Goal: Task Accomplishment & Management: Manage account settings

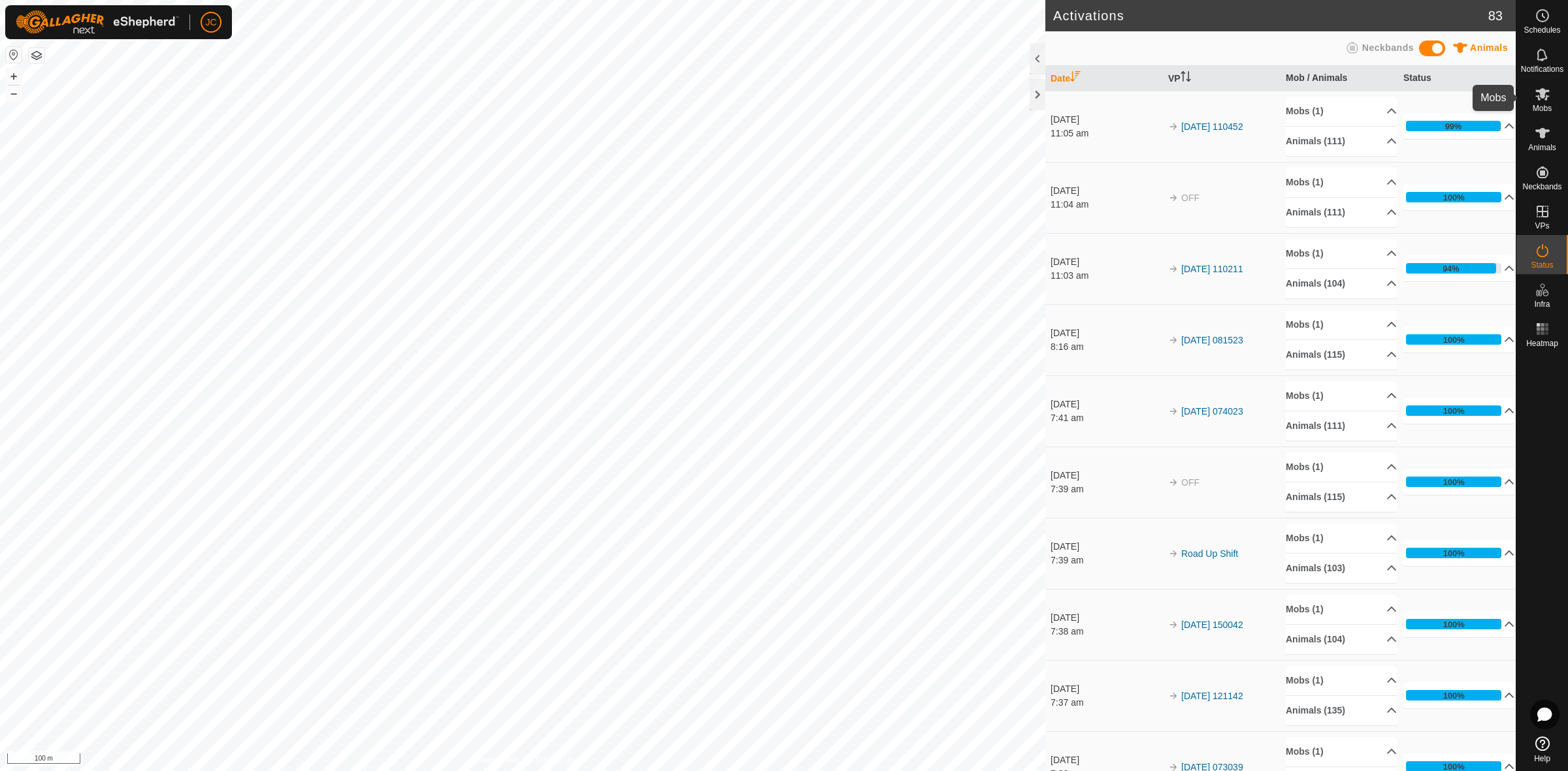
click at [1544, 85] on es-mob-svg-icon at bounding box center [1542, 93] width 24 height 21
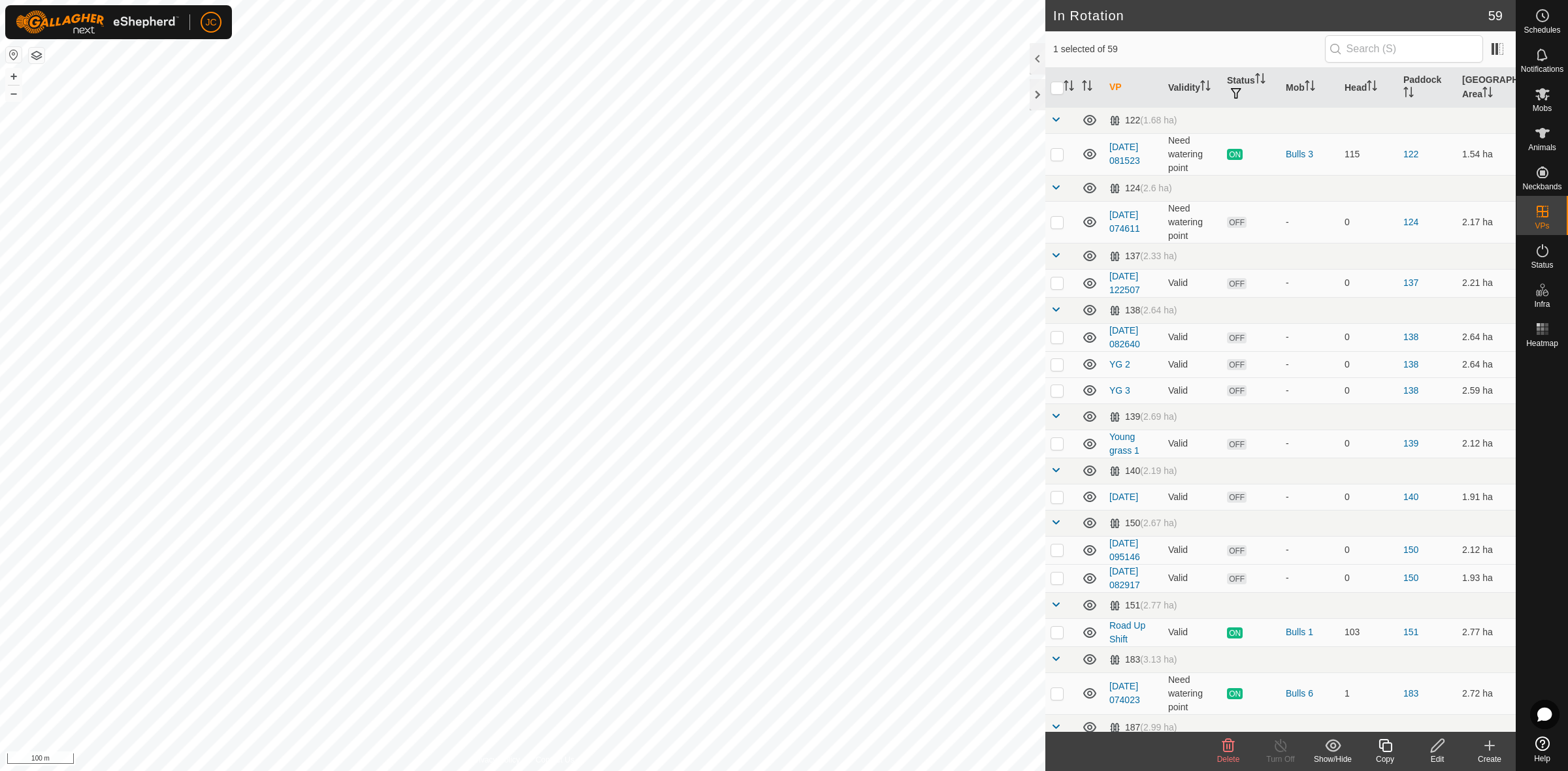
click at [1230, 751] on icon at bounding box center [1228, 745] width 12 height 13
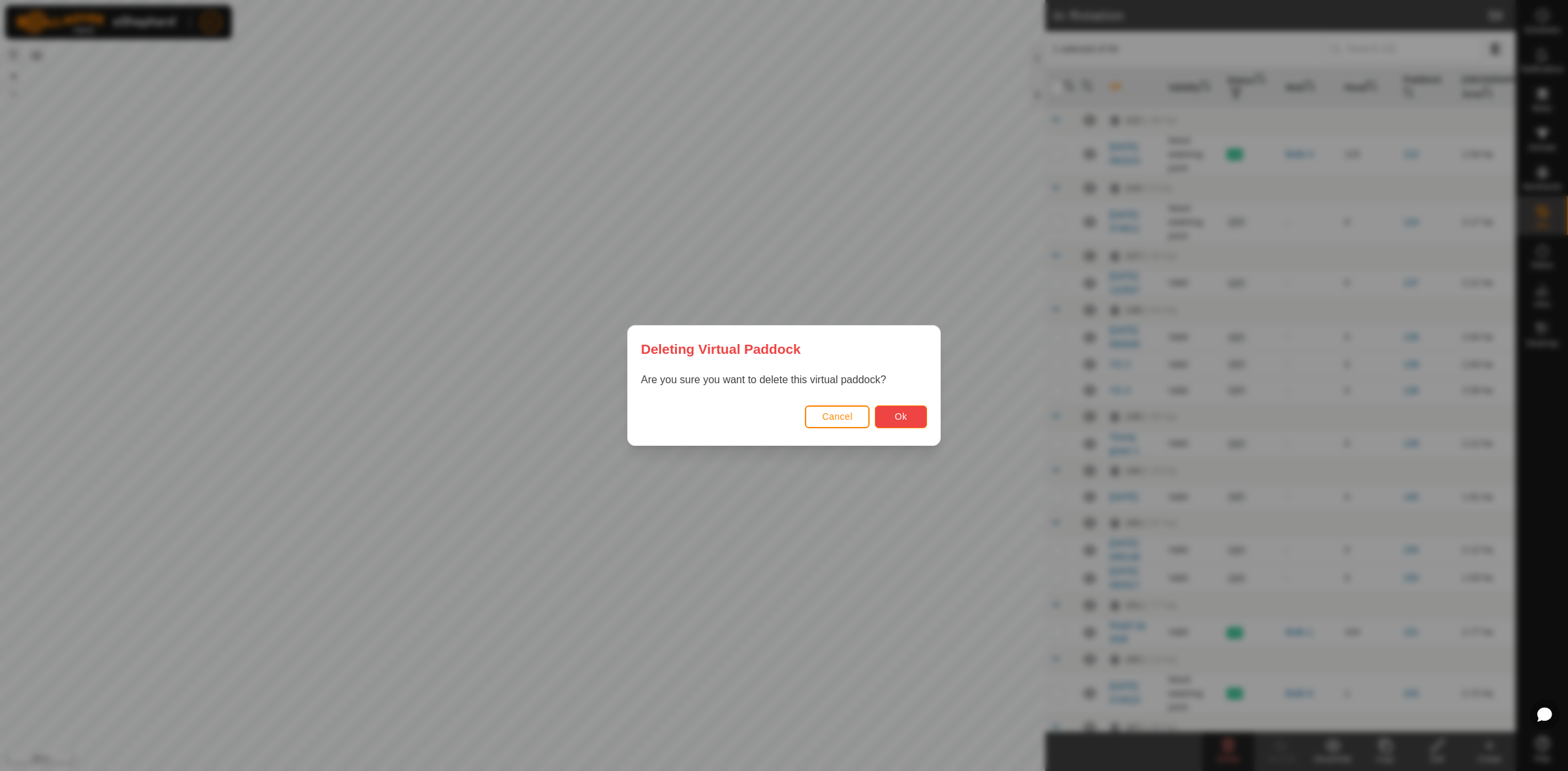
click at [905, 420] on span "Ok" at bounding box center [901, 417] width 12 height 11
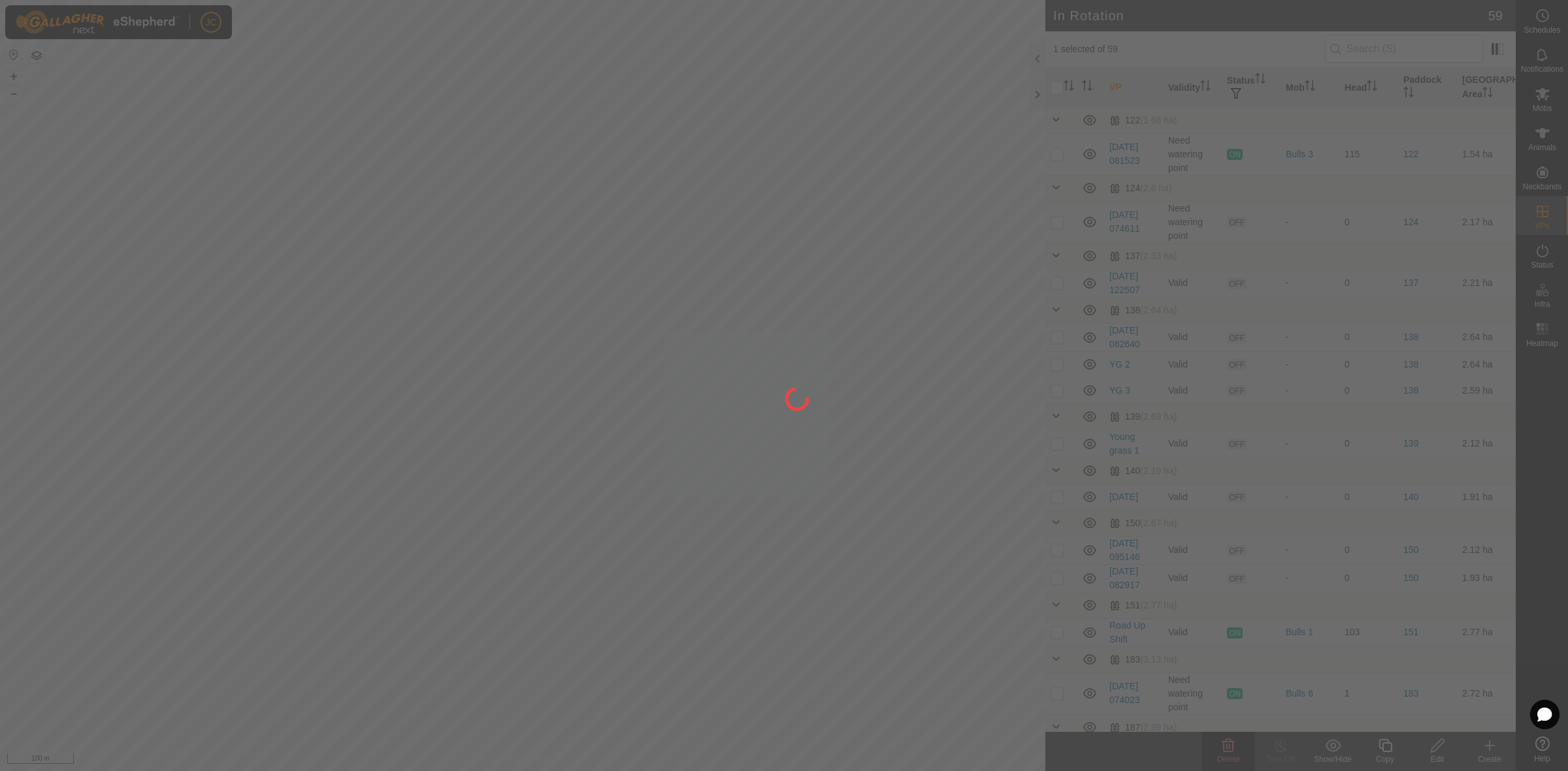
checkbox input "false"
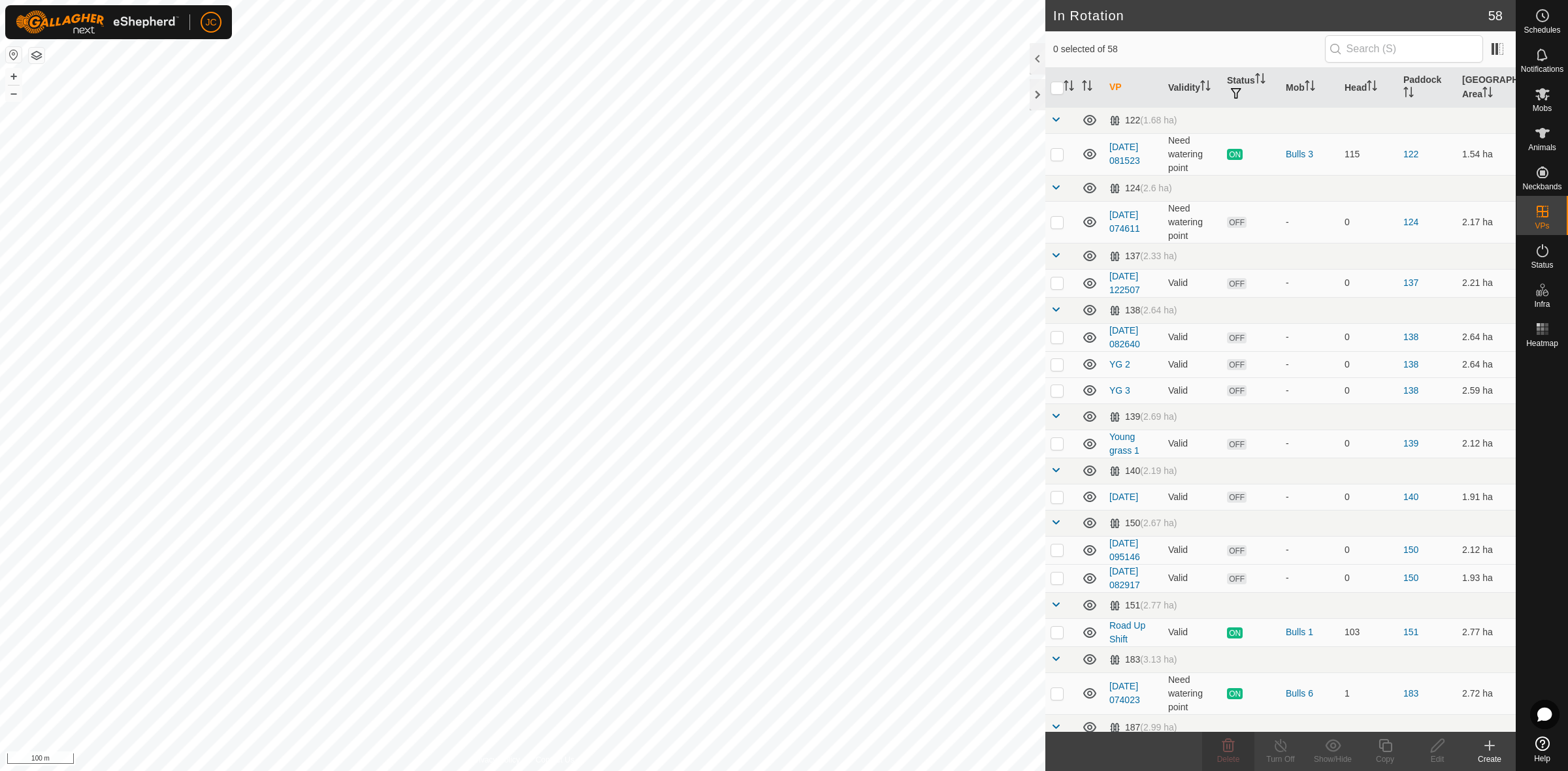
checkbox input "true"
click at [1222, 747] on icon at bounding box center [1228, 746] width 16 height 16
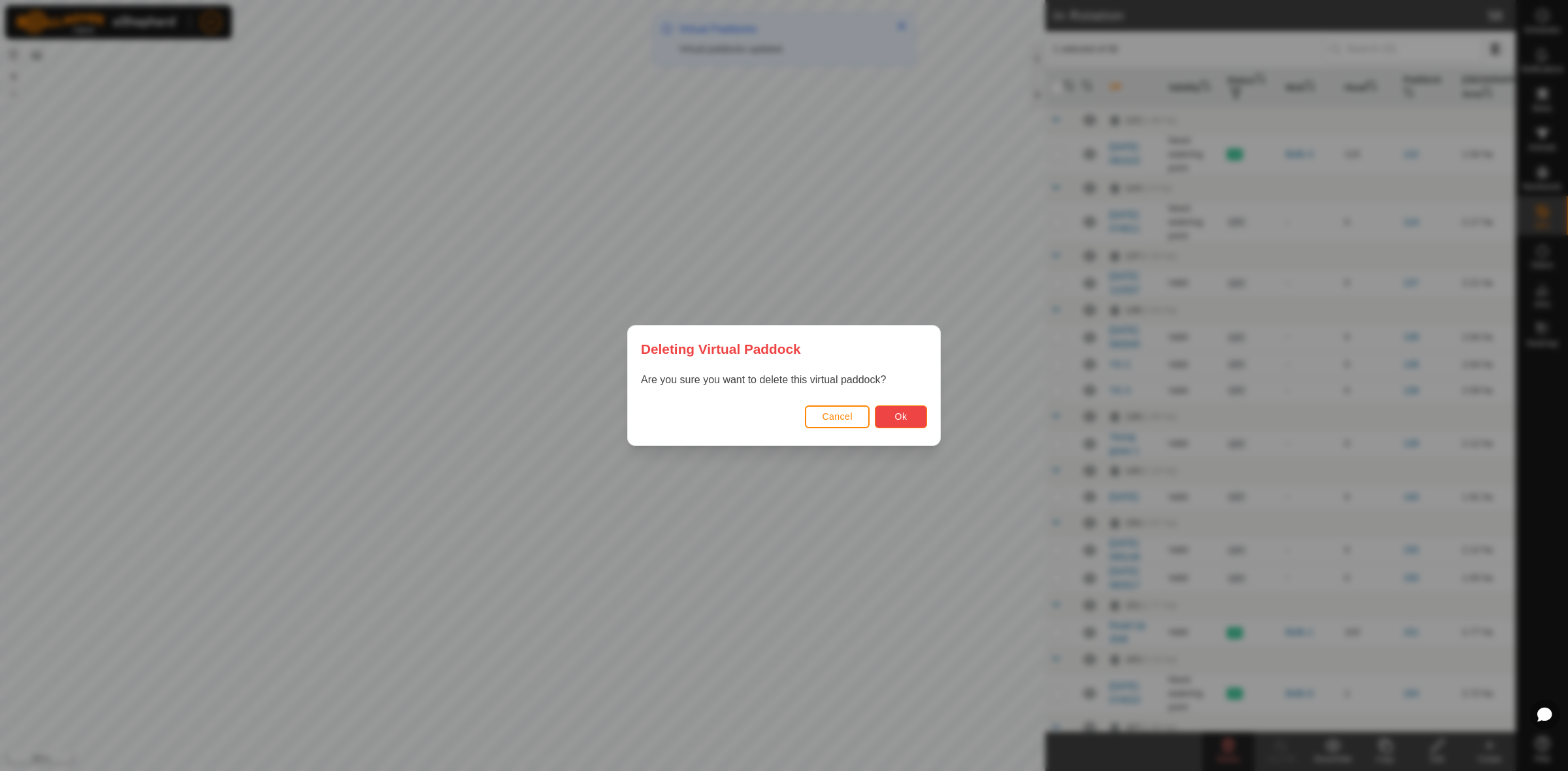
click at [887, 417] on button "Ok" at bounding box center [900, 417] width 52 height 23
checkbox input "false"
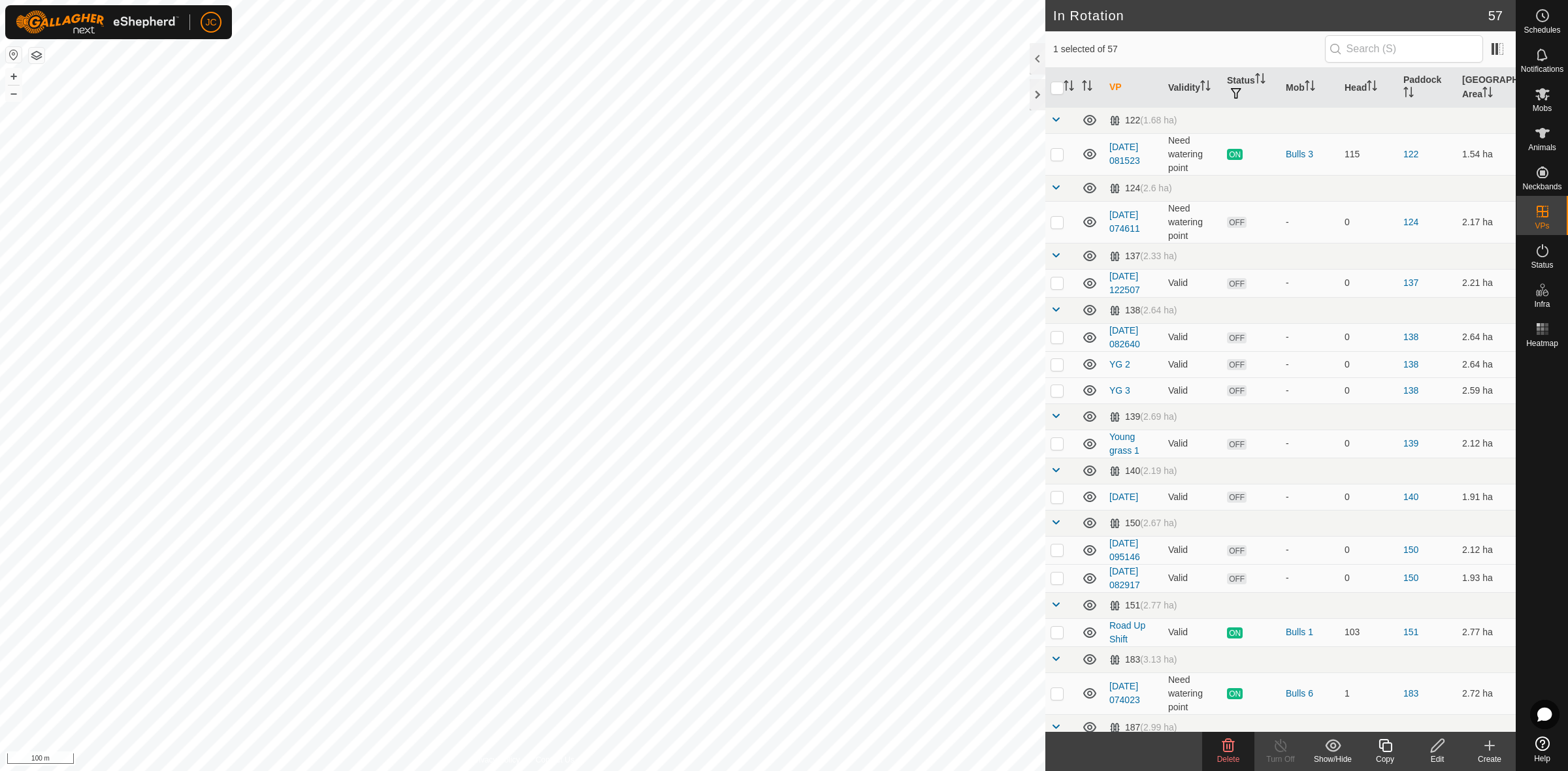
click at [1220, 752] on icon at bounding box center [1228, 746] width 16 height 16
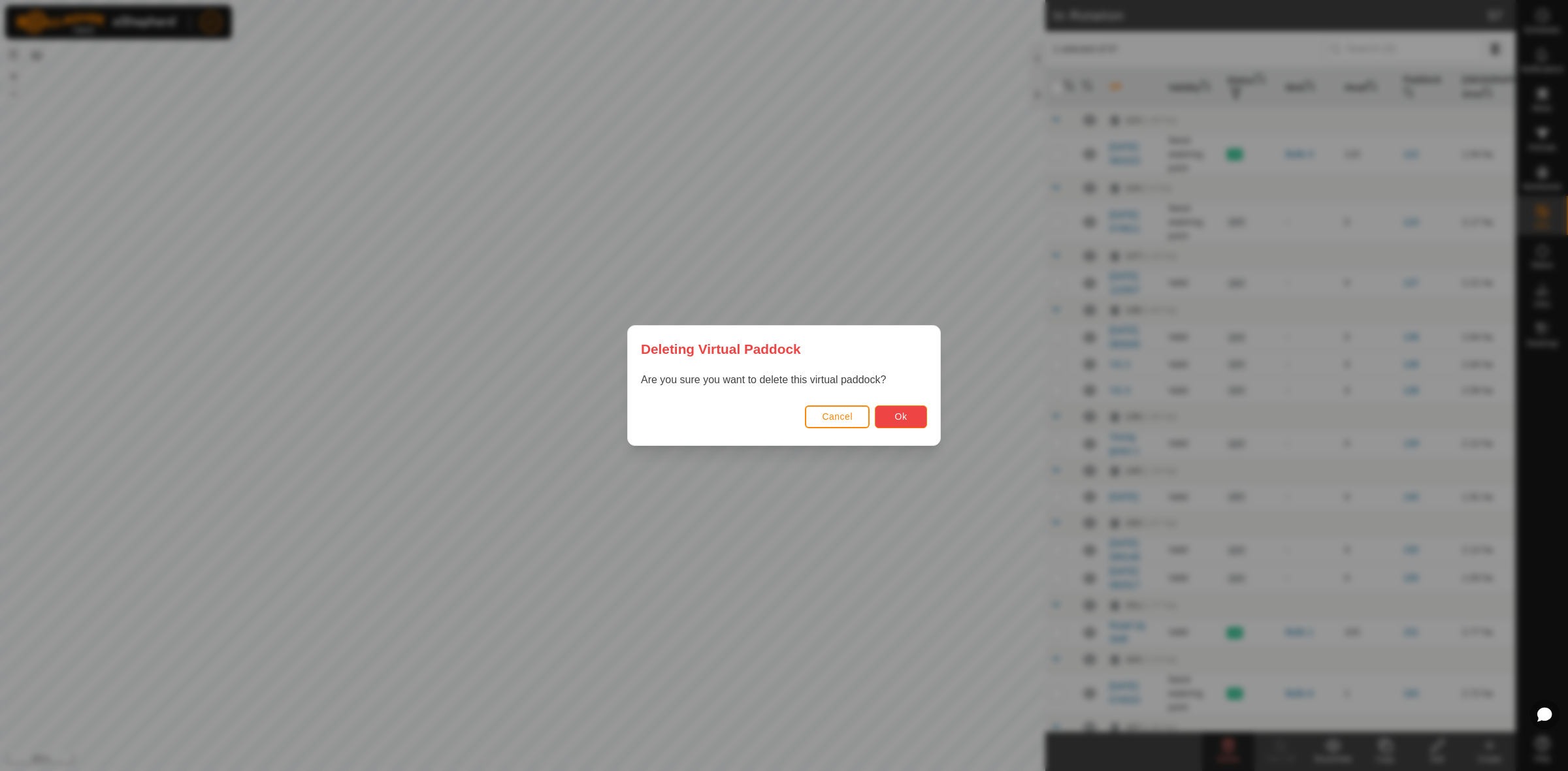
click at [904, 417] on span "Ok" at bounding box center [901, 417] width 12 height 11
checkbox input "false"
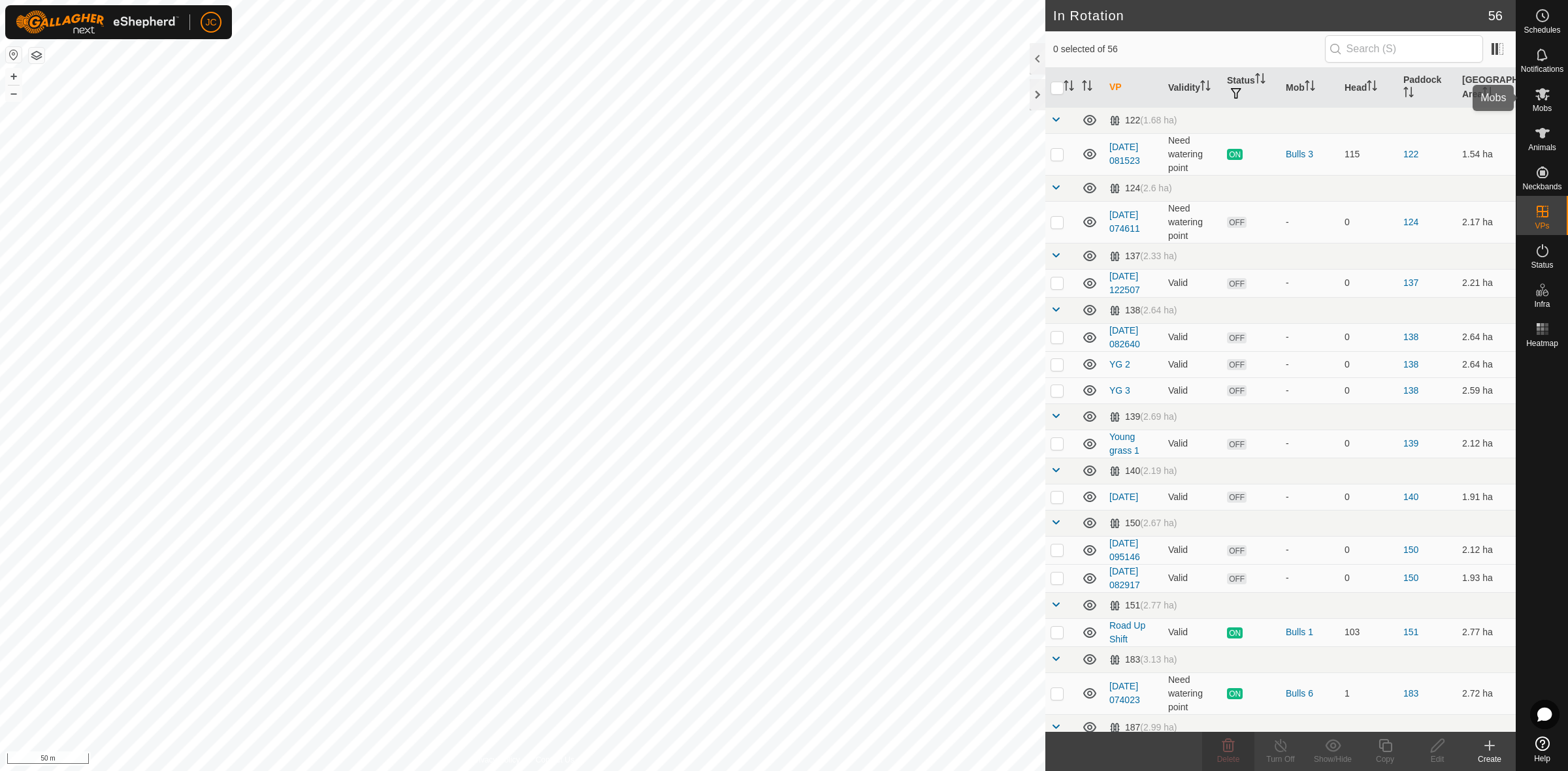
click at [1538, 97] on icon at bounding box center [1542, 94] width 15 height 12
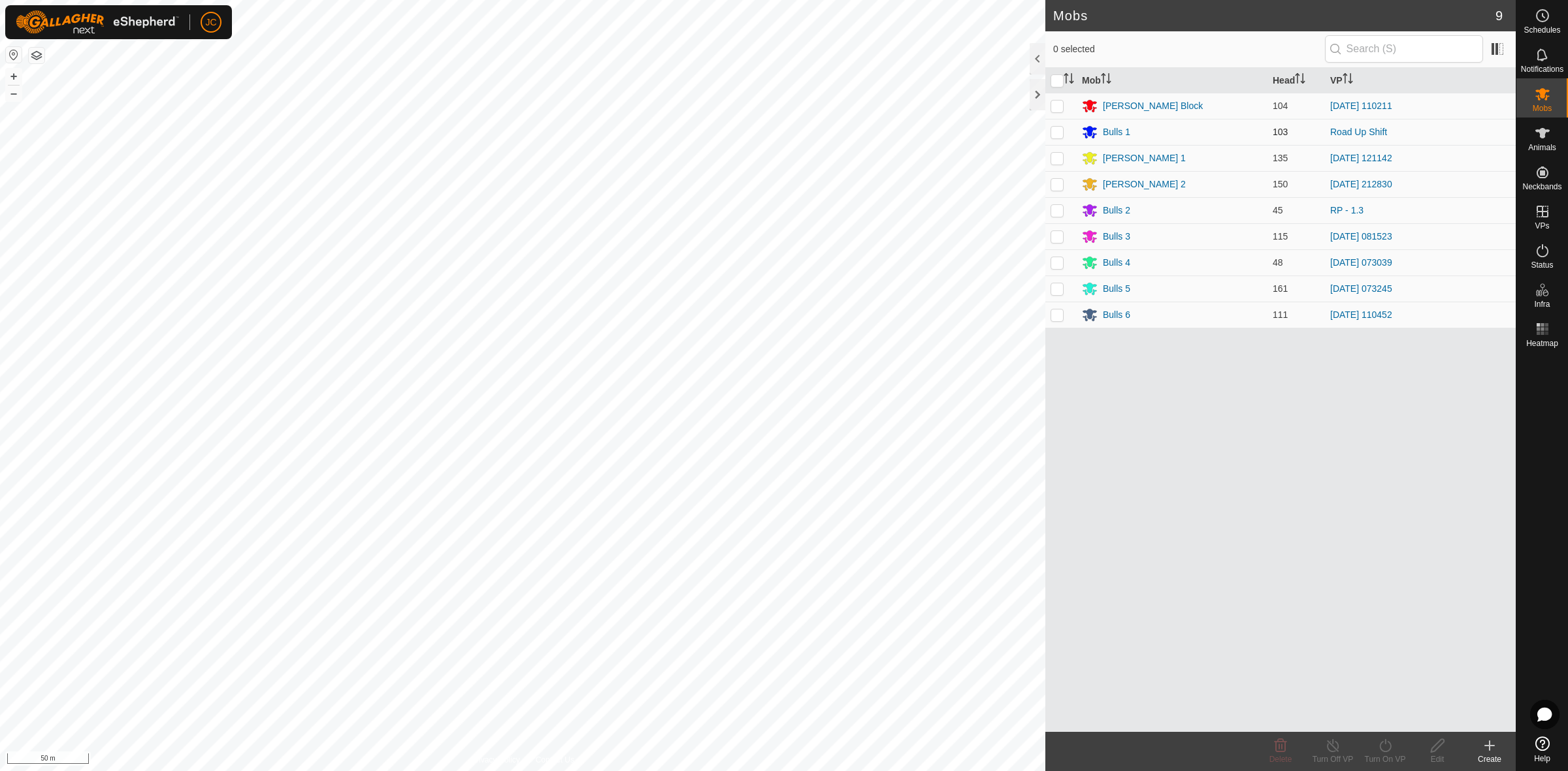
click at [1059, 134] on p-checkbox at bounding box center [1056, 132] width 13 height 11
checkbox input "true"
click at [1382, 751] on icon at bounding box center [1385, 745] width 11 height 13
click at [1383, 722] on link "Now" at bounding box center [1424, 717] width 129 height 26
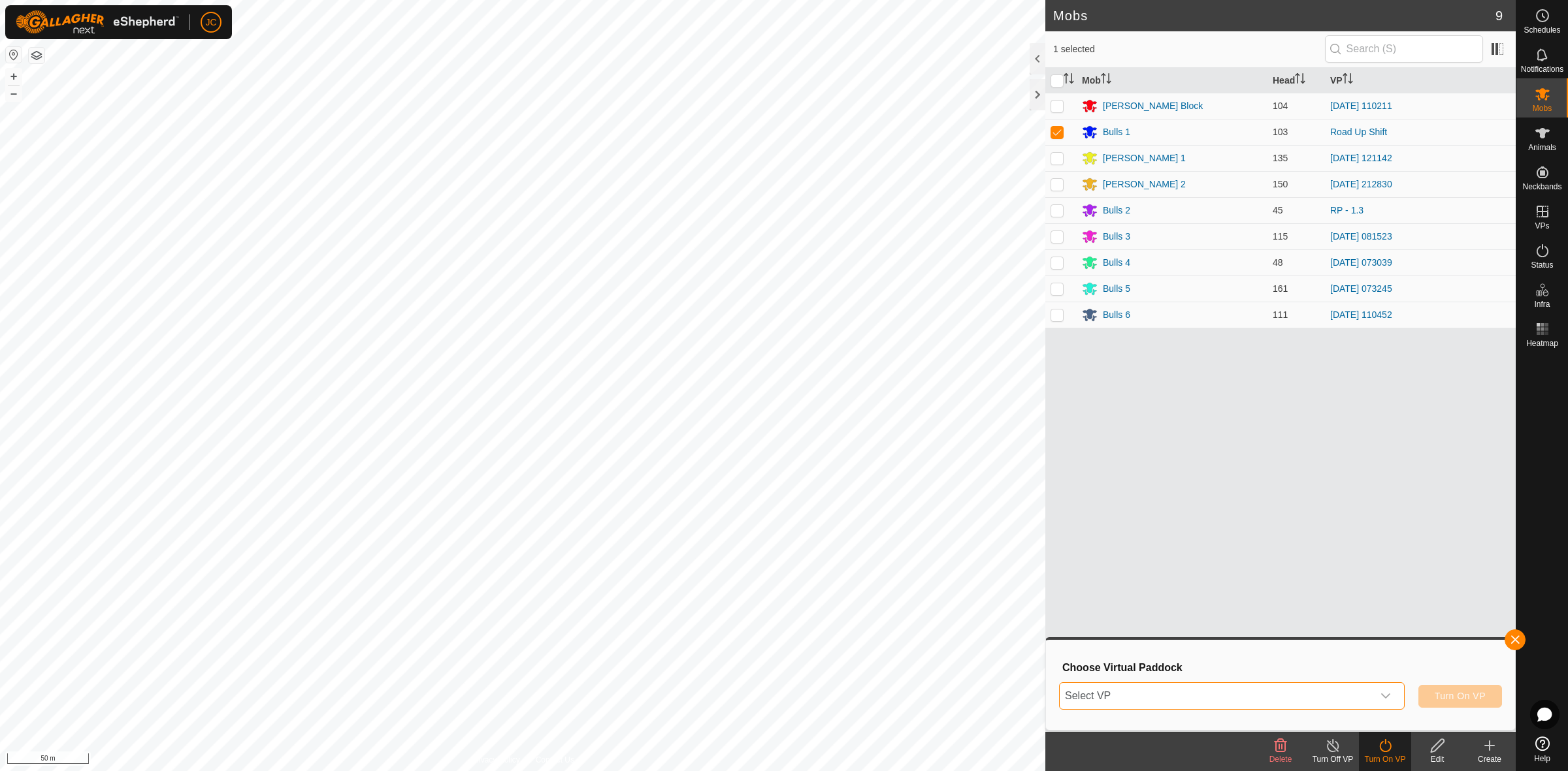
click at [1350, 700] on span "Select VP" at bounding box center [1216, 696] width 313 height 26
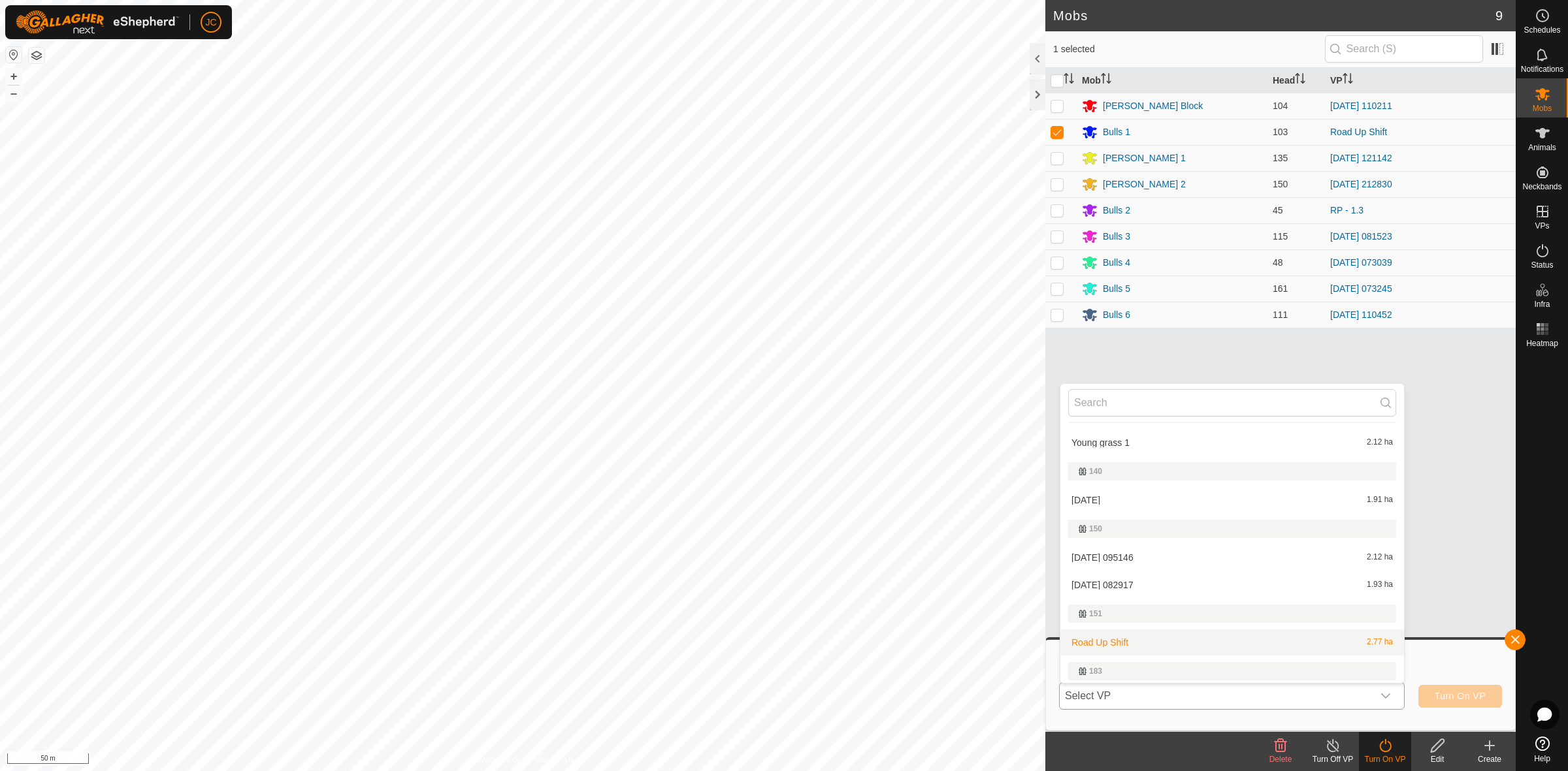
scroll to position [266, 0]
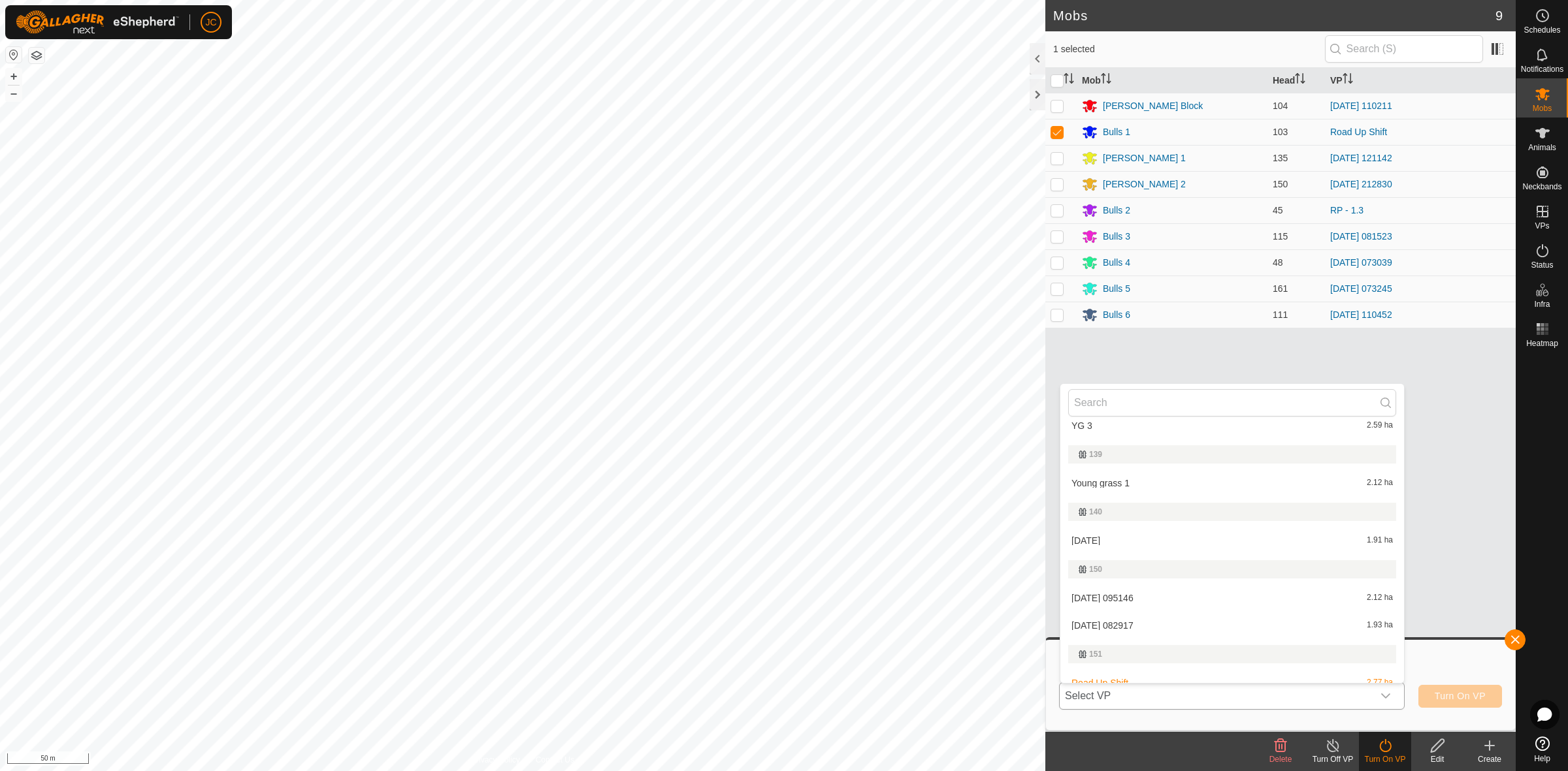
click at [1198, 540] on li "[DATE] 1.91 ha" at bounding box center [1232, 540] width 344 height 26
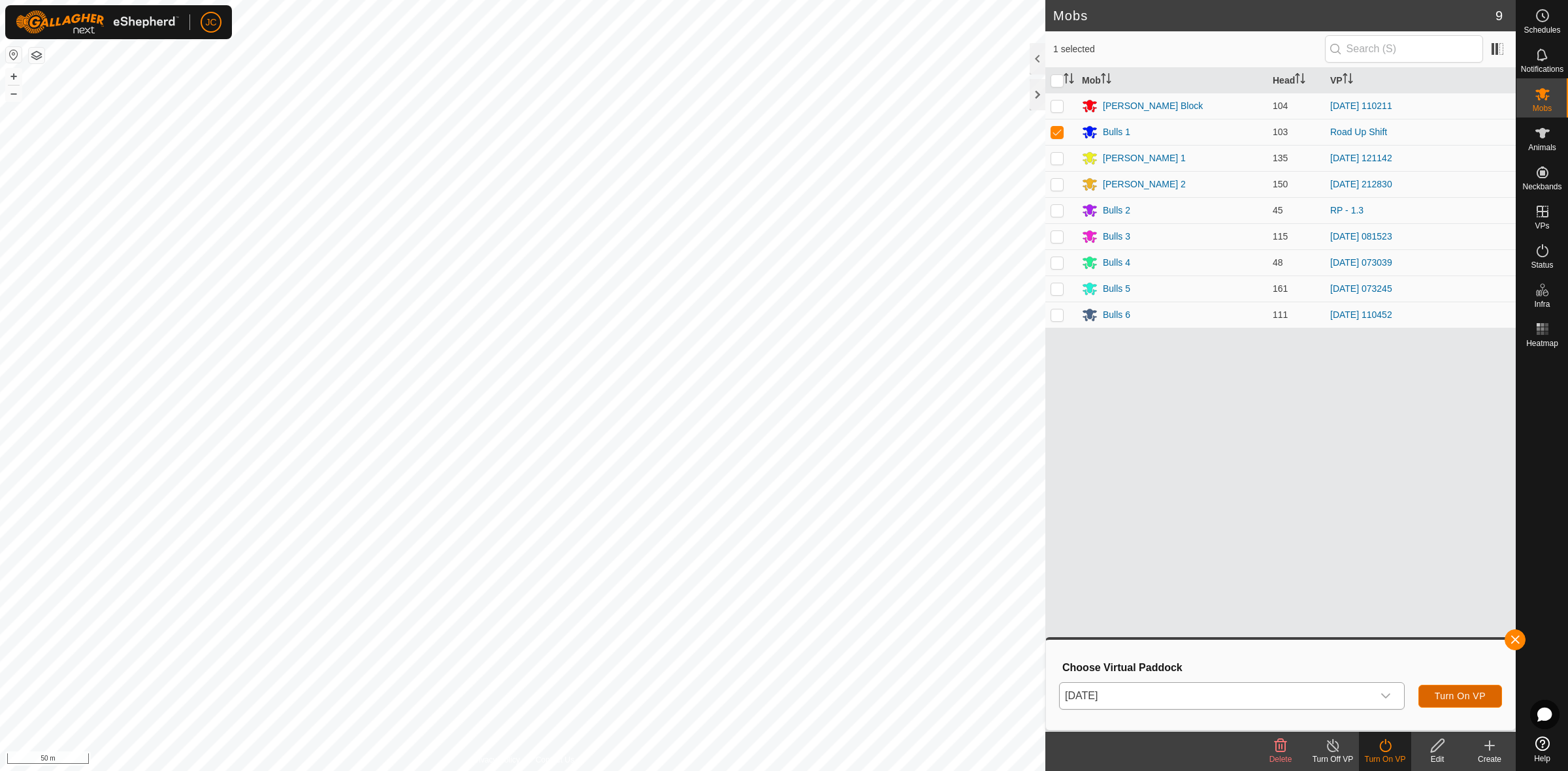
click at [1469, 694] on span "Turn On VP" at bounding box center [1460, 696] width 51 height 11
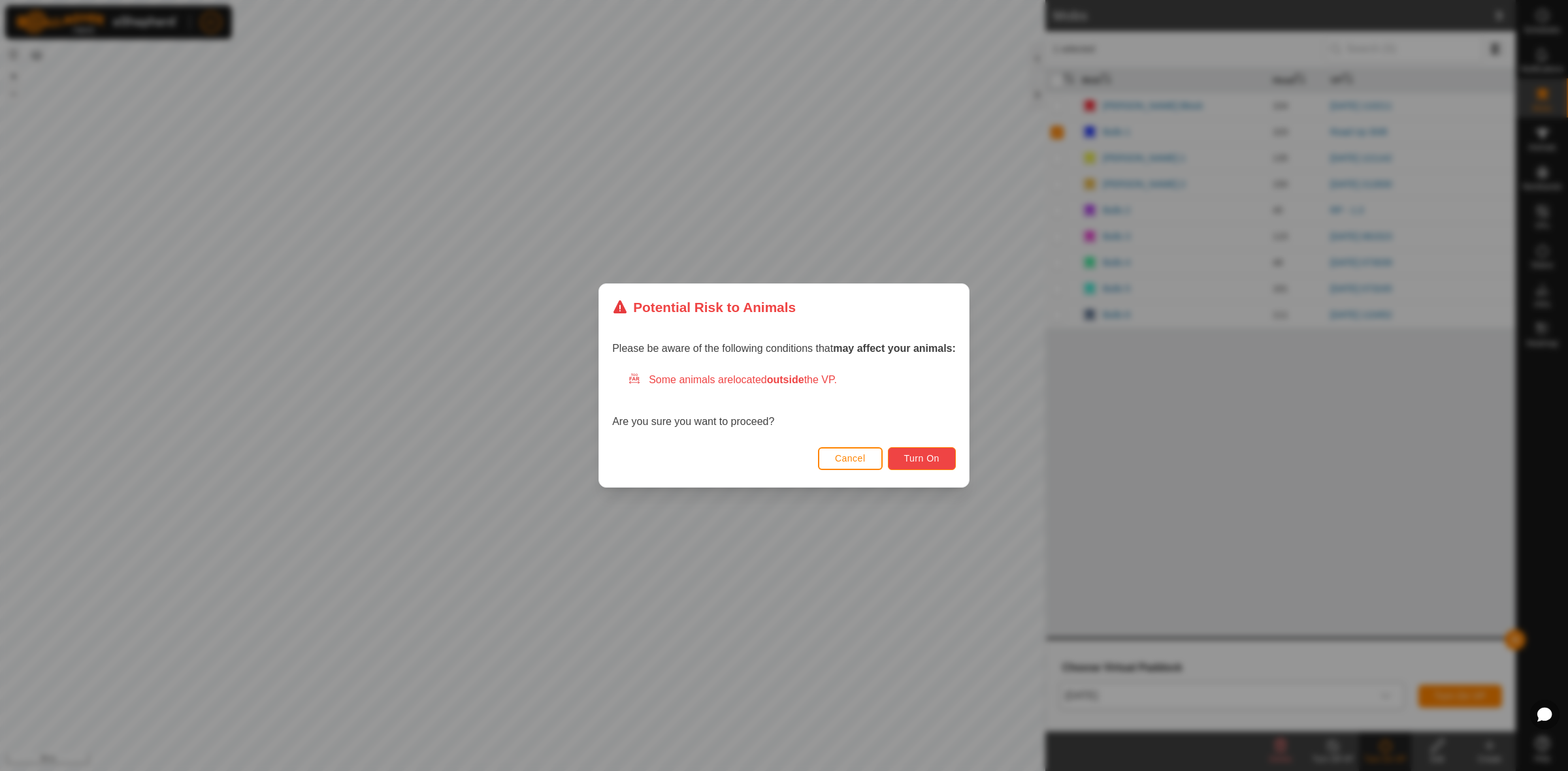
click at [902, 453] on button "Turn On" at bounding box center [921, 459] width 68 height 23
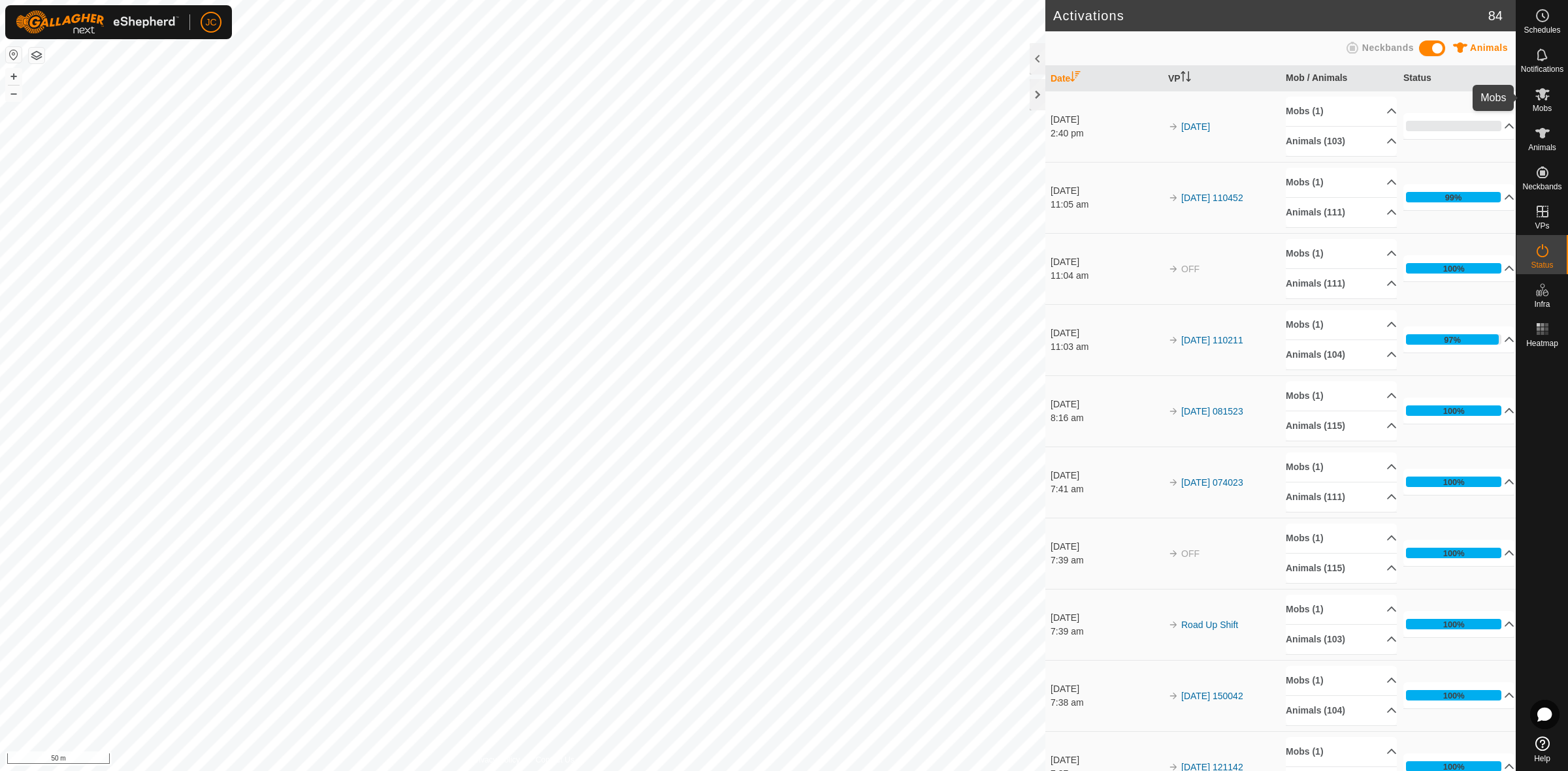
click at [1543, 92] on icon at bounding box center [1542, 94] width 15 height 12
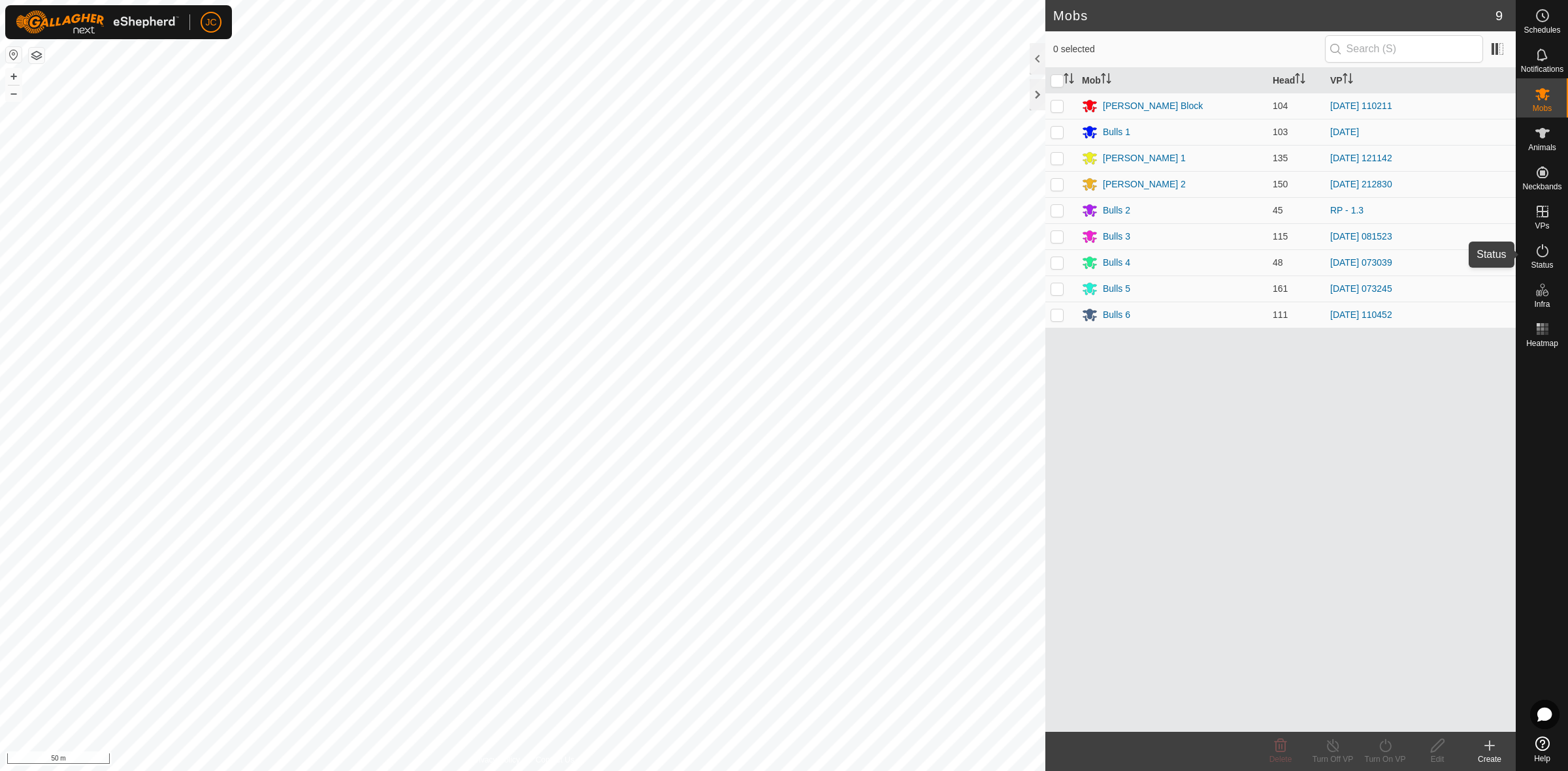
click at [1547, 249] on icon at bounding box center [1542, 250] width 11 height 13
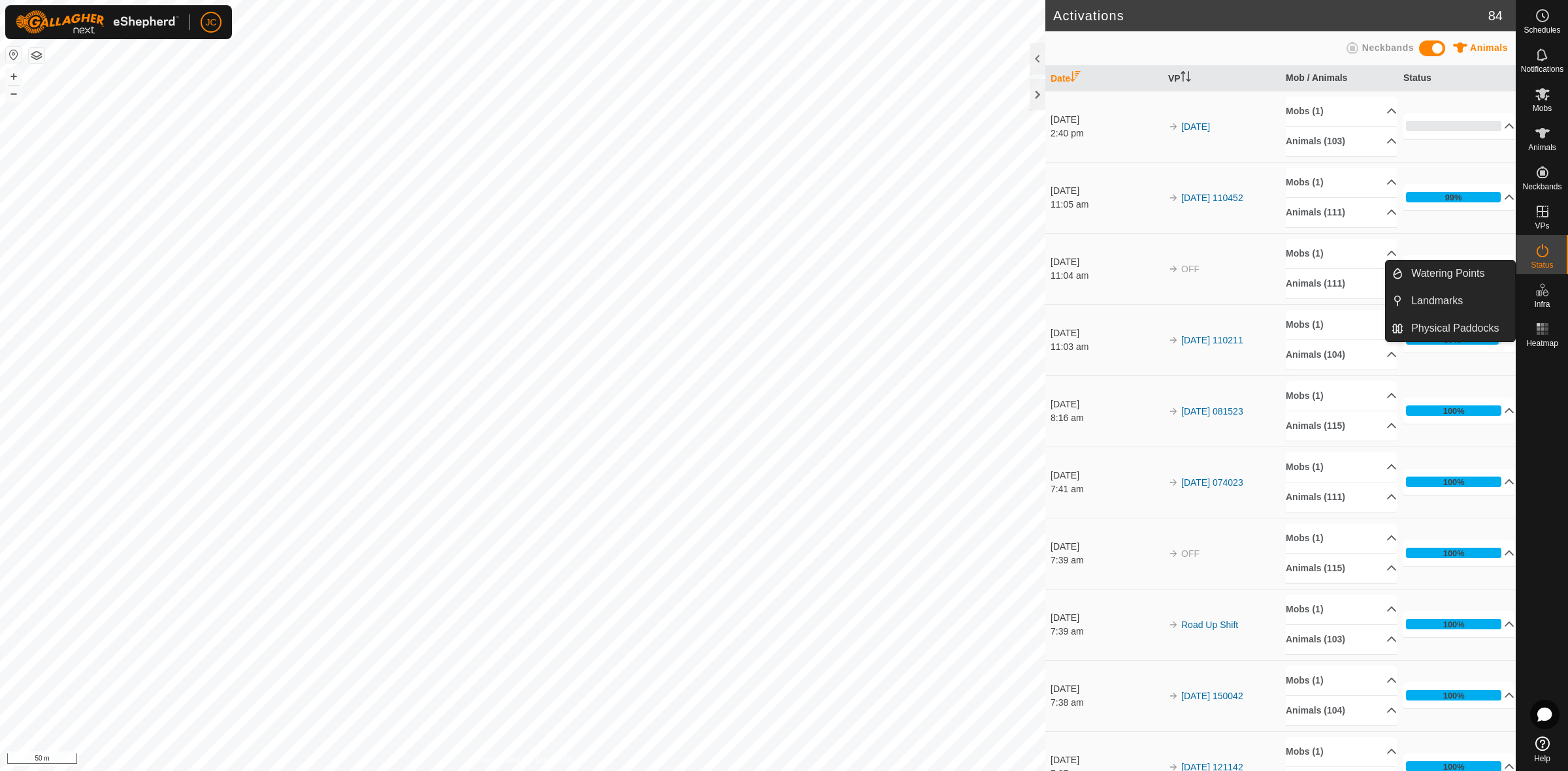
click at [1540, 298] on es-infrastructure-svg-icon at bounding box center [1542, 289] width 24 height 21
click at [1459, 281] on link "Watering Points" at bounding box center [1459, 273] width 112 height 26
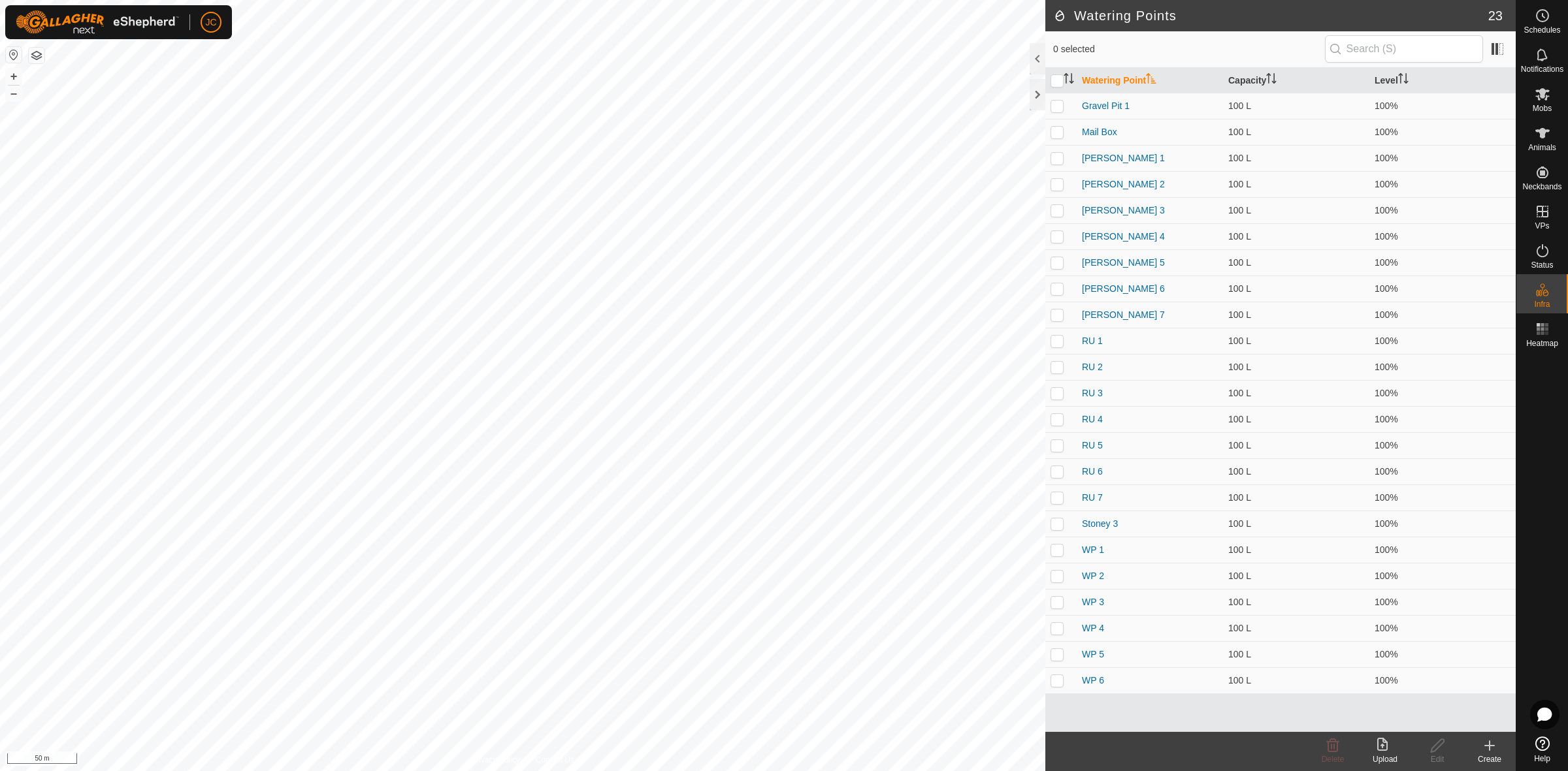
click at [1480, 753] on div "Create" at bounding box center [1489, 759] width 52 height 11
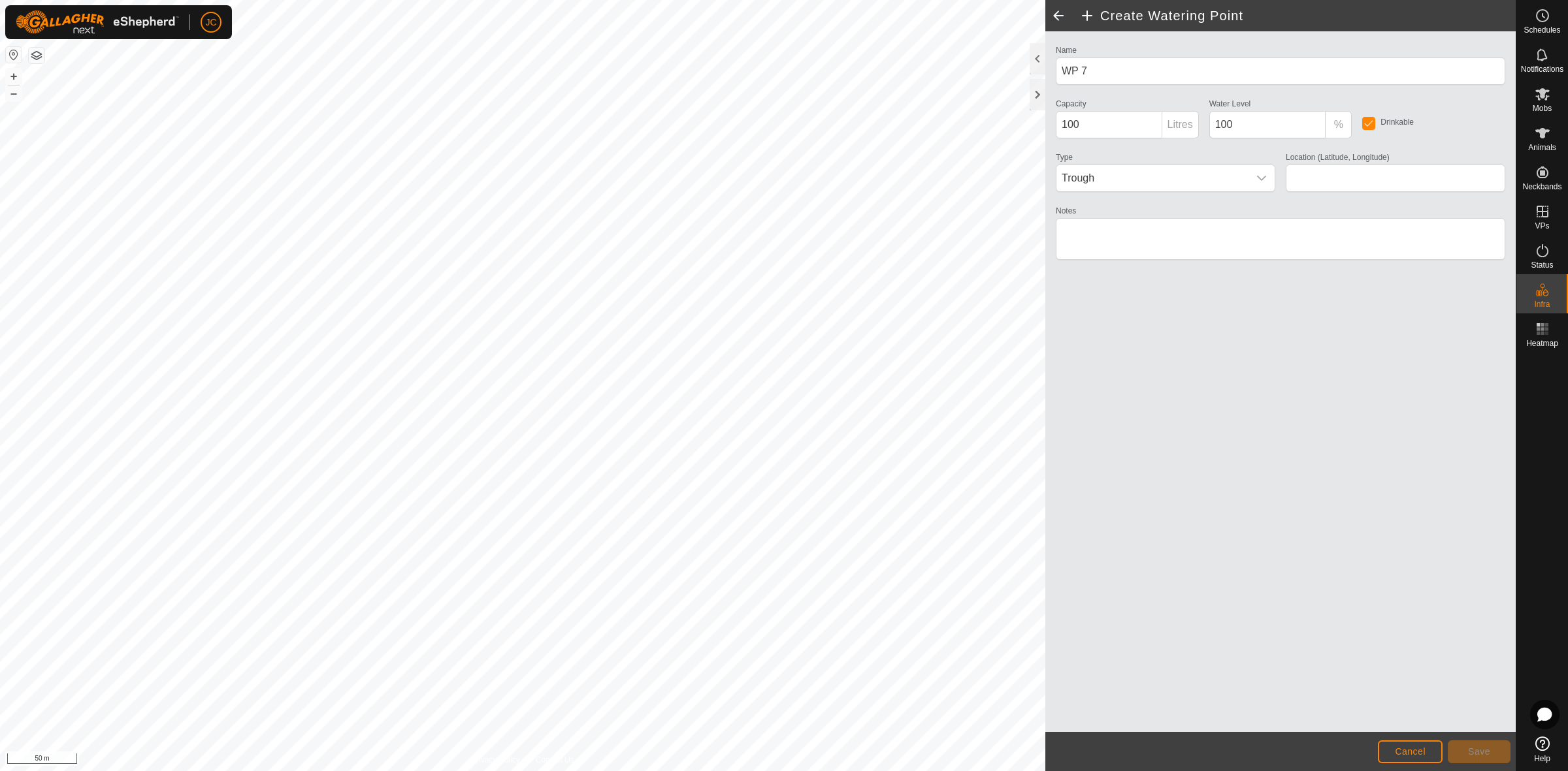
type input "-45.929479, 167.756066"
click at [1490, 756] on button "Save" at bounding box center [1479, 752] width 63 height 23
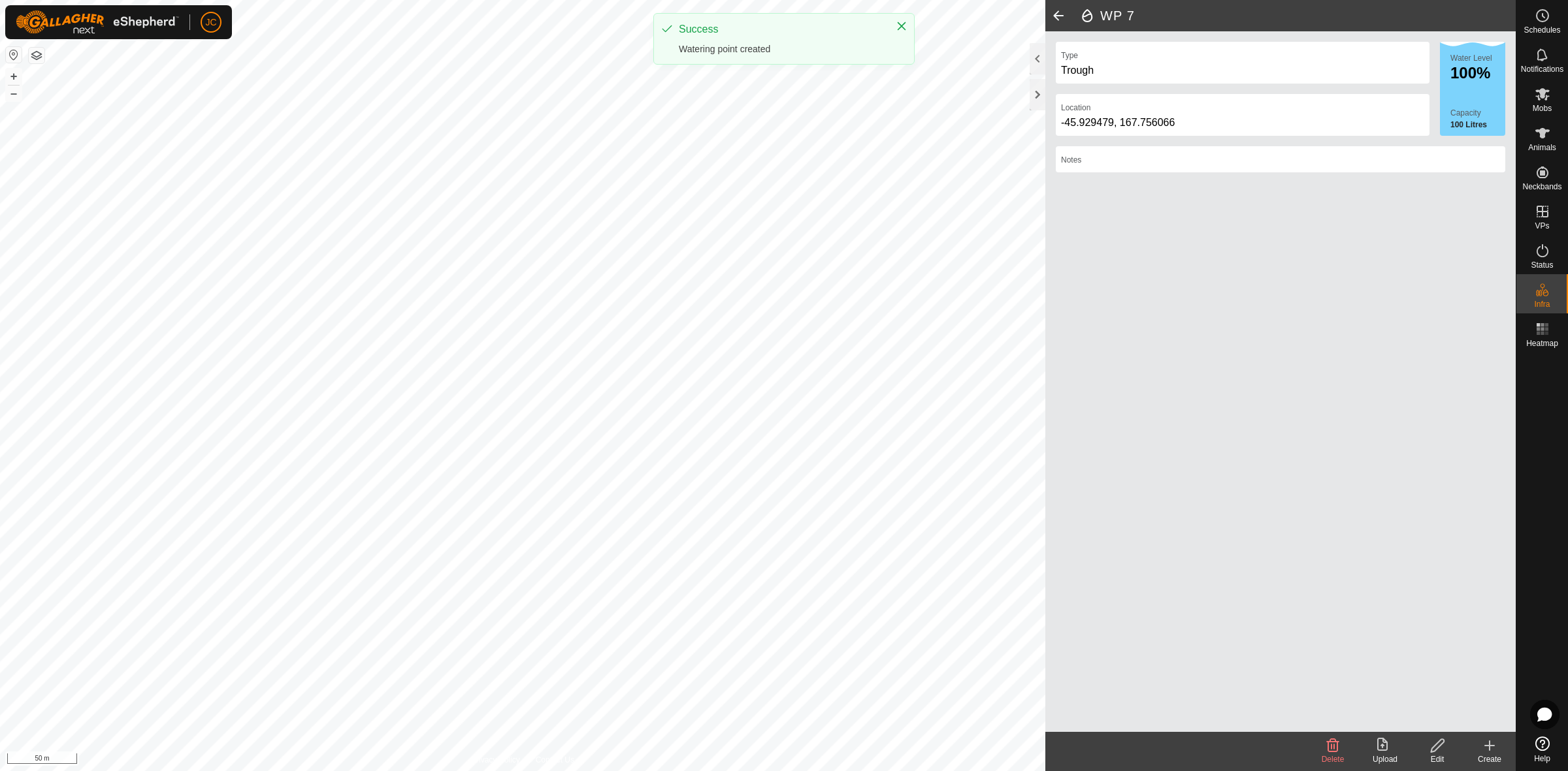
click at [1487, 747] on icon at bounding box center [1489, 746] width 16 height 16
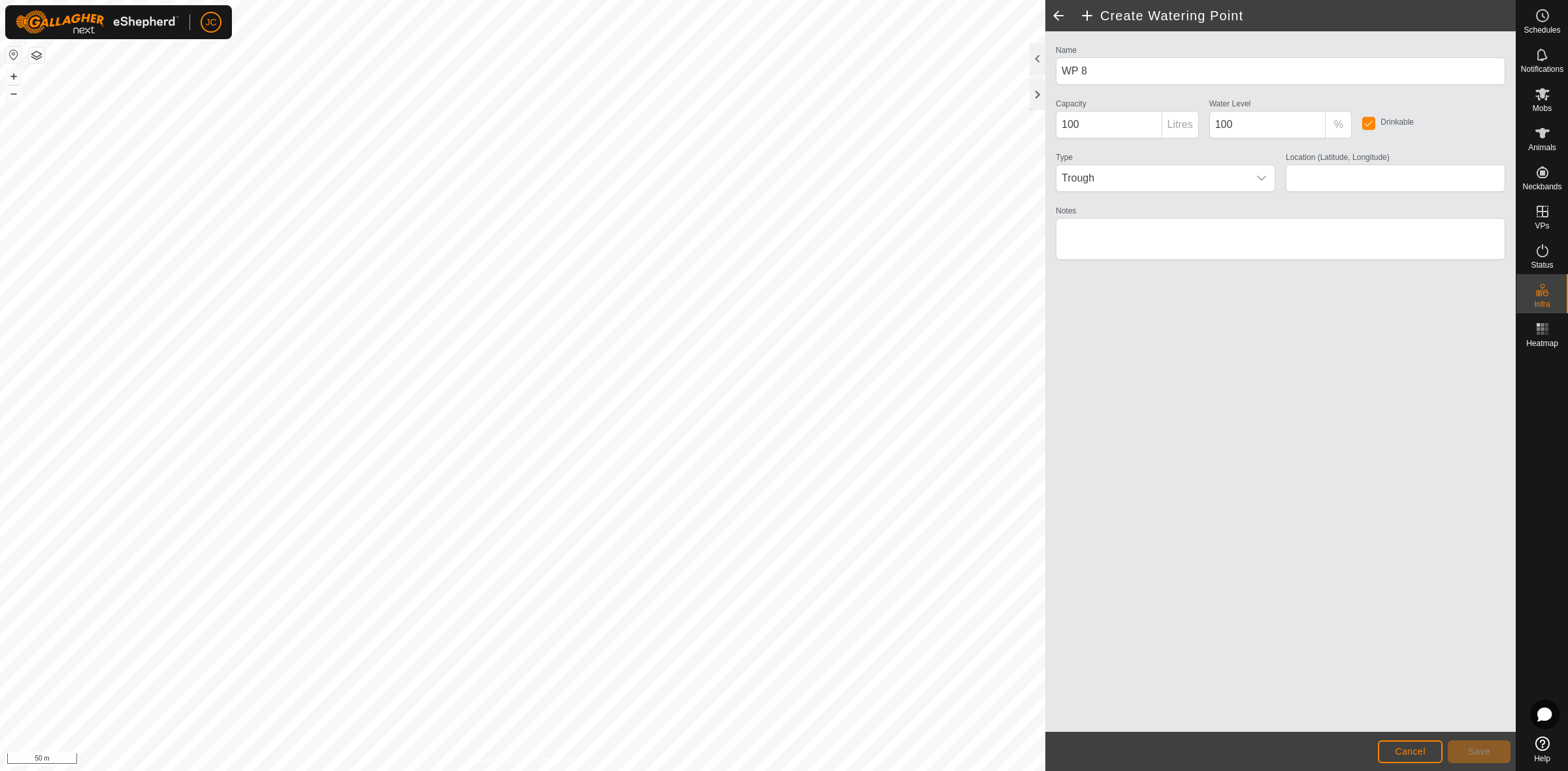
type input "-45.931387, 167.754140"
click at [1489, 756] on button "Save" at bounding box center [1479, 752] width 63 height 23
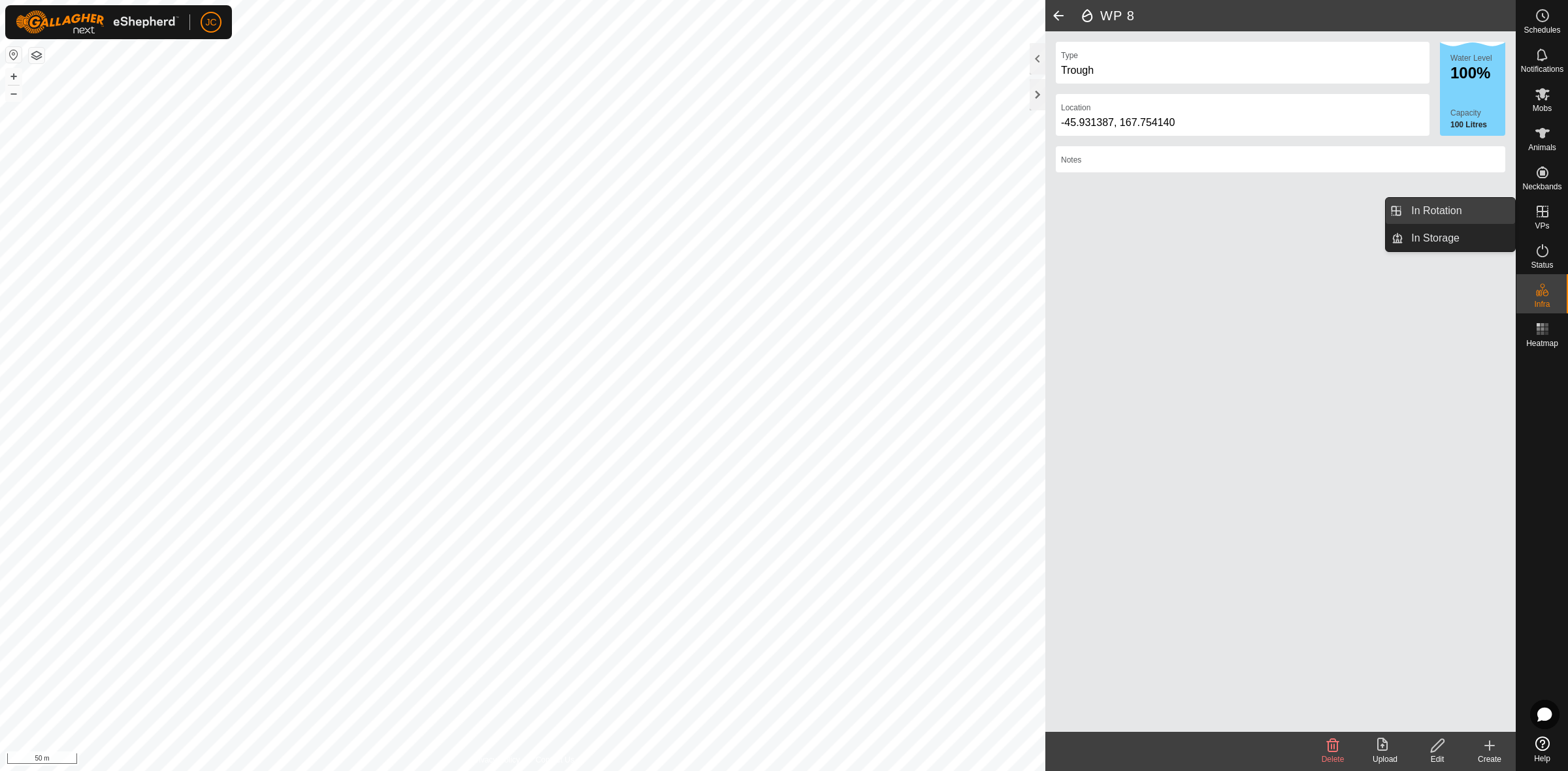
drag, startPoint x: 1513, startPoint y: 208, endPoint x: 1487, endPoint y: 205, distance: 26.2
click at [1487, 205] on link "In Rotation" at bounding box center [1459, 211] width 112 height 26
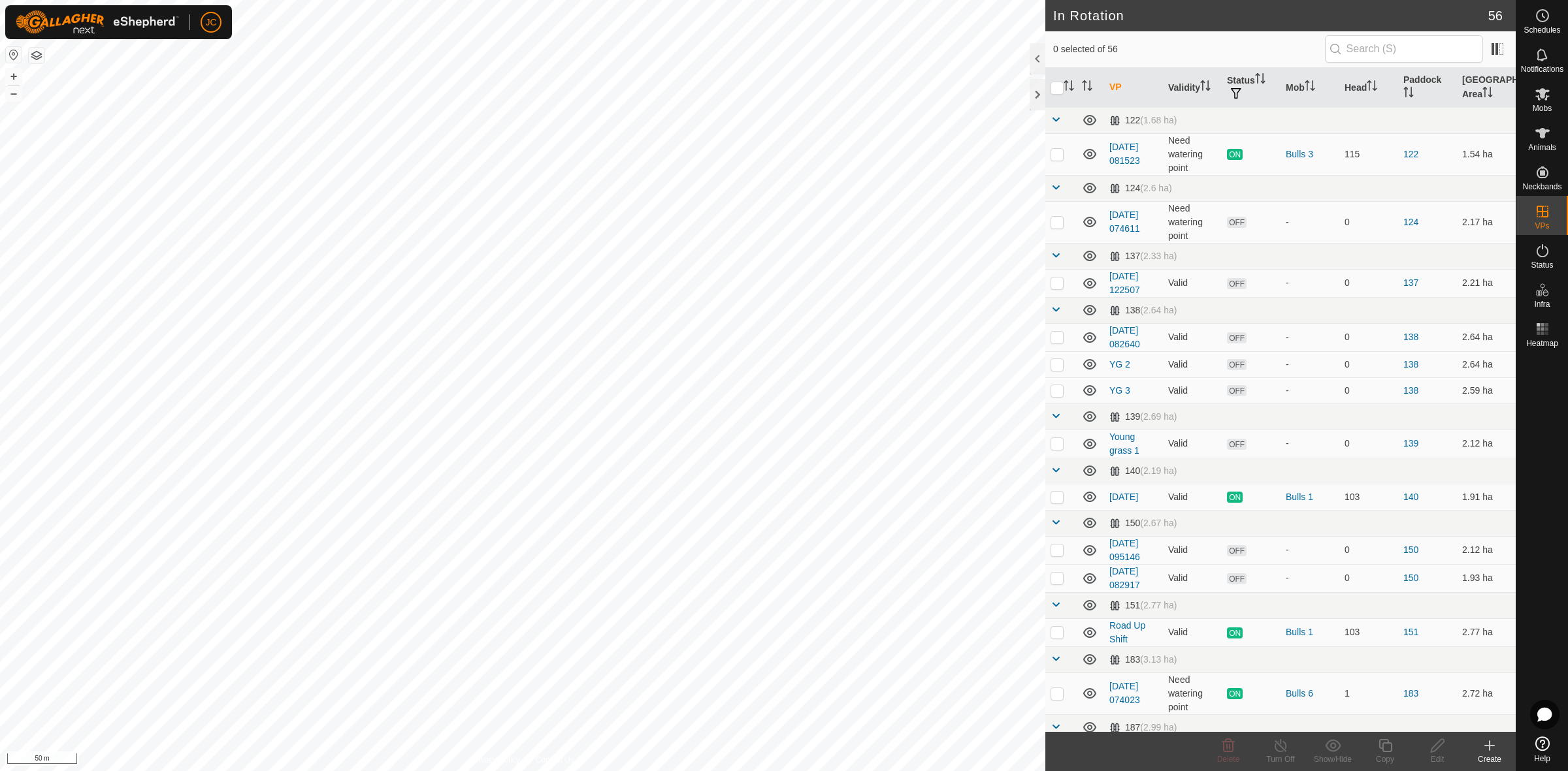
click at [1488, 746] on icon at bounding box center [1489, 746] width 9 height 0
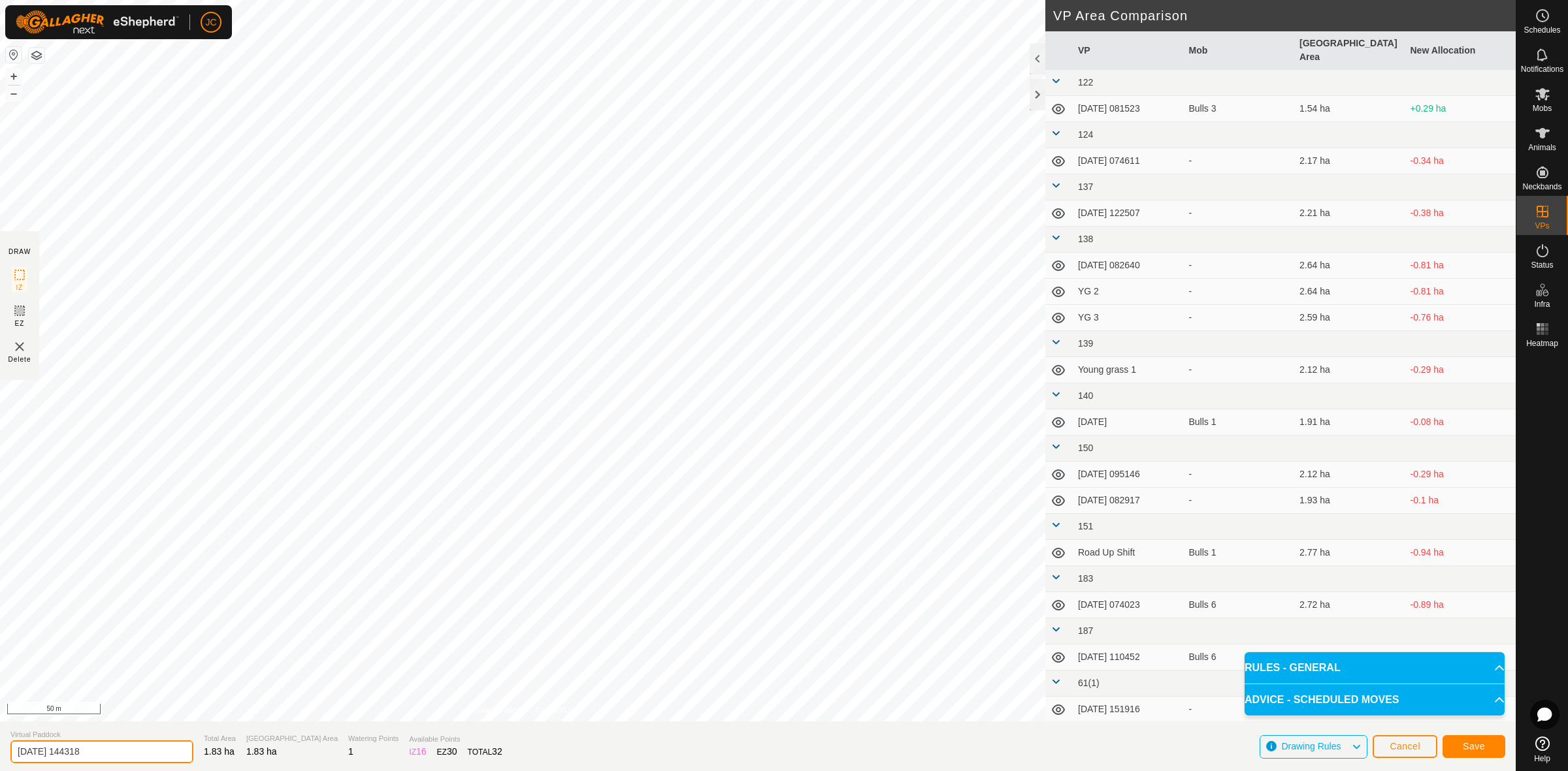
drag, startPoint x: 118, startPoint y: 756, endPoint x: -48, endPoint y: 740, distance: 166.8
click at [0, 740] on html "JC Schedules Notifications Mobs Animals Neckbands VPs Status Infra Heatmap Help…" at bounding box center [784, 386] width 1568 height 771
click at [15, 753] on input "bottom flat 1" at bounding box center [102, 752] width 183 height 23
type input "2 nd BF 1"
click at [1478, 749] on span "Save" at bounding box center [1473, 747] width 22 height 11
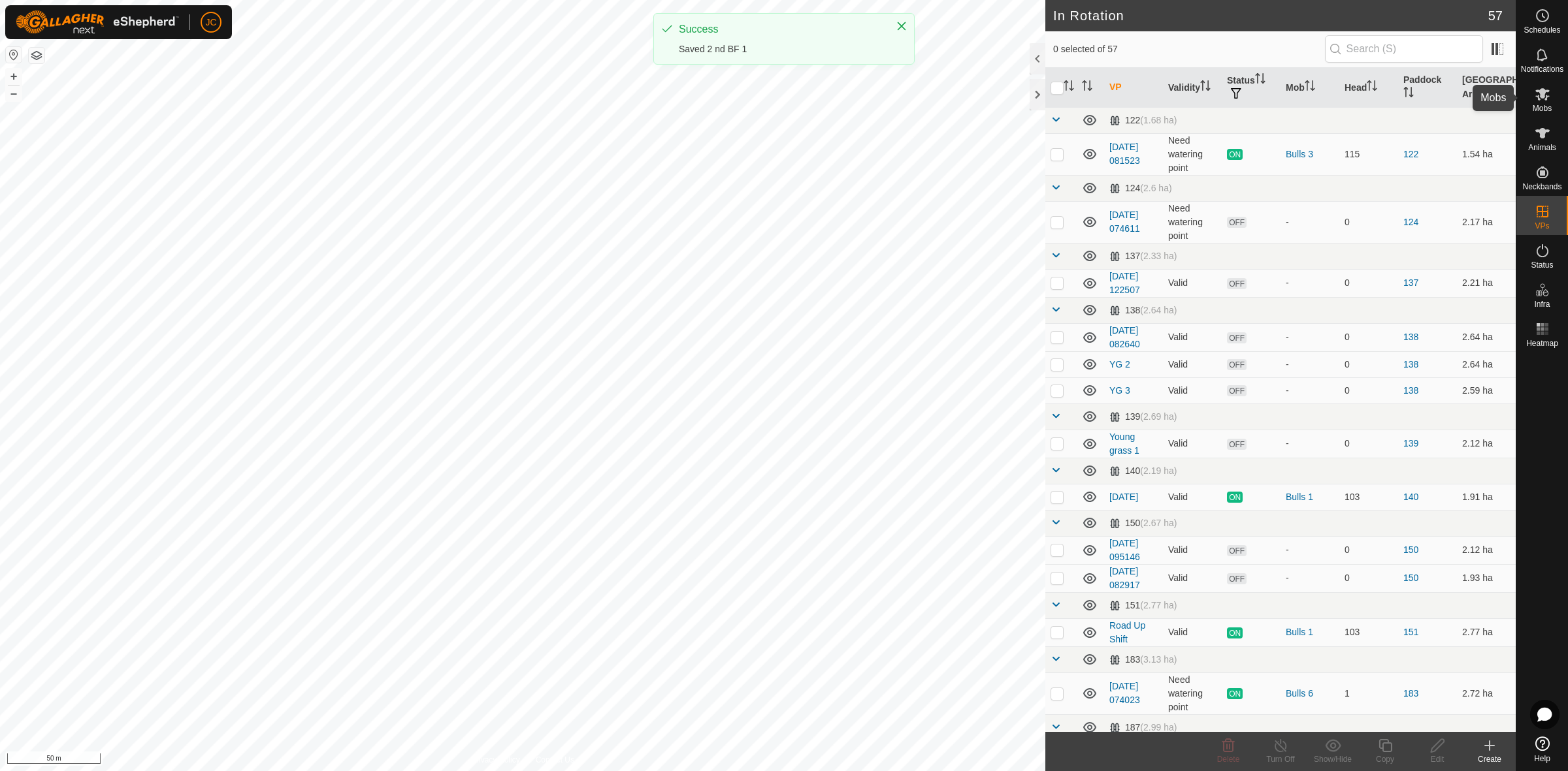
click at [1539, 92] on icon at bounding box center [1542, 94] width 15 height 12
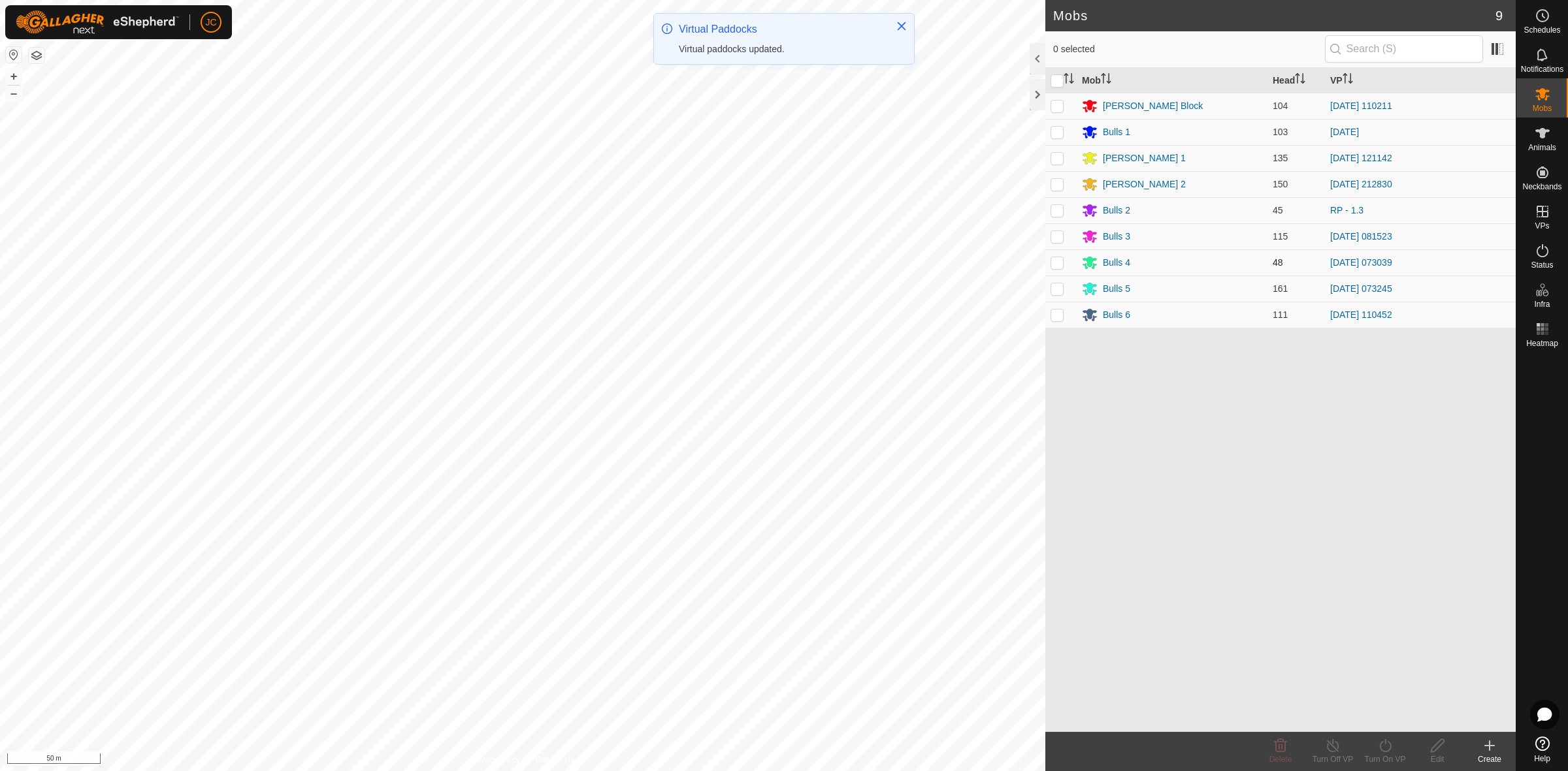
click at [1055, 264] on p-checkbox at bounding box center [1056, 263] width 13 height 11
checkbox input "true"
click at [1389, 751] on icon at bounding box center [1385, 746] width 16 height 16
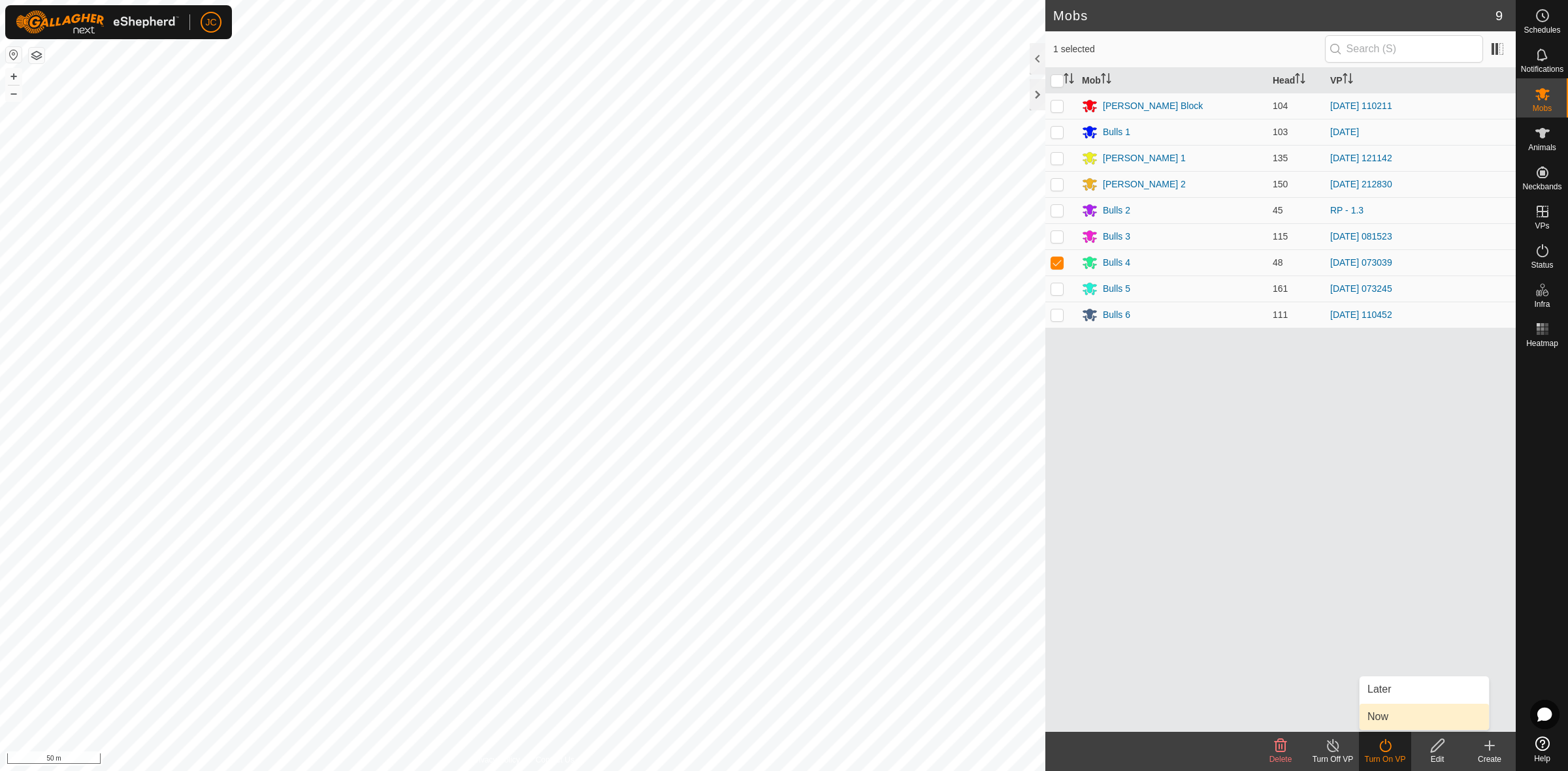
click at [1400, 721] on link "Now" at bounding box center [1424, 717] width 129 height 26
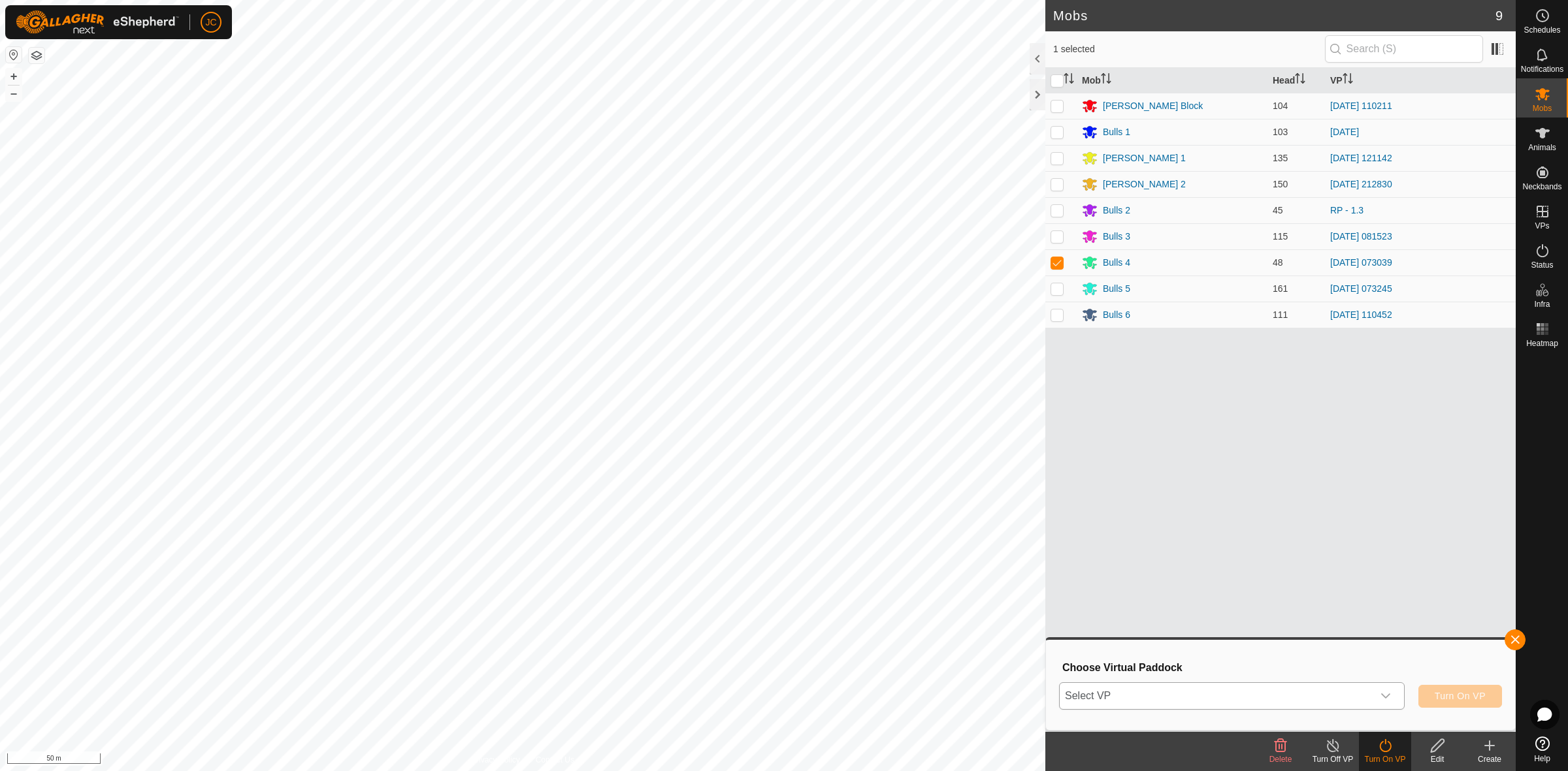
click at [1326, 700] on span "Select VP" at bounding box center [1216, 696] width 313 height 26
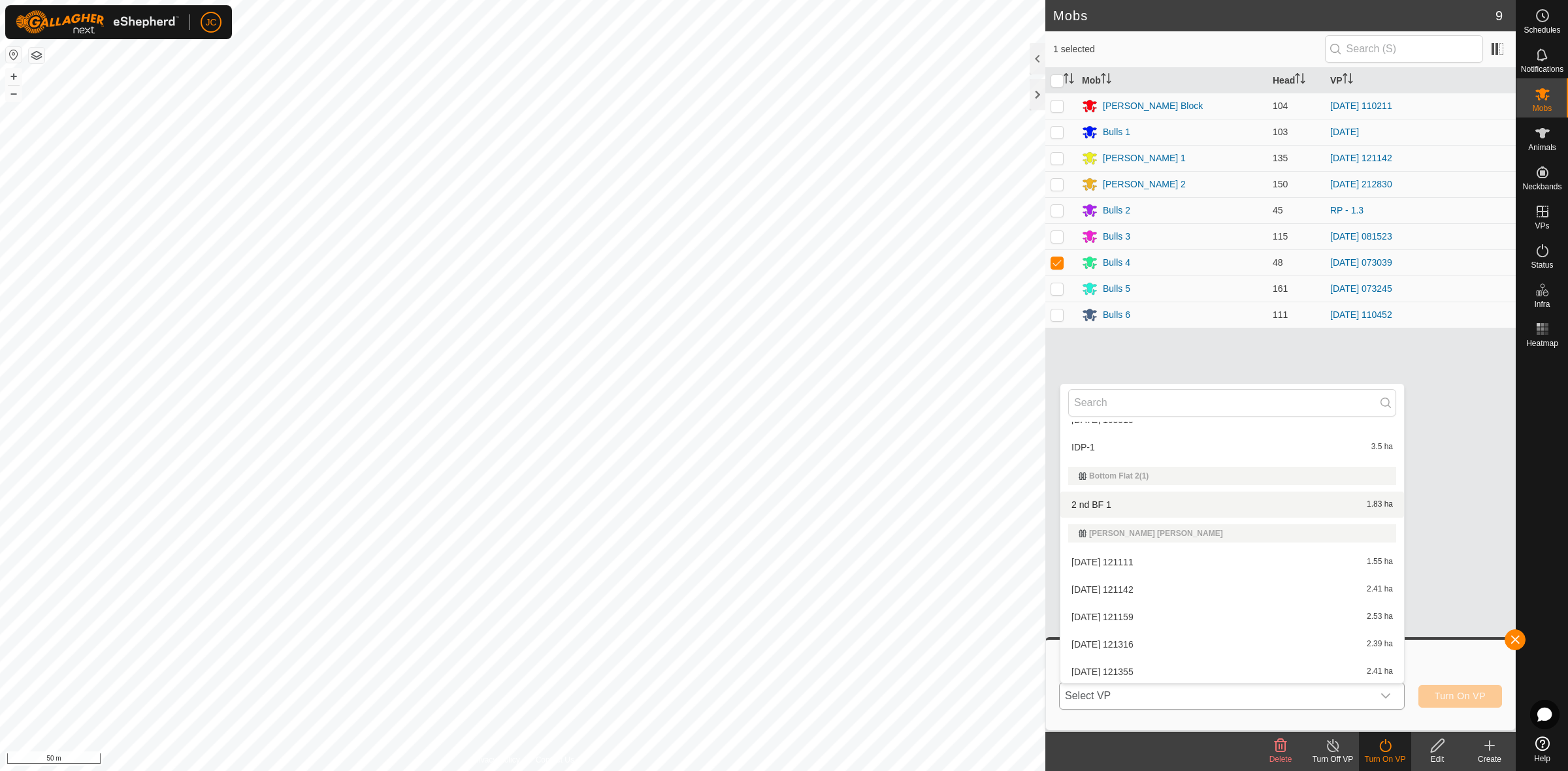
scroll to position [816, 0]
click at [1211, 527] on li "2 nd BF 1 1.83 ha" at bounding box center [1232, 533] width 344 height 26
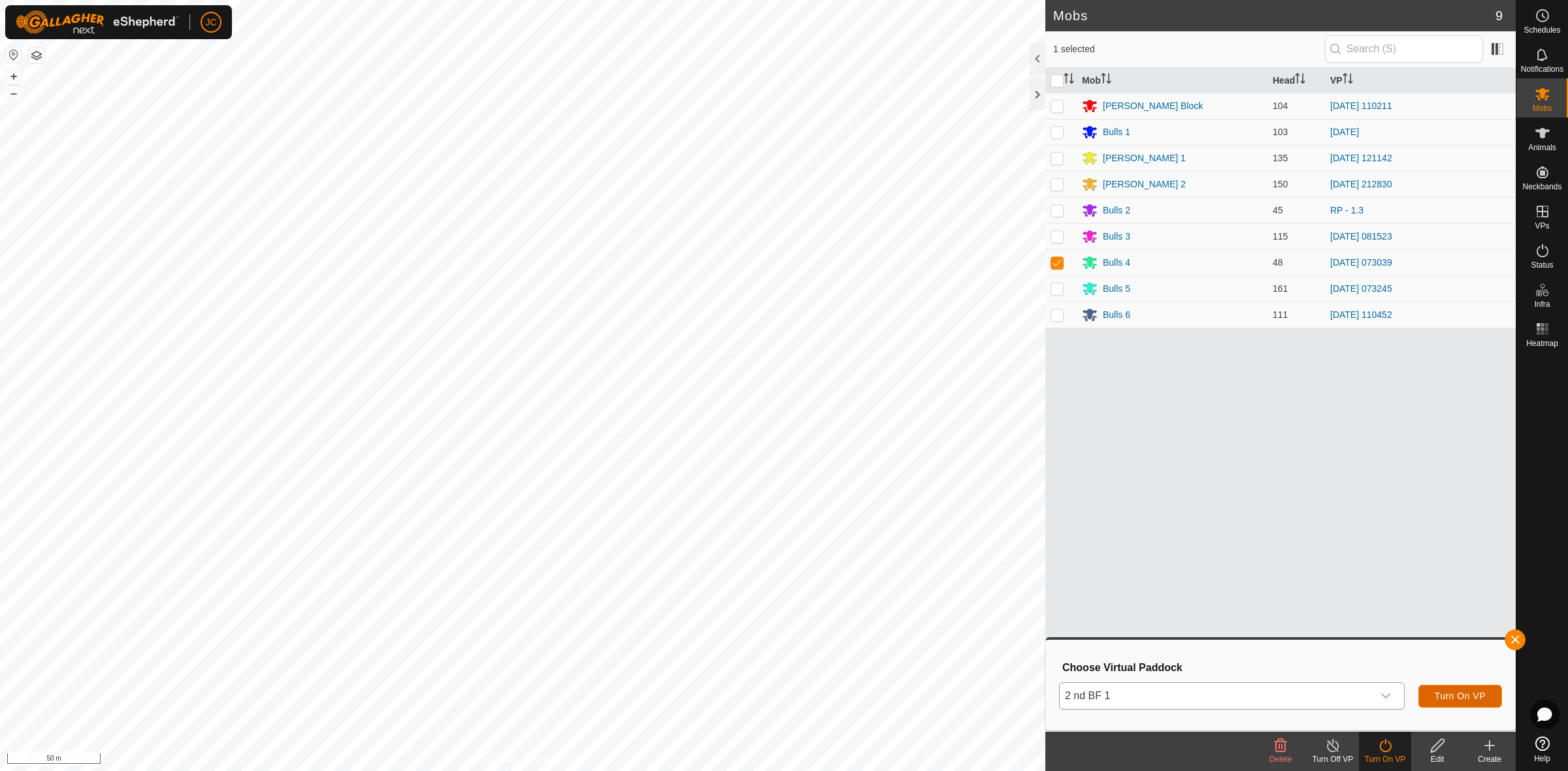
click at [1450, 691] on span "Turn On VP" at bounding box center [1460, 696] width 51 height 11
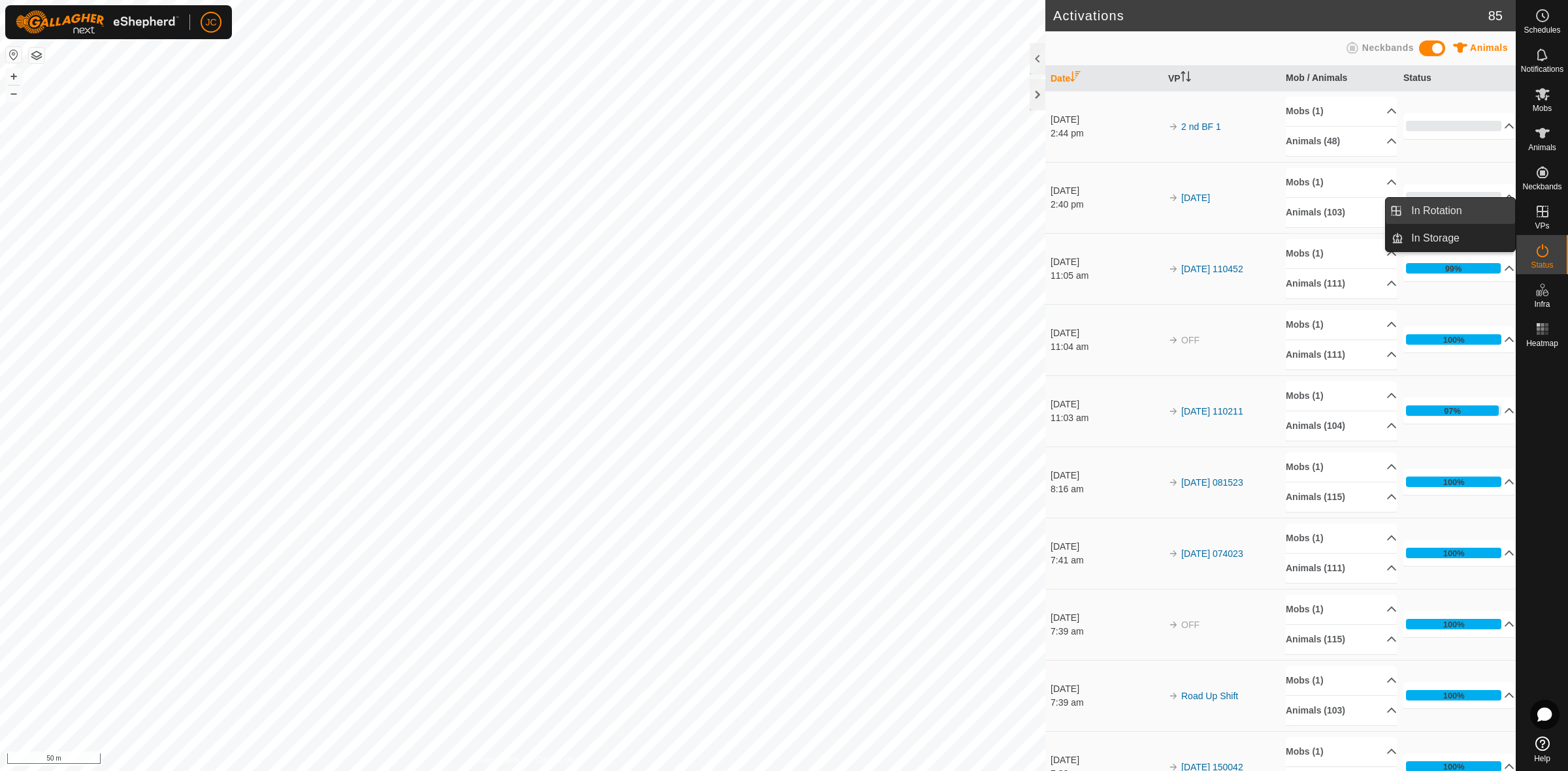
click at [1474, 212] on link "In Rotation" at bounding box center [1459, 211] width 112 height 26
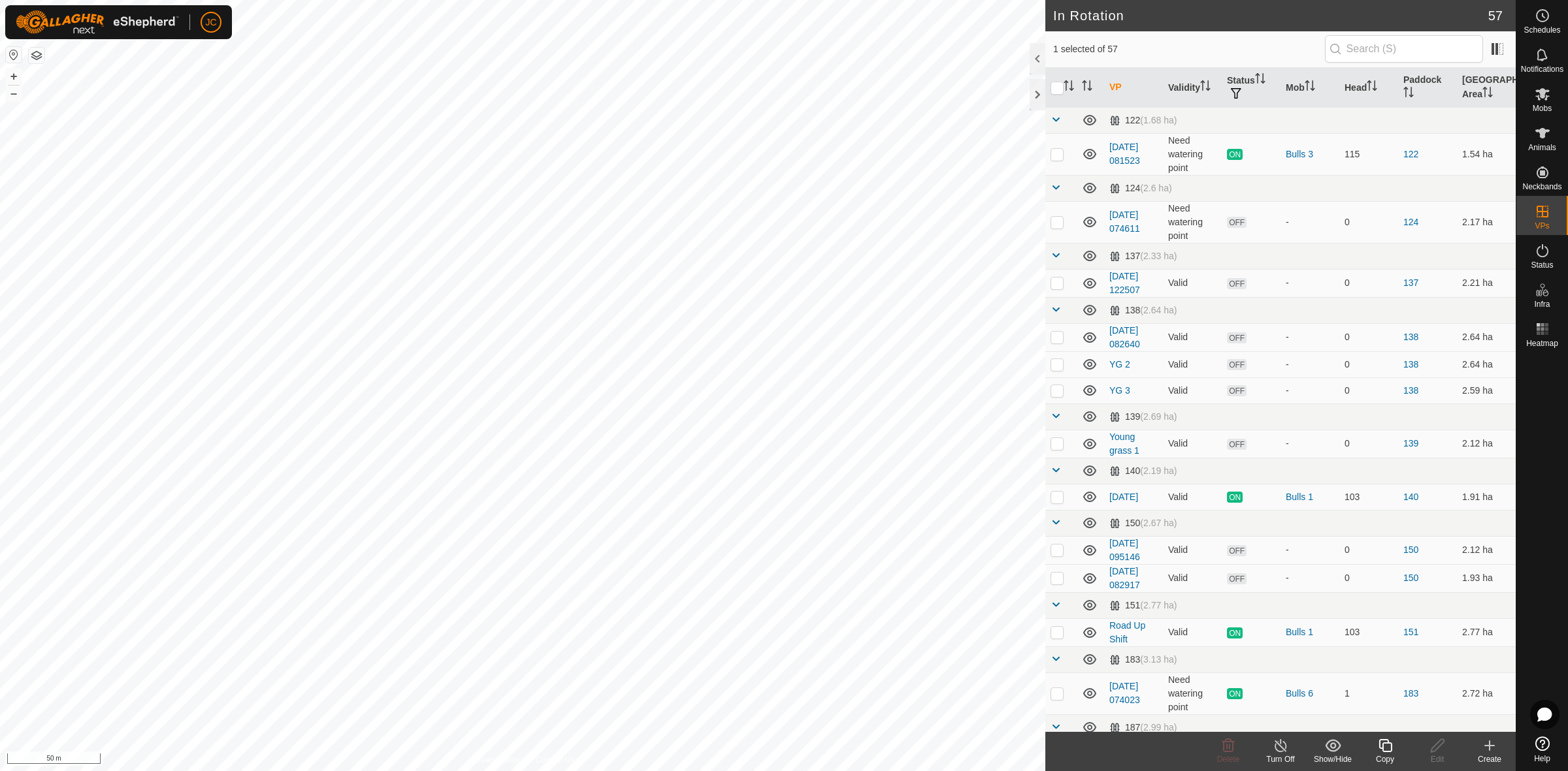
click at [1494, 750] on icon at bounding box center [1489, 746] width 16 height 16
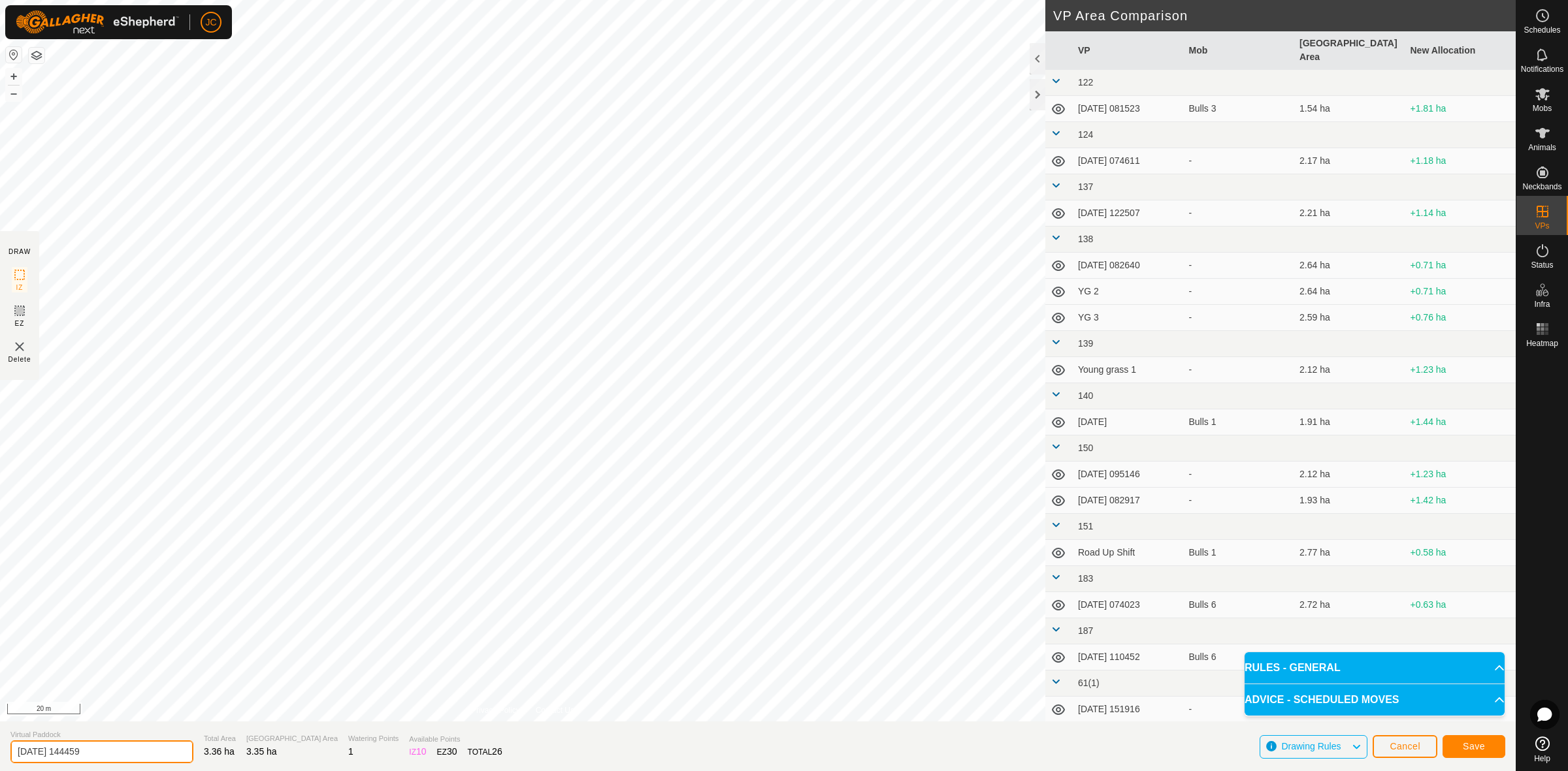
drag, startPoint x: 118, startPoint y: 754, endPoint x: -146, endPoint y: 749, distance: 264.0
click at [0, 749] on html "JC Schedules Notifications Mobs Animals Neckbands VPs Status Infra Heatmap Help…" at bounding box center [784, 386] width 1568 height 771
type input "2nd BF 2"
click at [1457, 742] on button "Save" at bounding box center [1474, 747] width 63 height 23
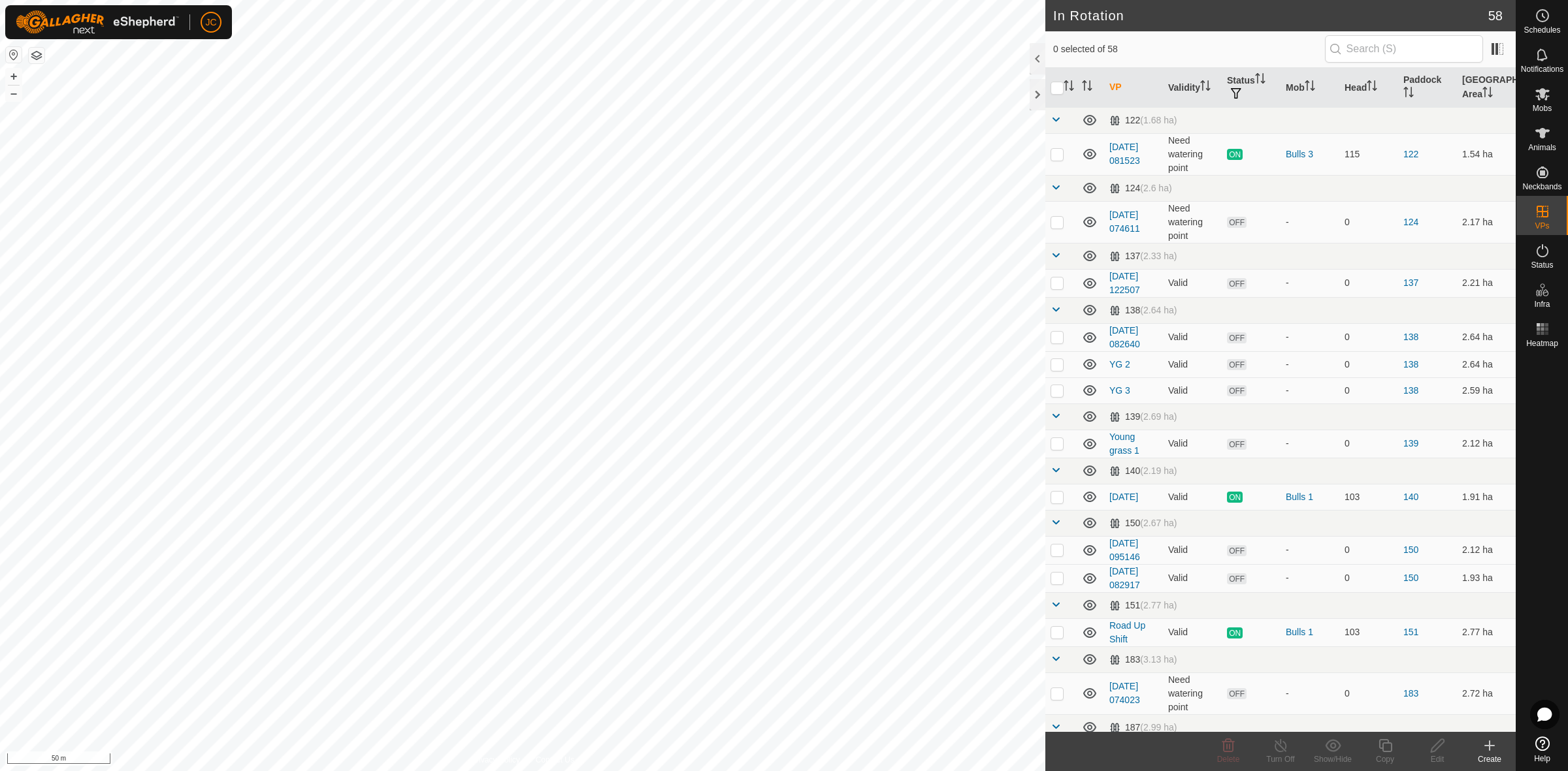
click at [1503, 751] on create-svg-icon at bounding box center [1489, 746] width 52 height 16
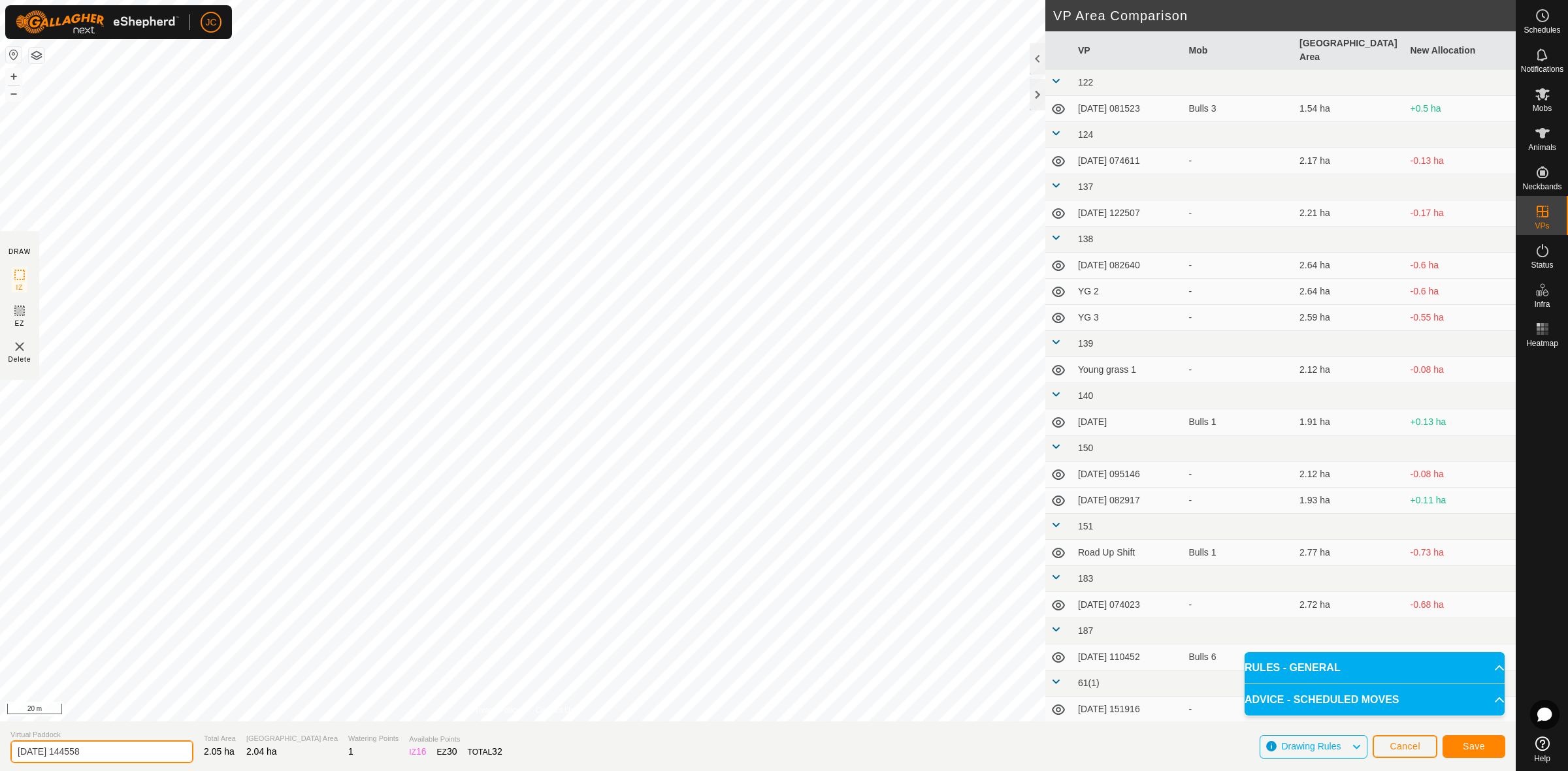
drag, startPoint x: 80, startPoint y: 749, endPoint x: -140, endPoint y: 727, distance: 221.1
click at [0, 727] on html "JC Schedules Notifications Mobs Animals Neckbands VPs Status Infra Heatmap Help…" at bounding box center [784, 386] width 1568 height 771
type input "2nd BF 2 Back fence"
click at [1463, 741] on span "Save" at bounding box center [1473, 747] width 22 height 11
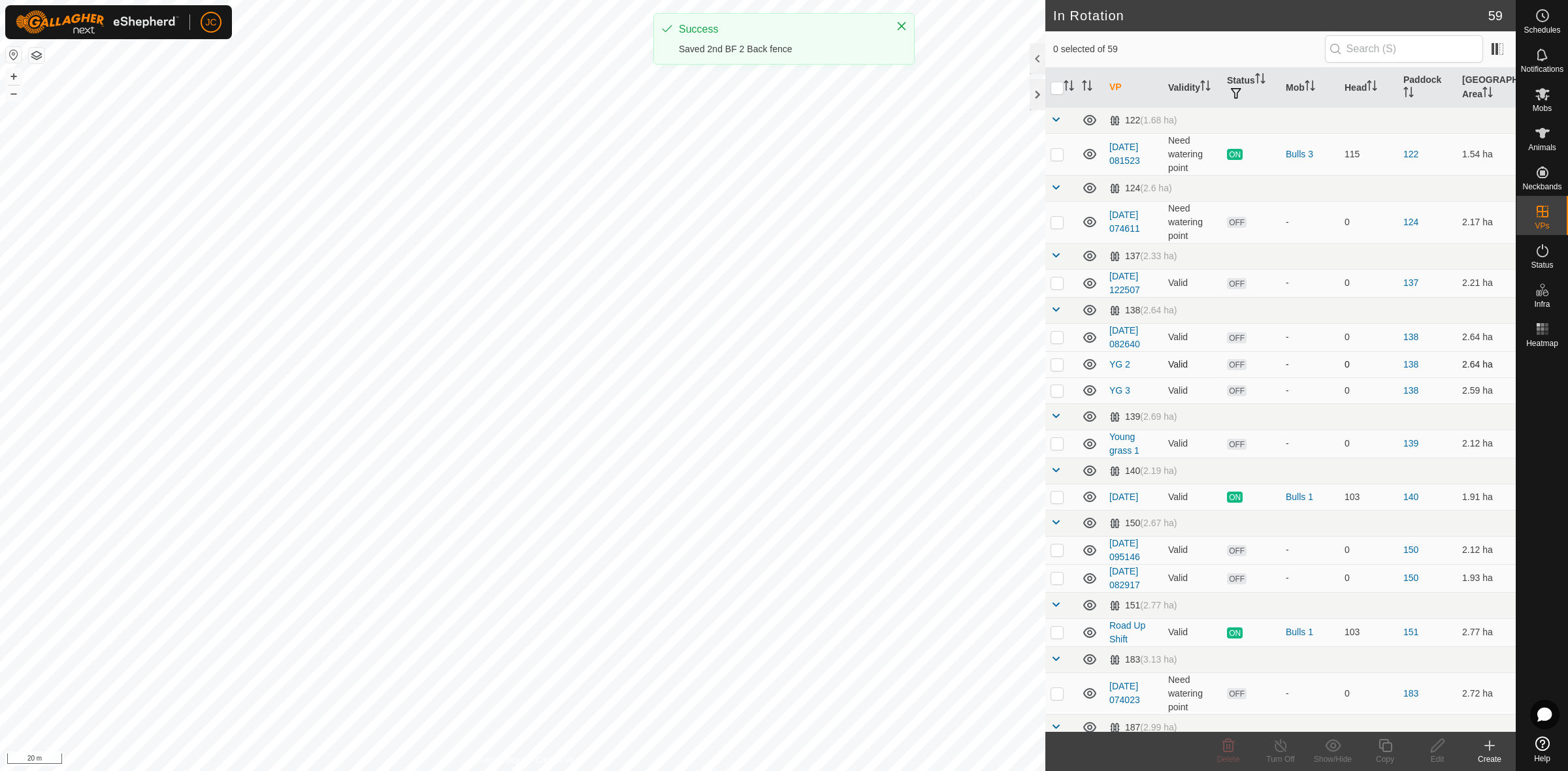
click at [962, 415] on div "In Rotation 59 0 selected of 59 VP Validity Status Mob Head Paddock Grazing Are…" at bounding box center [758, 386] width 1515 height 771
checkbox input "false"
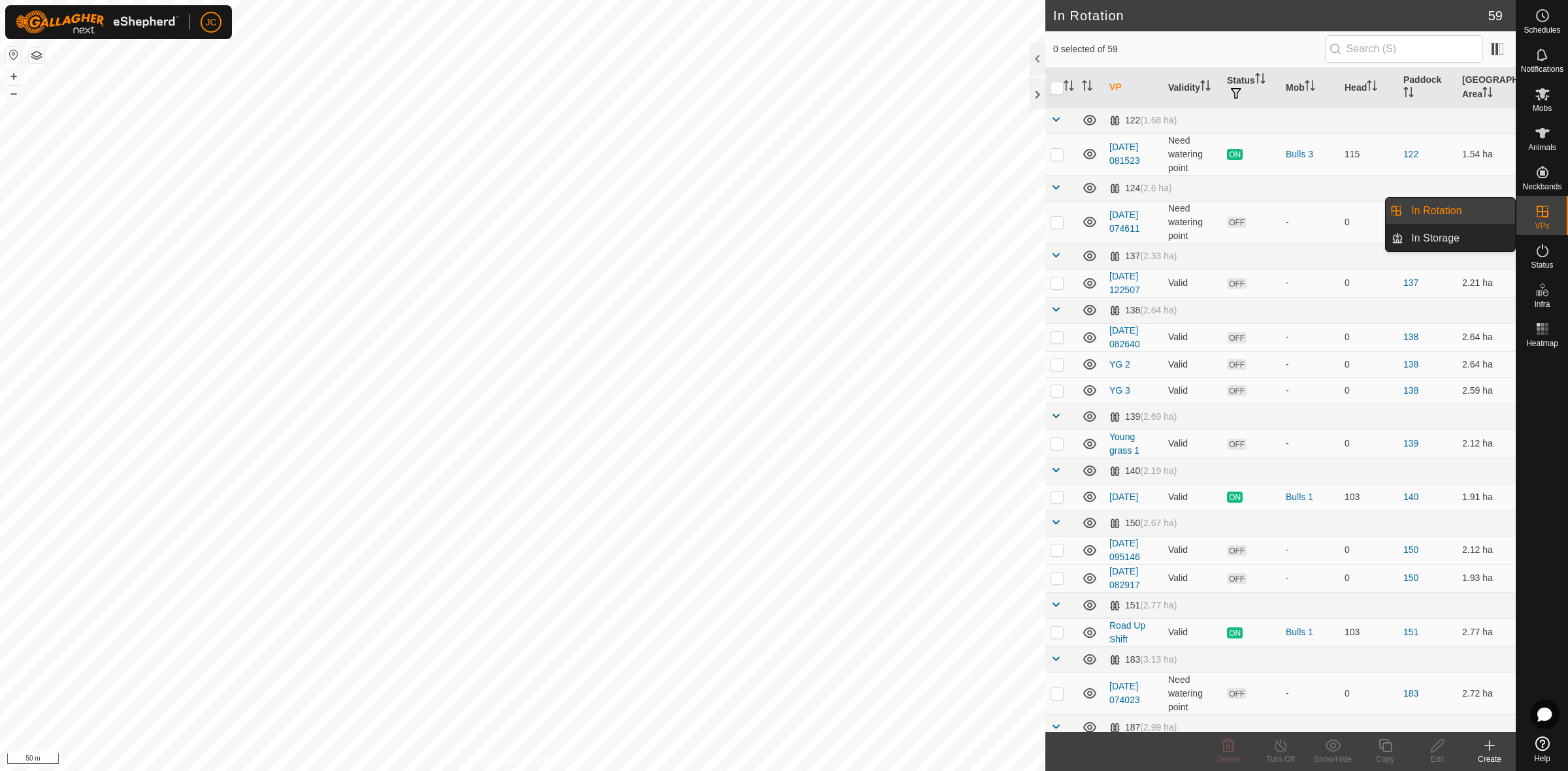
click at [1463, 206] on link "In Rotation" at bounding box center [1459, 211] width 112 height 26
click at [1489, 746] on icon at bounding box center [1489, 746] width 9 height 0
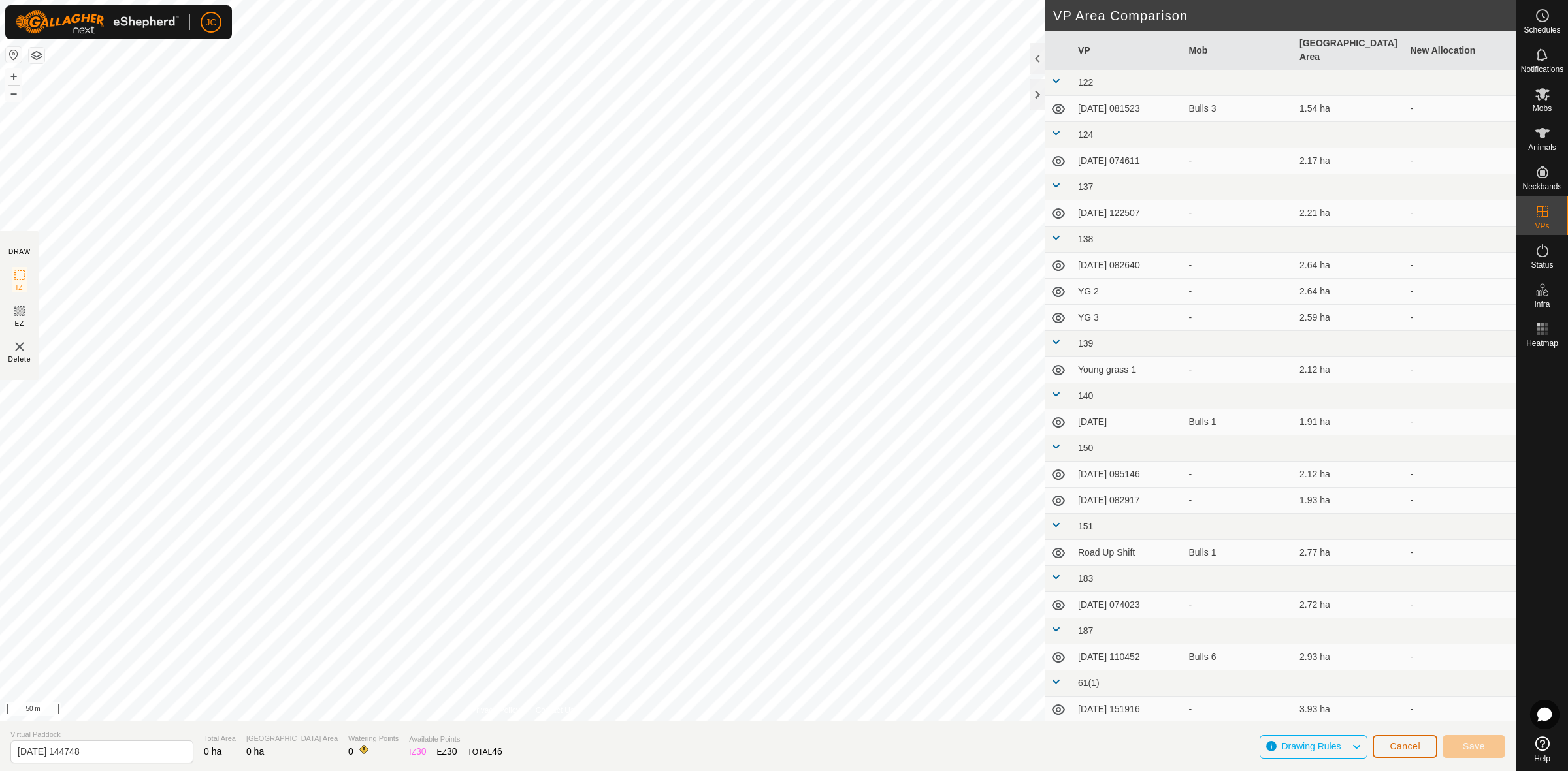
click at [1390, 739] on button "Cancel" at bounding box center [1405, 747] width 65 height 23
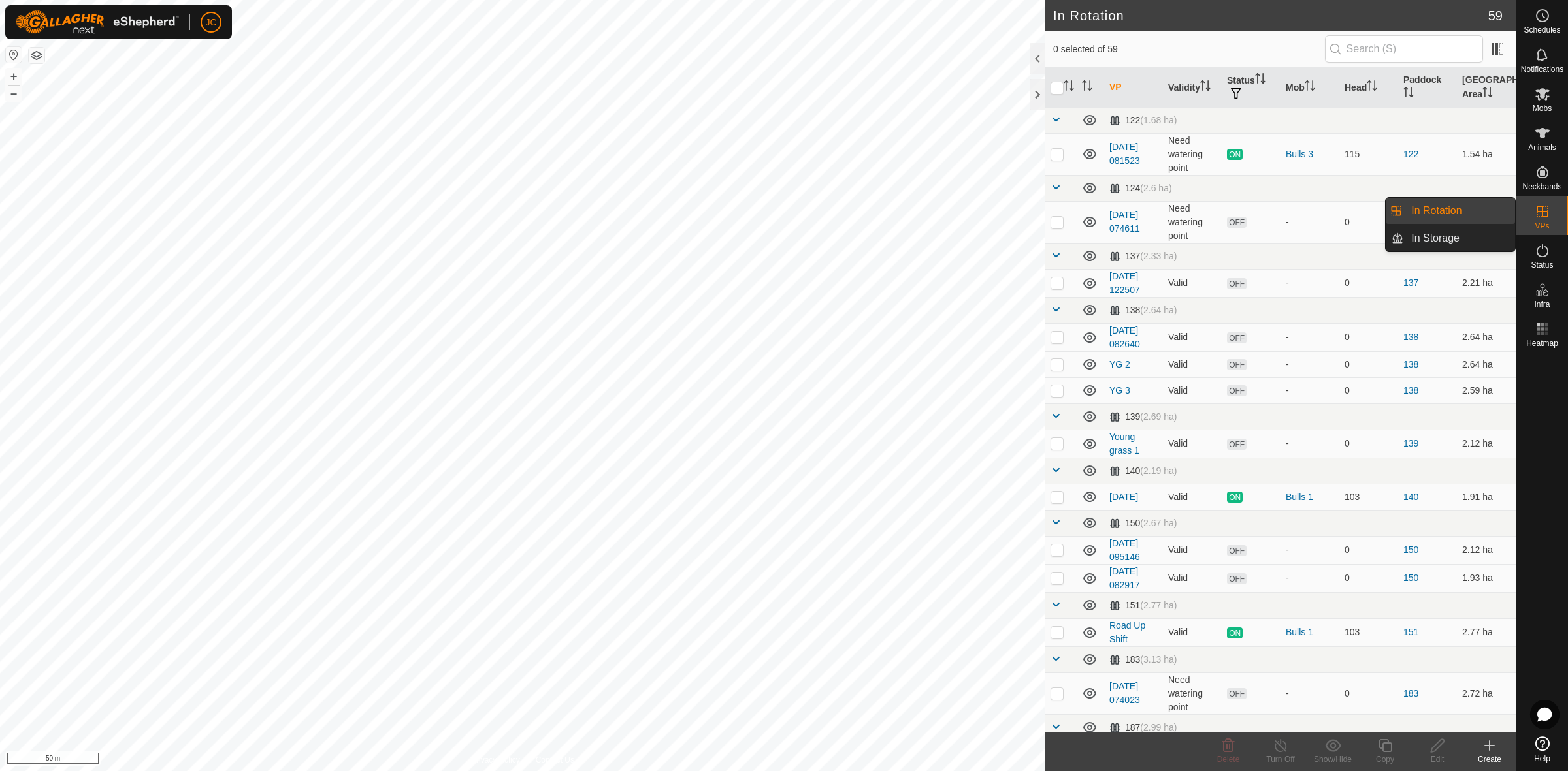
click at [1539, 222] on span "VPs" at bounding box center [1541, 226] width 15 height 8
click at [1501, 754] on div "Create" at bounding box center [1489, 759] width 52 height 11
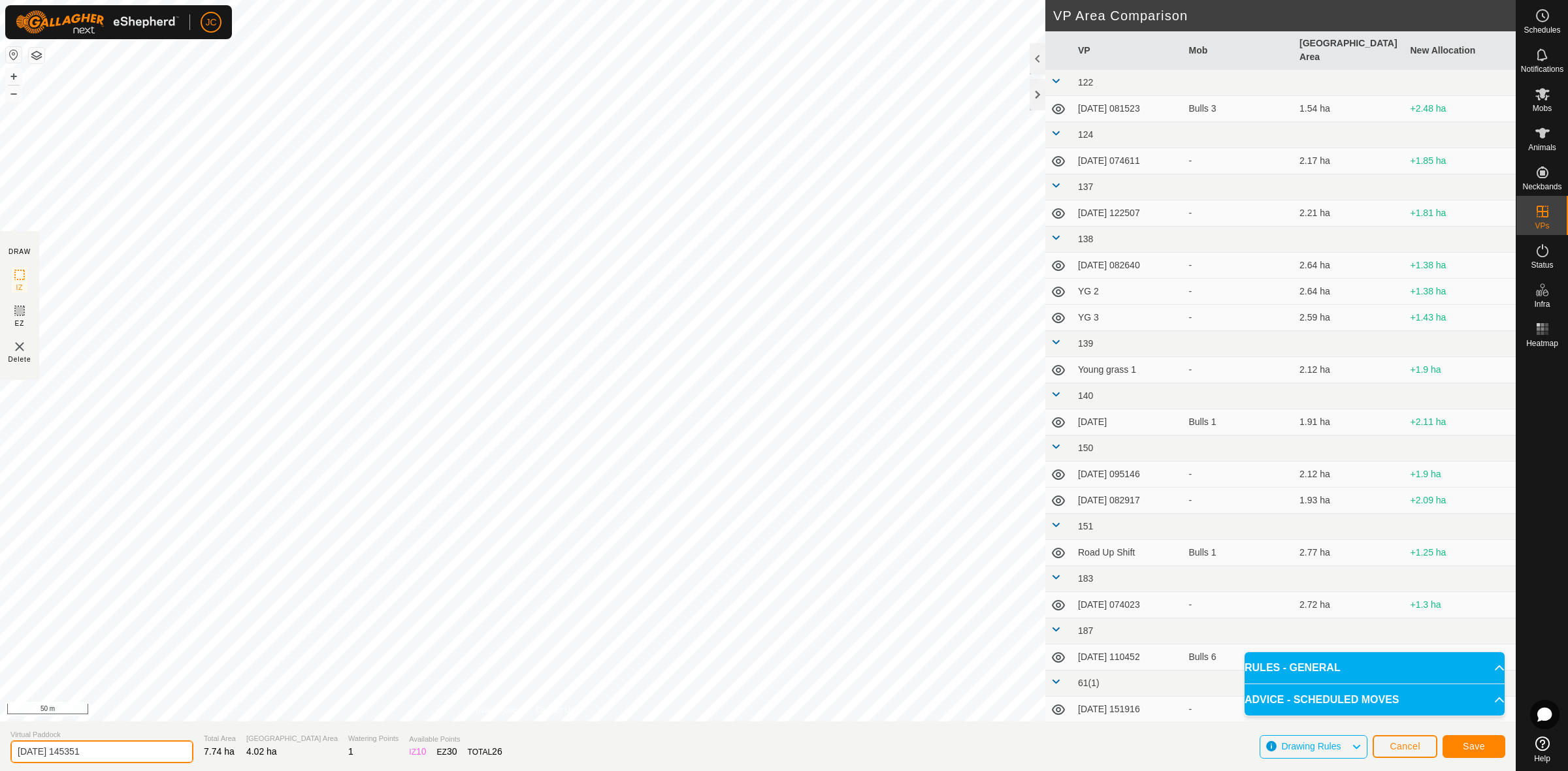
drag, startPoint x: 141, startPoint y: 755, endPoint x: -111, endPoint y: 745, distance: 252.2
click at [0, 745] on html "JC Schedules Notifications Mobs Animals Neckbands VPs Status Infra Heatmap Help…" at bounding box center [784, 386] width 1568 height 771
type input "back IDP"
click at [1487, 751] on button "Save" at bounding box center [1474, 747] width 63 height 23
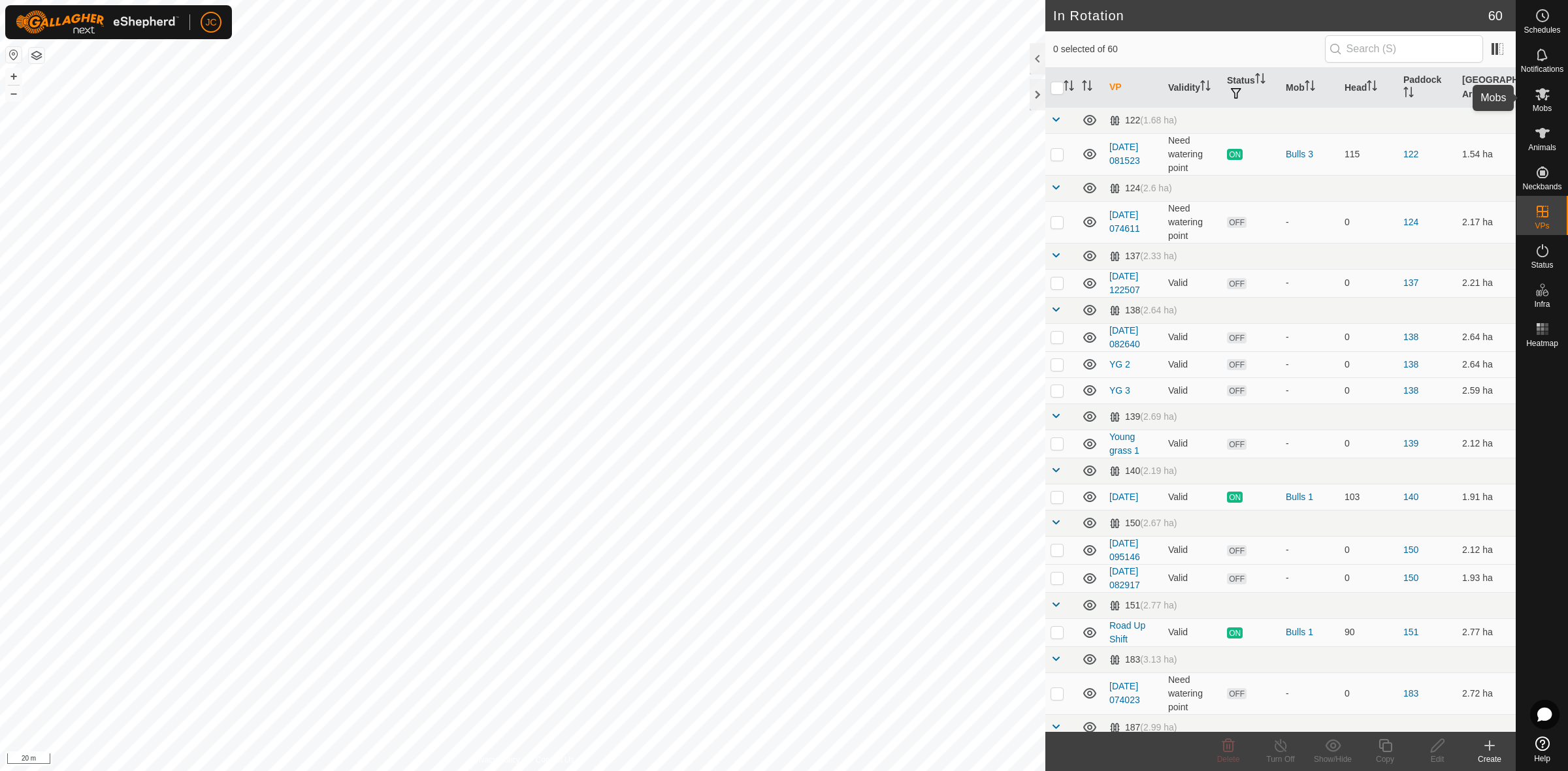
click at [1542, 98] on icon at bounding box center [1542, 94] width 16 height 16
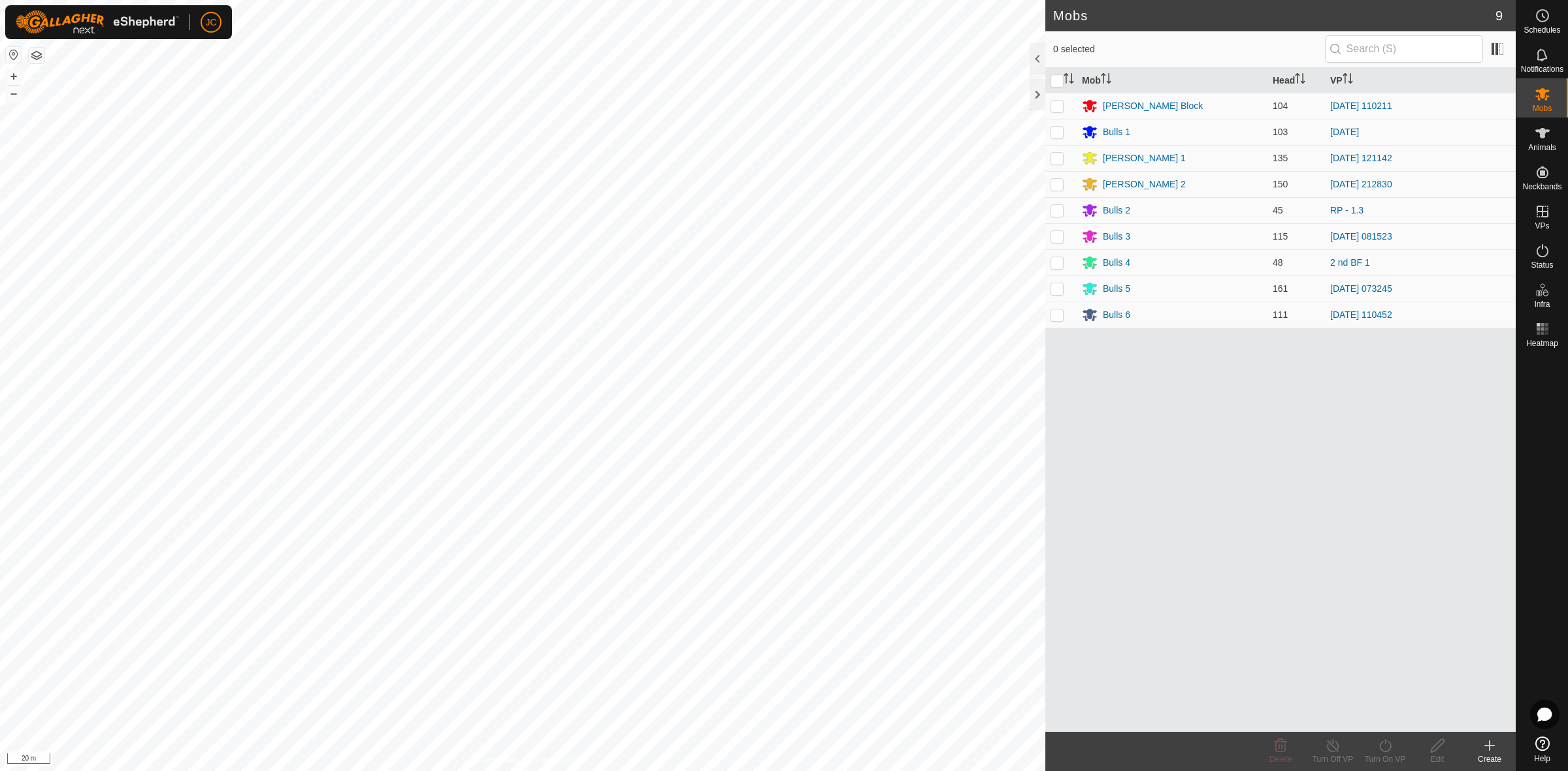
click at [1492, 759] on div "Create" at bounding box center [1489, 759] width 52 height 11
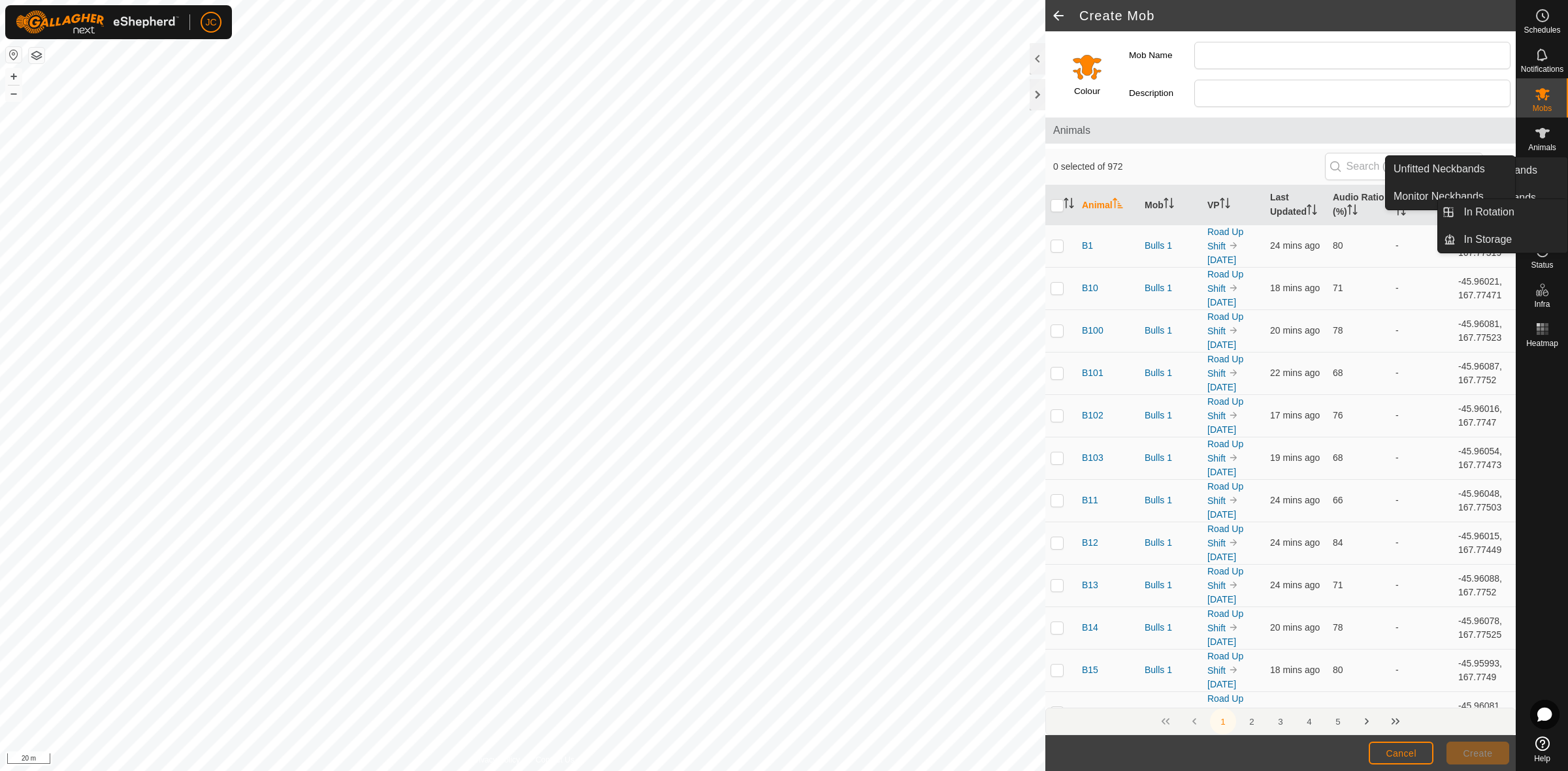
click at [1542, 208] on icon at bounding box center [1542, 211] width 11 height 11
click at [1470, 204] on link "In Rotation" at bounding box center [1459, 211] width 112 height 26
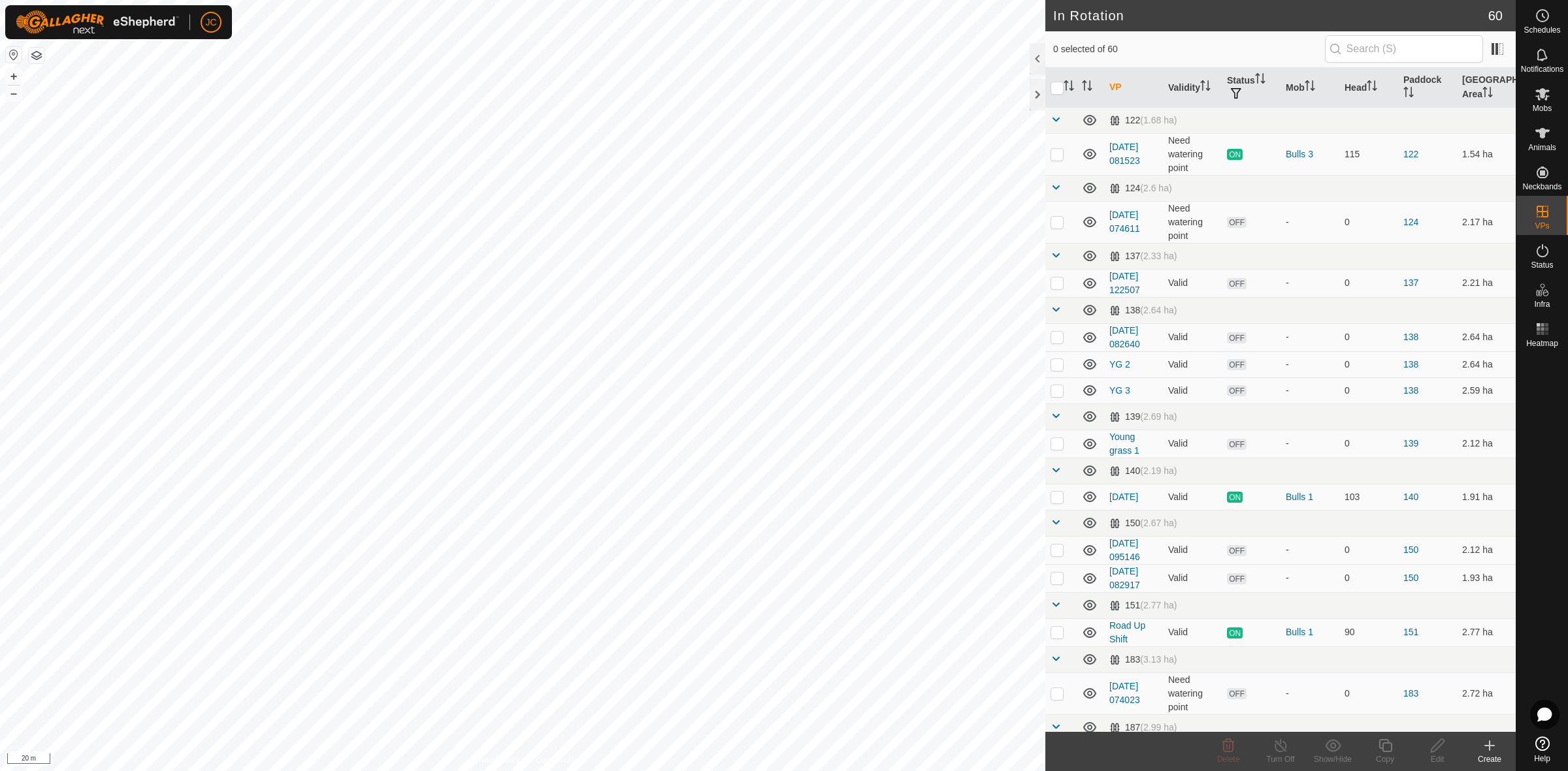
click at [1495, 760] on div "Create" at bounding box center [1489, 759] width 52 height 11
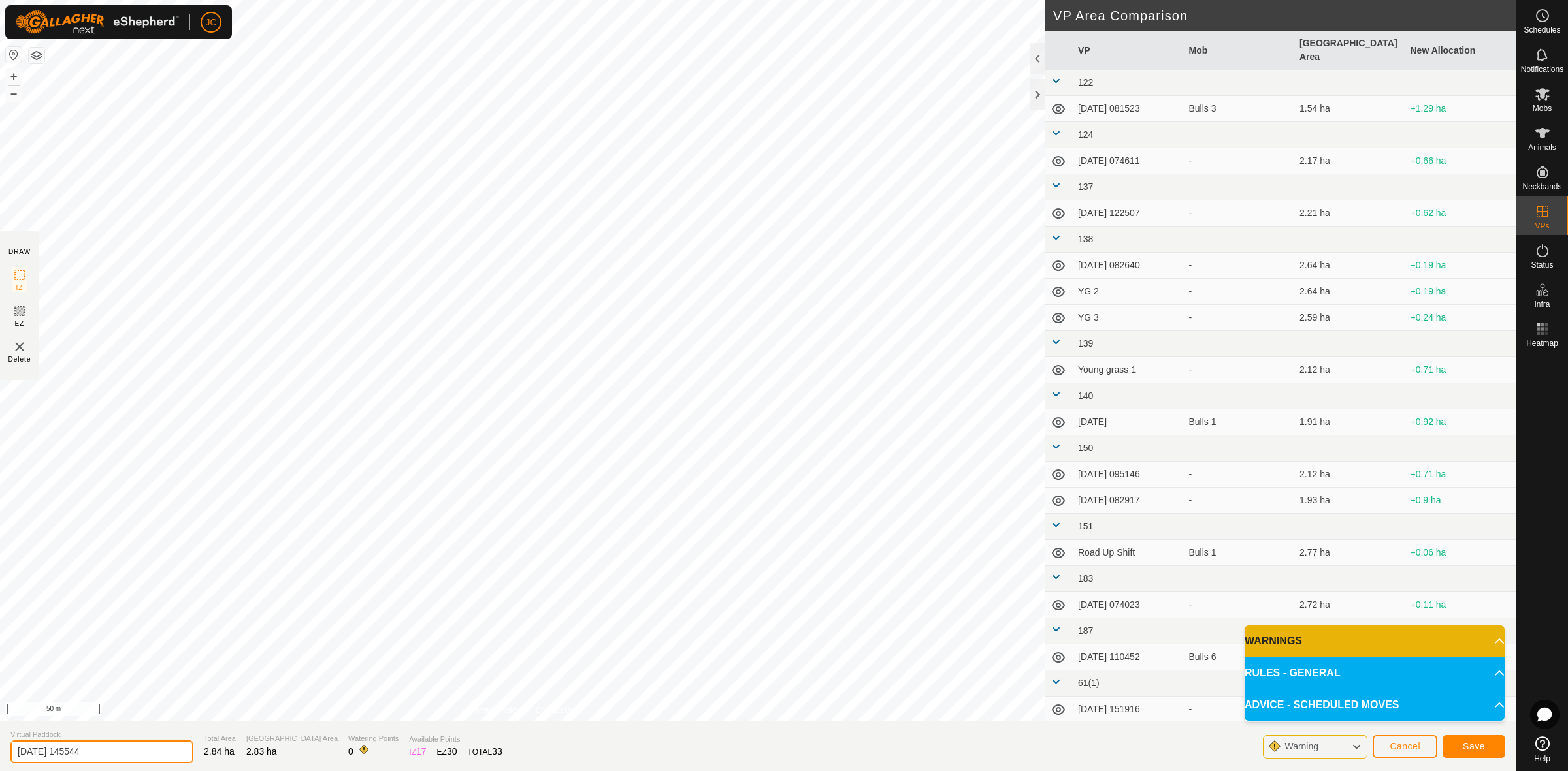
drag, startPoint x: 137, startPoint y: 755, endPoint x: -40, endPoint y: 747, distance: 177.2
click at [0, 747] on html "JC Schedules Notifications Mobs Animals Neckbands VPs Status Infra Heatmap Help…" at bounding box center [784, 386] width 1568 height 771
type input "BM 1"
click at [1460, 747] on button "Save" at bounding box center [1474, 747] width 63 height 23
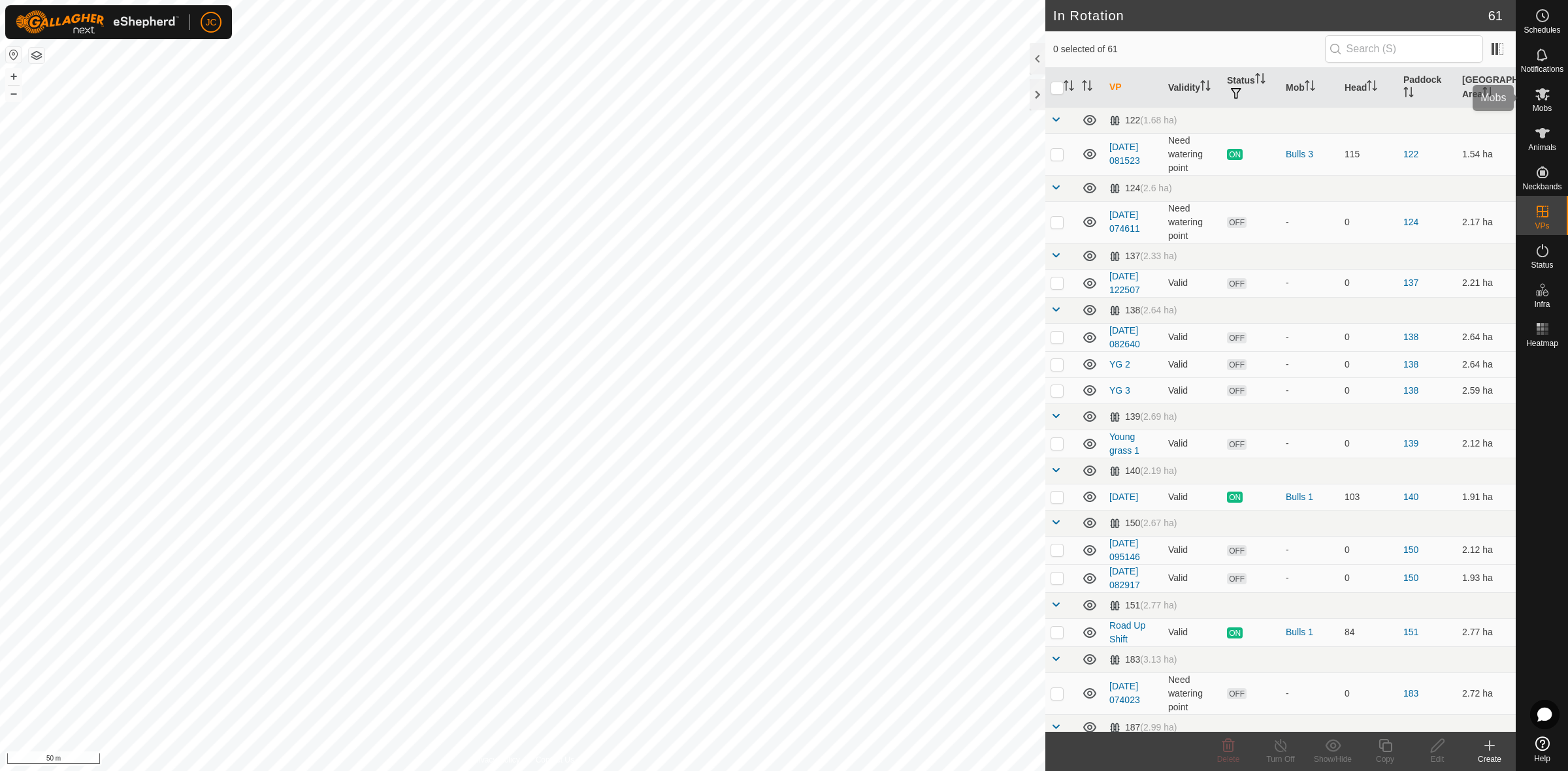
click at [1553, 109] on div "Mobs" at bounding box center [1542, 98] width 52 height 39
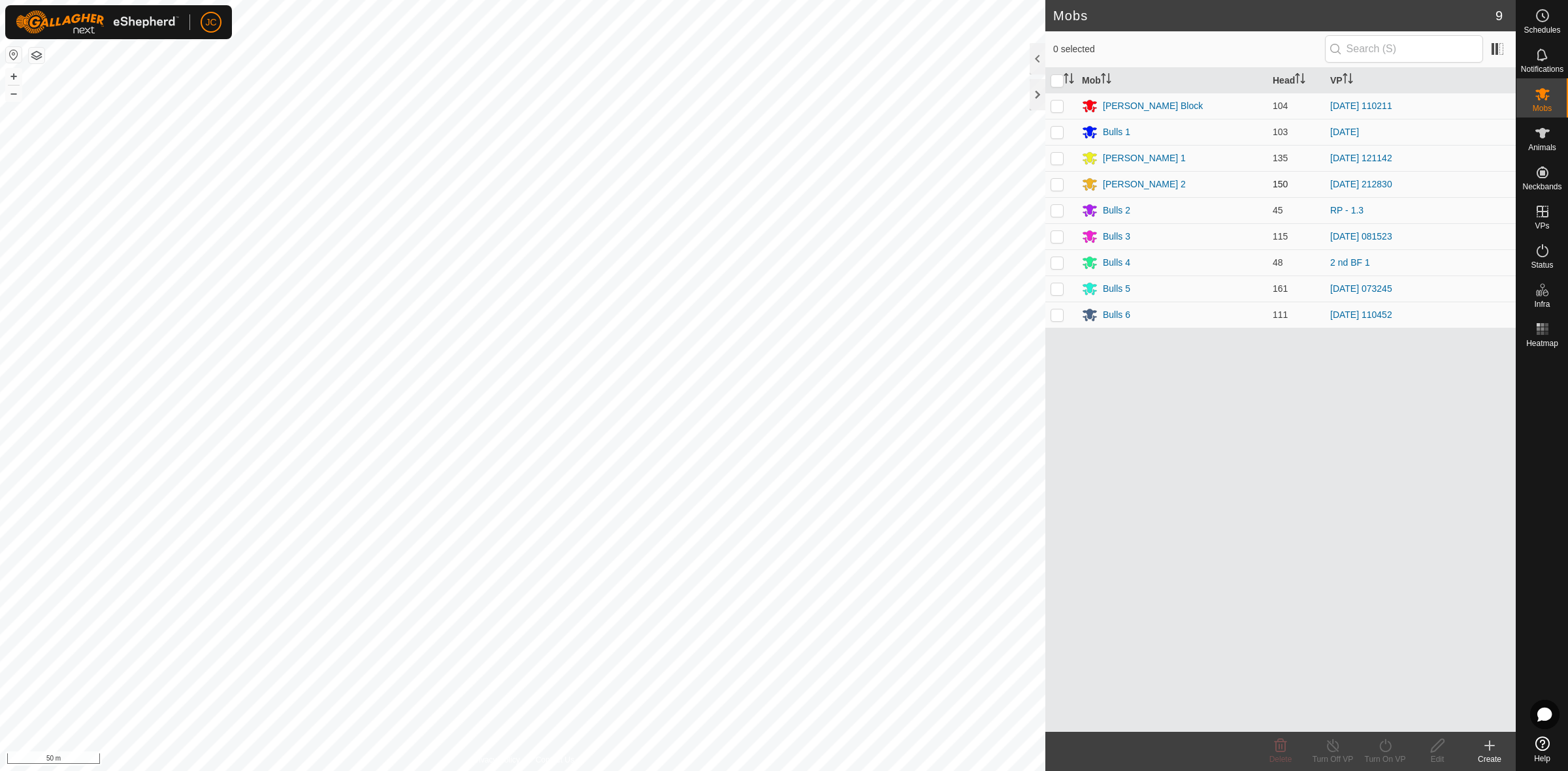
click at [1059, 181] on p-checkbox at bounding box center [1056, 184] width 13 height 11
checkbox input "true"
click at [1382, 756] on div "Turn On VP" at bounding box center [1385, 759] width 52 height 11
click at [1379, 719] on link "Now" at bounding box center [1424, 717] width 129 height 26
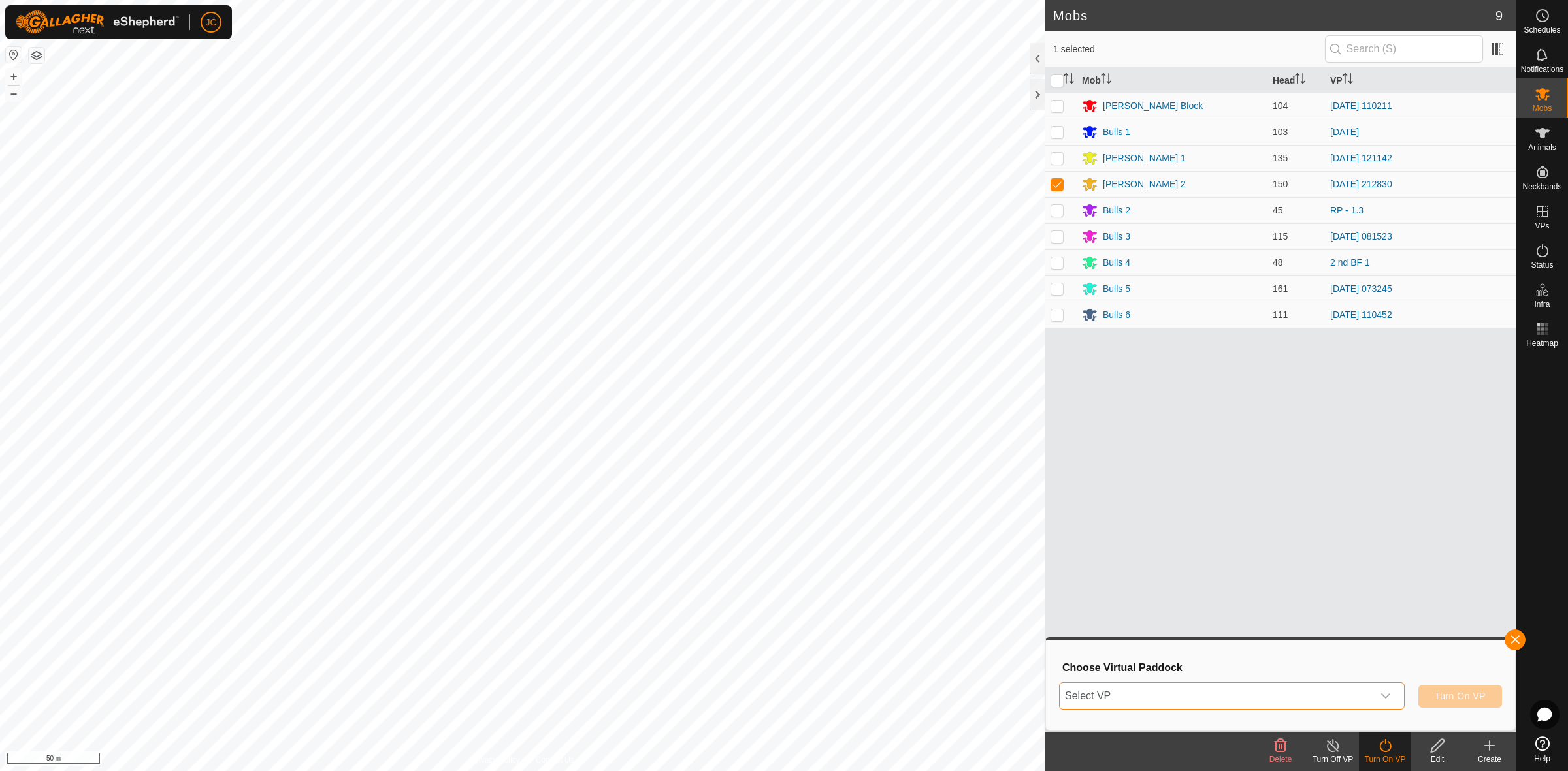
click at [1339, 692] on span "Select VP" at bounding box center [1216, 696] width 313 height 26
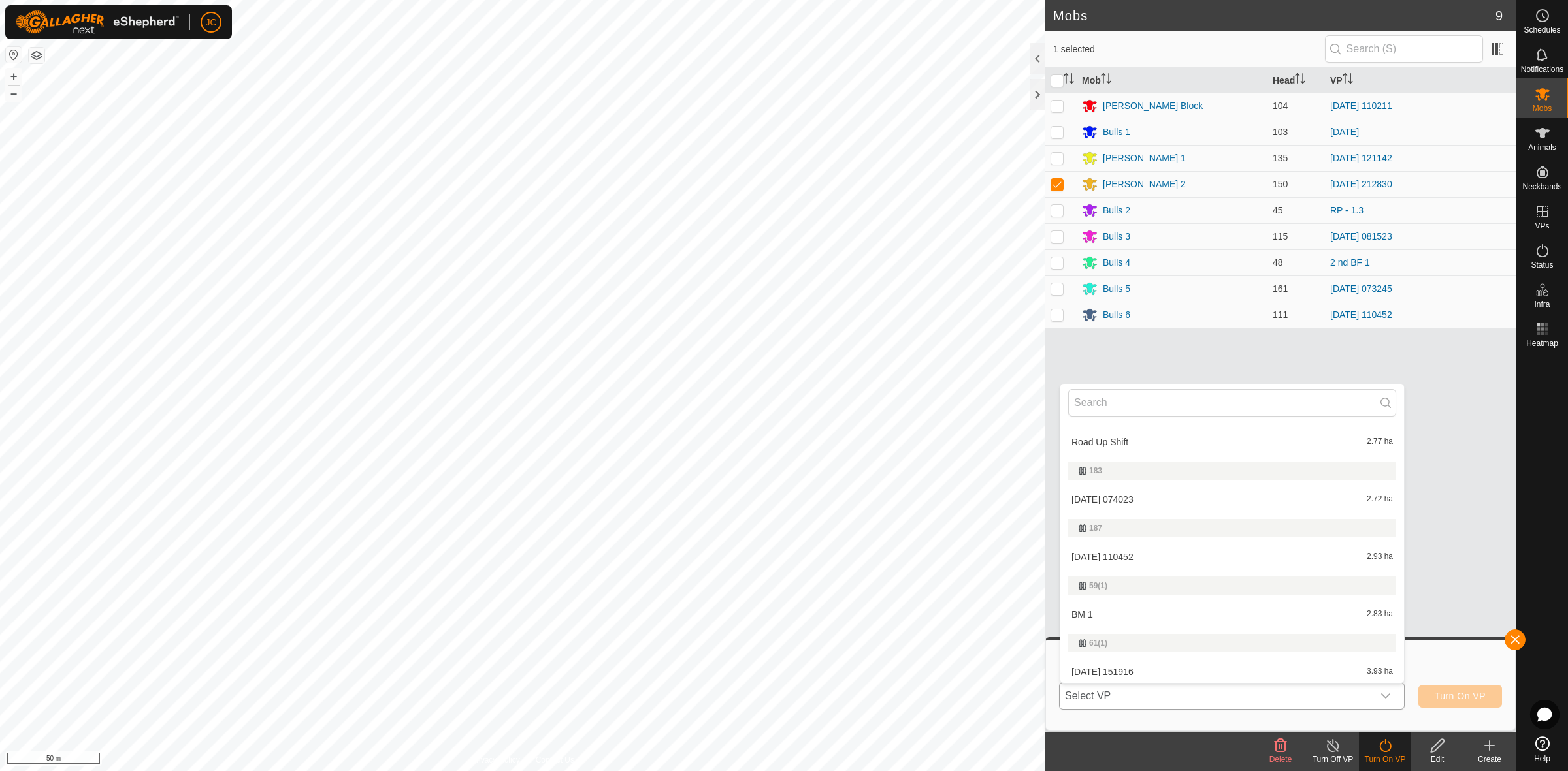
scroll to position [571, 0]
click at [1166, 661] on li "back IDP 4.02 ha" at bounding box center [1232, 663] width 344 height 26
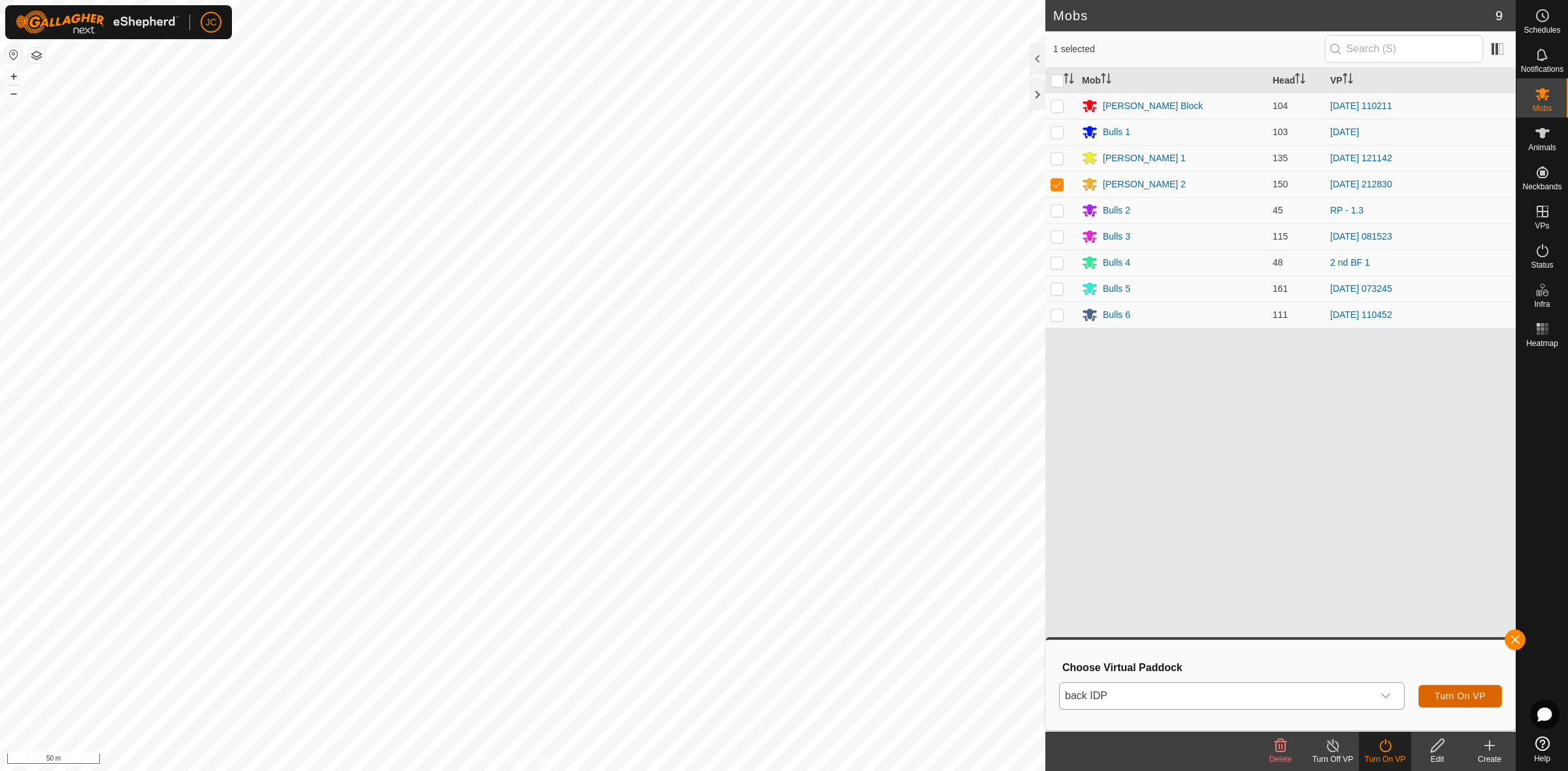
click at [1449, 697] on span "Turn On VP" at bounding box center [1460, 696] width 51 height 11
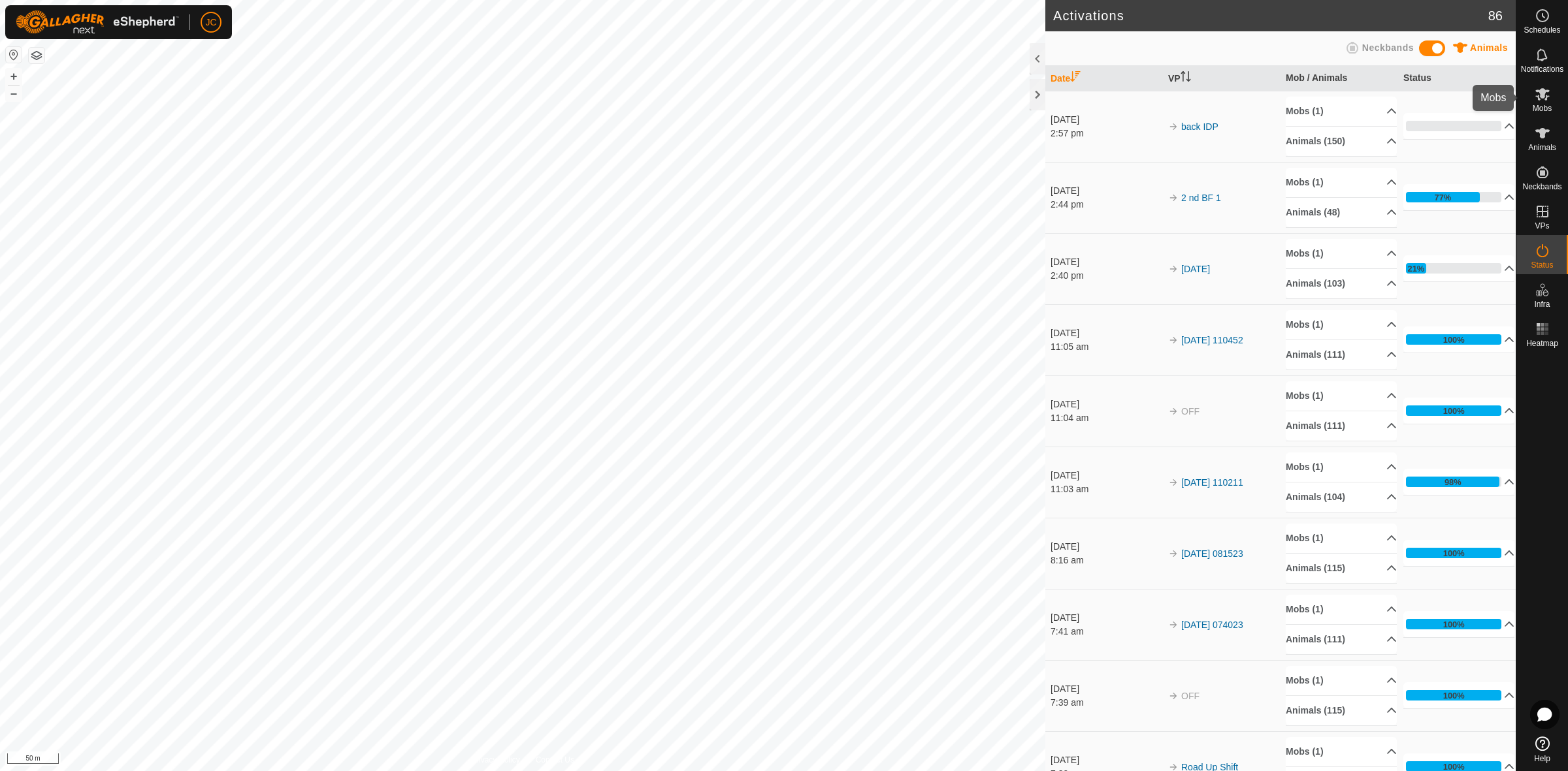
click at [1552, 102] on es-mob-svg-icon at bounding box center [1542, 93] width 24 height 21
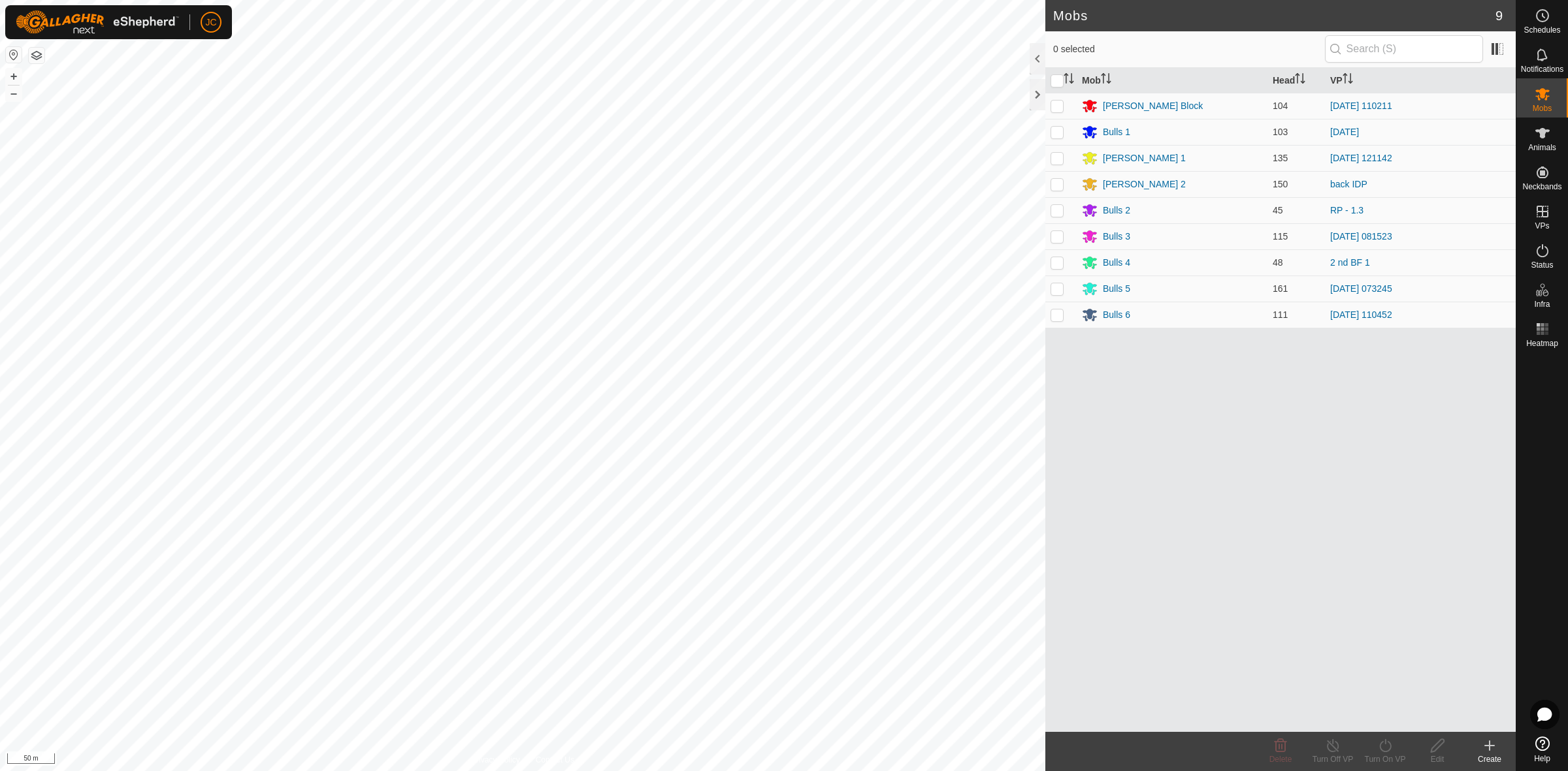
click at [1498, 758] on div "Create" at bounding box center [1489, 759] width 52 height 11
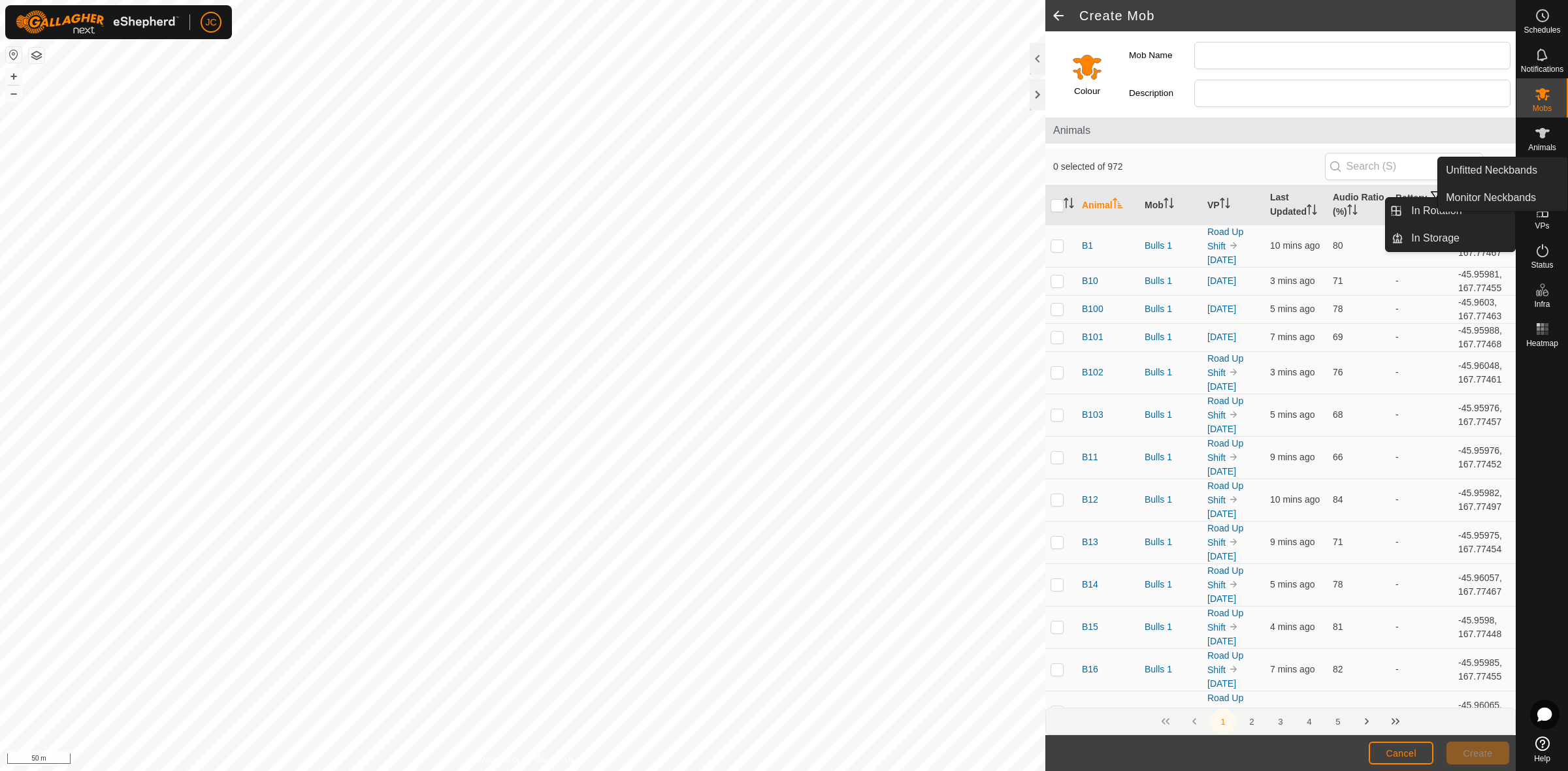
click at [1541, 220] on es-virtualpaddocks-svg-icon at bounding box center [1542, 211] width 24 height 21
click at [1497, 215] on link "In Rotation" at bounding box center [1459, 211] width 112 height 26
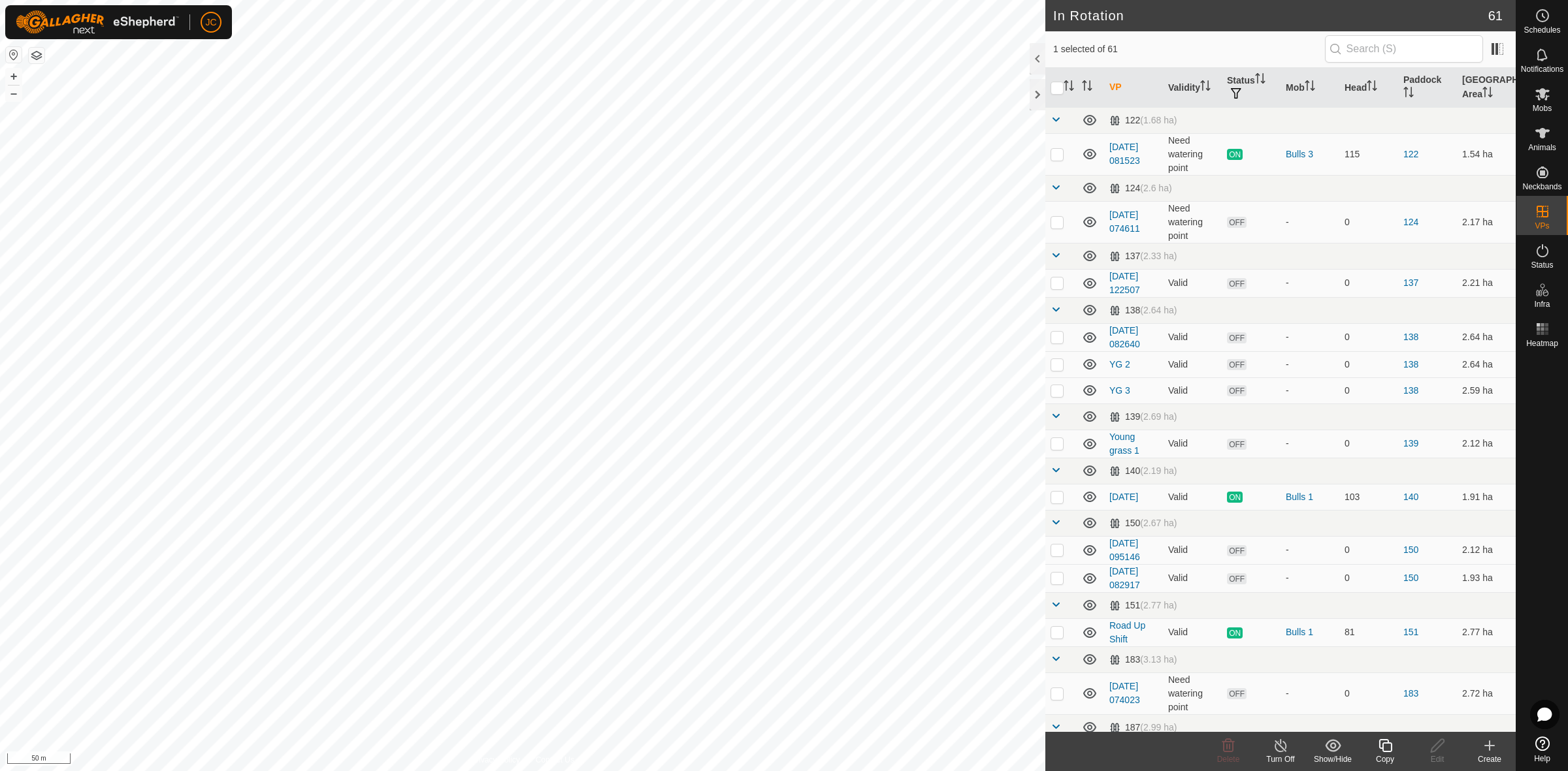
click at [1489, 750] on icon at bounding box center [1489, 746] width 0 height 9
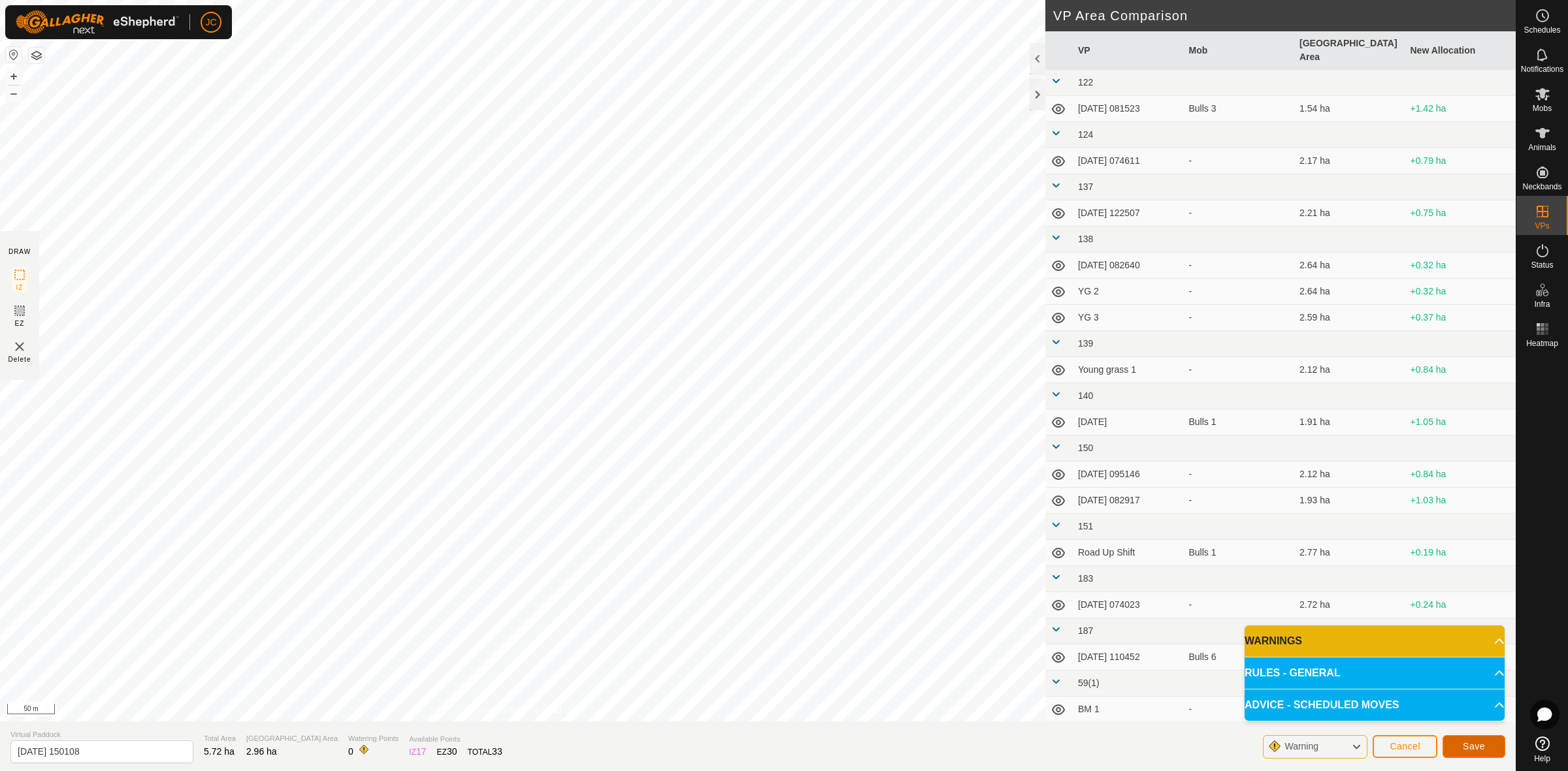
click at [1475, 742] on span "Save" at bounding box center [1473, 747] width 22 height 11
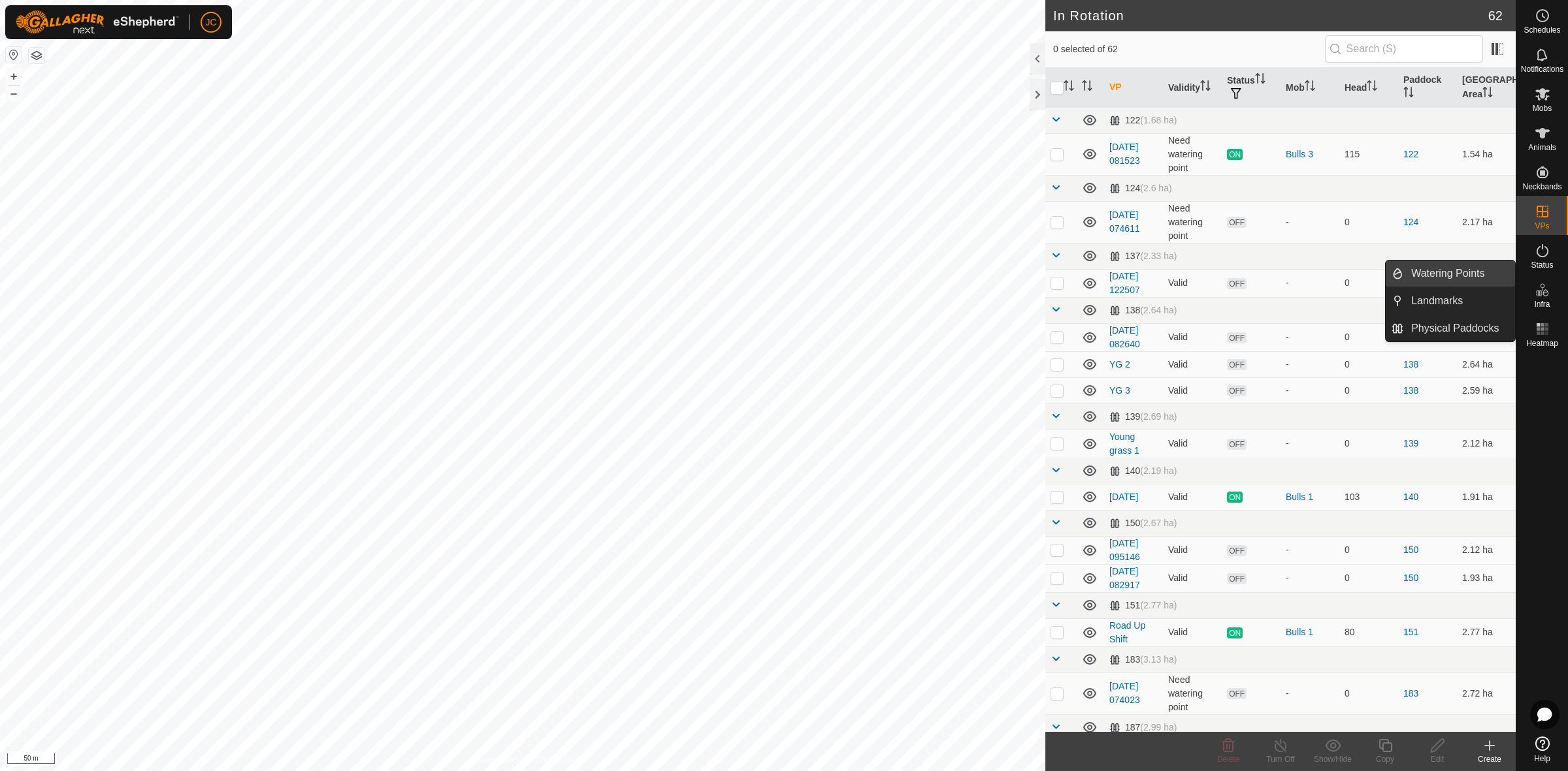
click at [1469, 278] on link "Watering Points" at bounding box center [1459, 273] width 112 height 26
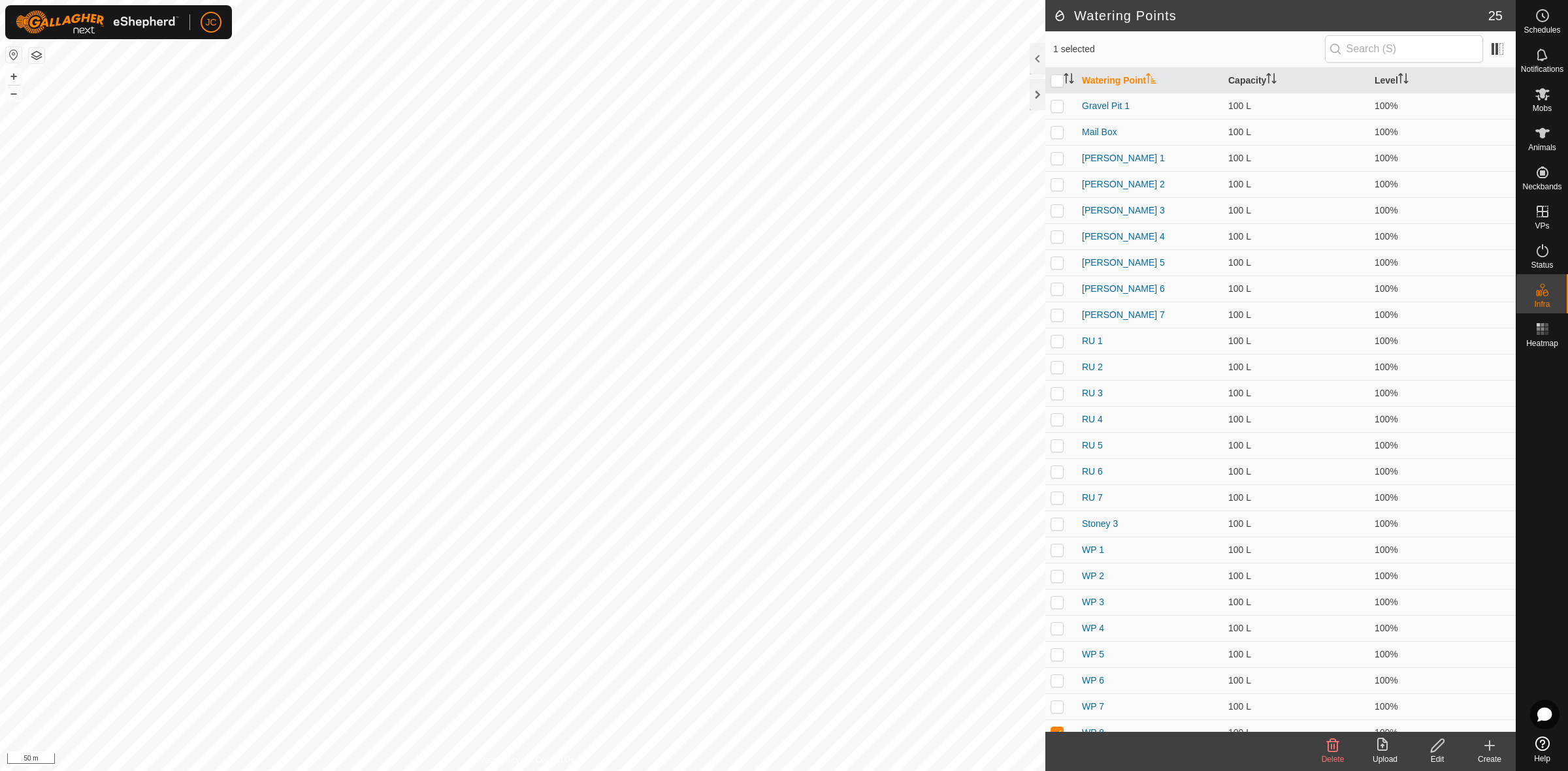
click at [1482, 752] on icon at bounding box center [1489, 746] width 16 height 16
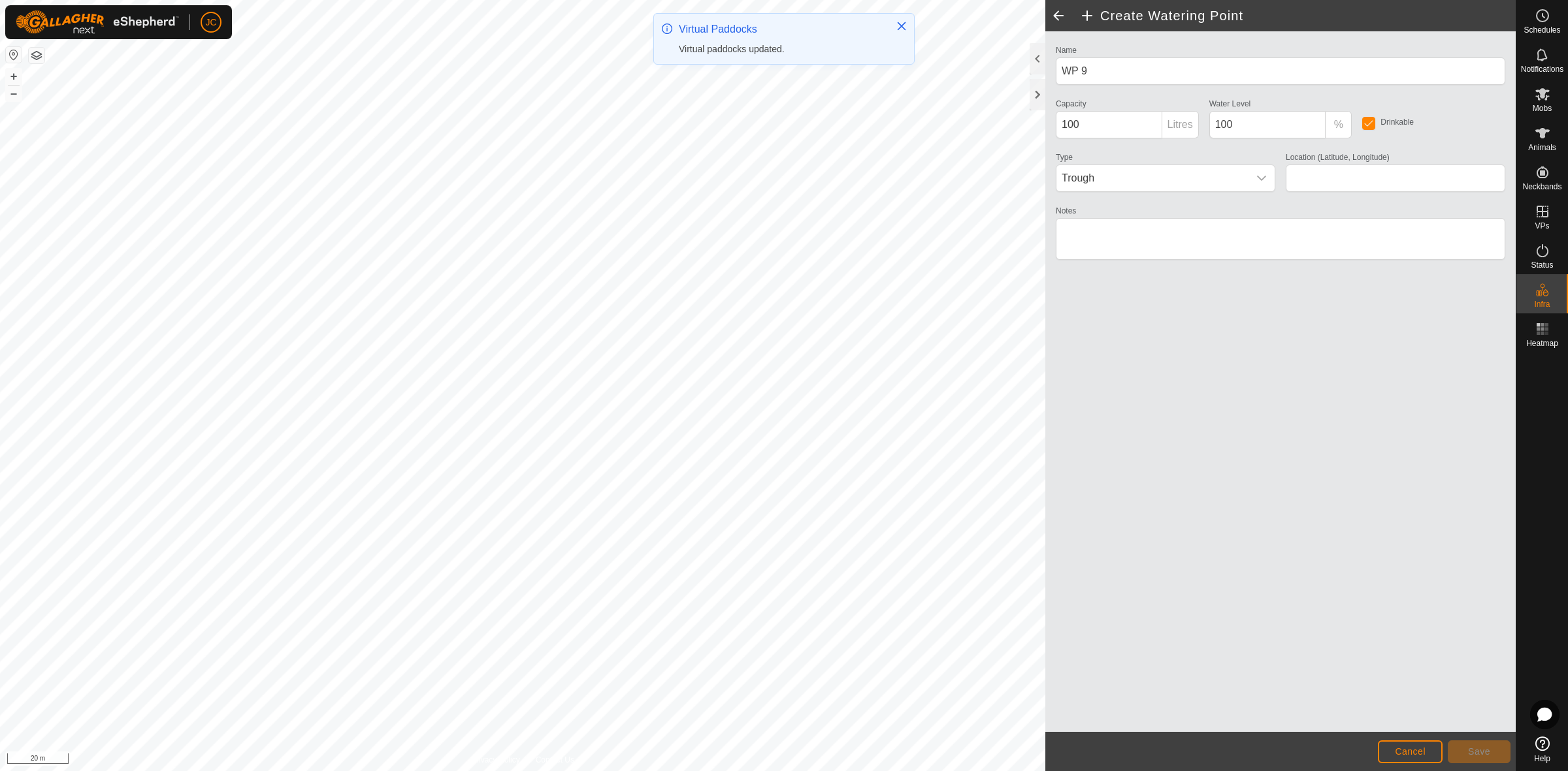
type input "-45.947619, 167.775319"
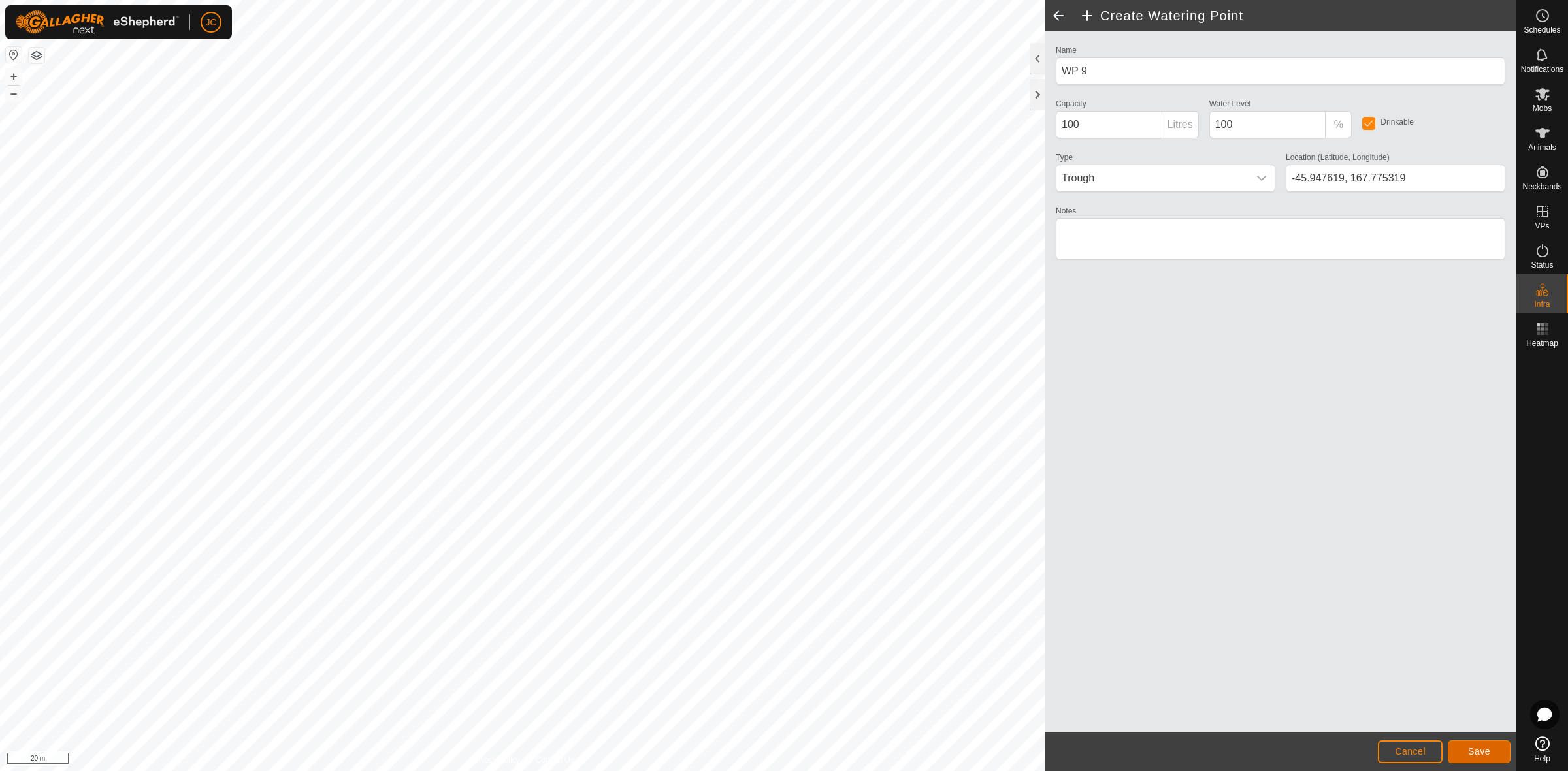
click at [1494, 749] on button "Save" at bounding box center [1479, 752] width 63 height 23
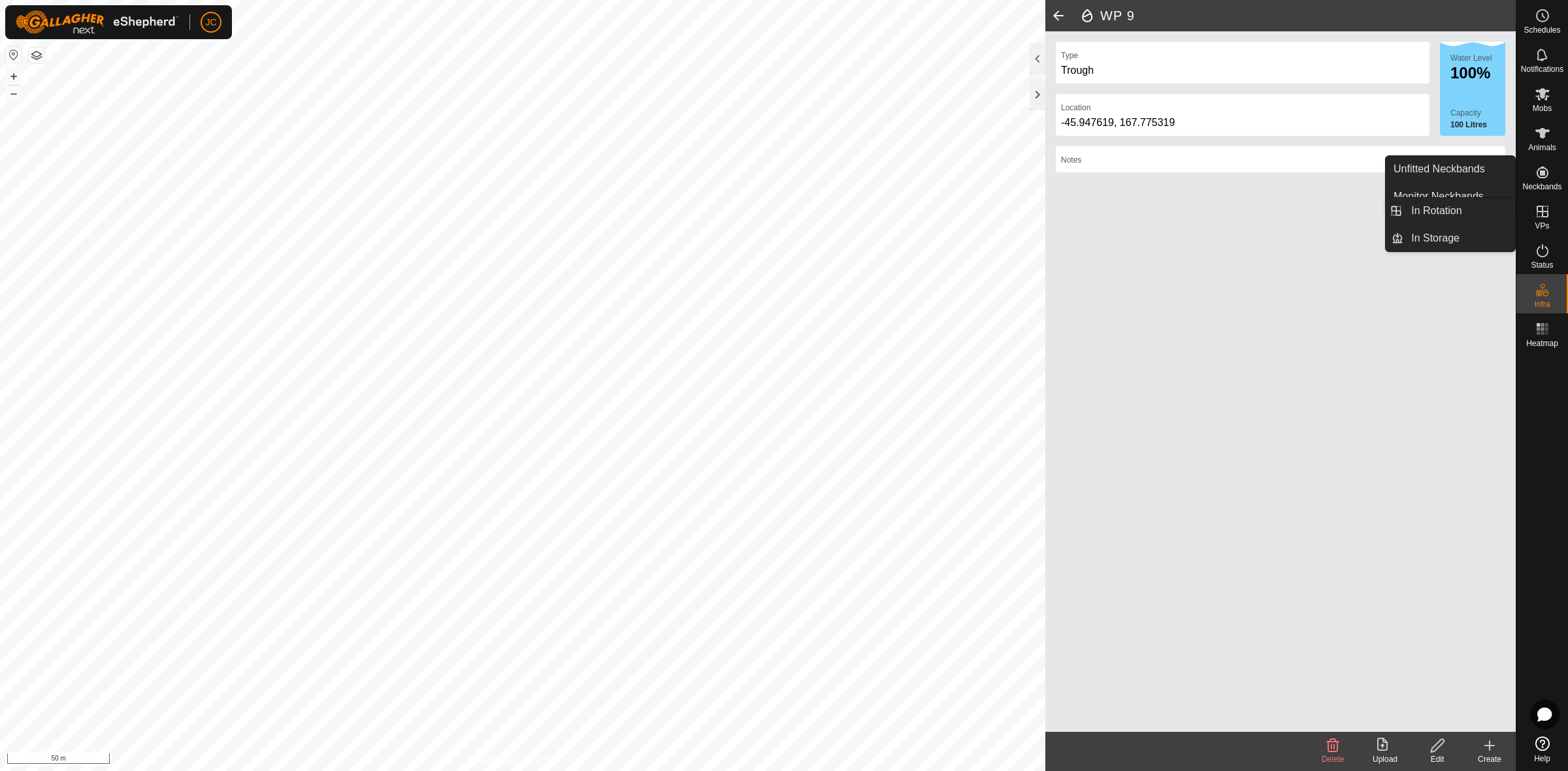
click at [1546, 218] on icon at bounding box center [1542, 211] width 16 height 16
click at [1499, 220] on link "In Rotation" at bounding box center [1459, 211] width 112 height 26
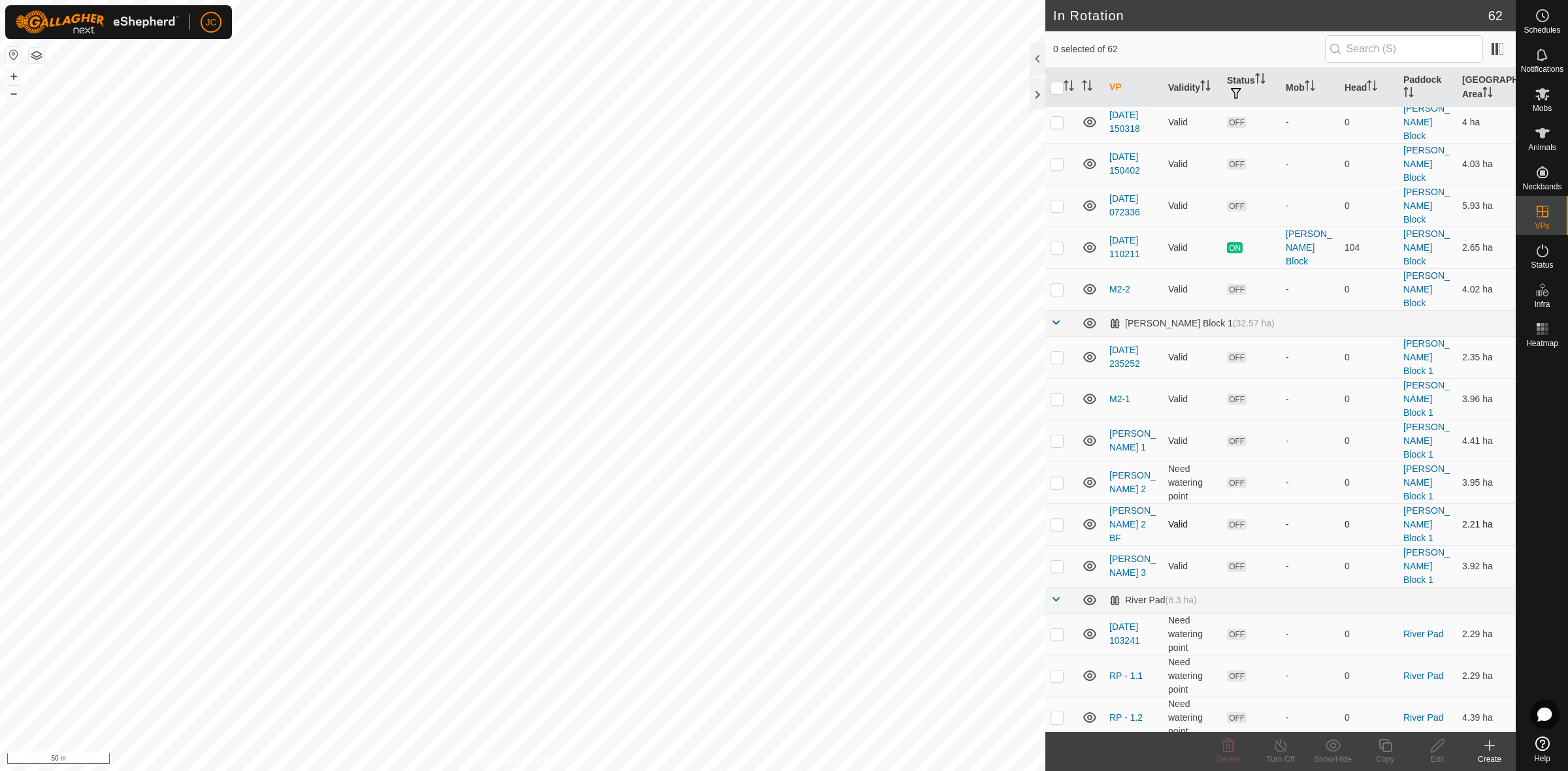
scroll to position [2042, 0]
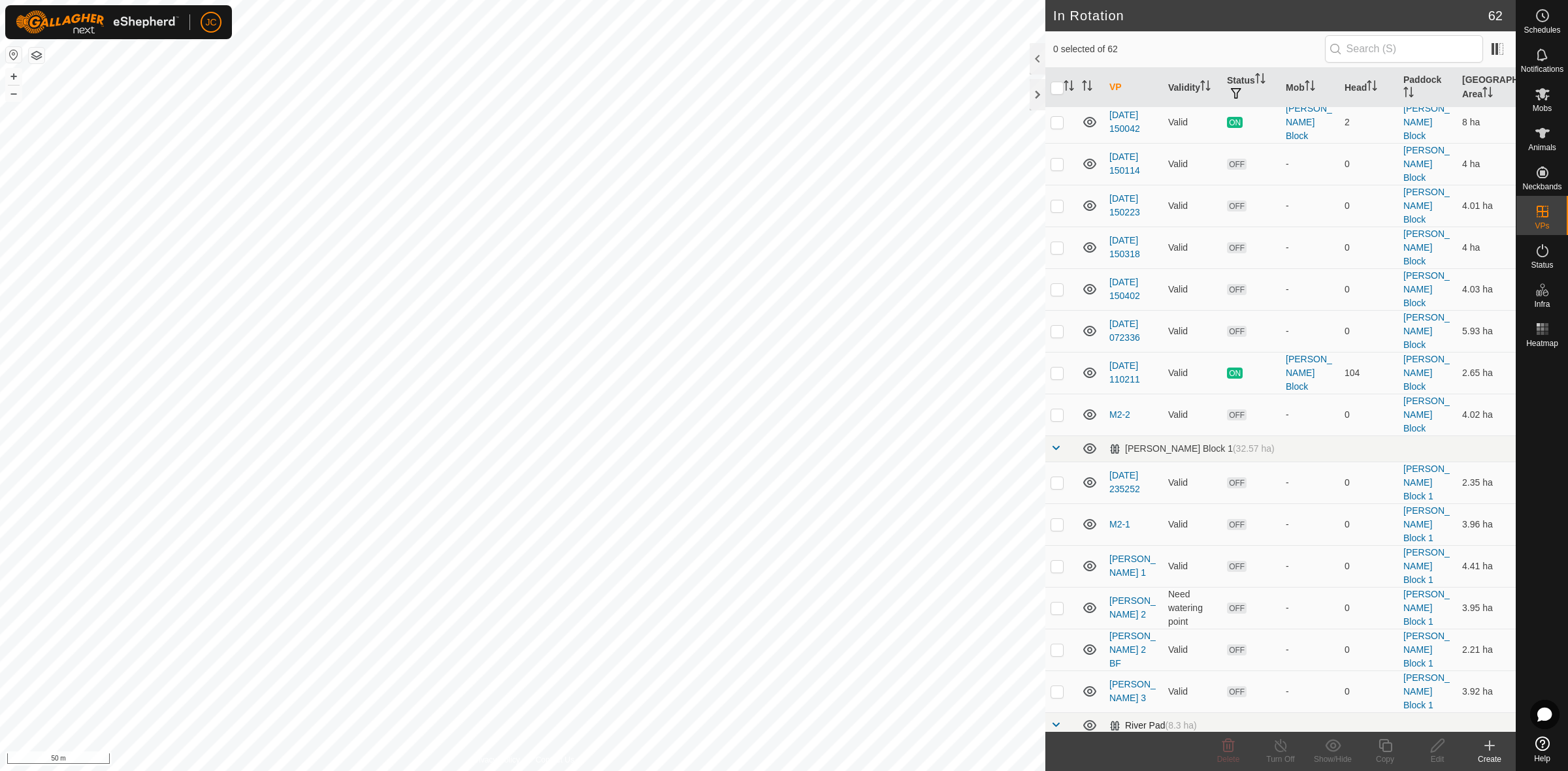
click at [1056, 720] on span at bounding box center [1056, 725] width 11 height 11
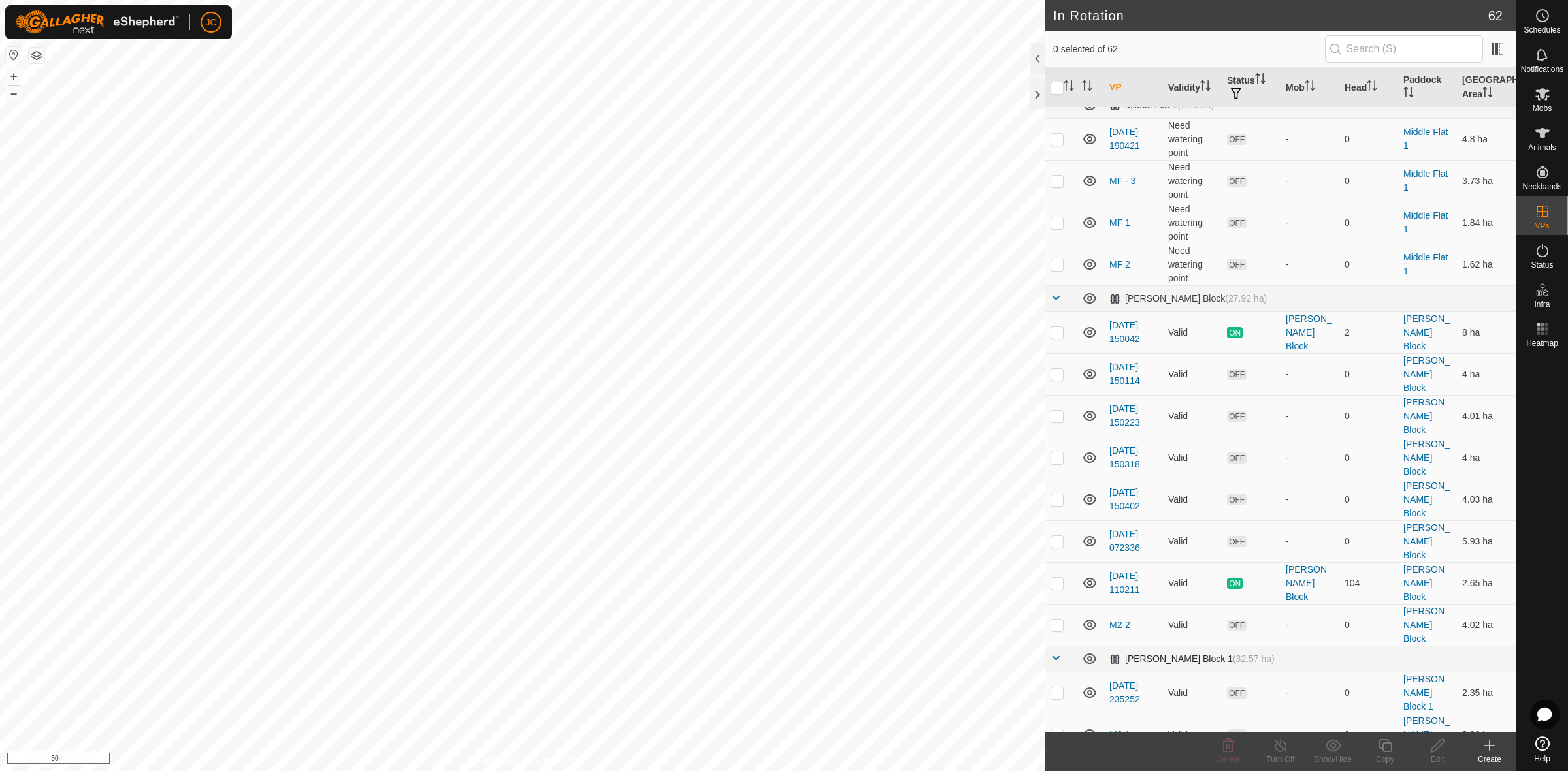
click at [1054, 653] on span at bounding box center [1056, 658] width 11 height 11
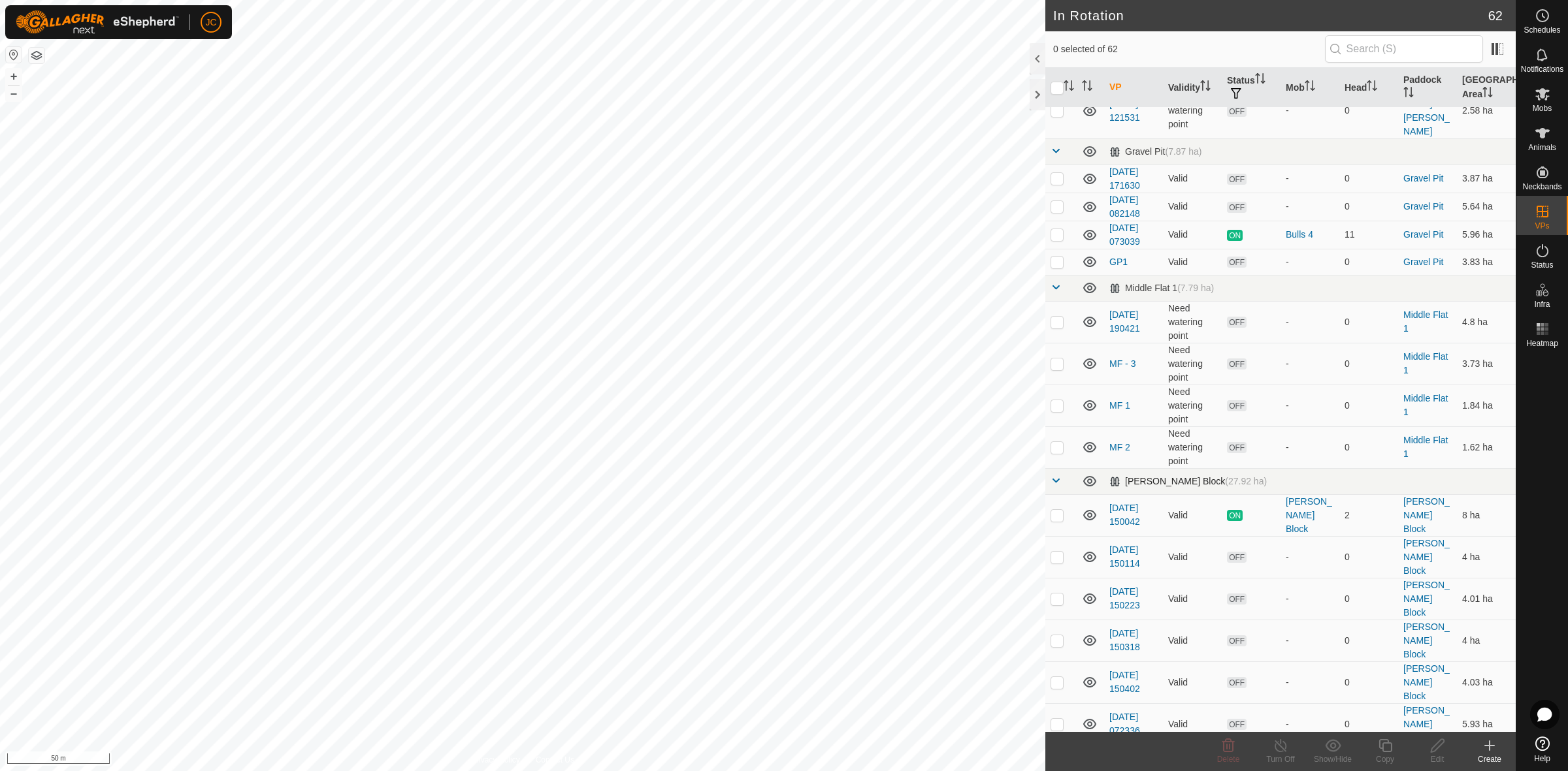
click at [1057, 476] on span at bounding box center [1056, 481] width 11 height 11
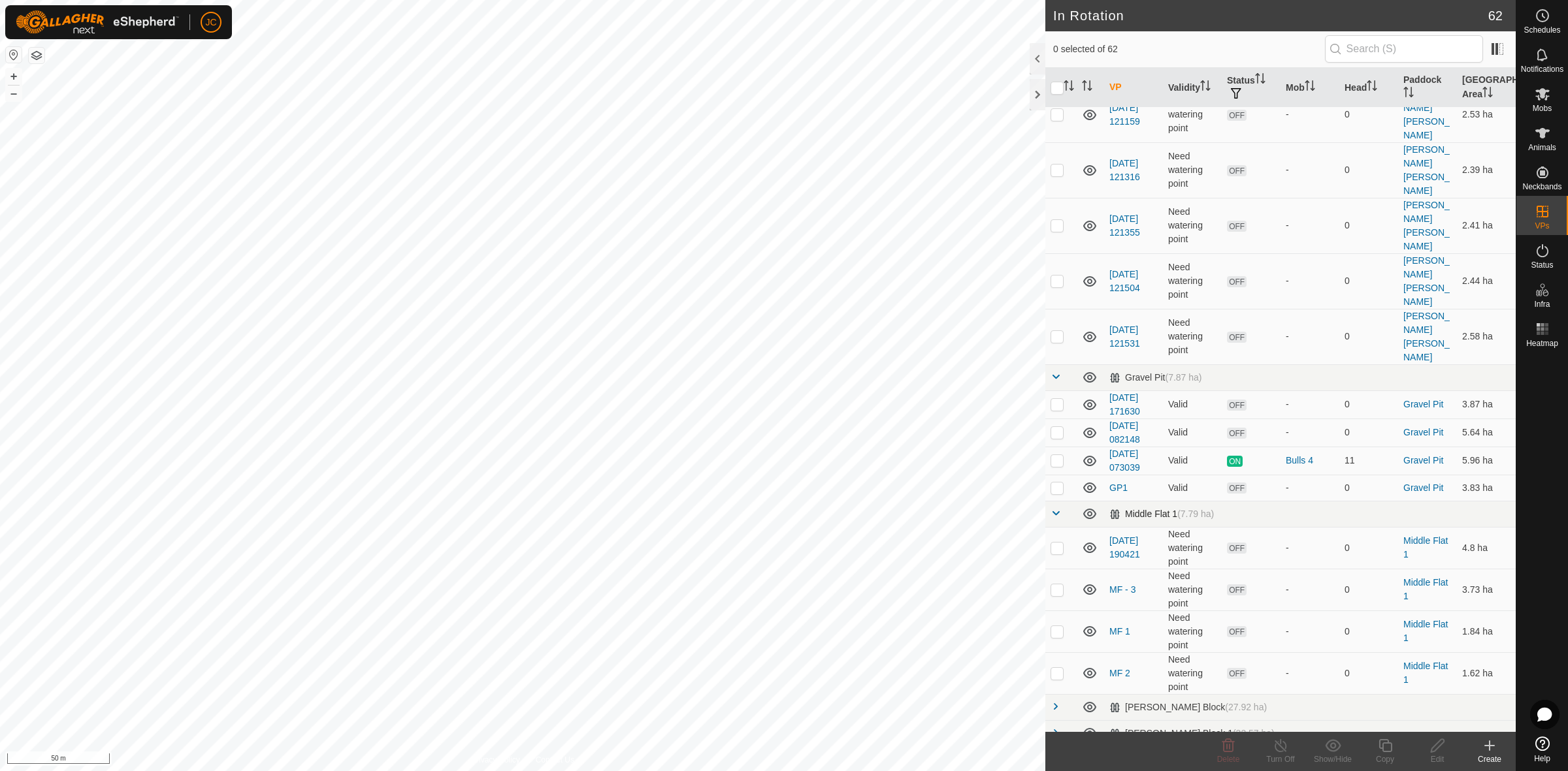
click at [1052, 508] on span at bounding box center [1056, 513] width 11 height 11
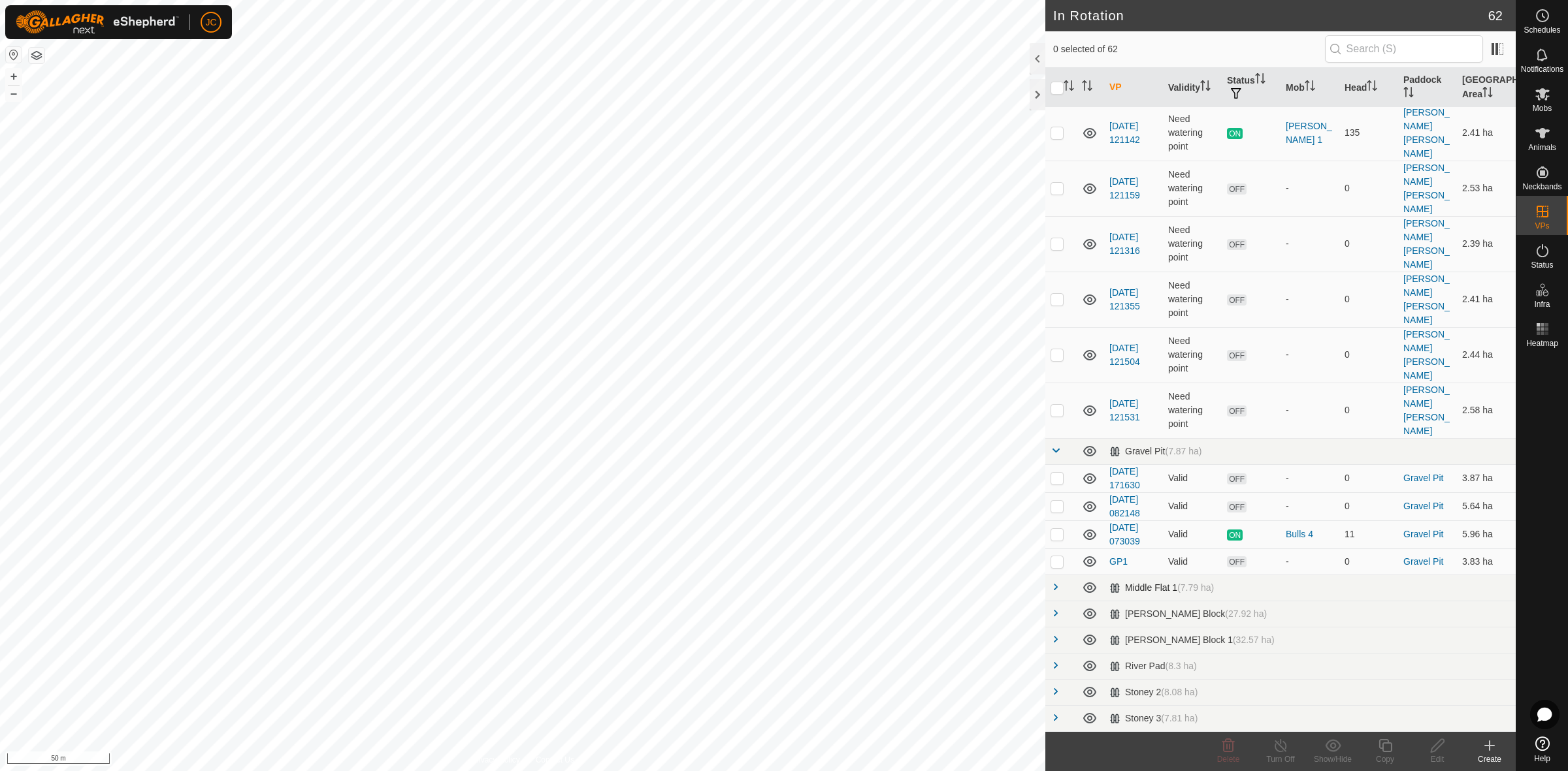
scroll to position [1131, 0]
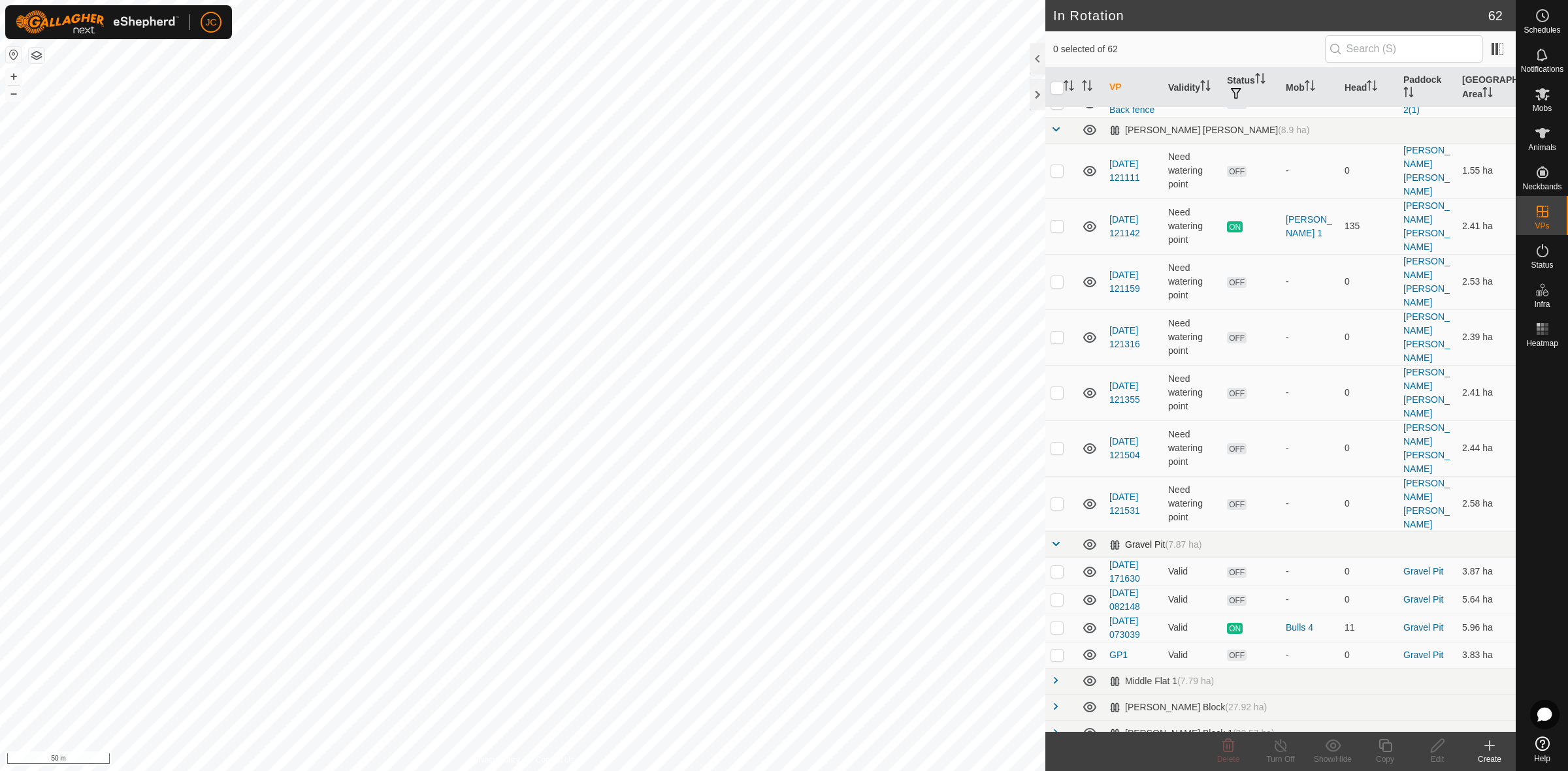
click at [1059, 539] on span at bounding box center [1056, 544] width 11 height 11
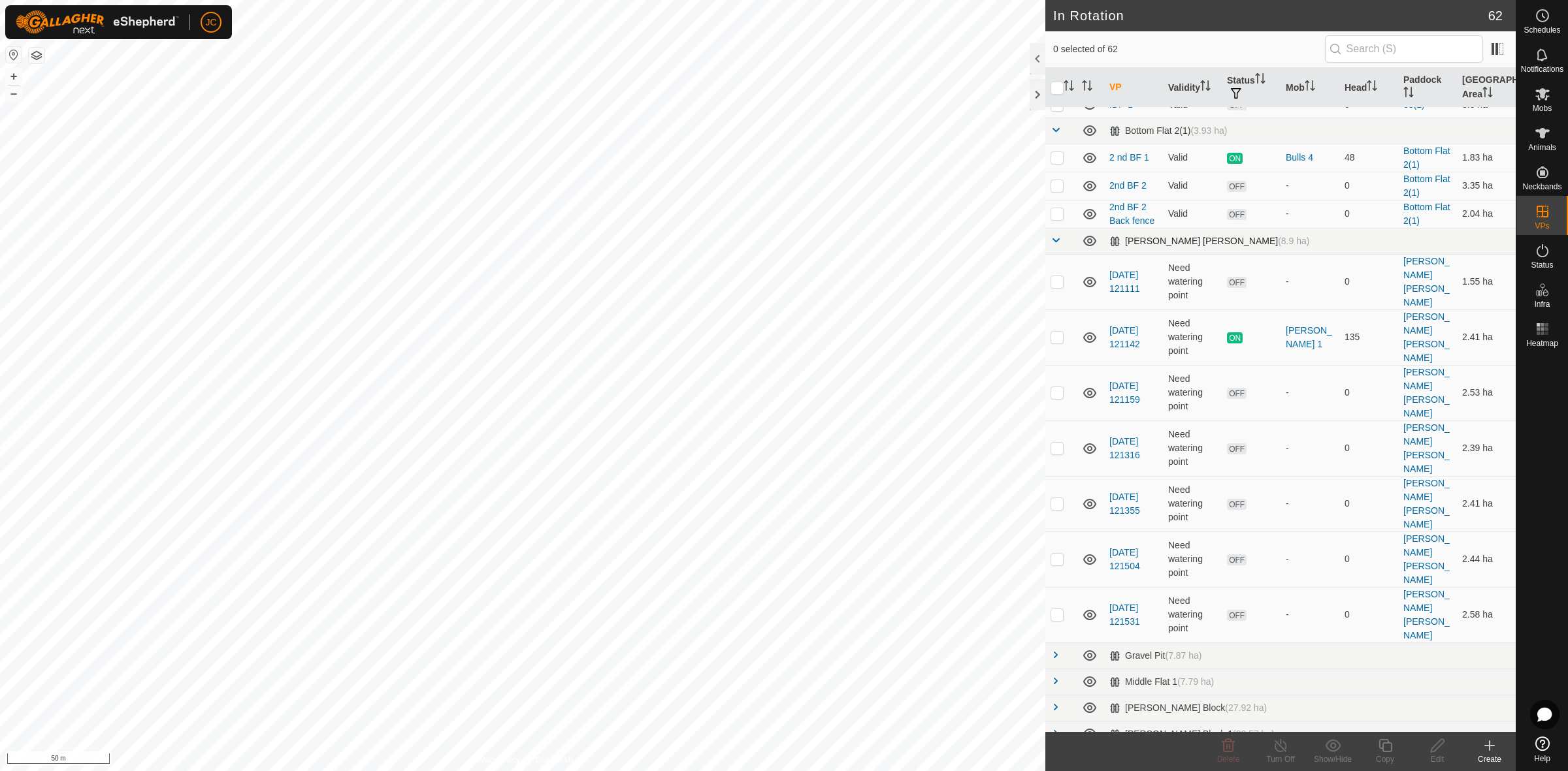
click at [1059, 241] on span at bounding box center [1056, 240] width 11 height 11
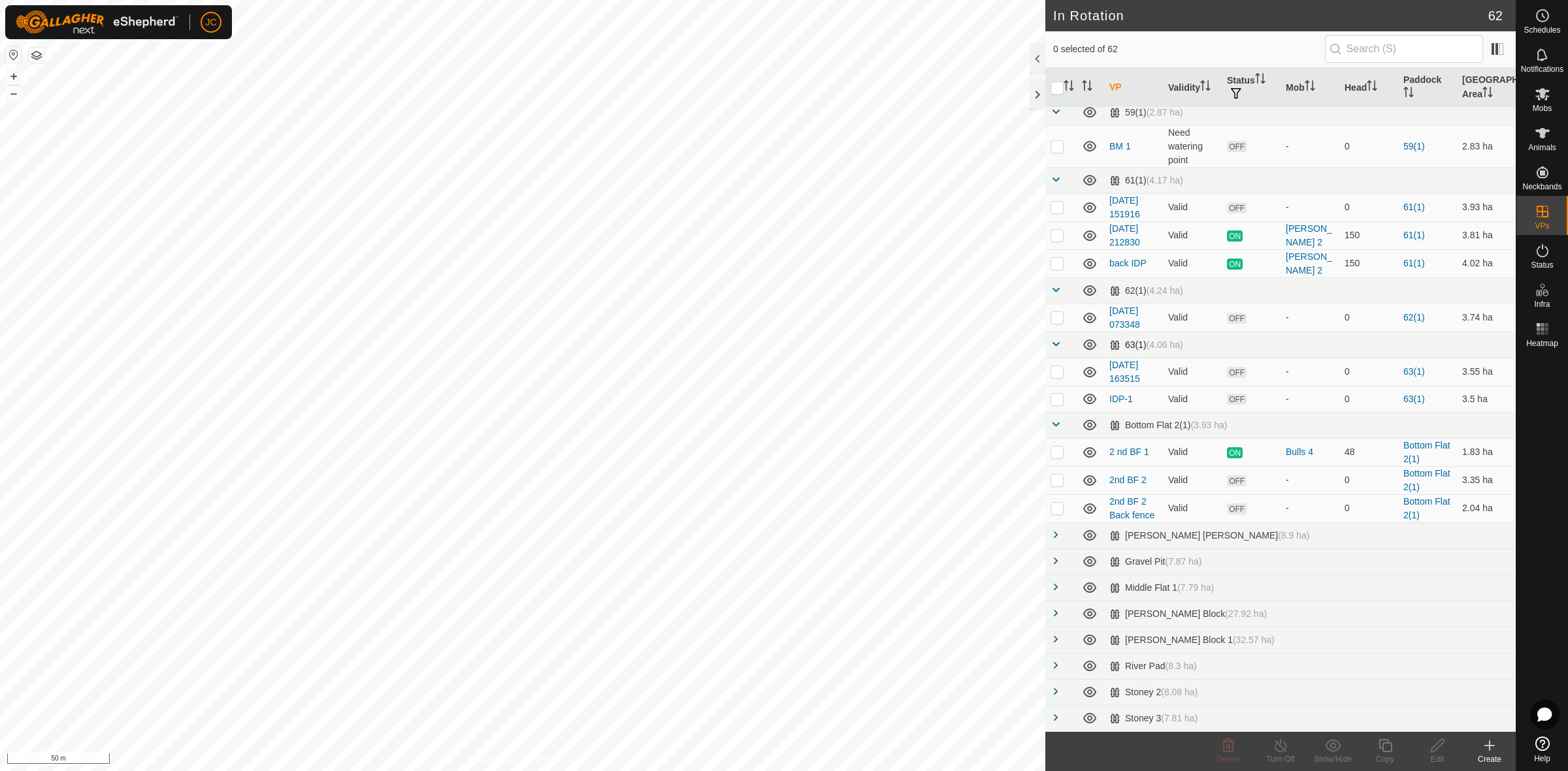
click at [1052, 339] on span at bounding box center [1056, 344] width 11 height 11
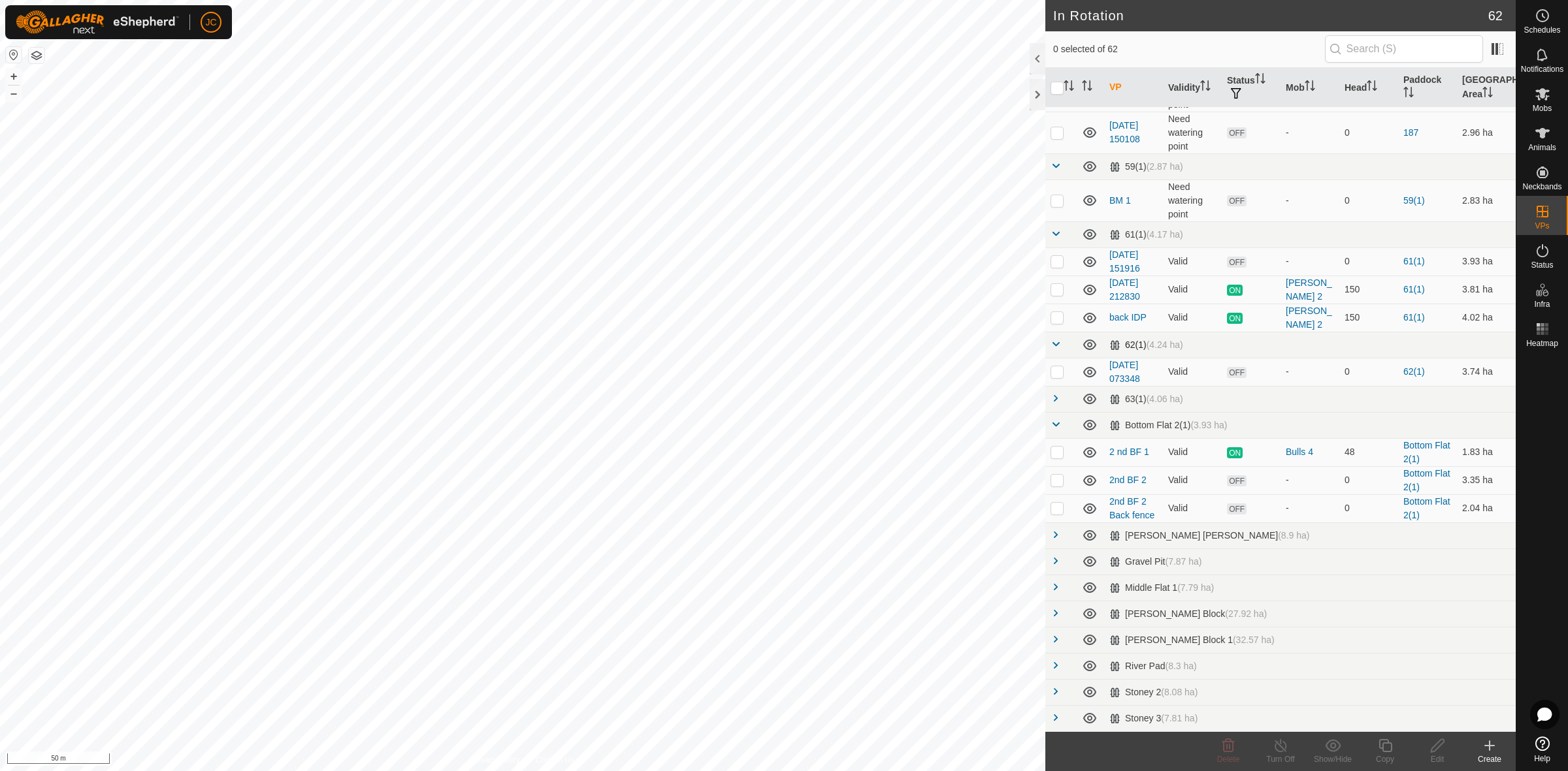
click at [1054, 340] on span at bounding box center [1056, 344] width 11 height 11
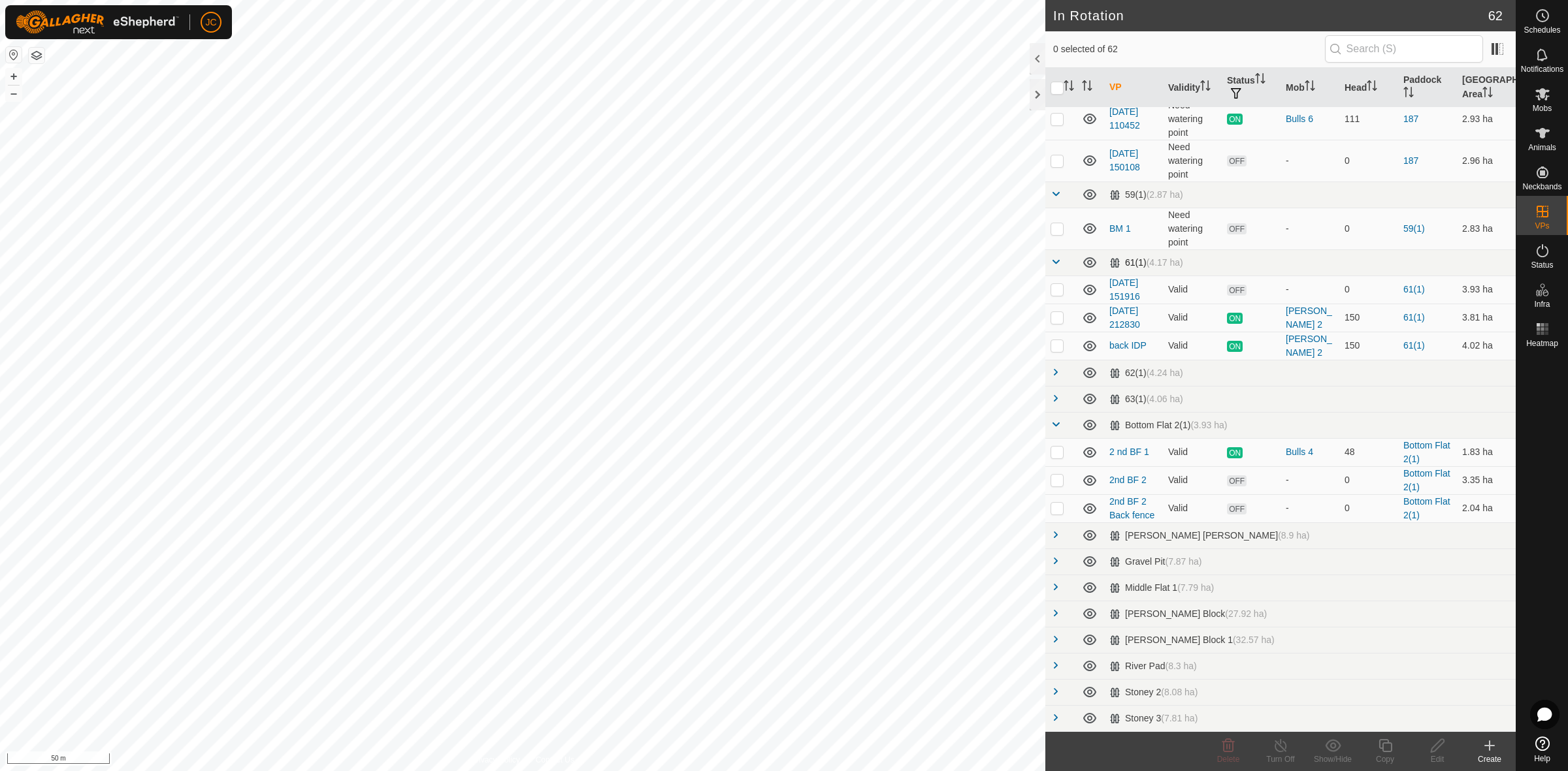
click at [1059, 266] on span at bounding box center [1056, 262] width 11 height 11
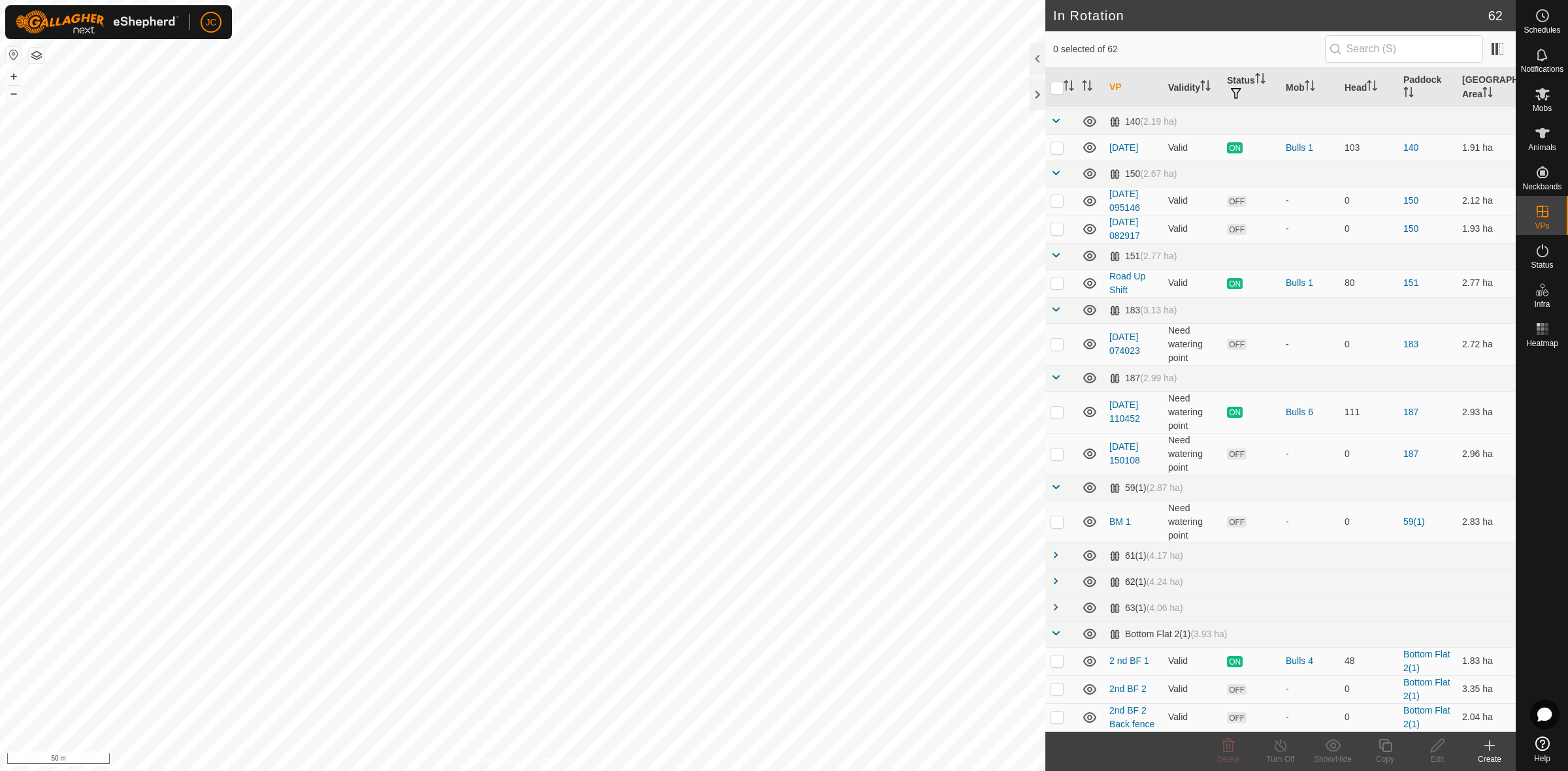
scroll to position [315, 0]
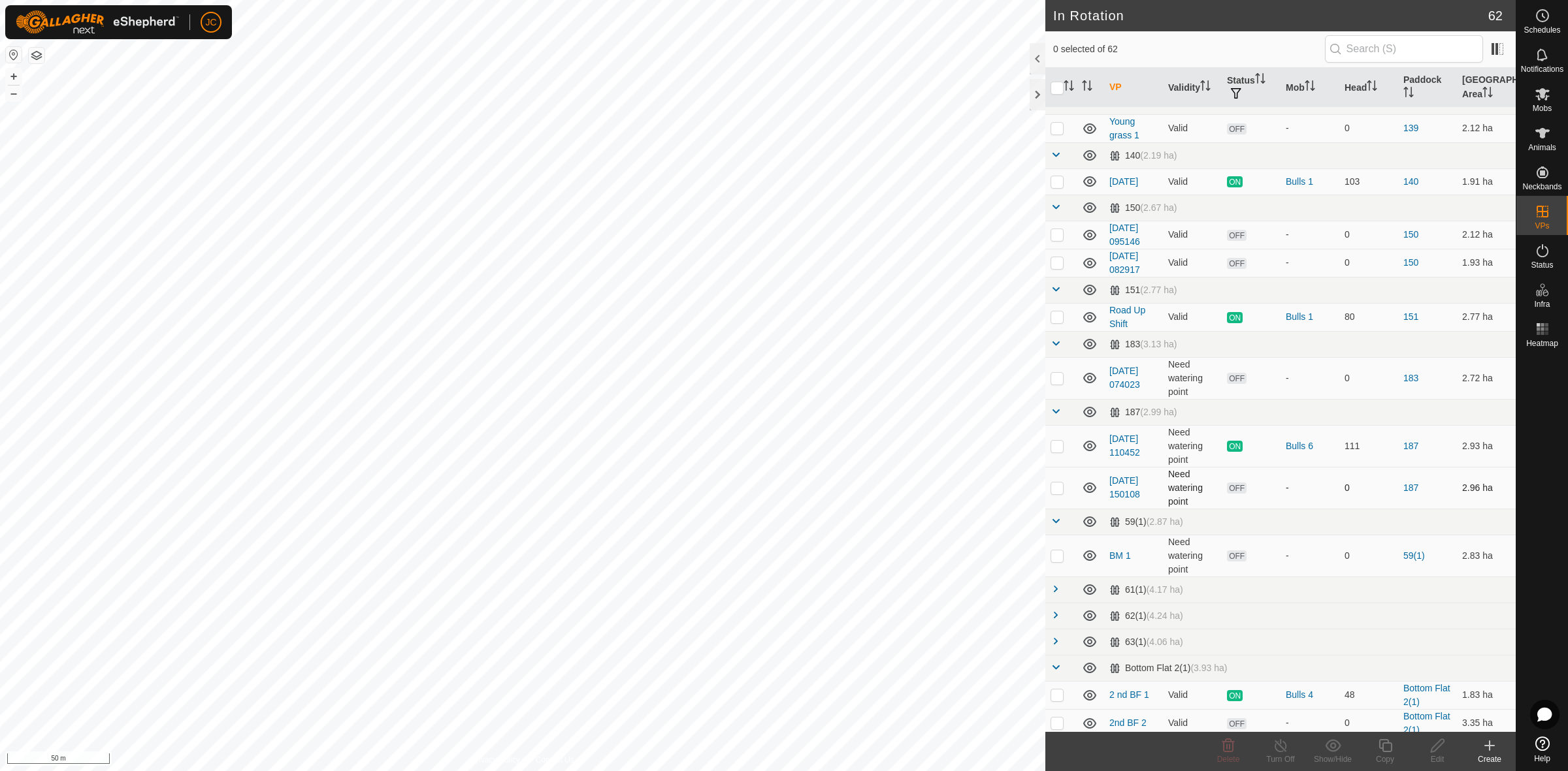
click at [1057, 491] on p-checkbox at bounding box center [1056, 488] width 13 height 11
click at [1059, 486] on p-checkbox at bounding box center [1056, 488] width 13 height 11
click at [1057, 489] on p-checkbox at bounding box center [1056, 488] width 13 height 11
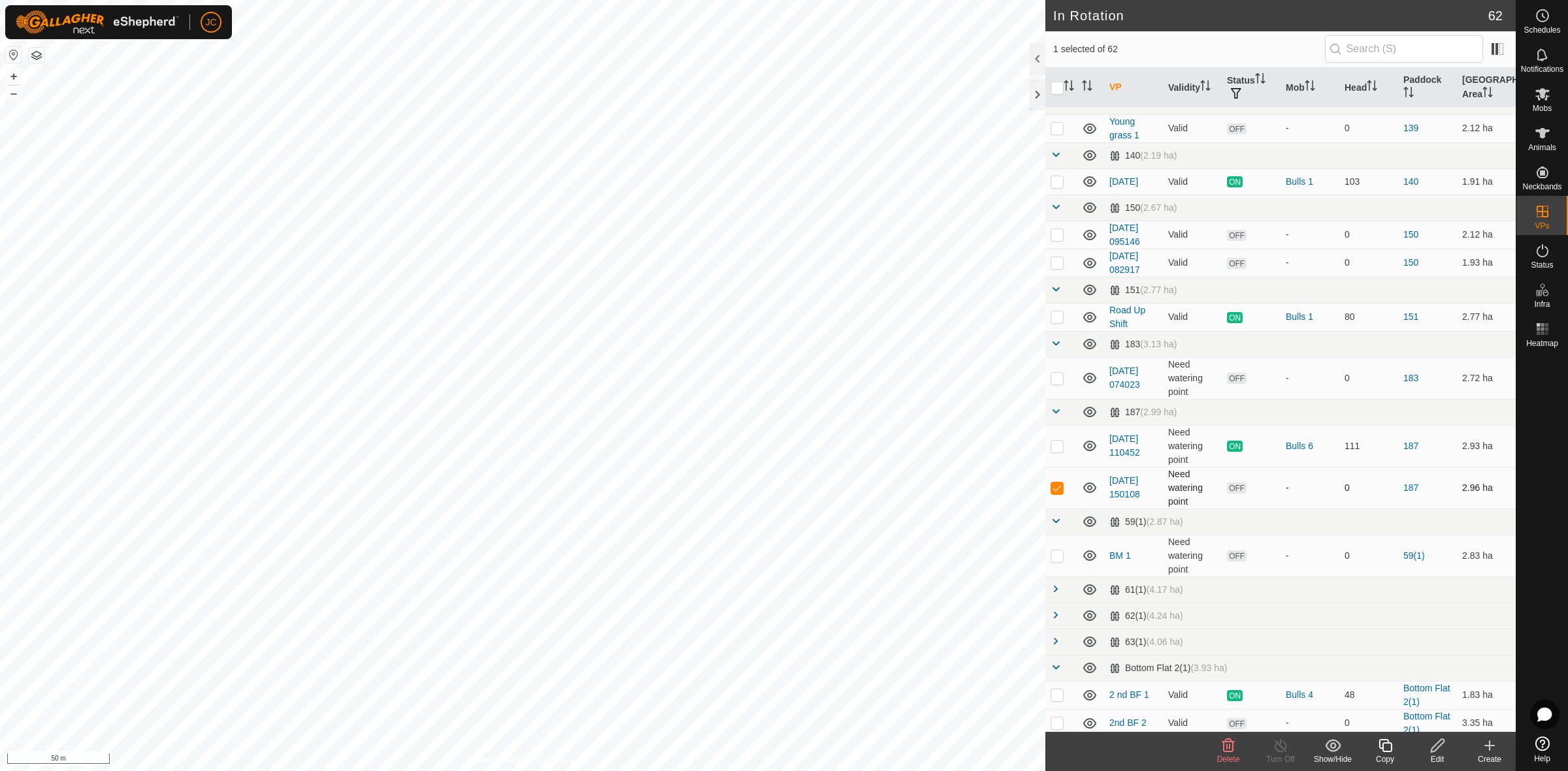
click at [1057, 489] on p-checkbox at bounding box center [1056, 488] width 13 height 11
checkbox input "false"
click at [1484, 750] on icon at bounding box center [1489, 746] width 16 height 16
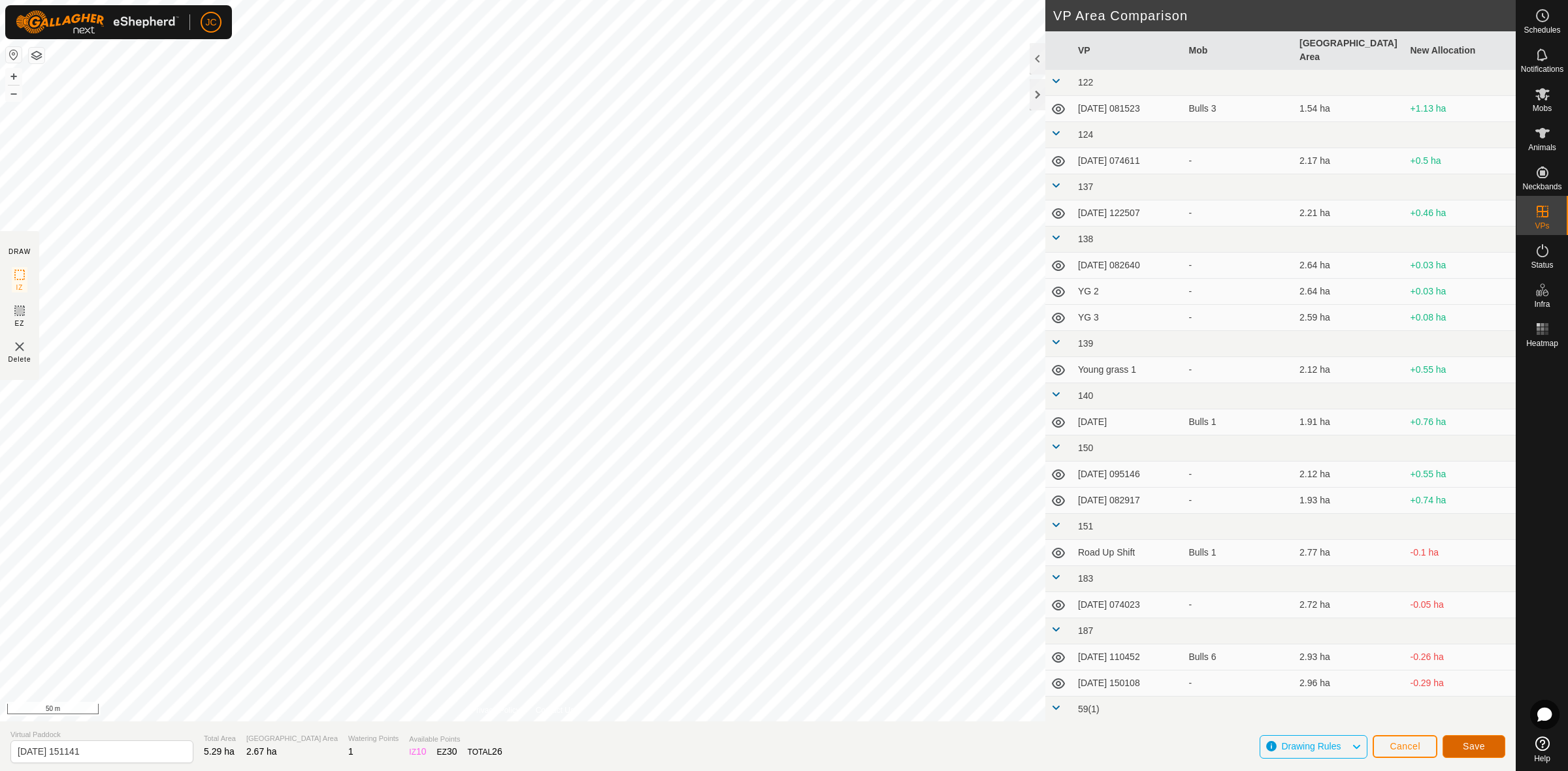
click at [1495, 744] on button "Save" at bounding box center [1474, 747] width 63 height 23
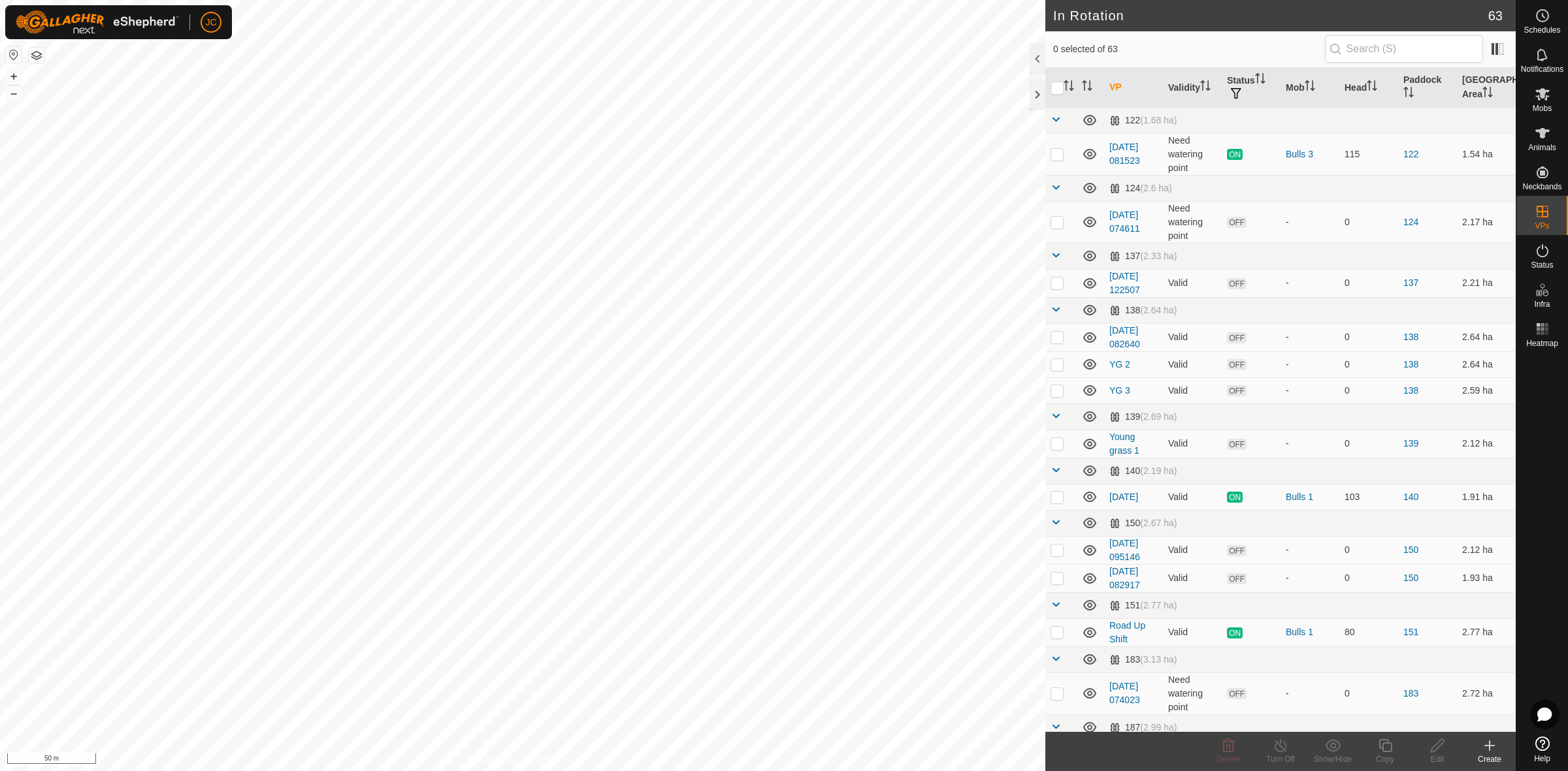
click at [1499, 760] on div "Create" at bounding box center [1489, 759] width 52 height 11
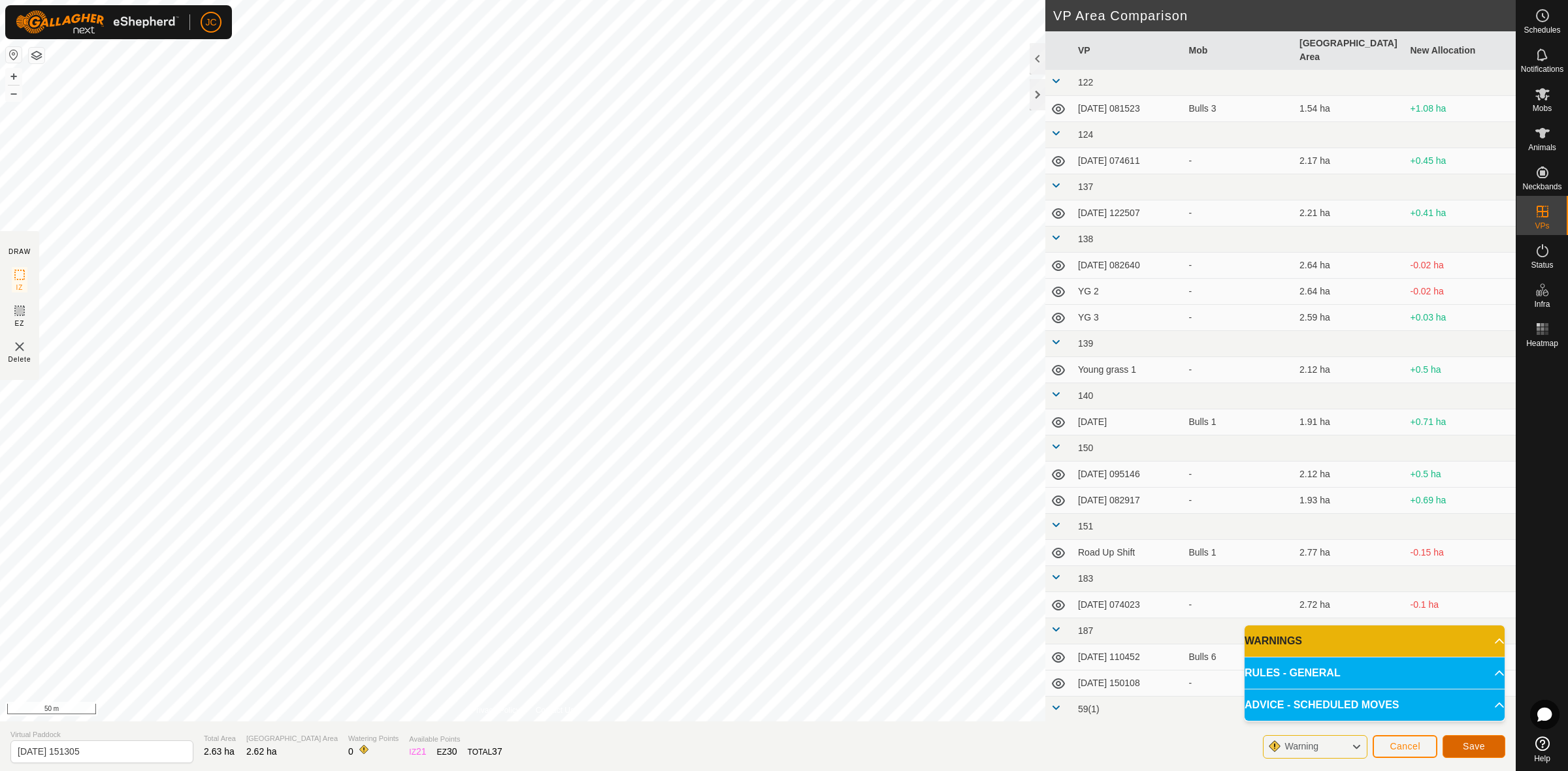
click at [1483, 756] on button "Save" at bounding box center [1474, 747] width 63 height 23
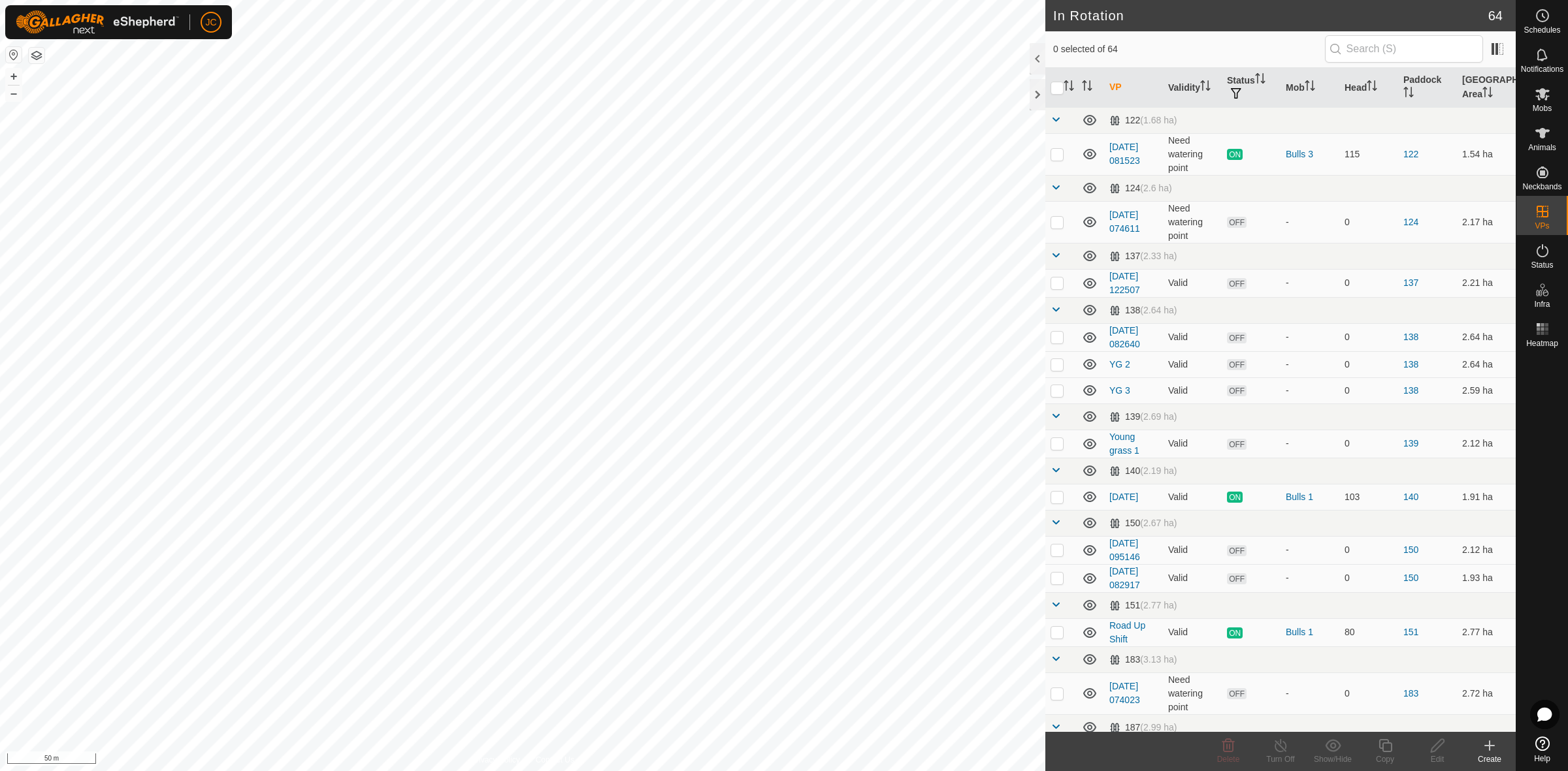
click at [1488, 749] on icon at bounding box center [1489, 746] width 16 height 16
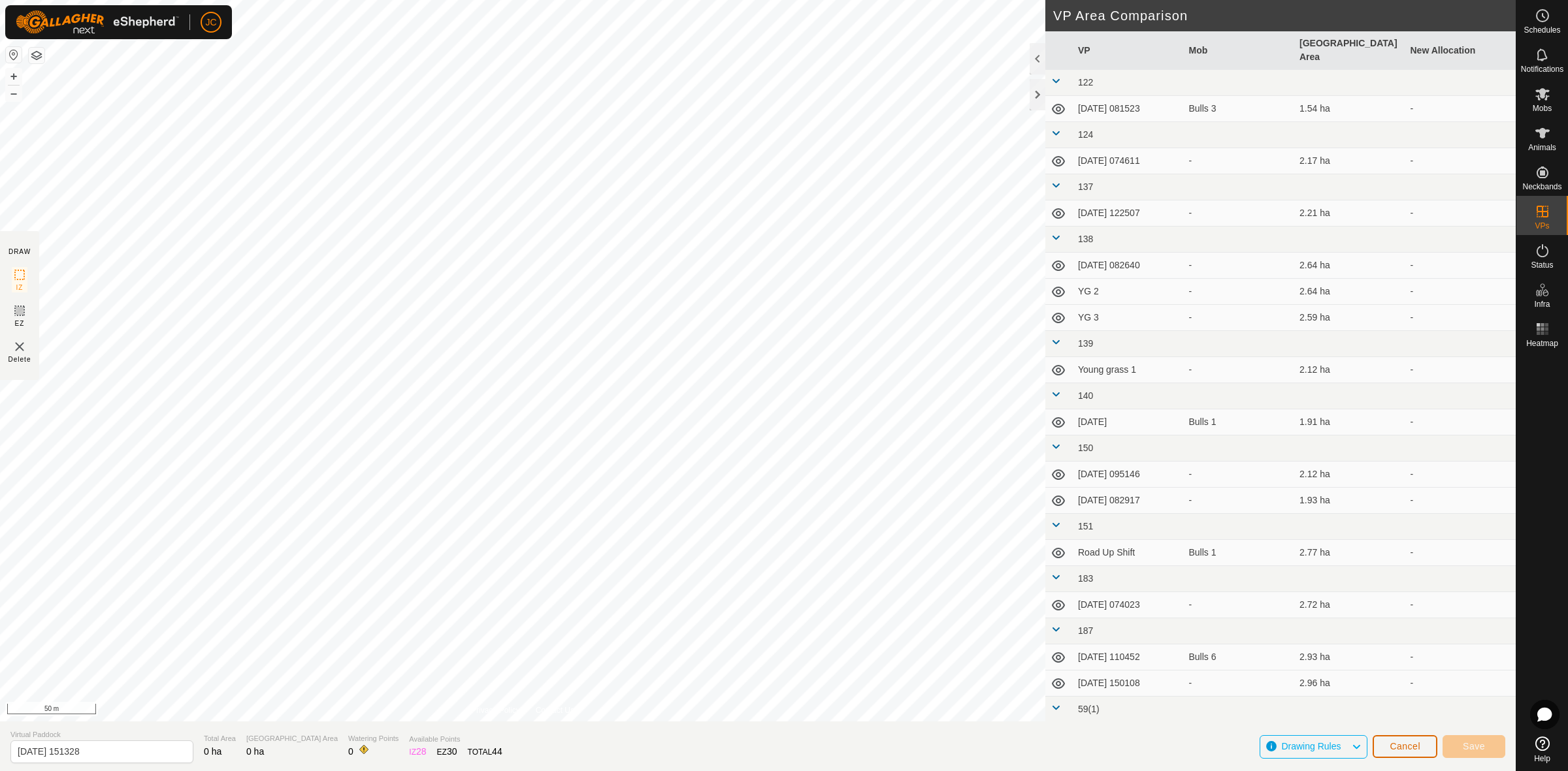
click at [1395, 743] on span "Cancel" at bounding box center [1405, 747] width 31 height 11
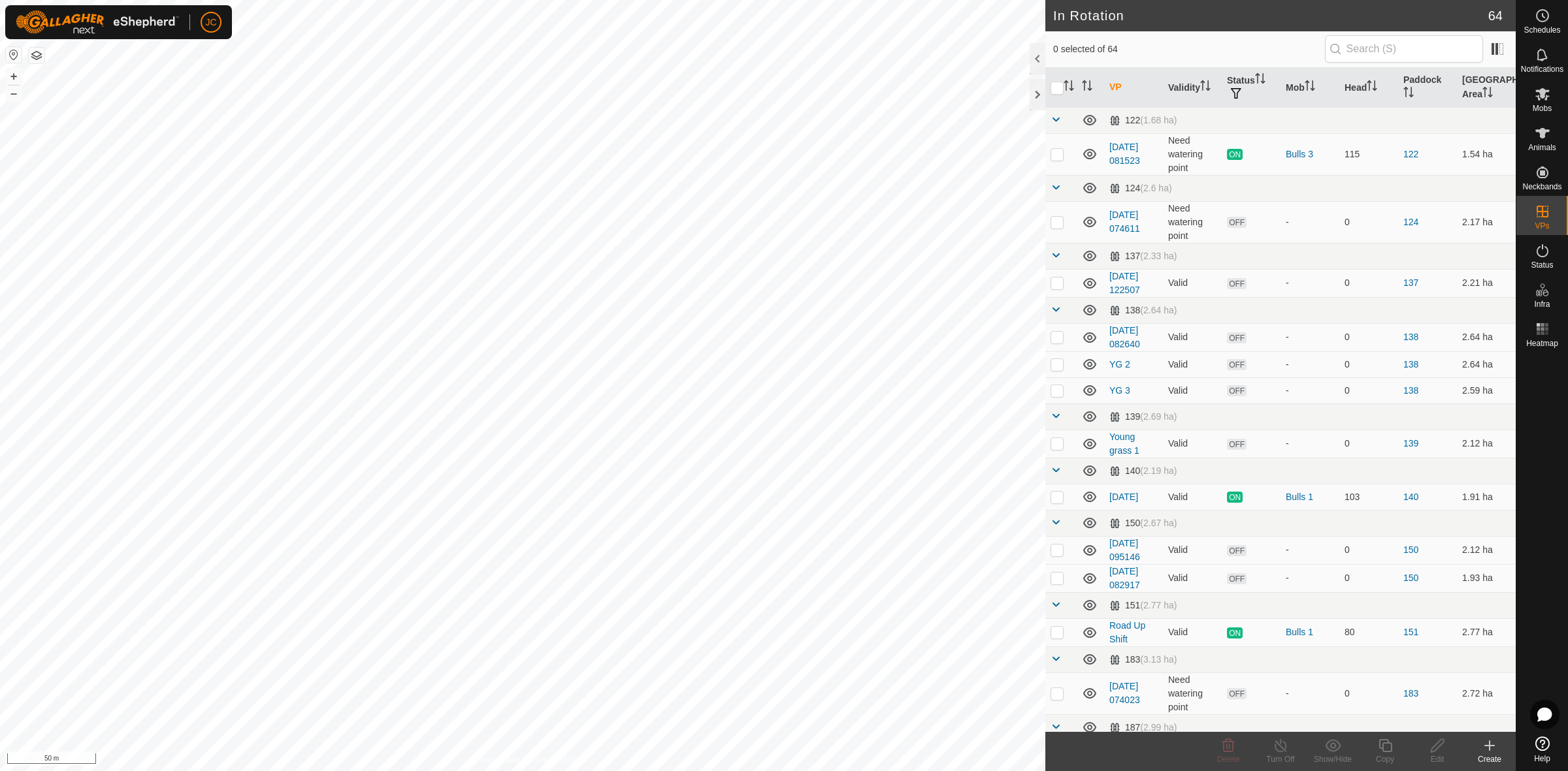
click at [1496, 745] on icon at bounding box center [1489, 746] width 16 height 16
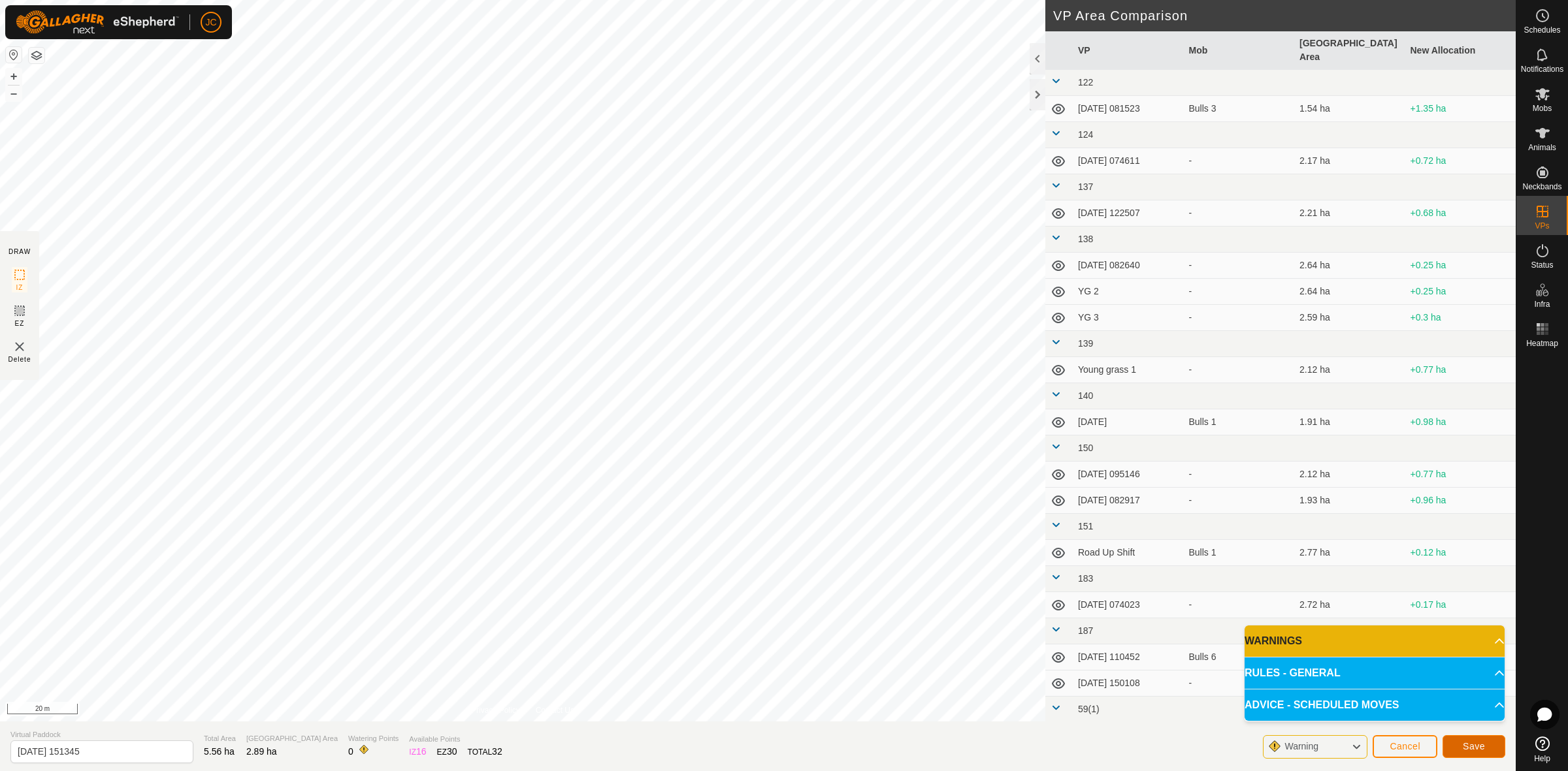
click at [1497, 748] on button "Save" at bounding box center [1474, 747] width 63 height 23
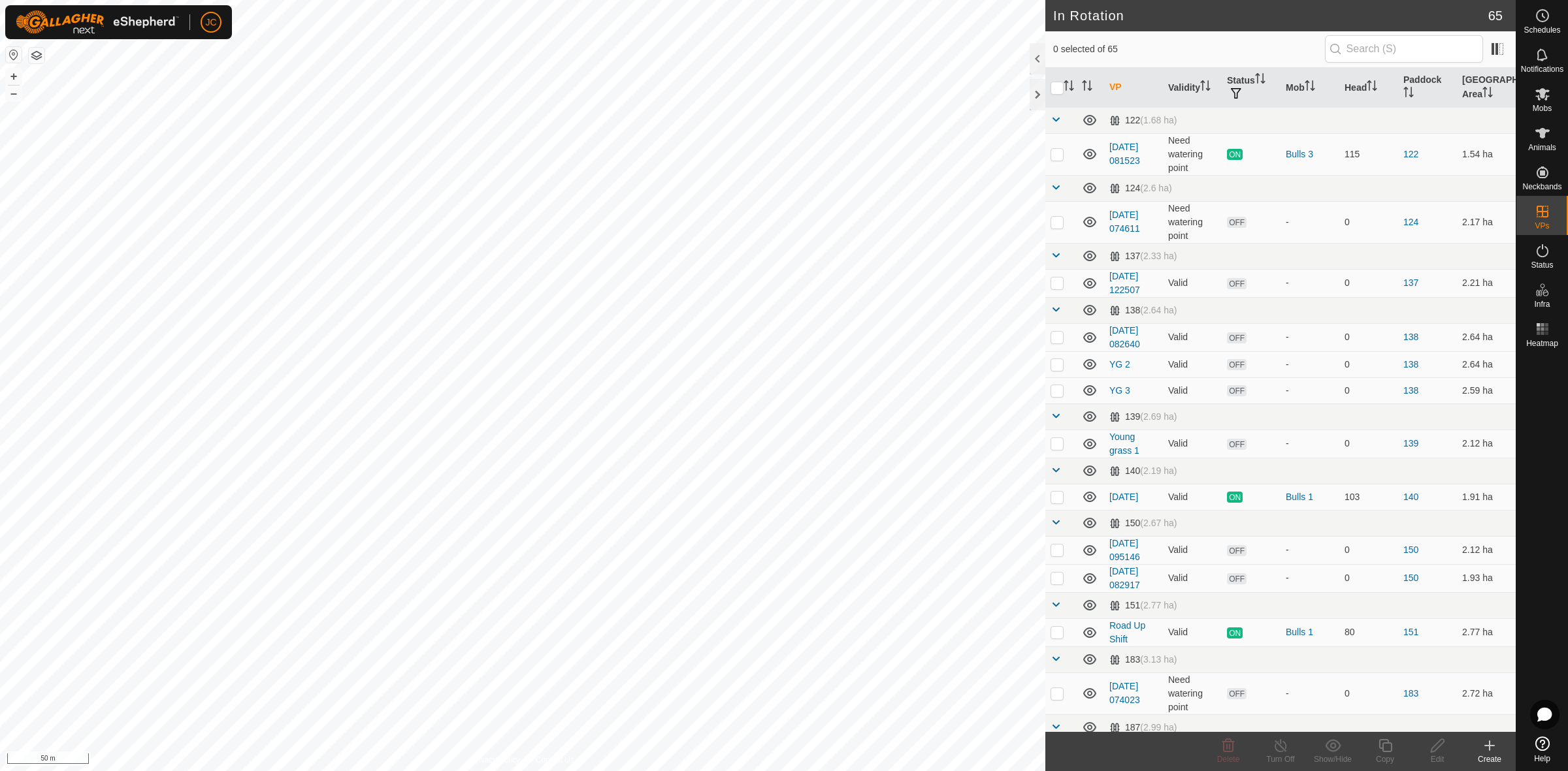
click at [1487, 751] on icon at bounding box center [1489, 746] width 16 height 16
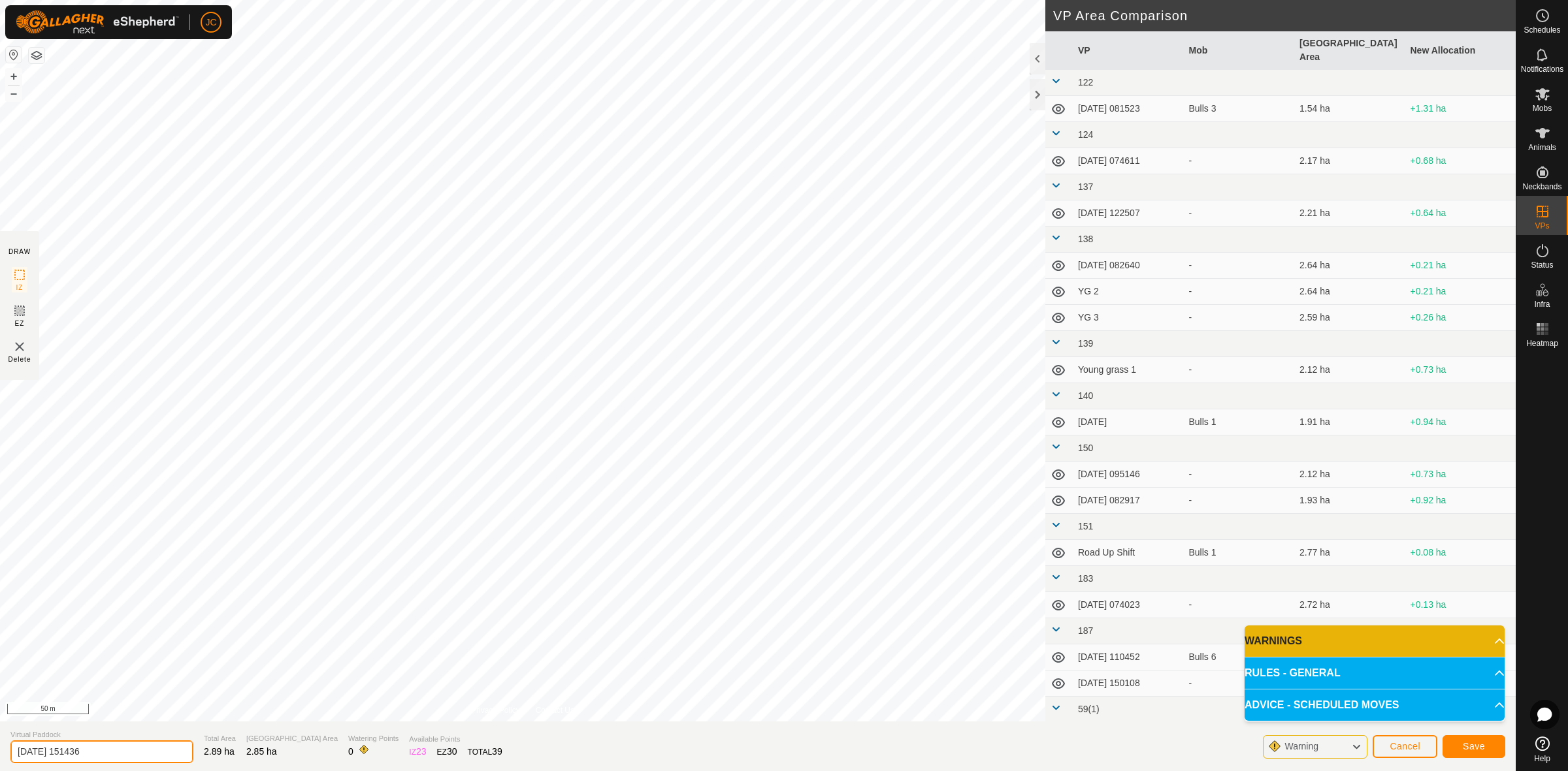
drag, startPoint x: 128, startPoint y: 755, endPoint x: -107, endPoint y: 735, distance: 235.8
click at [0, 735] on html "JC Schedules Notifications Mobs Animals Neckbands VPs Status Infra Heatmap Help…" at bounding box center [784, 386] width 1568 height 771
type input "BF"
click at [1490, 750] on button "Save" at bounding box center [1474, 747] width 63 height 23
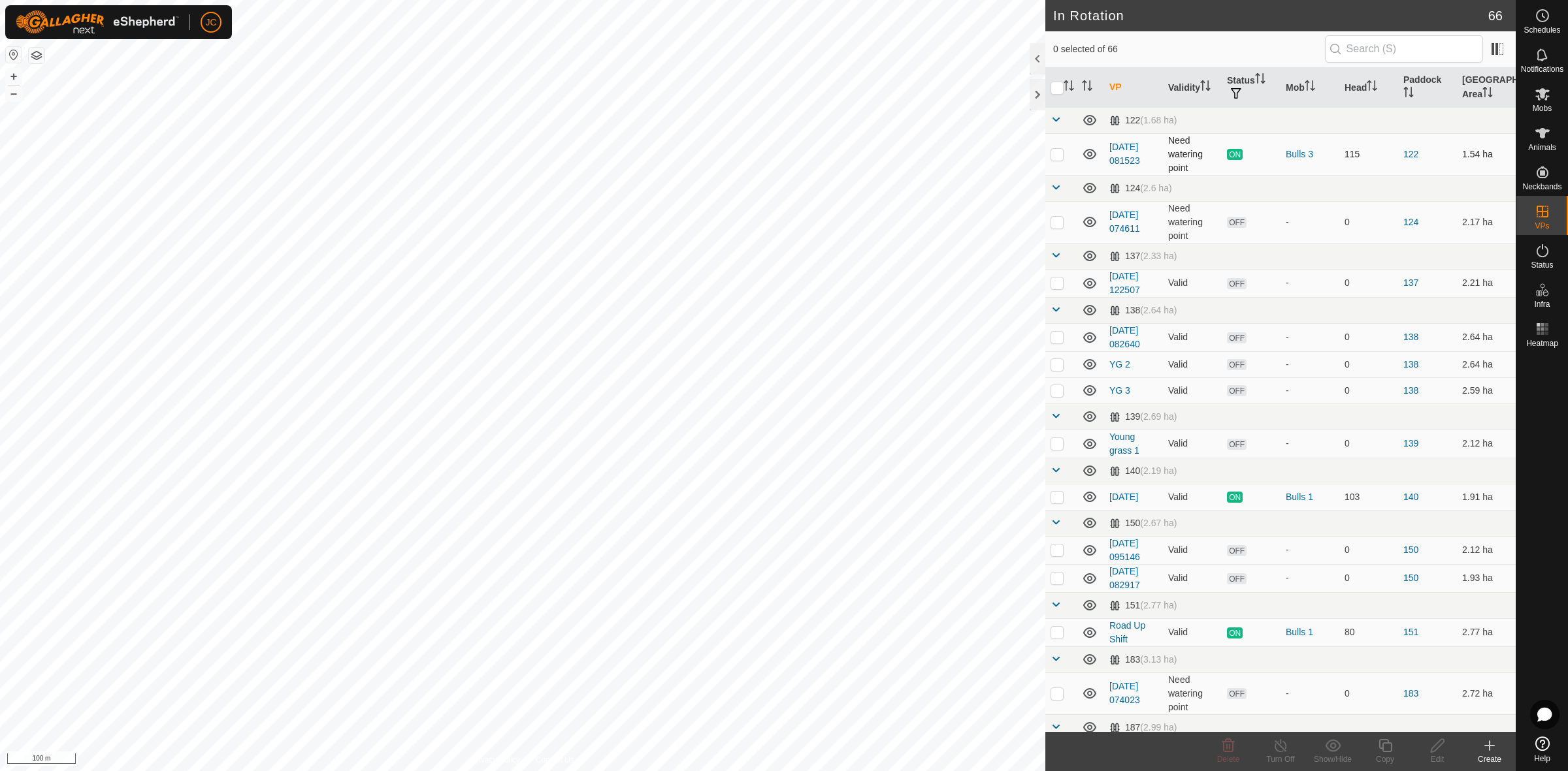
click at [1063, 155] on p-tablecheckbox at bounding box center [1056, 154] width 13 height 11
checkbox input "false"
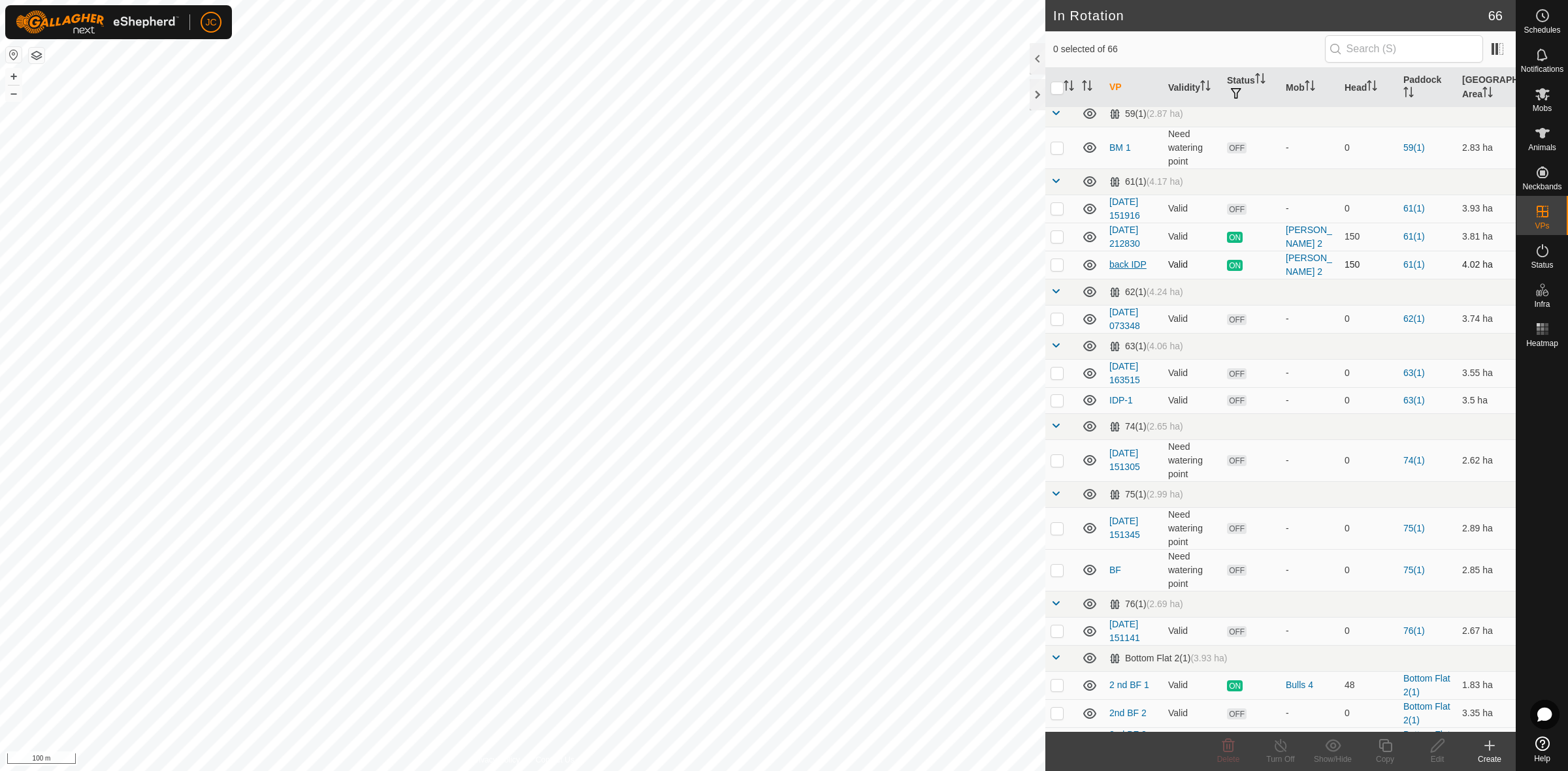
scroll to position [734, 0]
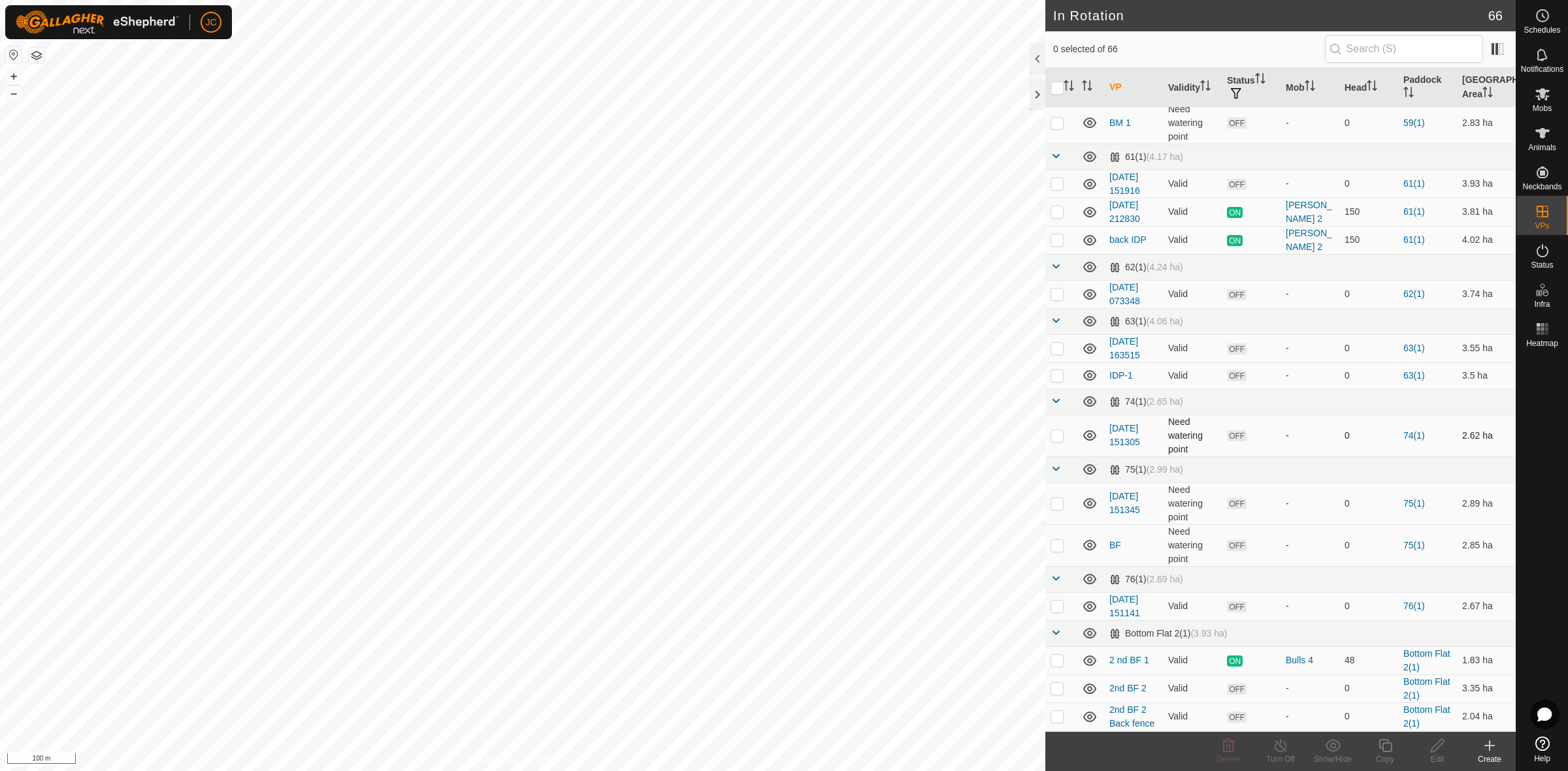
click at [1062, 437] on p-checkbox at bounding box center [1056, 436] width 13 height 11
checkbox input "false"
click at [1062, 503] on p-checkbox at bounding box center [1056, 504] width 13 height 11
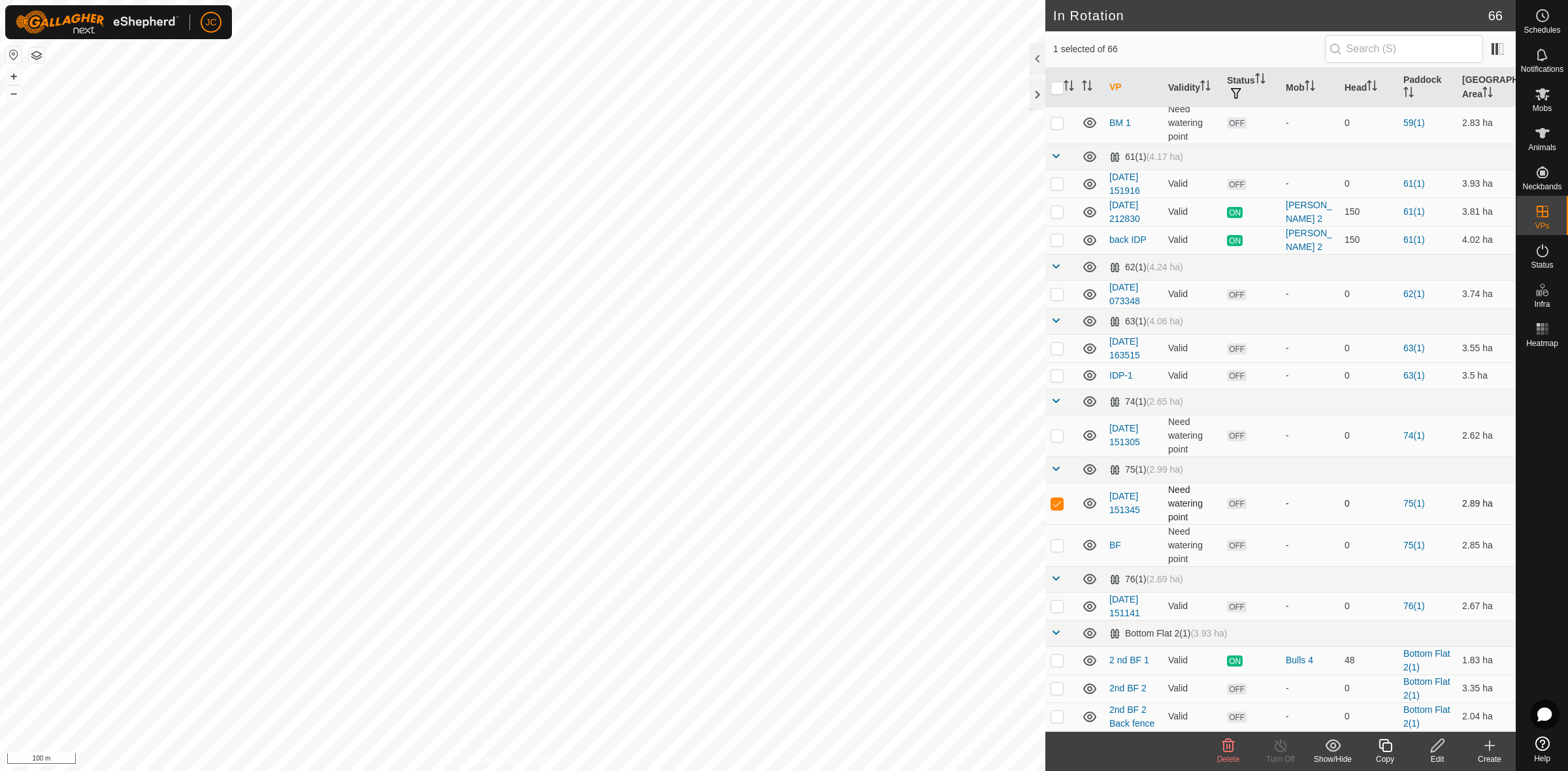
checkbox input "false"
click at [1056, 543] on p-checkbox at bounding box center [1056, 545] width 13 height 11
checkbox input "false"
click at [1052, 507] on p-checkbox at bounding box center [1056, 504] width 13 height 11
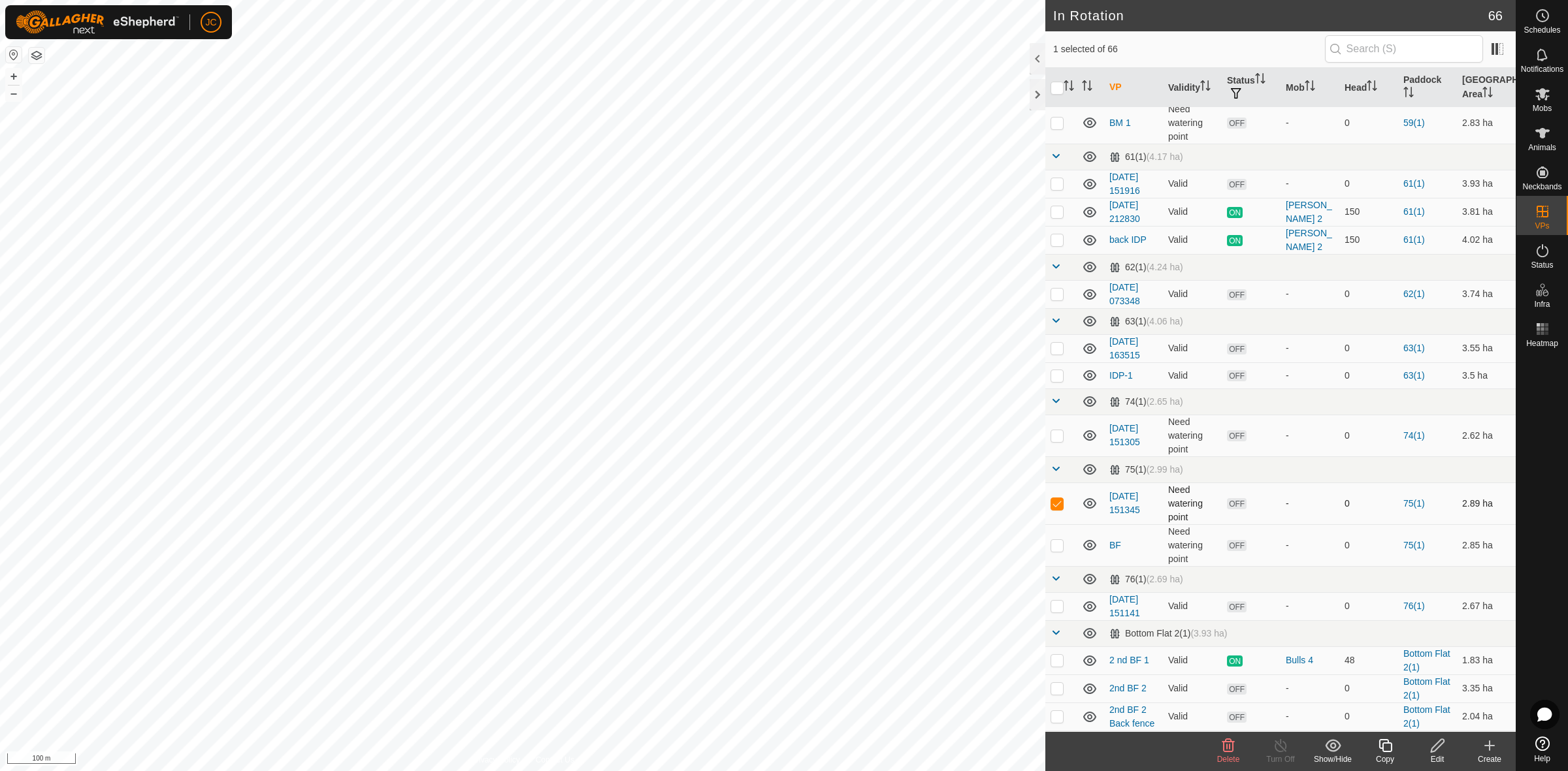
click at [1052, 507] on p-checkbox at bounding box center [1056, 504] width 13 height 11
checkbox input "false"
click at [1056, 433] on p-checkbox at bounding box center [1056, 436] width 13 height 11
checkbox input "false"
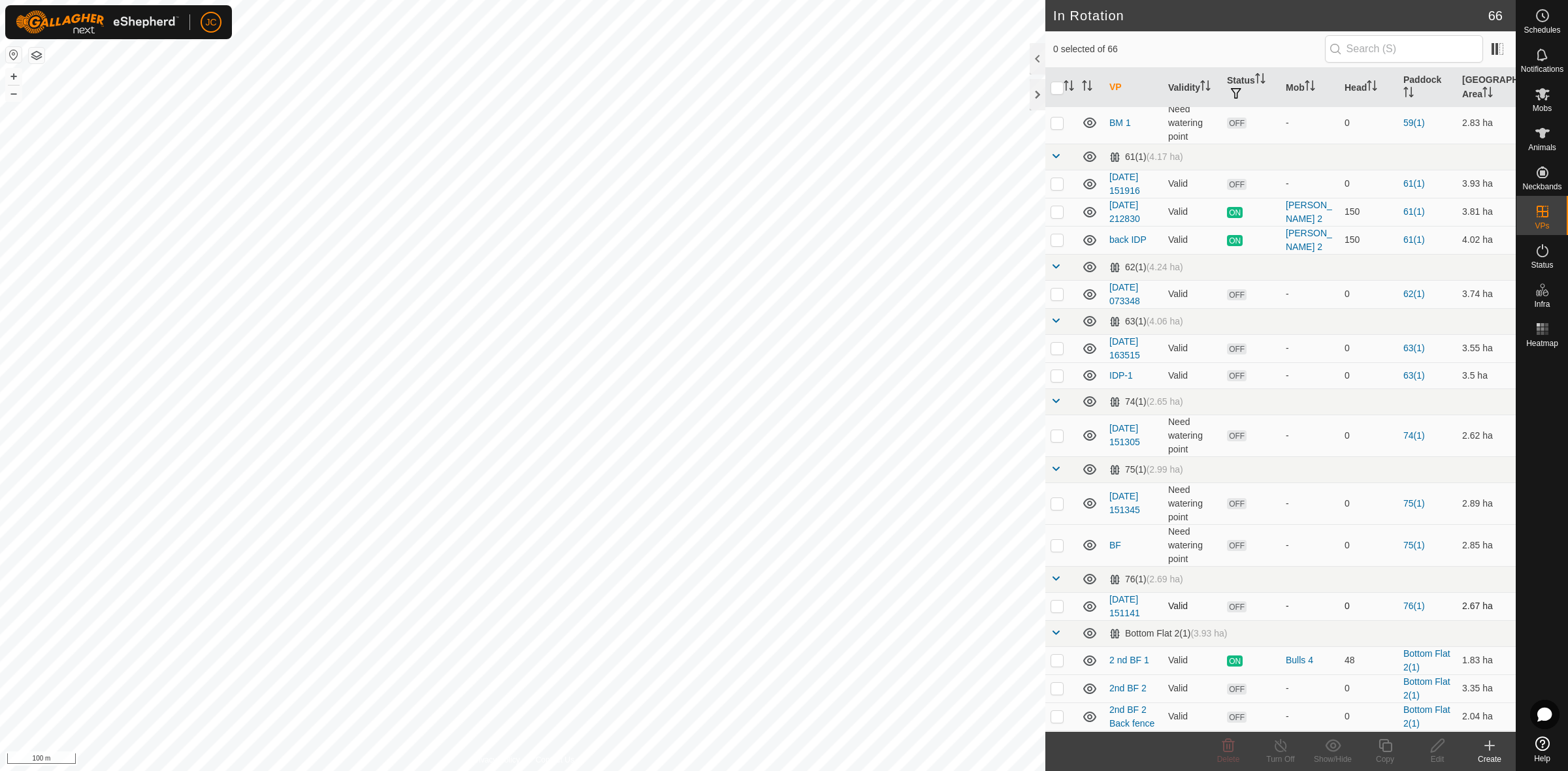
click at [1059, 609] on p-checkbox at bounding box center [1056, 606] width 13 height 11
checkbox input "true"
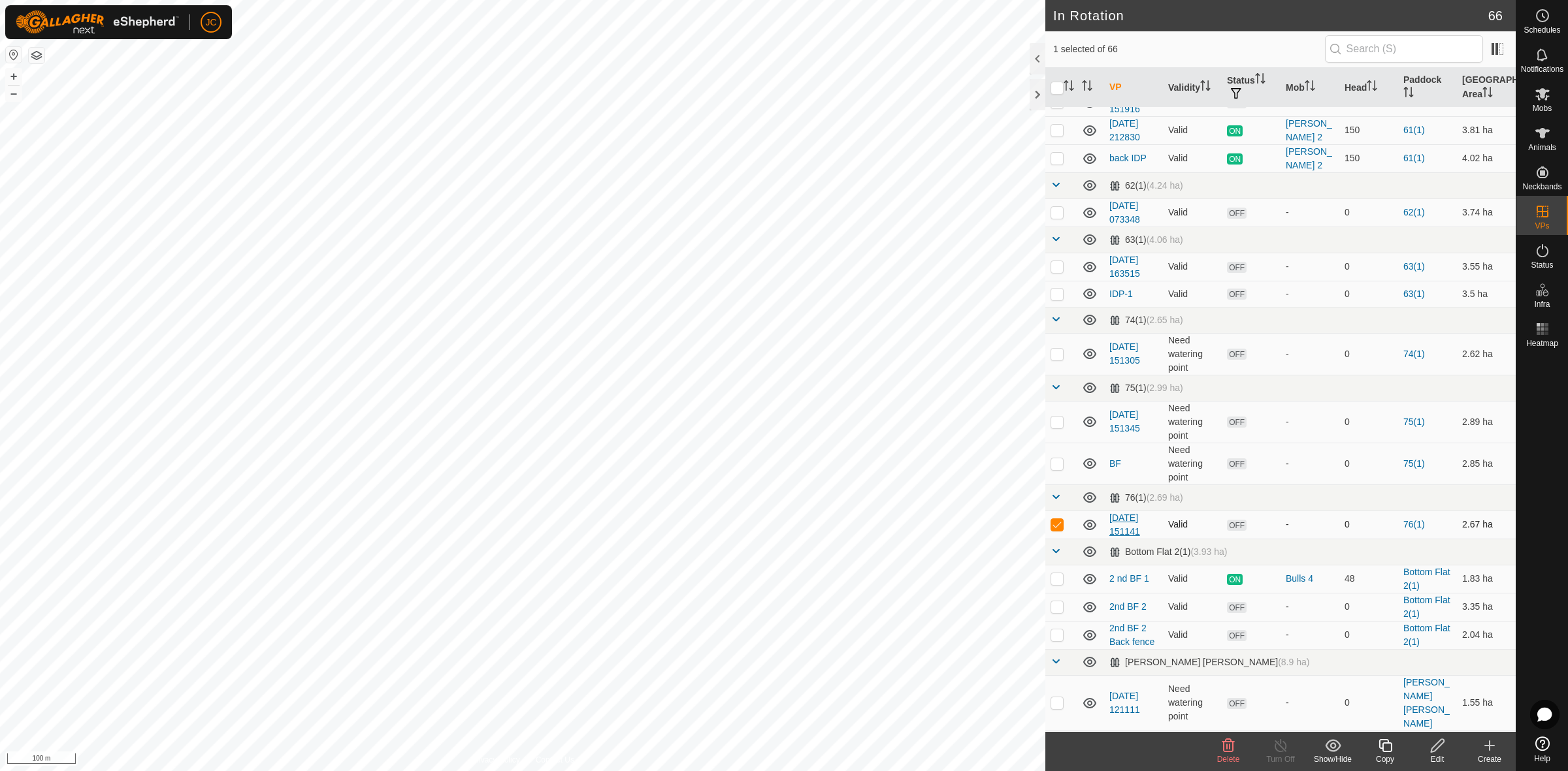
click at [1121, 529] on link "[DATE] 151141" at bounding box center [1124, 524] width 31 height 24
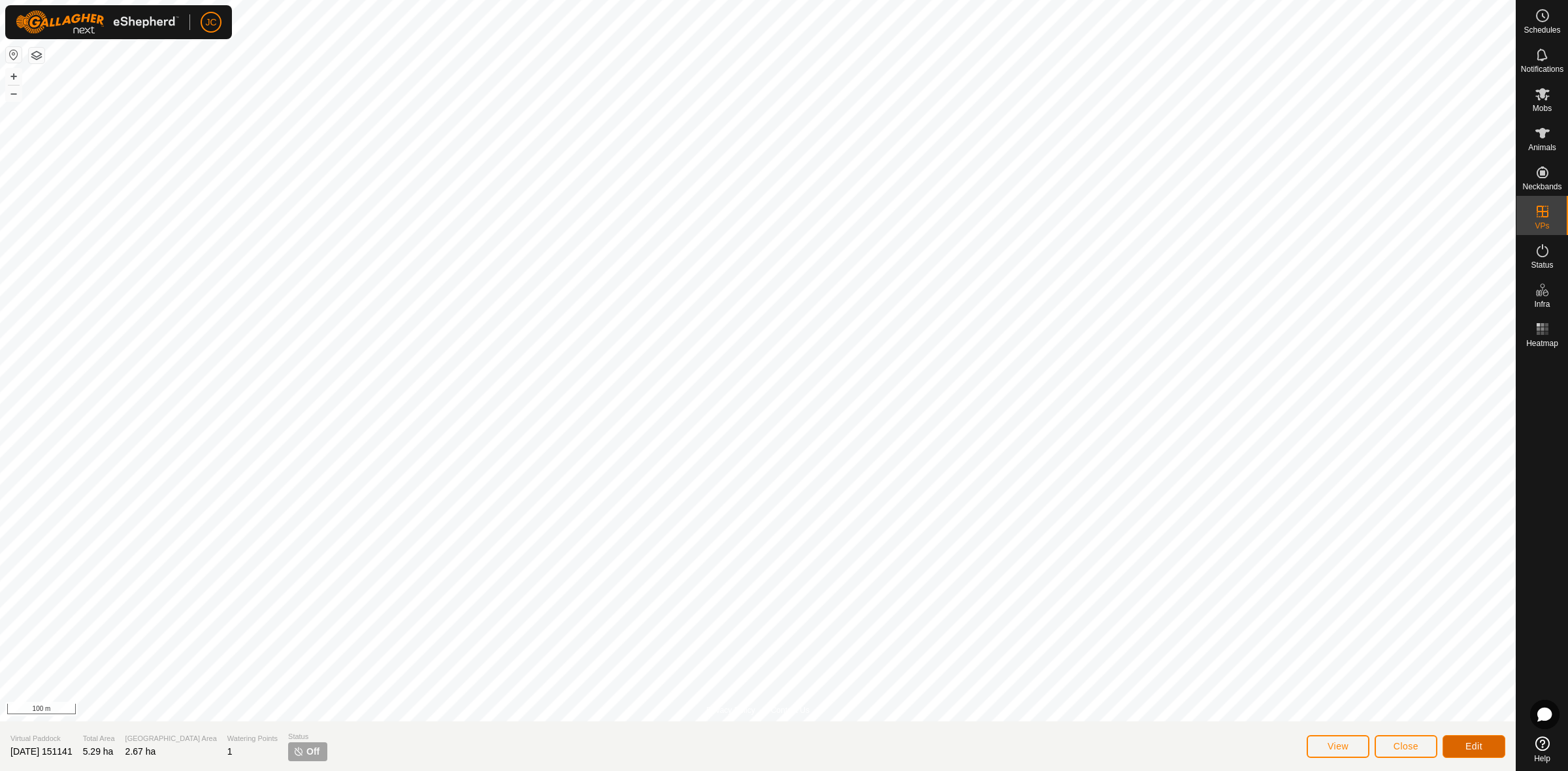
click at [1467, 747] on span "Edit" at bounding box center [1473, 747] width 17 height 11
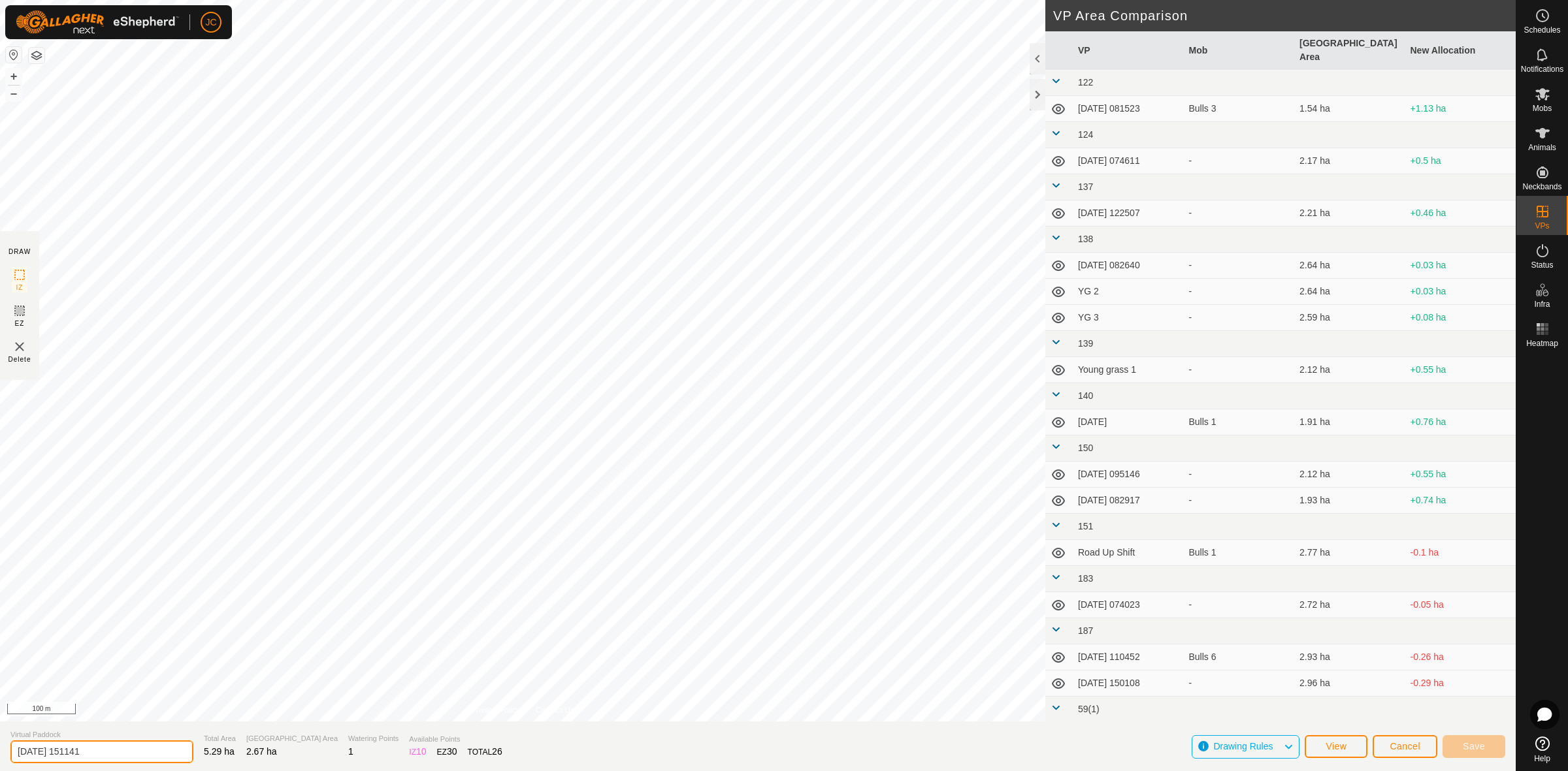
drag, startPoint x: 119, startPoint y: 749, endPoint x: -25, endPoint y: 743, distance: 144.1
click at [0, 743] on html "JC Schedules Notifications Mobs Animals Neckbands VPs Status Infra Heatmap Help…" at bounding box center [784, 386] width 1568 height 771
type input "7"
type input "Mouats 1"
click at [1486, 746] on button "Save" at bounding box center [1474, 747] width 63 height 23
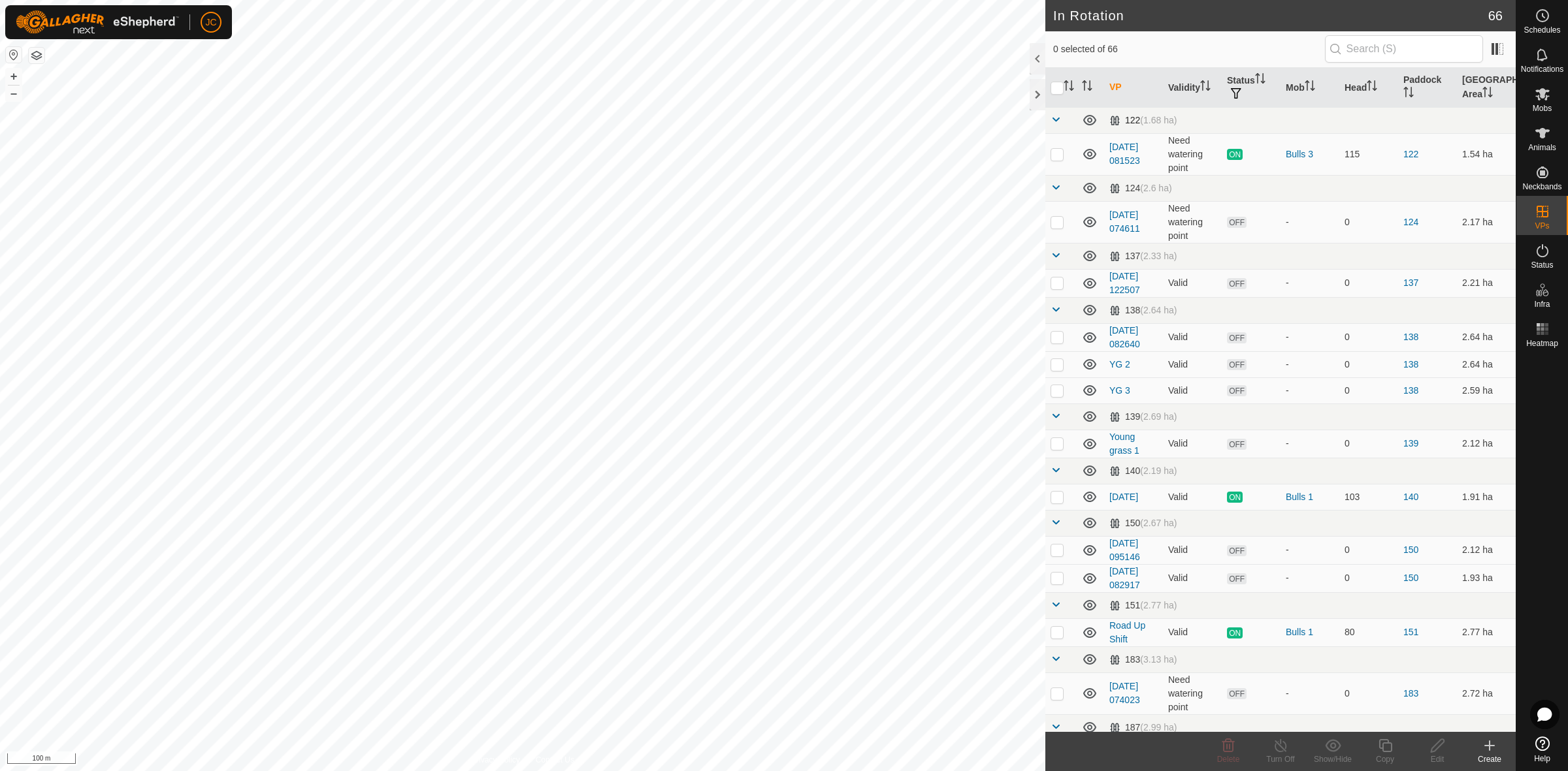
click at [1059, 120] on span at bounding box center [1056, 120] width 11 height 11
click at [1052, 141] on td at bounding box center [1061, 153] width 31 height 42
click at [1056, 180] on td at bounding box center [1061, 188] width 31 height 26
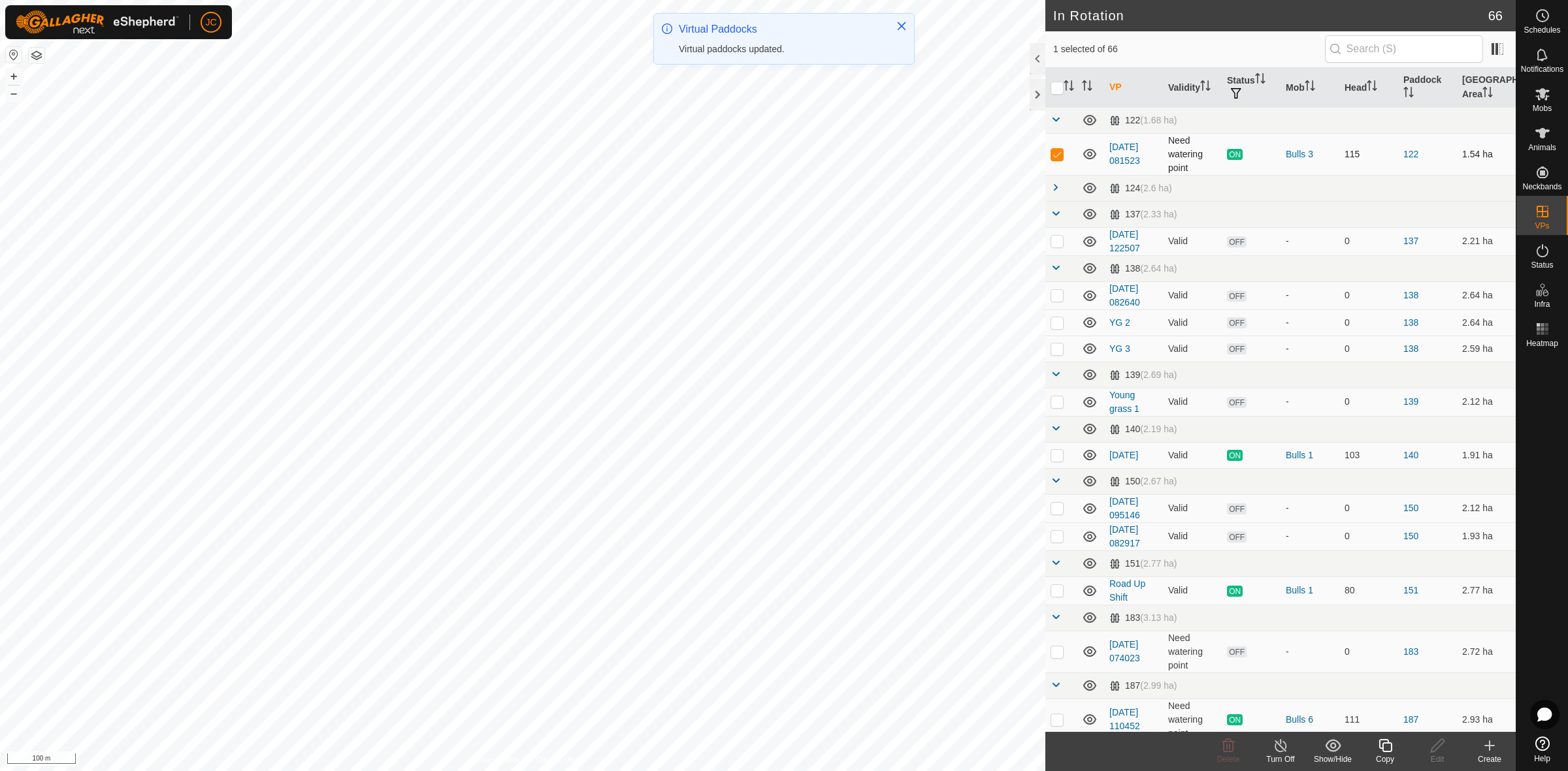
click at [1054, 154] on p-checkbox at bounding box center [1056, 154] width 13 height 11
checkbox input "false"
click at [1054, 118] on span at bounding box center [1056, 120] width 11 height 11
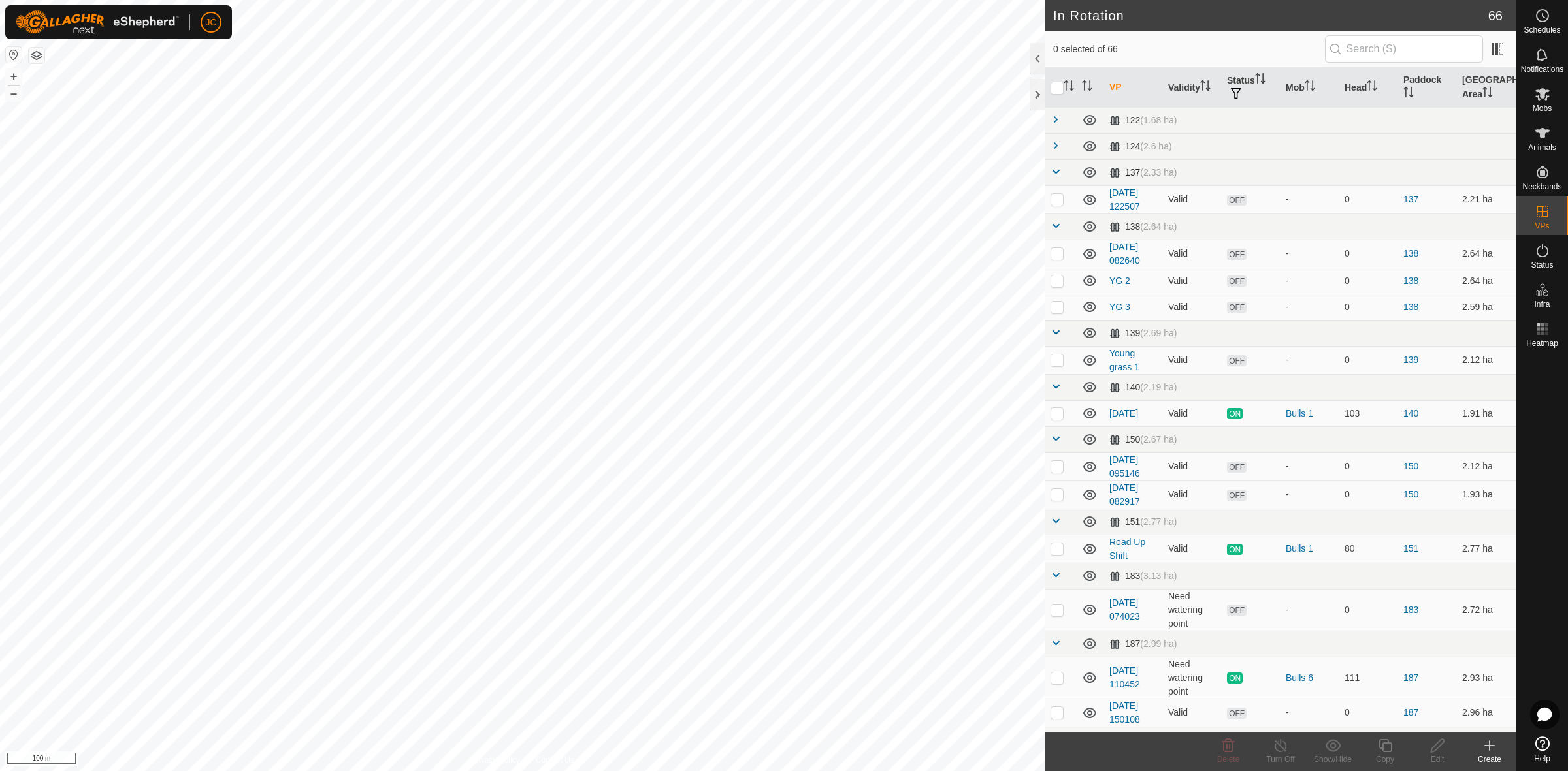
click at [1056, 172] on span at bounding box center [1056, 172] width 11 height 11
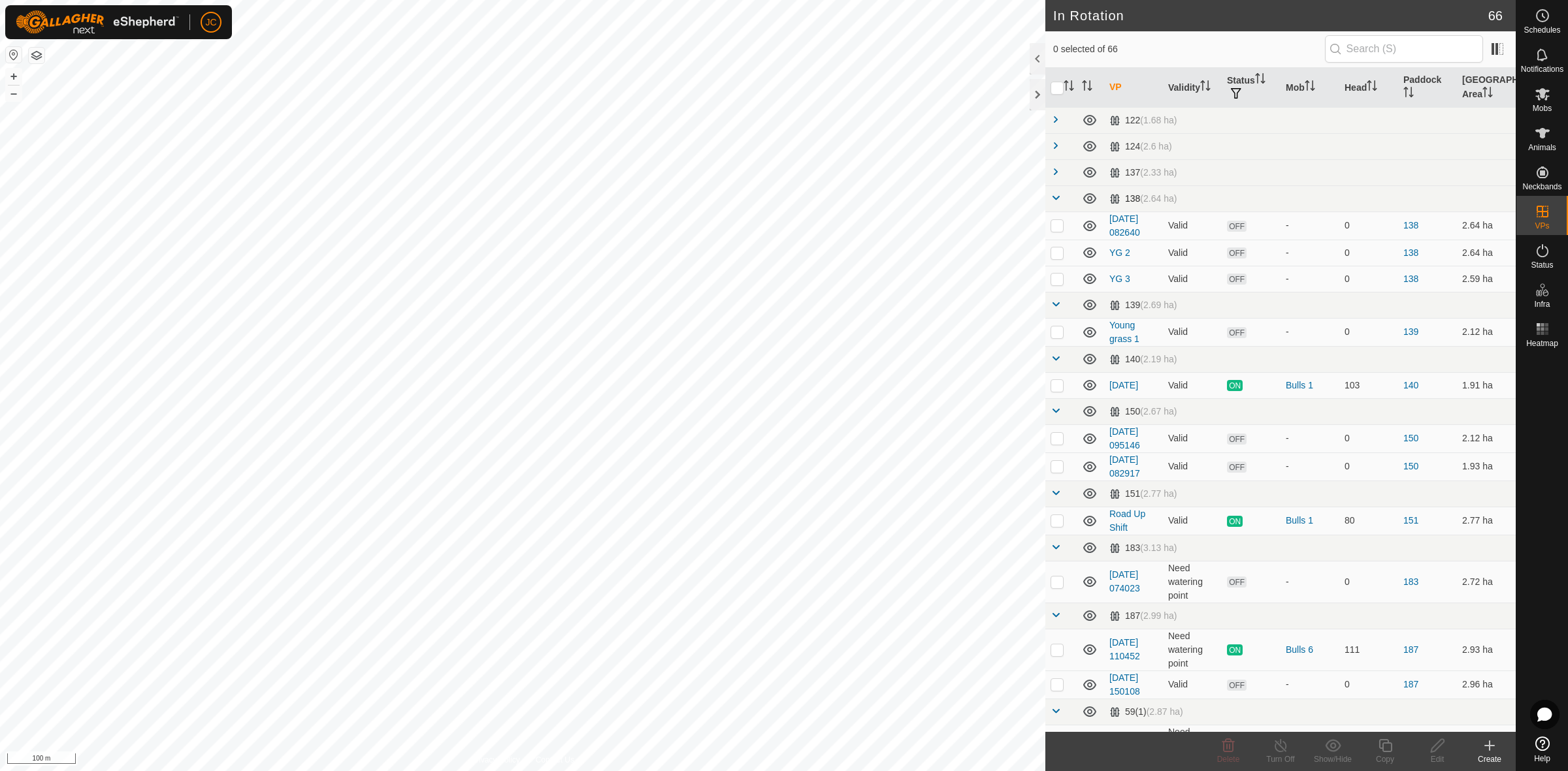
click at [1056, 196] on span at bounding box center [1056, 198] width 11 height 11
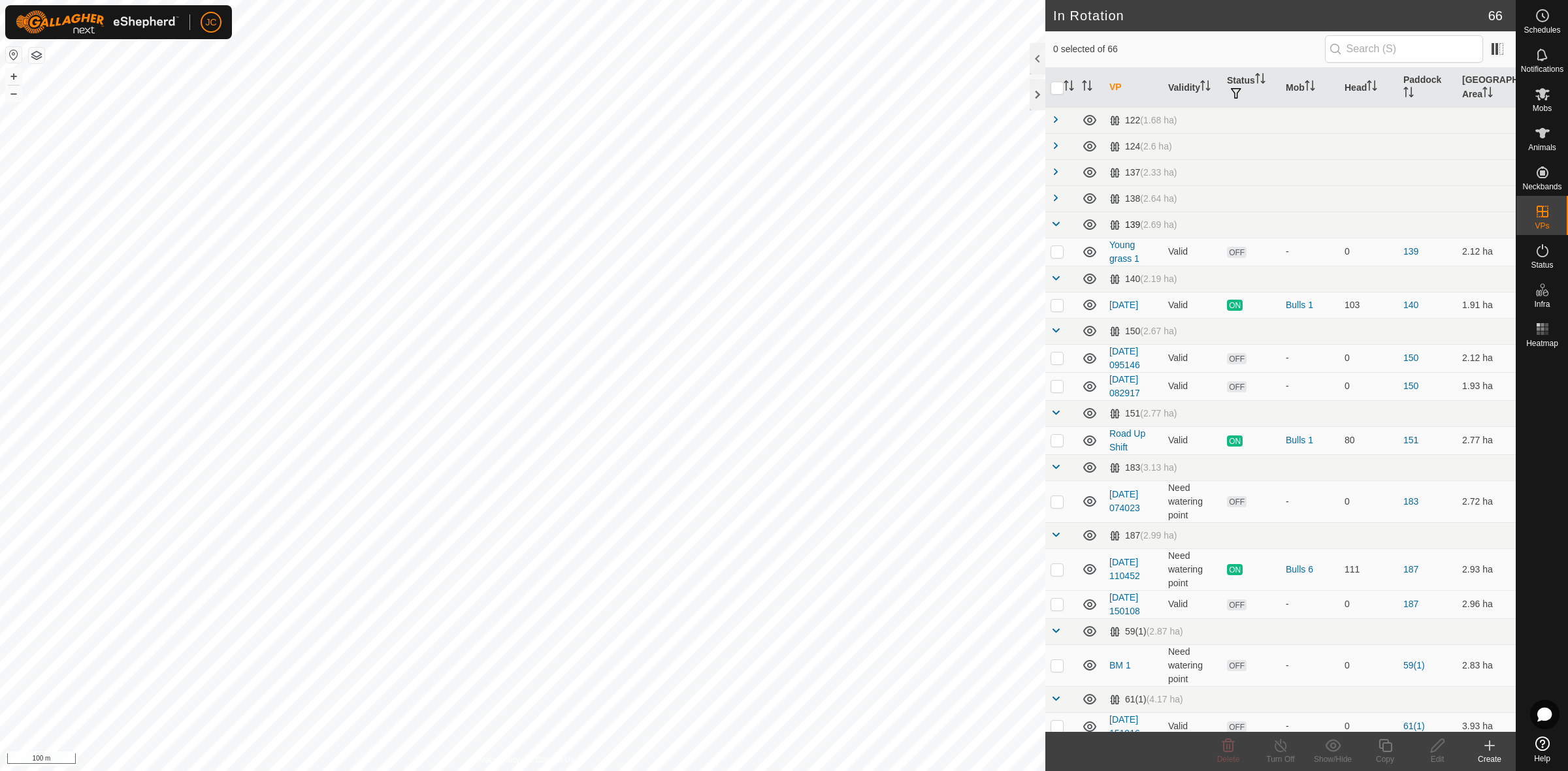
click at [1056, 224] on span at bounding box center [1056, 224] width 11 height 11
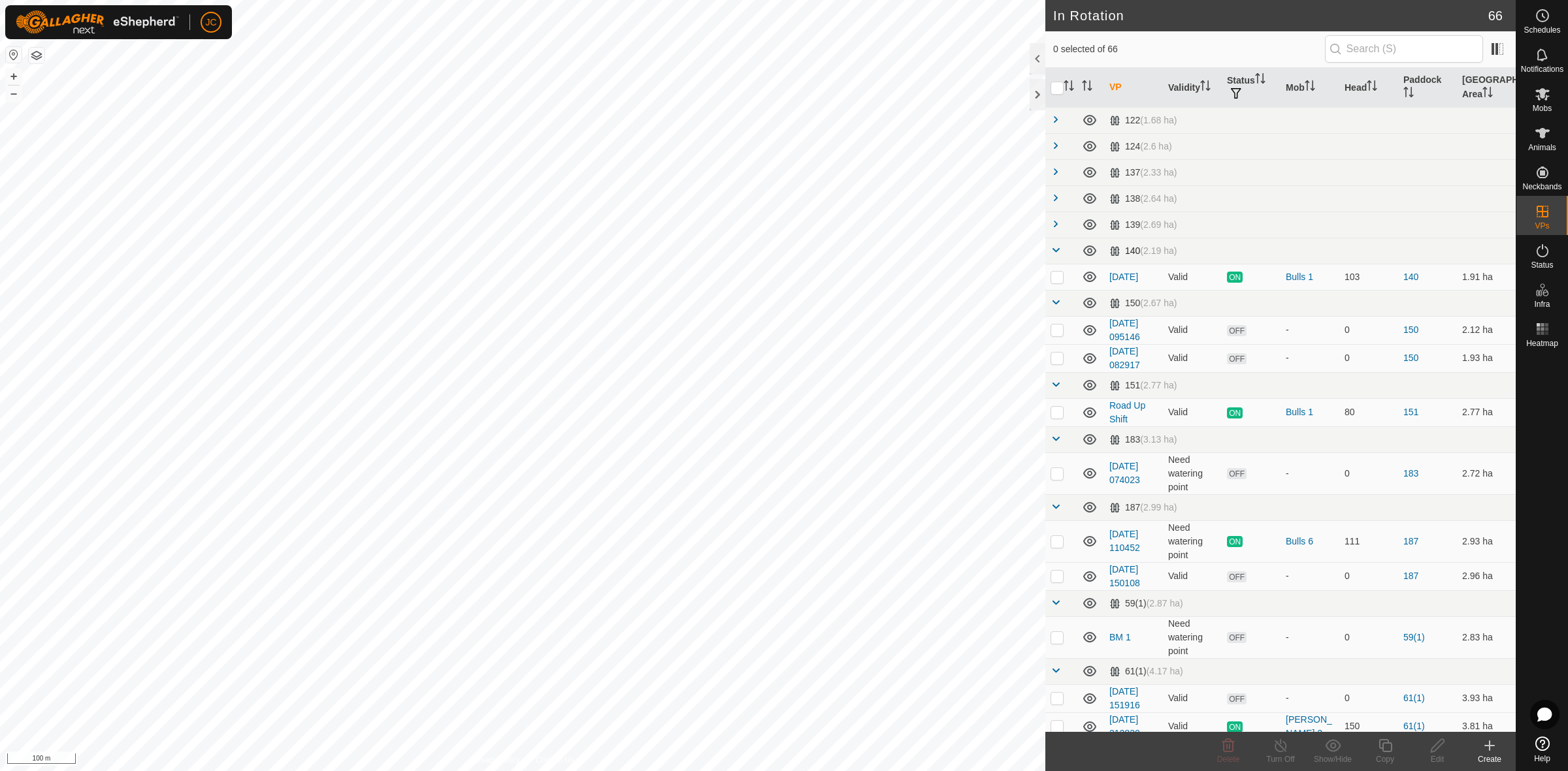
click at [1052, 250] on span at bounding box center [1056, 250] width 11 height 11
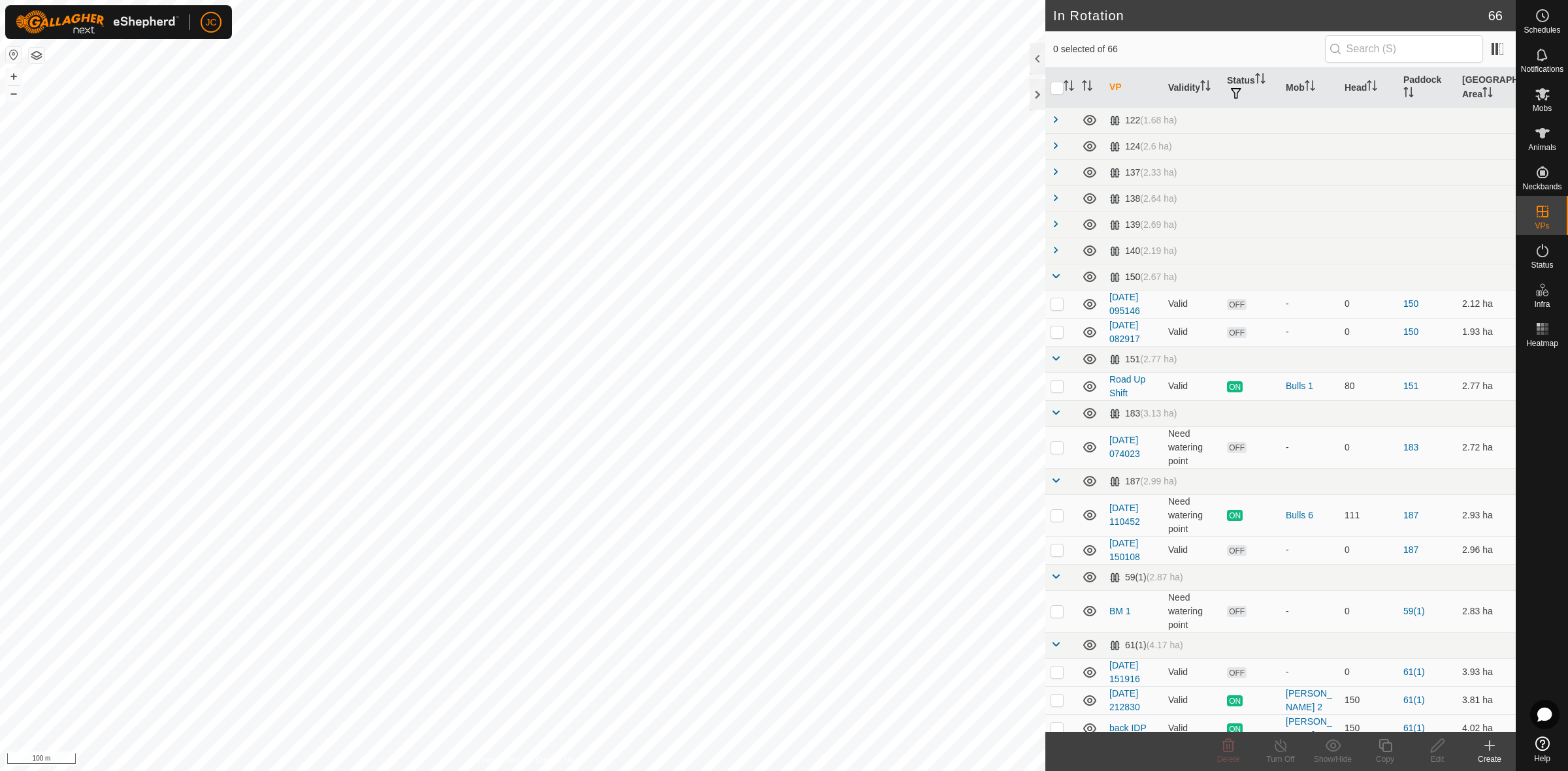
click at [1055, 278] on span at bounding box center [1056, 276] width 11 height 11
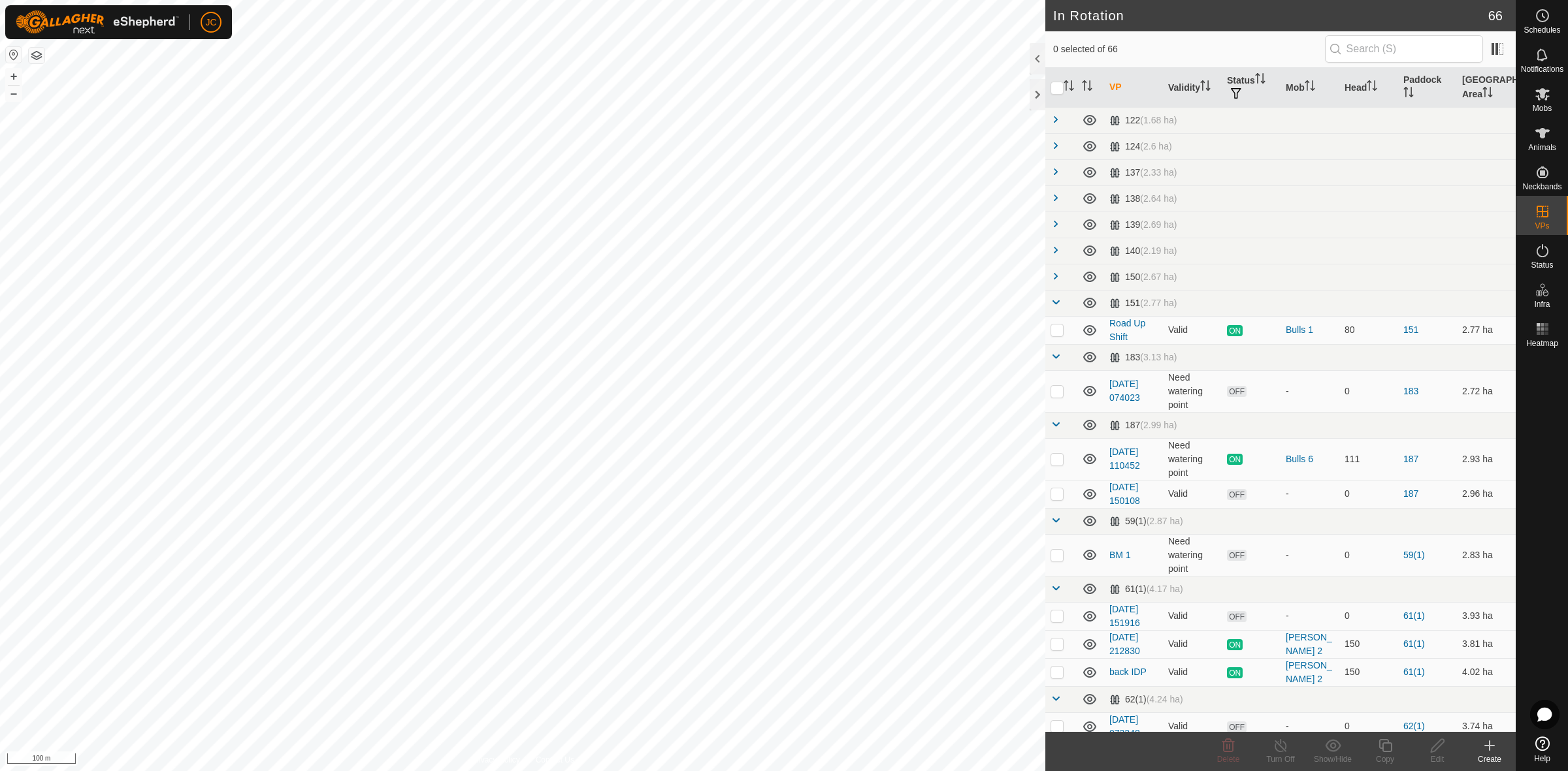
click at [1059, 302] on span at bounding box center [1056, 302] width 11 height 11
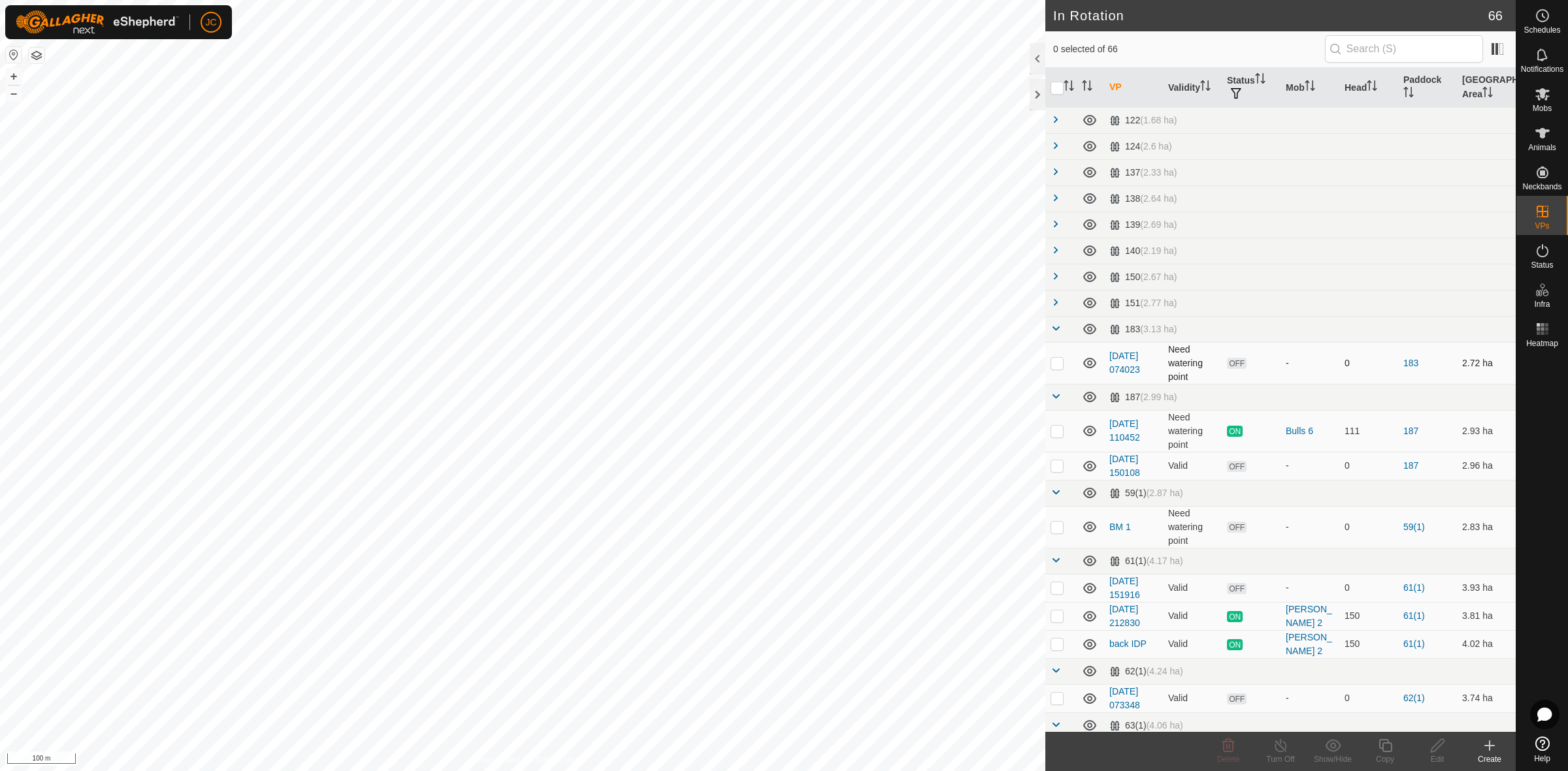
click at [1059, 363] on p-checkbox at bounding box center [1056, 363] width 13 height 11
click at [1228, 756] on span "Delete" at bounding box center [1228, 760] width 23 height 9
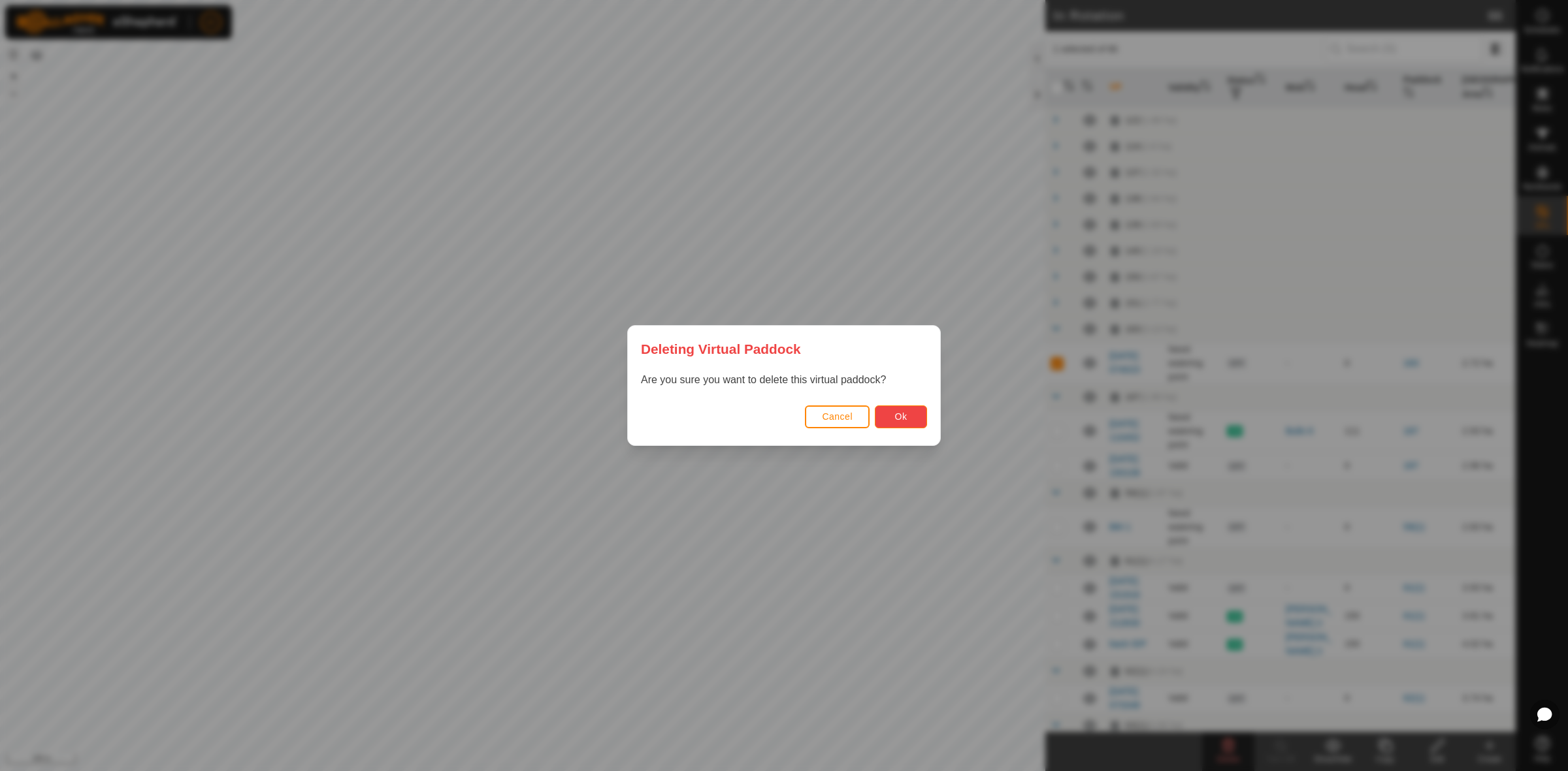
click at [905, 418] on span "Ok" at bounding box center [901, 417] width 12 height 11
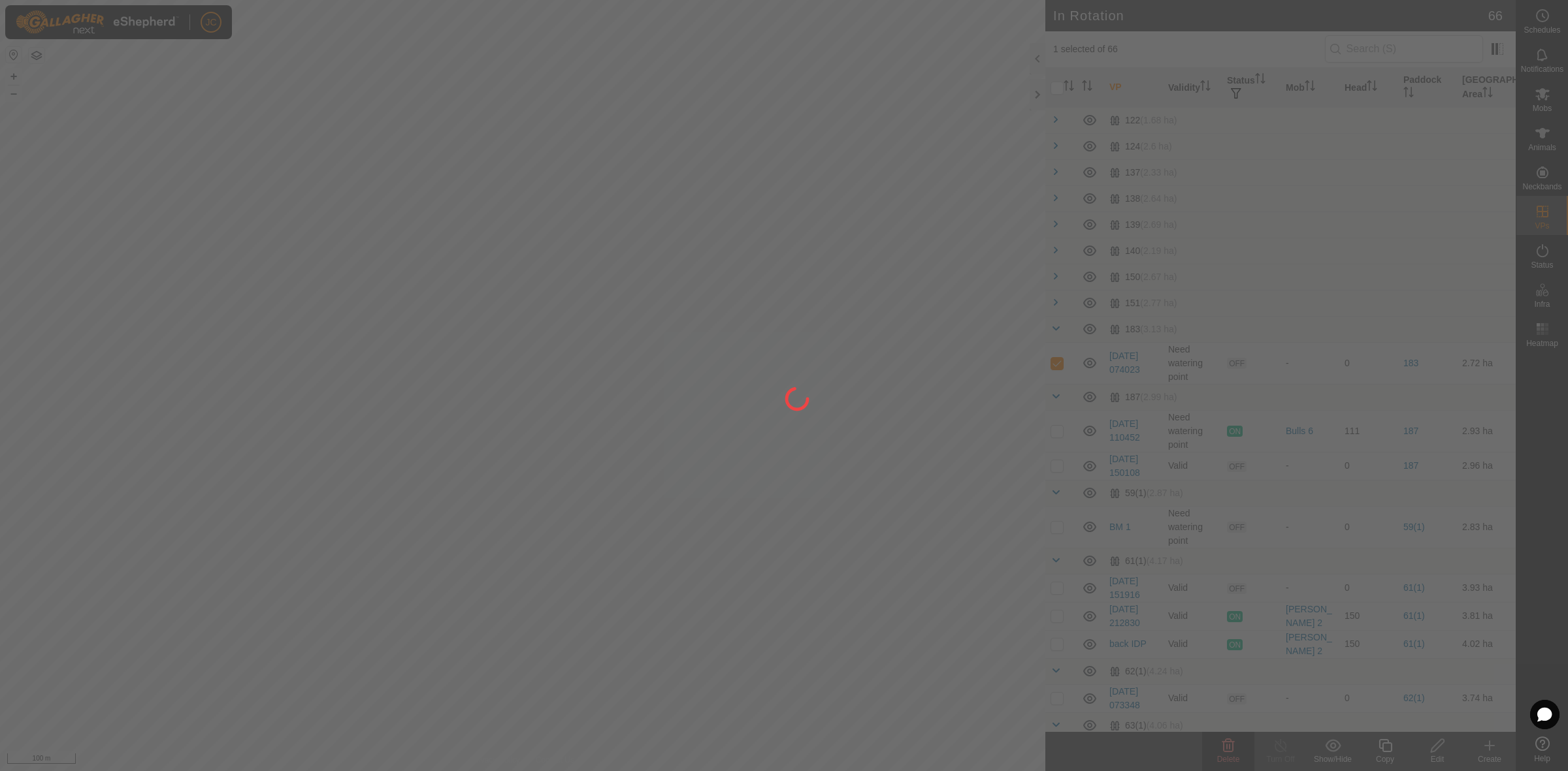
checkbox input "false"
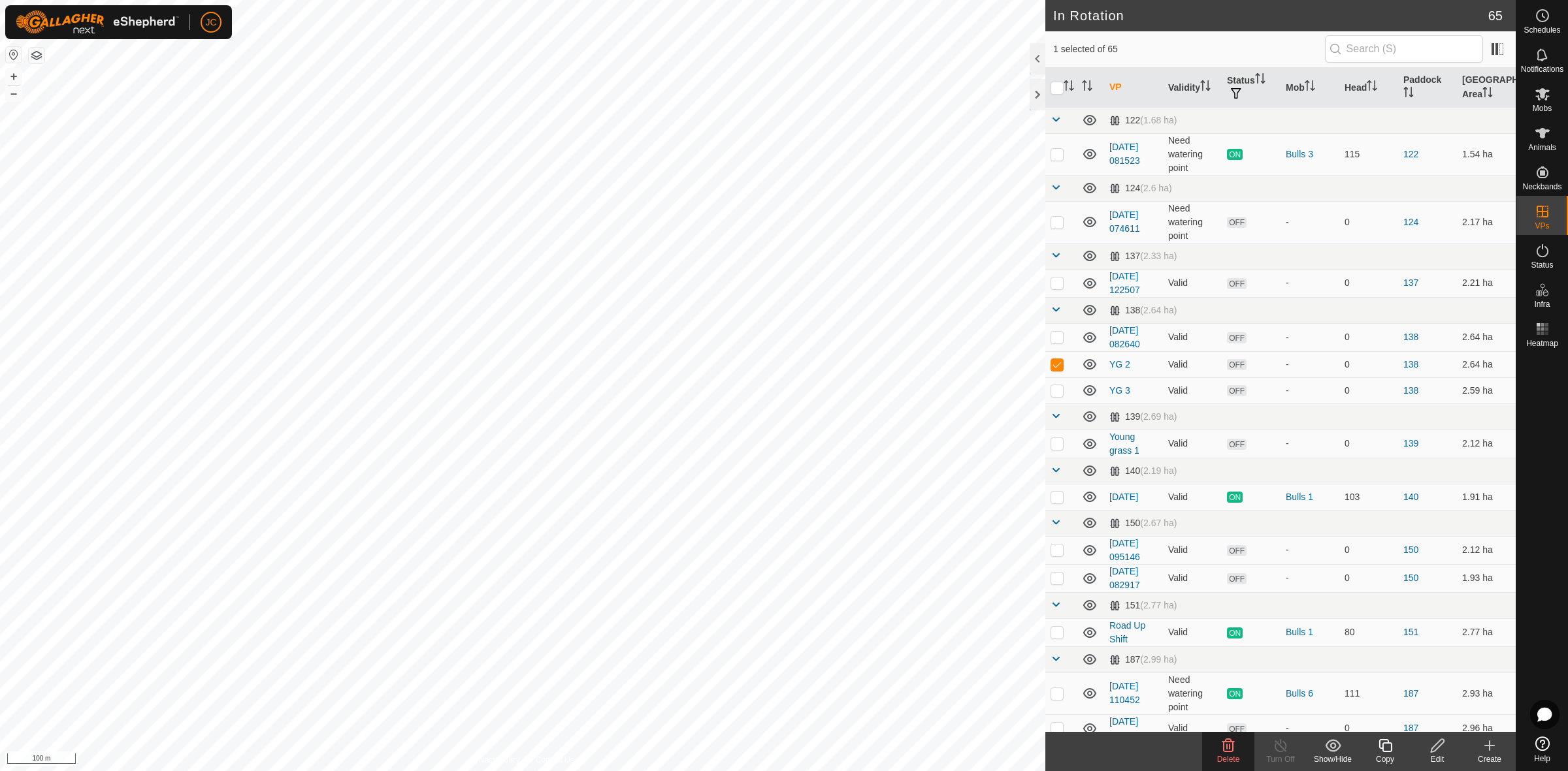
click at [1059, 363] on p-checkbox at bounding box center [1056, 364] width 13 height 11
checkbox input "false"
click at [1057, 315] on span at bounding box center [1056, 310] width 11 height 11
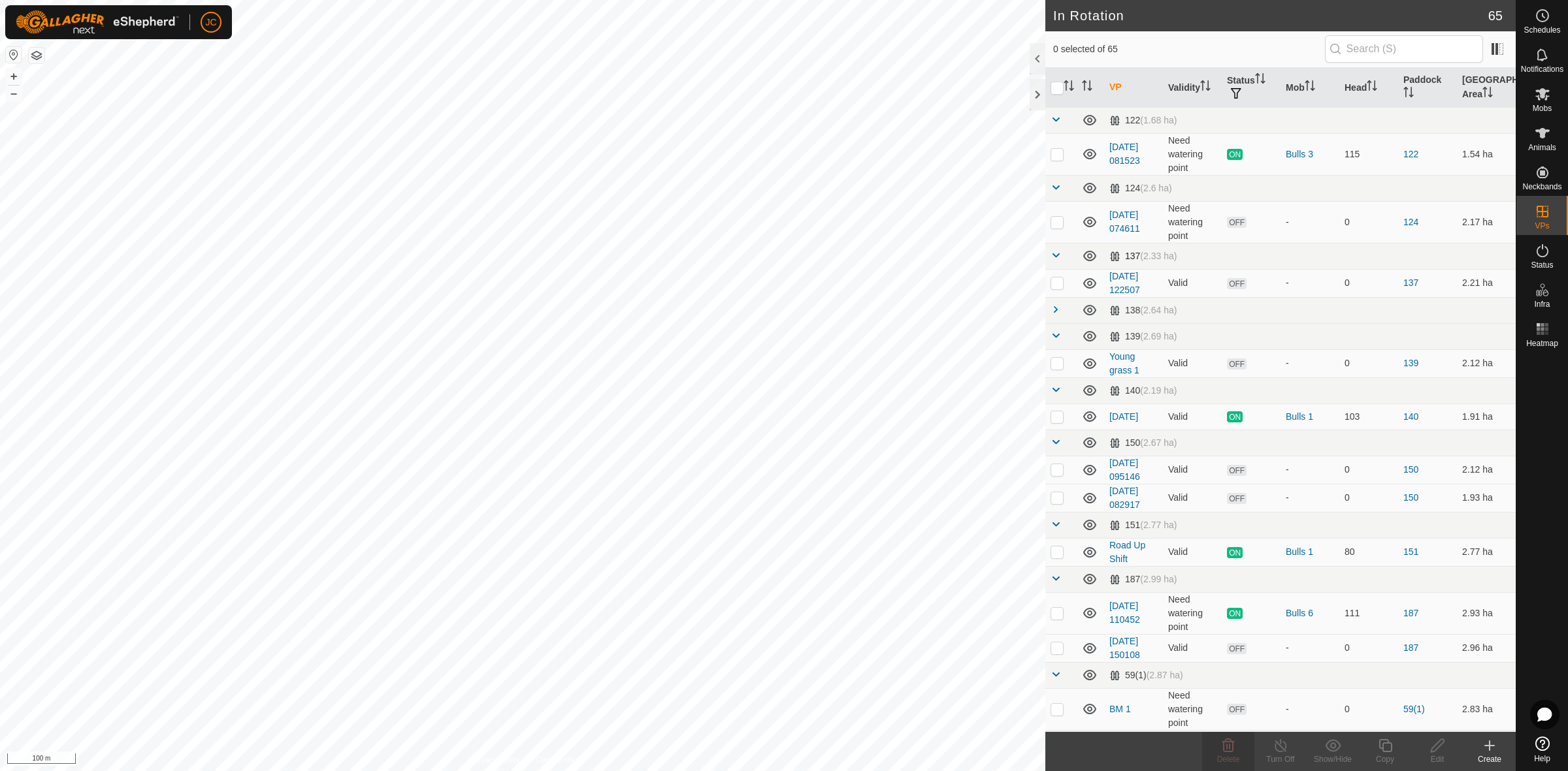
click at [1053, 263] on td at bounding box center [1061, 256] width 31 height 26
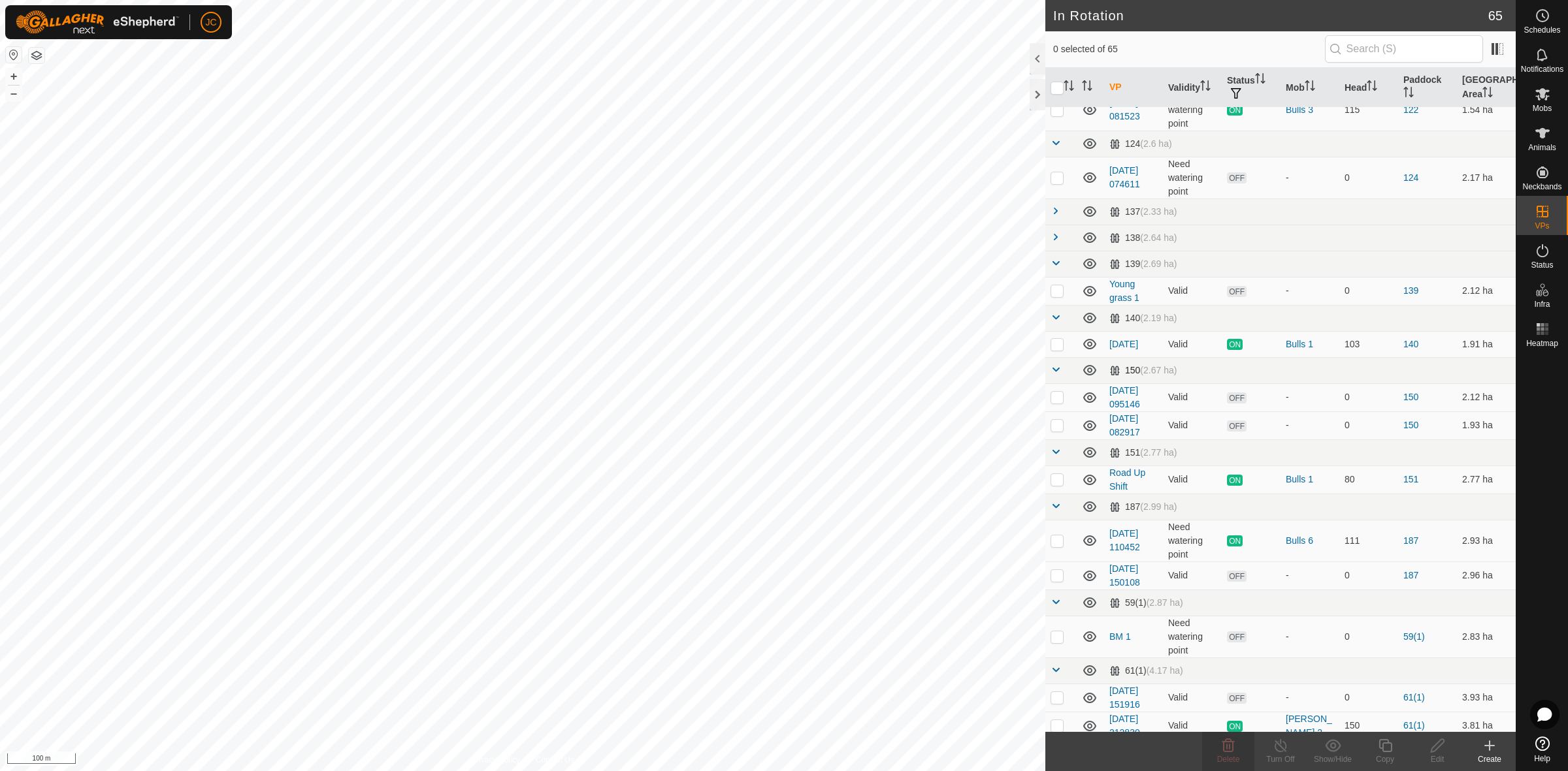
scroll to position [82, 0]
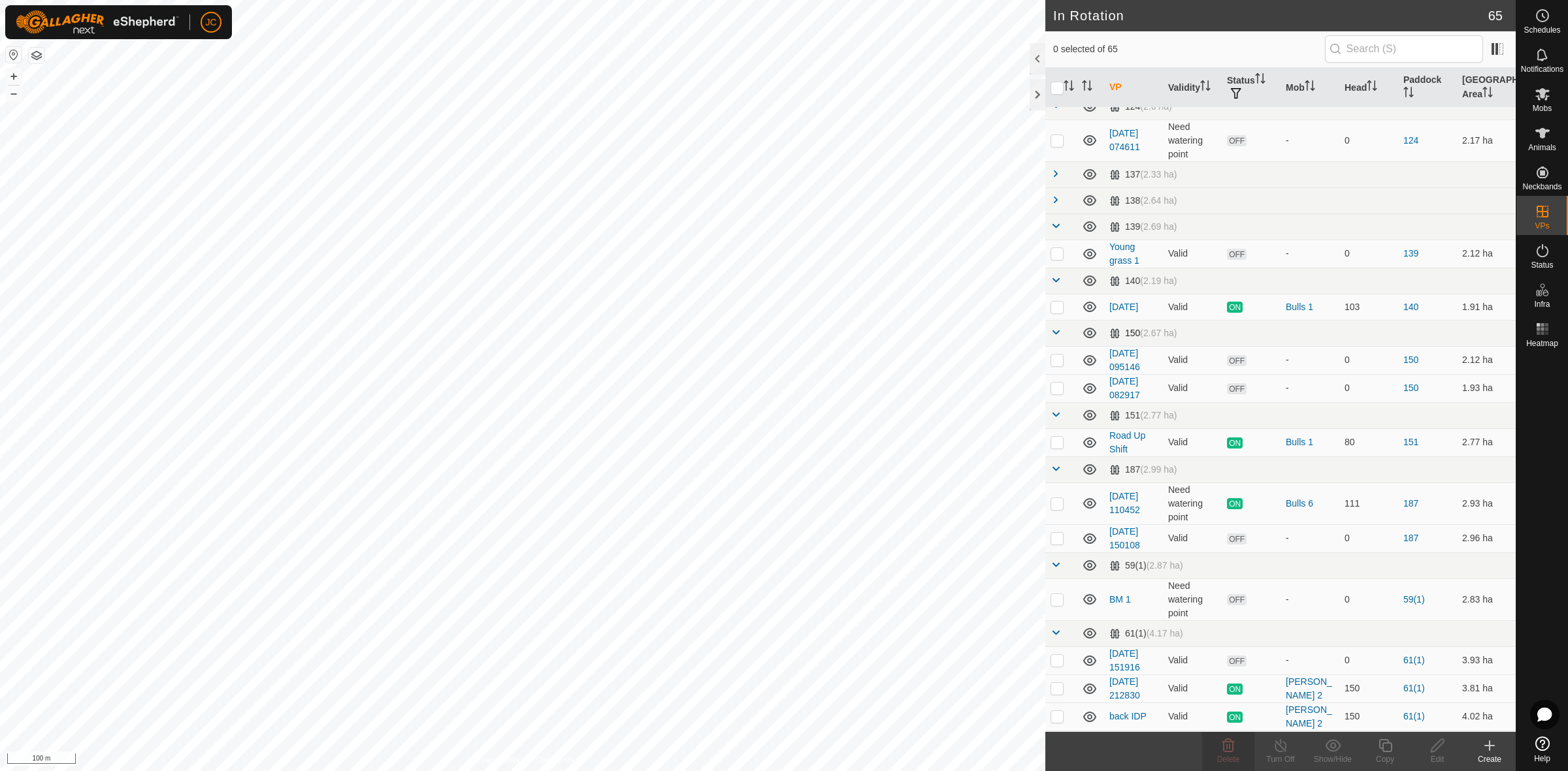
click at [1059, 331] on span at bounding box center [1056, 333] width 11 height 11
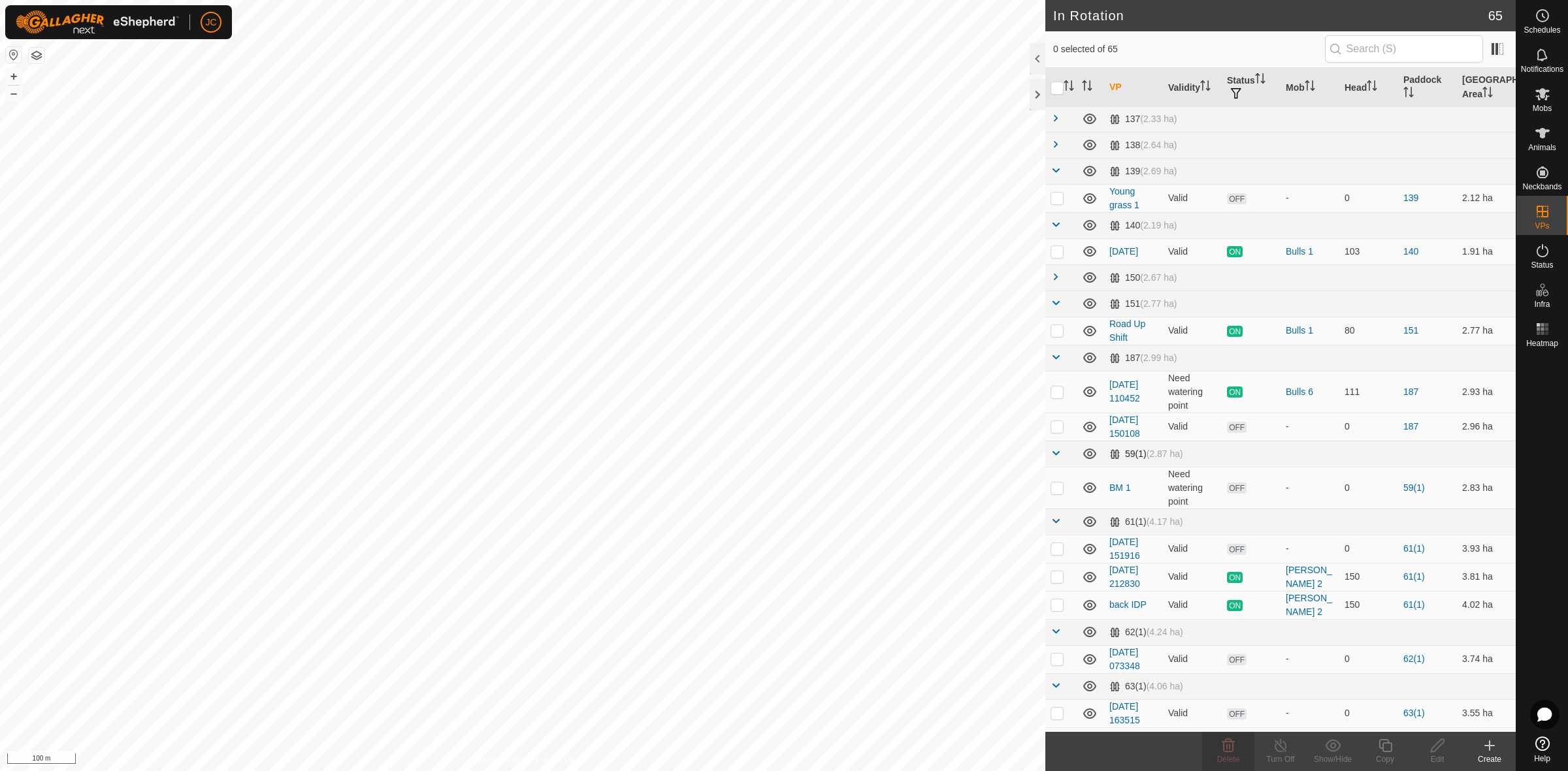
scroll to position [163, 0]
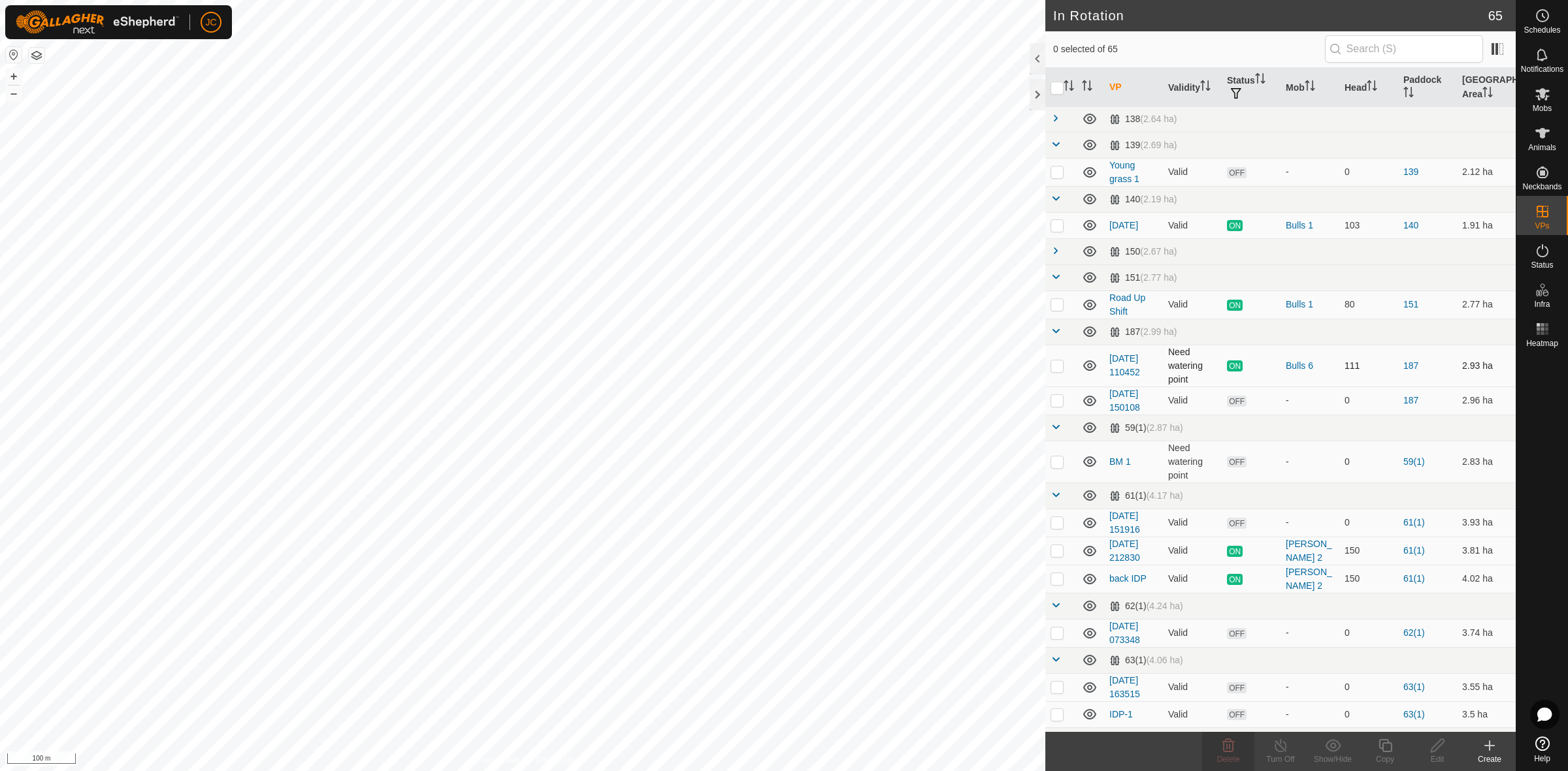
click at [1062, 364] on p-checkbox at bounding box center [1056, 366] width 13 height 11
checkbox input "false"
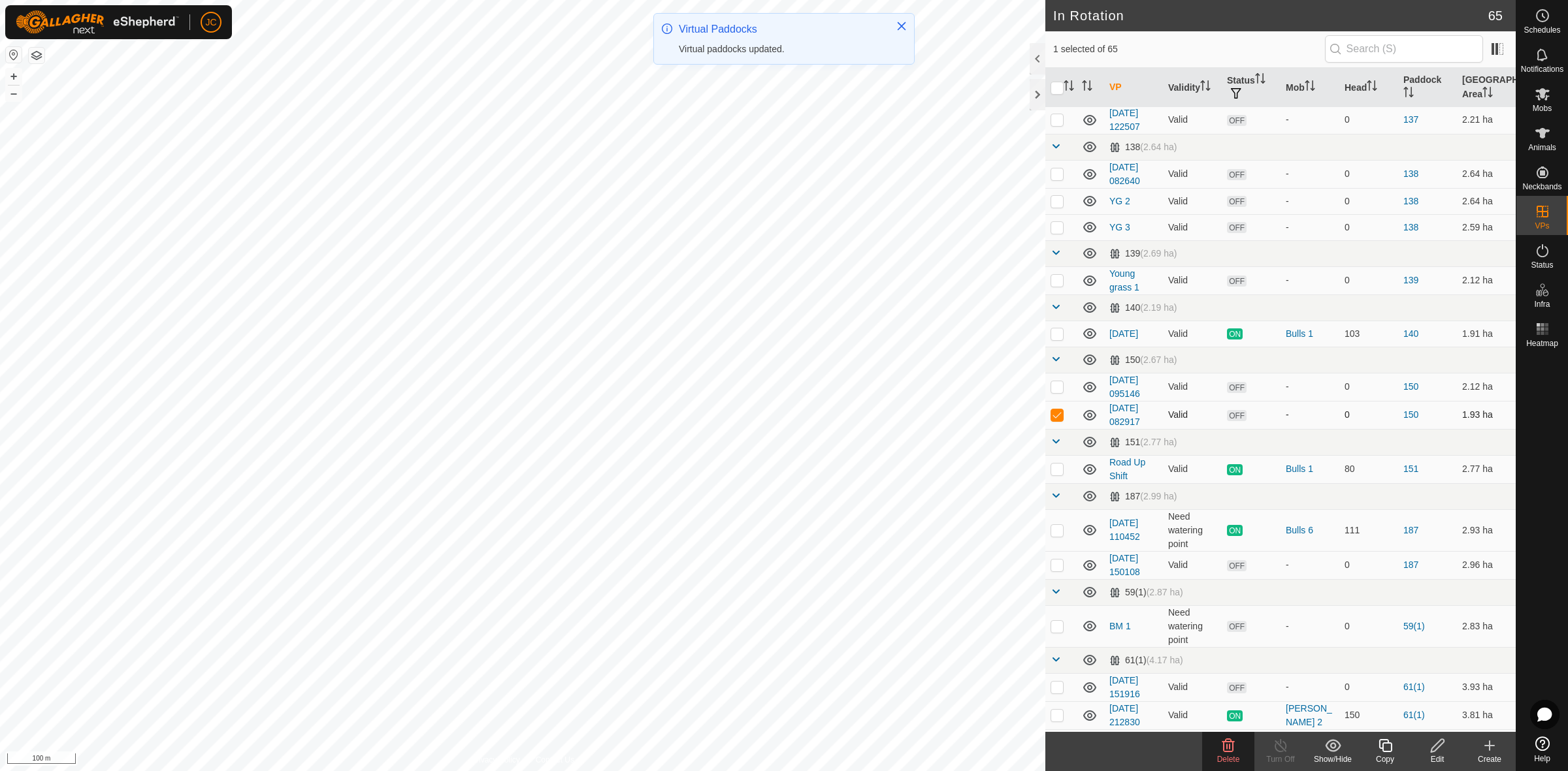
click at [1056, 409] on td at bounding box center [1061, 415] width 31 height 28
click at [1056, 417] on p-checkbox at bounding box center [1056, 415] width 13 height 11
checkbox input "false"
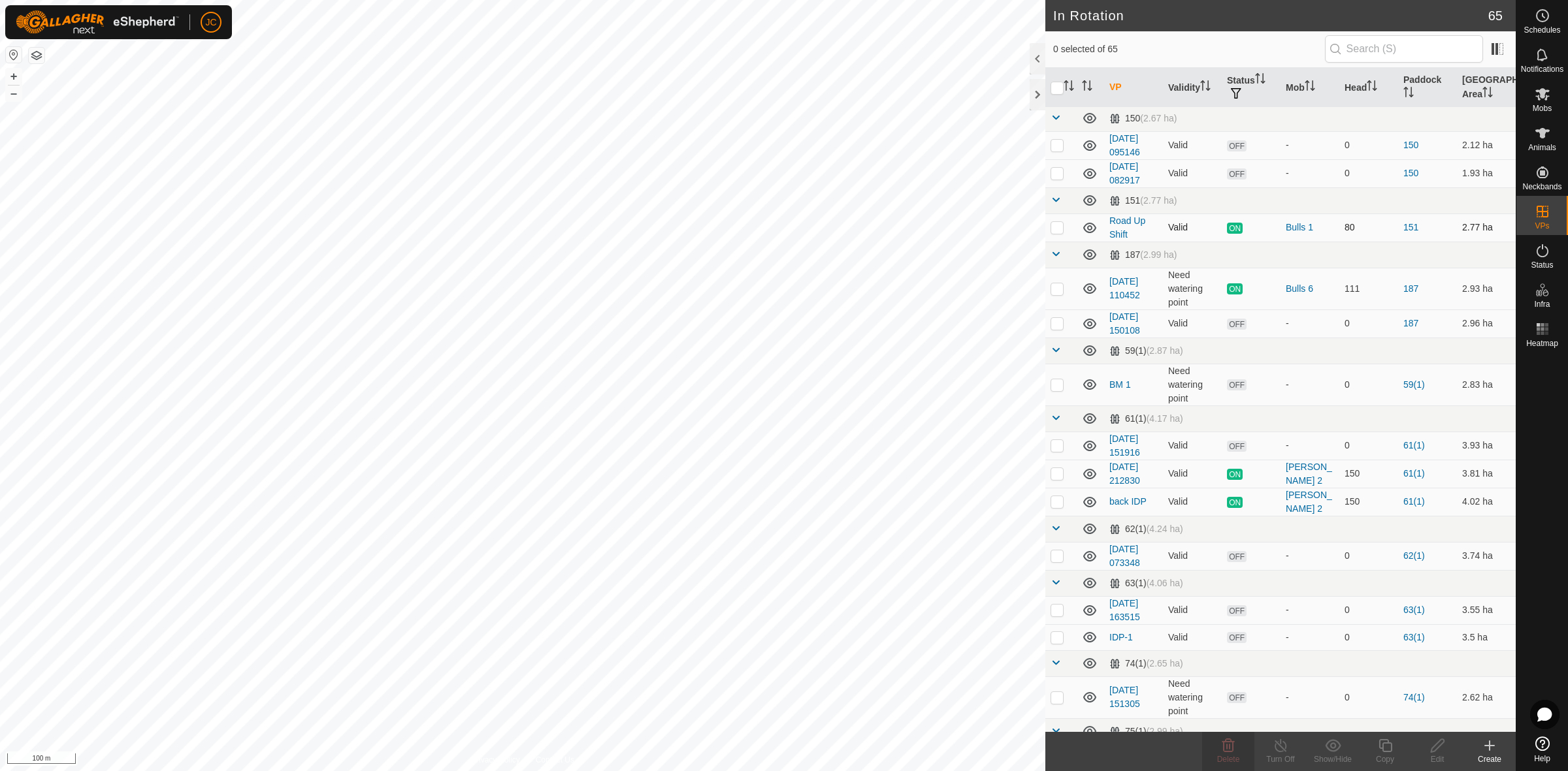
scroll to position [327, 0]
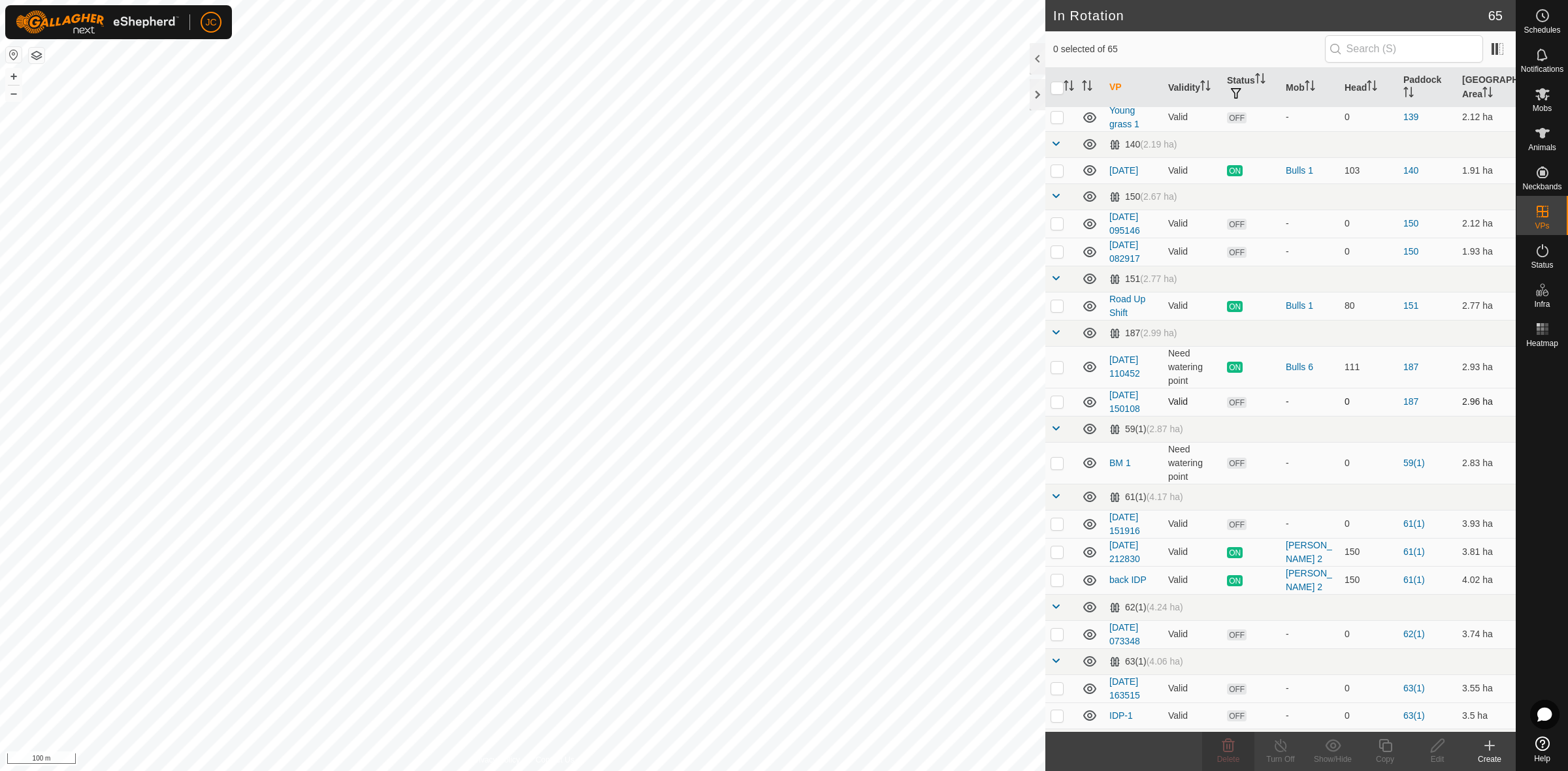
click at [1059, 404] on p-checkbox at bounding box center [1056, 402] width 13 height 11
checkbox input "false"
click at [1056, 373] on td at bounding box center [1061, 366] width 31 height 42
click at [1057, 368] on p-checkbox at bounding box center [1056, 367] width 13 height 11
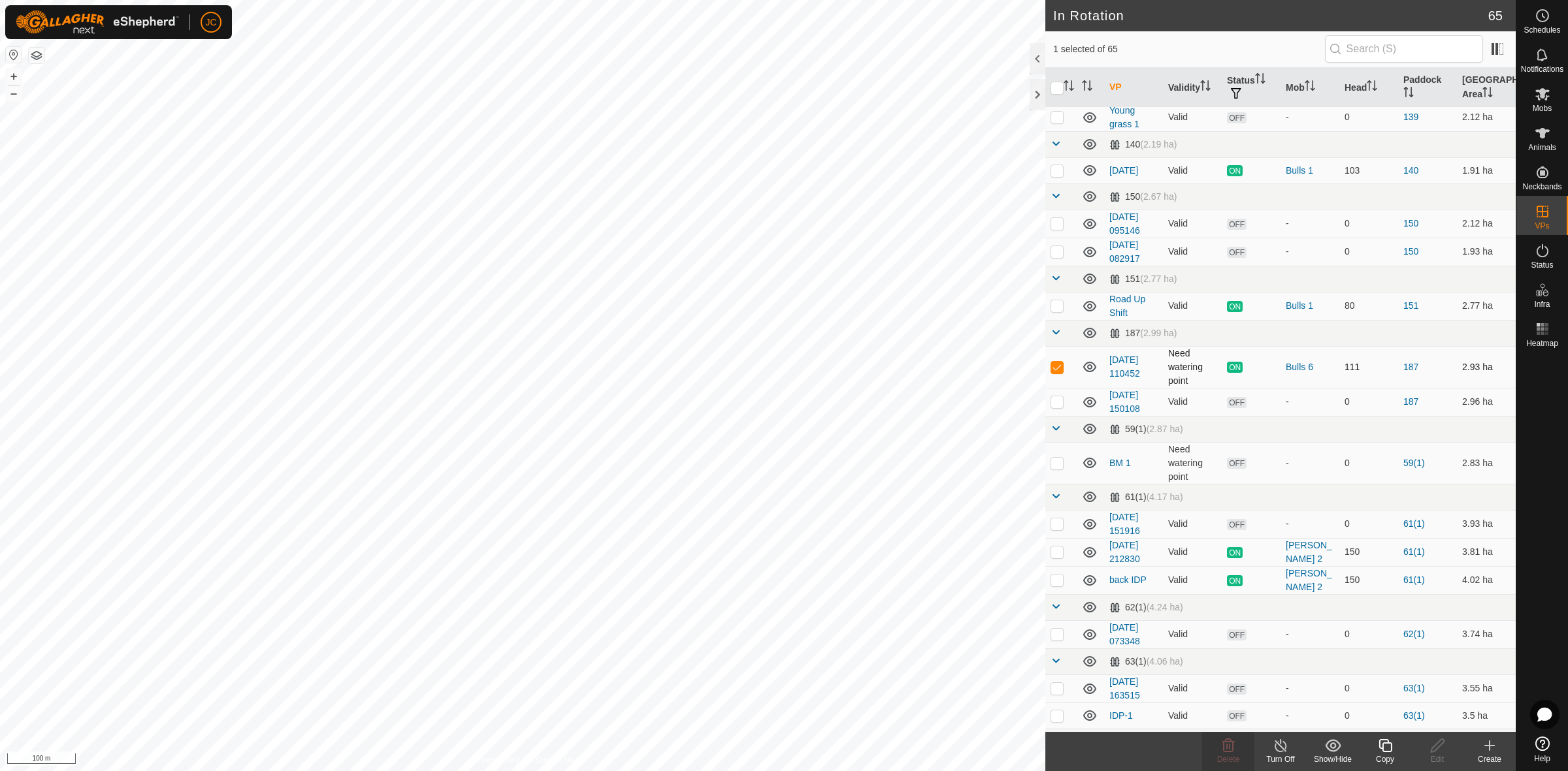
checkbox input "false"
click at [1057, 402] on p-checkbox at bounding box center [1056, 402] width 13 height 11
checkbox input "true"
click at [1435, 746] on icon at bounding box center [1437, 746] width 16 height 16
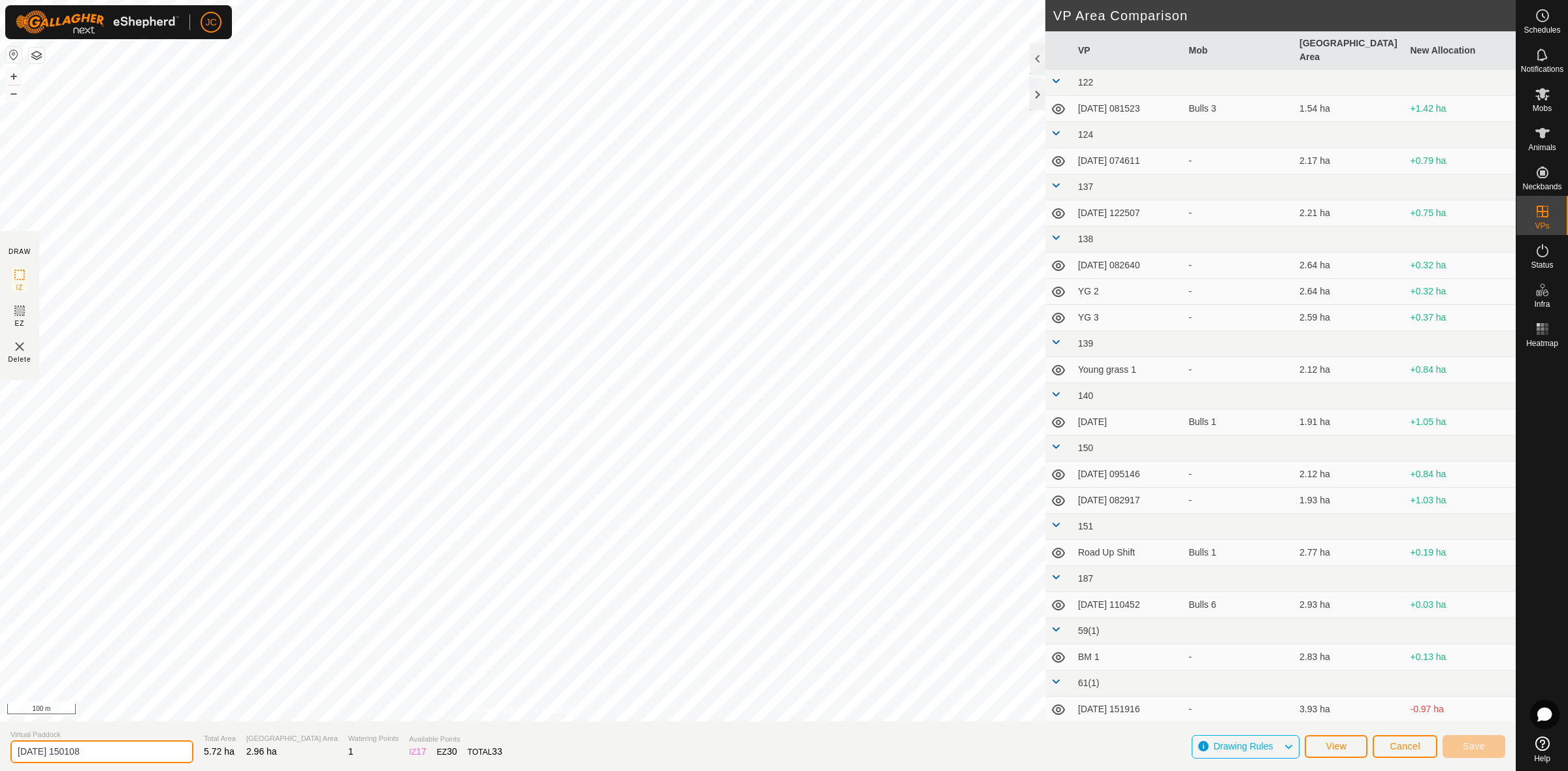
drag, startPoint x: 128, startPoint y: 753, endPoint x: -94, endPoint y: 738, distance: 222.5
click at [0, 738] on html "JC Schedules Notifications Mobs Animals Neckbands VPs Status Infra Heatmap Help…" at bounding box center [784, 386] width 1568 height 771
type input "Wednesday"
click at [1493, 749] on button "Save" at bounding box center [1474, 747] width 63 height 23
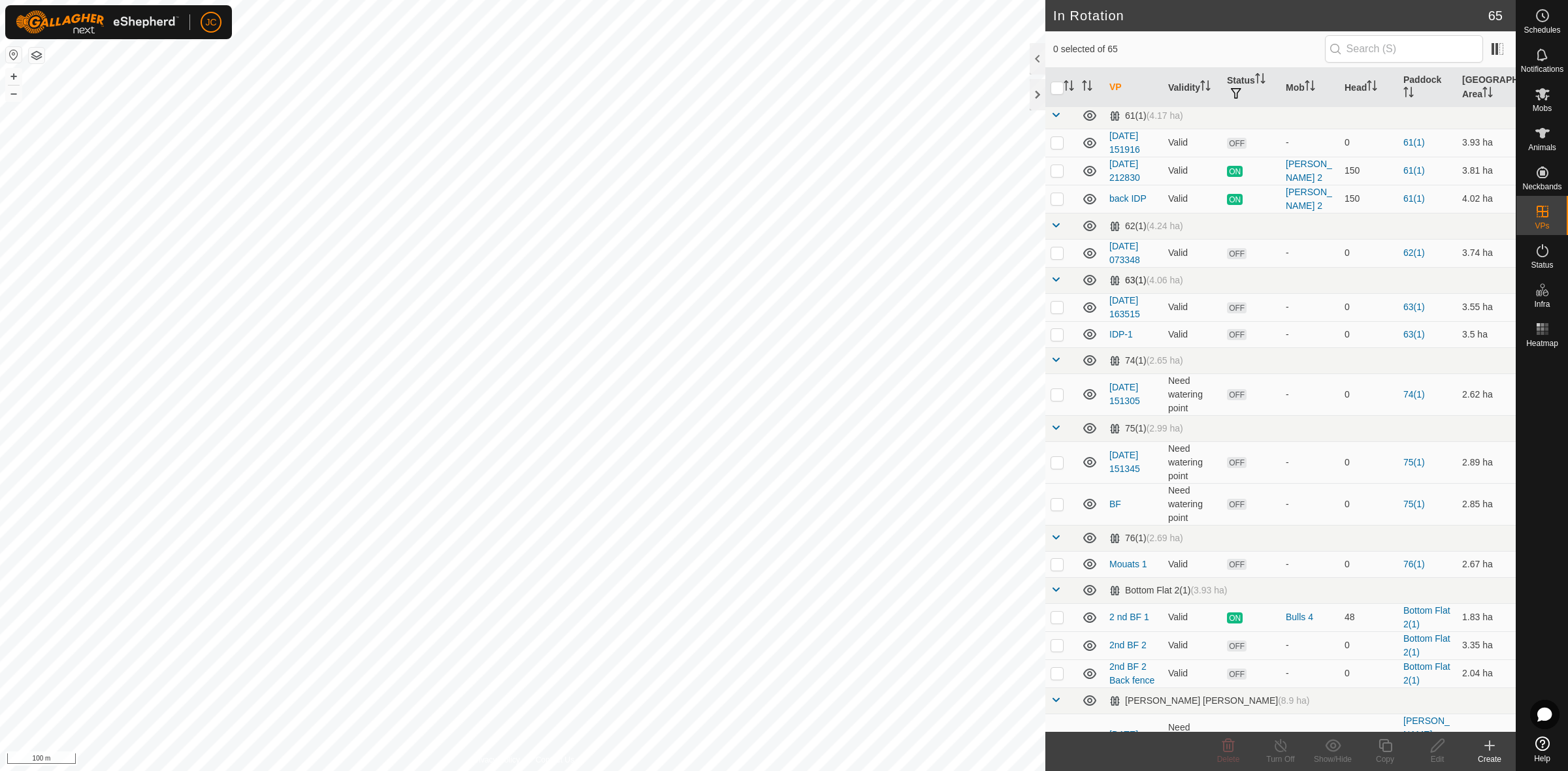
scroll to position [734, 0]
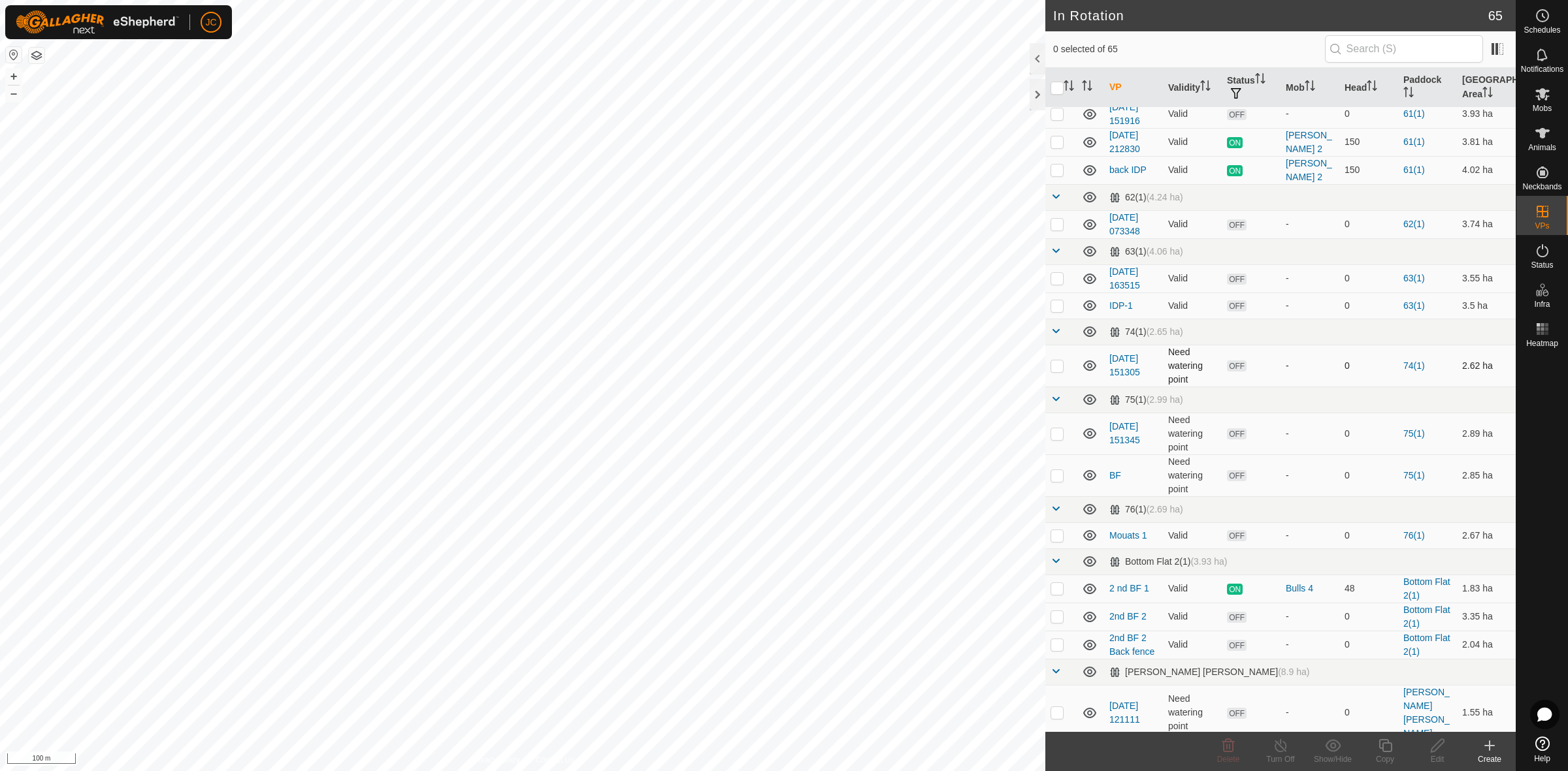
click at [1056, 370] on p-checkbox at bounding box center [1056, 366] width 13 height 11
checkbox input "false"
click at [1056, 439] on p-checkbox at bounding box center [1056, 434] width 13 height 11
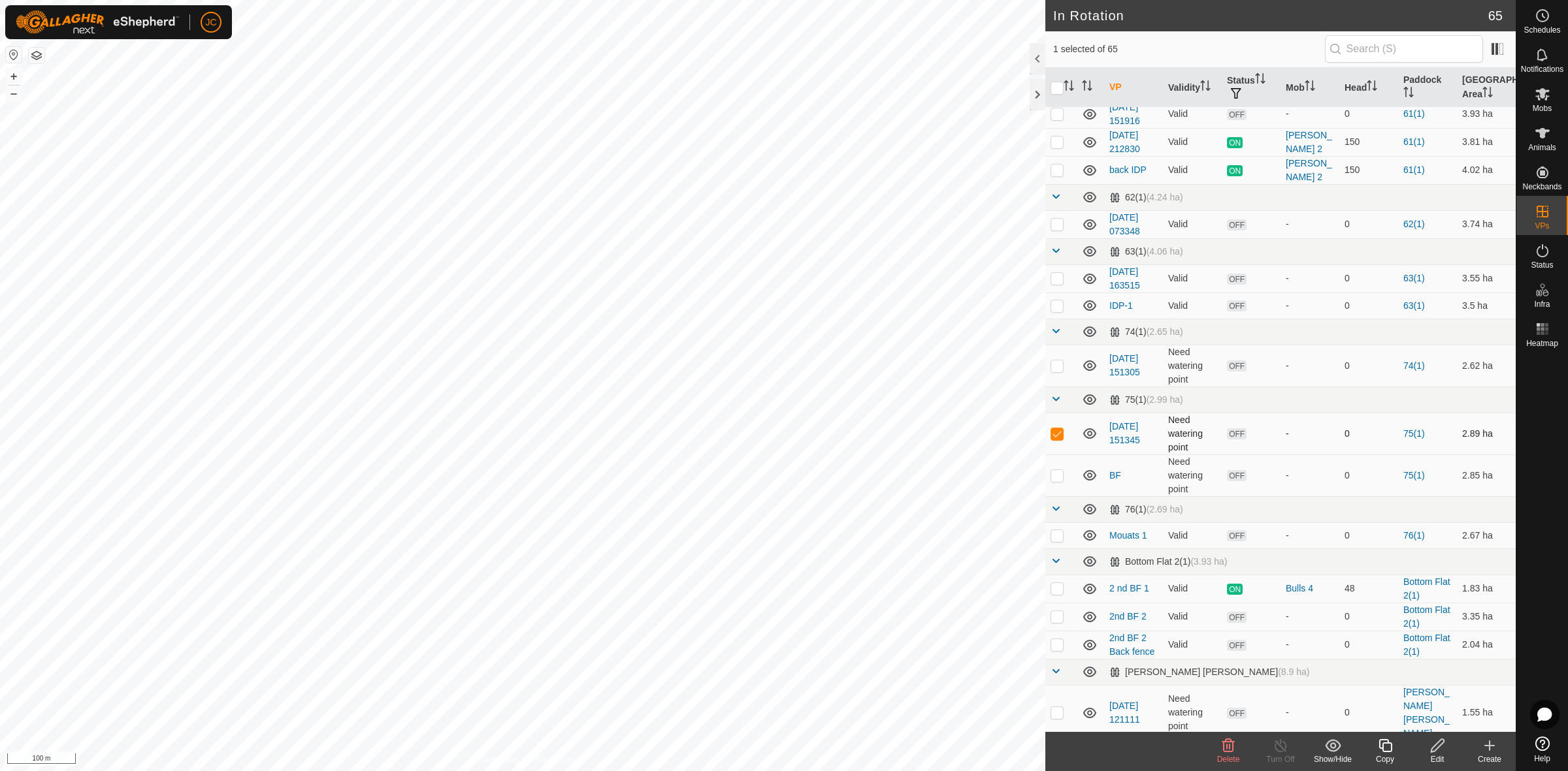
checkbox input "false"
click at [1057, 481] on p-tablecheckbox at bounding box center [1056, 476] width 13 height 11
checkbox input "false"
click at [1059, 540] on p-checkbox at bounding box center [1056, 536] width 13 height 11
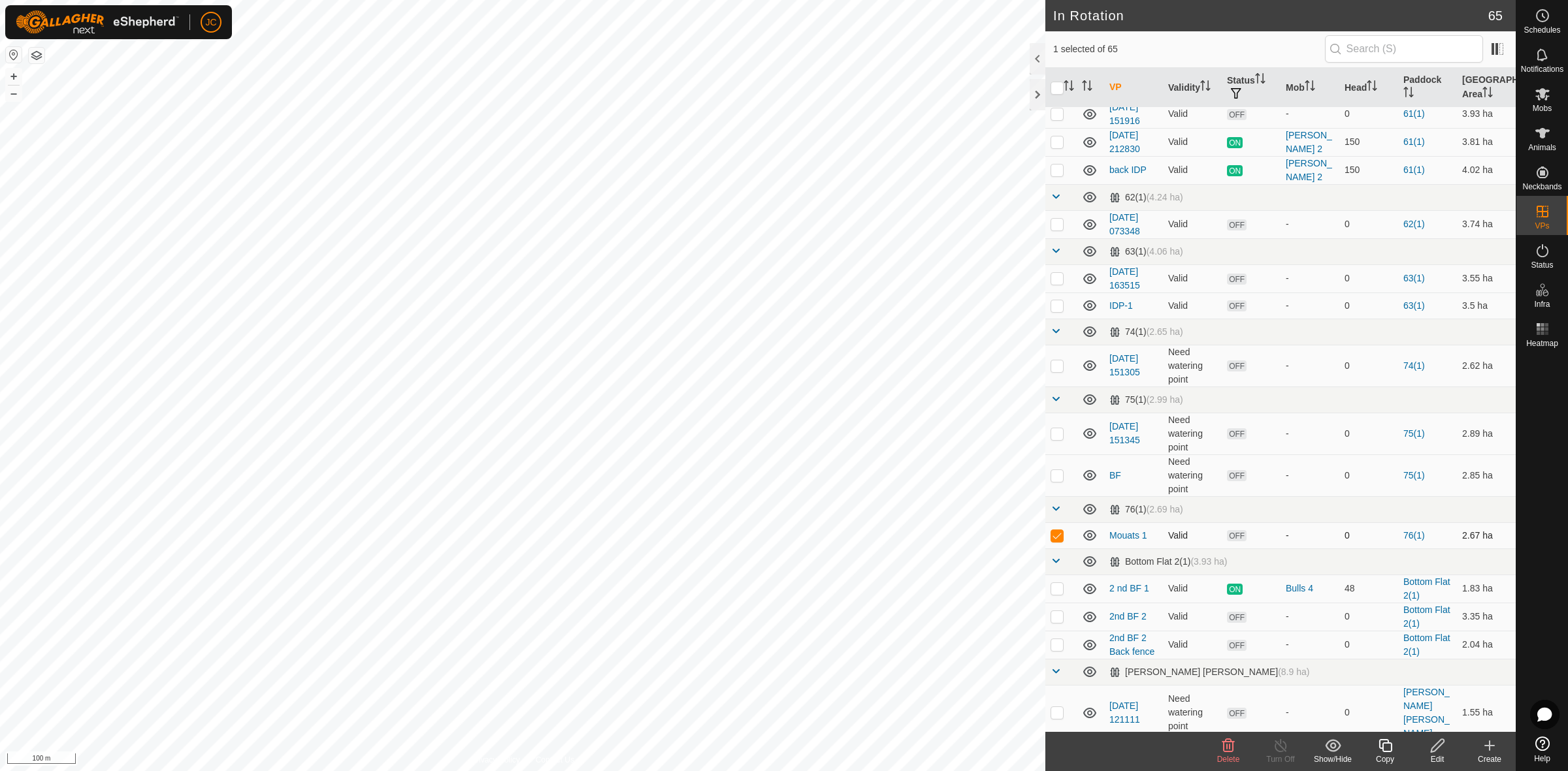
click at [1059, 540] on p-checkbox at bounding box center [1056, 536] width 13 height 11
checkbox input "false"
click at [1053, 480] on p-checkbox at bounding box center [1056, 476] width 13 height 11
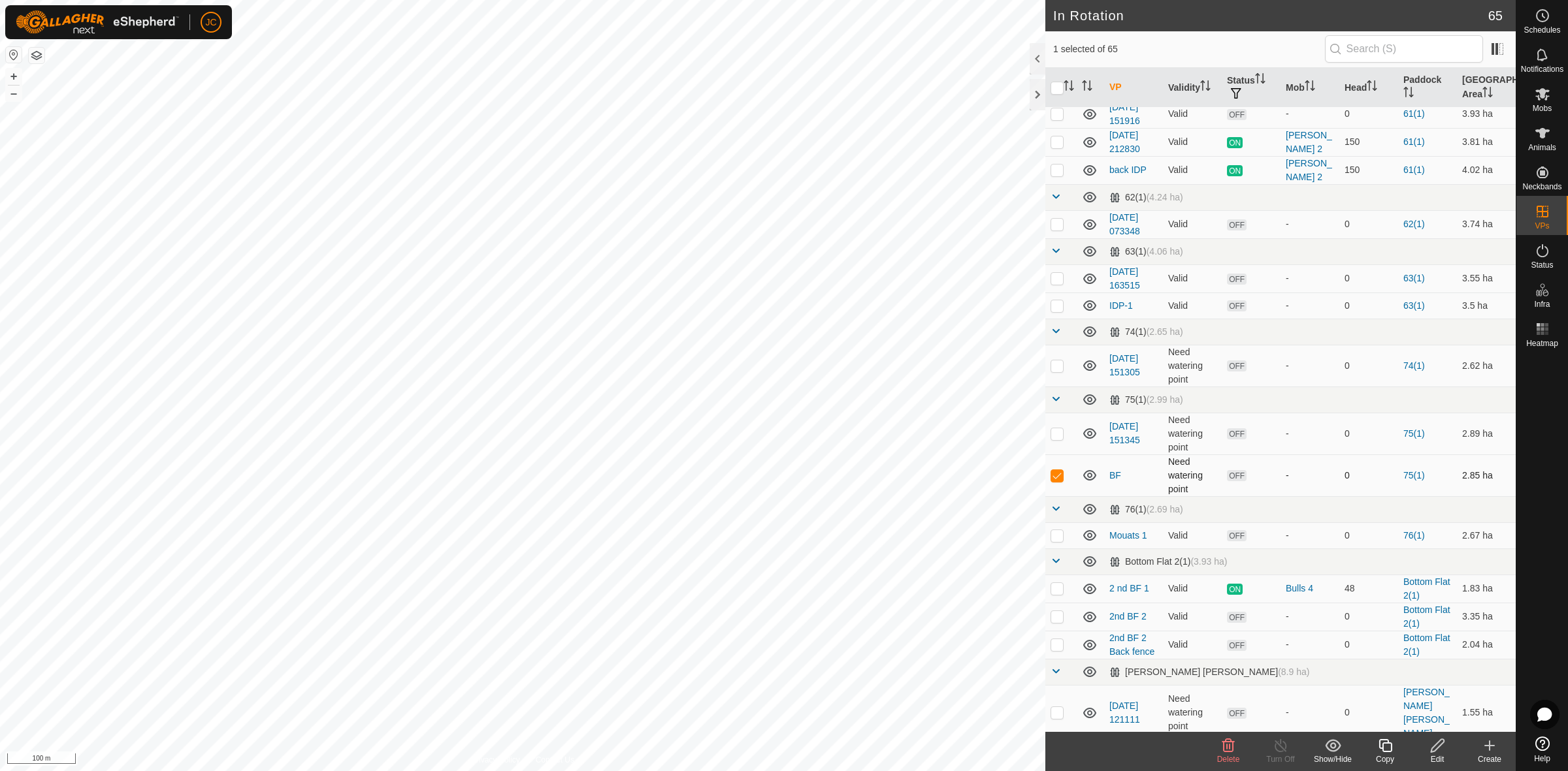
click at [1053, 480] on p-checkbox at bounding box center [1056, 476] width 13 height 11
checkbox input "false"
click at [1053, 438] on p-checkbox at bounding box center [1056, 434] width 13 height 11
checkbox input "false"
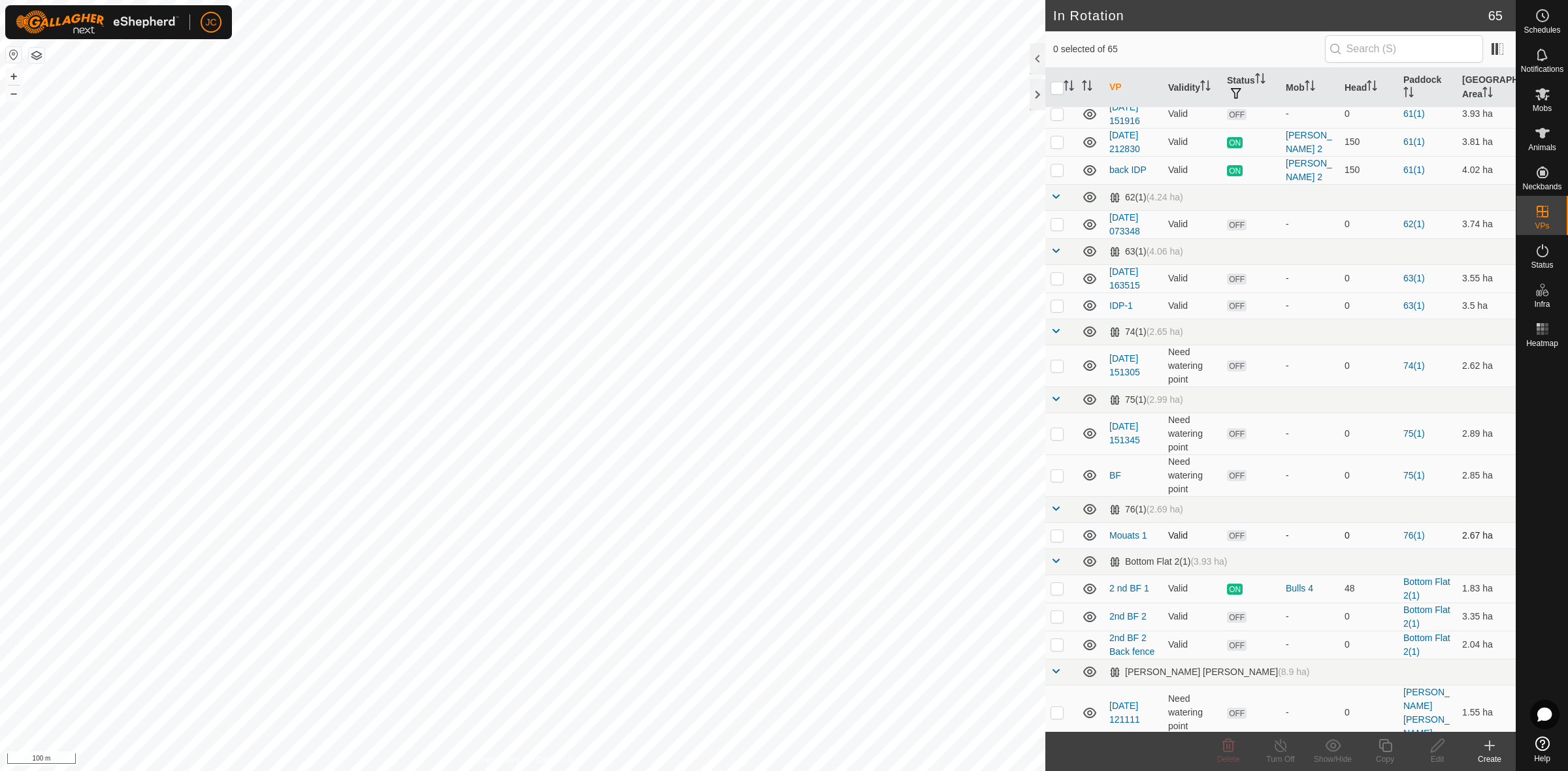
click at [1059, 539] on p-checkbox at bounding box center [1056, 536] width 13 height 11
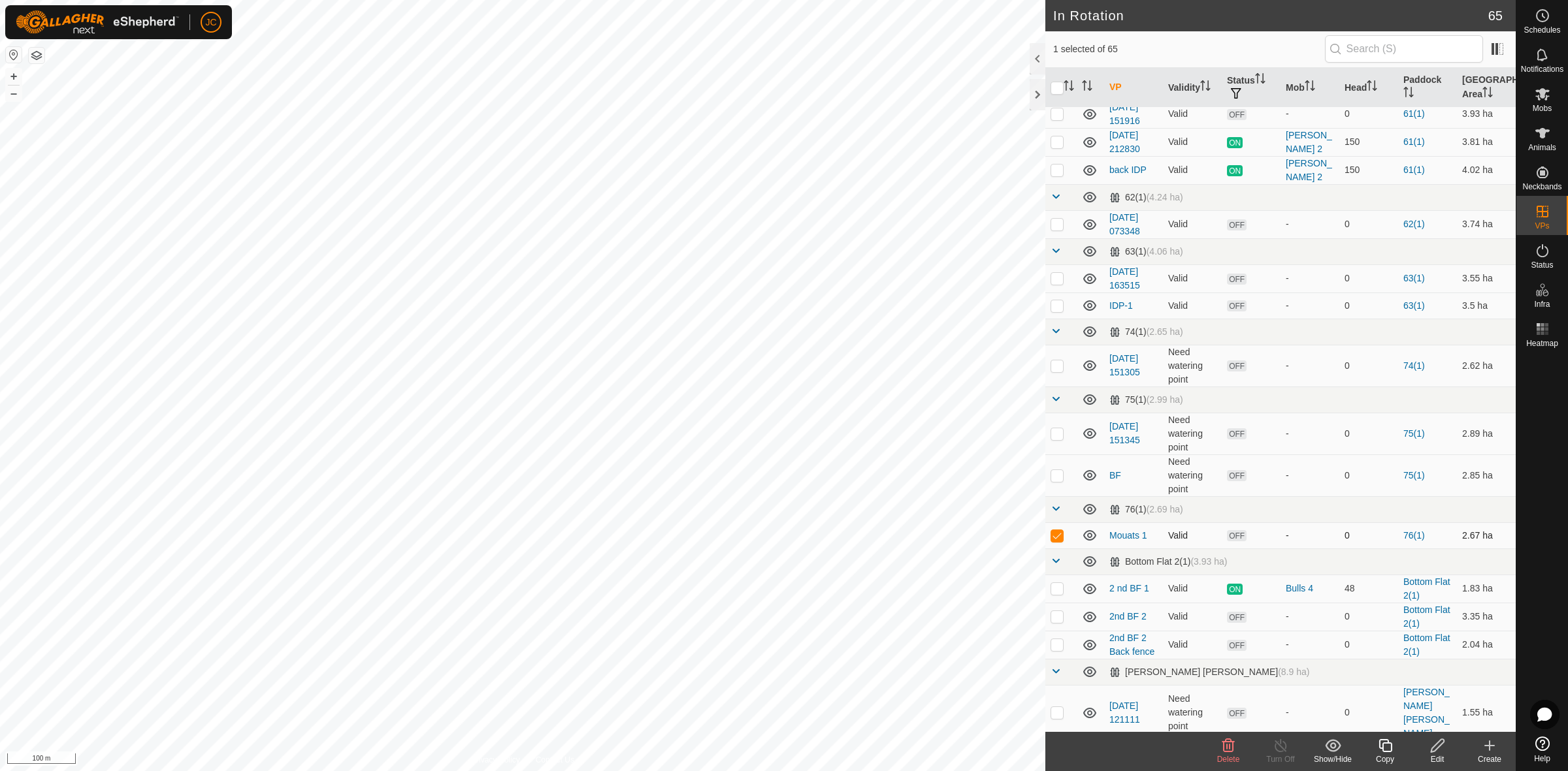
click at [1059, 539] on p-checkbox at bounding box center [1056, 536] width 13 height 11
checkbox input "false"
click at [1493, 757] on div "Create" at bounding box center [1489, 759] width 52 height 11
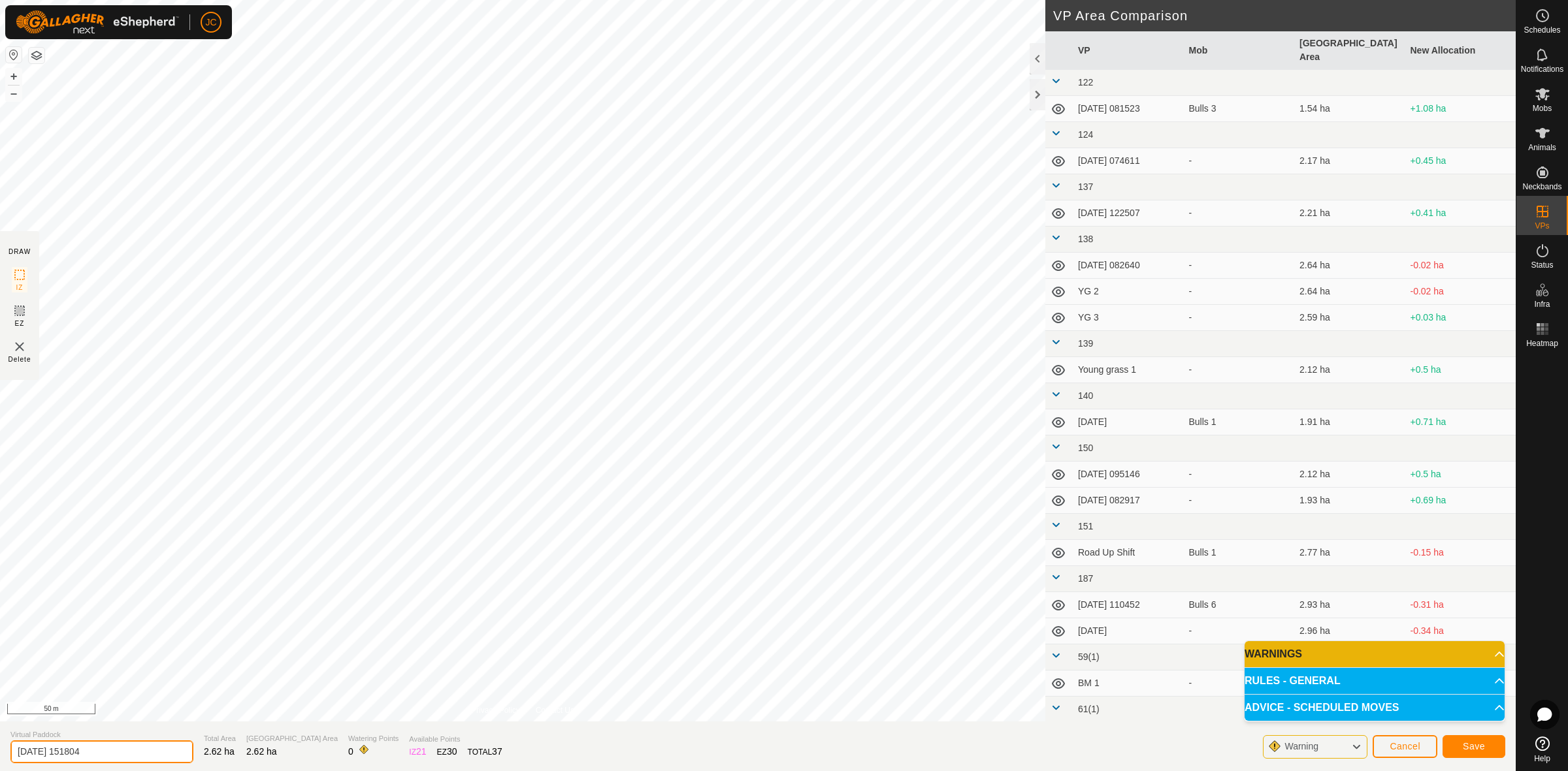
drag, startPoint x: 131, startPoint y: 749, endPoint x: -74, endPoint y: 729, distance: 206.0
click at [0, 729] on html "JC Schedules Notifications Mobs Animals Neckbands VPs Status Infra Heatmap Help…" at bounding box center [784, 386] width 1568 height 771
type input "BF 2"
click at [1466, 751] on span "Save" at bounding box center [1473, 747] width 22 height 11
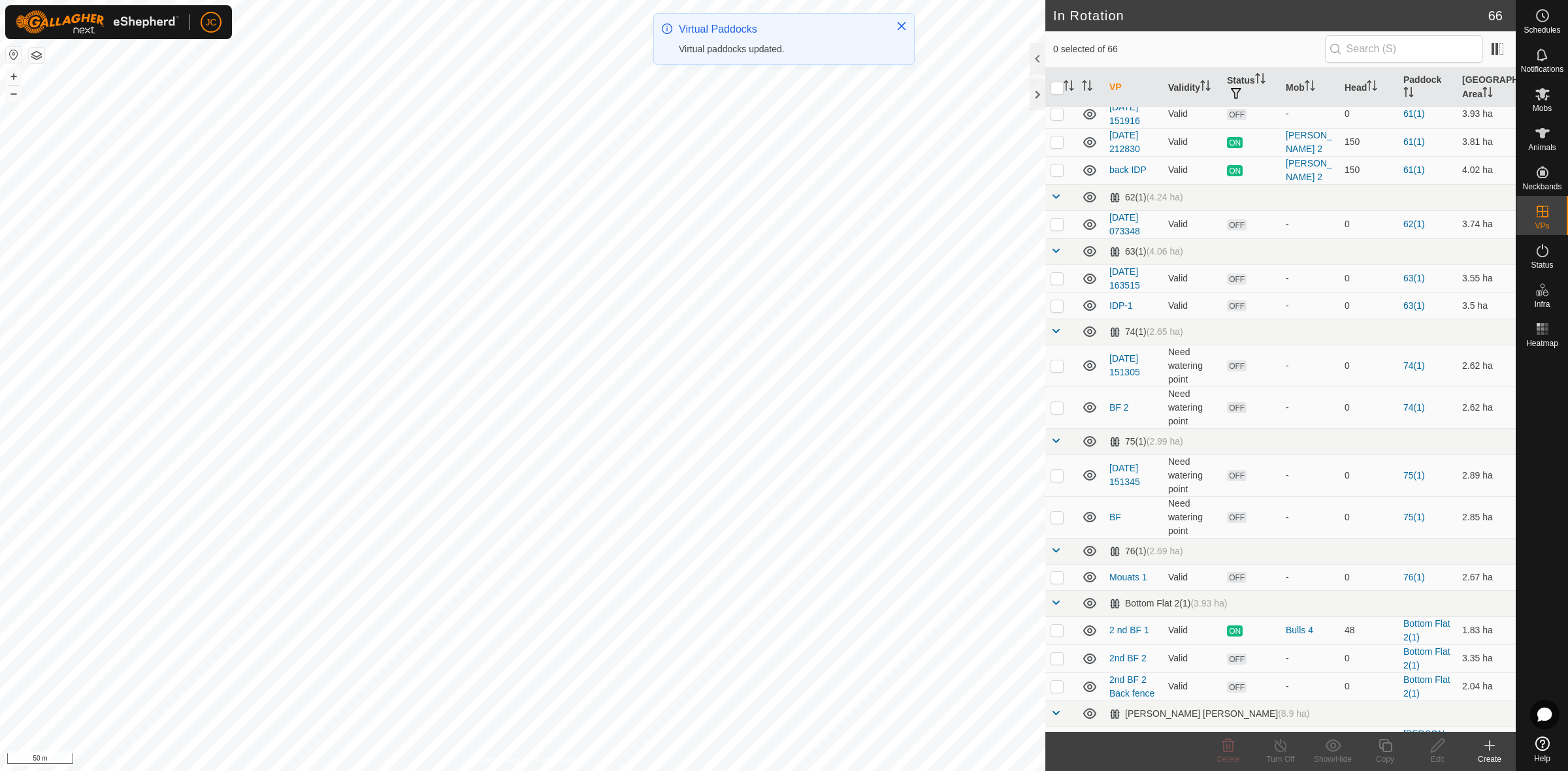
scroll to position [816, 0]
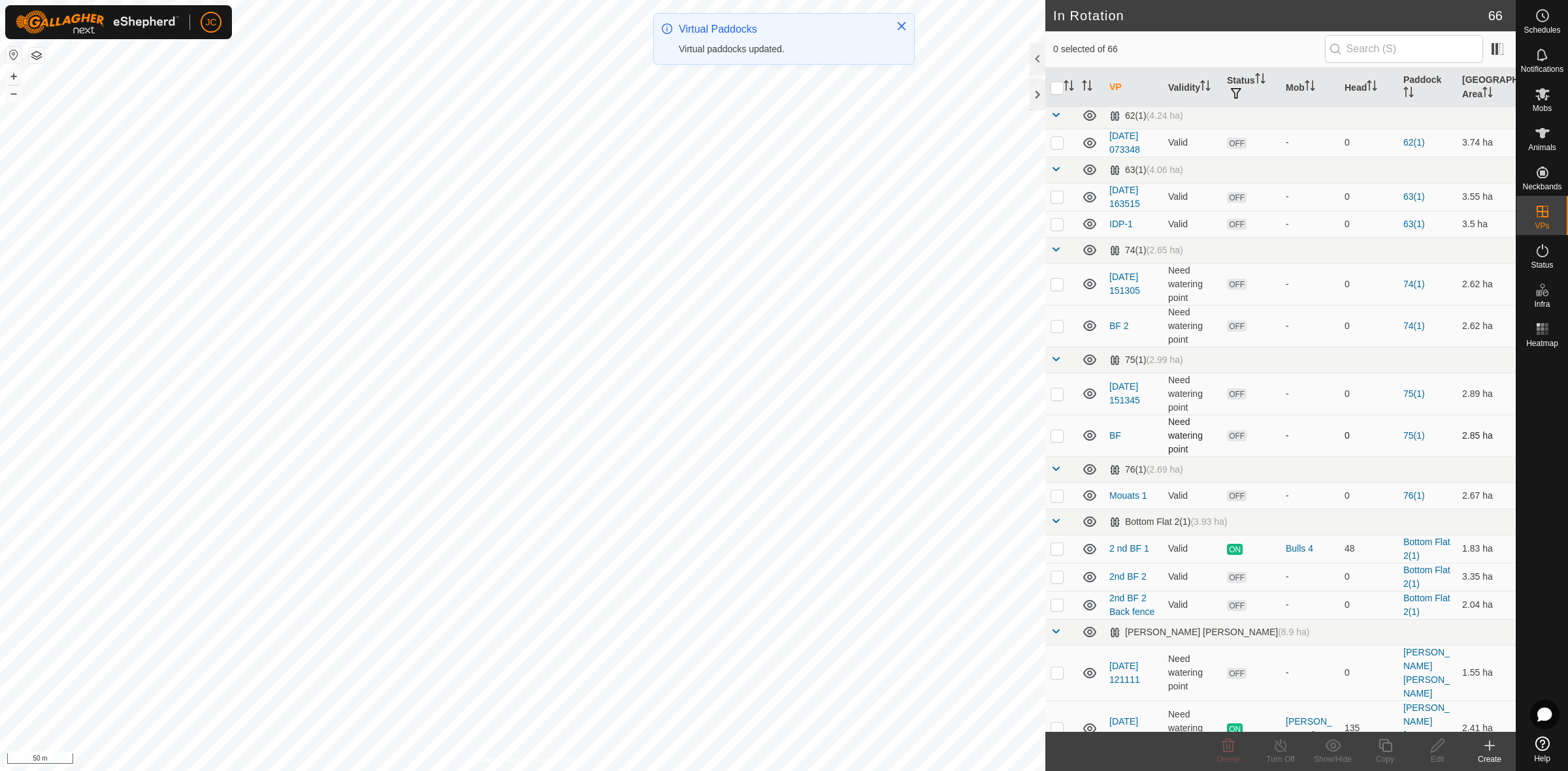
click at [1059, 436] on p-checkbox at bounding box center [1056, 436] width 13 height 11
checkbox input "false"
click at [1054, 526] on span at bounding box center [1056, 521] width 11 height 11
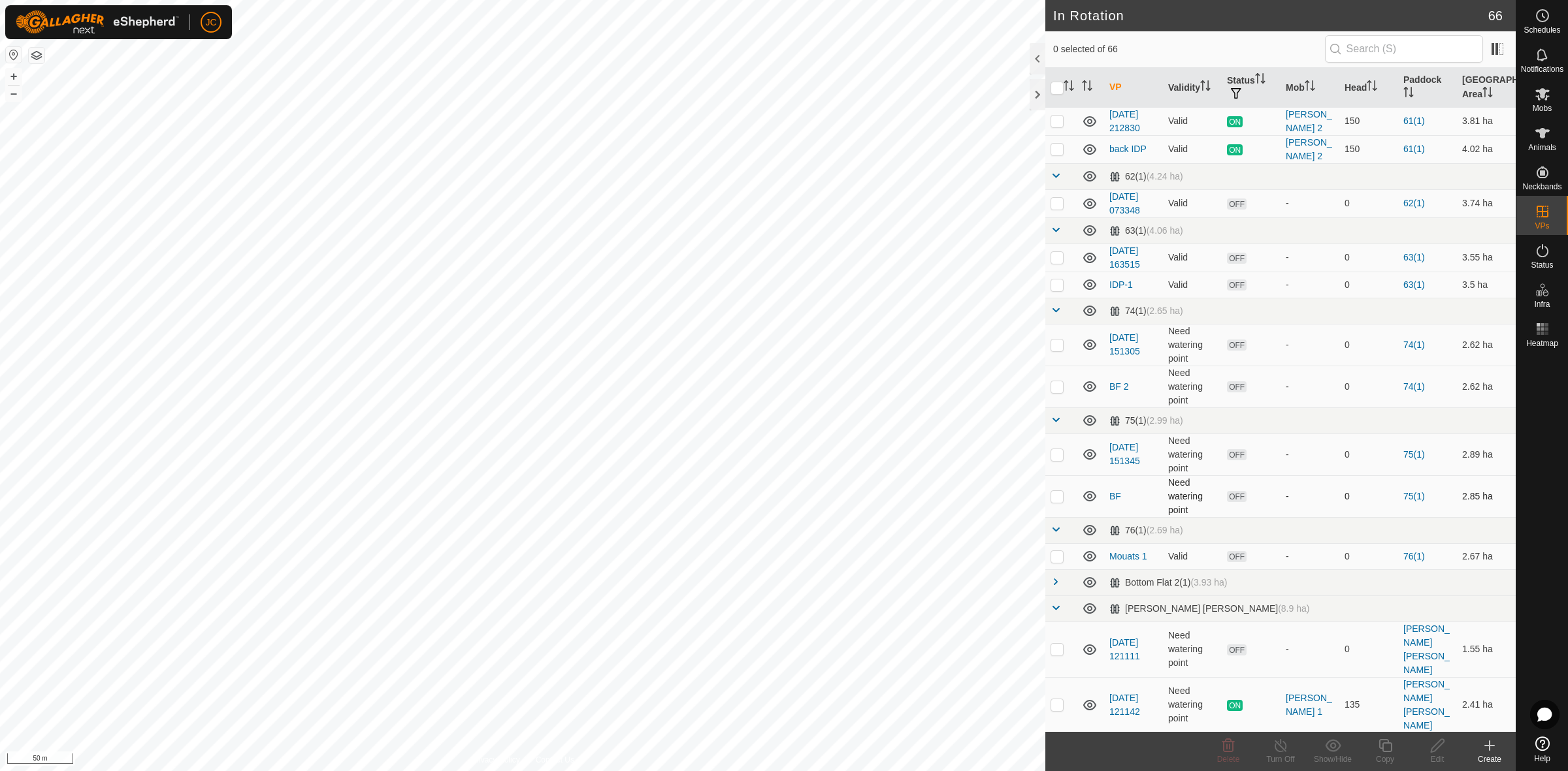
scroll to position [734, 0]
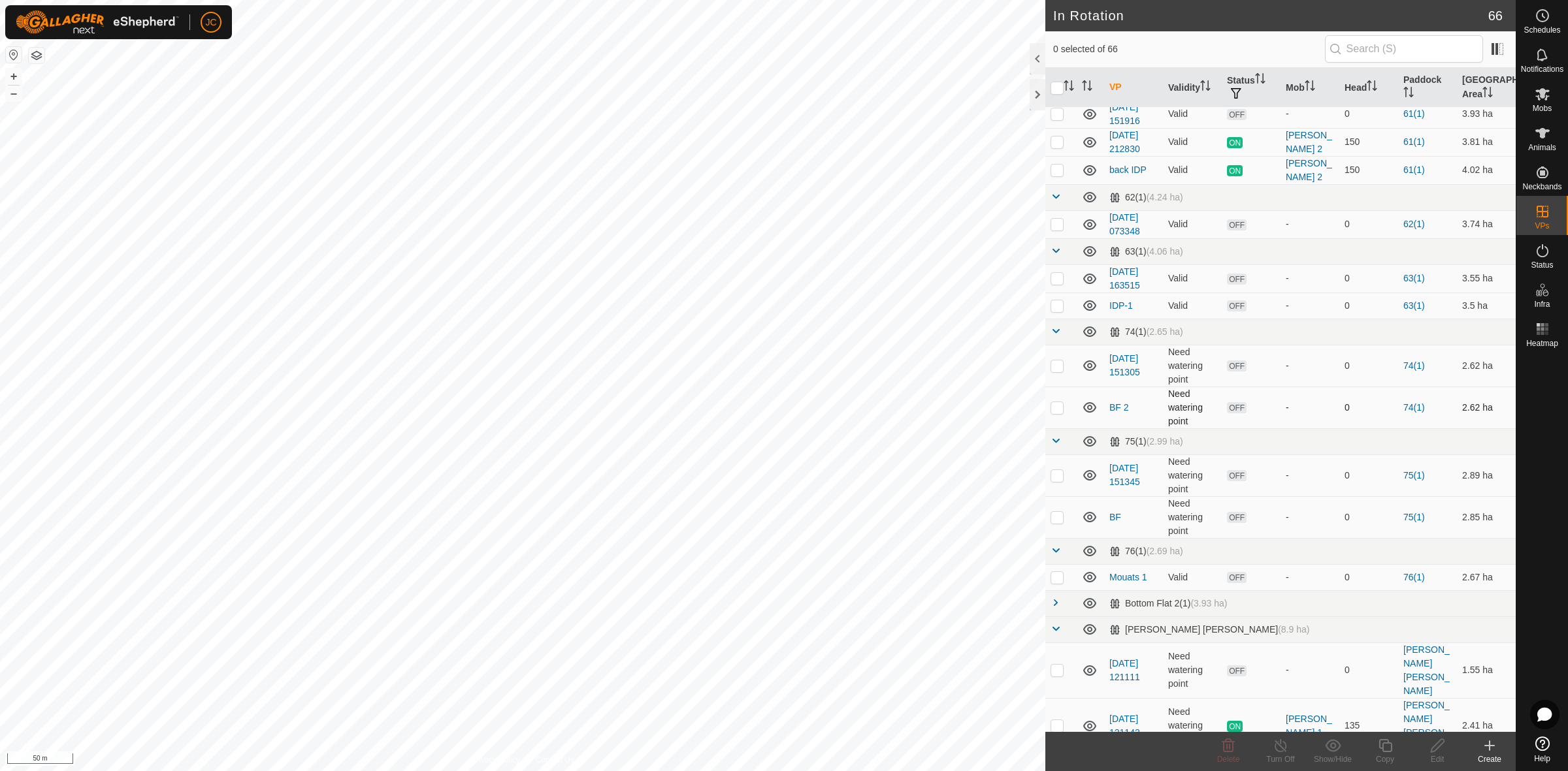
click at [1060, 415] on td at bounding box center [1061, 407] width 31 height 42
checkbox input "false"
click at [1056, 373] on td at bounding box center [1061, 366] width 31 height 42
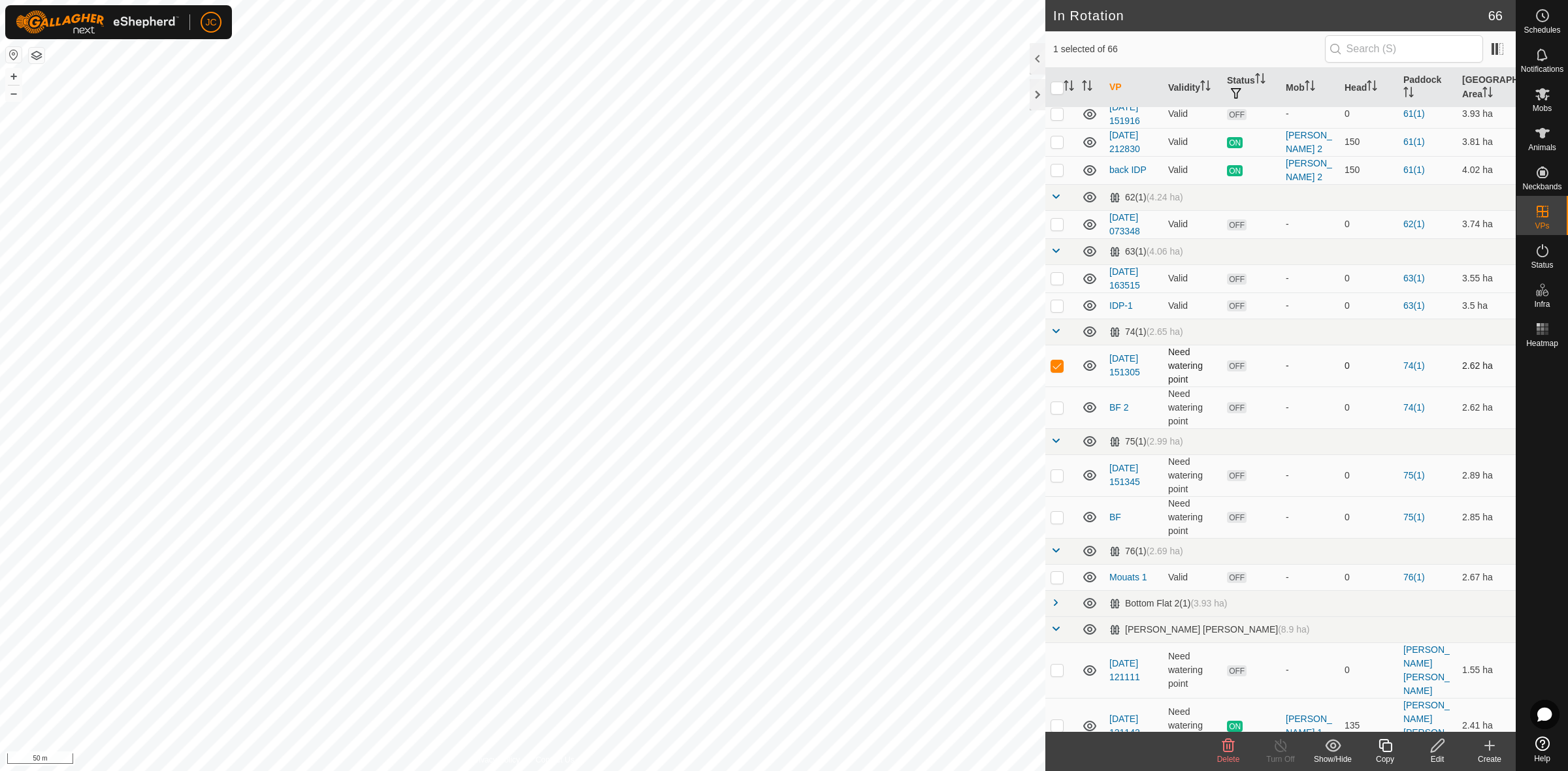
checkbox input "false"
click at [1060, 474] on p-checkbox at bounding box center [1056, 476] width 13 height 11
checkbox input "false"
click at [1059, 575] on p-tablecheckbox at bounding box center [1056, 577] width 13 height 11
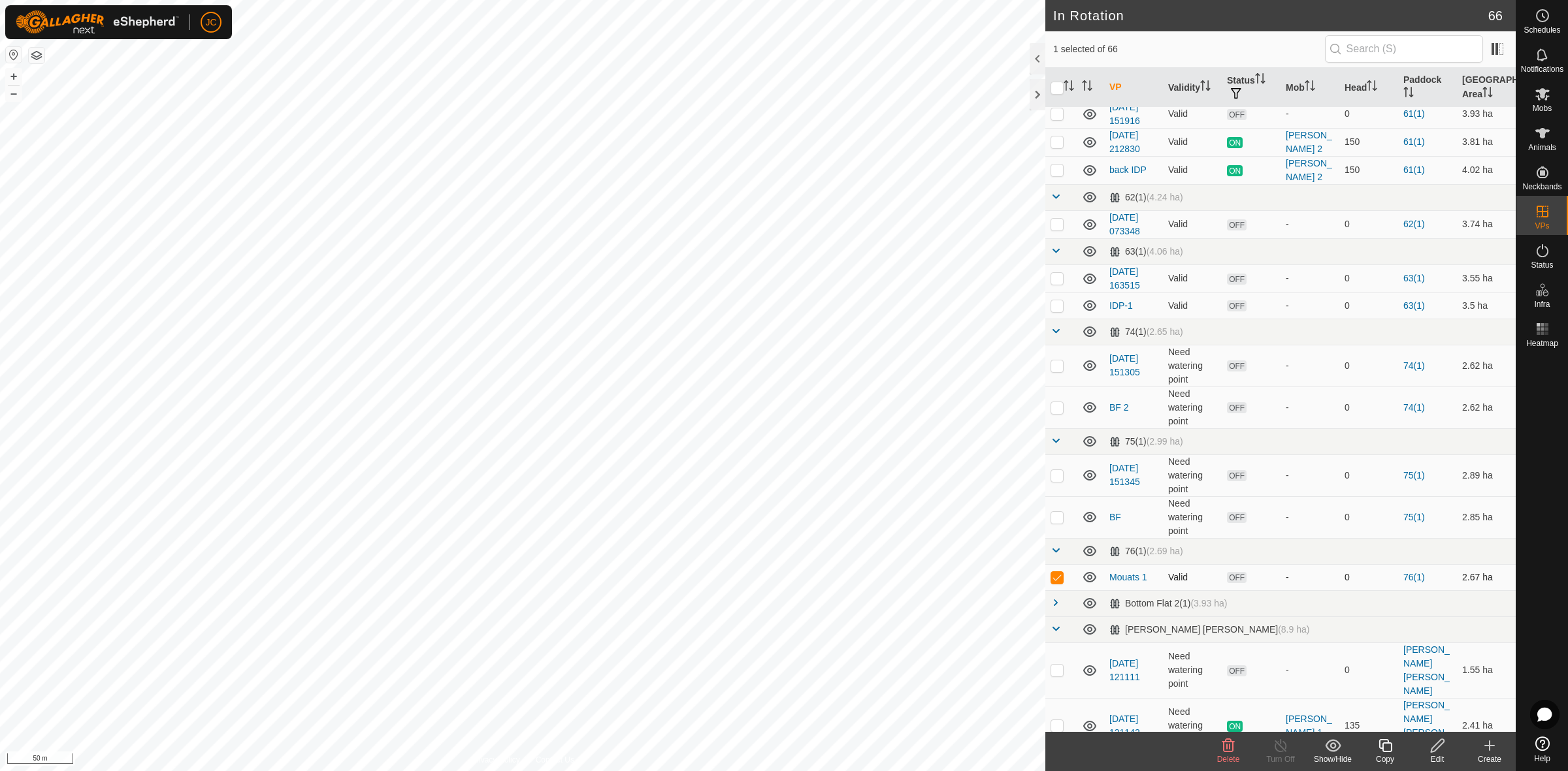
click at [1059, 575] on p-tablecheckbox at bounding box center [1056, 577] width 13 height 11
checkbox input "false"
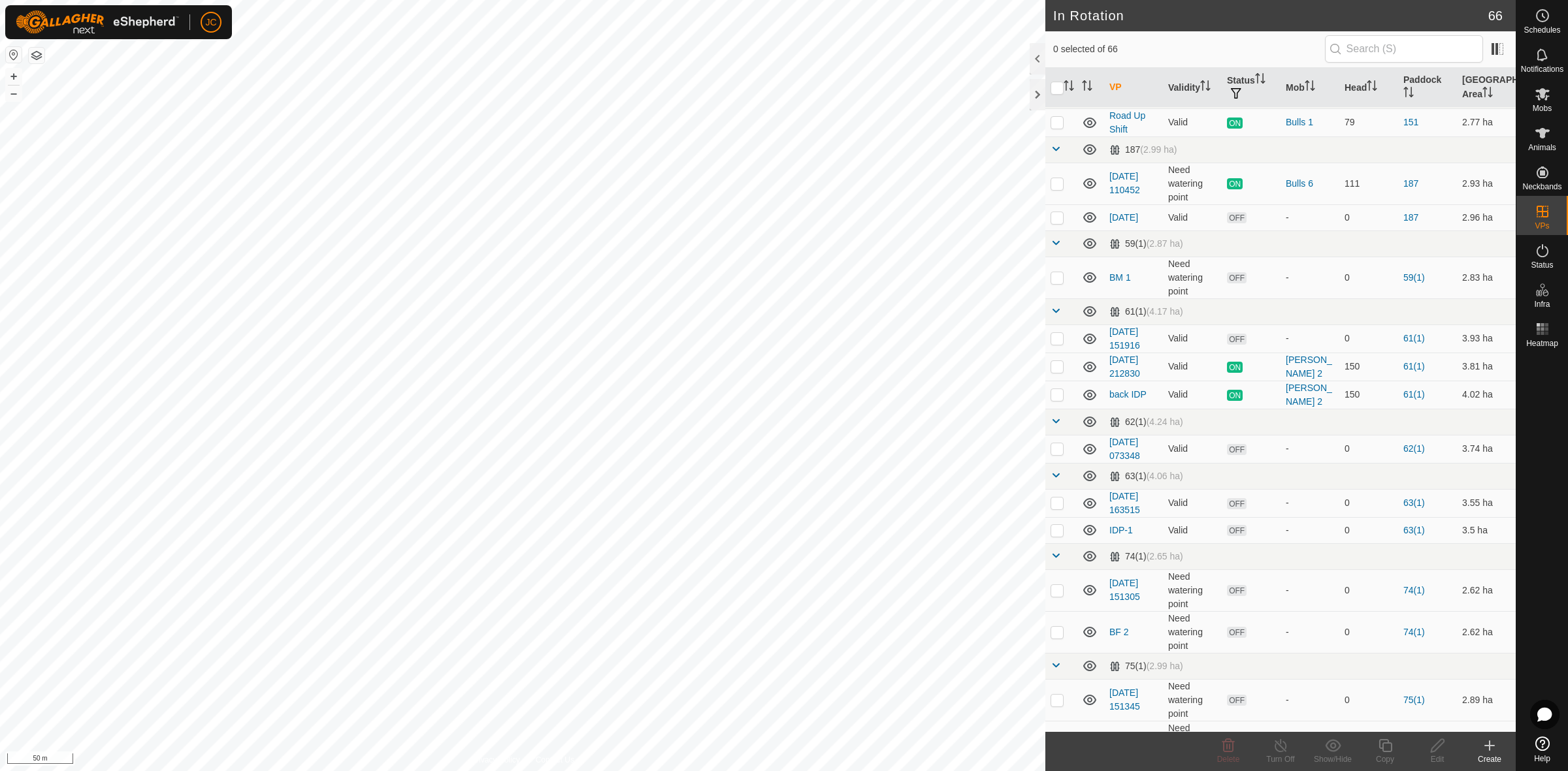
scroll to position [489, 0]
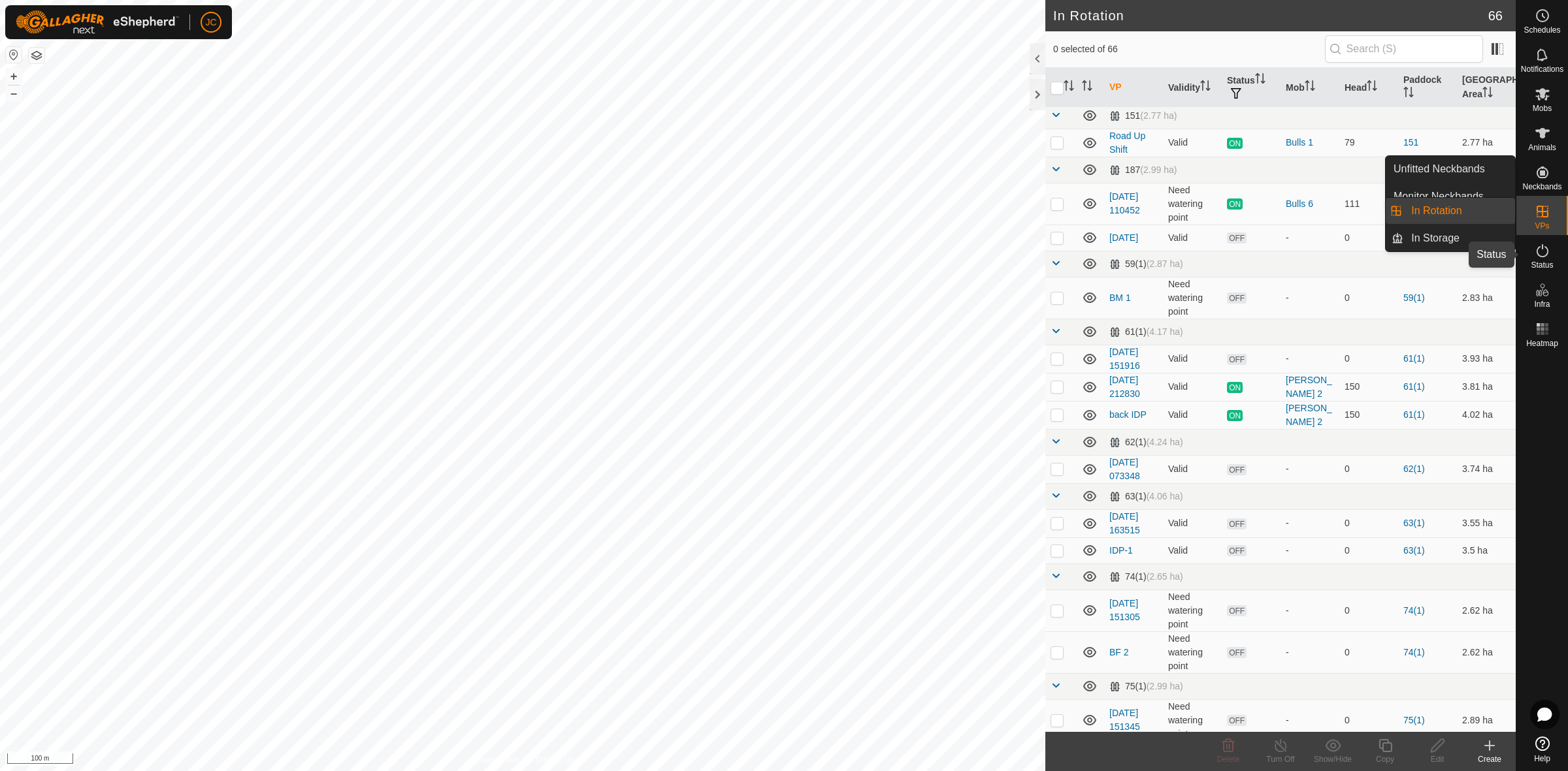
click at [1552, 255] on es-activation-svg-icon at bounding box center [1542, 250] width 24 height 21
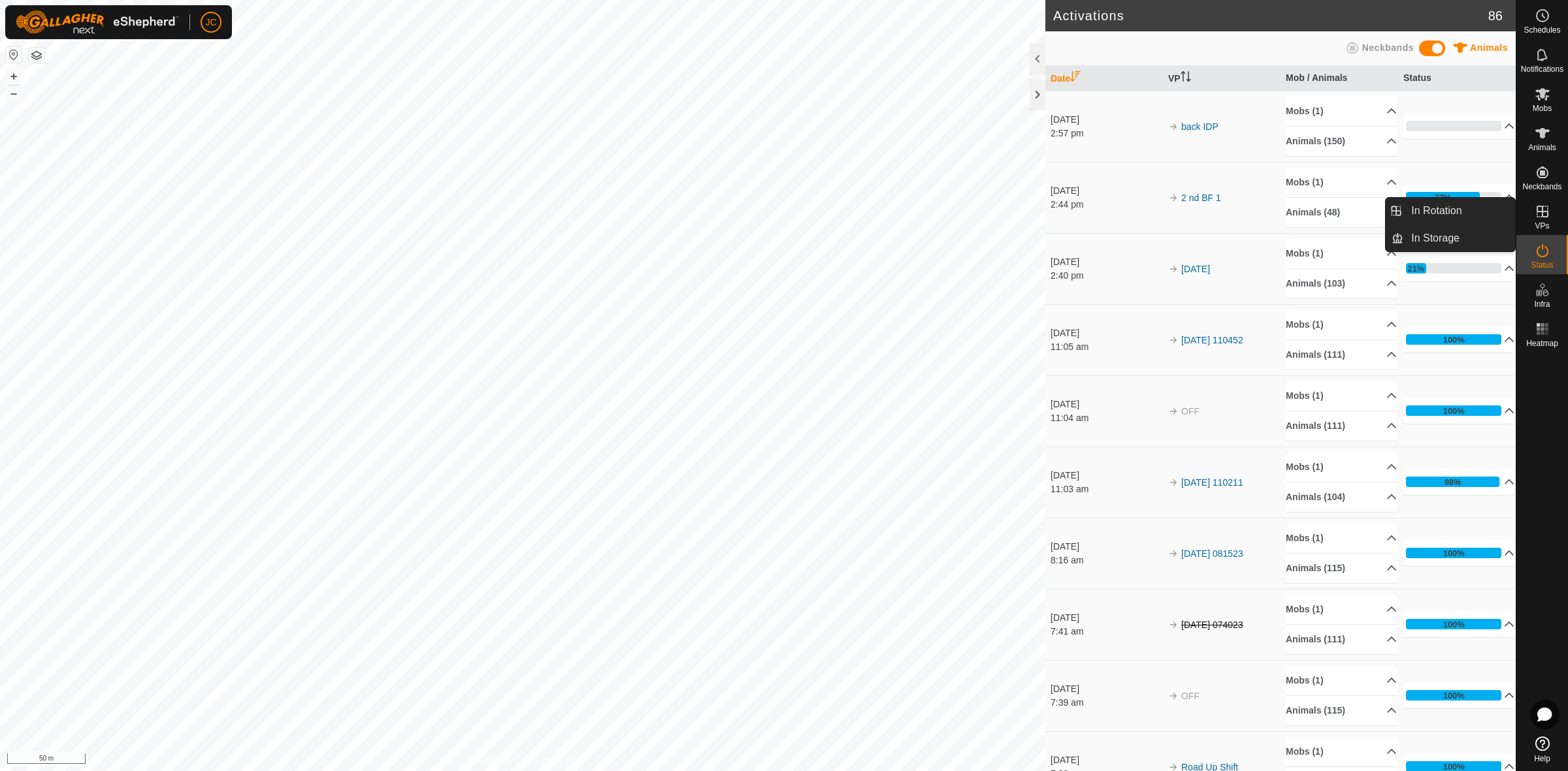
click at [1553, 220] on div "VPs" at bounding box center [1542, 215] width 52 height 39
click at [1537, 214] on icon at bounding box center [1542, 211] width 16 height 16
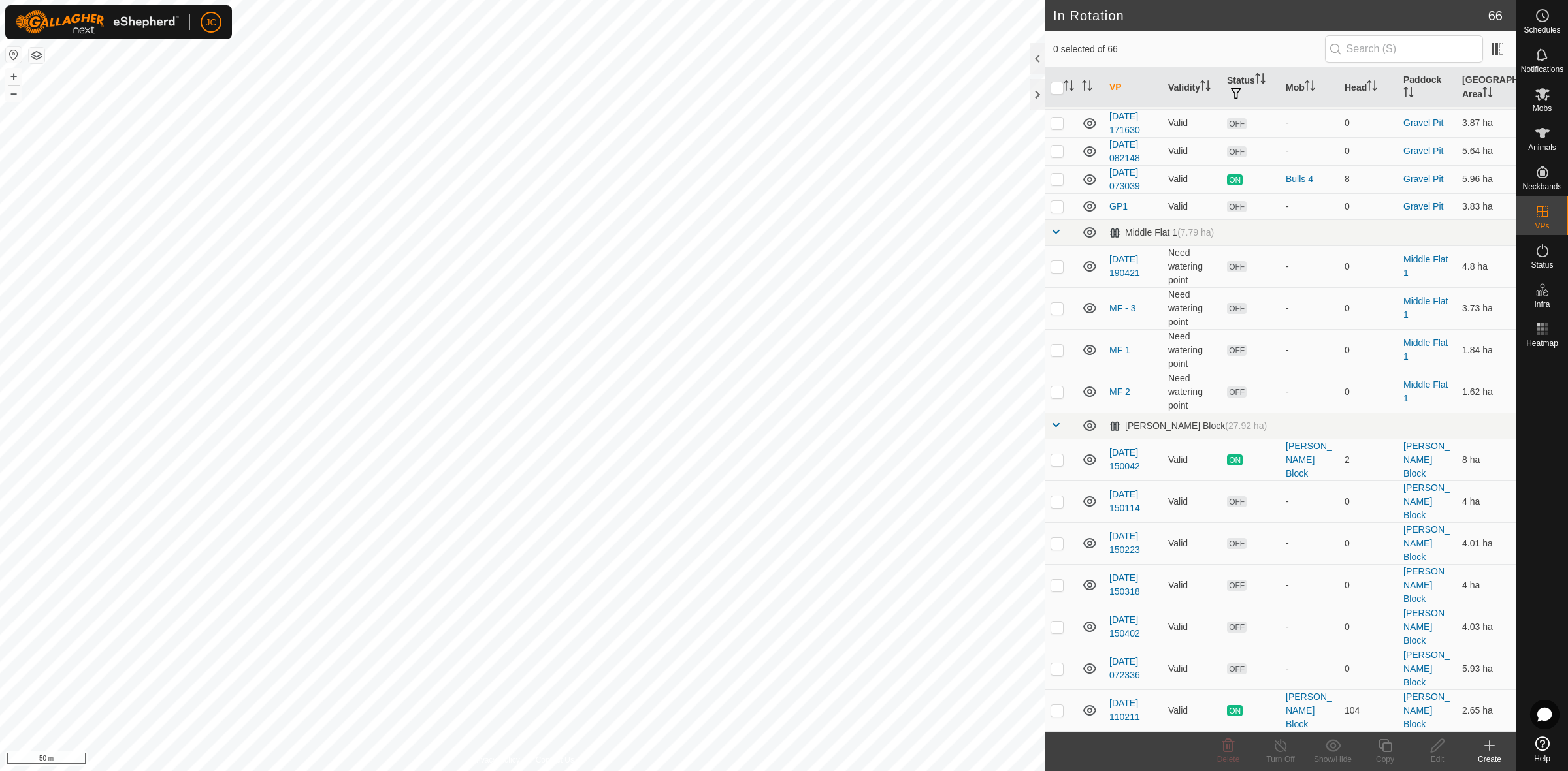
scroll to position [1795, 0]
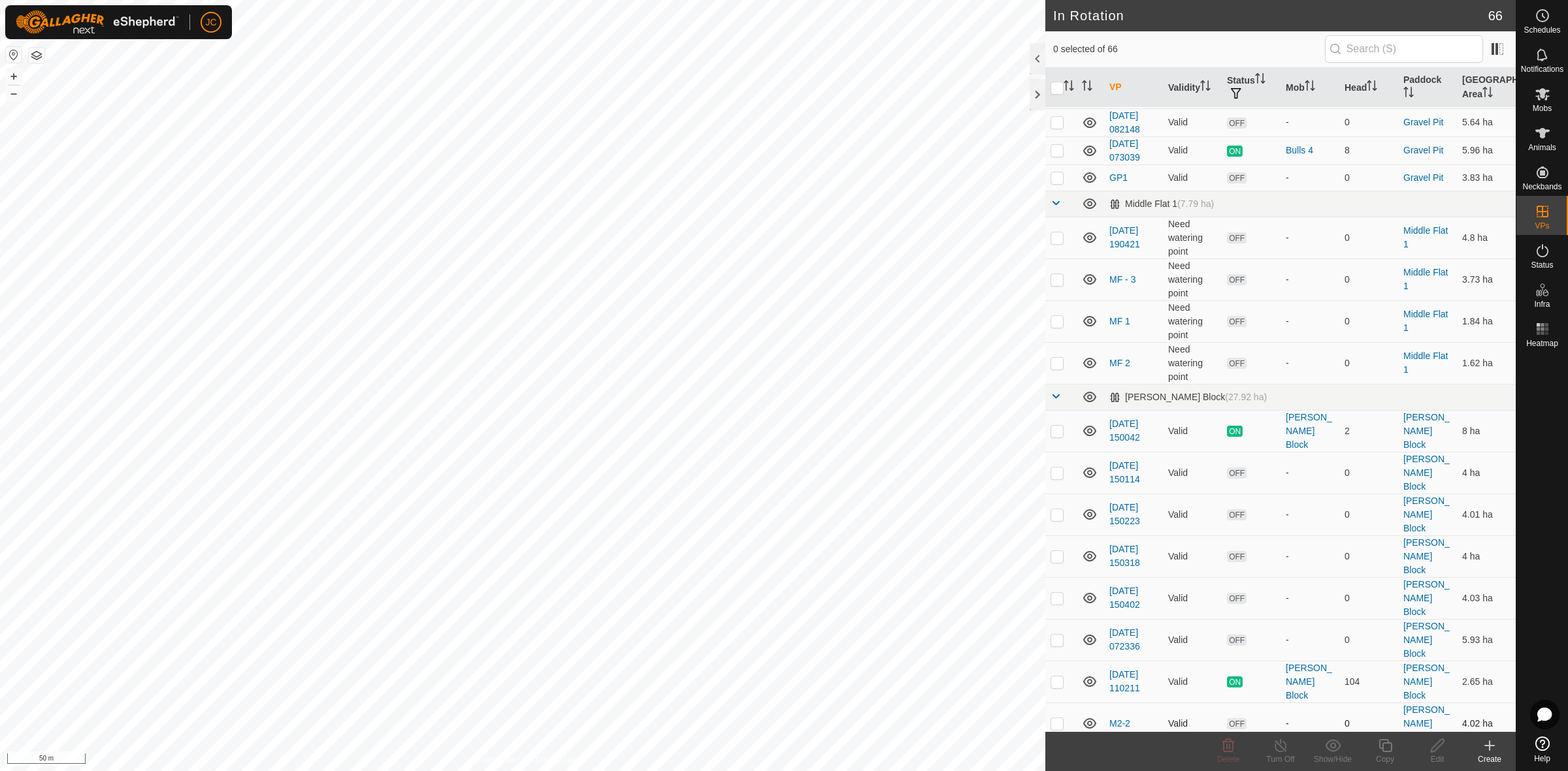
click at [1056, 718] on p-checkbox at bounding box center [1056, 724] width 13 height 11
click at [1052, 718] on p-checkbox at bounding box center [1056, 724] width 13 height 11
checkbox input "false"
click at [1056, 676] on p-tablecheckbox at bounding box center [1056, 682] width 13 height 11
click at [1056, 676] on p-checkbox at bounding box center [1056, 682] width 13 height 11
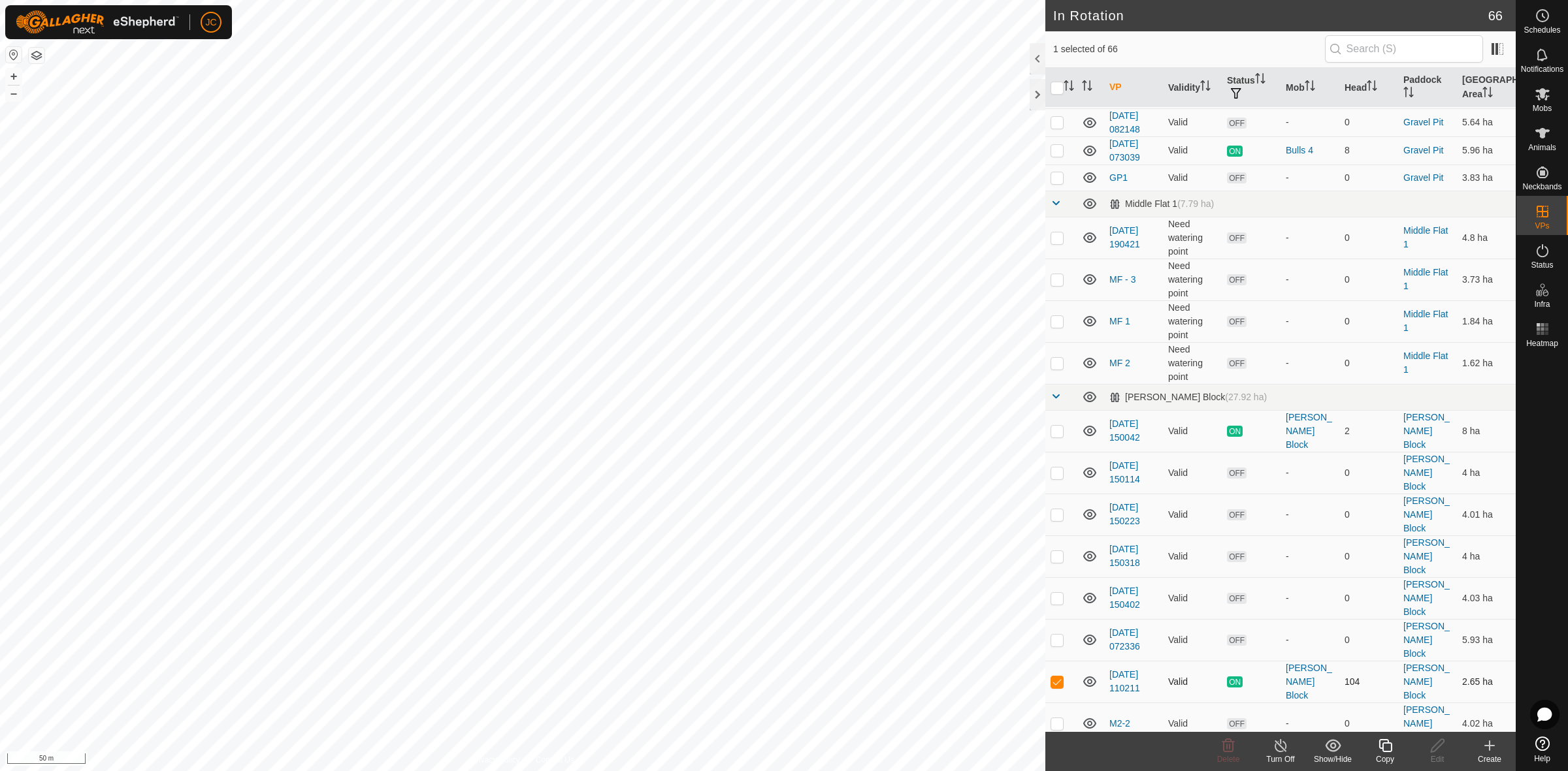
checkbox input "false"
click at [1056, 619] on td at bounding box center [1061, 640] width 31 height 42
checkbox input "false"
click at [1056, 593] on p-tablecheckbox at bounding box center [1056, 598] width 13 height 11
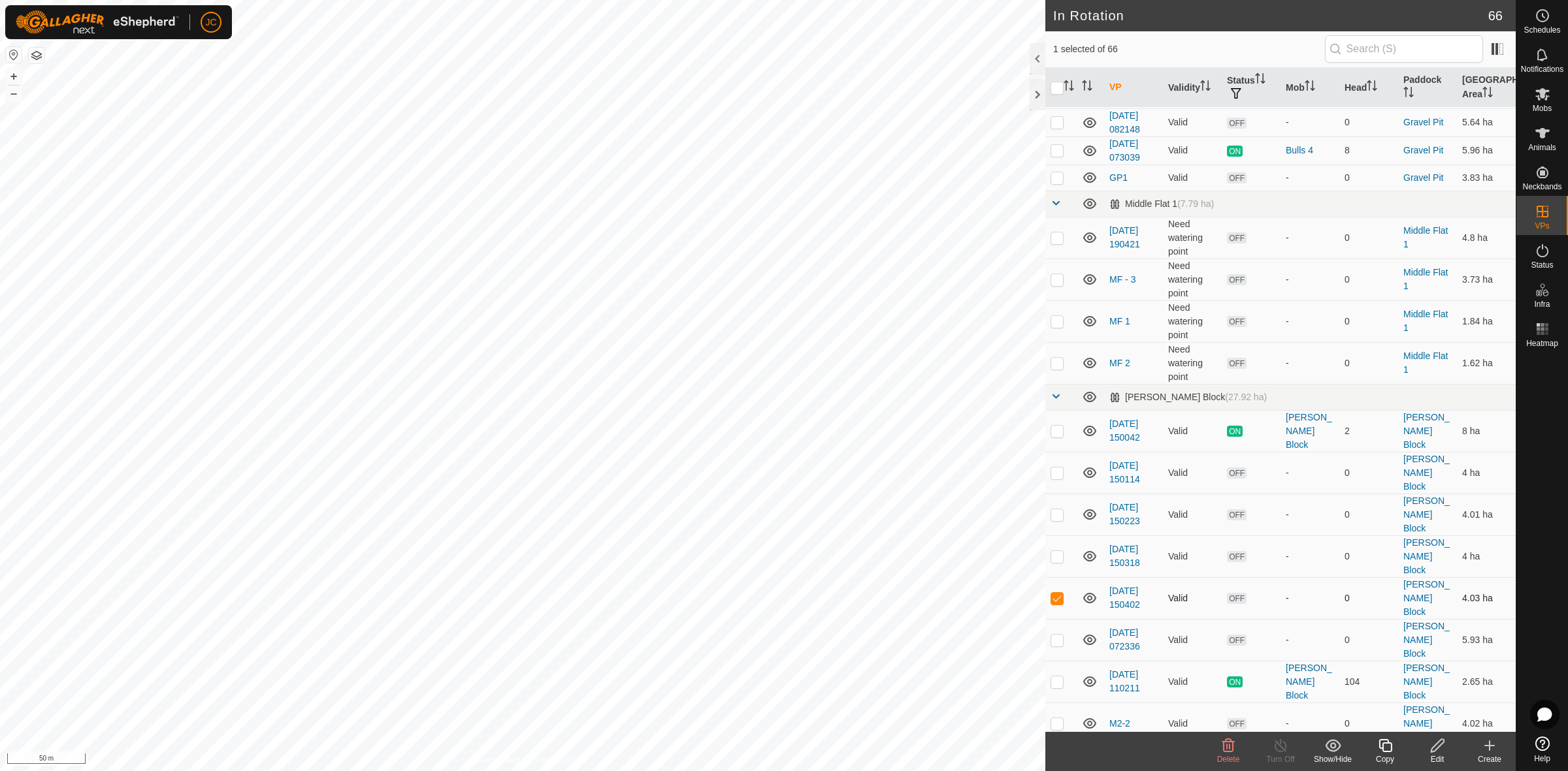
click at [1056, 593] on p-tablecheckbox at bounding box center [1056, 598] width 13 height 11
checkbox input "false"
click at [1056, 551] on p-checkbox at bounding box center [1056, 556] width 13 height 11
checkbox input "false"
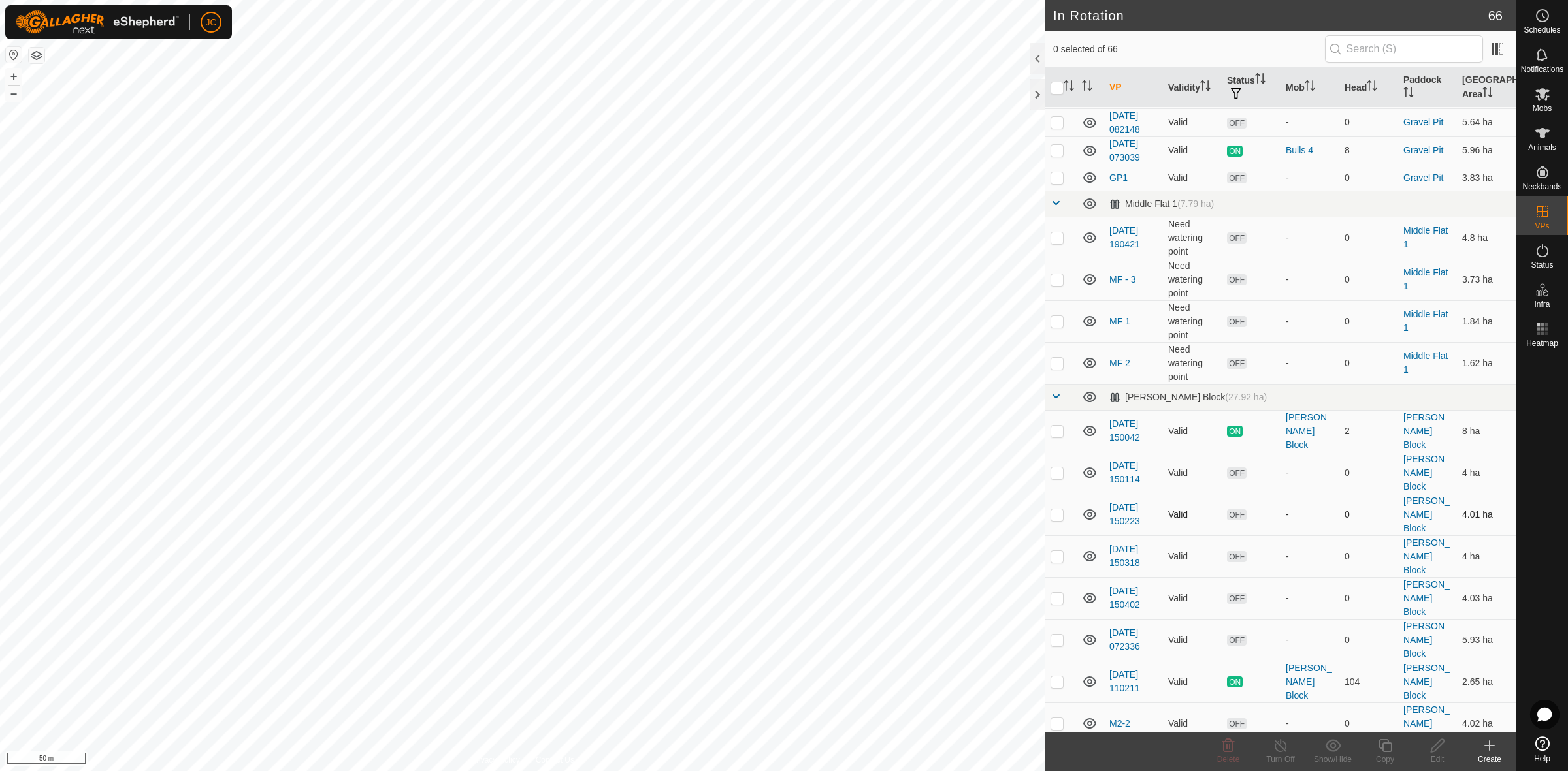
click at [1059, 494] on td at bounding box center [1061, 515] width 31 height 42
checkbox input "false"
click at [1059, 467] on p-checkbox at bounding box center [1056, 473] width 13 height 11
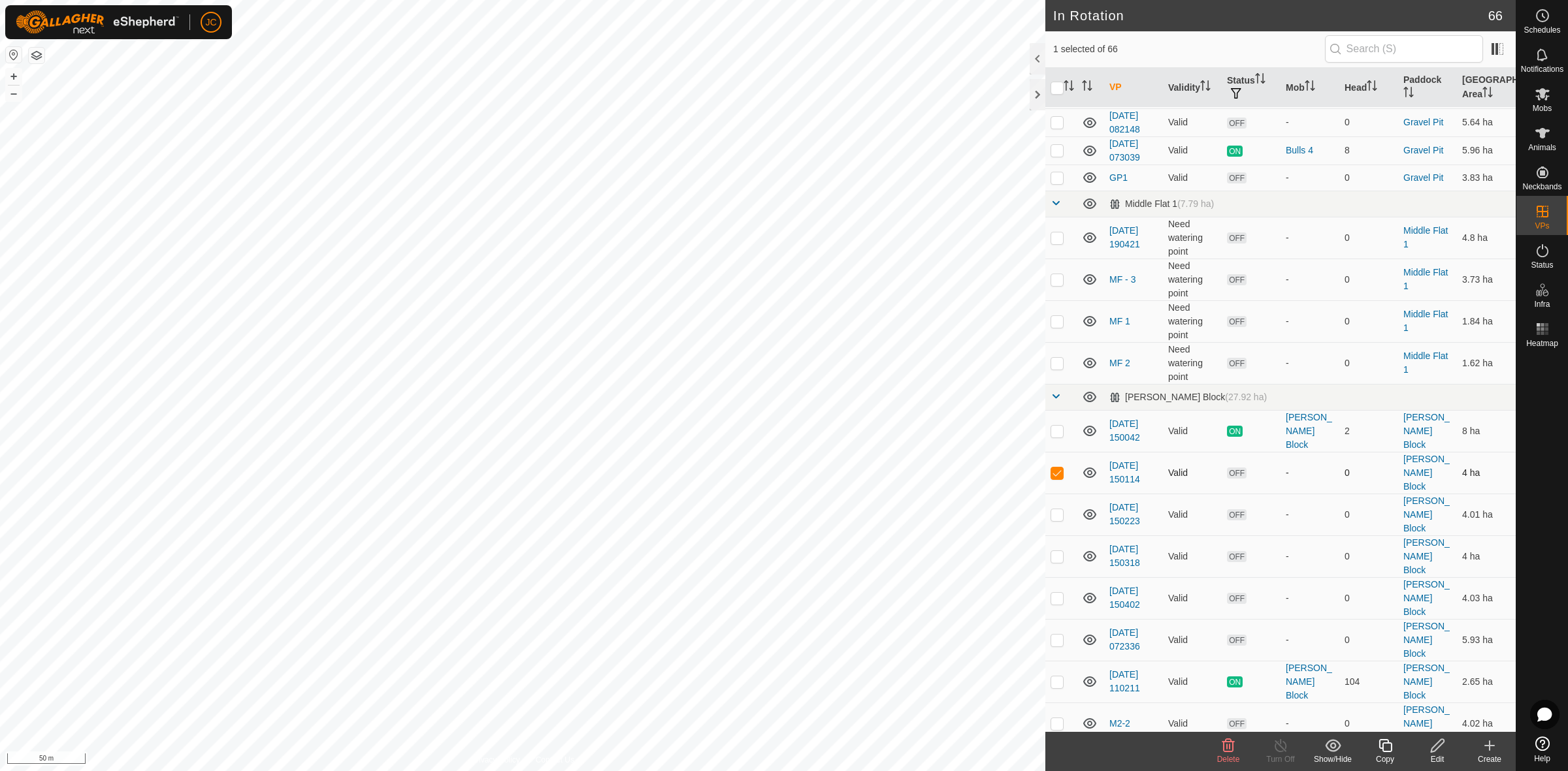
checkbox input "false"
click at [1059, 410] on td at bounding box center [1061, 431] width 31 height 42
click at [1059, 426] on p-checkbox at bounding box center [1056, 431] width 13 height 11
checkbox input "false"
click at [1057, 702] on td at bounding box center [1061, 723] width 31 height 42
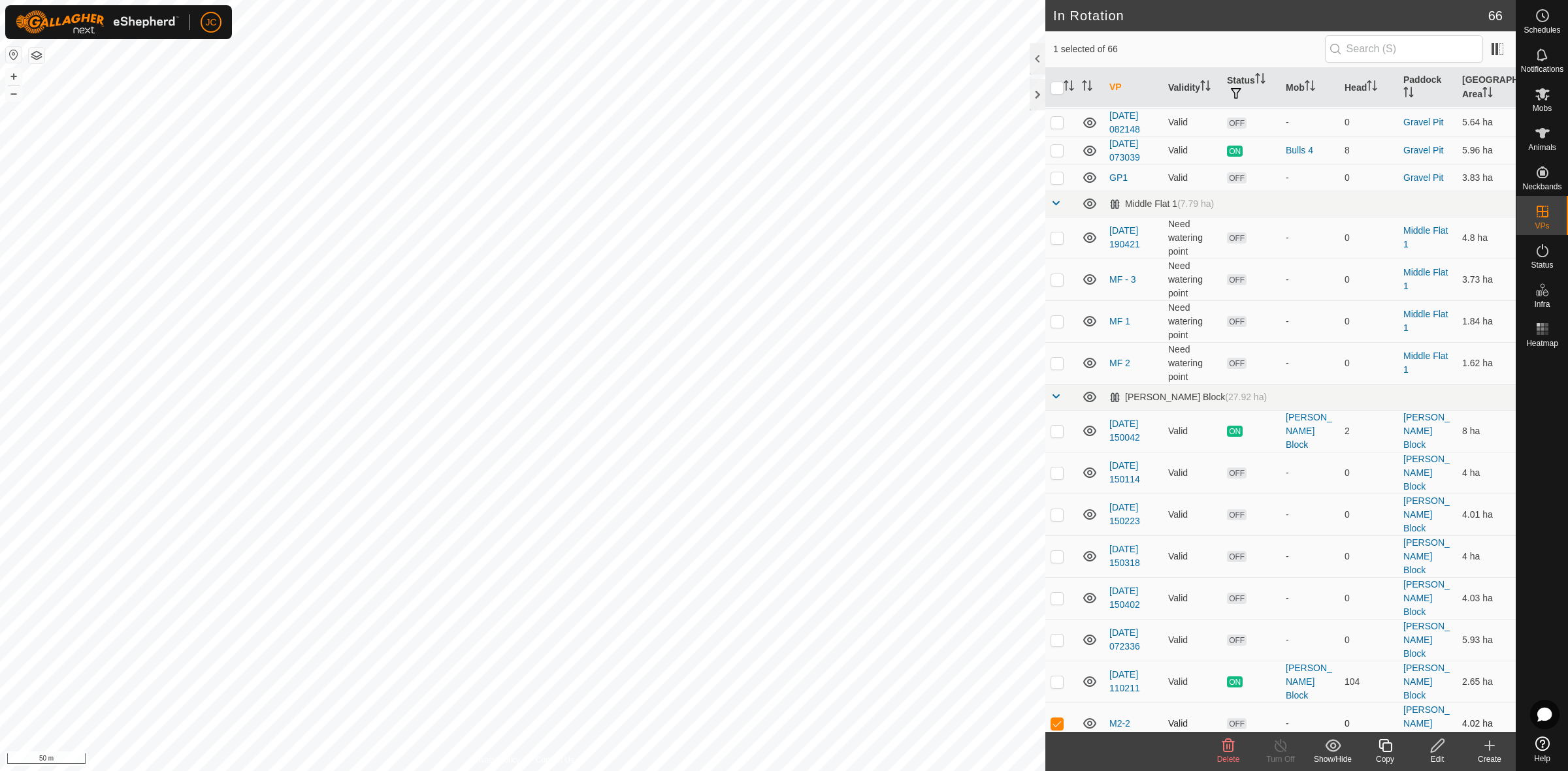
click at [1057, 702] on td at bounding box center [1061, 723] width 31 height 42
checkbox input "false"
click at [1054, 661] on td at bounding box center [1061, 682] width 31 height 42
checkbox input "false"
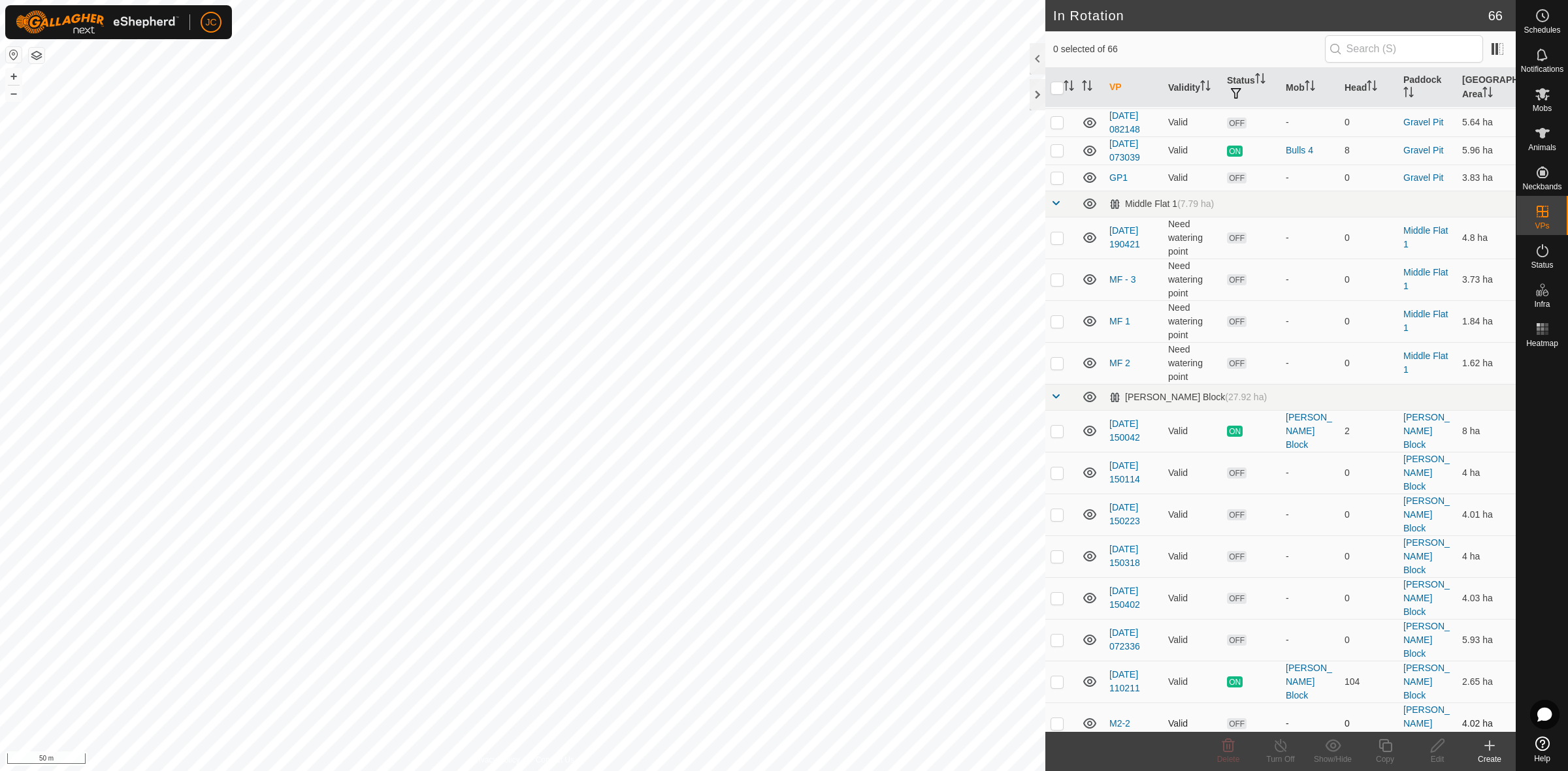
click at [1060, 718] on p-checkbox at bounding box center [1056, 724] width 13 height 11
click at [1221, 753] on div "Delete" at bounding box center [1228, 759] width 52 height 11
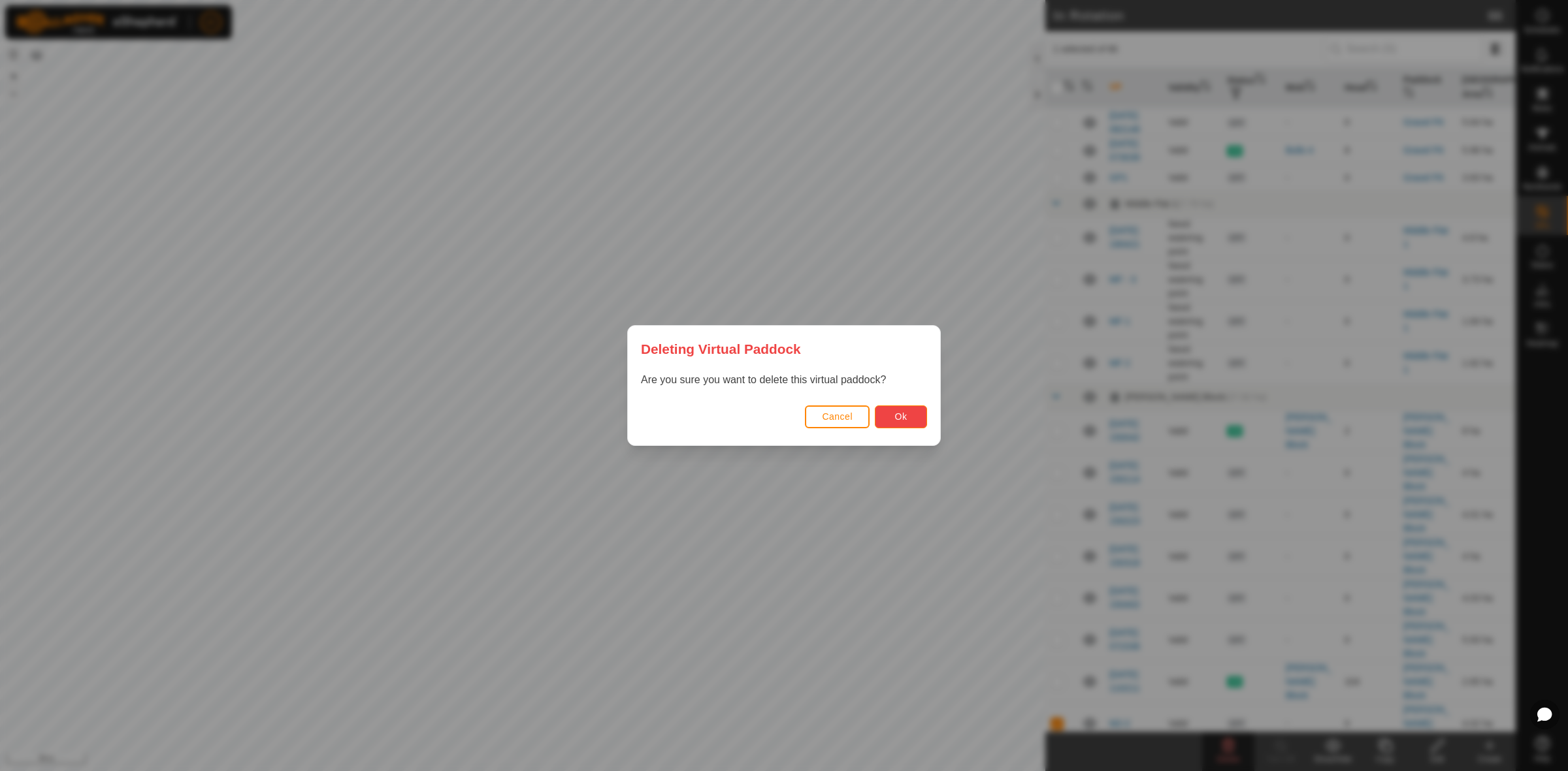
click at [906, 411] on span "Ok" at bounding box center [901, 417] width 12 height 11
checkbox input "false"
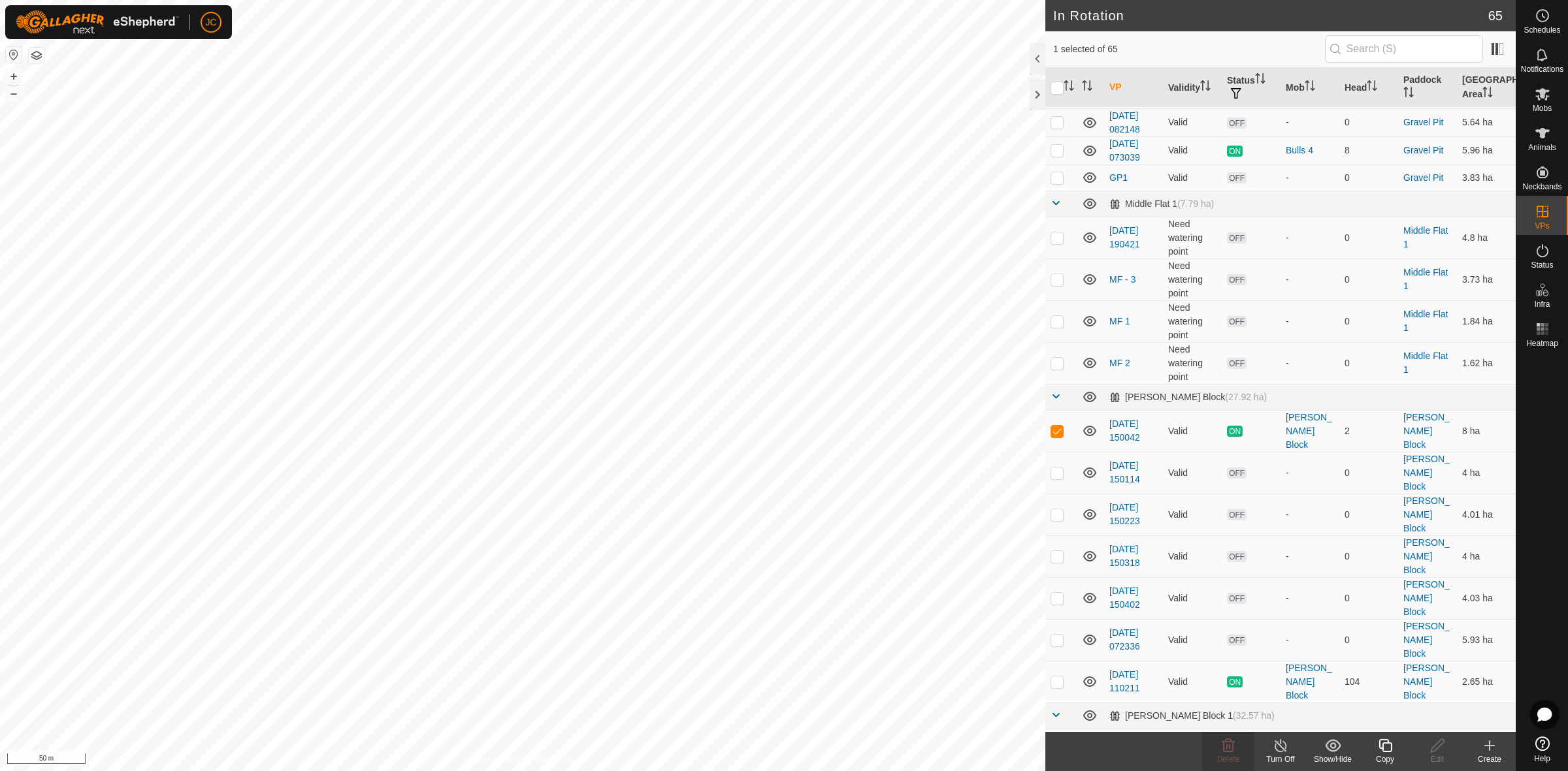
checkbox input "false"
checkbox input "true"
checkbox input "false"
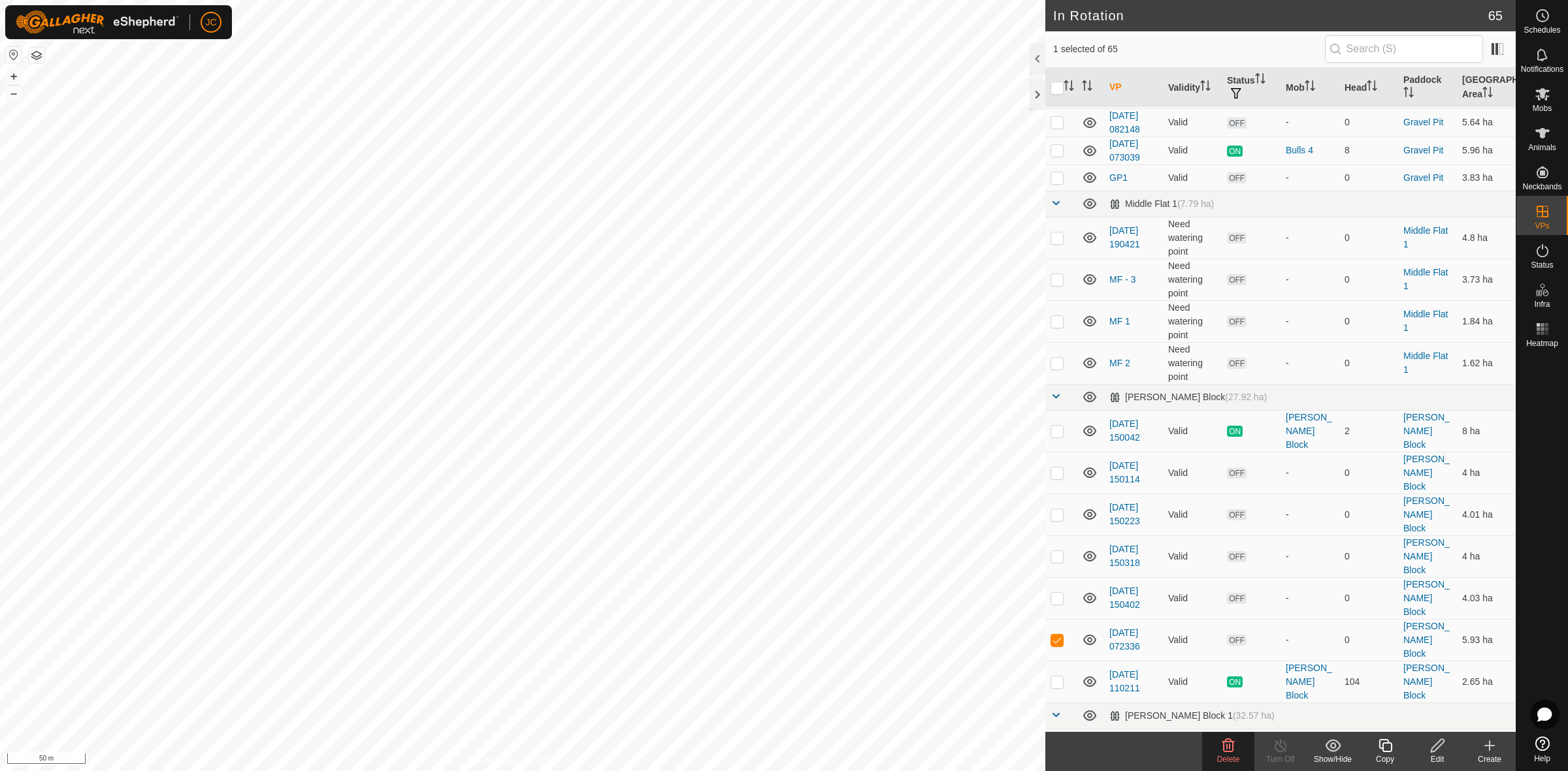
checkbox input "false"
click at [1228, 751] on icon at bounding box center [1228, 745] width 12 height 13
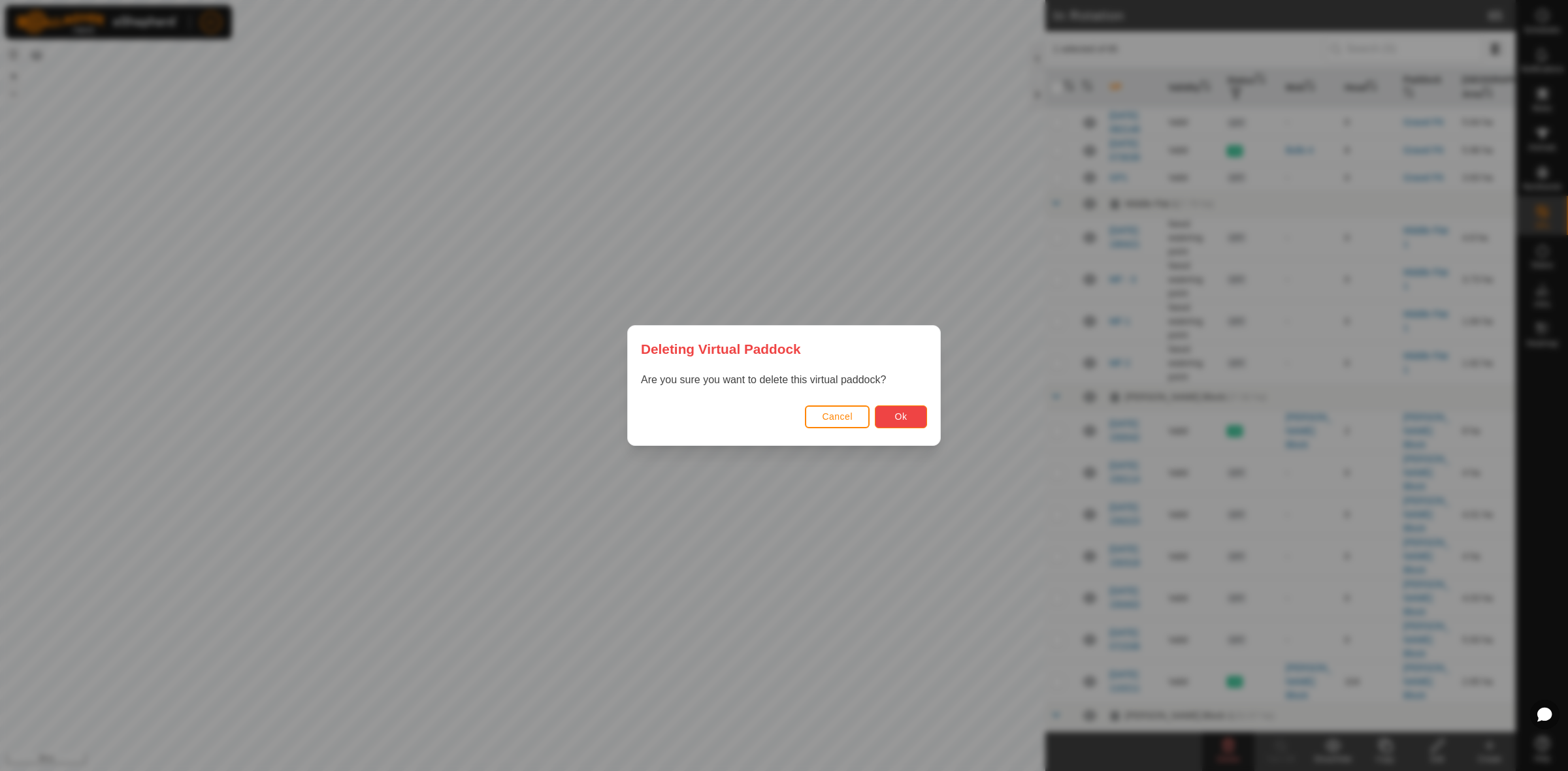
click at [902, 412] on span "Ok" at bounding box center [901, 417] width 12 height 11
checkbox input "false"
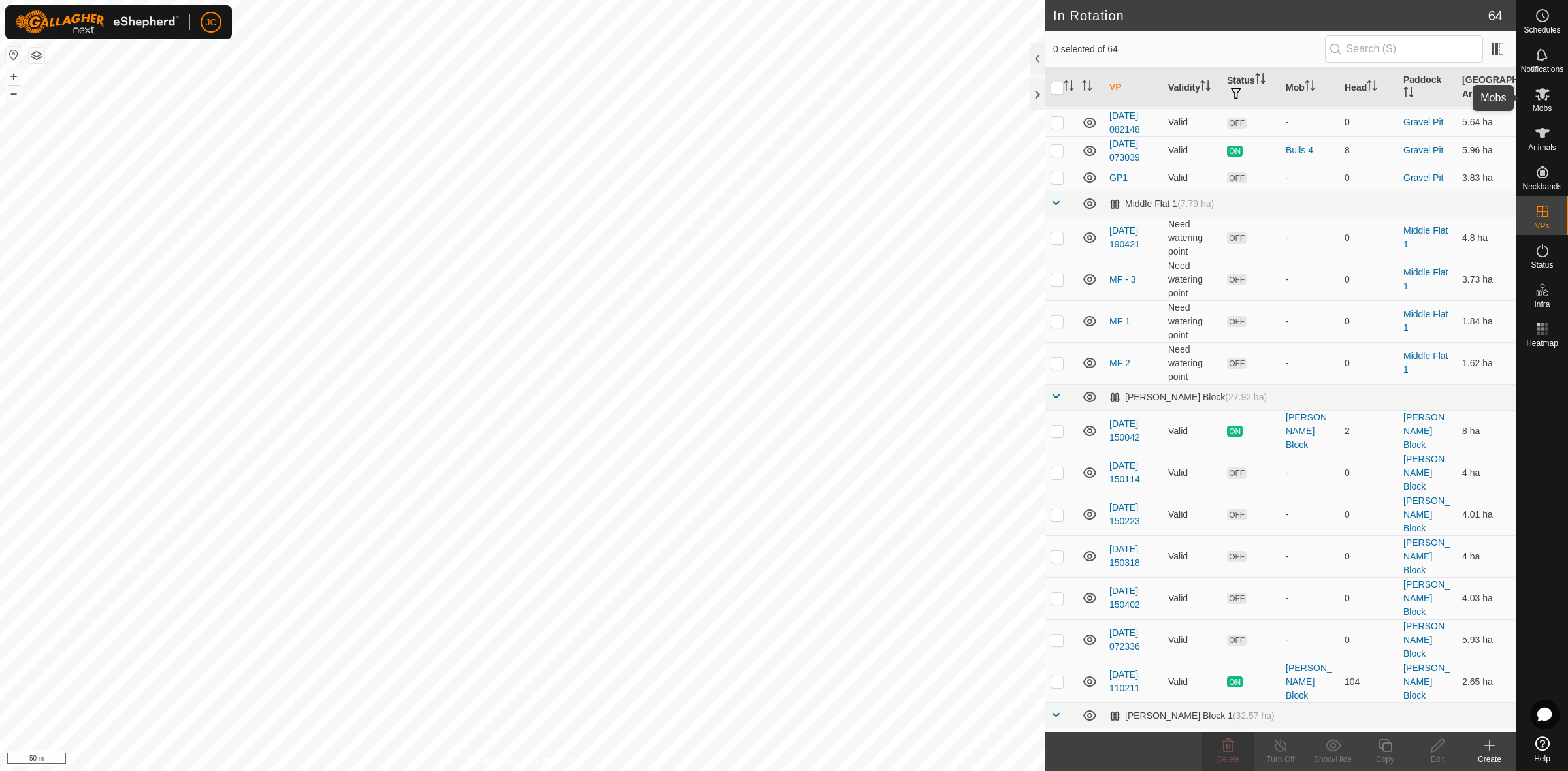
click at [1537, 98] on icon at bounding box center [1542, 94] width 16 height 16
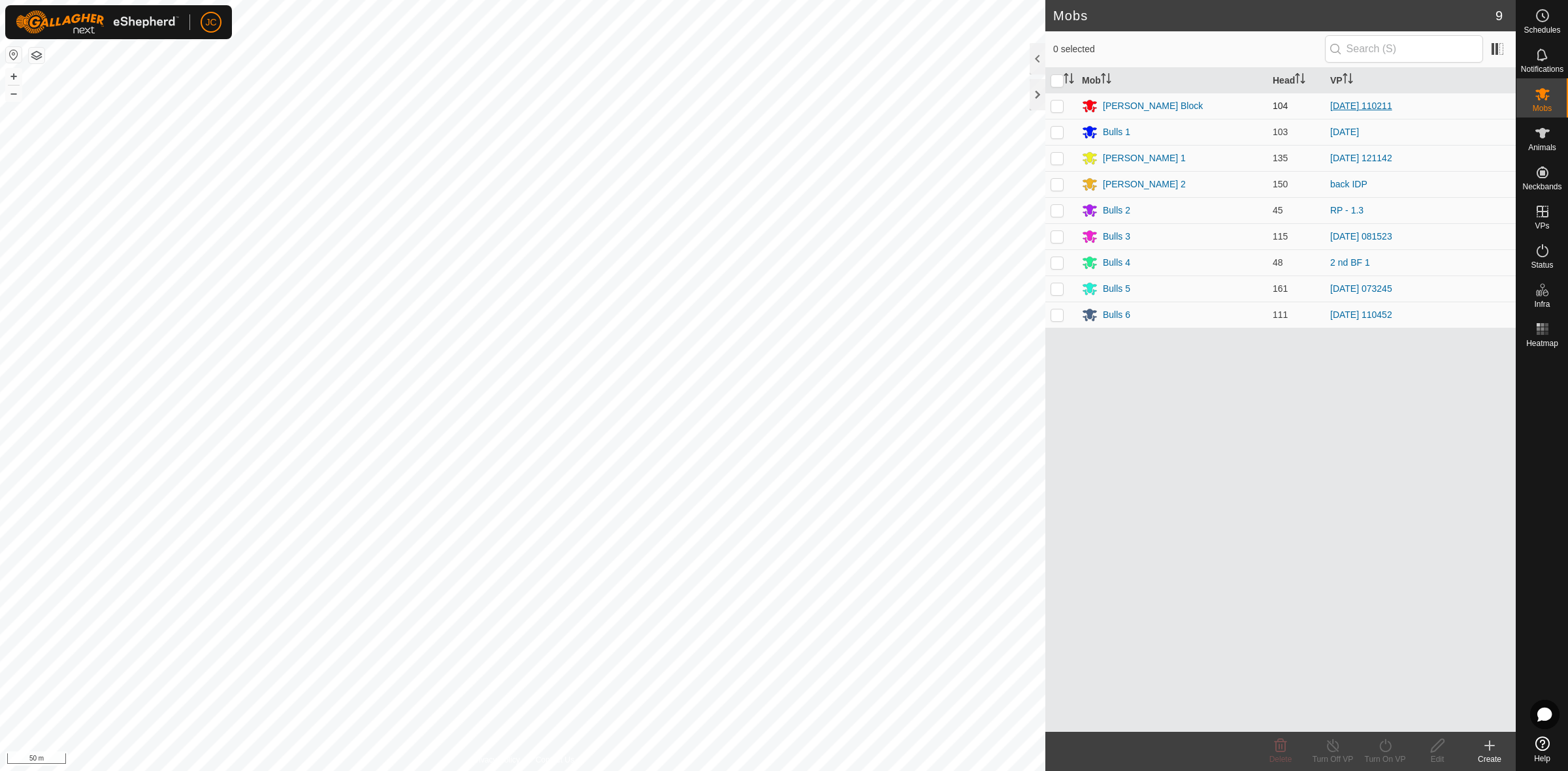
click at [1369, 109] on link "[DATE] 110211" at bounding box center [1360, 106] width 62 height 11
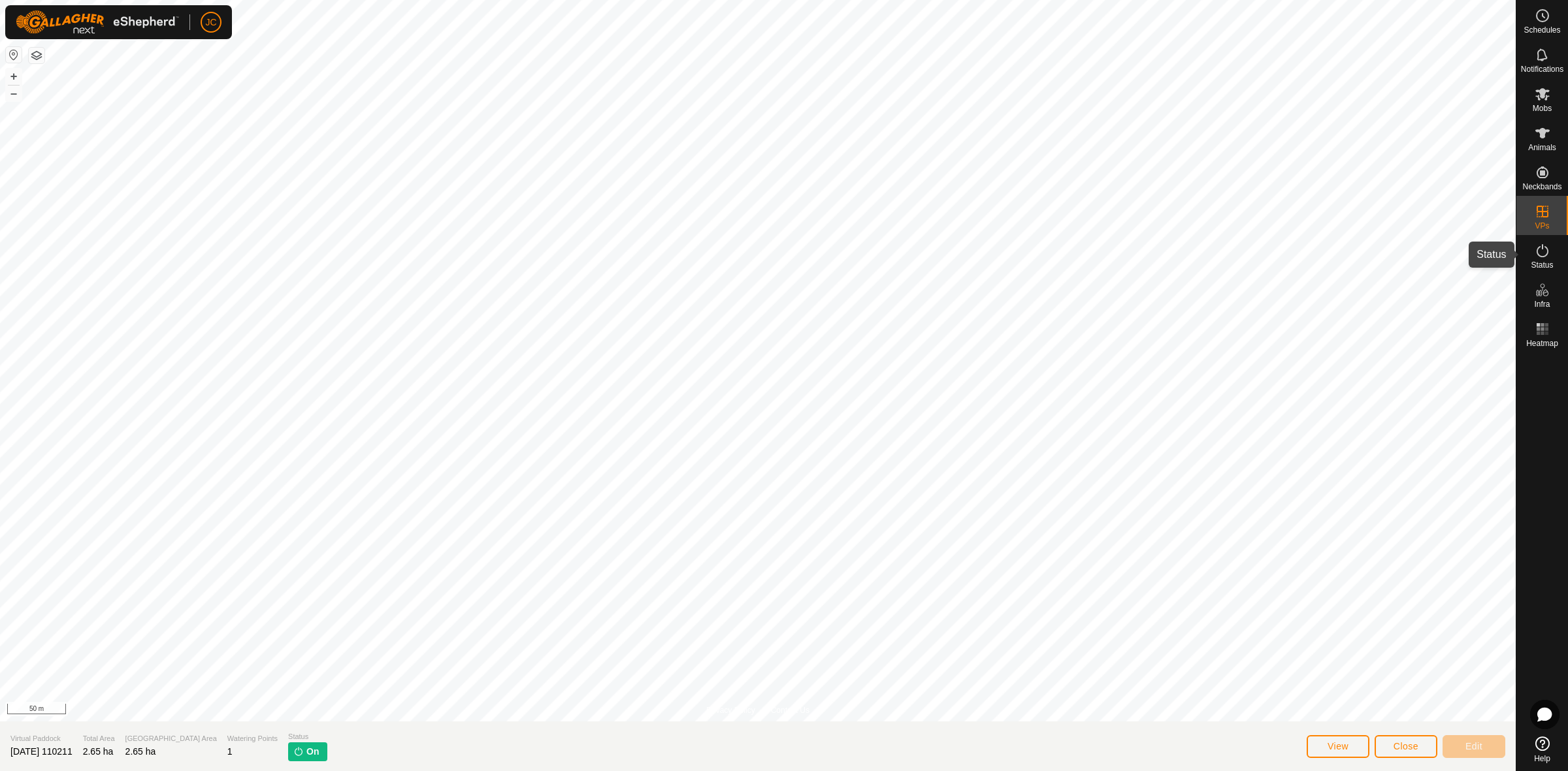
click at [1545, 261] on span "Status" at bounding box center [1541, 265] width 22 height 8
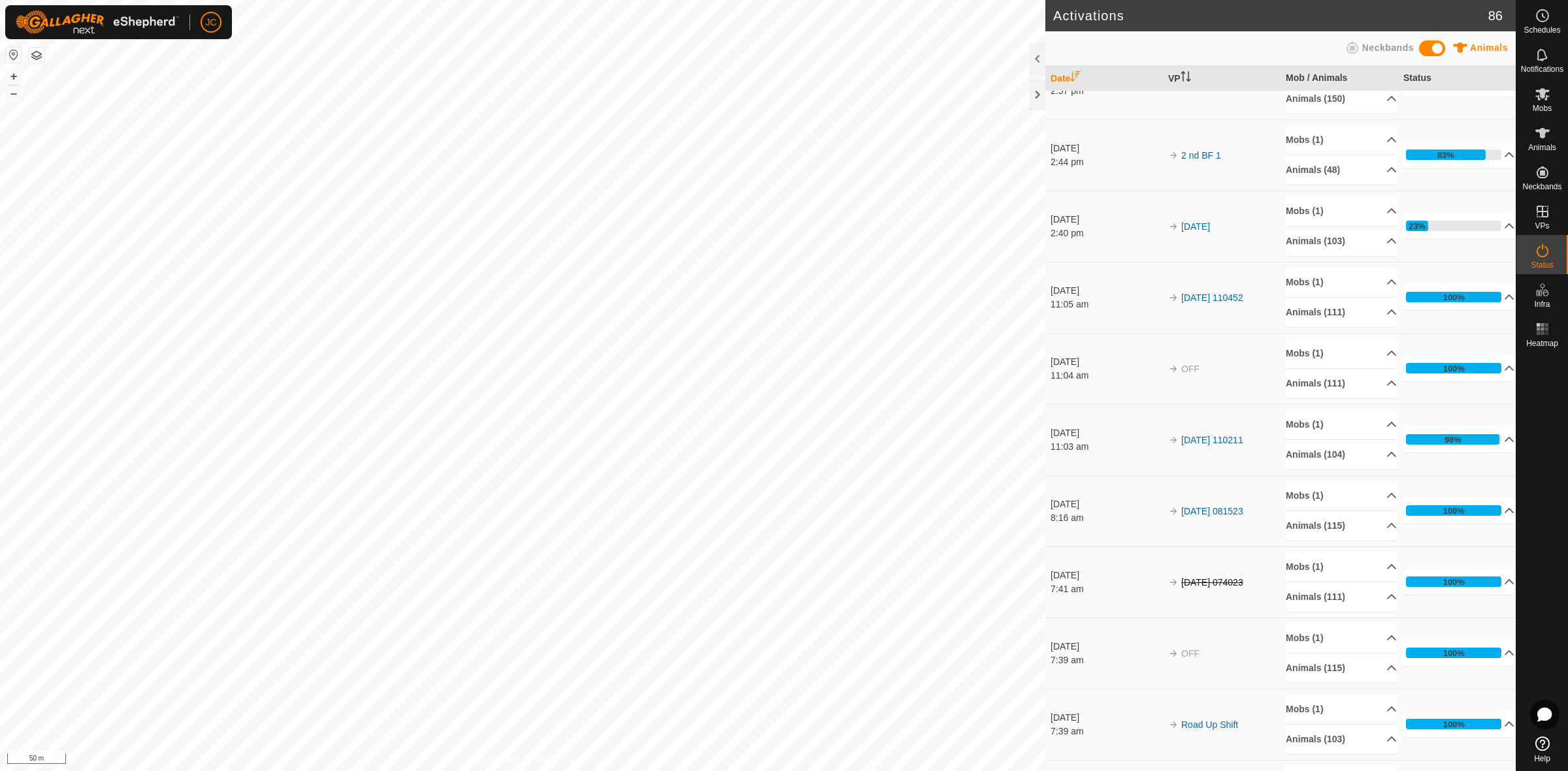
scroll to position [82, 0]
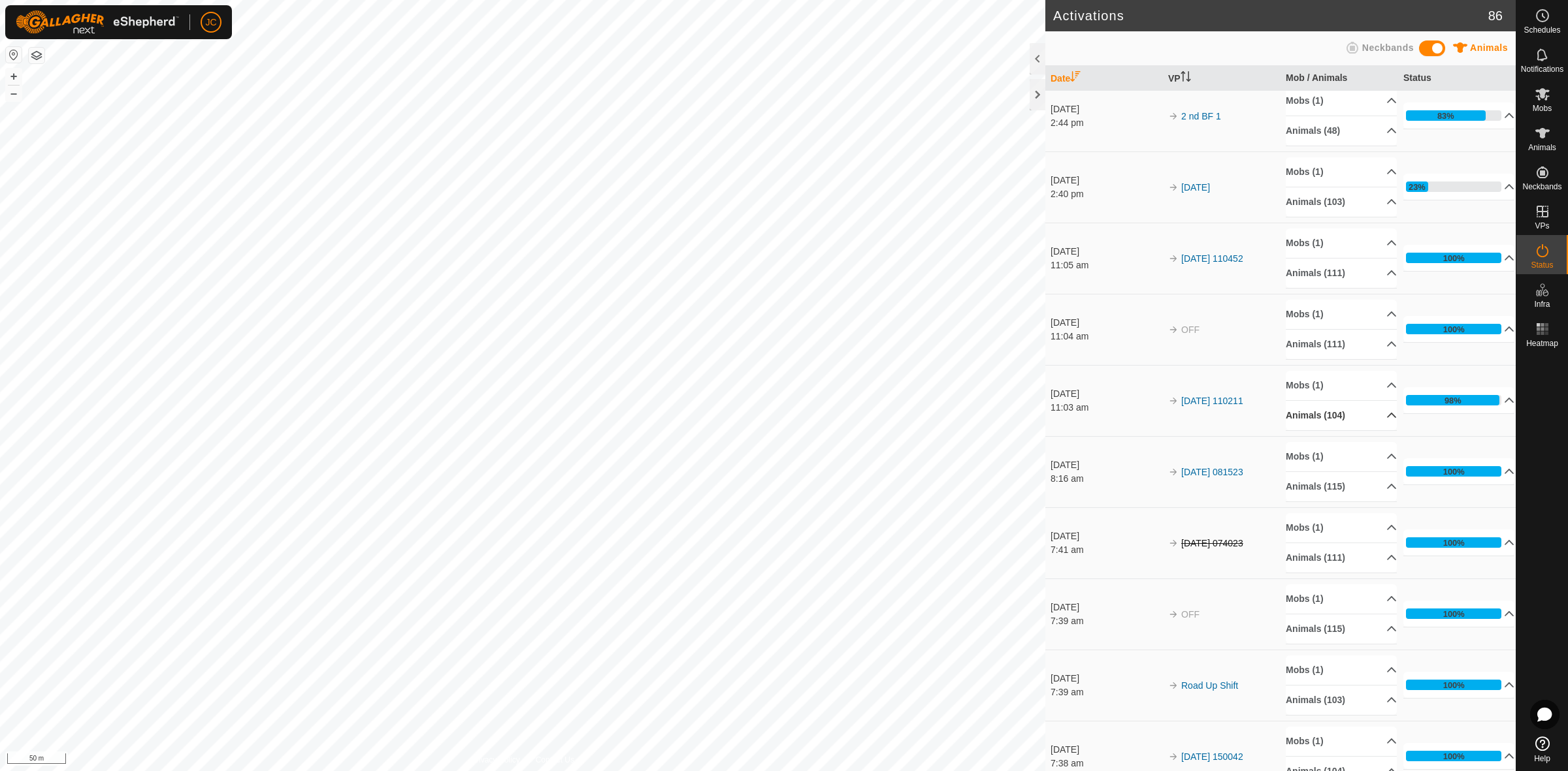
click at [1388, 418] on icon at bounding box center [1392, 415] width 9 height 5
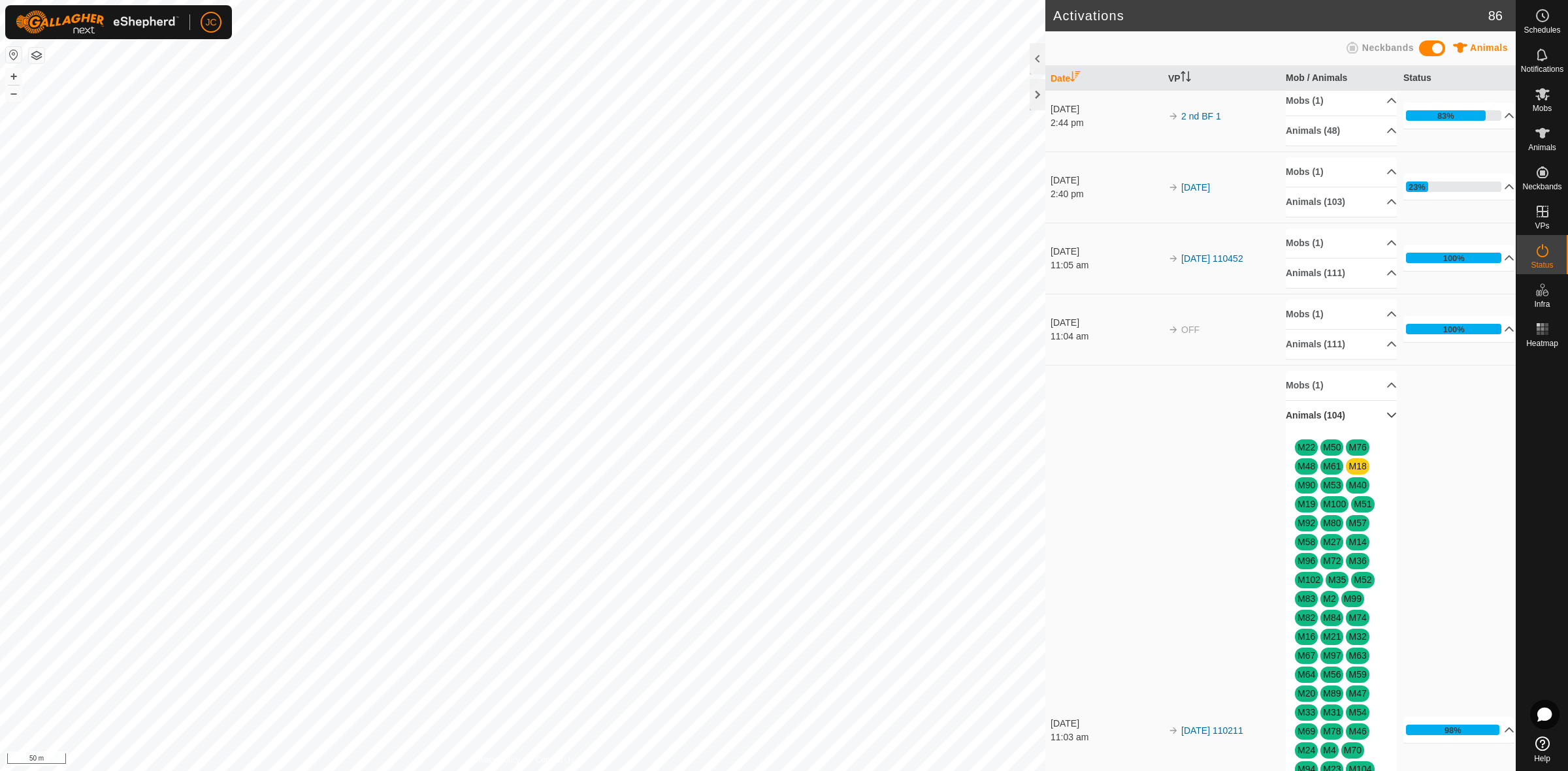
click at [1370, 419] on p-accordion-header "Animals (104)" at bounding box center [1340, 415] width 111 height 29
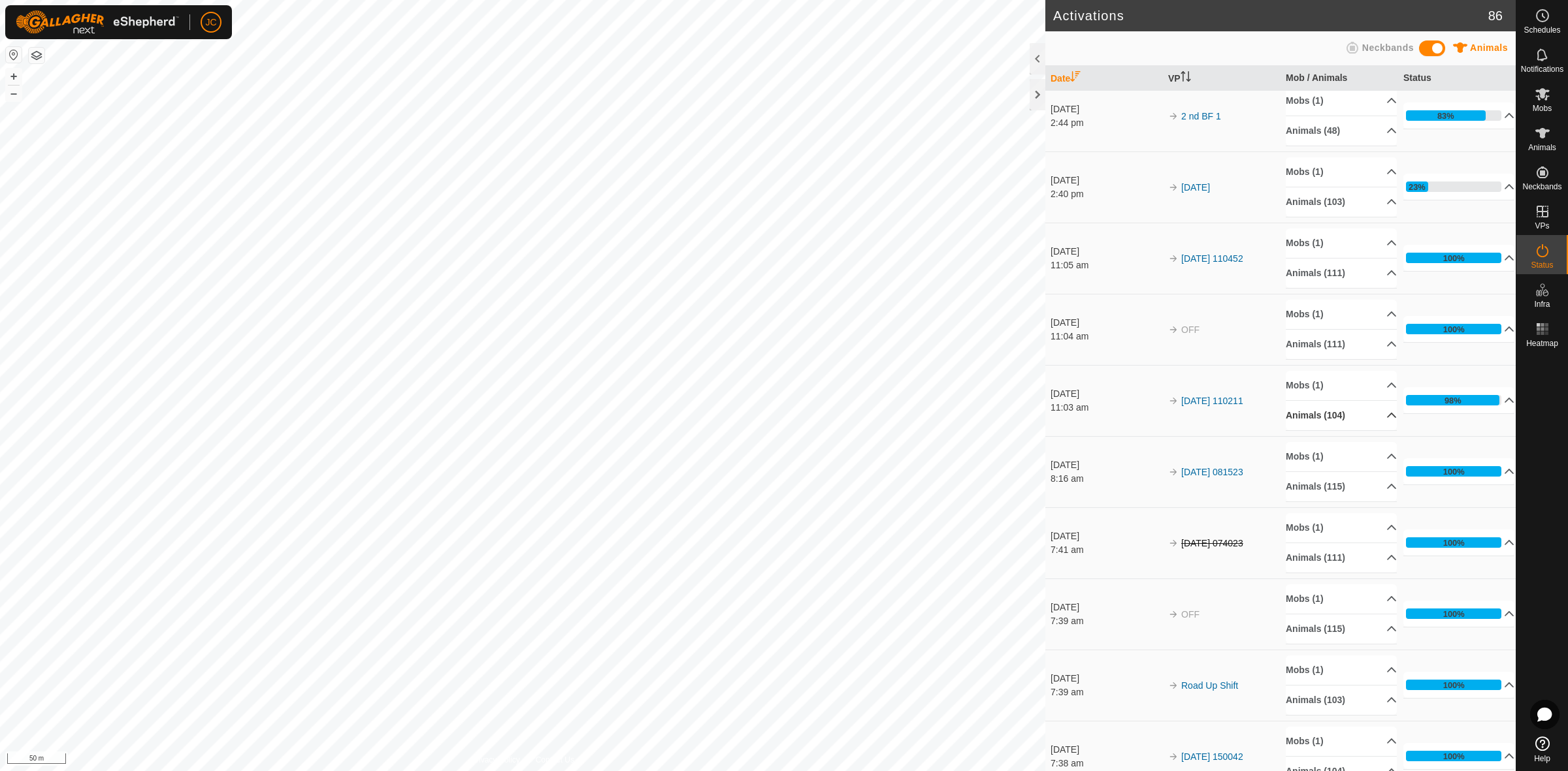
scroll to position [163, 0]
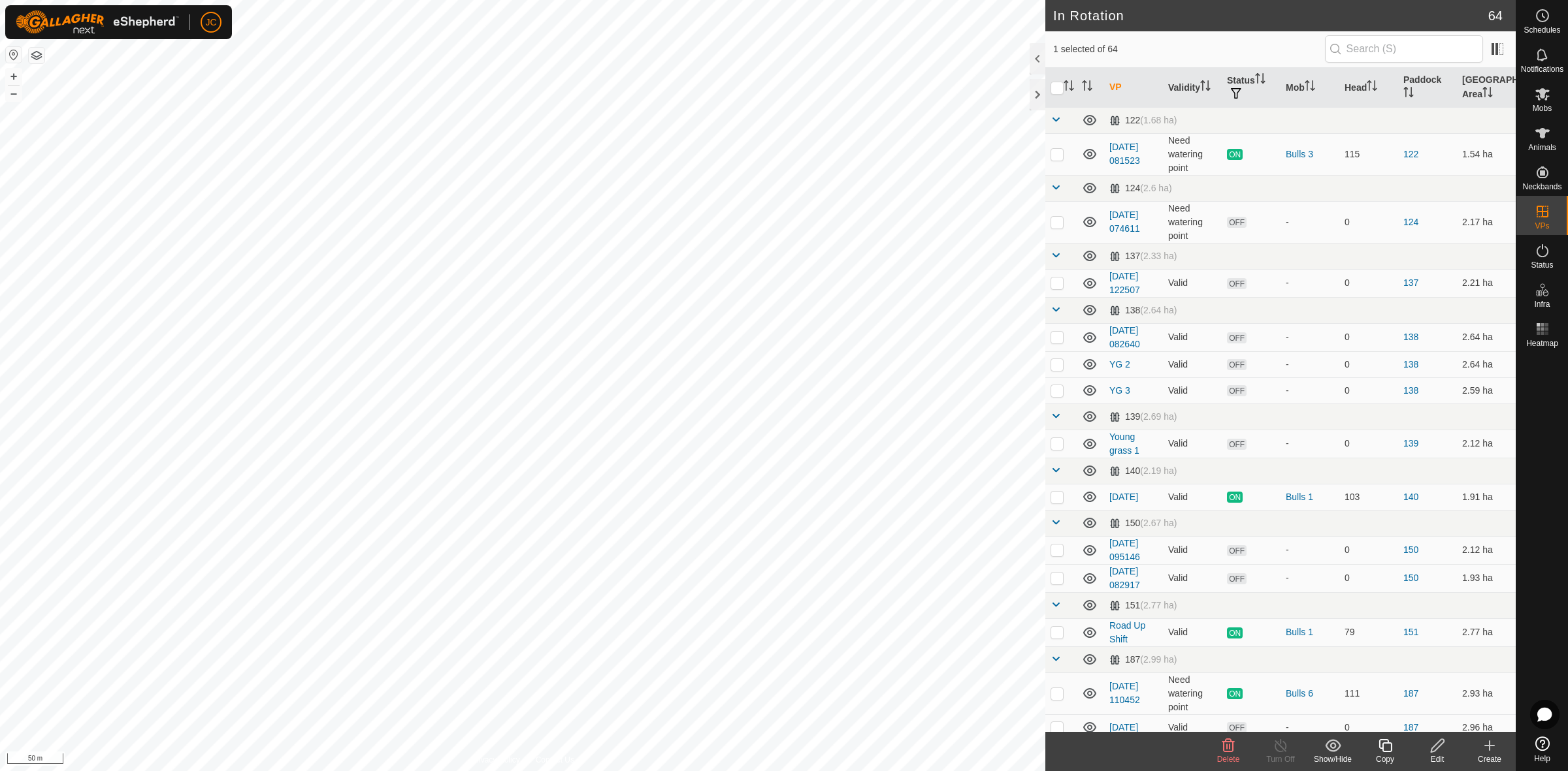
checkbox input "false"
checkbox input "true"
checkbox input "false"
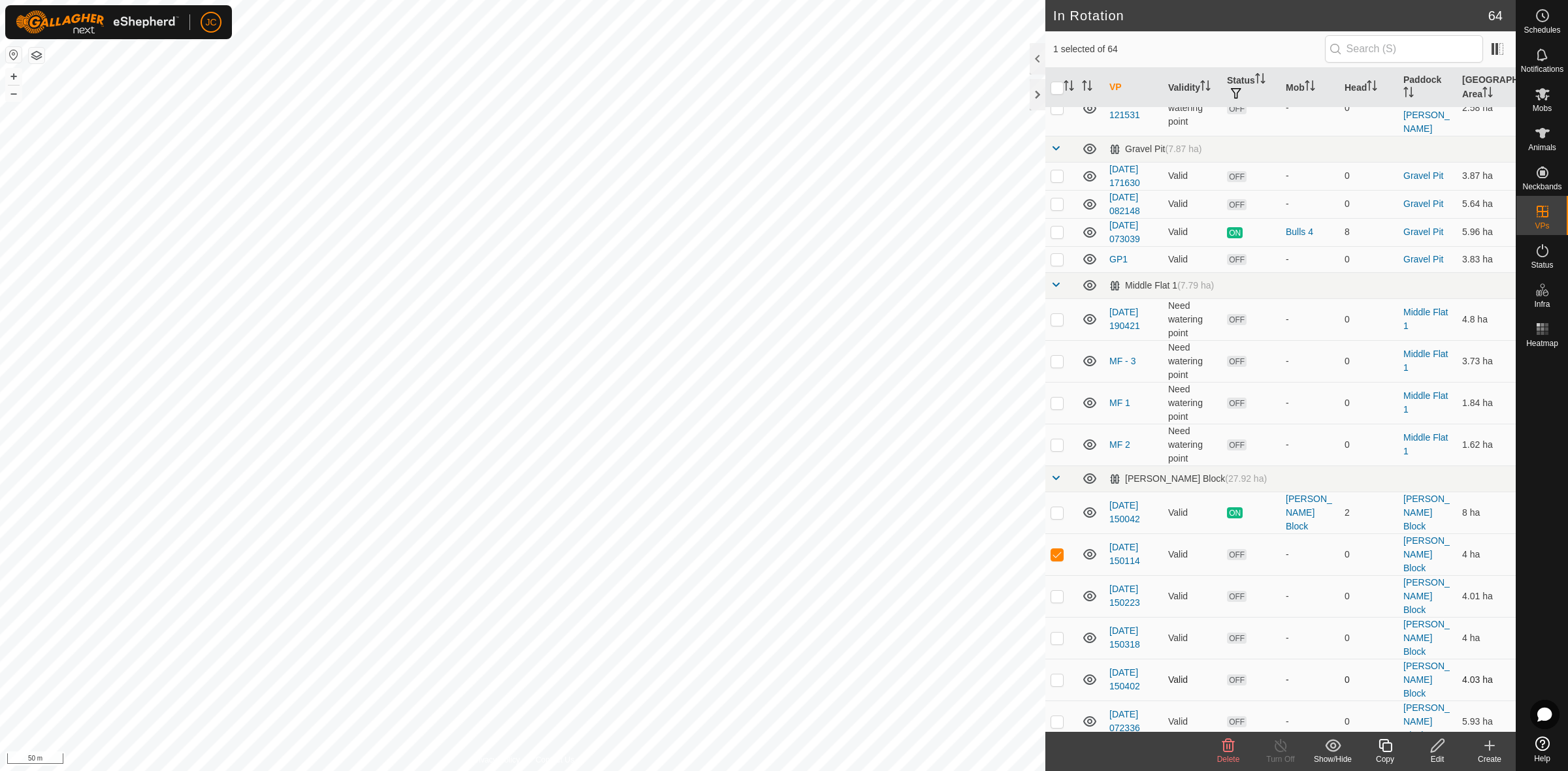
scroll to position [1795, 0]
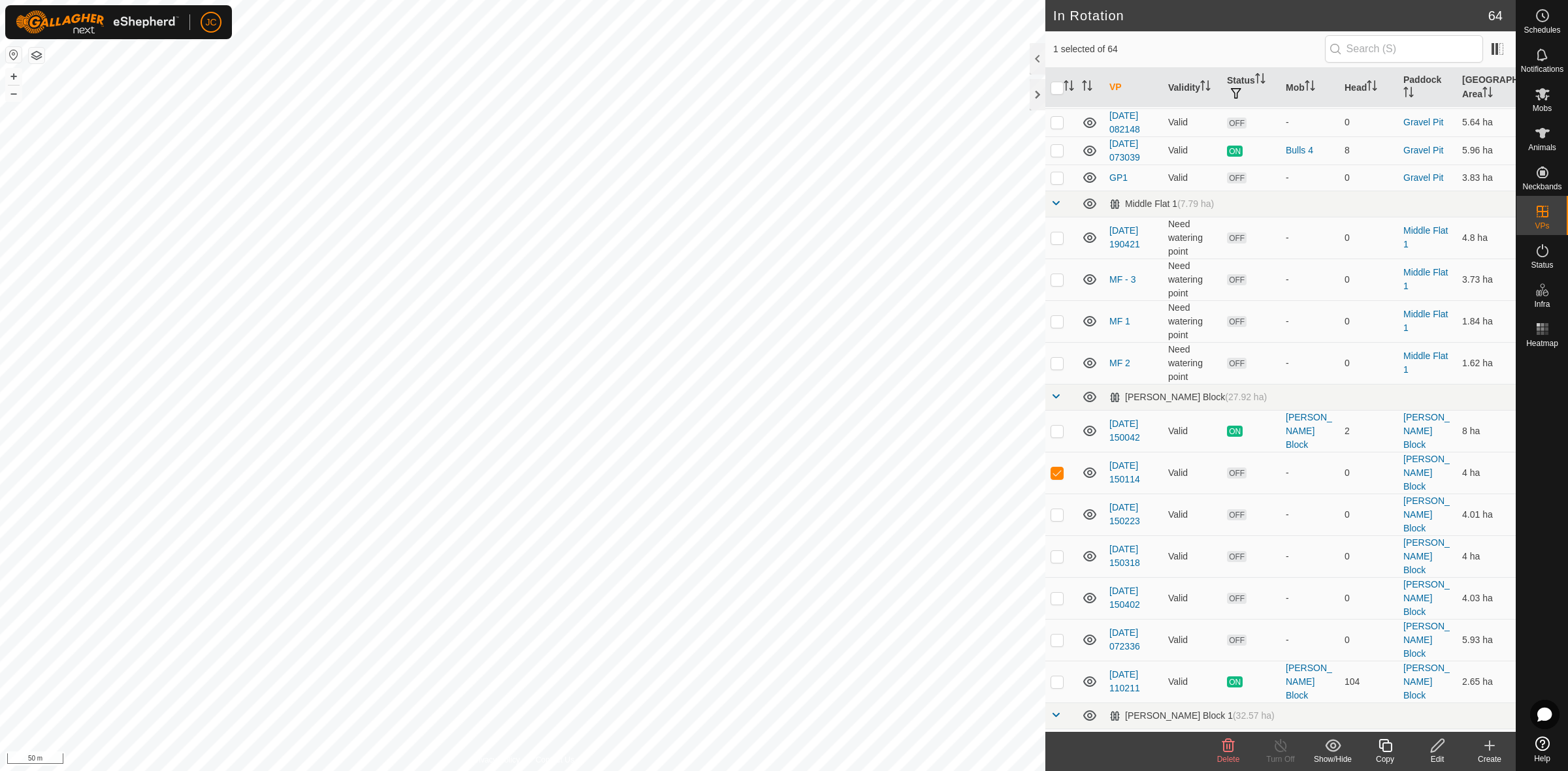
click at [1436, 753] on div "Edit" at bounding box center [1437, 759] width 52 height 11
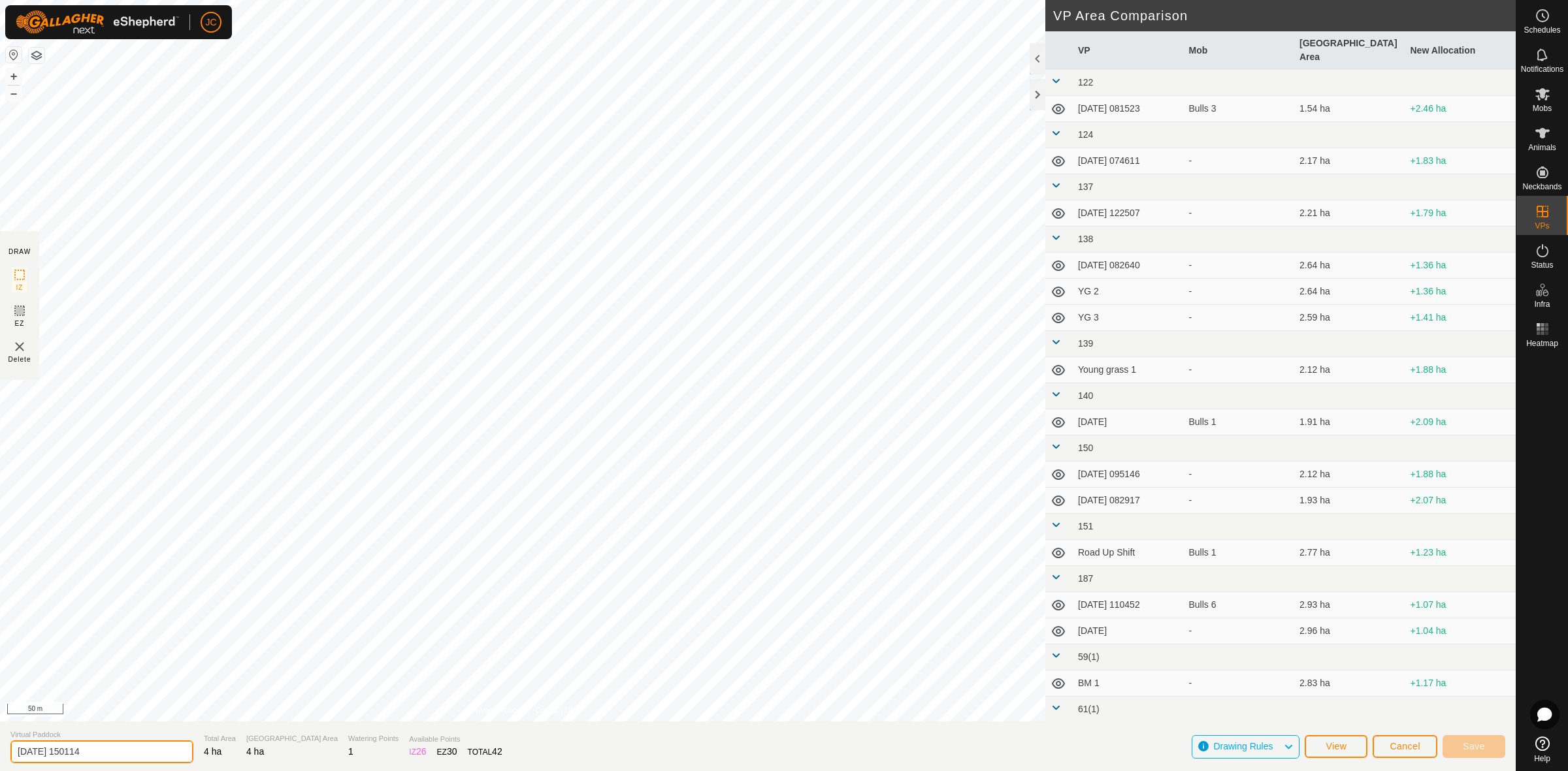
drag, startPoint x: 112, startPoint y: 751, endPoint x: -47, endPoint y: 749, distance: 159.0
click at [0, 749] on html "JC Schedules Notifications Mobs Animals Neckbands VPs Status Infra Heatmap Help…" at bounding box center [784, 386] width 1568 height 771
type input "1"
click at [1468, 752] on button "Save" at bounding box center [1474, 747] width 63 height 23
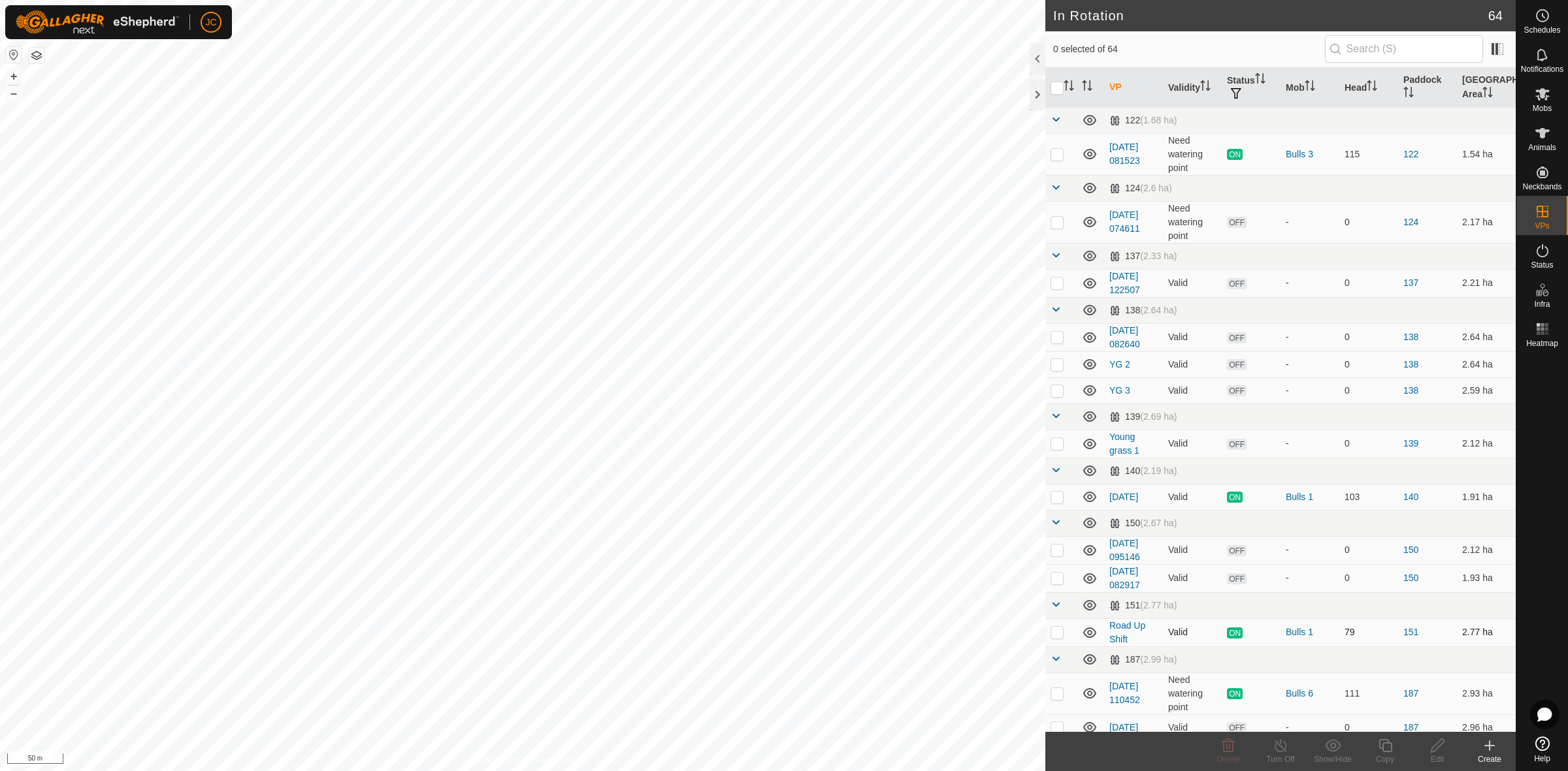
checkbox input "true"
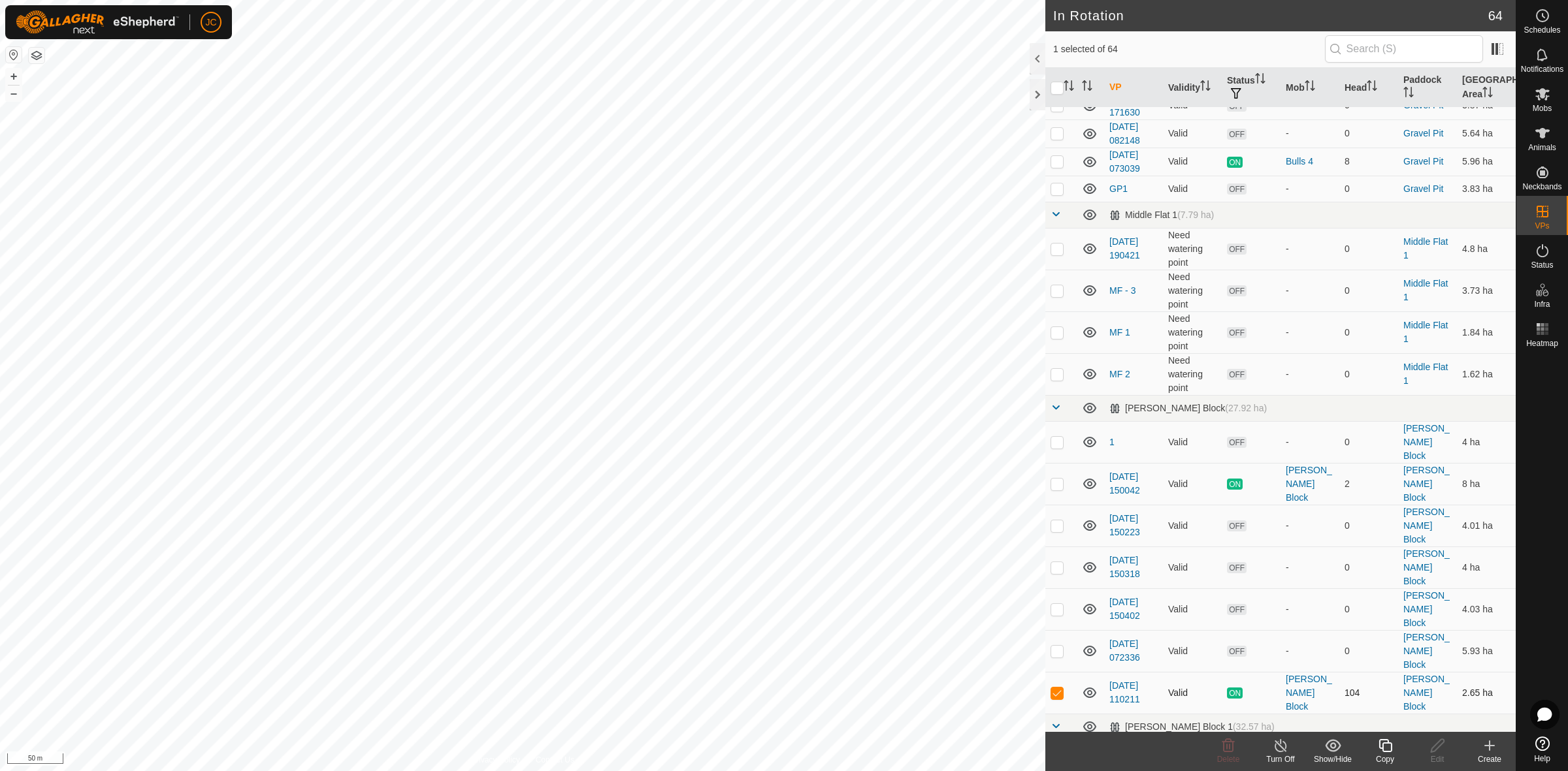
scroll to position [1795, 0]
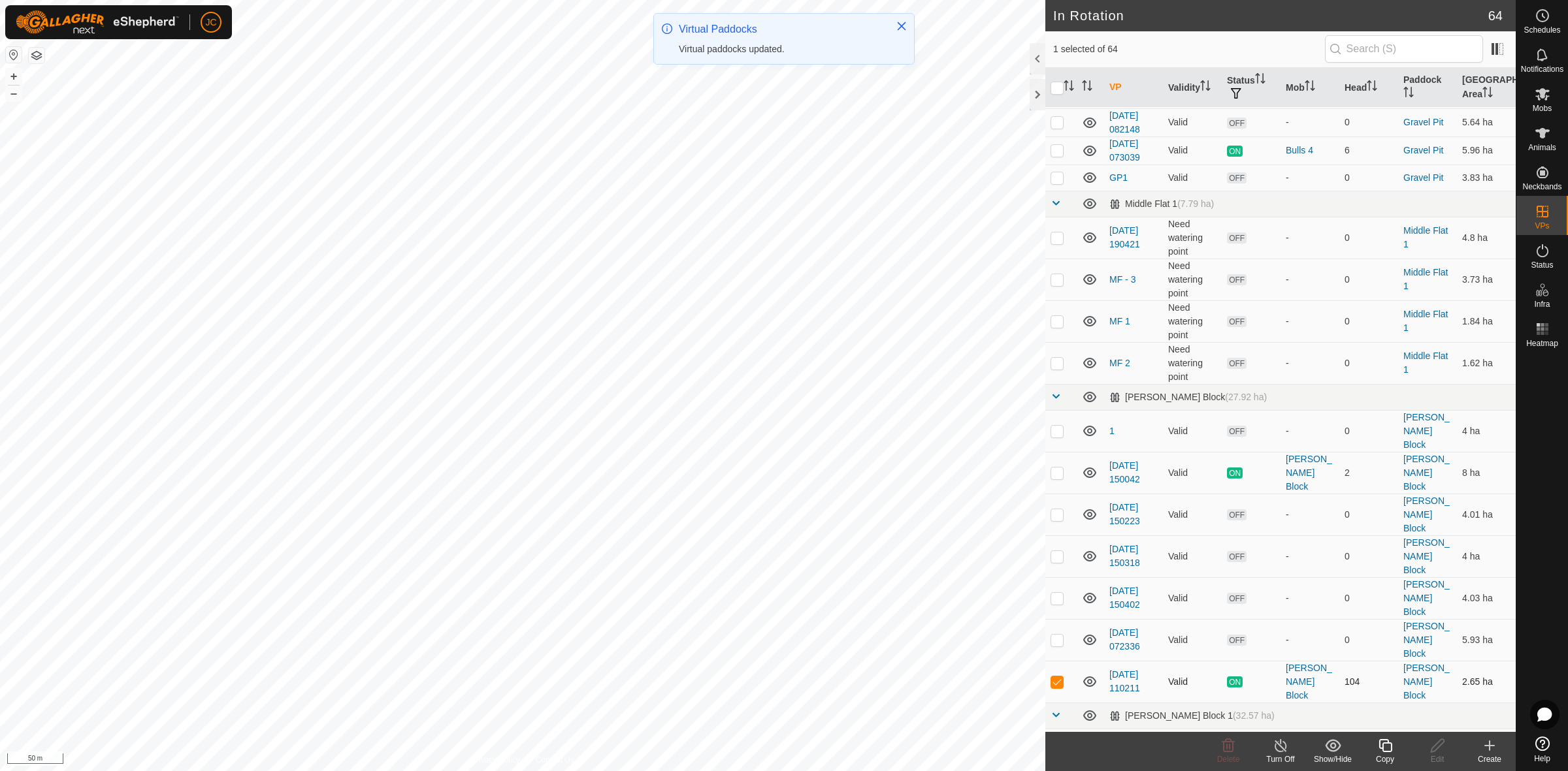
click at [1055, 676] on p-checkbox at bounding box center [1056, 682] width 13 height 11
checkbox input "false"
click at [1057, 426] on p-checkbox at bounding box center [1056, 431] width 13 height 11
checkbox input "true"
click at [1056, 452] on td at bounding box center [1061, 473] width 31 height 42
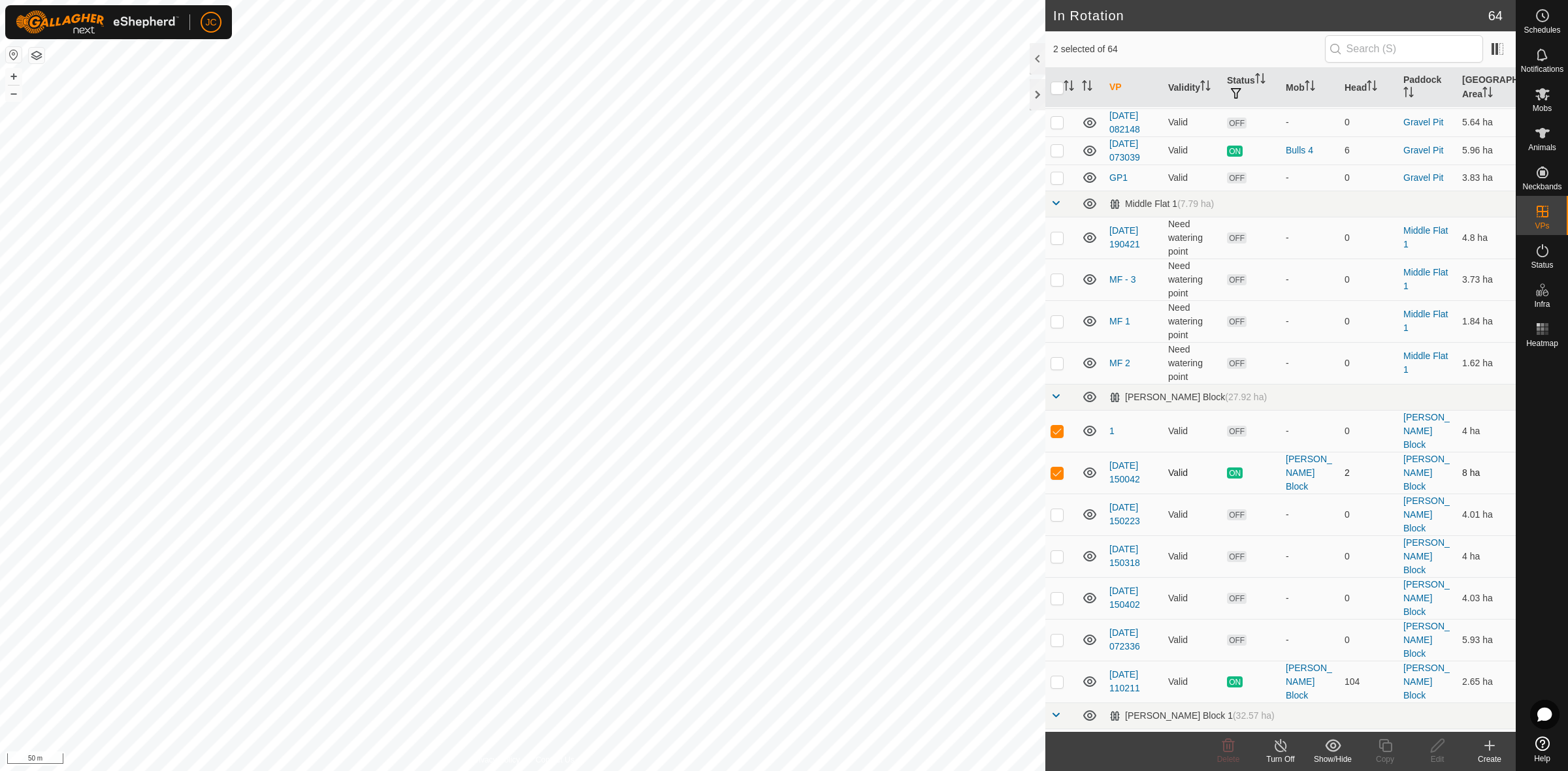
click at [1056, 467] on p-tablecheckbox at bounding box center [1056, 473] width 13 height 11
checkbox input "false"
click at [1059, 634] on p-checkbox at bounding box center [1056, 640] width 13 height 11
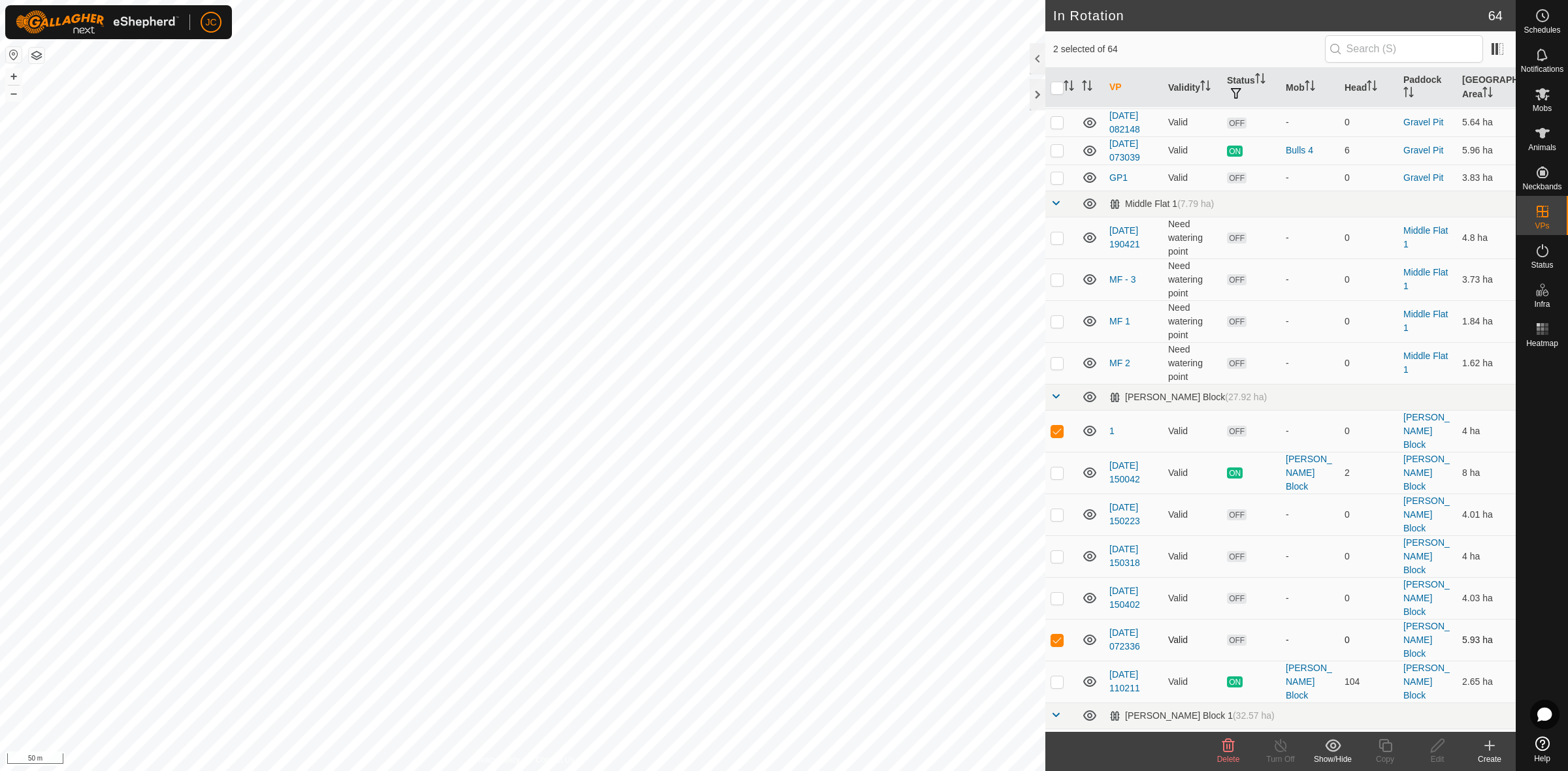
click at [1059, 634] on p-checkbox at bounding box center [1056, 640] width 13 height 11
checkbox input "true"
click at [1225, 747] on icon at bounding box center [1228, 746] width 16 height 16
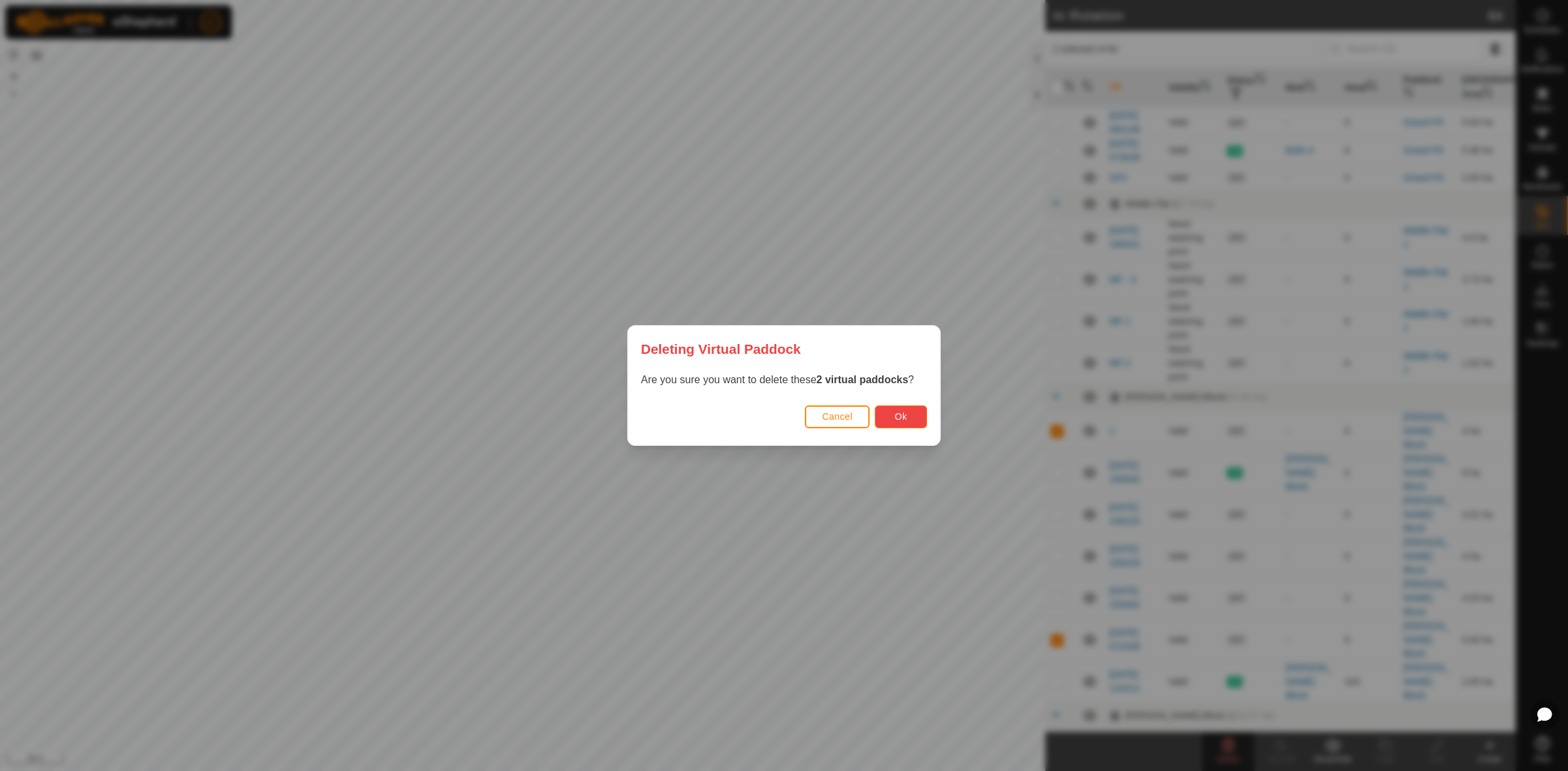
click at [917, 422] on button "Ok" at bounding box center [900, 417] width 52 height 23
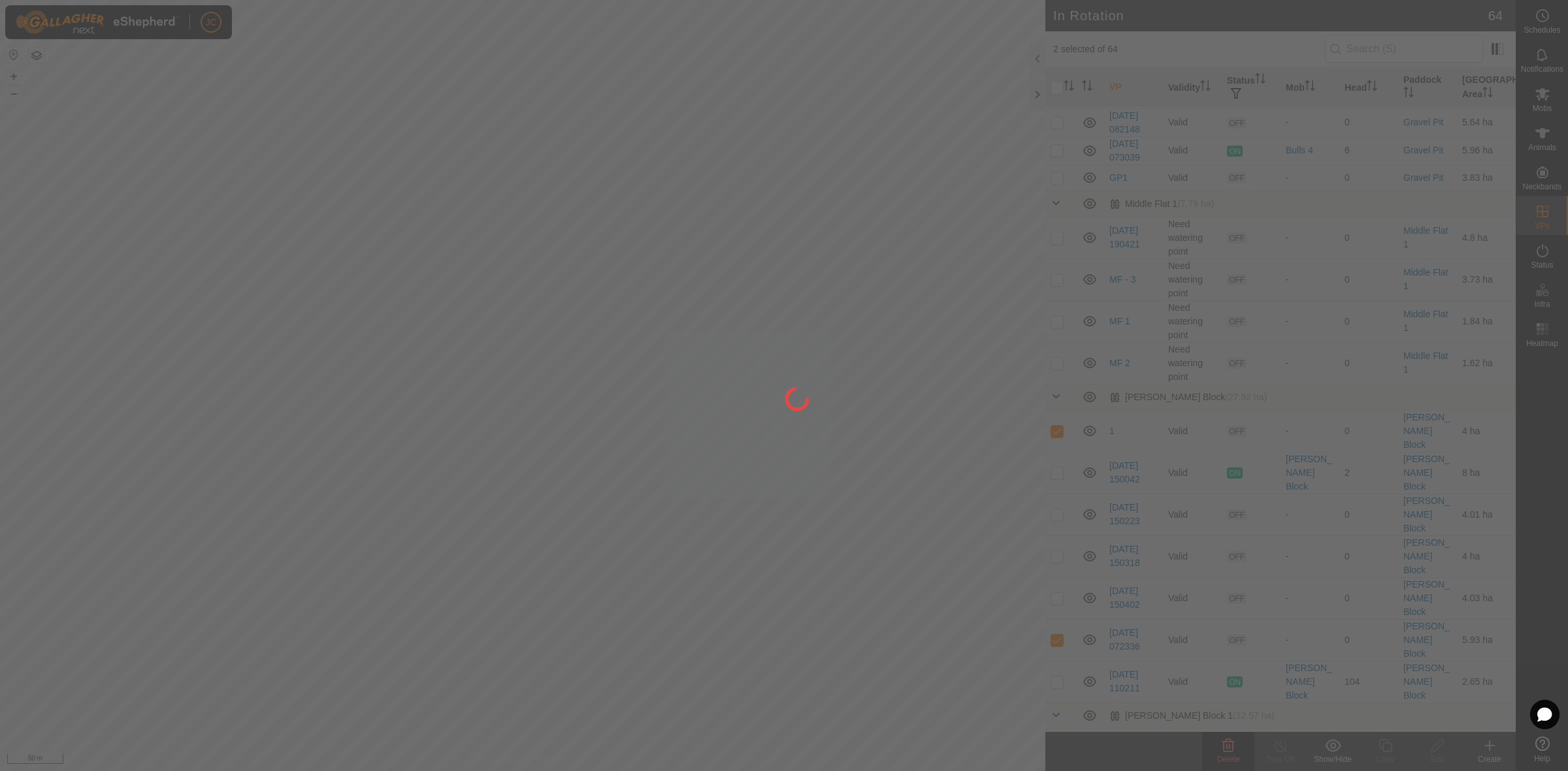
checkbox input "false"
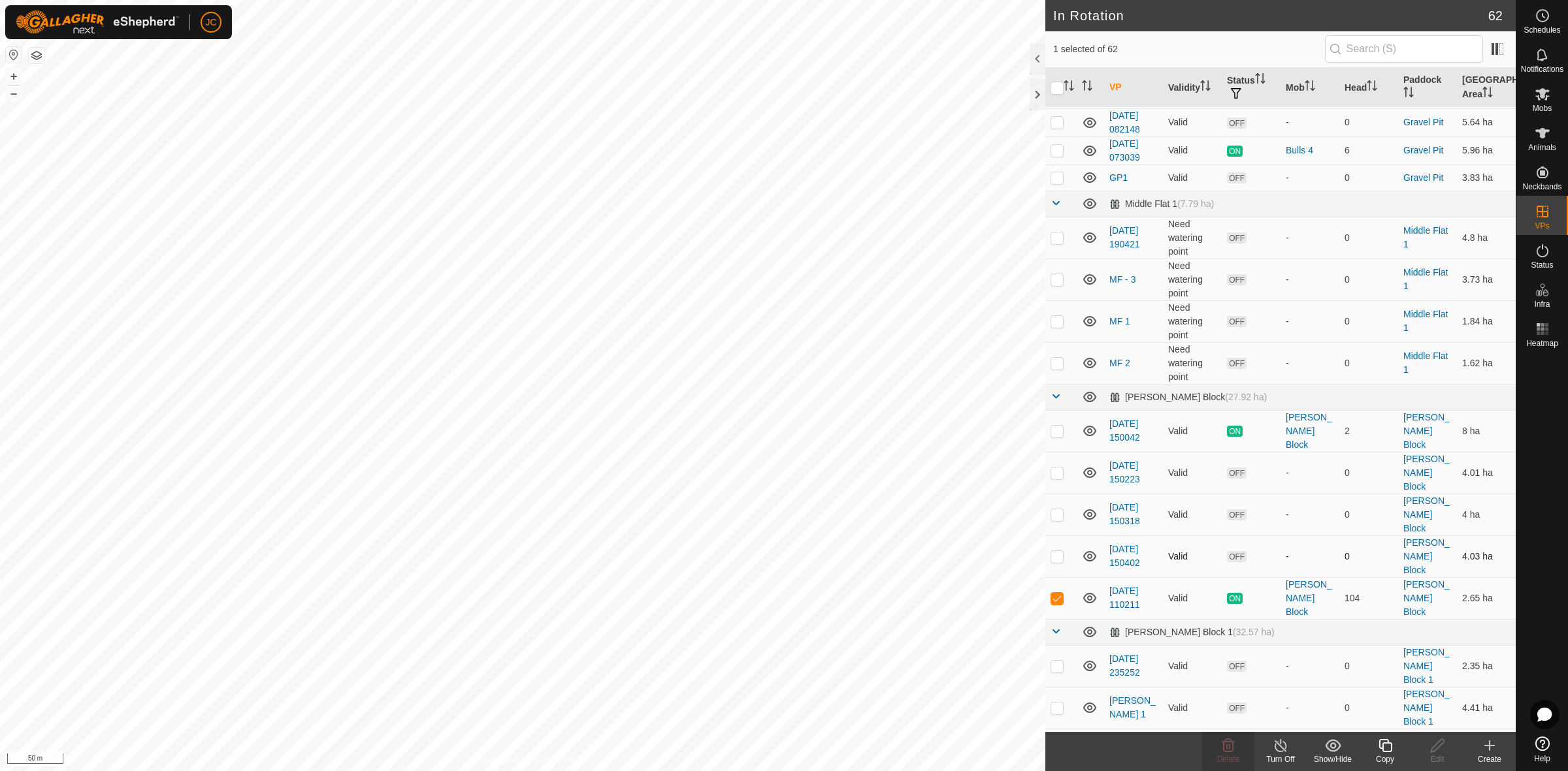
click at [1057, 551] on p-checkbox at bounding box center [1056, 556] width 13 height 11
checkbox input "false"
click at [1057, 494] on td at bounding box center [1061, 515] width 31 height 42
checkbox input "true"
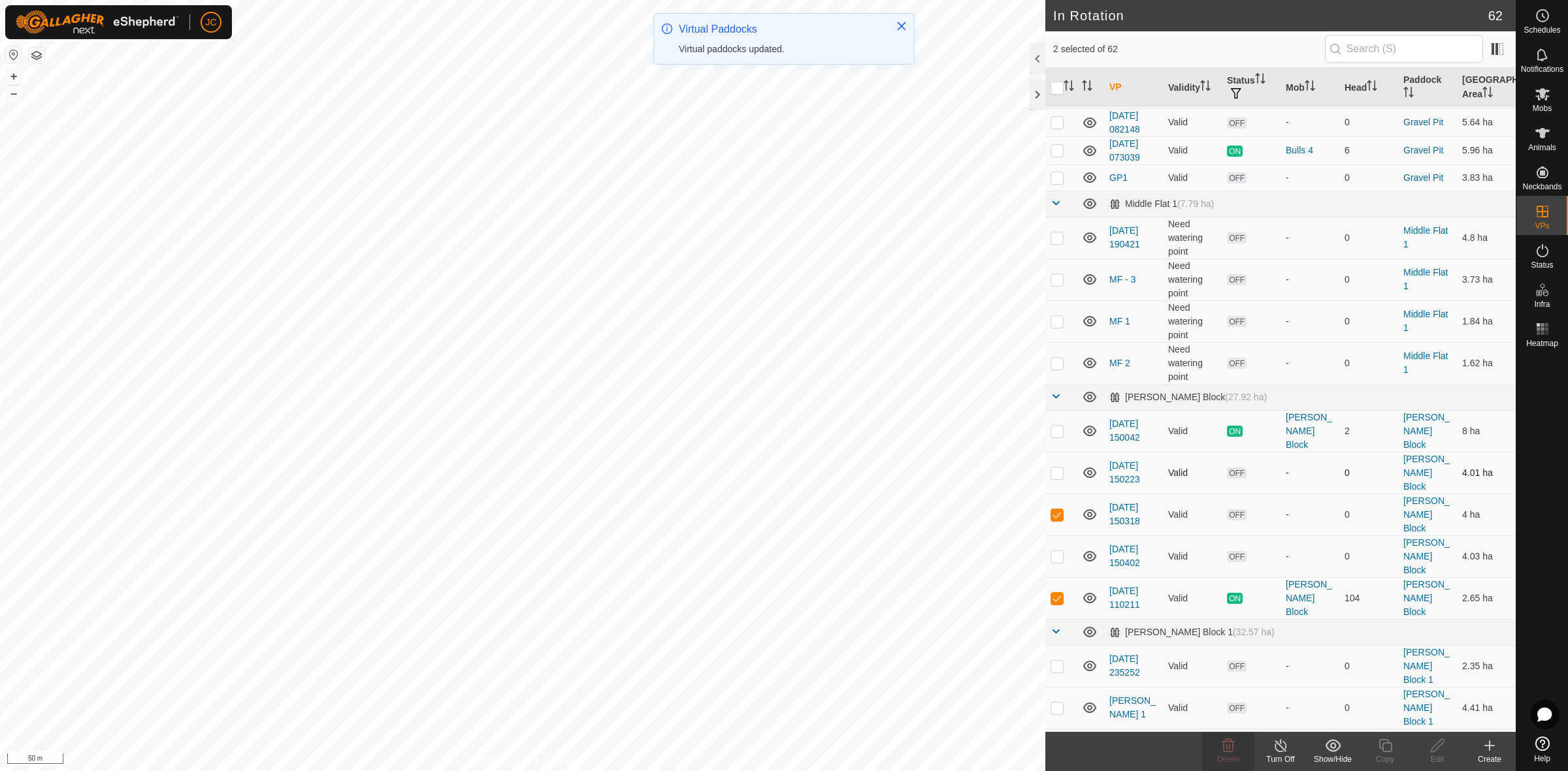
click at [1059, 467] on p-checkbox at bounding box center [1056, 473] width 13 height 11
checkbox input "true"
click at [1059, 509] on p-checkbox at bounding box center [1056, 515] width 13 height 11
checkbox input "false"
click at [1056, 467] on p-checkbox at bounding box center [1056, 473] width 13 height 11
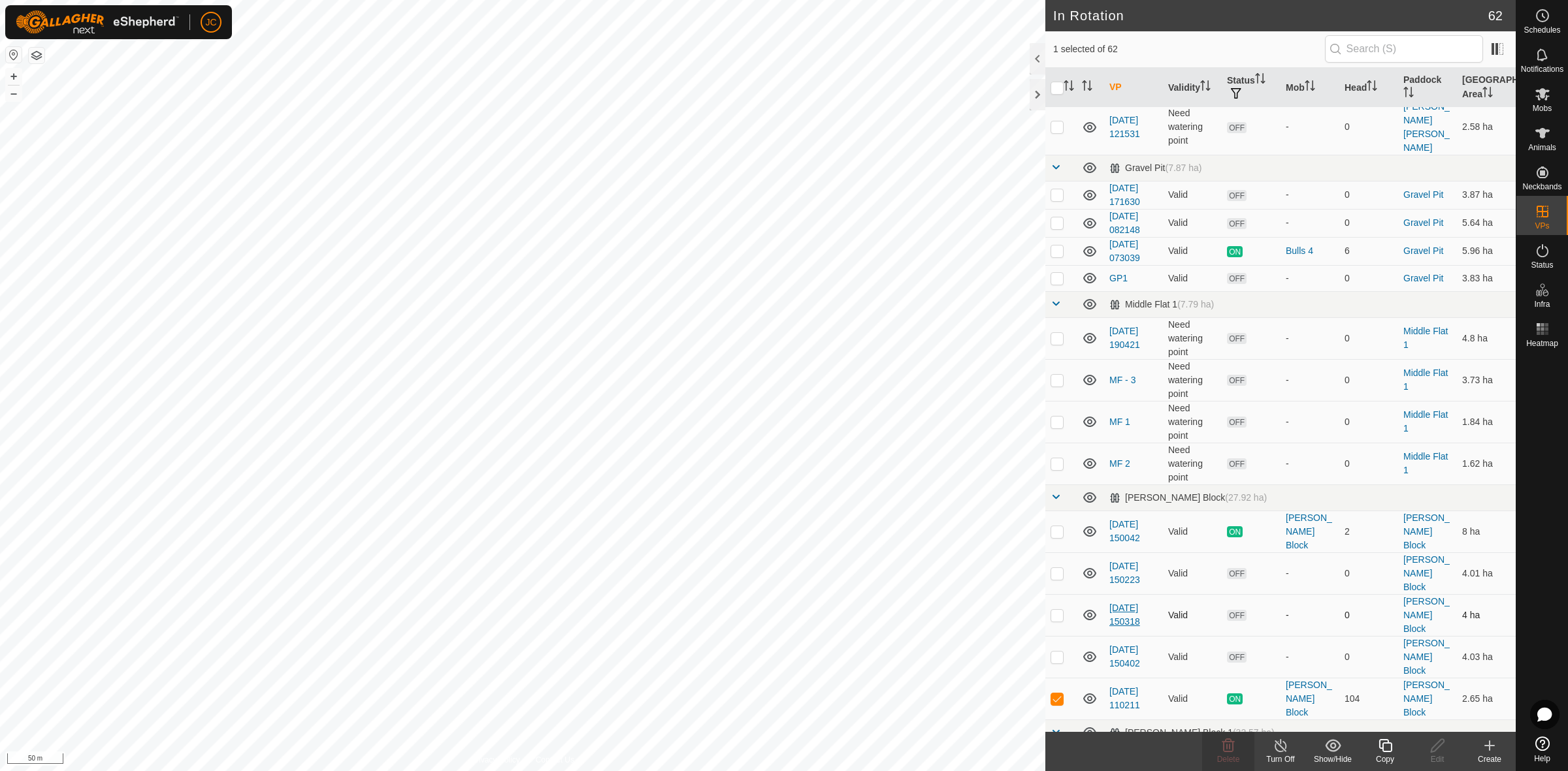
scroll to position [1714, 0]
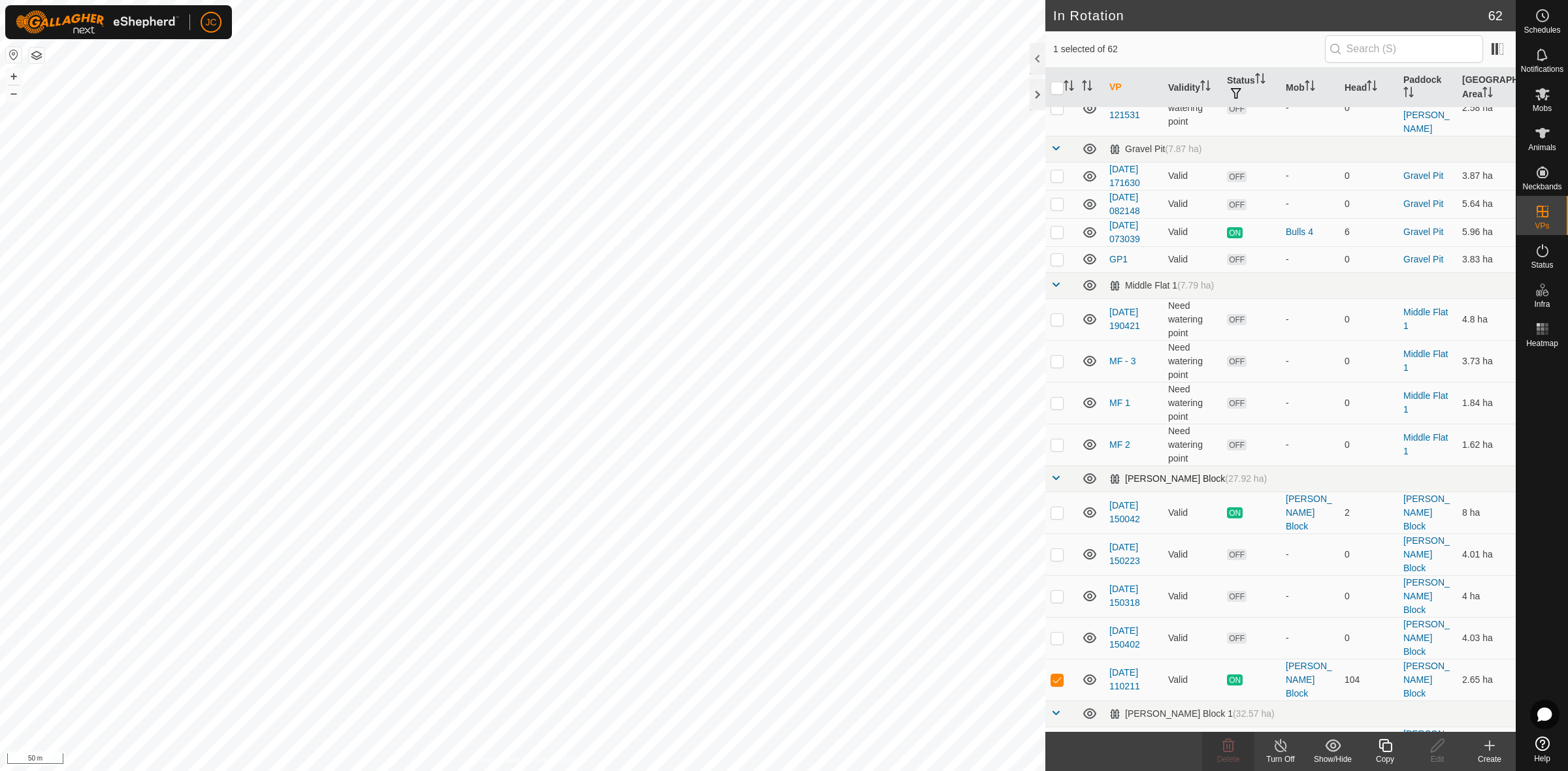
checkbox input "true"
checkbox input "false"
checkbox input "true"
click at [1498, 752] on create-svg-icon at bounding box center [1489, 746] width 52 height 16
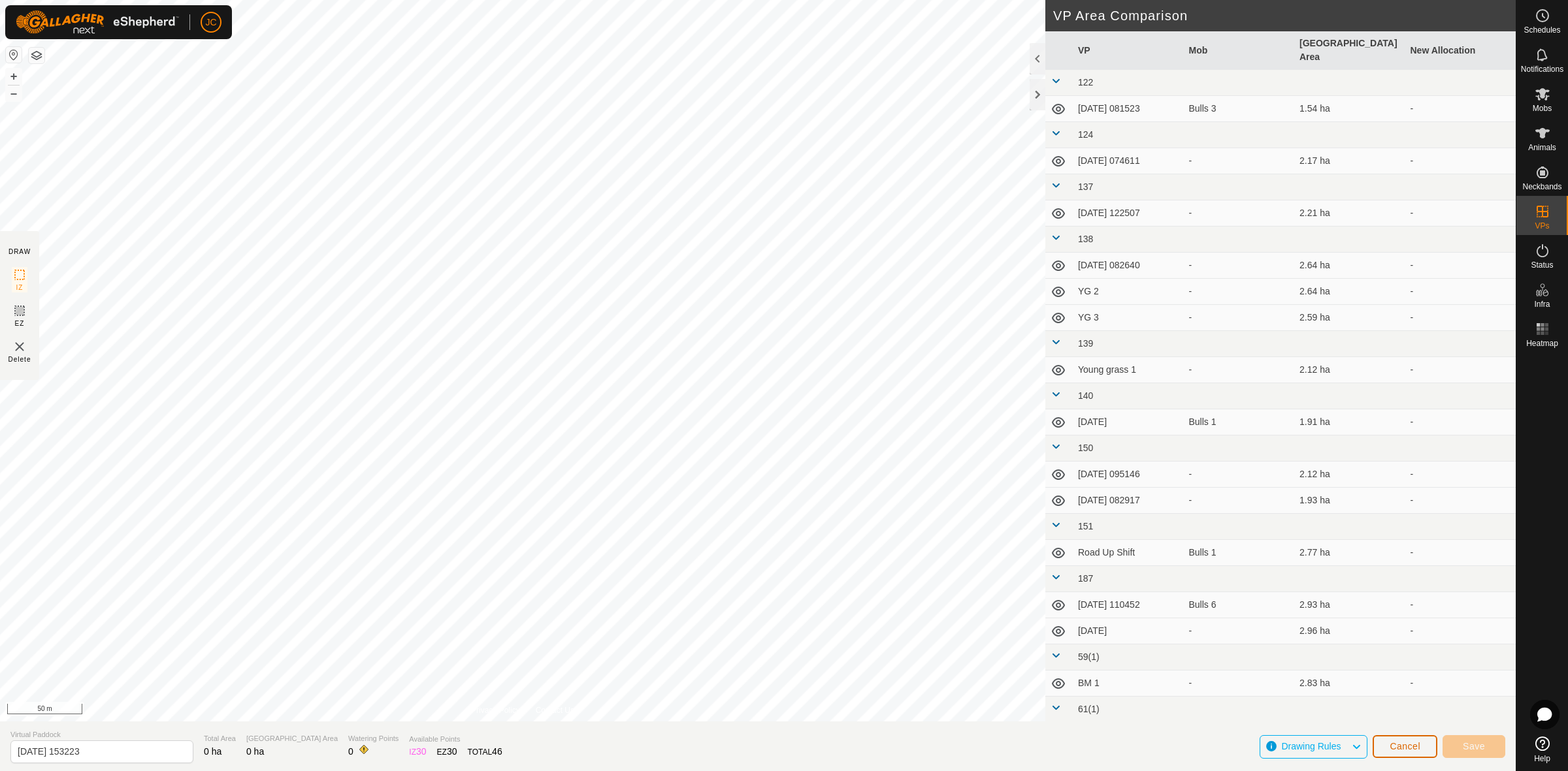
click at [1402, 748] on span "Cancel" at bounding box center [1405, 747] width 31 height 11
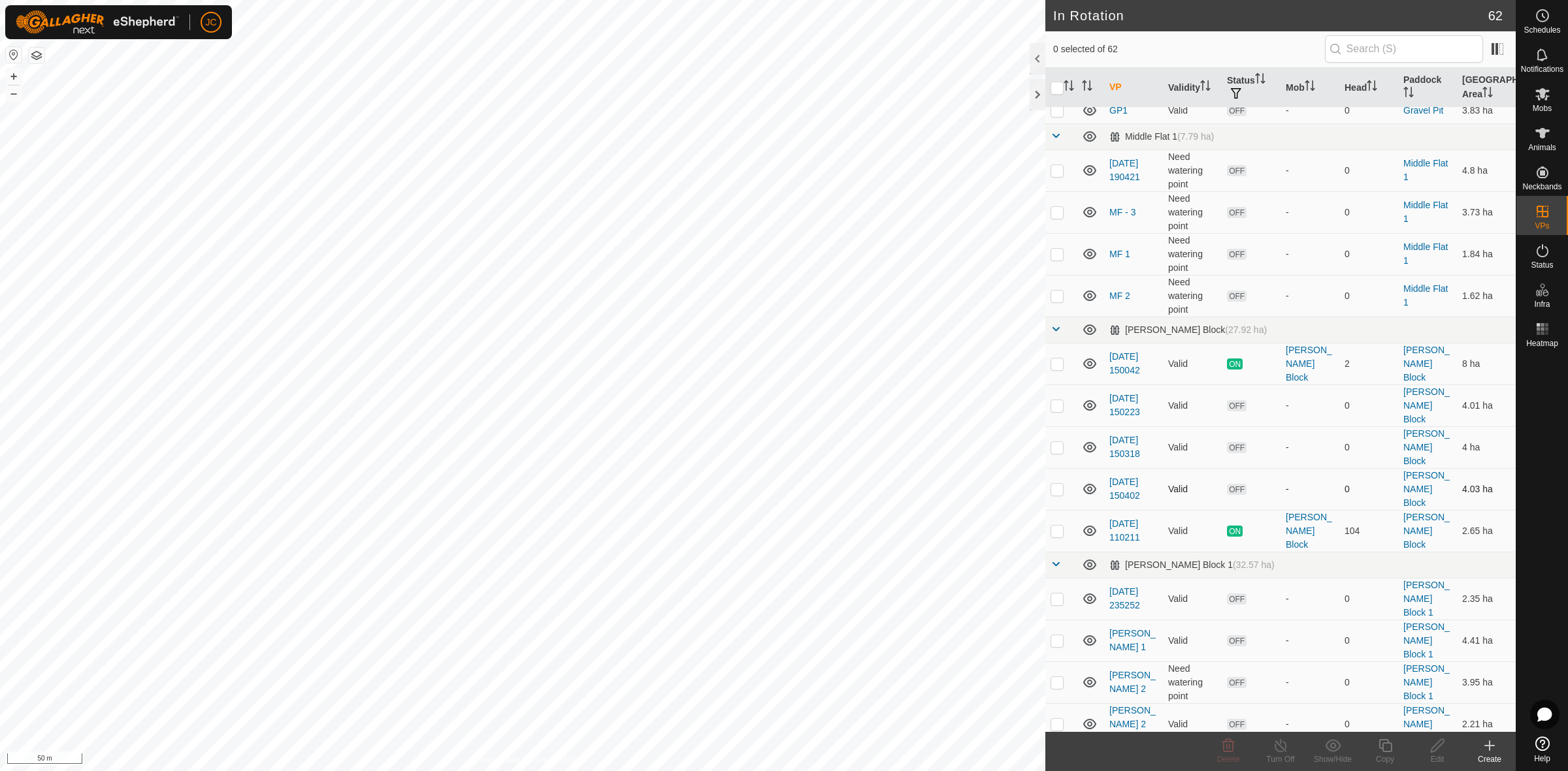
scroll to position [1794, 0]
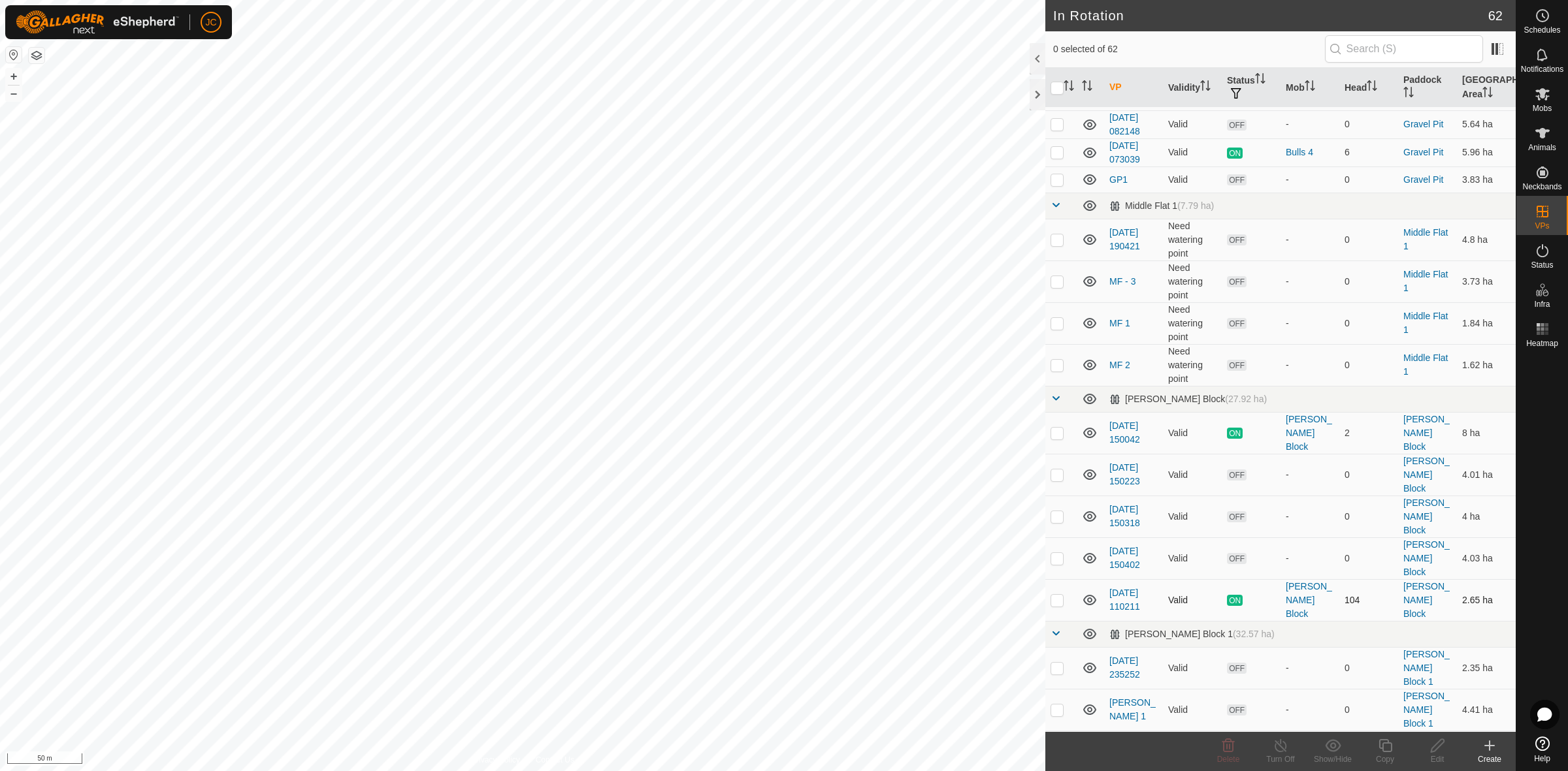
click at [1059, 595] on p-checkbox at bounding box center [1056, 600] width 13 height 11
click at [1056, 595] on p-checkbox at bounding box center [1056, 600] width 13 height 11
checkbox input "false"
click at [1053, 553] on p-checkbox at bounding box center [1056, 558] width 13 height 11
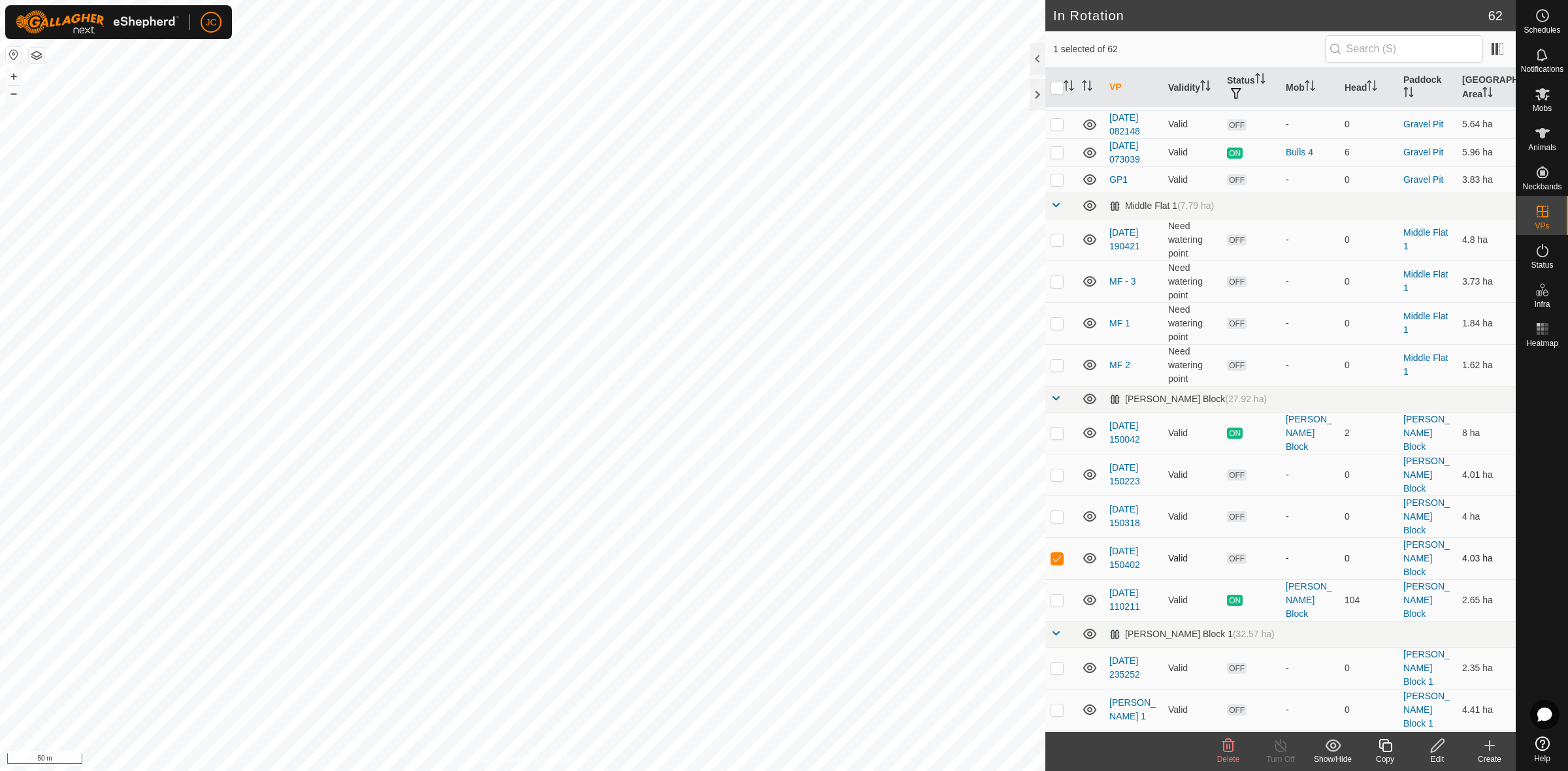
checkbox input "false"
click at [1054, 495] on td at bounding box center [1061, 516] width 31 height 42
drag, startPoint x: 1056, startPoint y: 417, endPoint x: 1059, endPoint y: 392, distance: 25.2
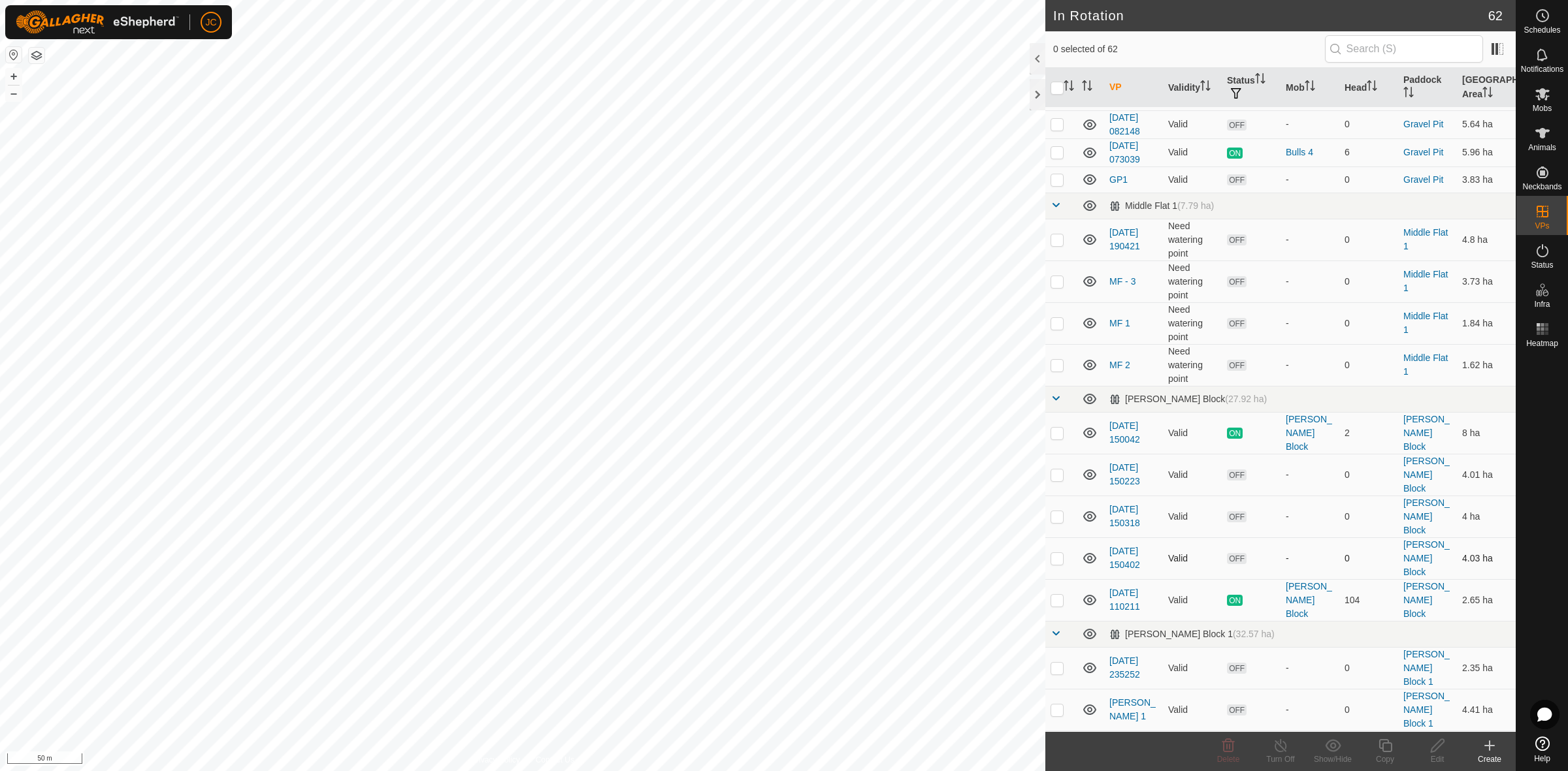
drag, startPoint x: 1171, startPoint y: 419, endPoint x: 1169, endPoint y: 411, distance: 8.2
click at [1169, 537] on td "Valid" at bounding box center [1191, 558] width 59 height 42
click at [1063, 511] on p-tablecheckbox at bounding box center [1056, 517] width 13 height 11
click at [1060, 511] on p-checkbox at bounding box center [1056, 517] width 13 height 11
checkbox input "false"
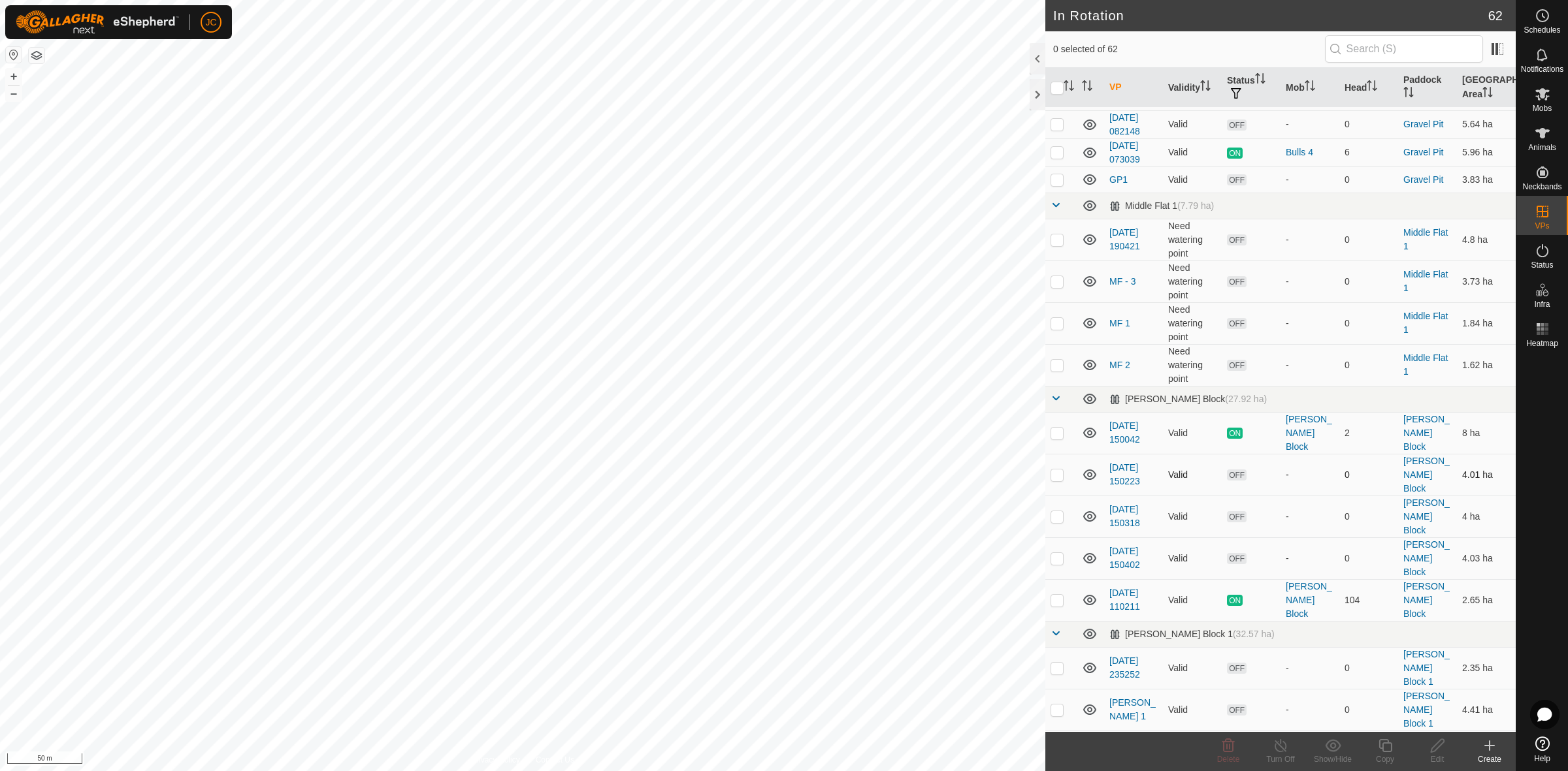
click at [1056, 469] on p-checkbox at bounding box center [1056, 475] width 13 height 11
checkbox input "false"
click at [1056, 427] on p-checkbox at bounding box center [1056, 433] width 13 height 11
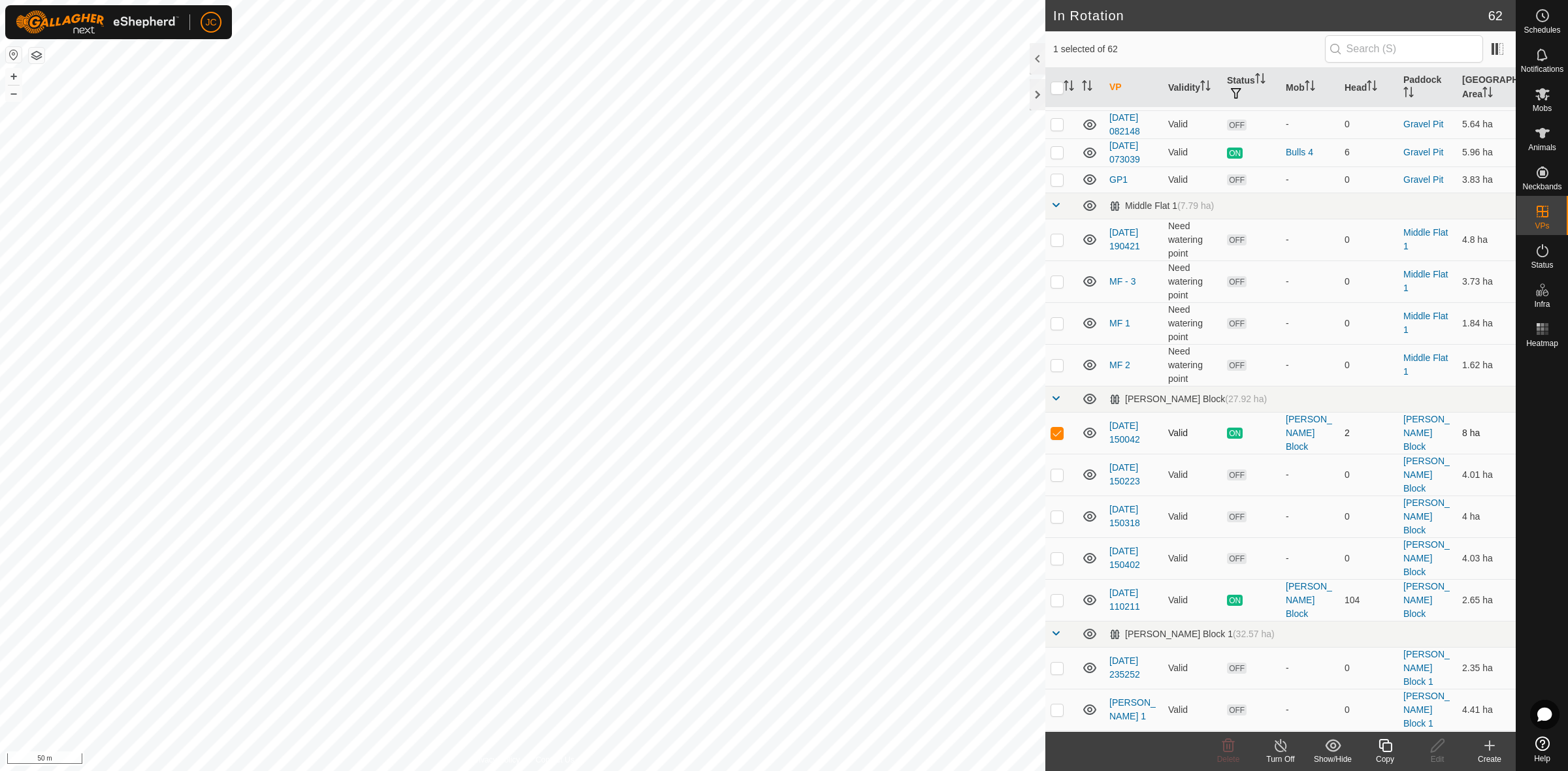
checkbox input "false"
click at [1497, 747] on icon at bounding box center [1489, 746] width 16 height 16
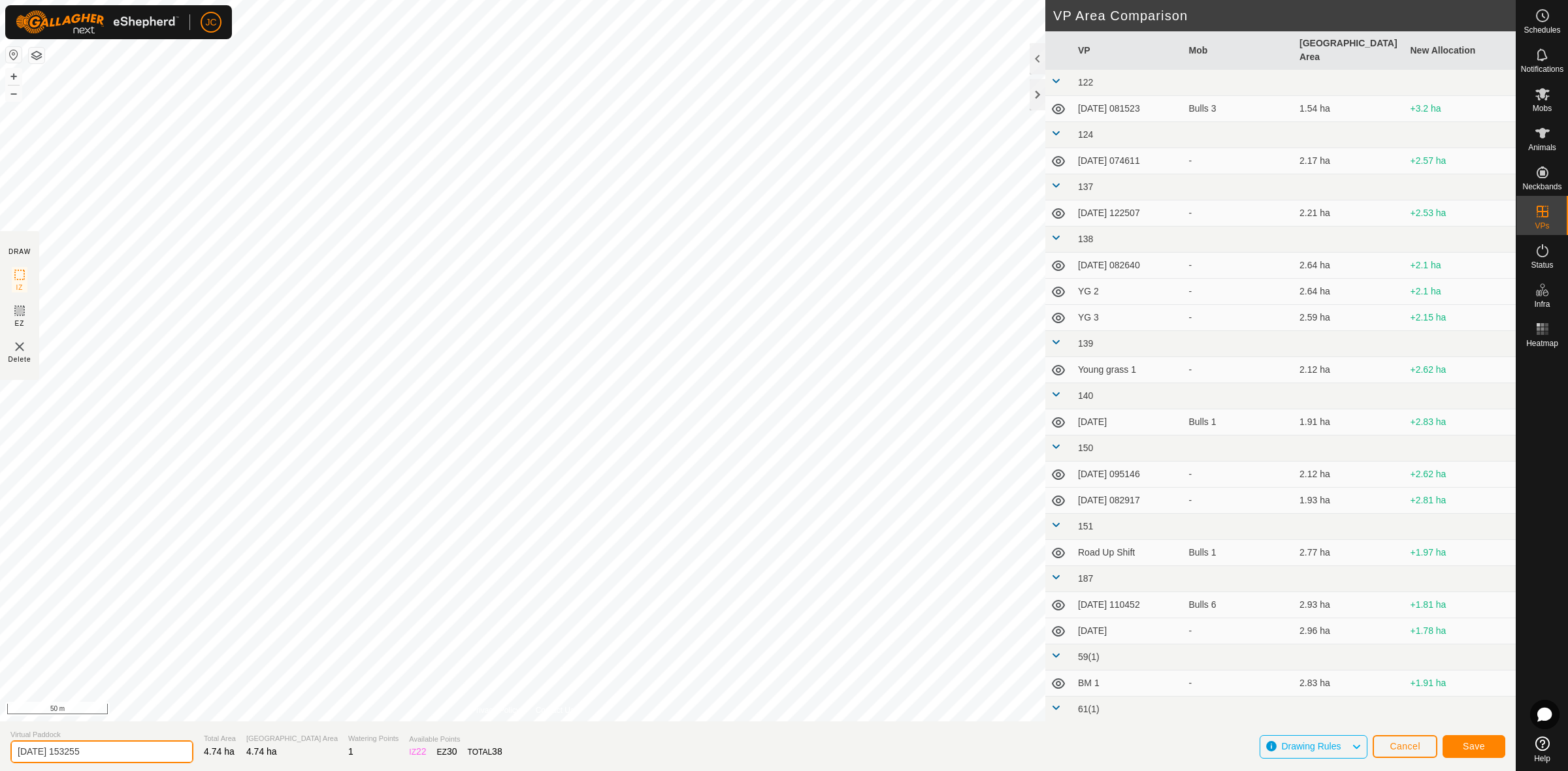
drag, startPoint x: 148, startPoint y: 752, endPoint x: -296, endPoint y: 697, distance: 447.4
click at [0, 697] on html "JC Schedules Notifications Mobs Animals Neckbands VPs Status Infra Heatmap Help…" at bounding box center [784, 386] width 1568 height 771
type input "M 2"
click at [1473, 742] on span "Save" at bounding box center [1473, 747] width 22 height 11
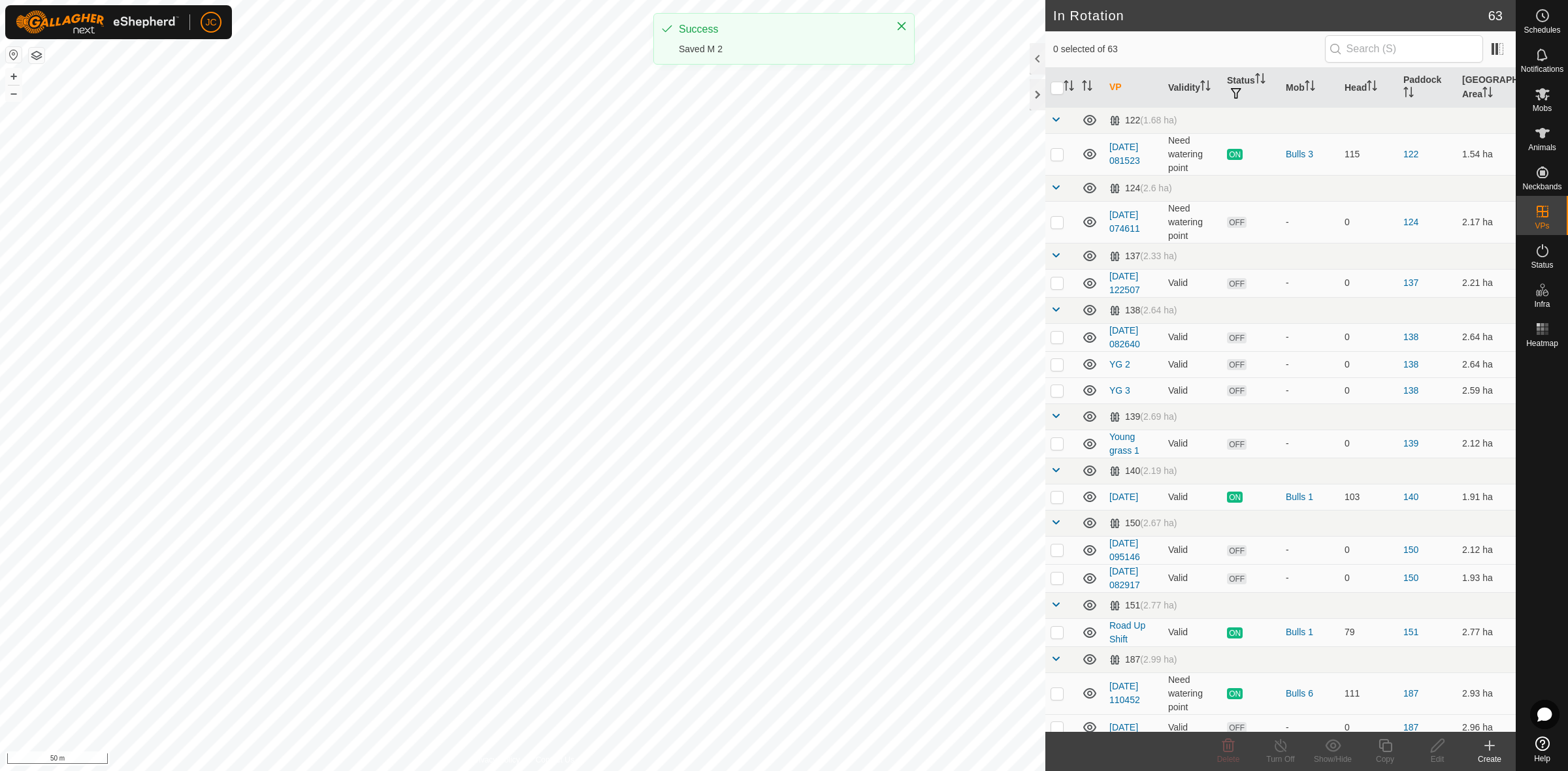
click at [1505, 751] on create-svg-icon at bounding box center [1489, 746] width 52 height 16
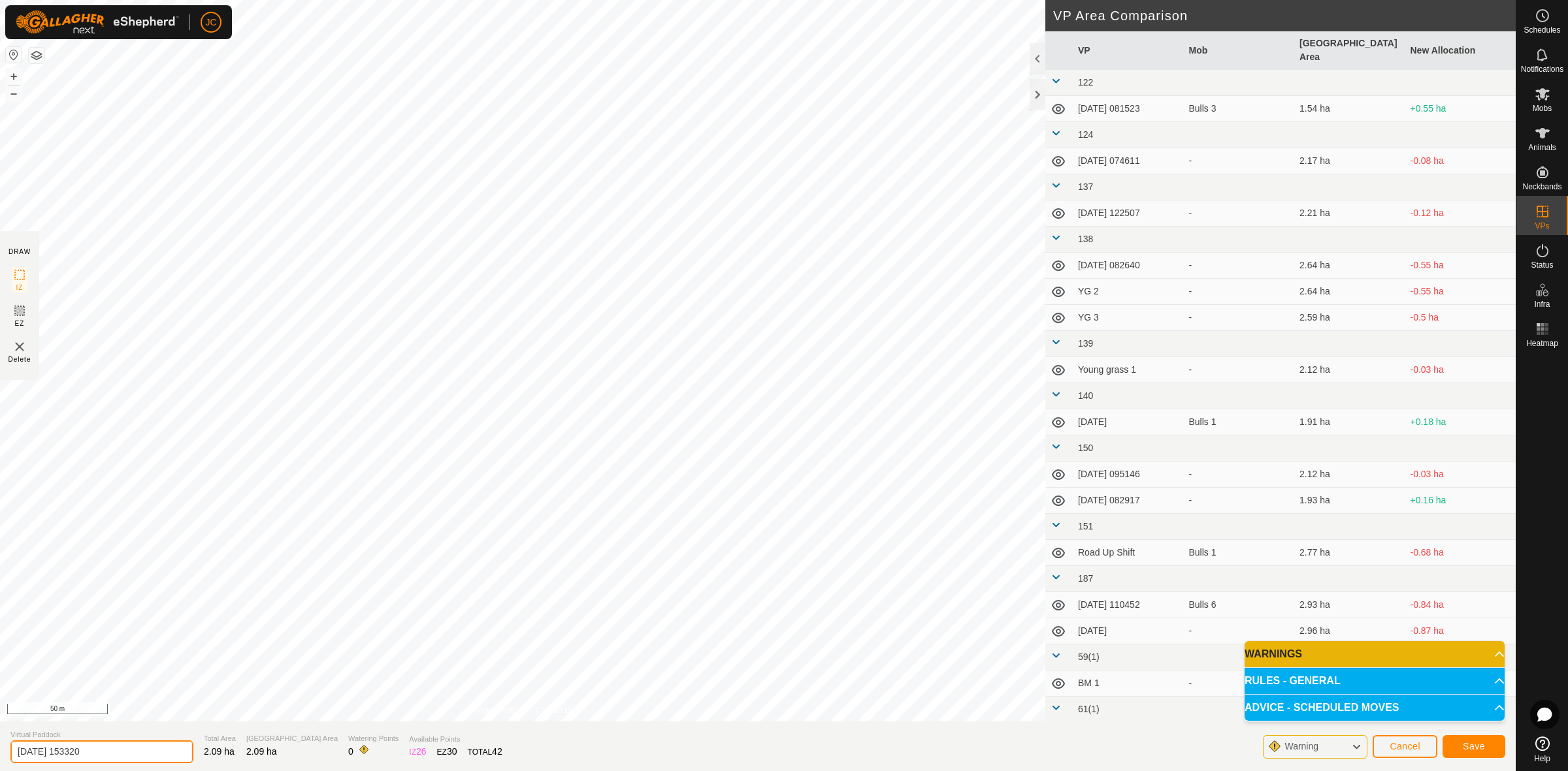
drag, startPoint x: 123, startPoint y: 751, endPoint x: -97, endPoint y: 713, distance: 223.3
click at [0, 713] on html "JC Schedules Notifications Mobs Animals Neckbands VPs Status Infra Heatmap Help…" at bounding box center [784, 386] width 1568 height 771
type input "m"
type input "M2 - BF"
click at [1488, 744] on button "Save" at bounding box center [1474, 747] width 63 height 23
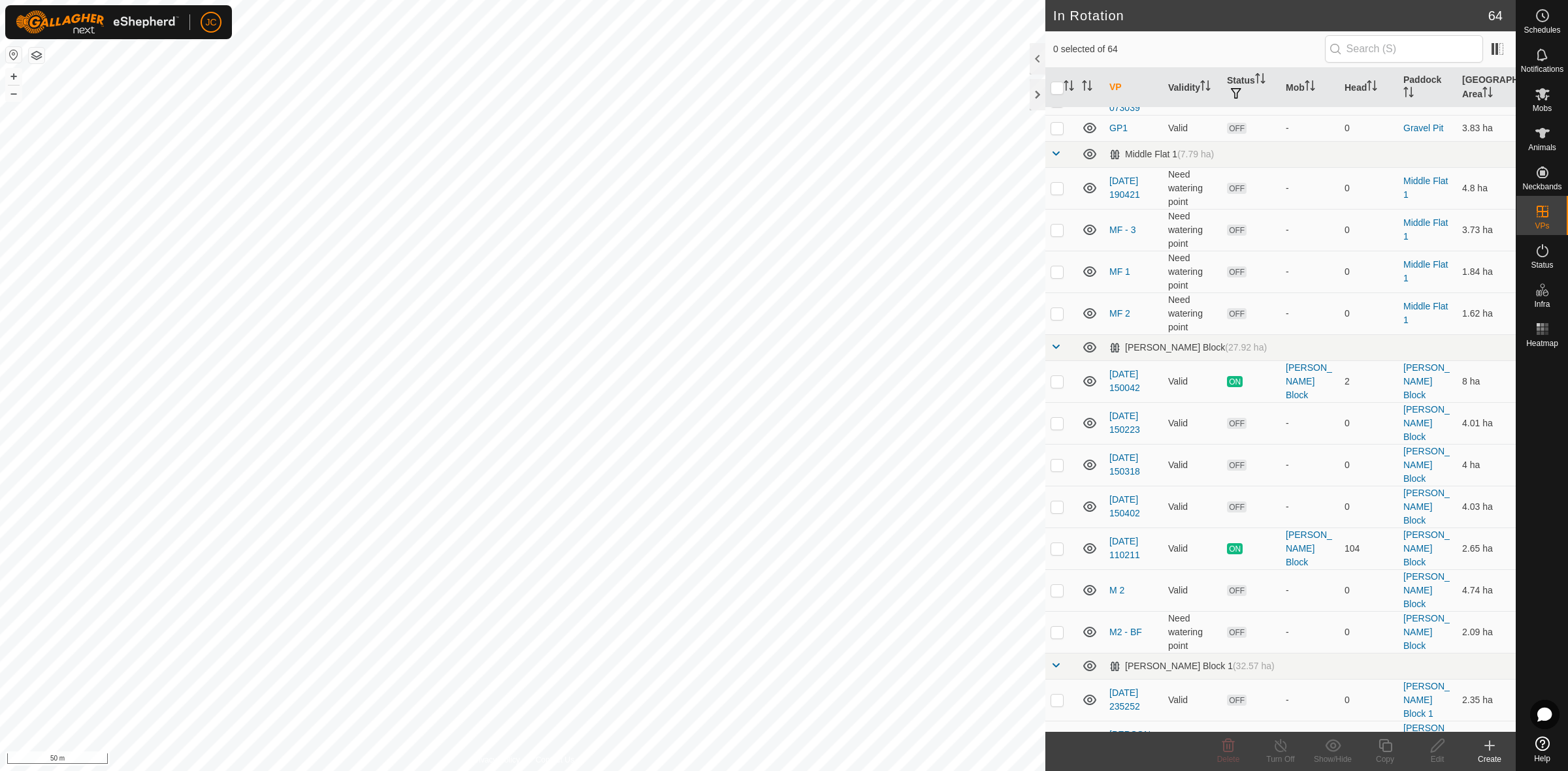
scroll to position [1877, 0]
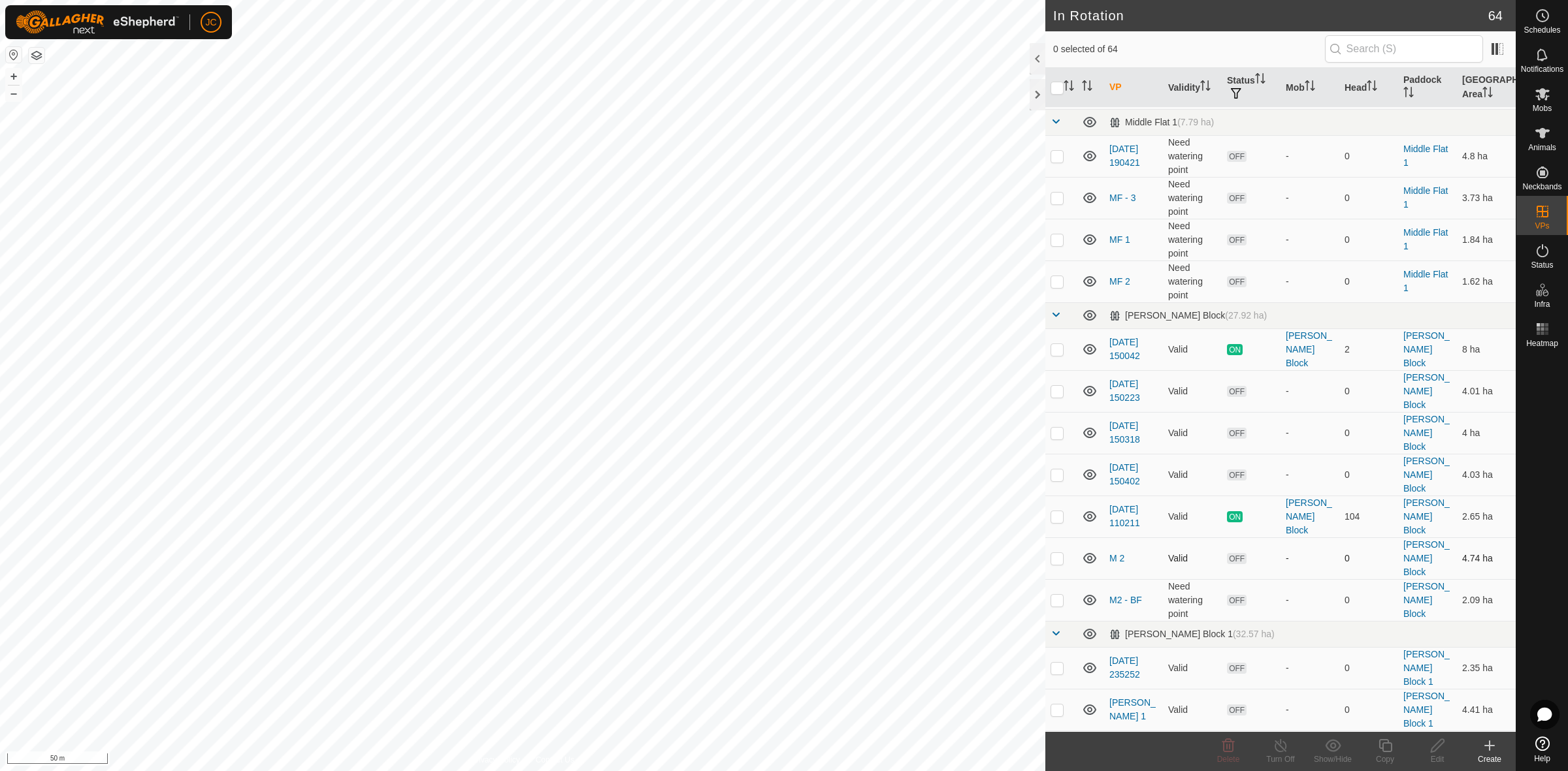
click at [1052, 553] on p-checkbox at bounding box center [1056, 558] width 13 height 11
checkbox input "false"
click at [1057, 595] on p-checkbox at bounding box center [1056, 600] width 13 height 11
checkbox input "true"
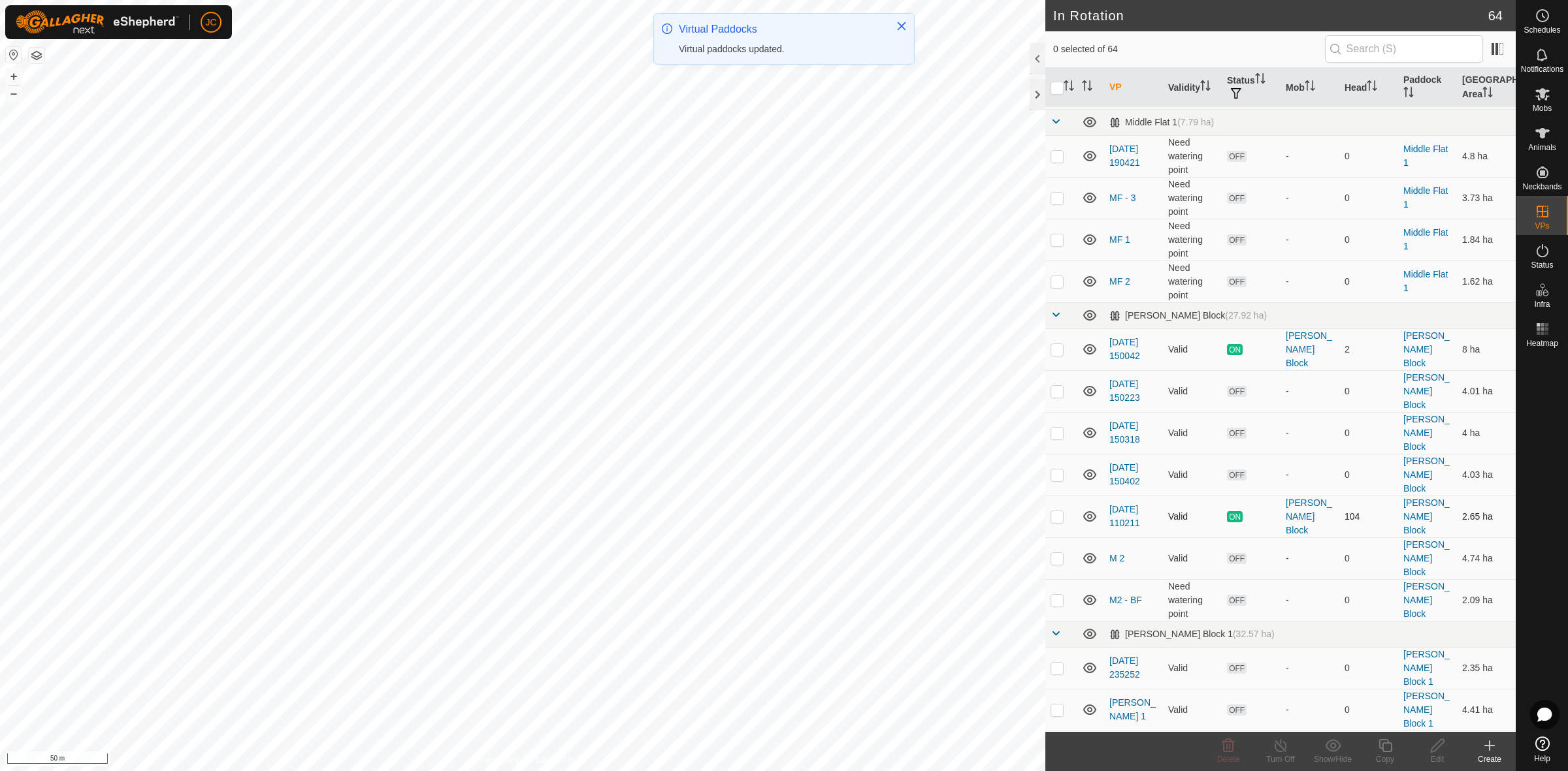
click at [1056, 511] on p-checkbox at bounding box center [1056, 517] width 13 height 11
checkbox input "false"
click at [1059, 469] on p-checkbox at bounding box center [1056, 475] width 13 height 11
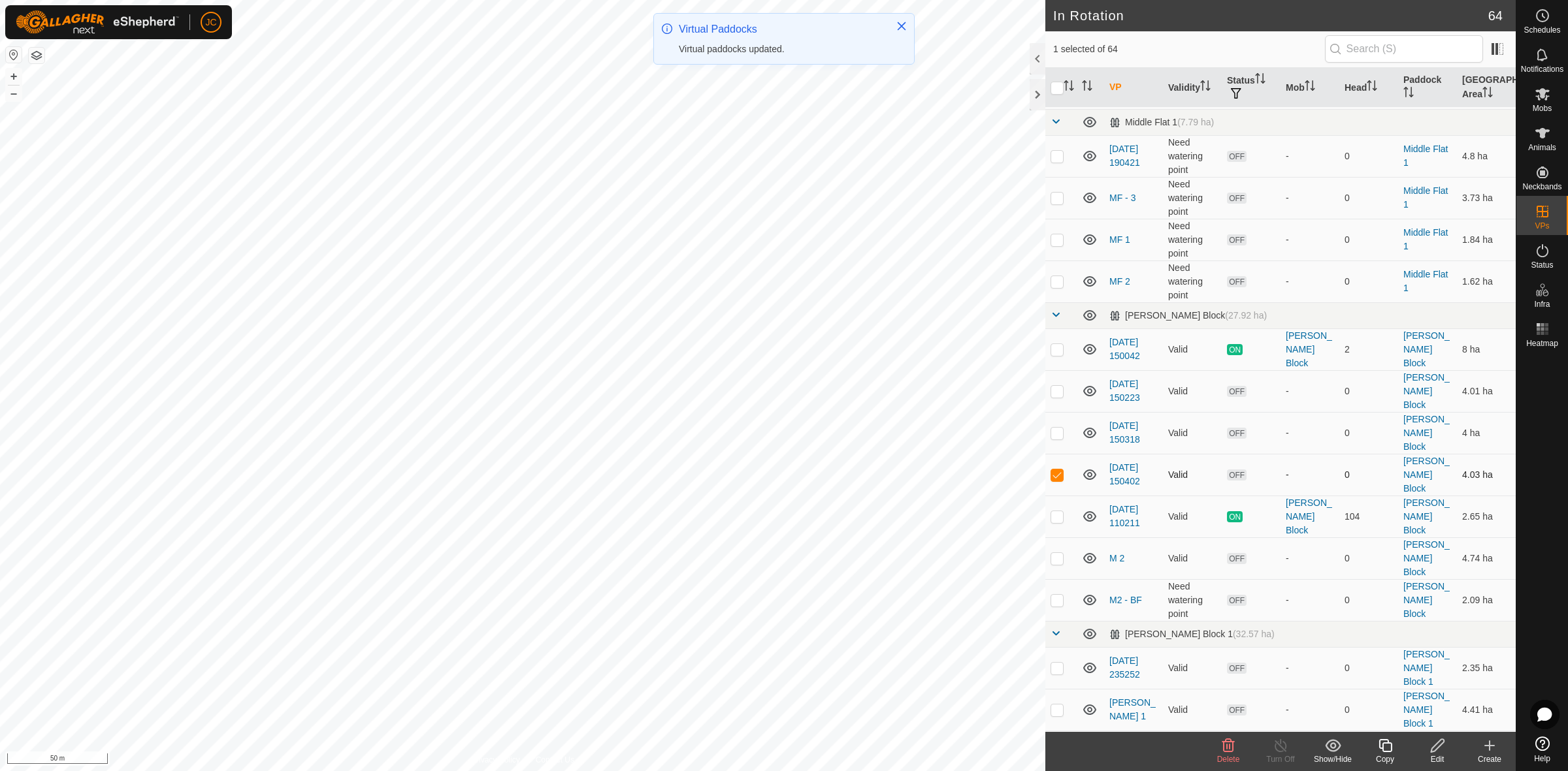
checkbox input "false"
click at [1056, 386] on p-checkbox at bounding box center [1056, 391] width 13 height 11
checkbox input "true"
click at [1429, 747] on icon at bounding box center [1437, 746] width 16 height 16
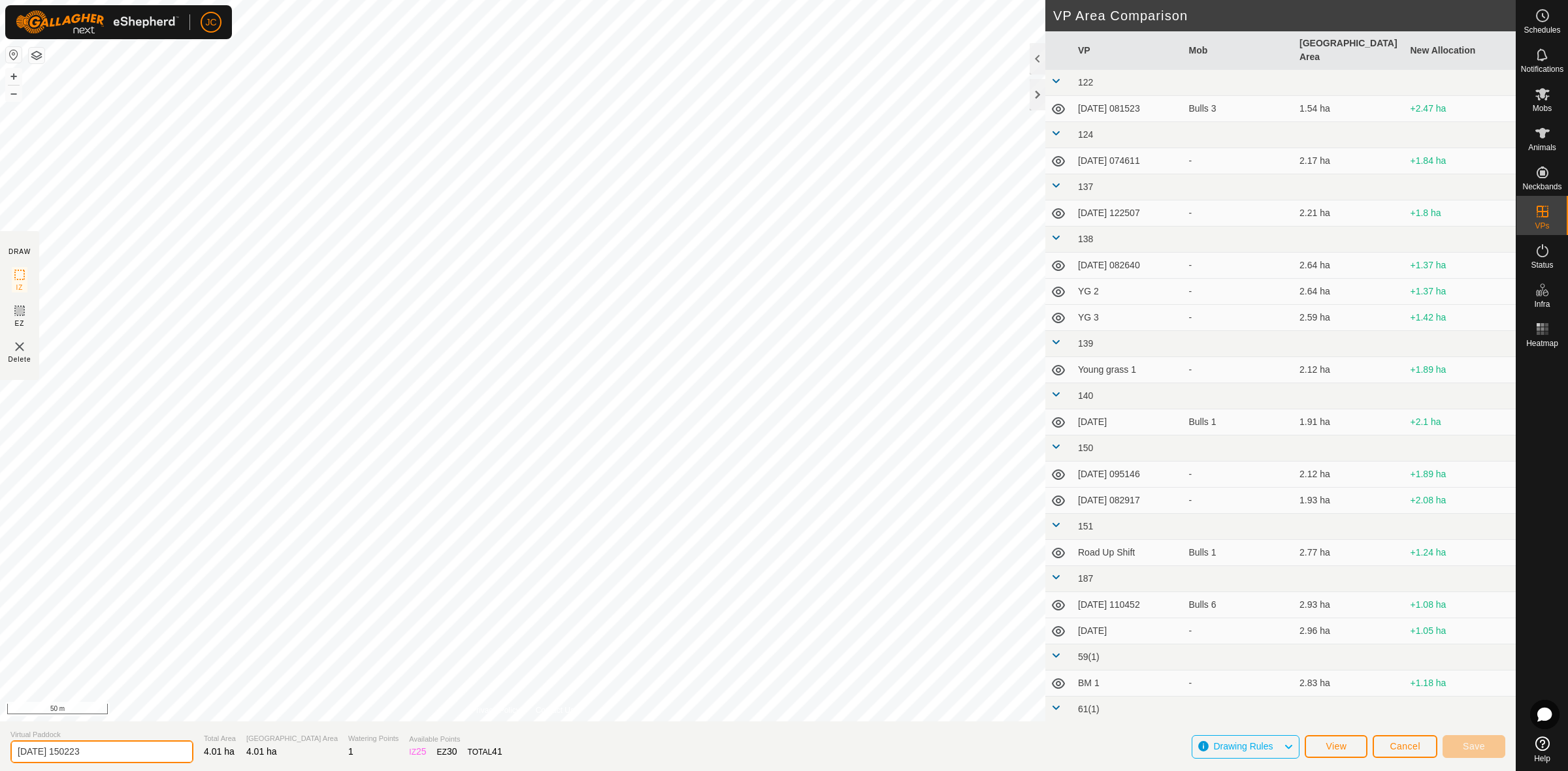
drag, startPoint x: 112, startPoint y: 756, endPoint x: -40, endPoint y: 745, distance: 152.4
click at [0, 745] on html "JC Schedules Notifications Mobs Animals Neckbands VPs Status Infra Heatmap Help…" at bounding box center [784, 386] width 1568 height 771
type input "m"
type input "M3"
click at [1469, 745] on span "Save" at bounding box center [1473, 747] width 22 height 11
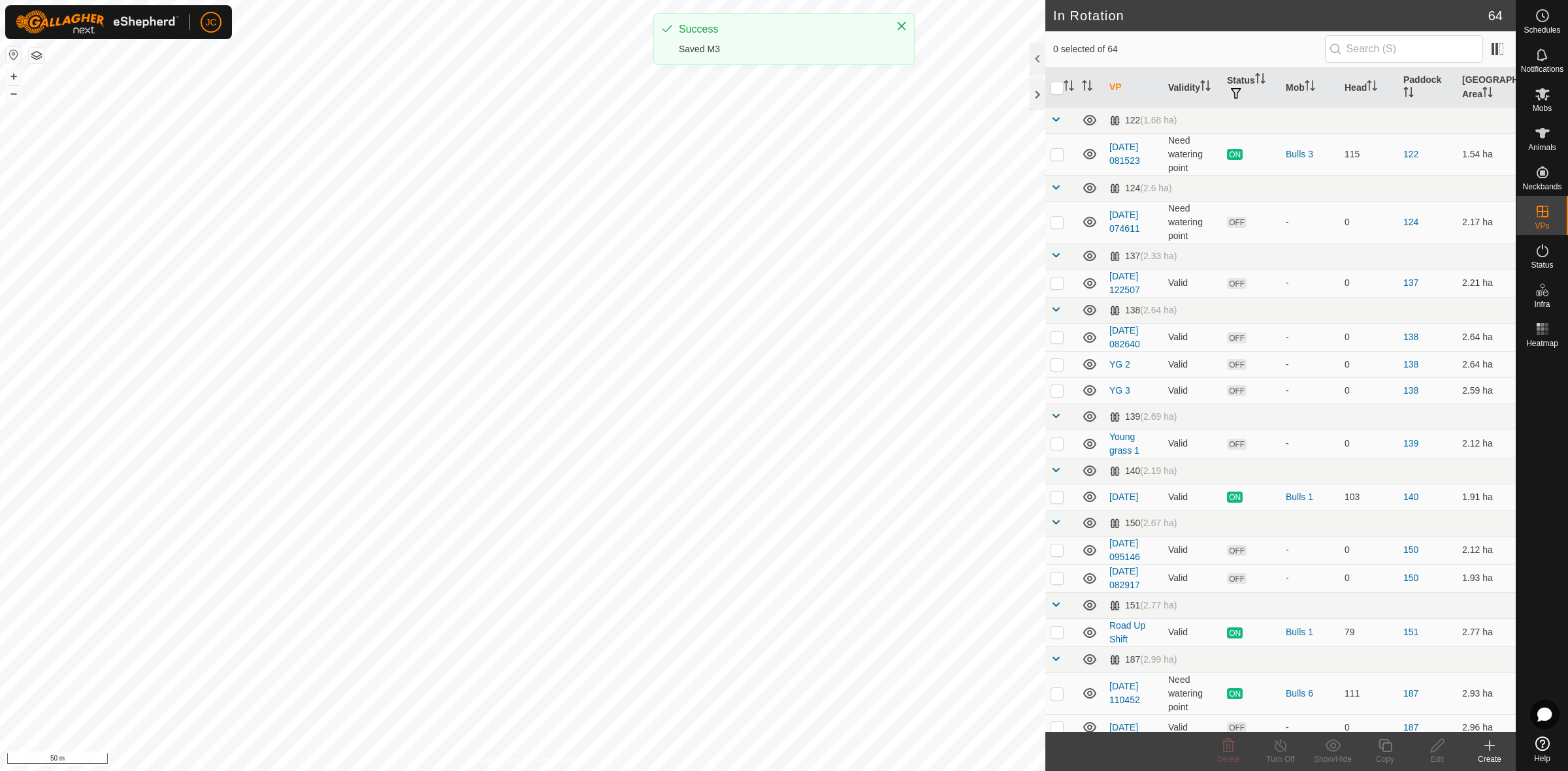
click at [1491, 746] on icon at bounding box center [1489, 746] width 9 height 0
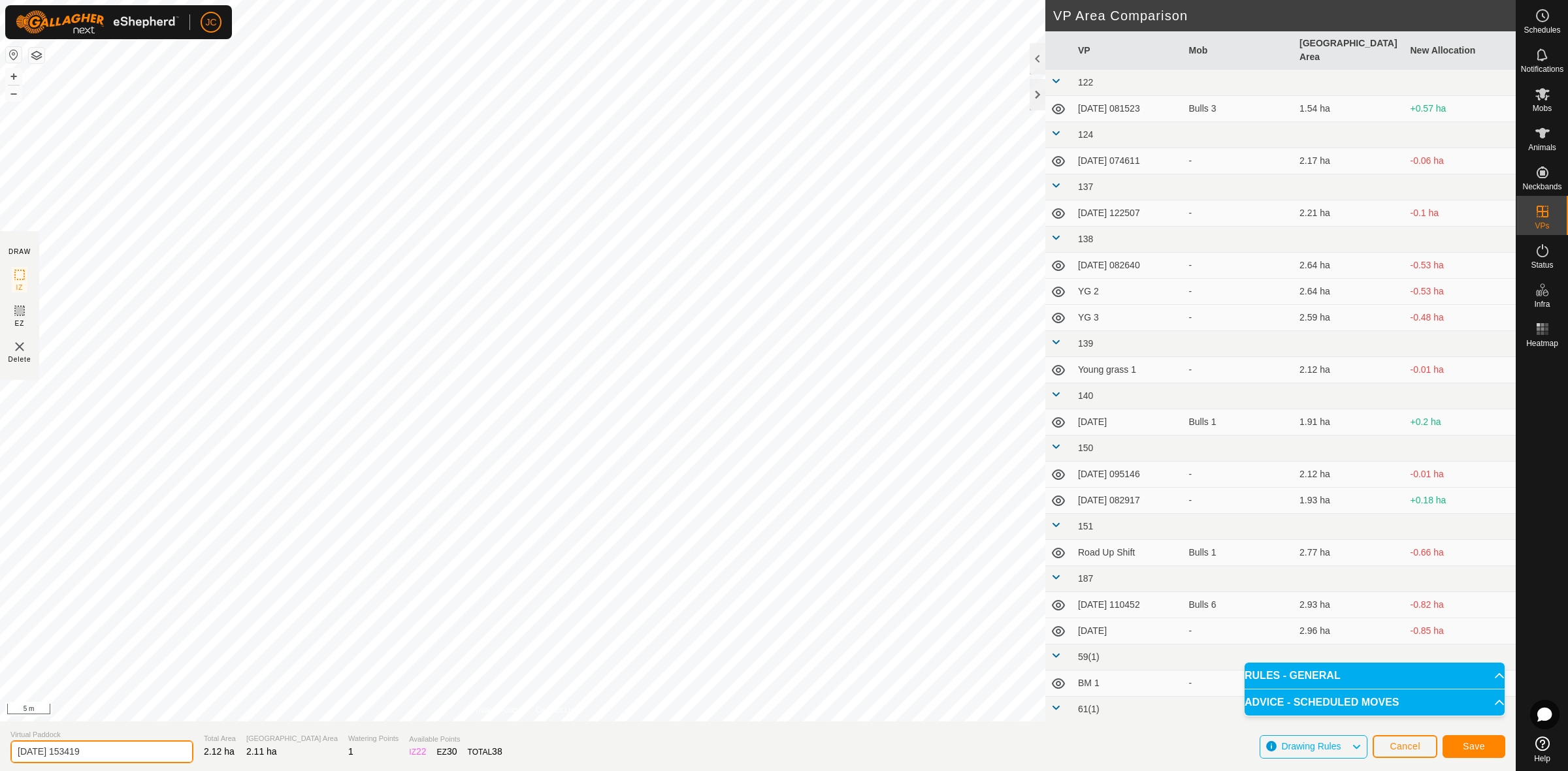
drag, startPoint x: 112, startPoint y: 753, endPoint x: -51, endPoint y: 742, distance: 163.4
click at [0, 742] on html "JC Schedules Notifications Mobs Animals Neckbands VPs Status Infra Heatmap Help…" at bounding box center [784, 386] width 1568 height 771
type input "M3-BF"
click at [1501, 745] on button "Save" at bounding box center [1474, 747] width 63 height 23
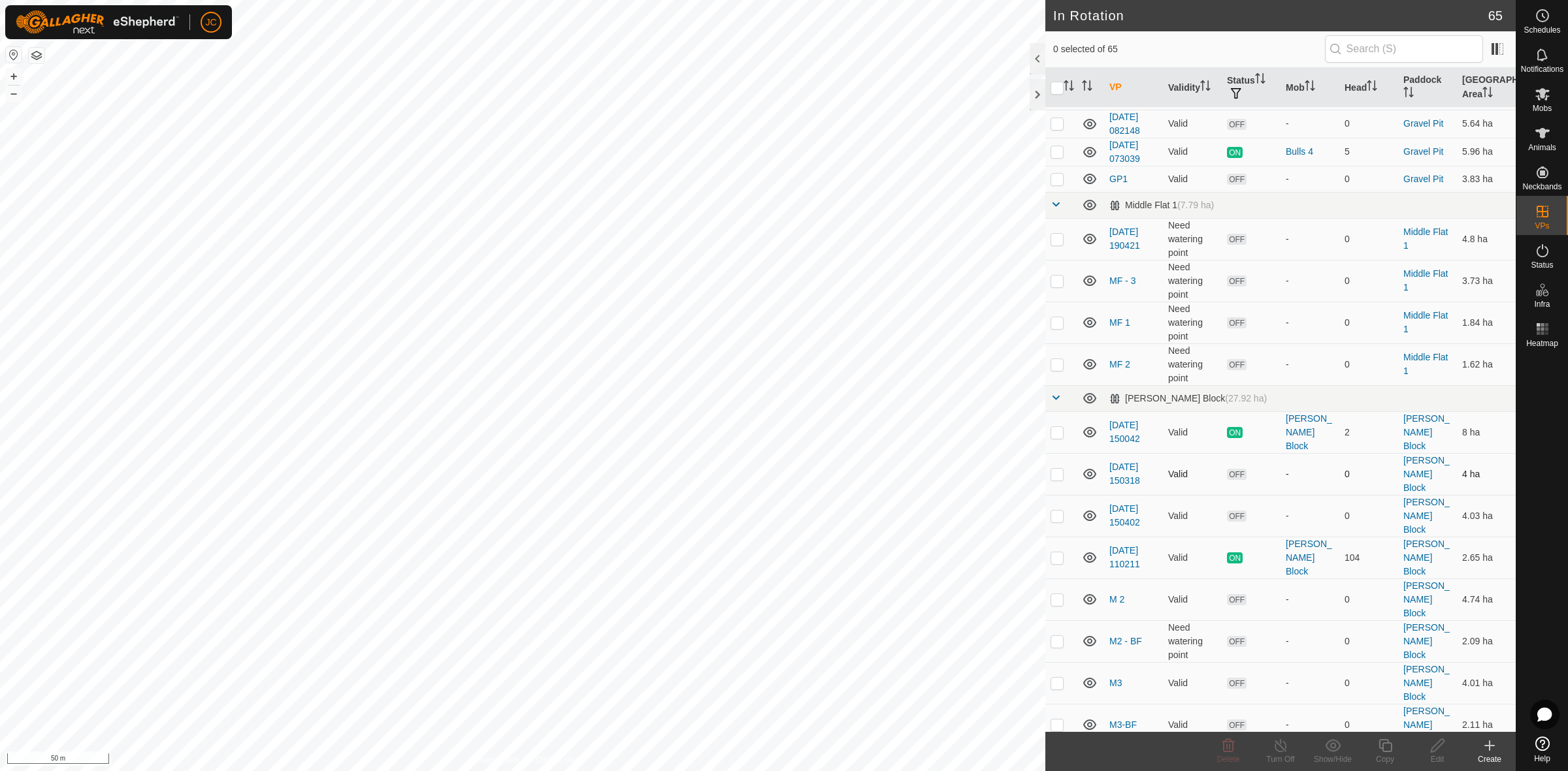
scroll to position [1795, 0]
click at [1056, 494] on td at bounding box center [1061, 515] width 31 height 42
checkbox input "true"
click at [1055, 509] on p-checkbox at bounding box center [1056, 515] width 13 height 11
checkbox input "false"
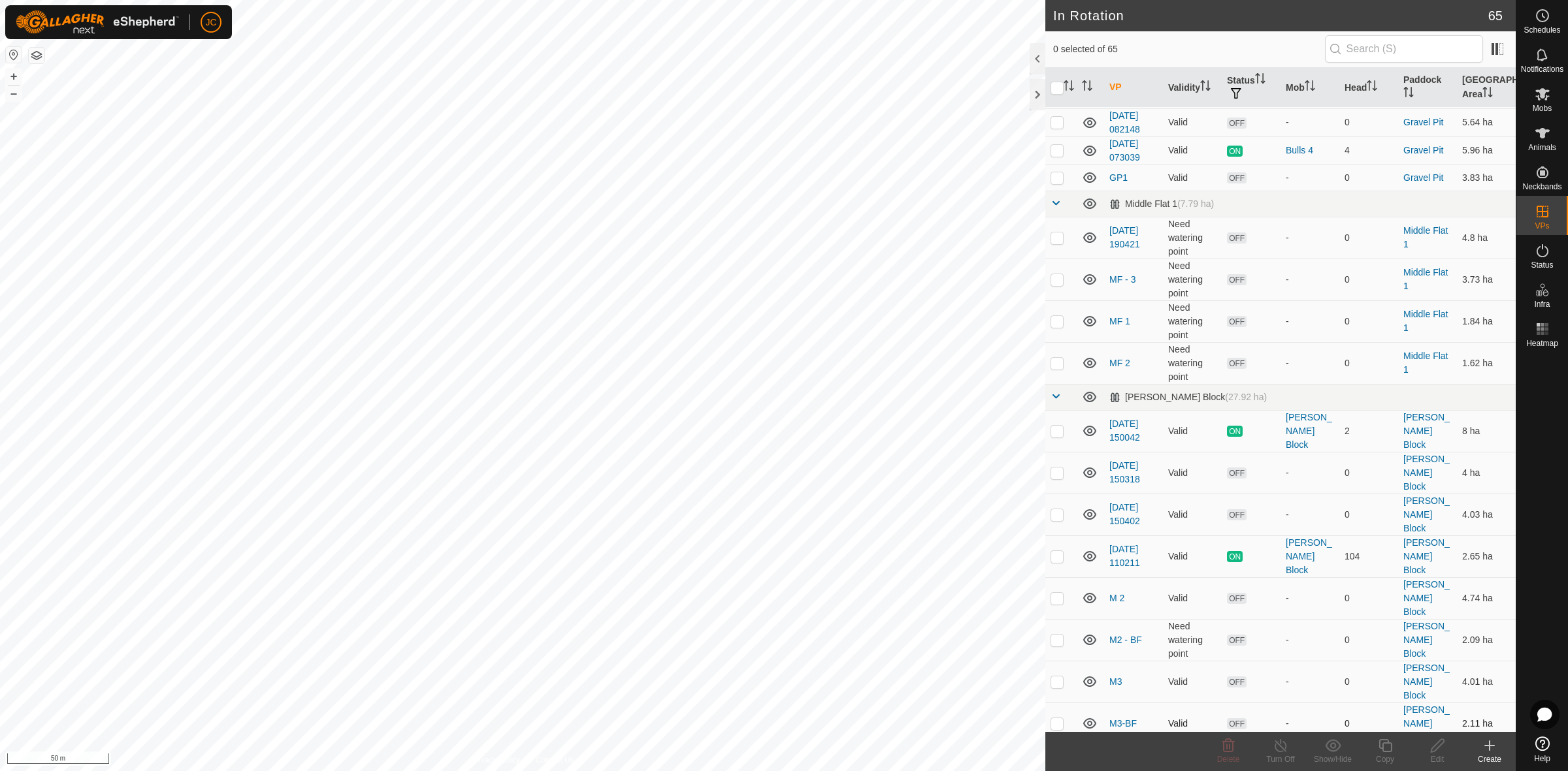
click at [1054, 718] on p-checkbox at bounding box center [1056, 724] width 13 height 11
checkbox input "false"
click at [1056, 676] on p-checkbox at bounding box center [1056, 682] width 13 height 11
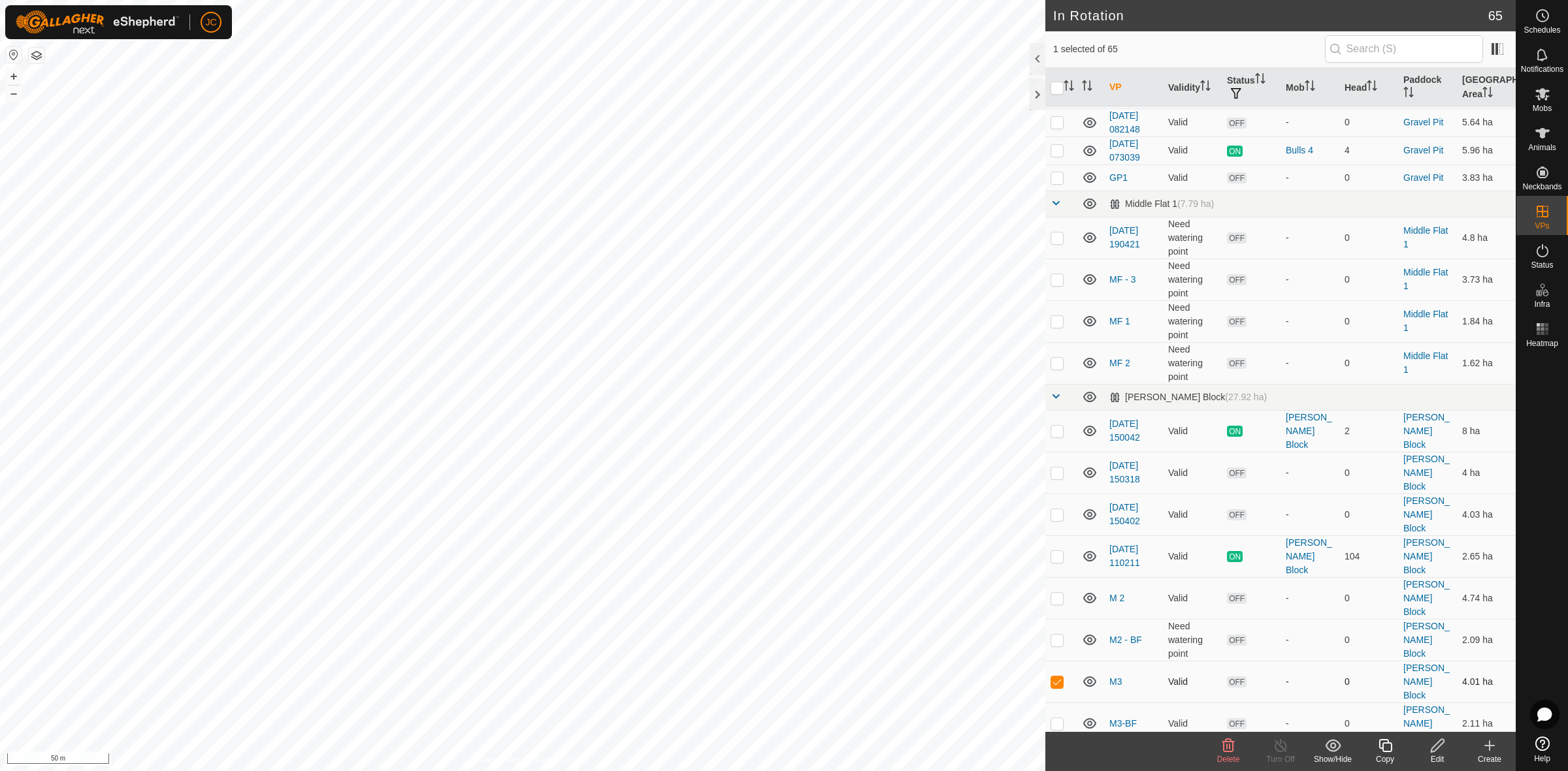
checkbox input "false"
click at [1056, 619] on td at bounding box center [1061, 640] width 31 height 42
checkbox input "false"
click at [1056, 593] on p-checkbox at bounding box center [1056, 598] width 13 height 11
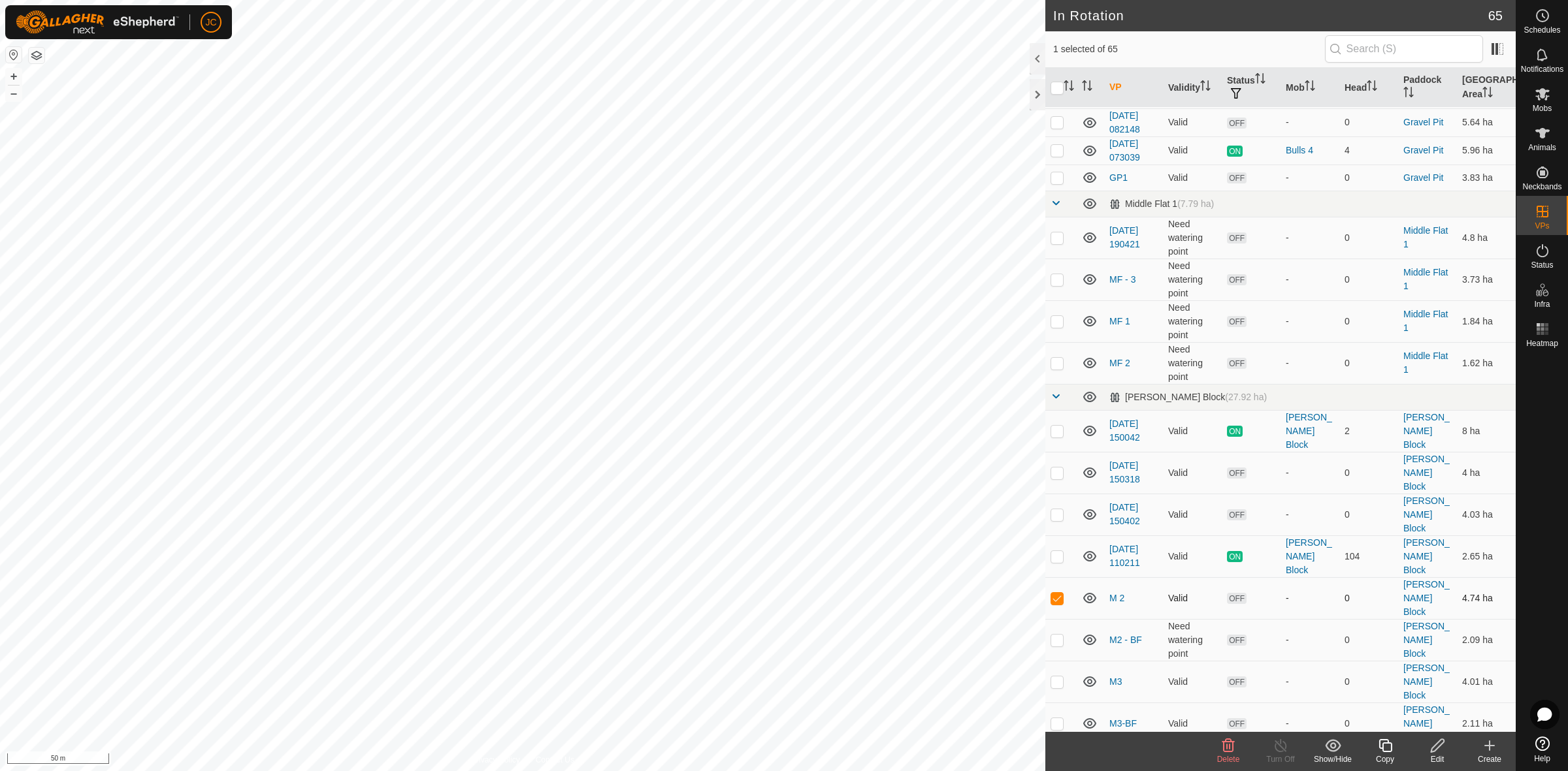
click at [1059, 593] on p-checkbox at bounding box center [1056, 598] width 13 height 11
checkbox input "false"
click at [1054, 551] on p-checkbox at bounding box center [1056, 556] width 13 height 11
checkbox input "true"
click at [1056, 593] on p-checkbox at bounding box center [1056, 598] width 13 height 11
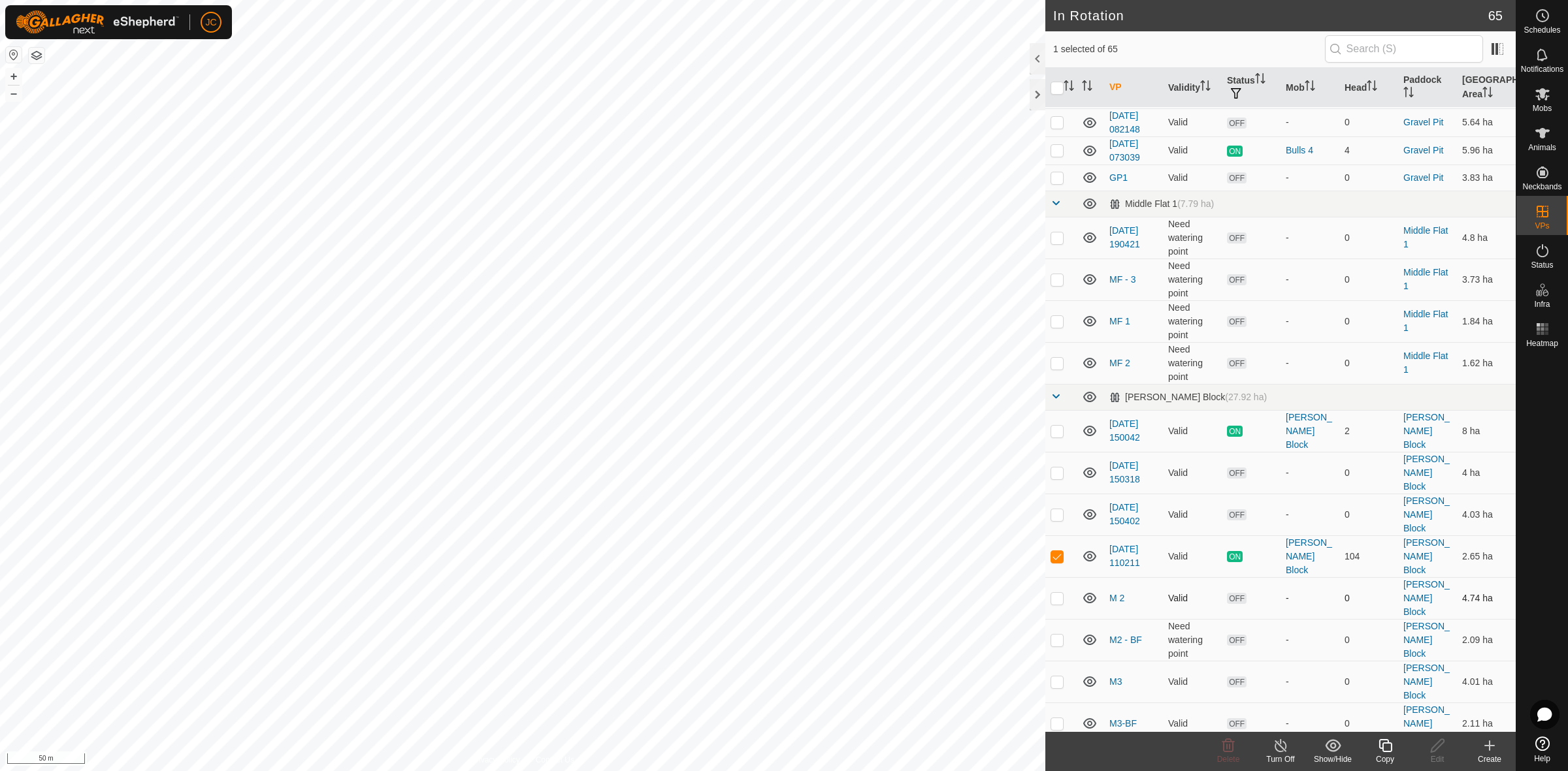
checkbox input "true"
click at [1059, 551] on p-checkbox at bounding box center [1056, 556] width 13 height 11
checkbox input "false"
click at [1059, 634] on p-checkbox at bounding box center [1056, 640] width 13 height 11
checkbox input "true"
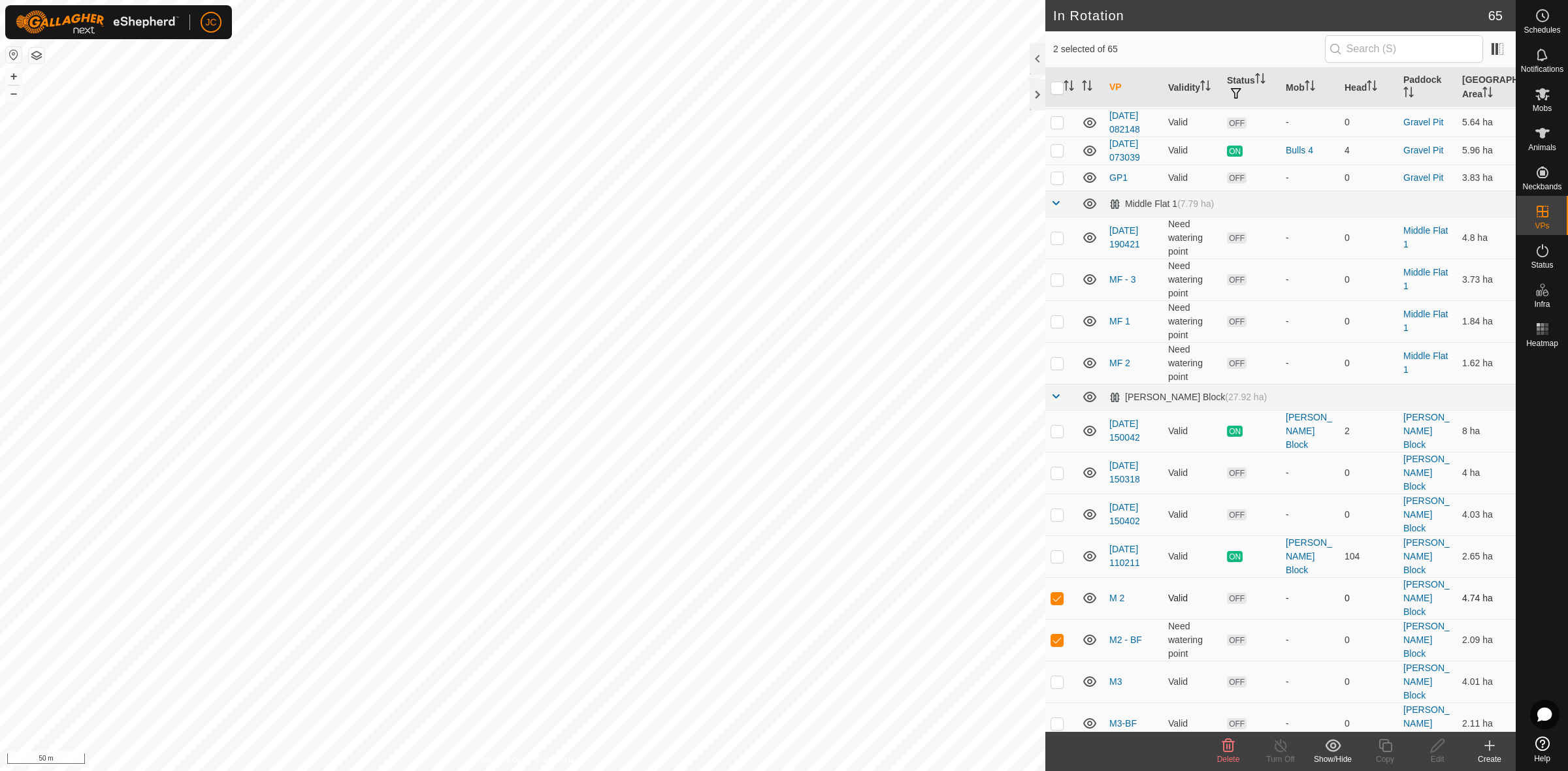
click at [1059, 593] on p-checkbox at bounding box center [1056, 598] width 13 height 11
checkbox input "false"
click at [1056, 676] on p-checkbox at bounding box center [1056, 682] width 13 height 11
checkbox input "true"
click at [1059, 634] on p-checkbox at bounding box center [1056, 640] width 13 height 11
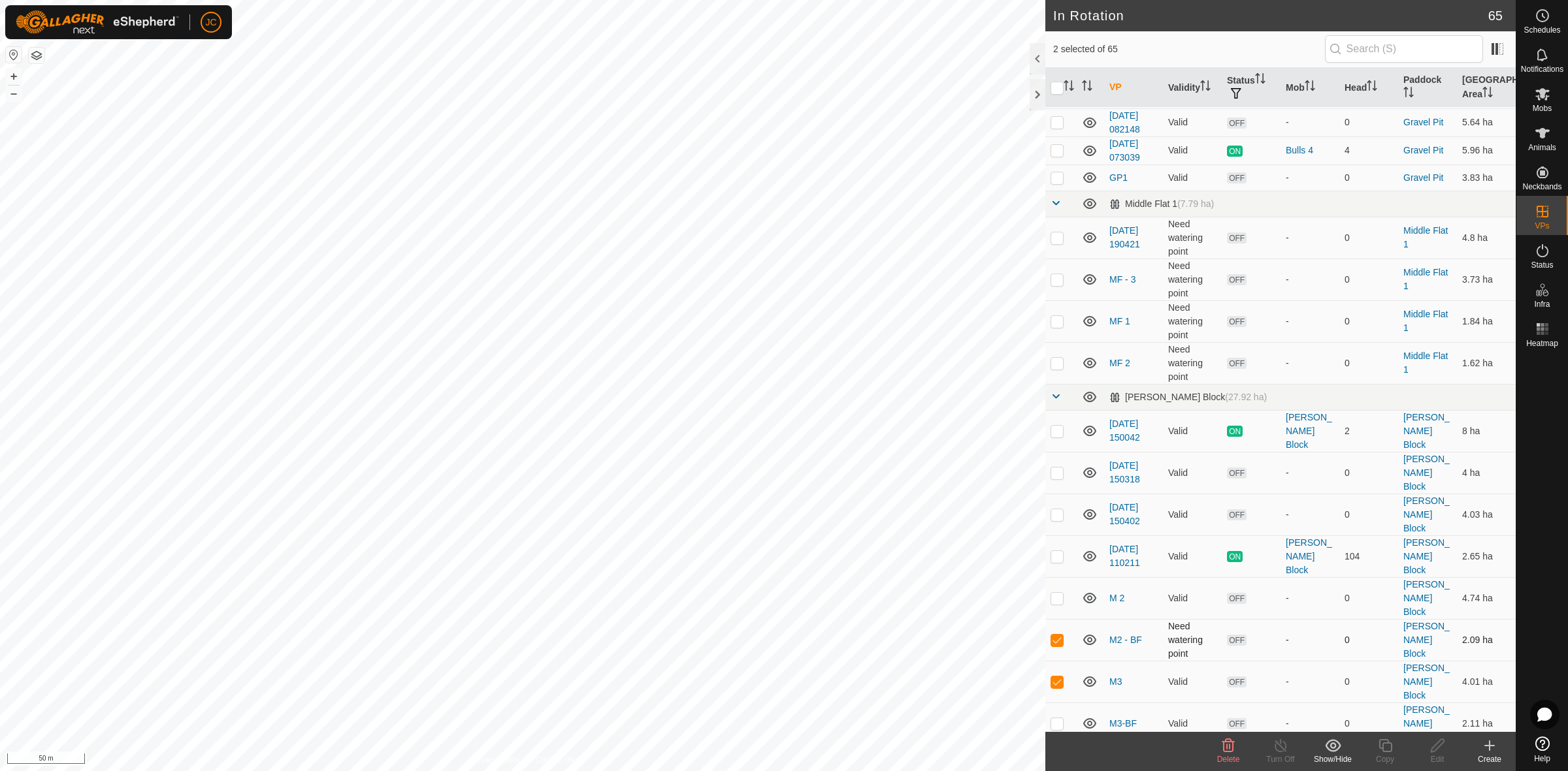
checkbox input "false"
click at [1059, 718] on p-checkbox at bounding box center [1056, 724] width 13 height 11
checkbox input "true"
click at [1059, 676] on p-checkbox at bounding box center [1056, 682] width 13 height 11
checkbox input "false"
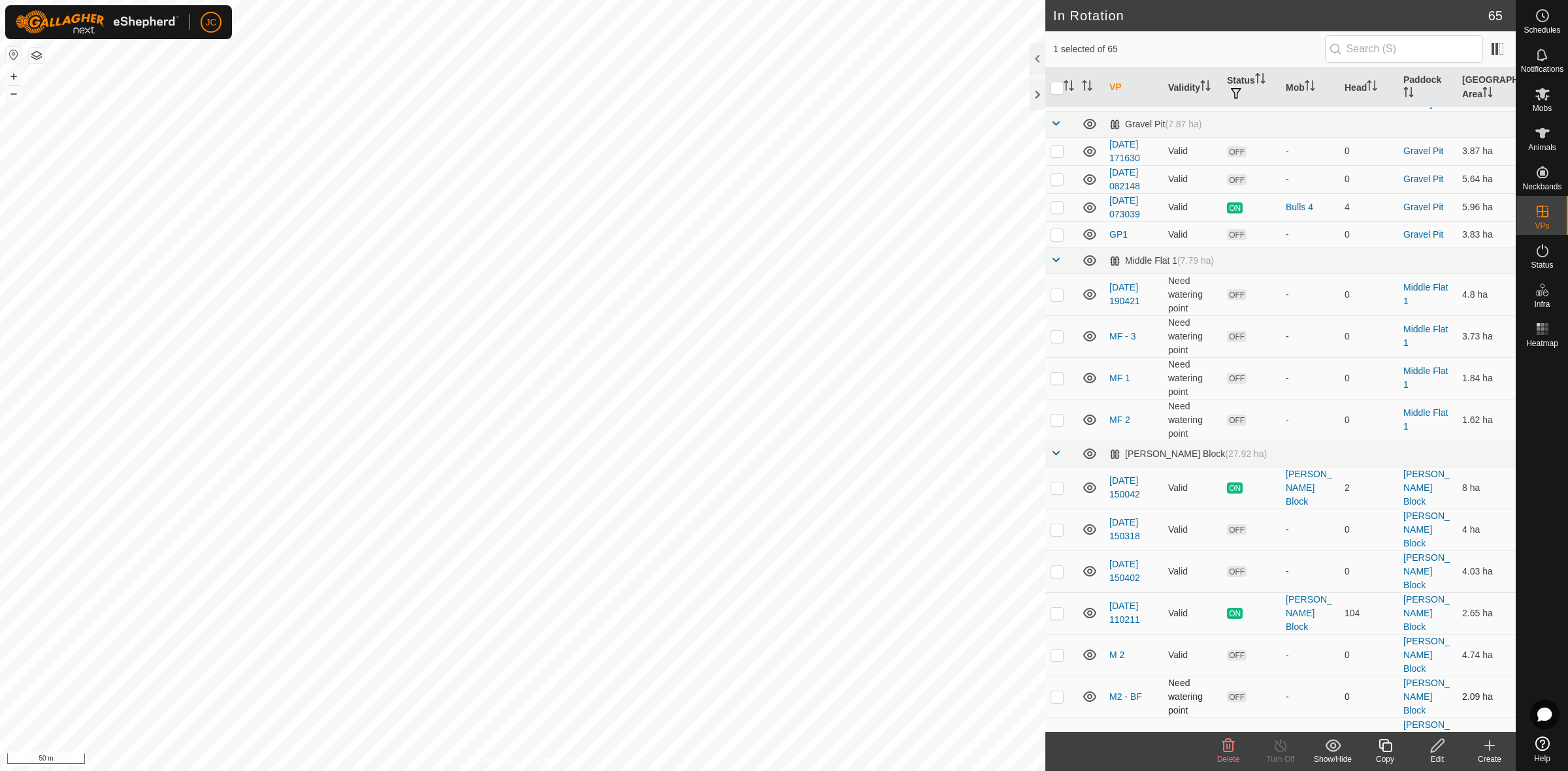
scroll to position [1714, 0]
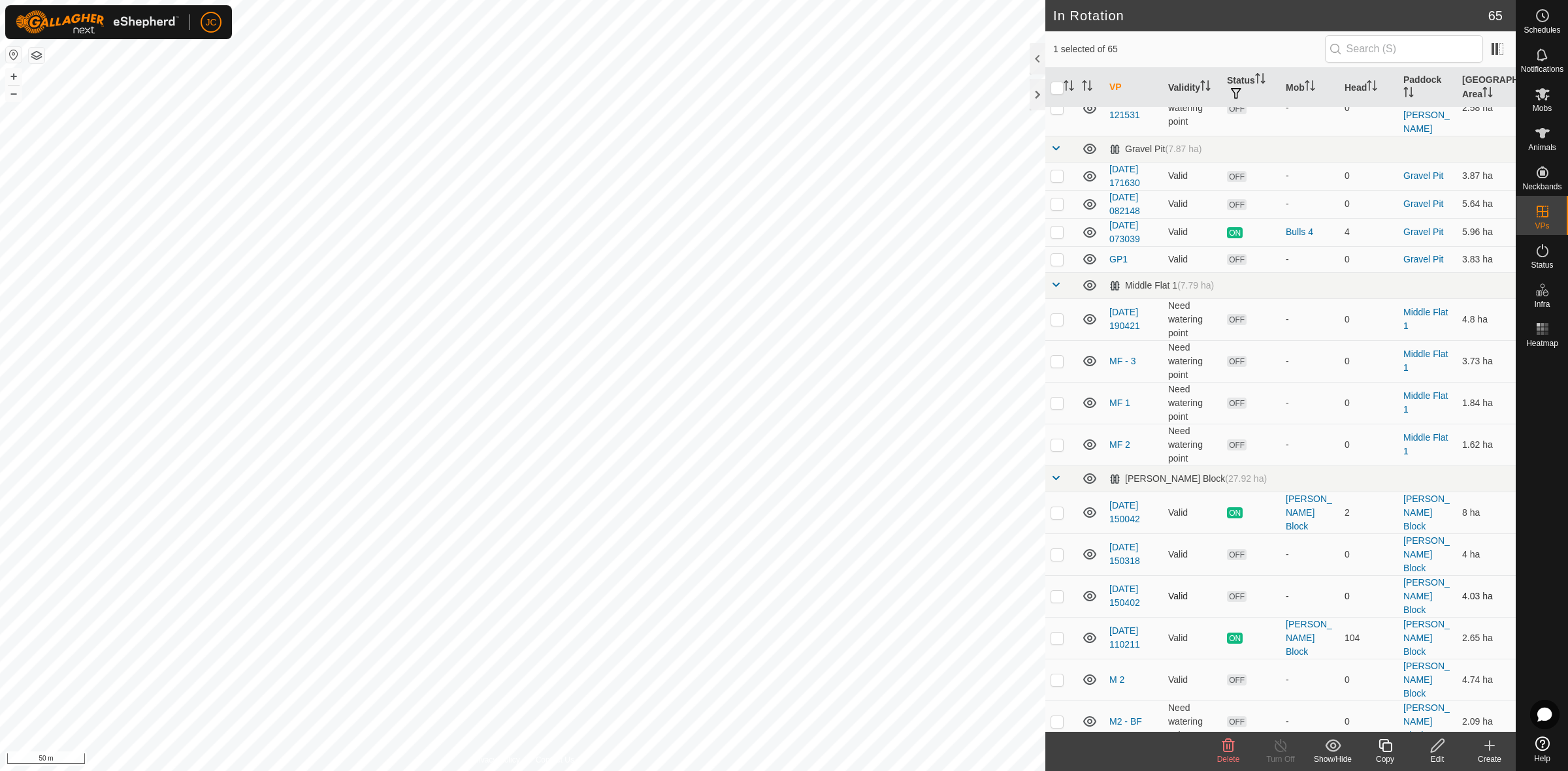
checkbox input "true"
checkbox input "false"
click at [1436, 751] on icon at bounding box center [1437, 746] width 16 height 16
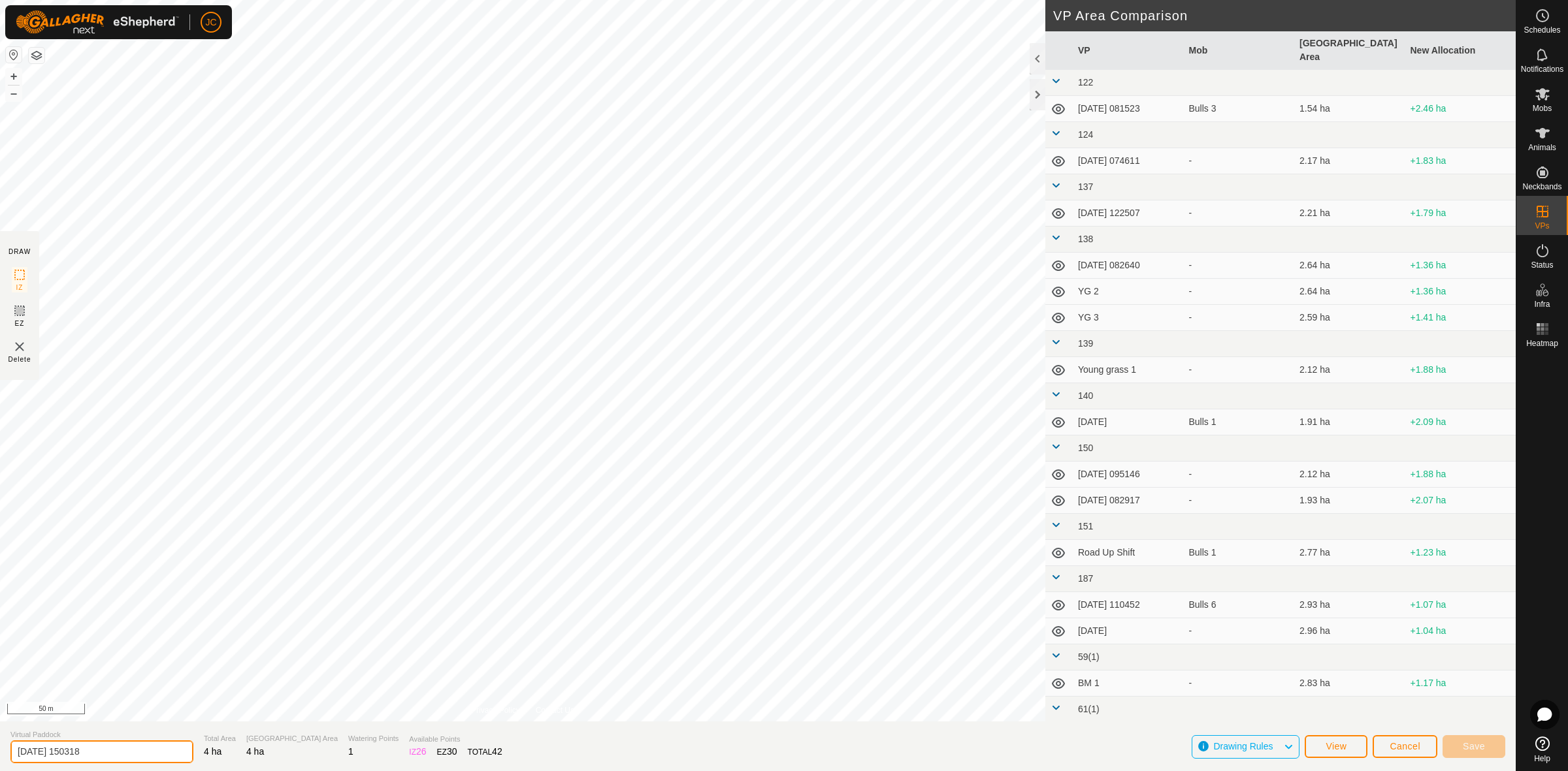
drag, startPoint x: 125, startPoint y: 745, endPoint x: -61, endPoint y: 729, distance: 186.7
click at [0, 729] on html "JC Schedules Notifications Mobs Animals Neckbands VPs Status Infra Heatmap Help…" at bounding box center [784, 386] width 1568 height 771
type input "M4"
click at [1497, 744] on button "Save" at bounding box center [1474, 747] width 63 height 23
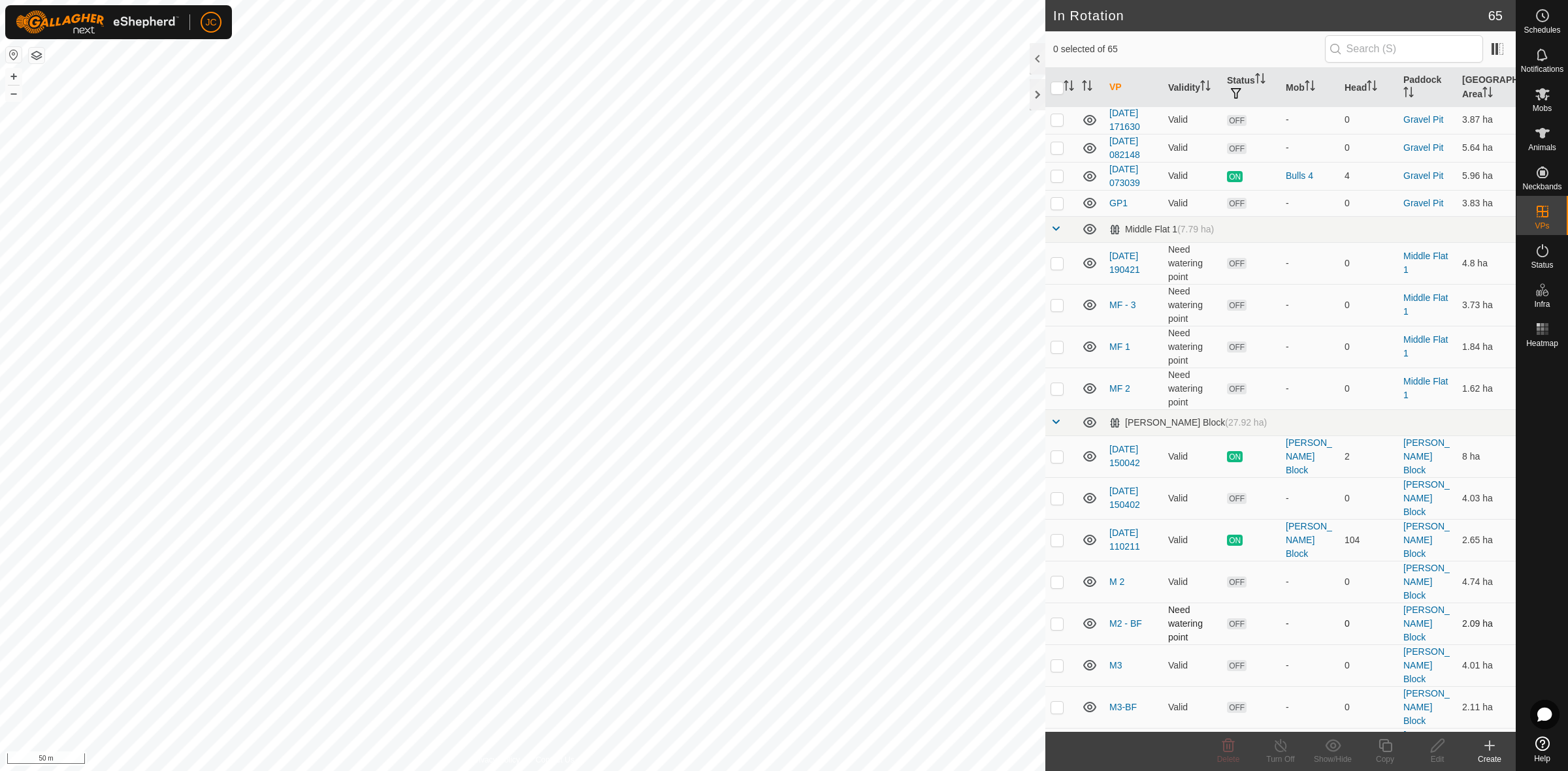
scroll to position [1795, 0]
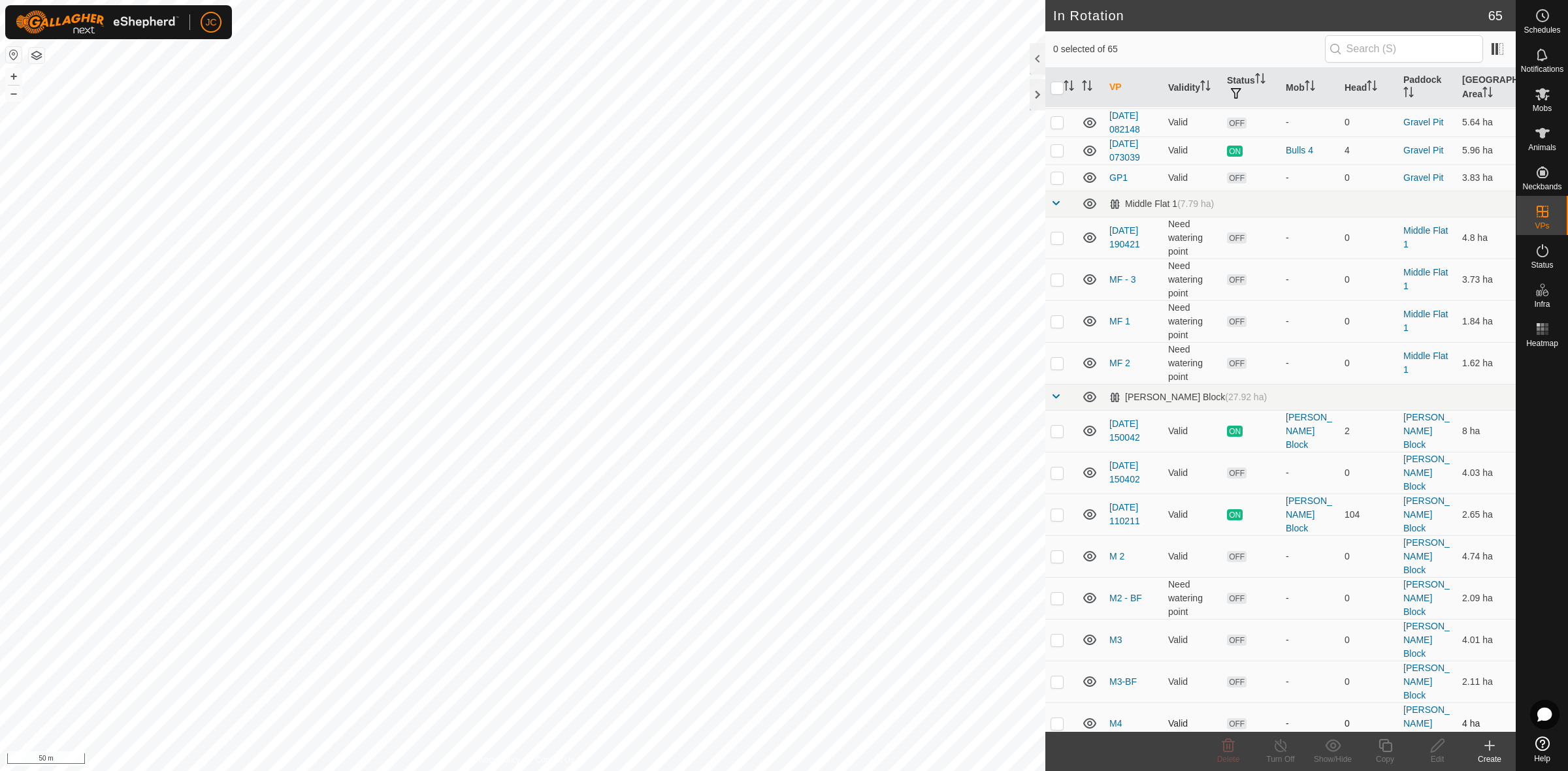
click at [1054, 718] on p-checkbox at bounding box center [1056, 724] width 13 height 11
checkbox input "true"
click at [1055, 718] on p-checkbox at bounding box center [1056, 724] width 13 height 11
checkbox input "false"
click at [1500, 759] on div "Create" at bounding box center [1489, 759] width 52 height 11
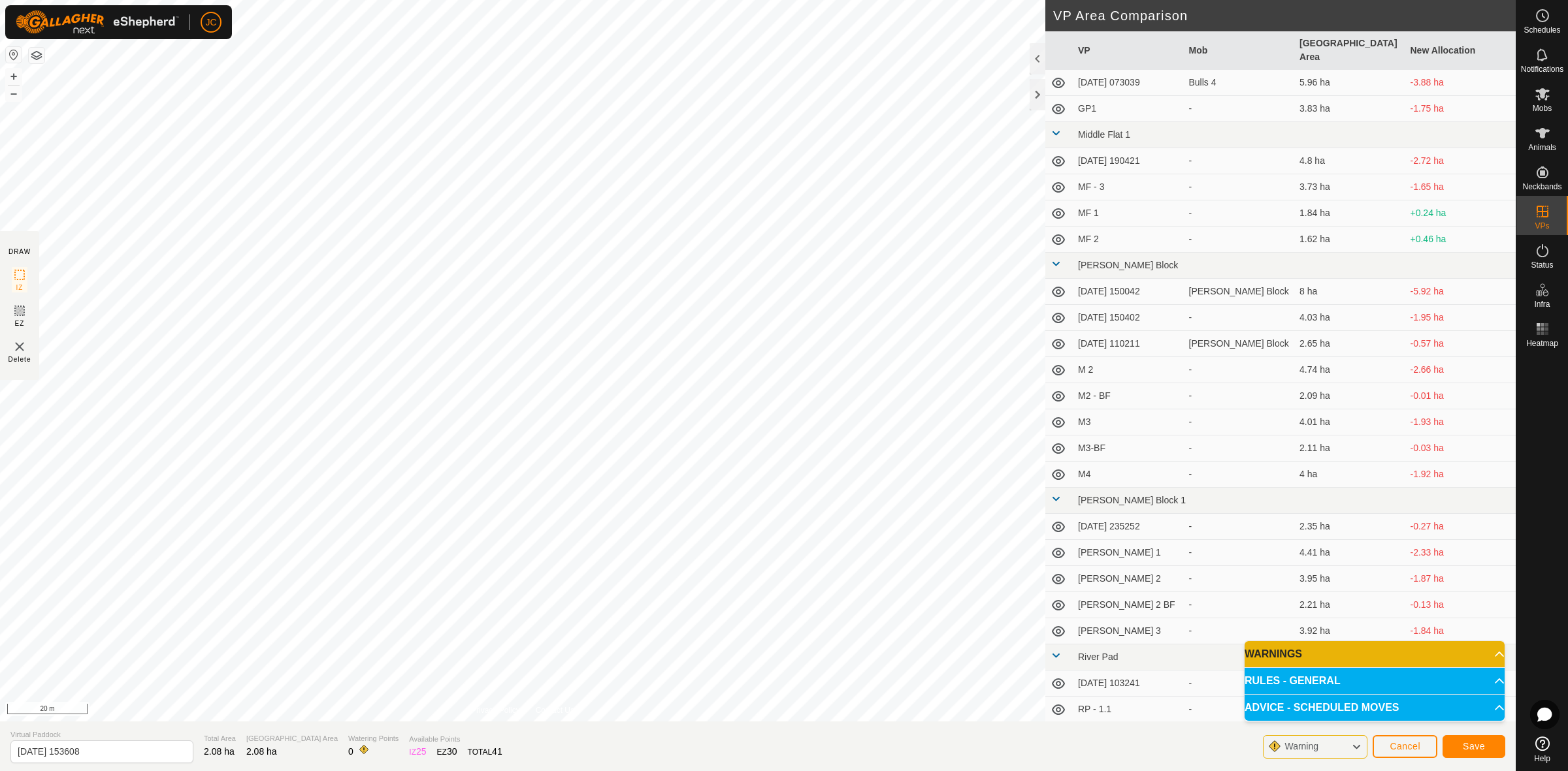
scroll to position [1408, 0]
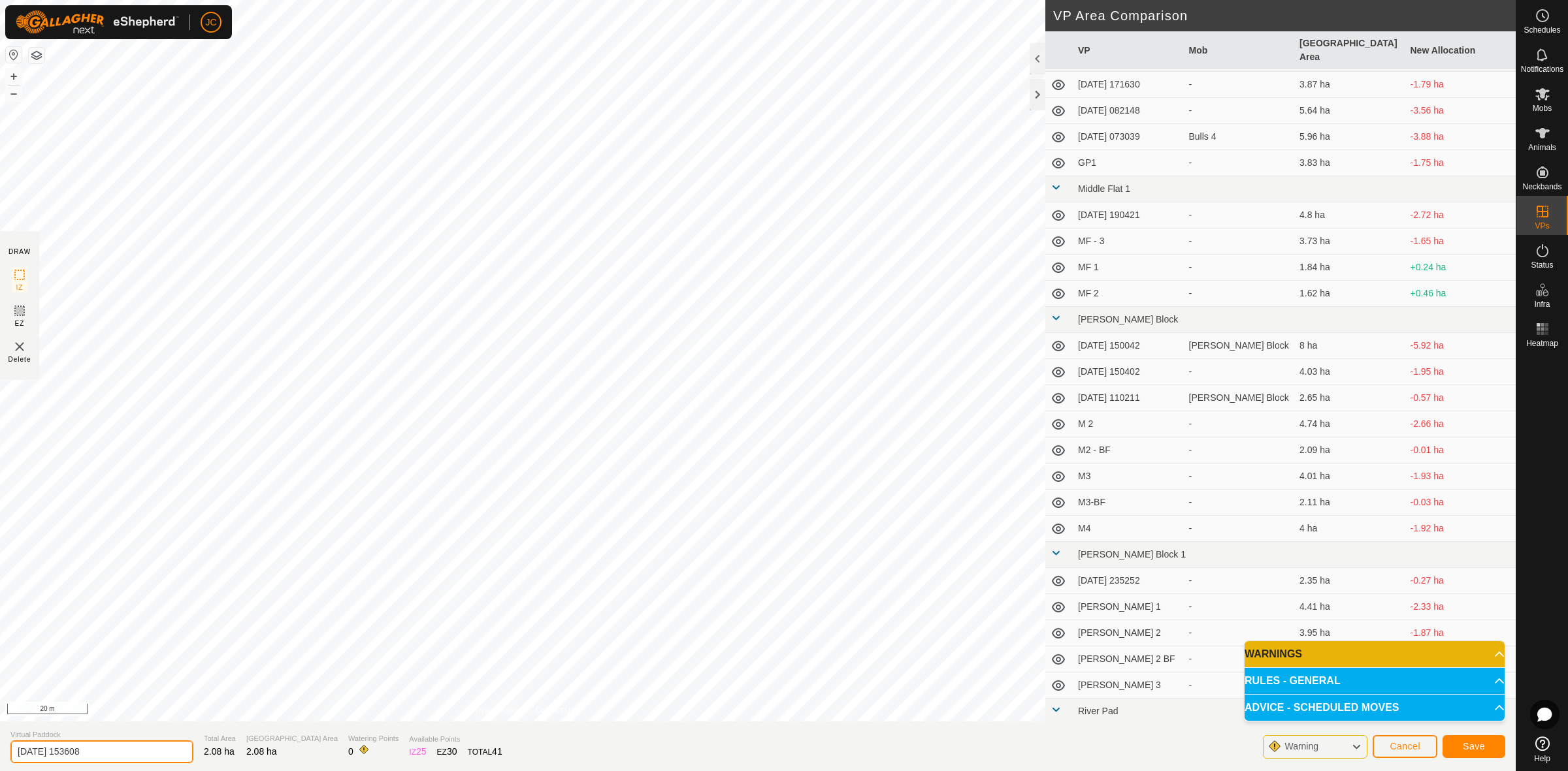
drag, startPoint x: 110, startPoint y: 748, endPoint x: -53, endPoint y: 753, distance: 163.1
click at [0, 753] on html "JC Schedules Notifications Mobs Animals Neckbands VPs Status Infra Heatmap Help…" at bounding box center [784, 386] width 1568 height 771
type input "M4-BF"
click at [1457, 747] on button "Save" at bounding box center [1474, 747] width 63 height 23
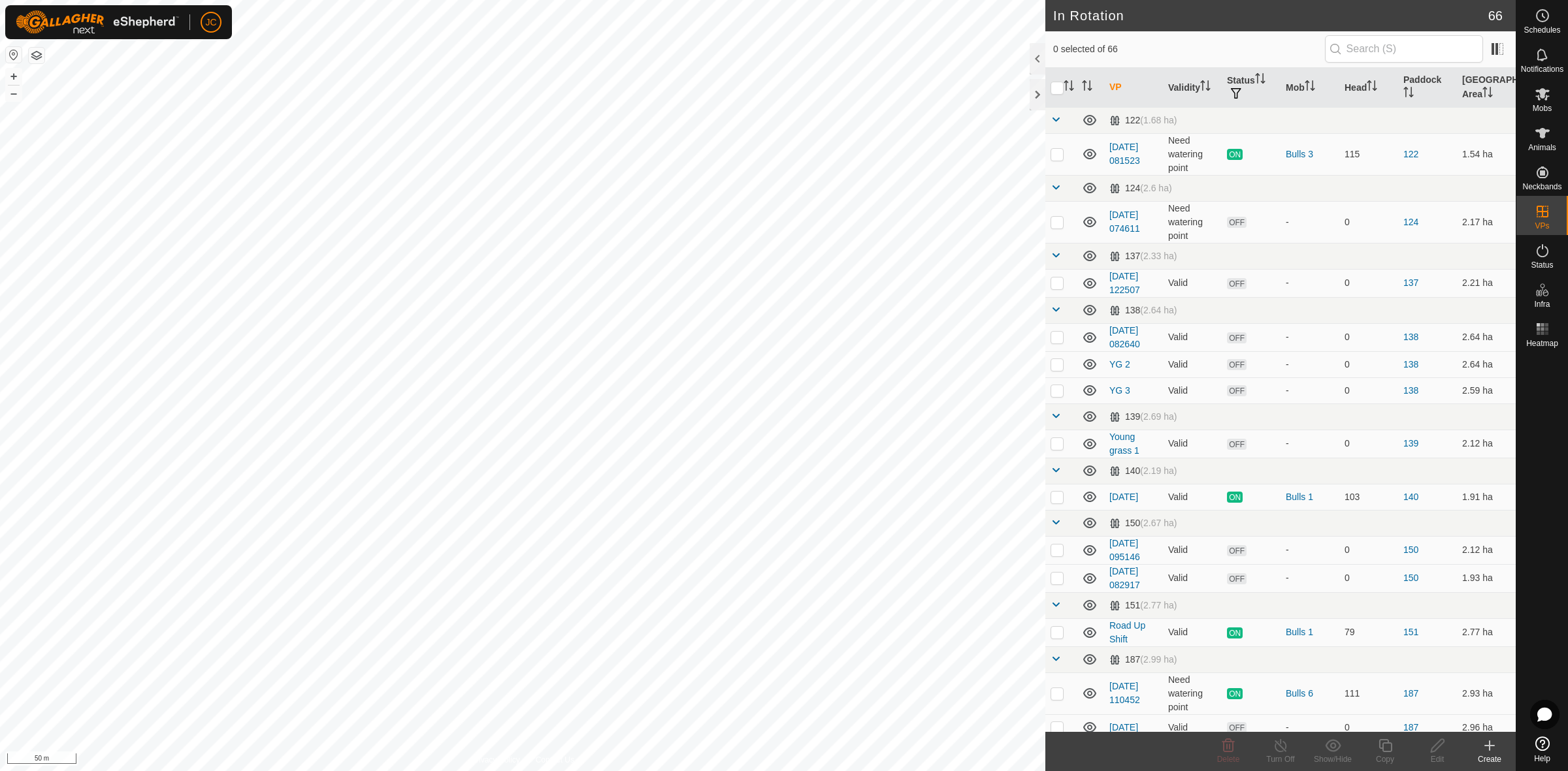
checkbox input "true"
checkbox input "false"
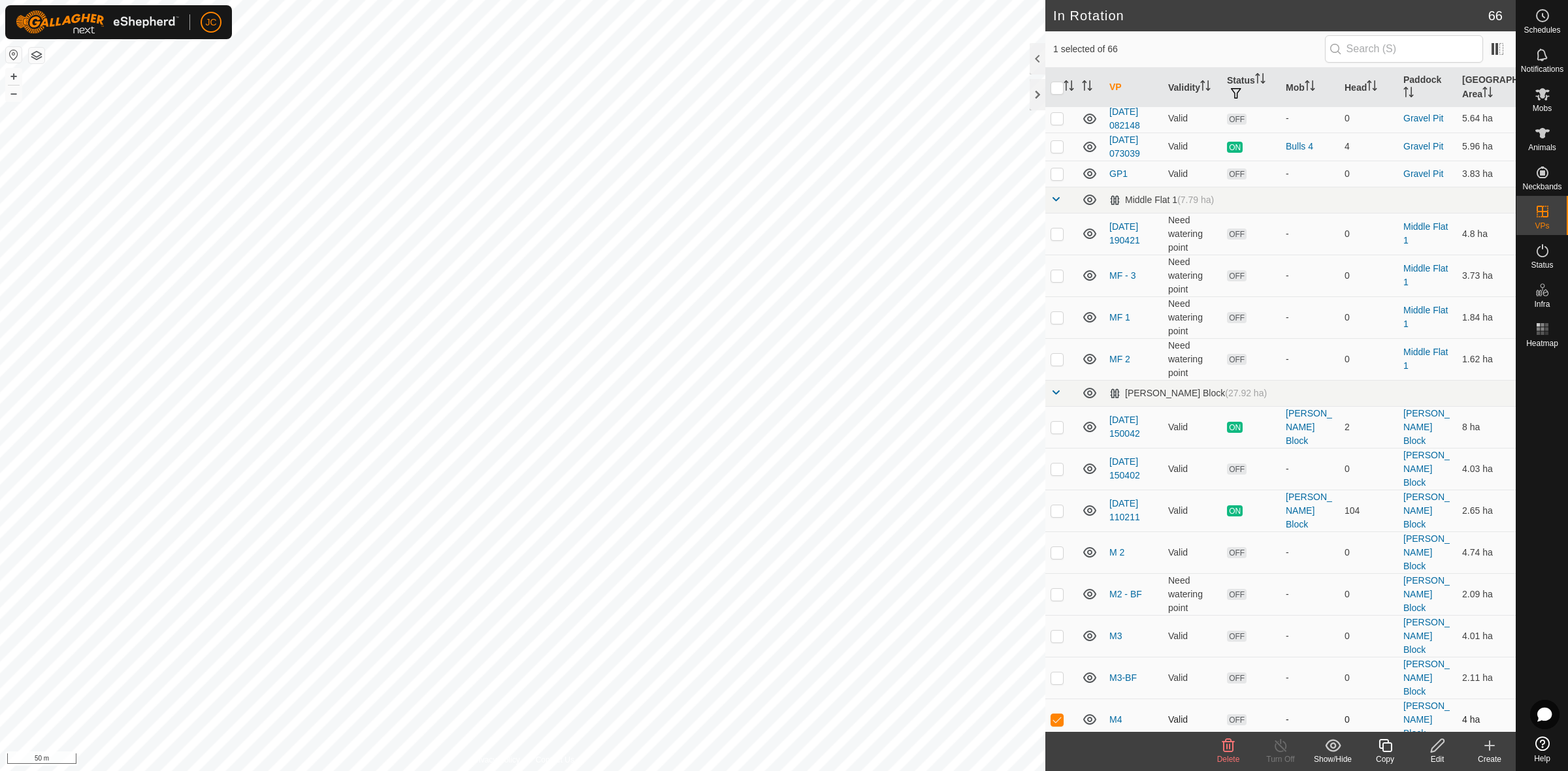
scroll to position [1959, 0]
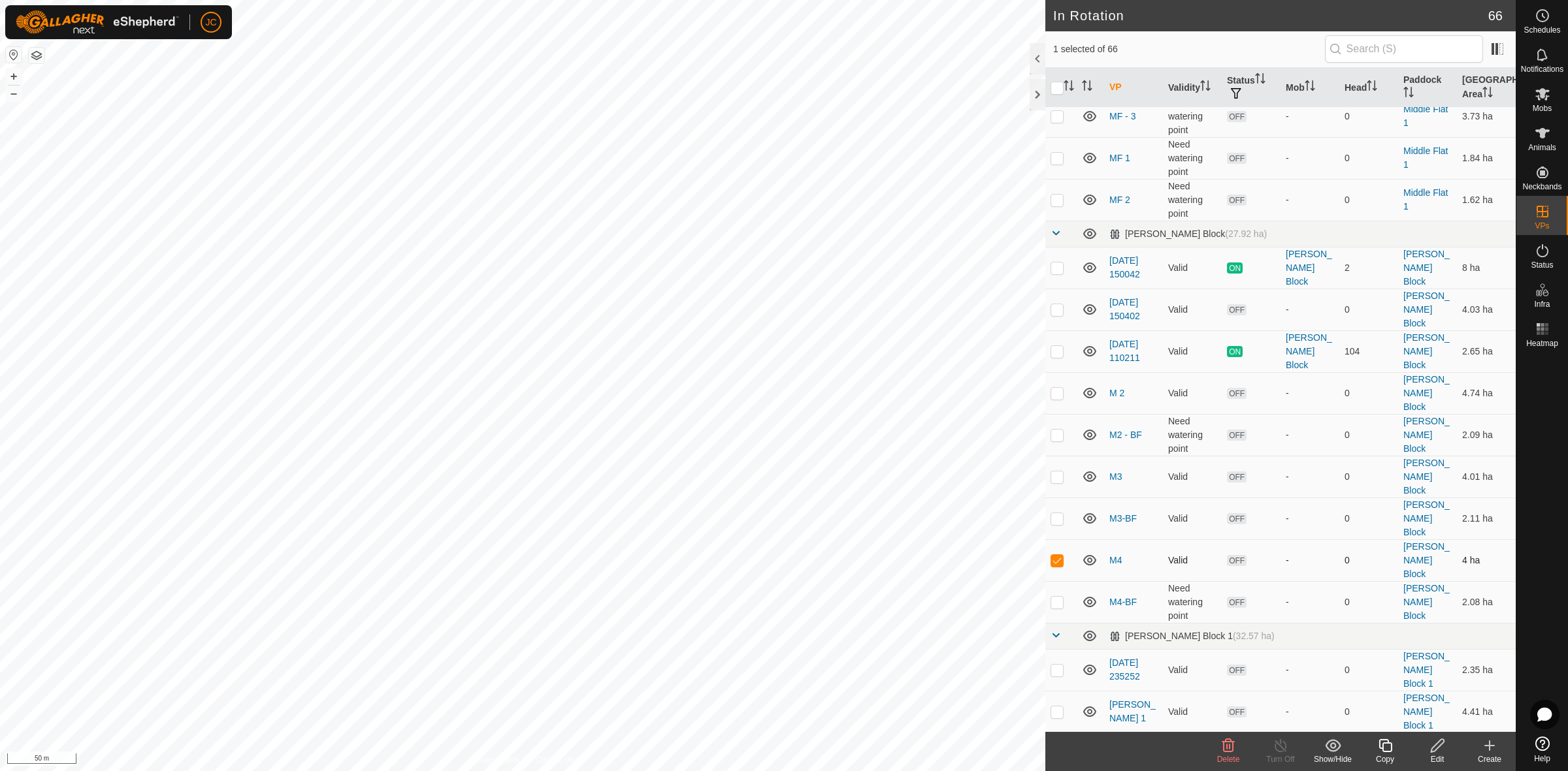
click at [1059, 555] on p-checkbox at bounding box center [1056, 560] width 13 height 11
checkbox input "false"
click at [1059, 597] on p-checkbox at bounding box center [1056, 602] width 13 height 11
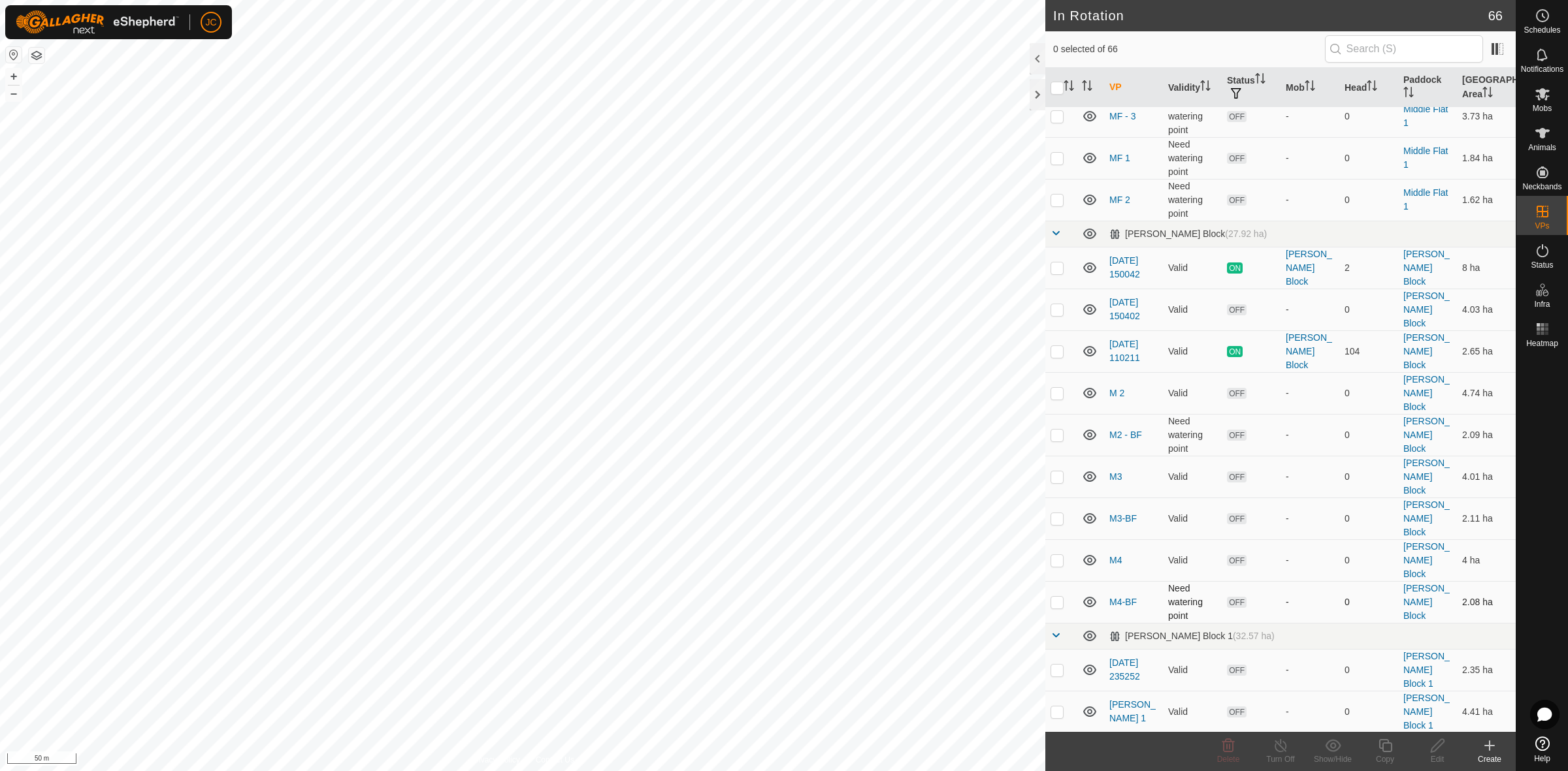
checkbox input "true"
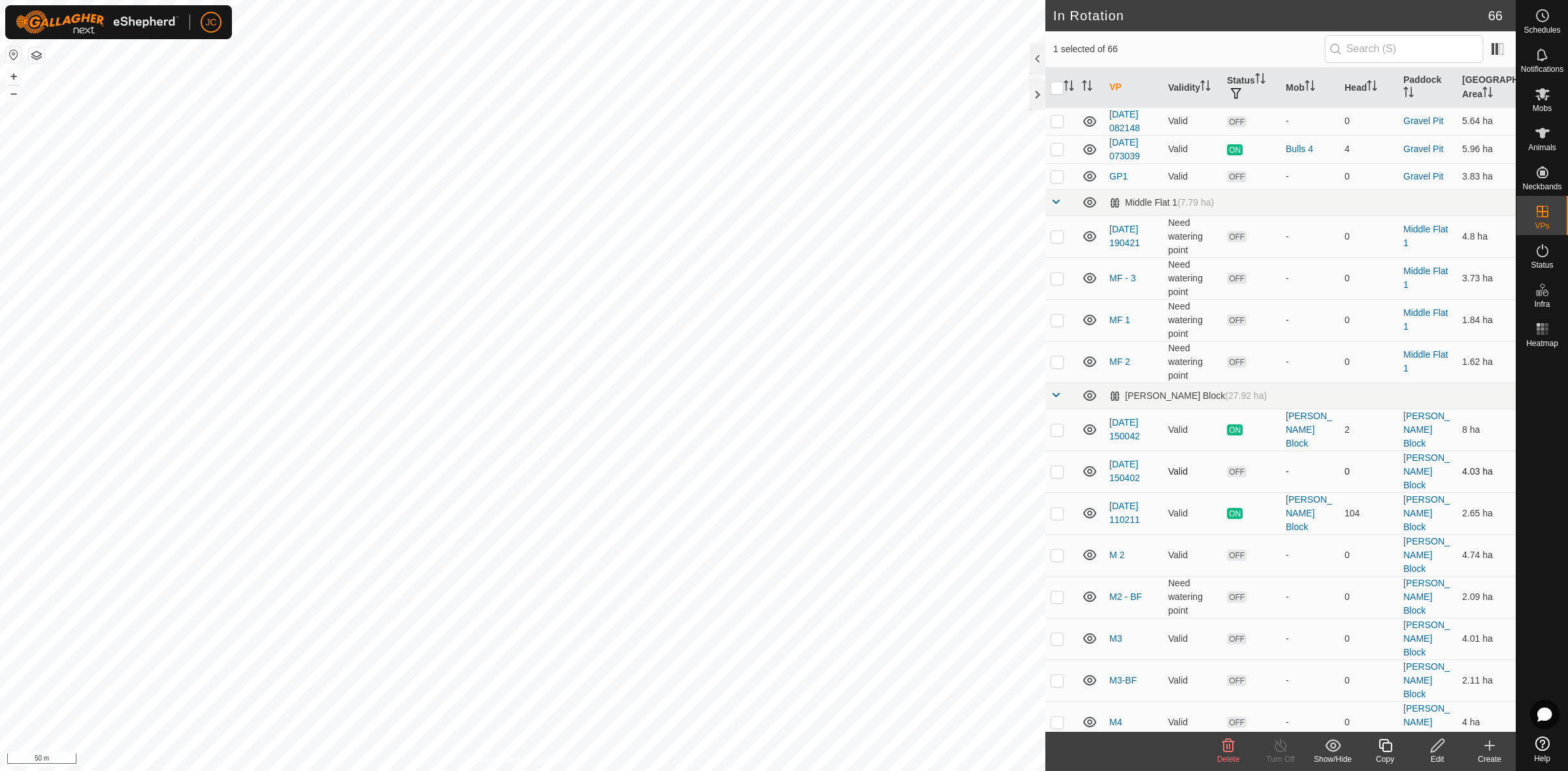
scroll to position [1795, 0]
click at [1059, 467] on p-tablecheckbox at bounding box center [1056, 473] width 13 height 11
checkbox input "true"
click at [1057, 760] on p-checkbox at bounding box center [1056, 766] width 13 height 11
checkbox input "false"
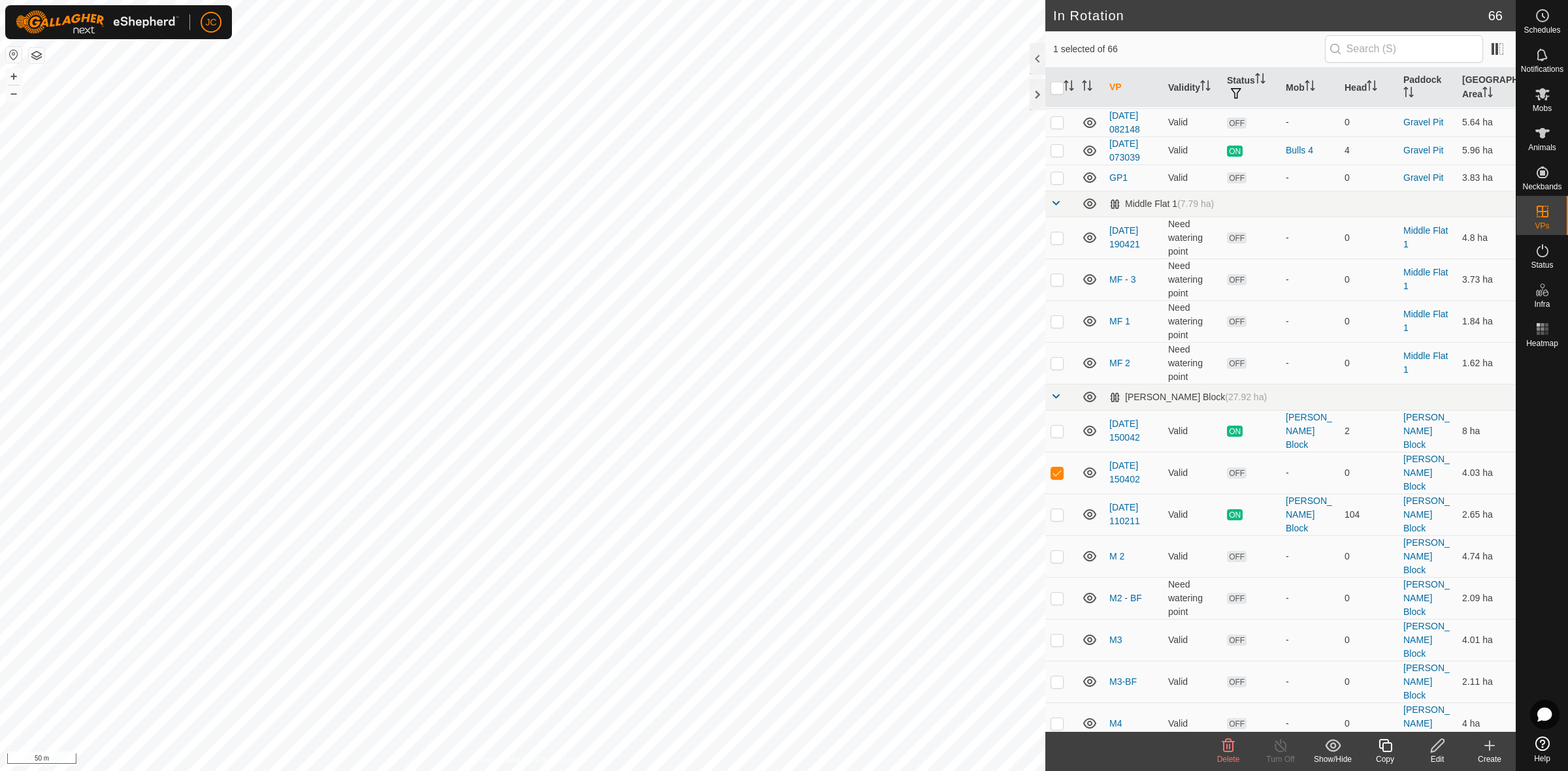
click at [1438, 747] on icon at bounding box center [1437, 745] width 13 height 13
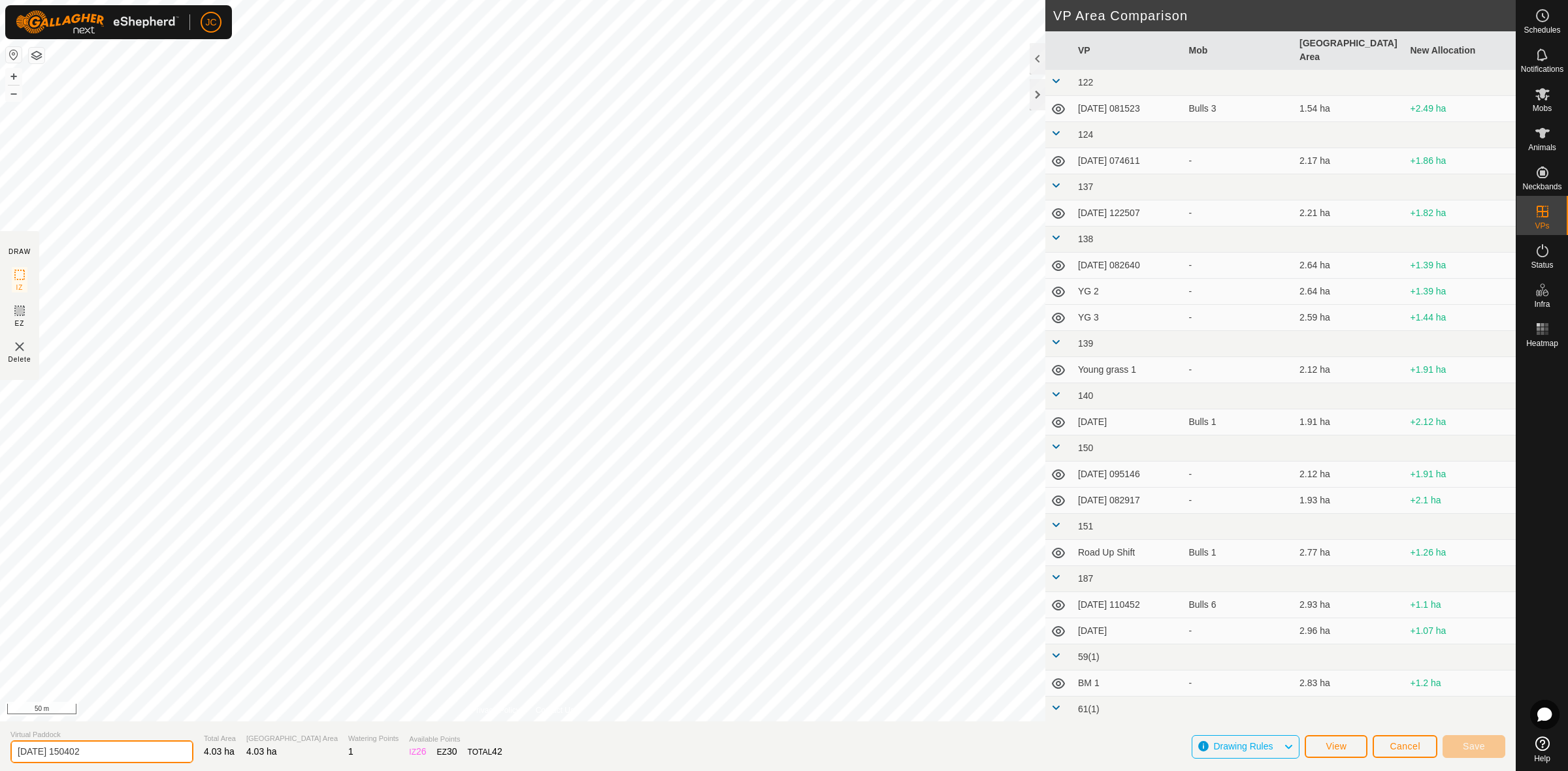
drag, startPoint x: 54, startPoint y: 751, endPoint x: -108, endPoint y: 738, distance: 162.5
click at [0, 738] on html "JC Schedules Notifications Mobs Animals Neckbands VPs Status Infra Heatmap Help…" at bounding box center [784, 386] width 1568 height 771
type input "M5"
click at [1458, 744] on button "Save" at bounding box center [1474, 747] width 63 height 23
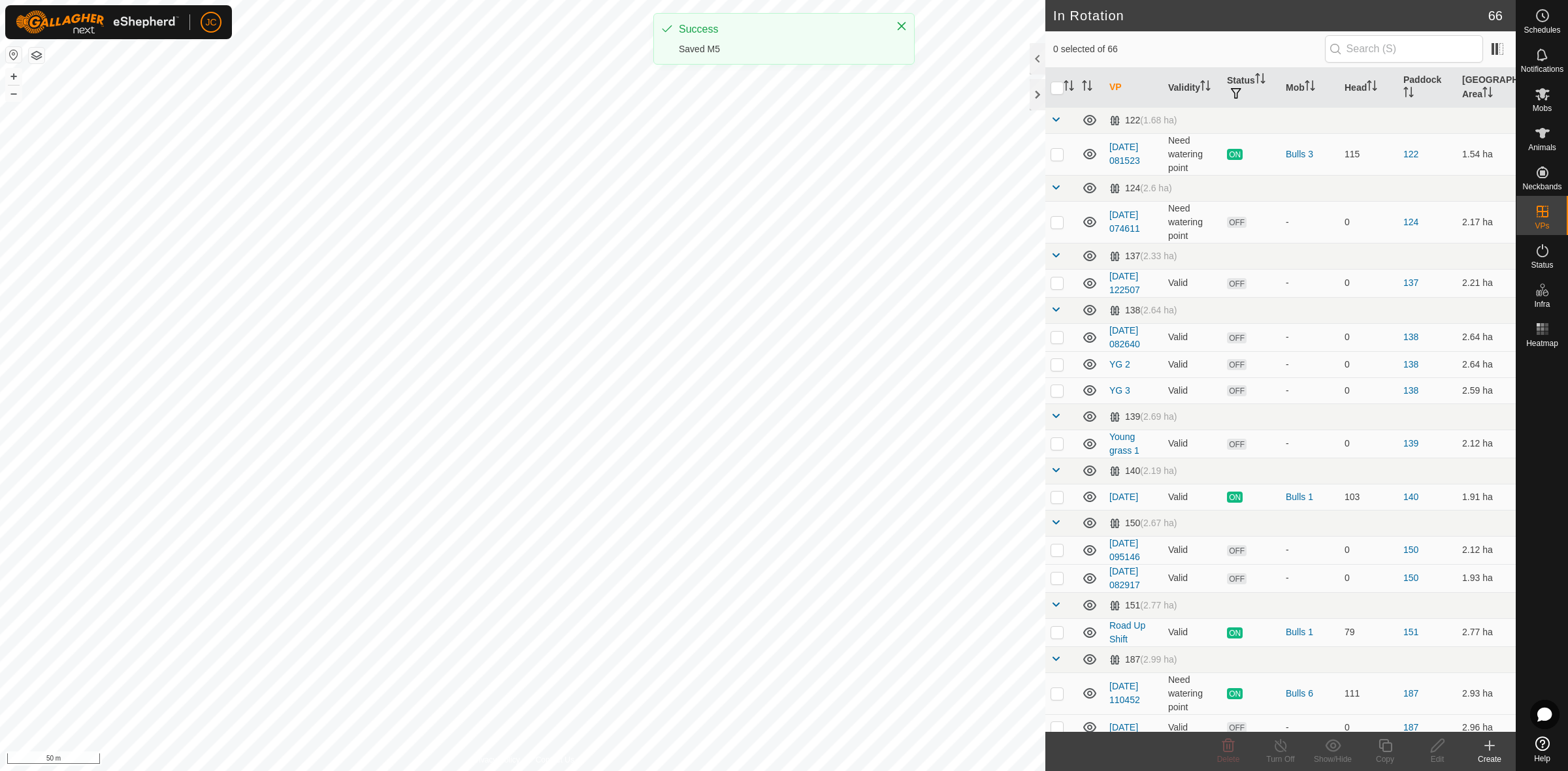
click at [1491, 758] on div "Create" at bounding box center [1489, 759] width 52 height 11
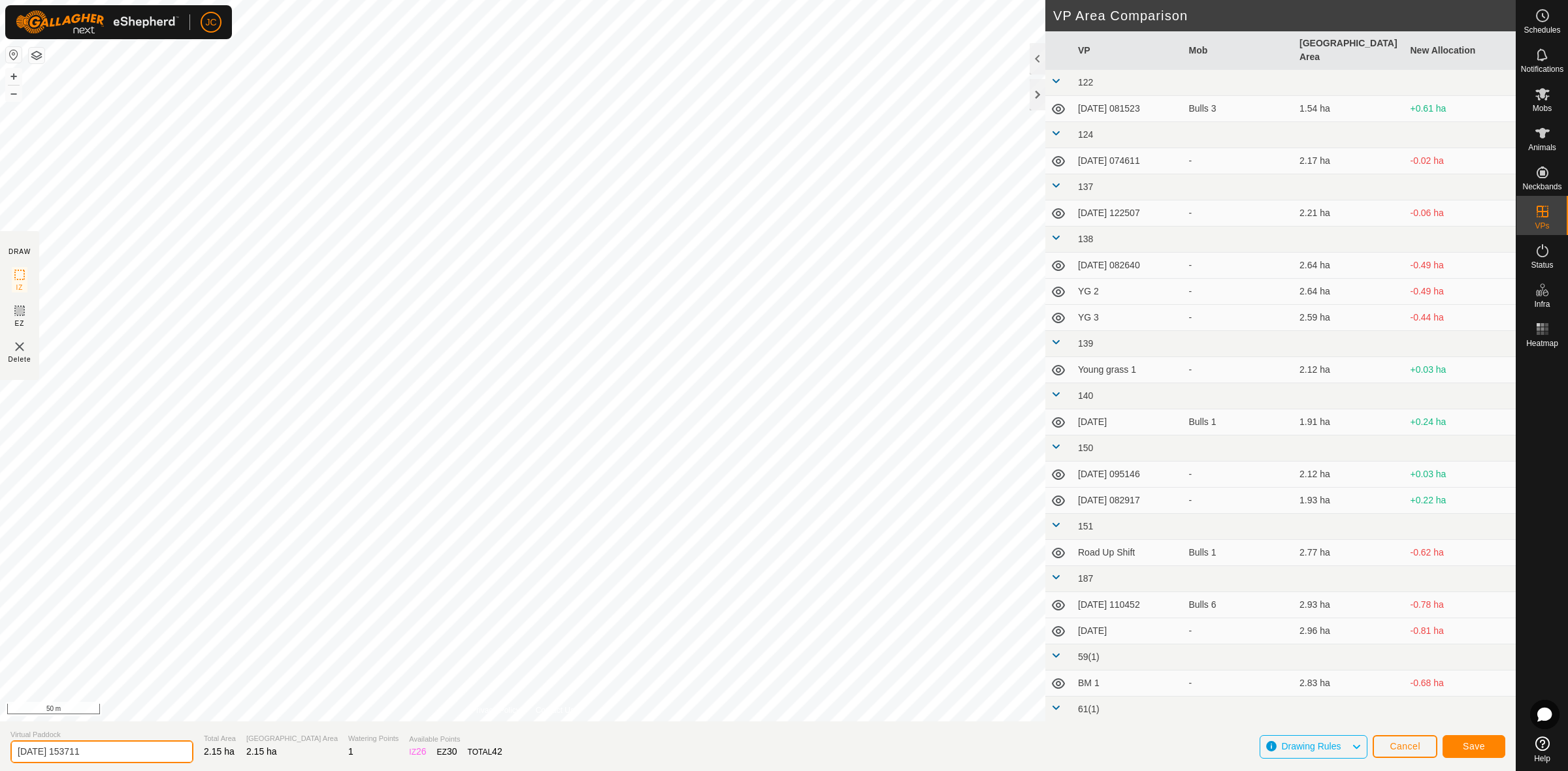
drag, startPoint x: 145, startPoint y: 750, endPoint x: -121, endPoint y: 719, distance: 267.8
click at [0, 719] on html "JC Schedules Notifications Mobs Animals Neckbands VPs Status Infra Heatmap Help…" at bounding box center [784, 386] width 1568 height 771
type input "M5-BF"
click at [1492, 746] on button "Save" at bounding box center [1474, 747] width 63 height 23
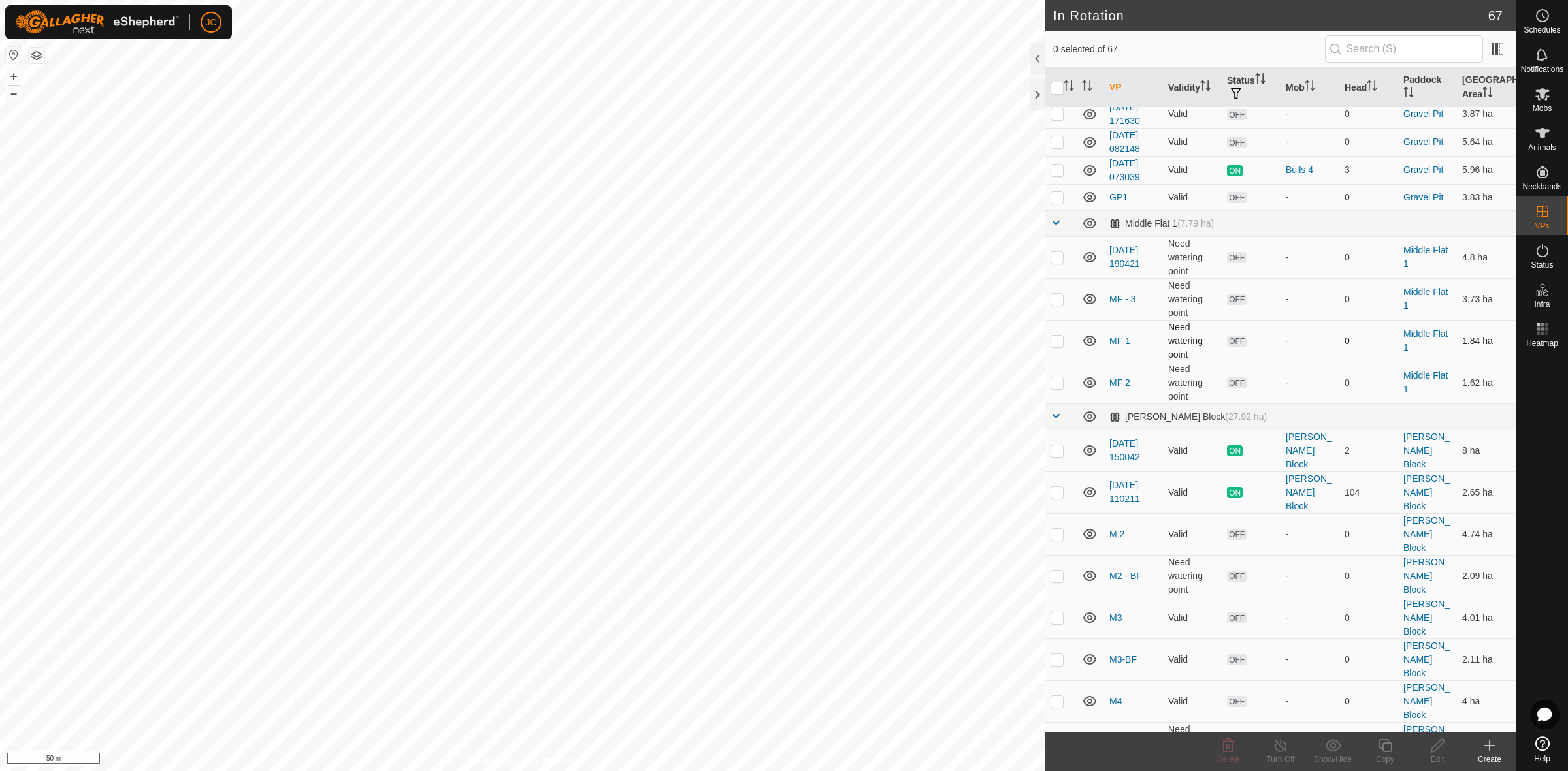
scroll to position [1795, 0]
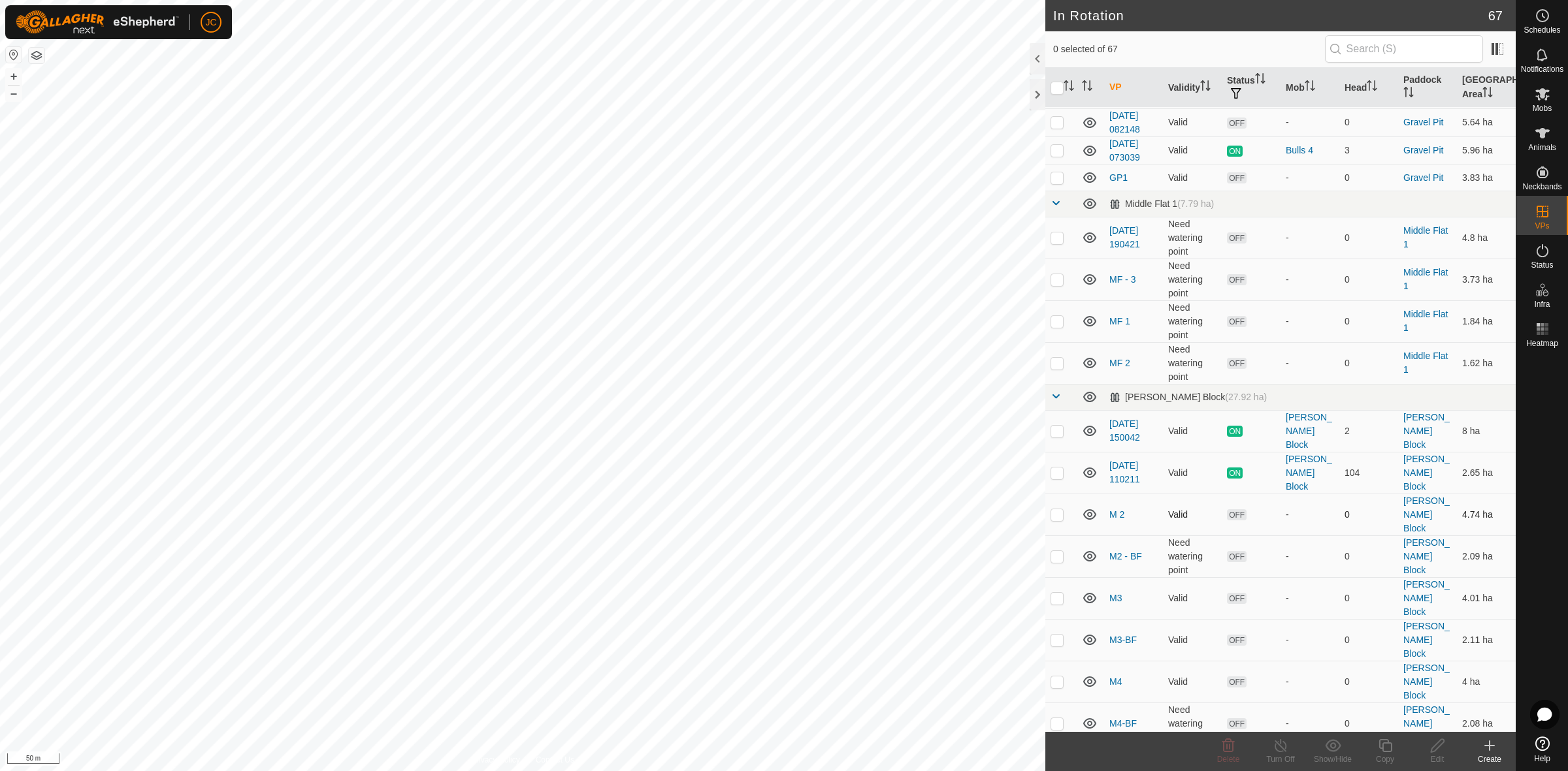
click at [1052, 509] on p-checkbox at bounding box center [1056, 515] width 13 height 11
checkbox input "true"
click at [1056, 551] on p-checkbox at bounding box center [1056, 556] width 13 height 11
checkbox input "true"
click at [1053, 509] on p-checkbox at bounding box center [1056, 515] width 13 height 11
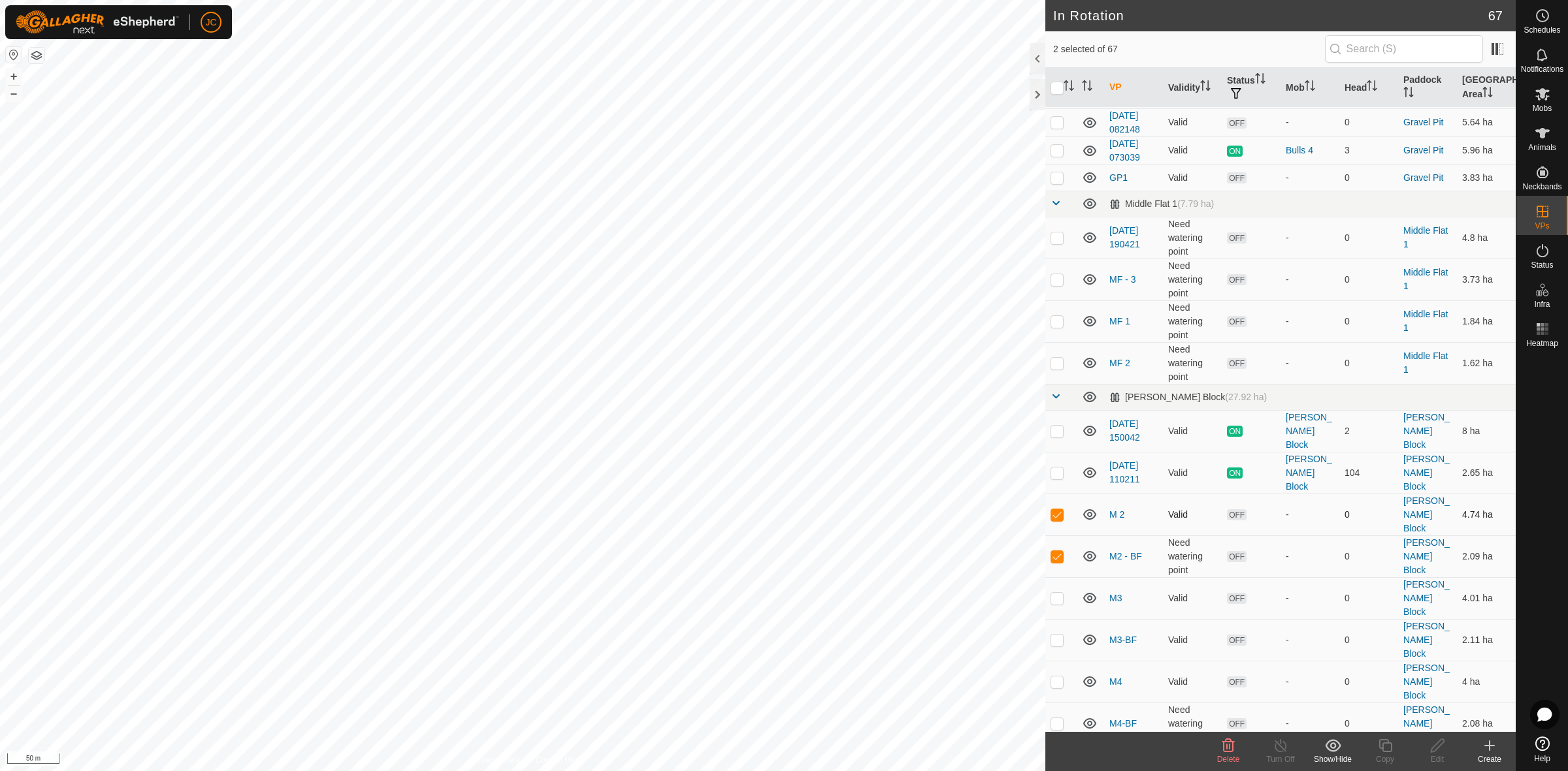
checkbox input "false"
click at [1059, 593] on p-checkbox at bounding box center [1056, 598] width 13 height 11
checkbox input "true"
click at [1057, 551] on p-checkbox at bounding box center [1056, 556] width 13 height 11
checkbox input "false"
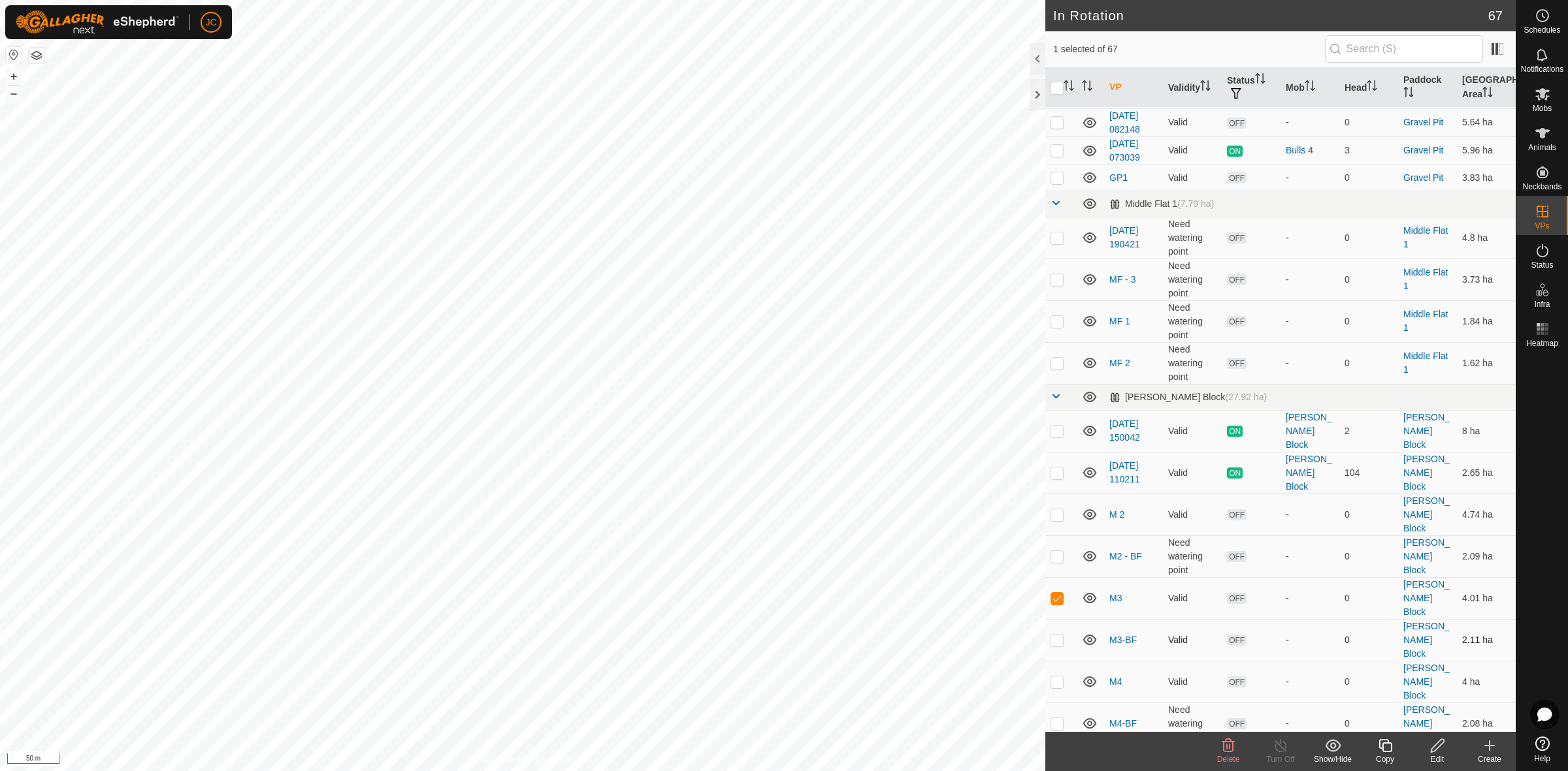
click at [1056, 634] on p-checkbox at bounding box center [1056, 640] width 13 height 11
checkbox input "true"
click at [1056, 593] on p-checkbox at bounding box center [1056, 598] width 13 height 11
checkbox input "false"
click at [1059, 676] on p-checkbox at bounding box center [1056, 682] width 13 height 11
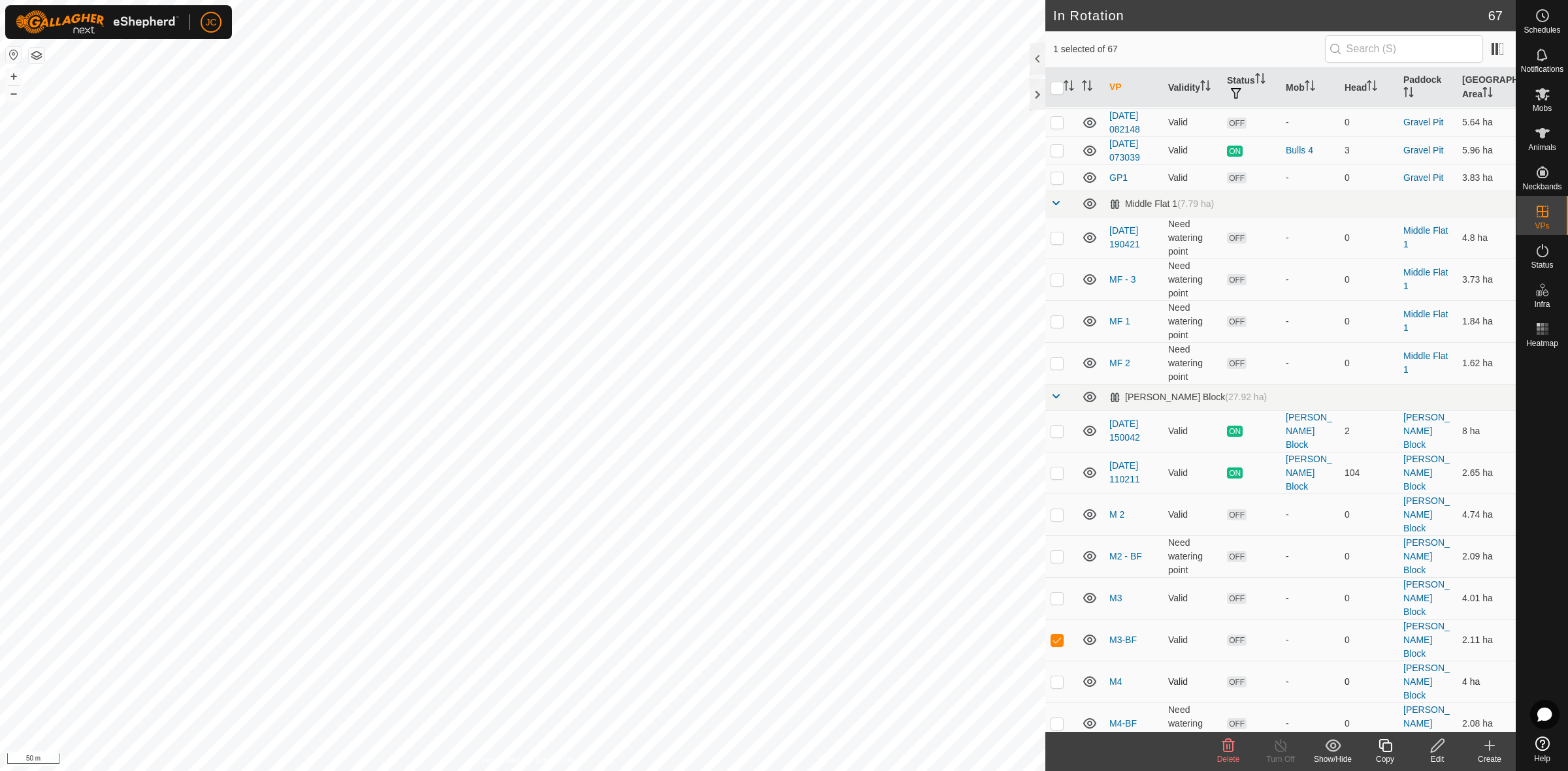
checkbox input "true"
click at [1059, 634] on p-tablecheckbox at bounding box center [1056, 640] width 13 height 11
checkbox input "false"
click at [1056, 718] on p-checkbox at bounding box center [1056, 724] width 13 height 11
checkbox input "true"
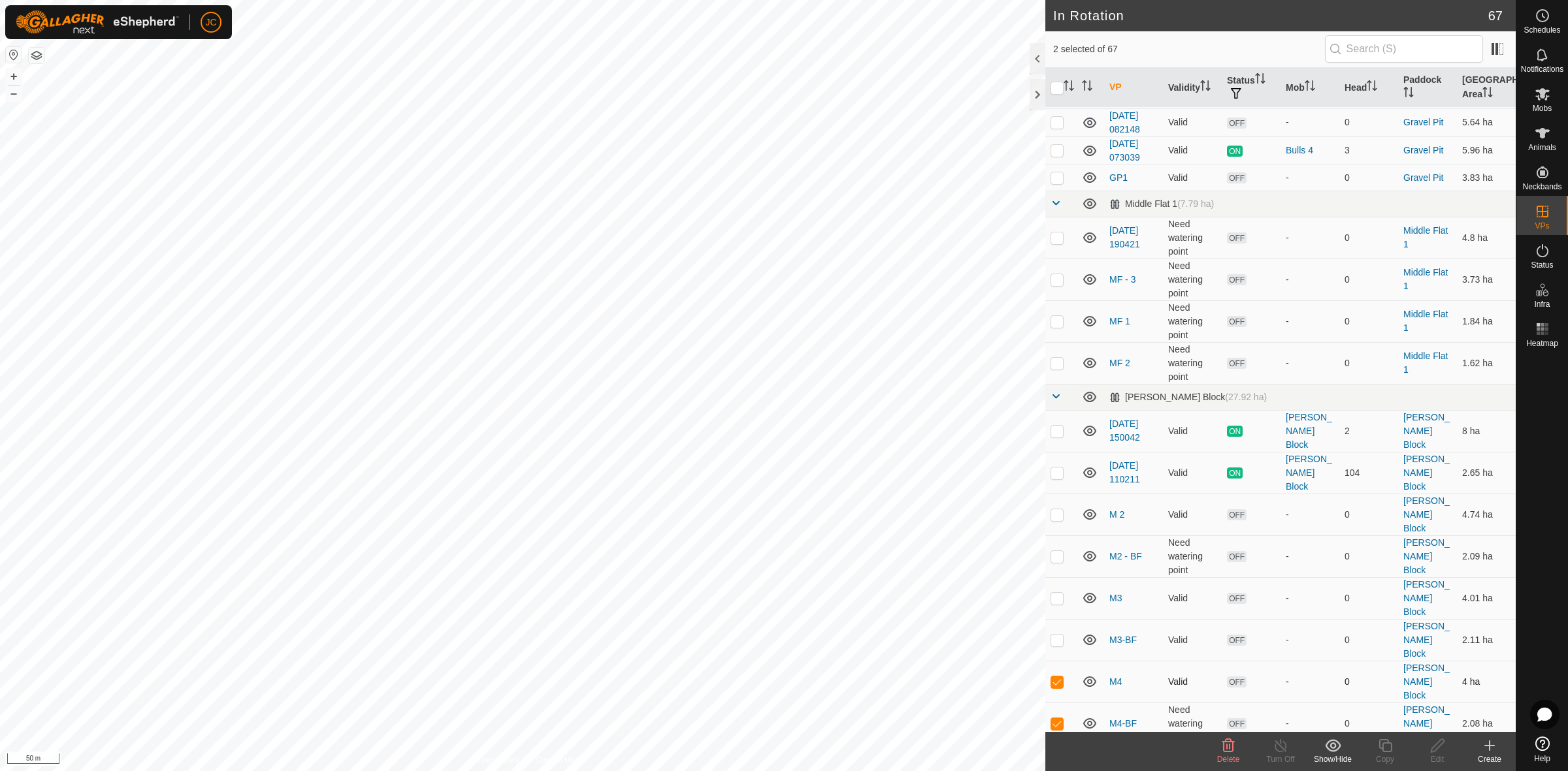
click at [1055, 676] on p-checkbox at bounding box center [1056, 682] width 13 height 11
checkbox input "false"
click at [1052, 760] on p-checkbox at bounding box center [1056, 766] width 13 height 11
checkbox input "true"
click at [1055, 702] on td at bounding box center [1061, 723] width 31 height 42
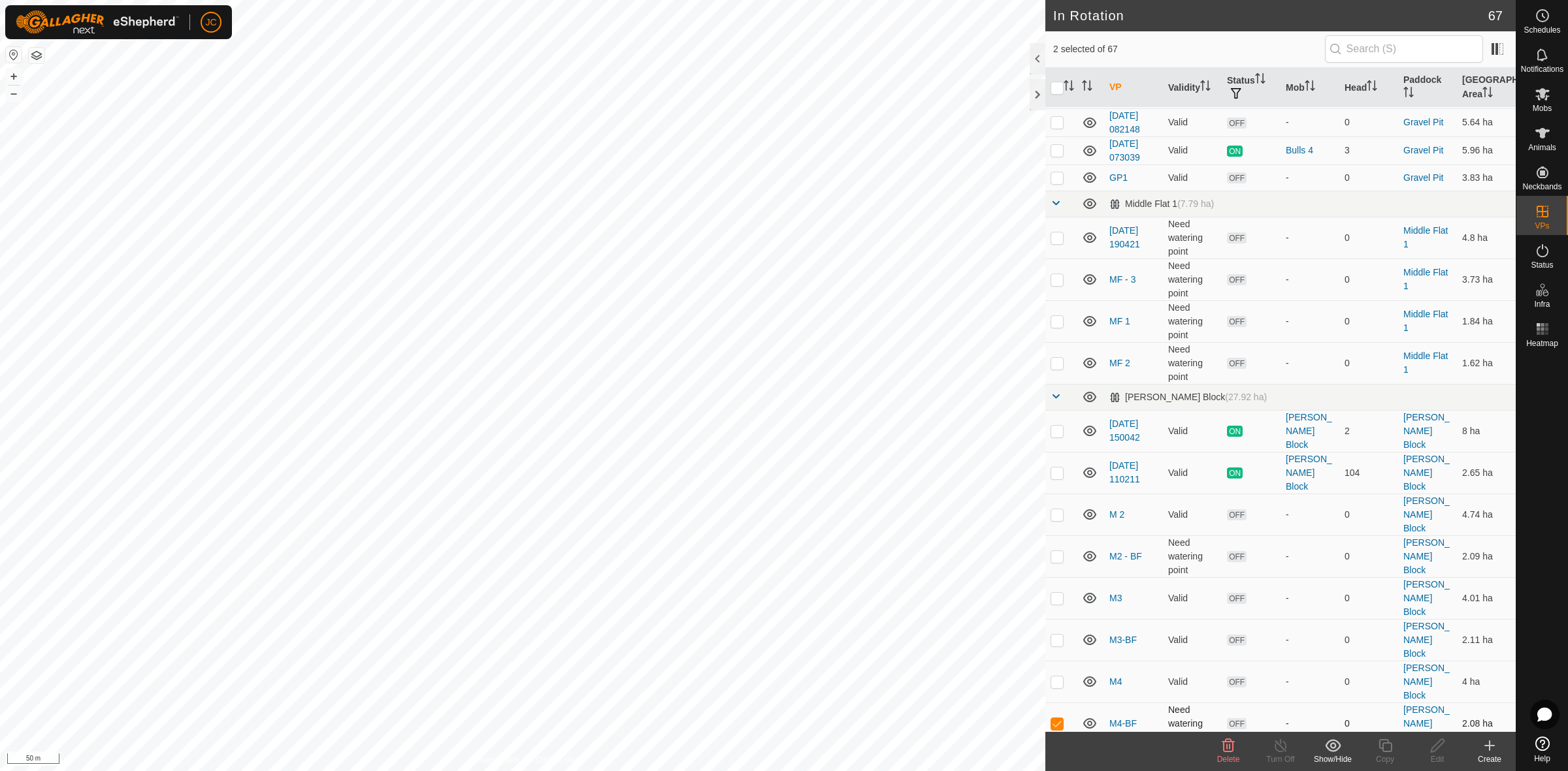
checkbox input "false"
checkbox input "true"
click at [1056, 760] on p-checkbox at bounding box center [1056, 766] width 13 height 11
checkbox input "false"
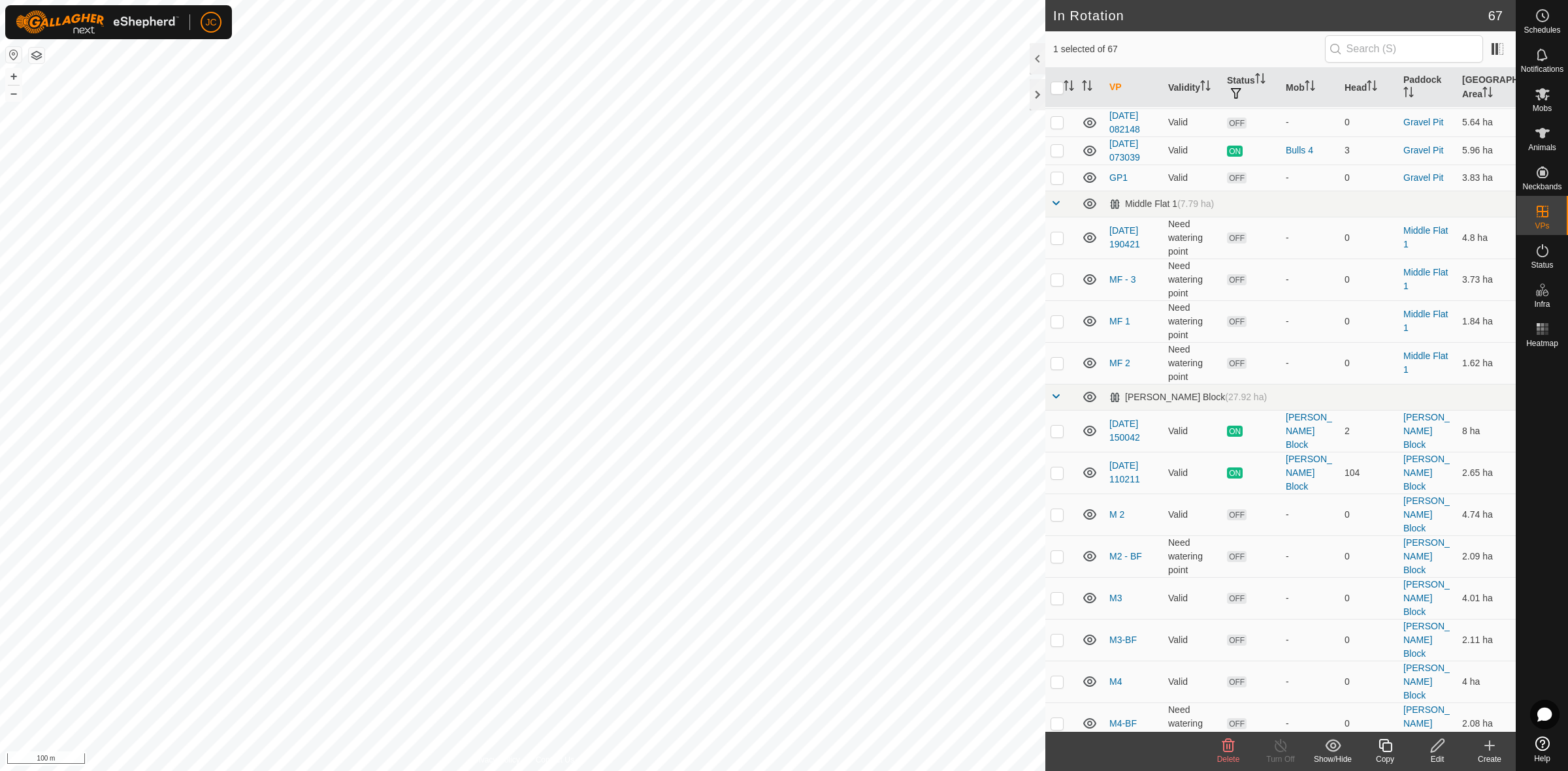
checkbox input "true"
checkbox input "false"
click at [1056, 702] on td at bounding box center [1061, 723] width 31 height 42
checkbox input "false"
click at [1541, 26] on span "Schedules" at bounding box center [1542, 30] width 37 height 8
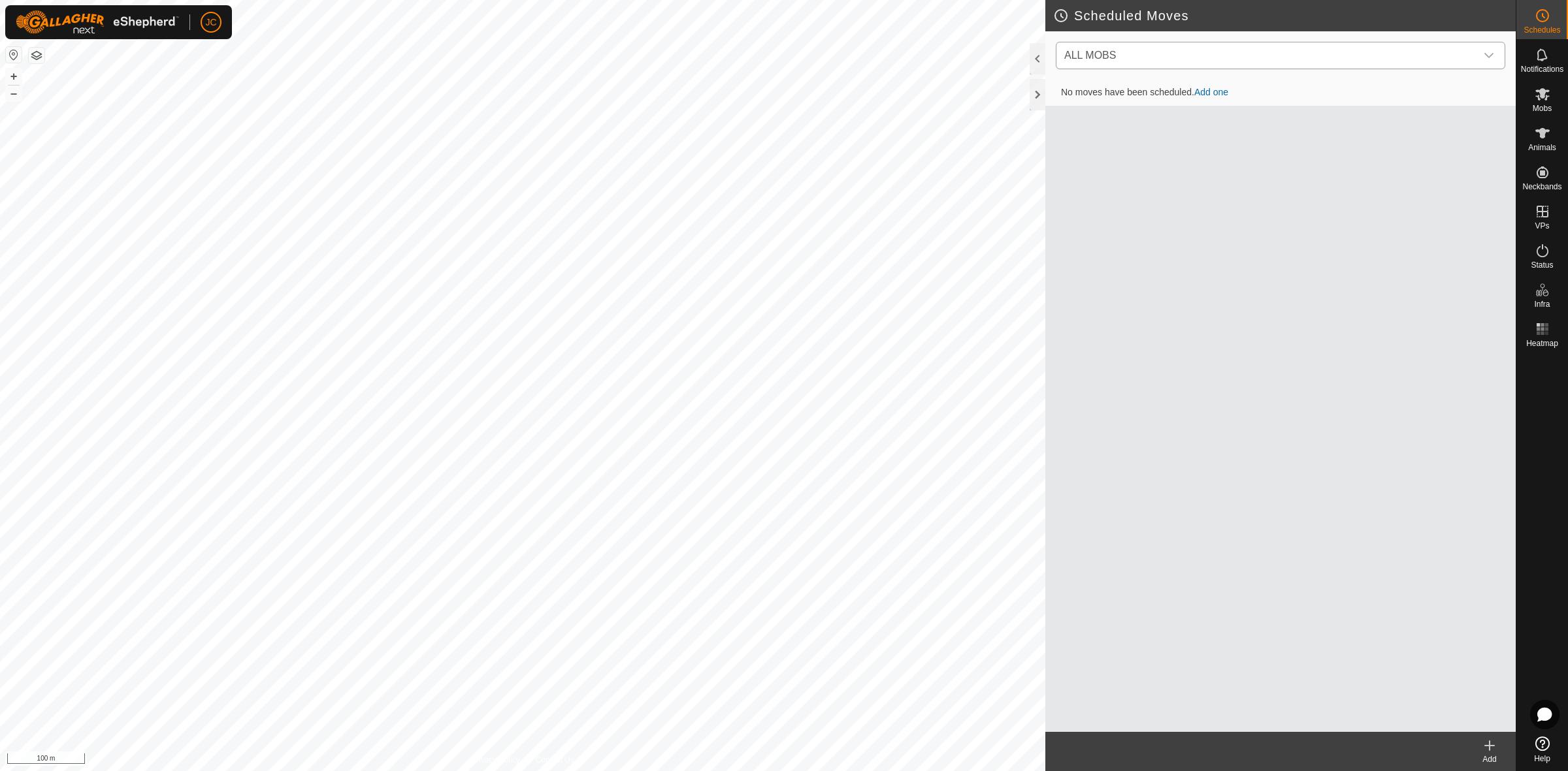
click at [1150, 47] on span "ALL MOBS" at bounding box center [1267, 56] width 417 height 26
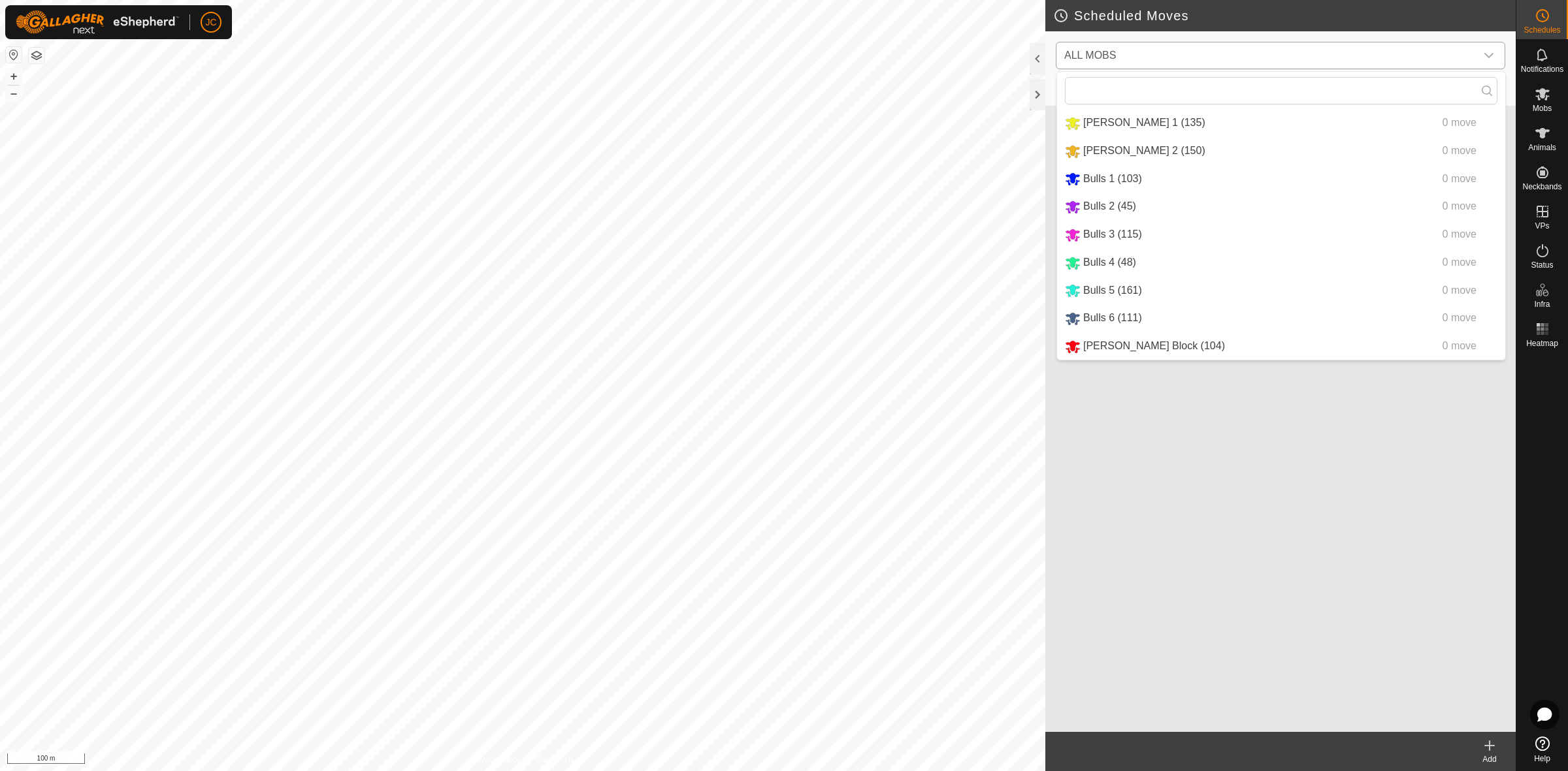
click at [1120, 347] on li "Moores Block (104) 0 move" at bounding box center [1281, 346] width 448 height 27
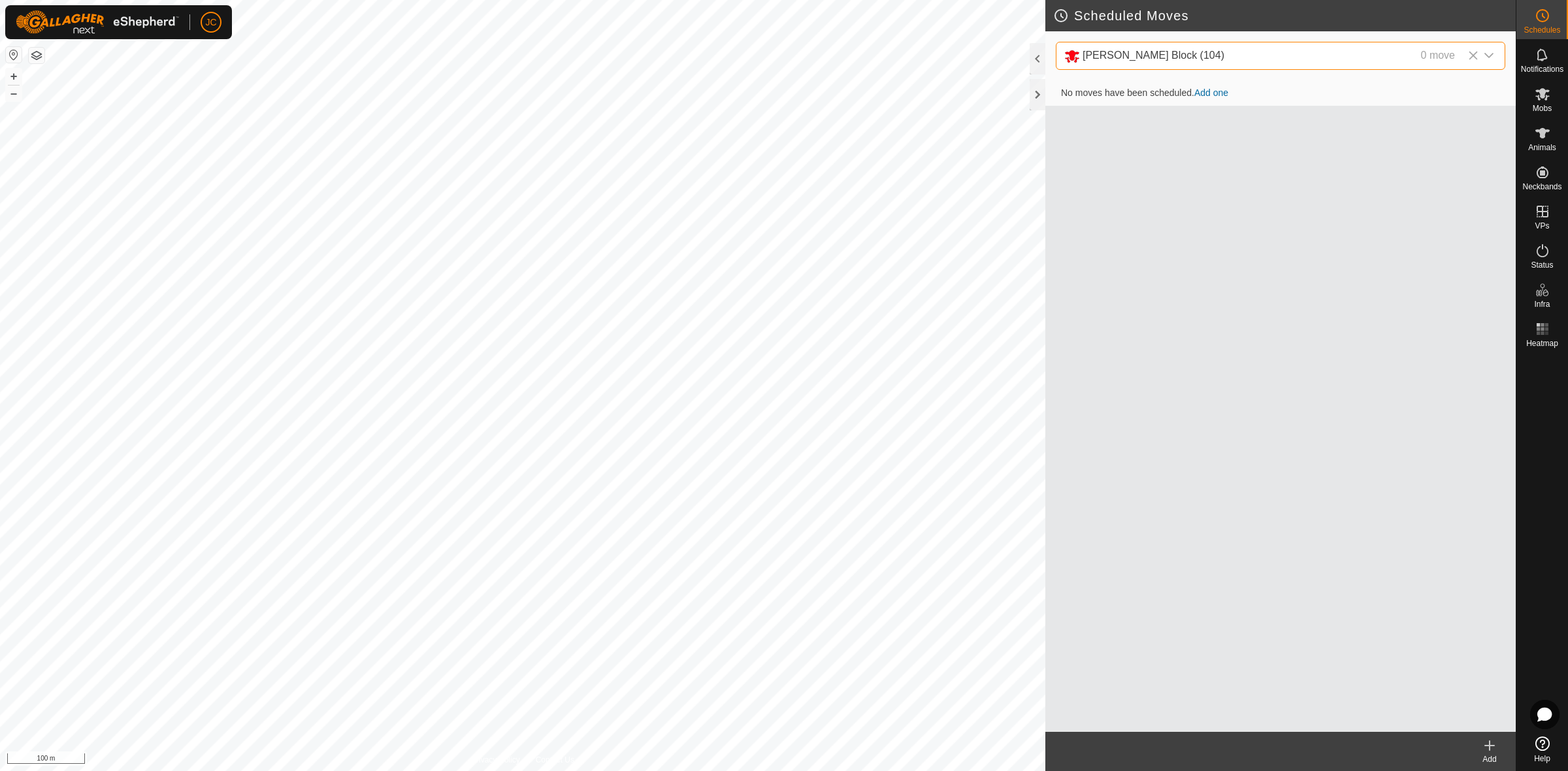
click at [1213, 93] on link "Add one" at bounding box center [1211, 93] width 34 height 11
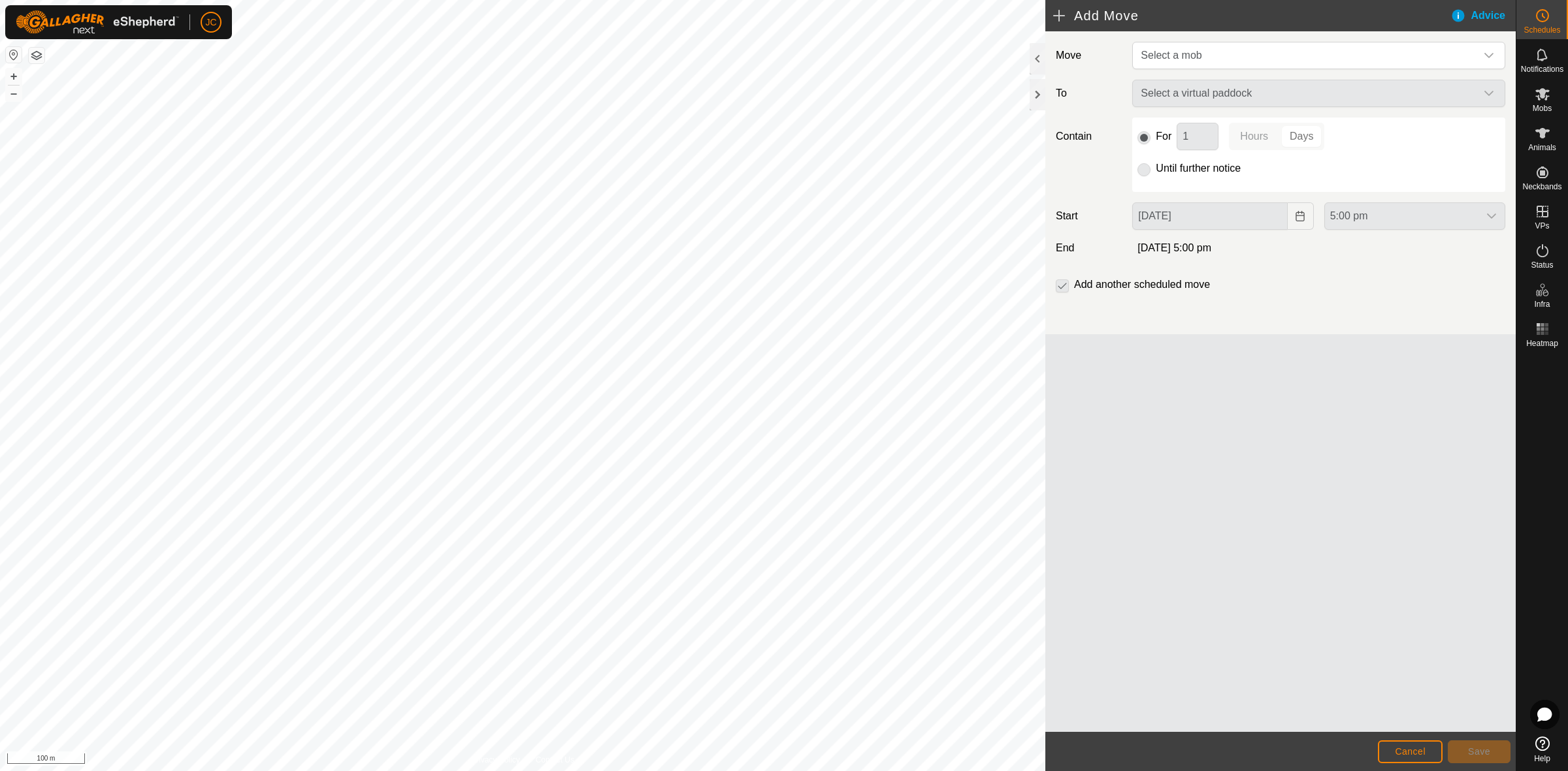
click at [1213, 93] on div "Select a virtual paddock" at bounding box center [1318, 93] width 383 height 27
click at [1320, 89] on div "Select a virtual paddock" at bounding box center [1318, 93] width 383 height 27
click at [1496, 95] on div "Select a virtual paddock" at bounding box center [1318, 93] width 383 height 27
click at [1471, 46] on span "Select a mob" at bounding box center [1306, 56] width 341 height 26
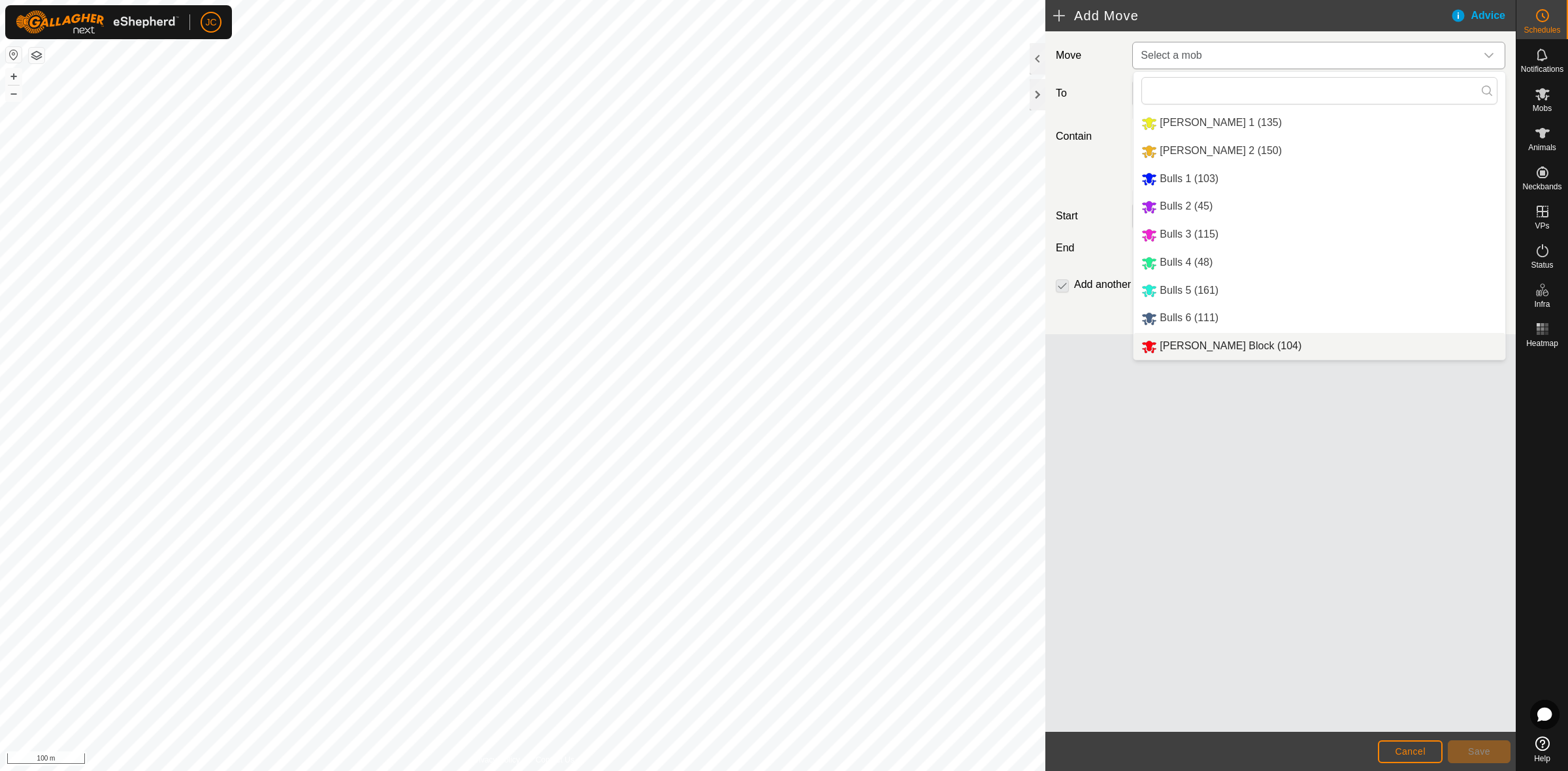
click at [1224, 346] on li "Moores Block (104)" at bounding box center [1319, 346] width 372 height 27
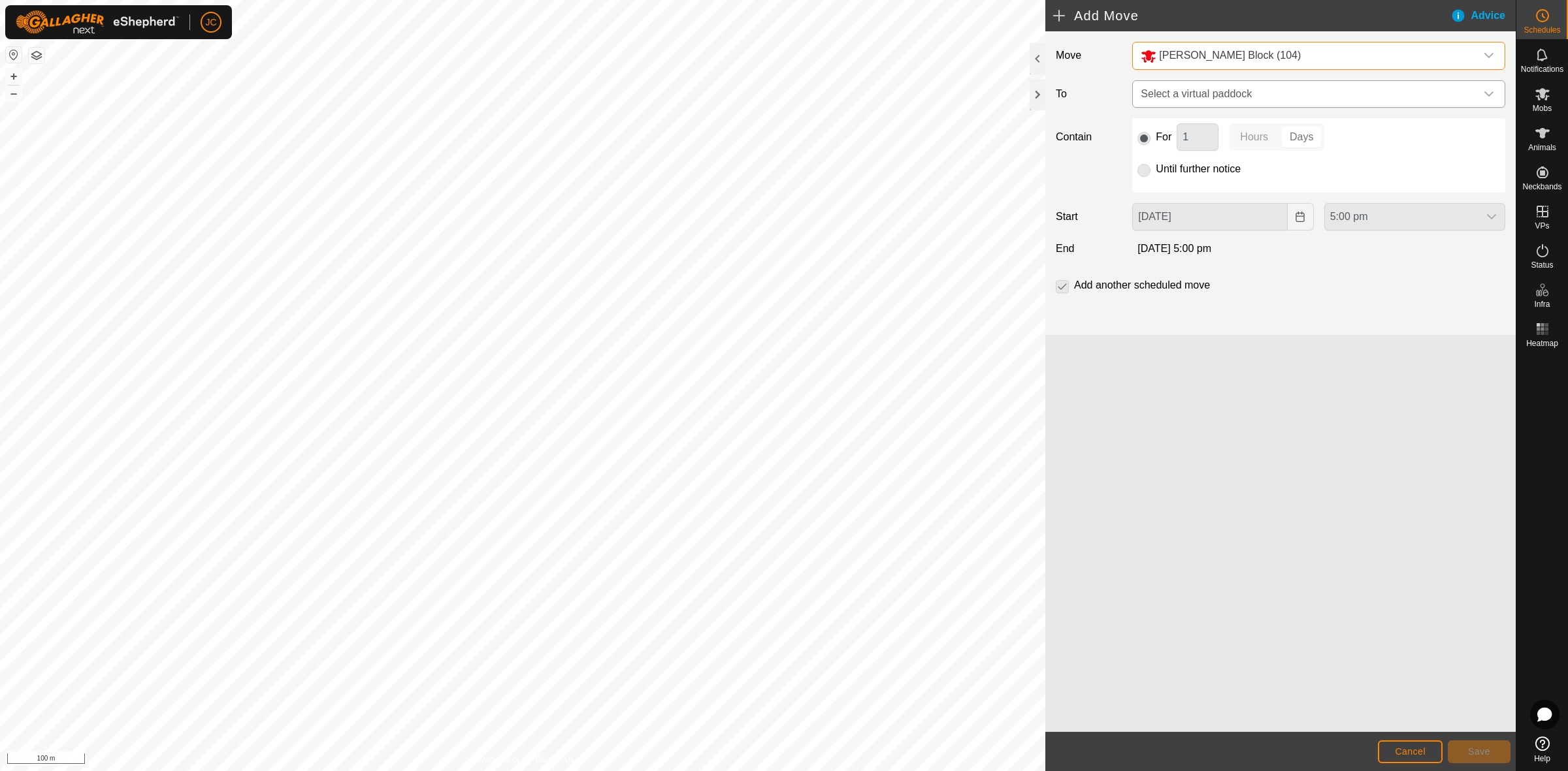
click at [1253, 96] on span "Select a virtual paddock" at bounding box center [1306, 94] width 341 height 26
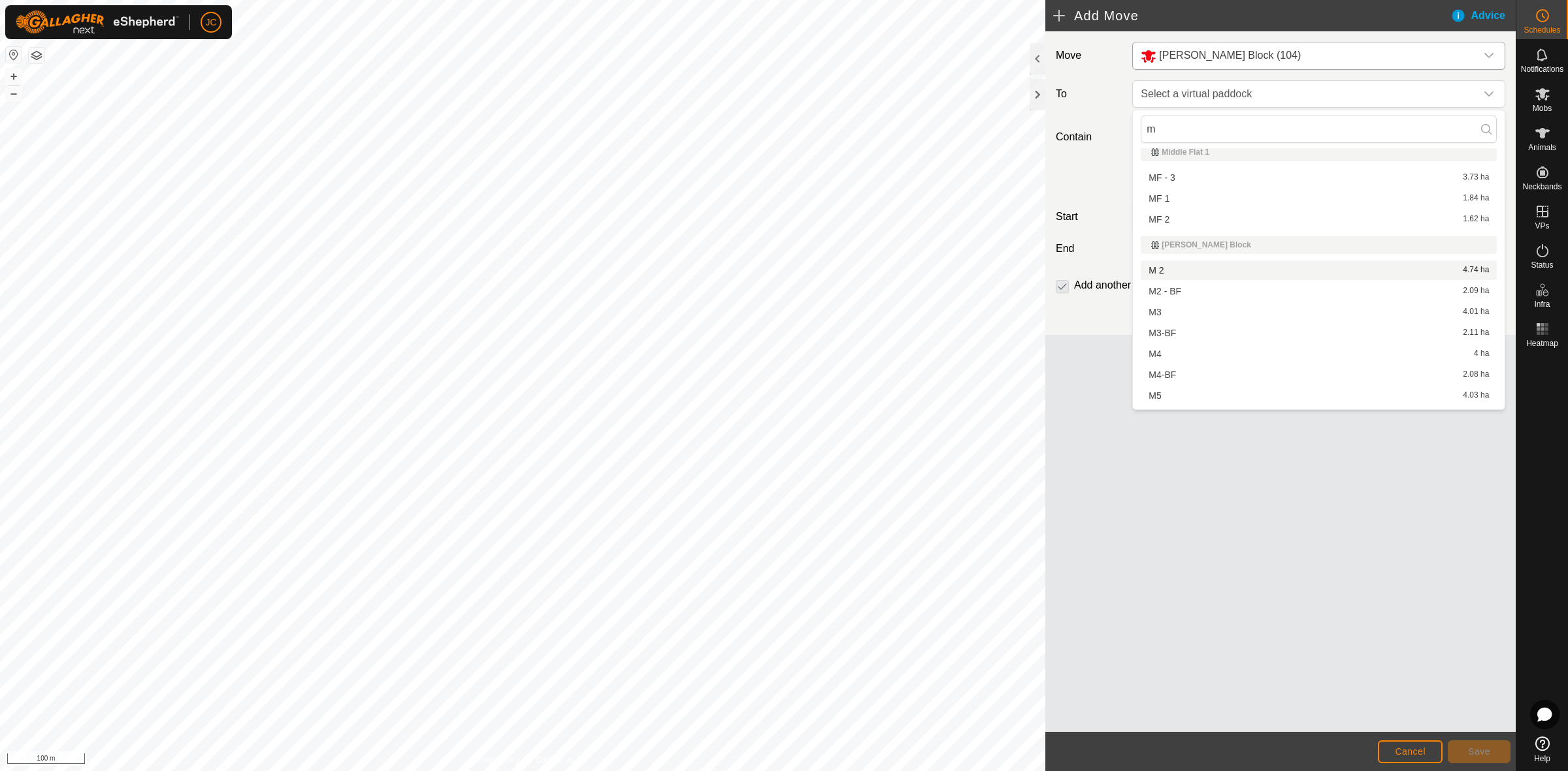
scroll to position [245, 0]
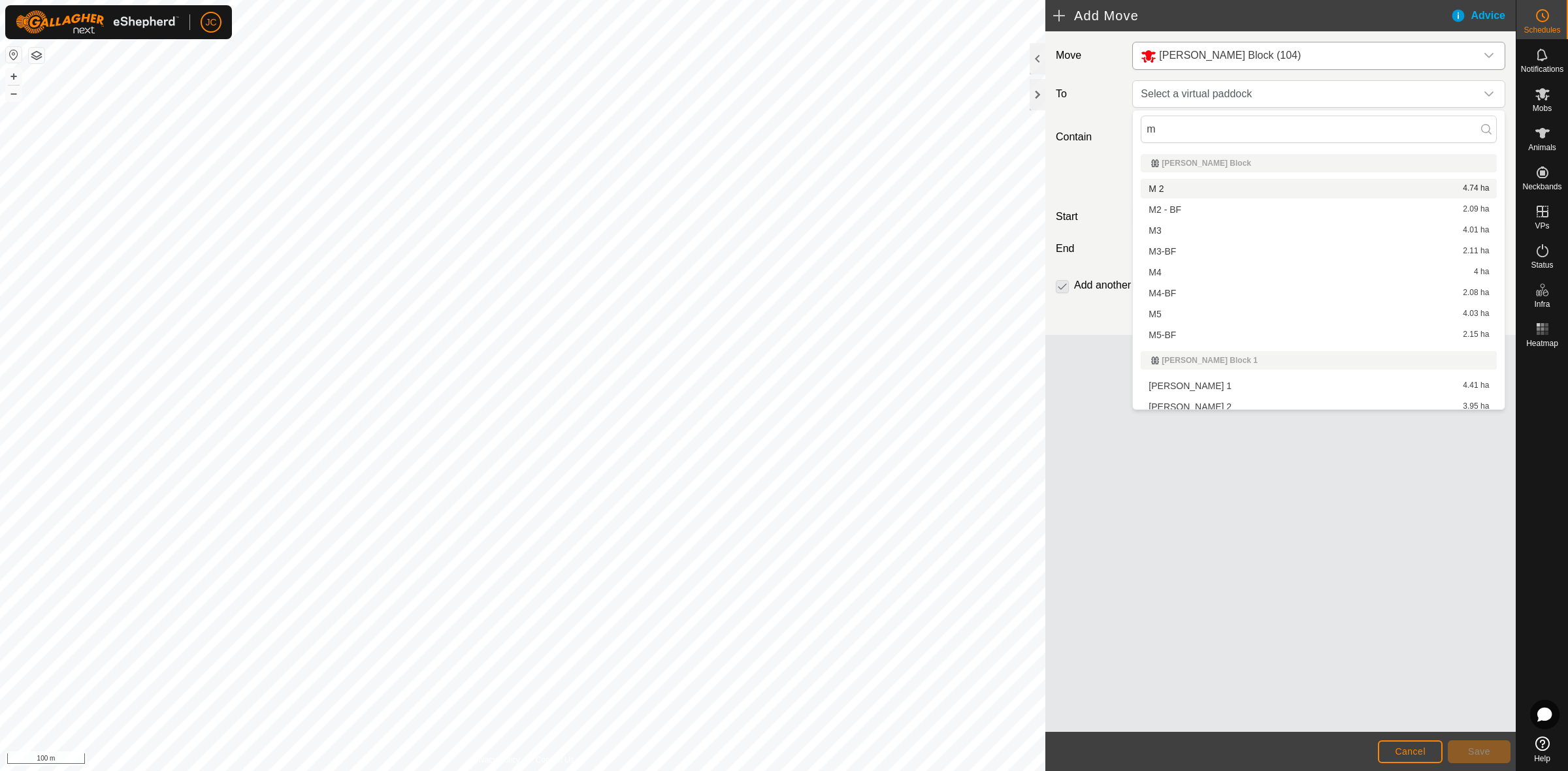
type input "m"
click at [1294, 186] on li "M 2 4.74 ha" at bounding box center [1318, 189] width 356 height 20
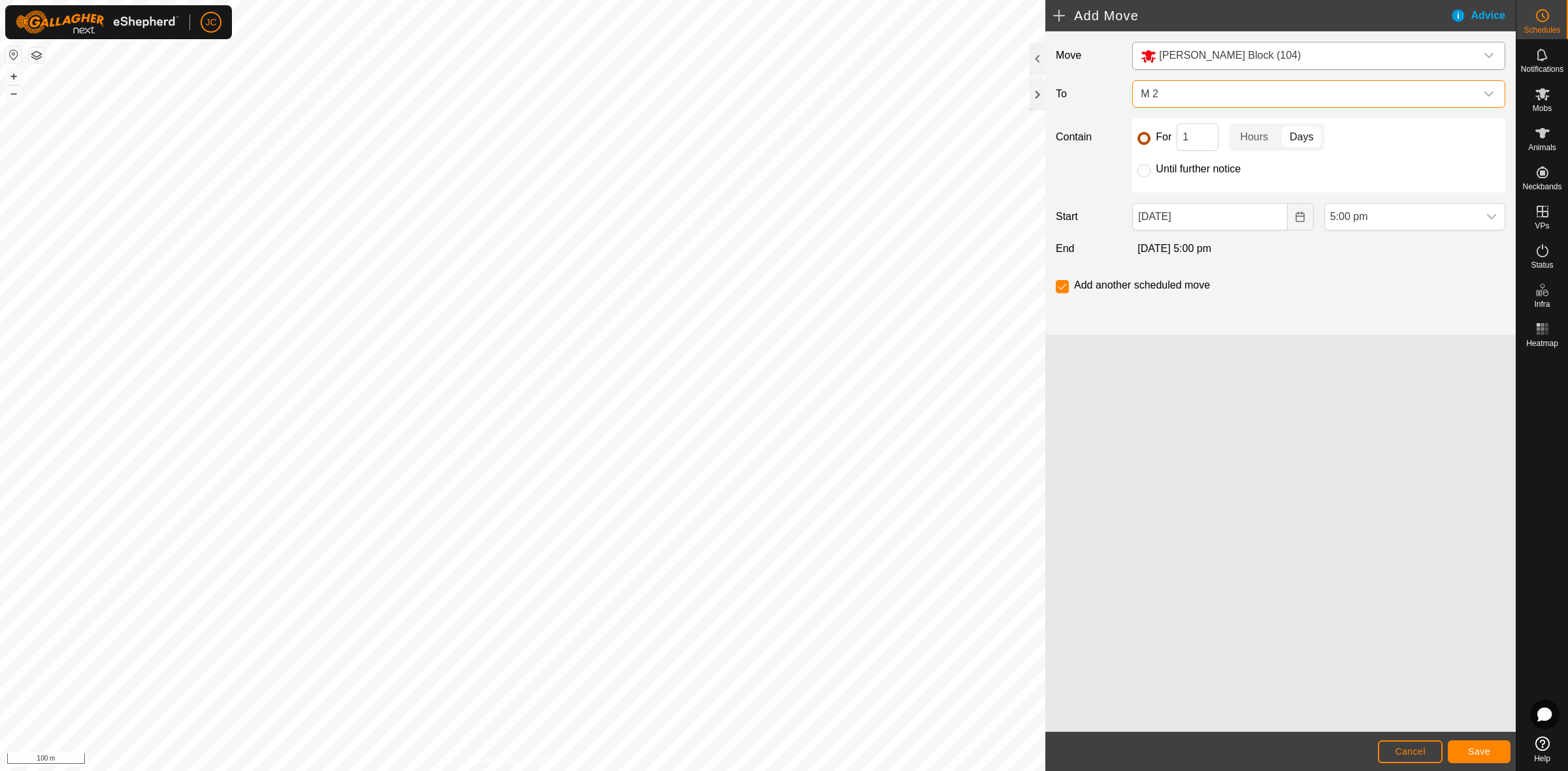
click at [1144, 141] on input "For" at bounding box center [1143, 138] width 13 height 13
click at [1203, 135] on input "1" at bounding box center [1197, 137] width 42 height 27
click at [1269, 136] on p-togglebutton "Hours" at bounding box center [1254, 137] width 50 height 27
click at [1213, 142] on input "18" at bounding box center [1197, 137] width 42 height 27
click at [1248, 167] on div "Until further notice" at bounding box center [1318, 169] width 363 height 16
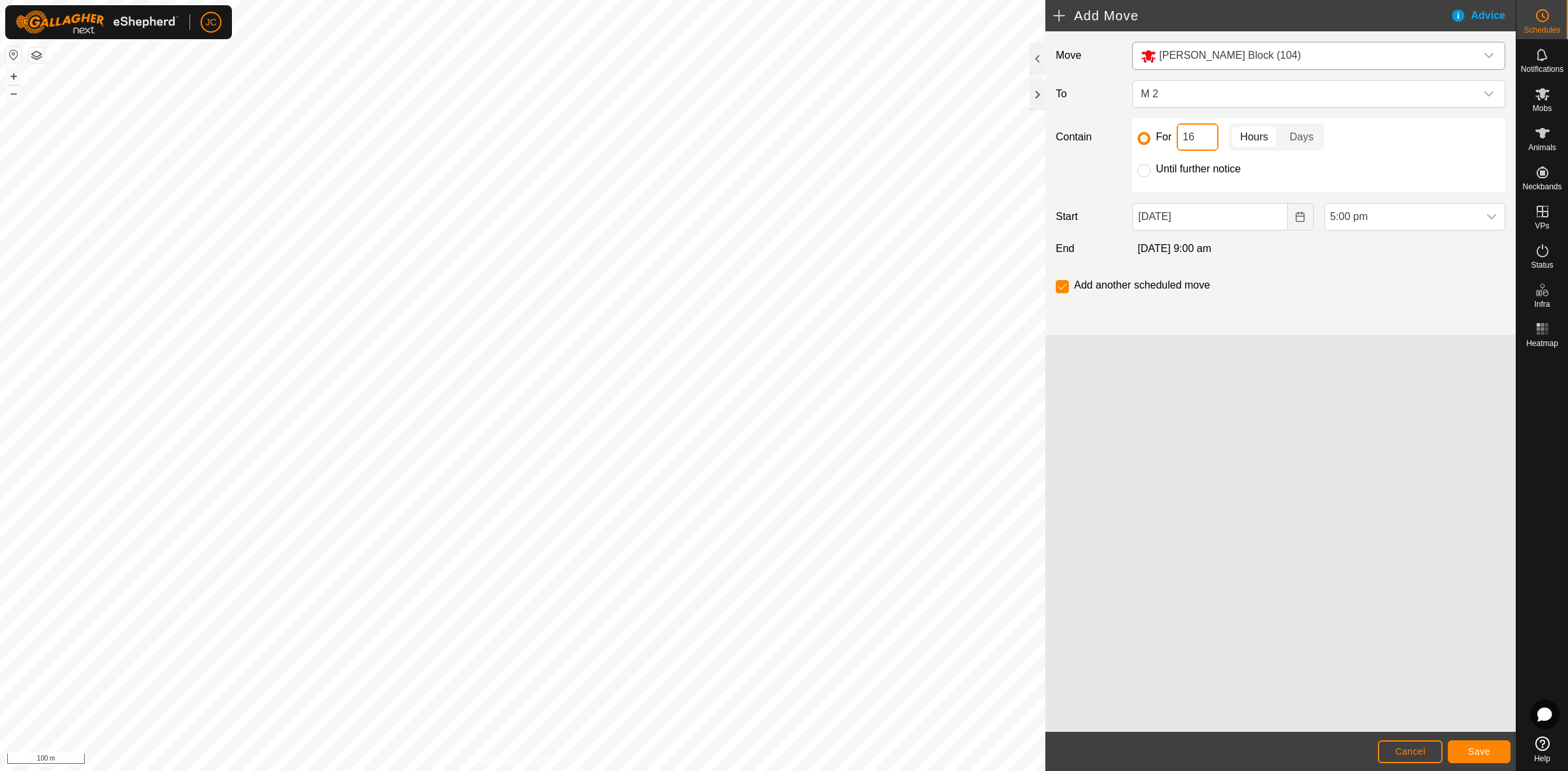
click at [1205, 137] on input "16" at bounding box center [1197, 137] width 42 height 27
click at [1301, 187] on div "For 15 Hours Days Until further notice" at bounding box center [1318, 156] width 373 height 75
click at [1157, 98] on span "M 2" at bounding box center [1306, 94] width 341 height 26
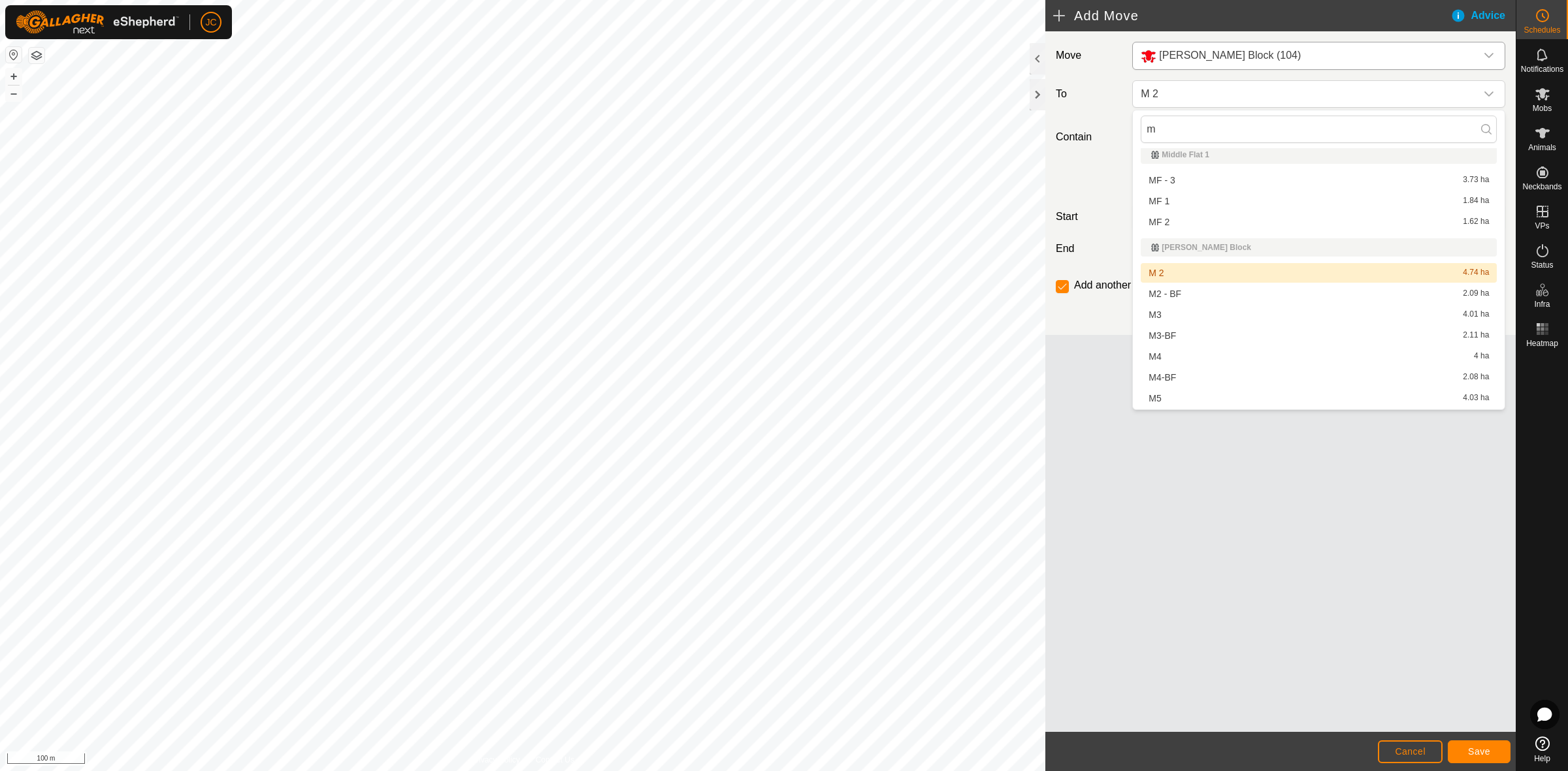
scroll to position [199, 0]
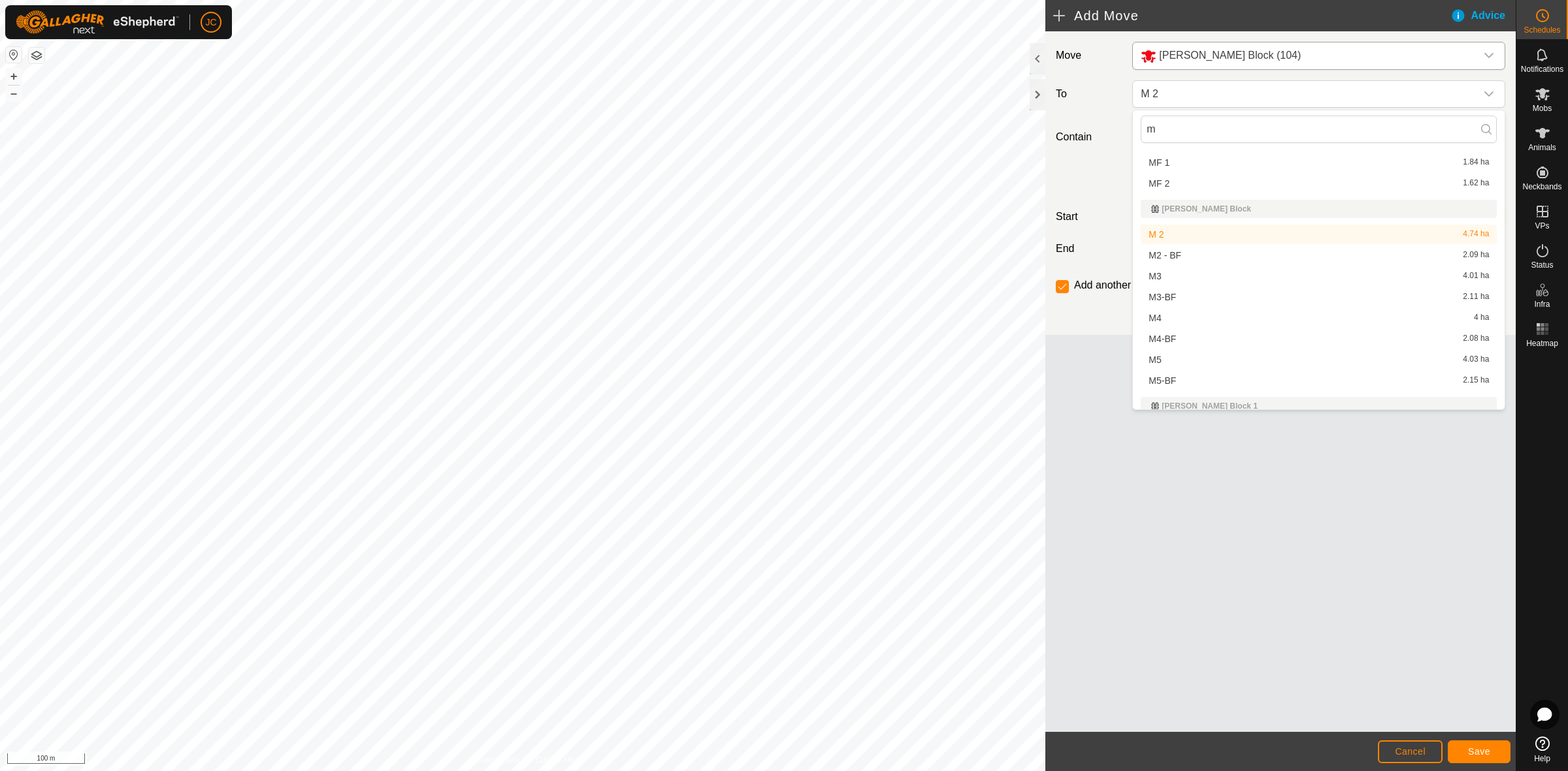
click at [1190, 232] on li "M 2 4.74 ha" at bounding box center [1318, 234] width 356 height 20
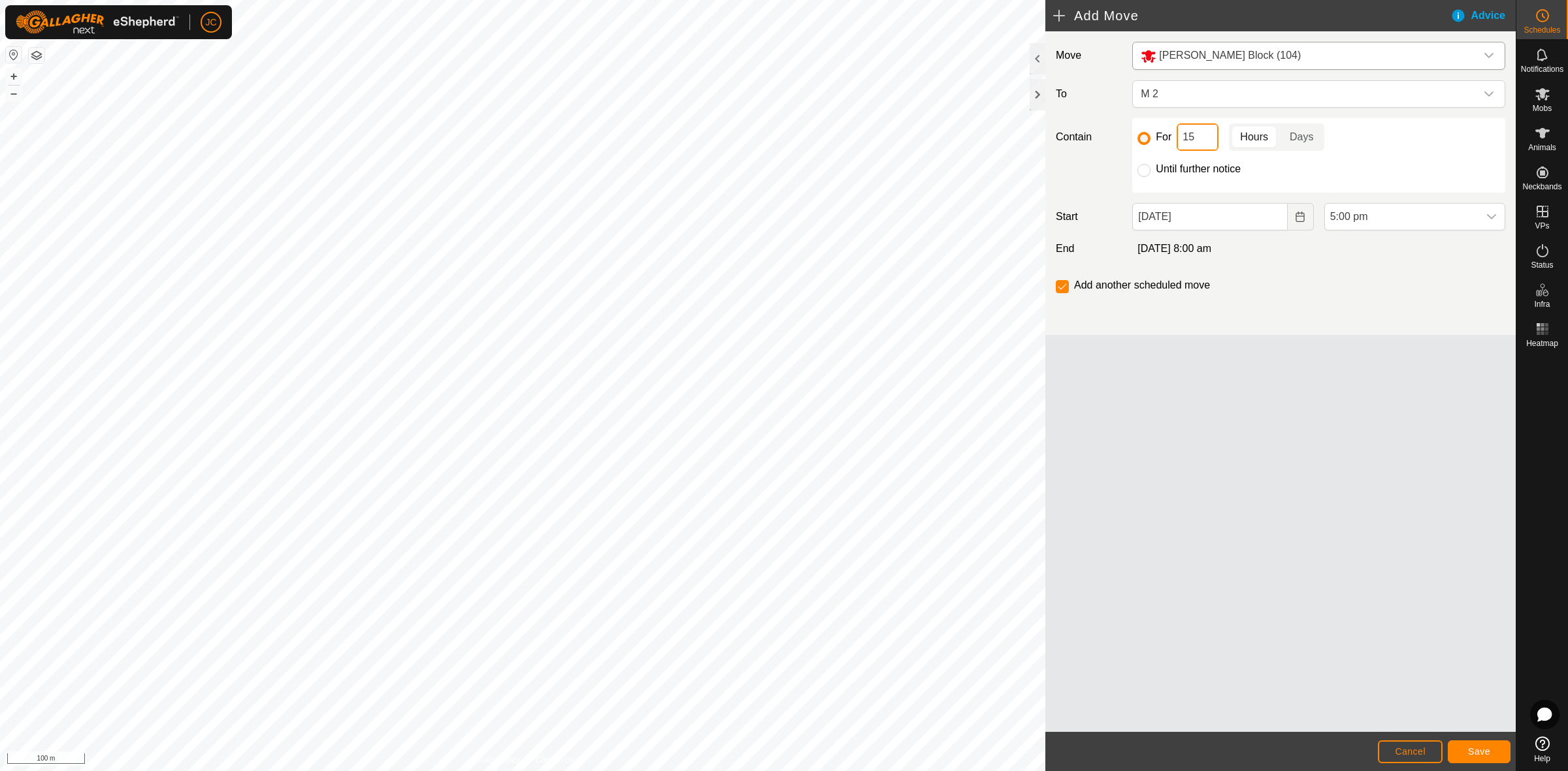
click at [1203, 140] on input "15" at bounding box center [1197, 137] width 42 height 27
type input "1"
click at [1292, 141] on p-togglebutton "Days" at bounding box center [1301, 137] width 45 height 27
click at [1298, 217] on icon "Choose Date" at bounding box center [1299, 217] width 8 height 11
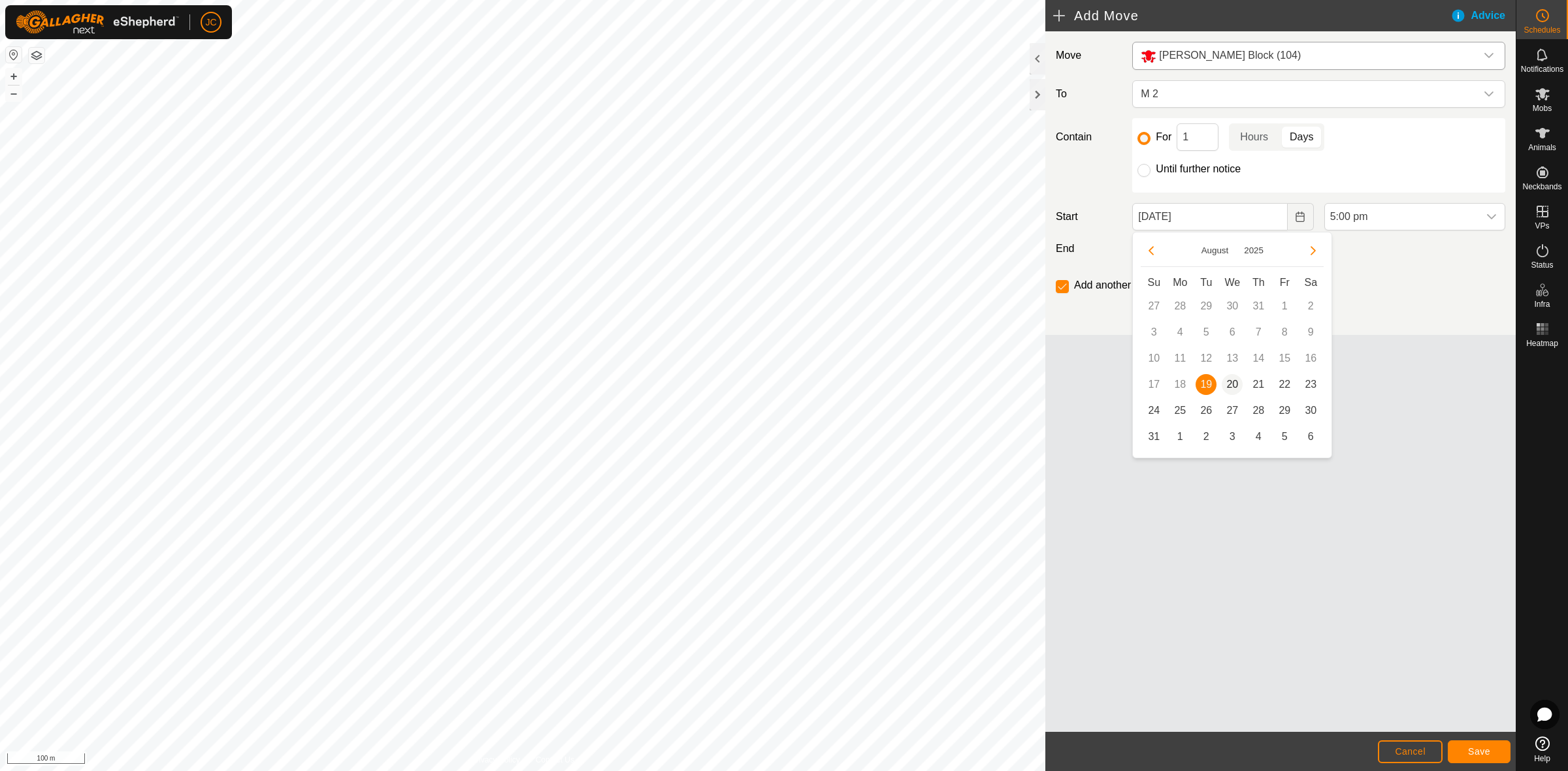
click at [1233, 386] on span "20" at bounding box center [1231, 384] width 21 height 21
type input "20 Aug, 2025"
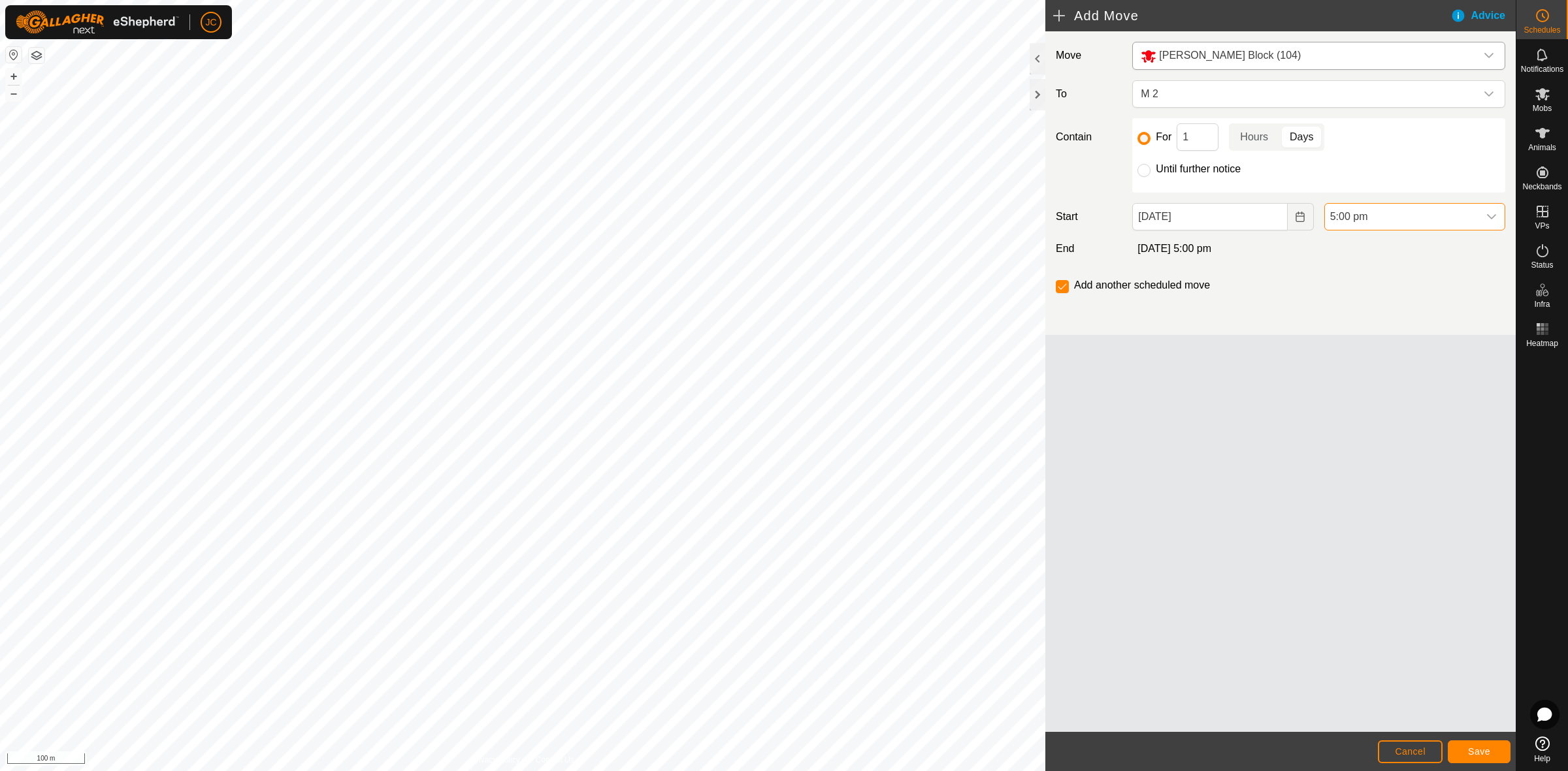
click at [1376, 216] on span "5:00 pm" at bounding box center [1402, 217] width 154 height 26
click at [1359, 282] on li "8:00 am" at bounding box center [1414, 277] width 179 height 26
click at [1490, 748] on button "Save" at bounding box center [1479, 752] width 63 height 23
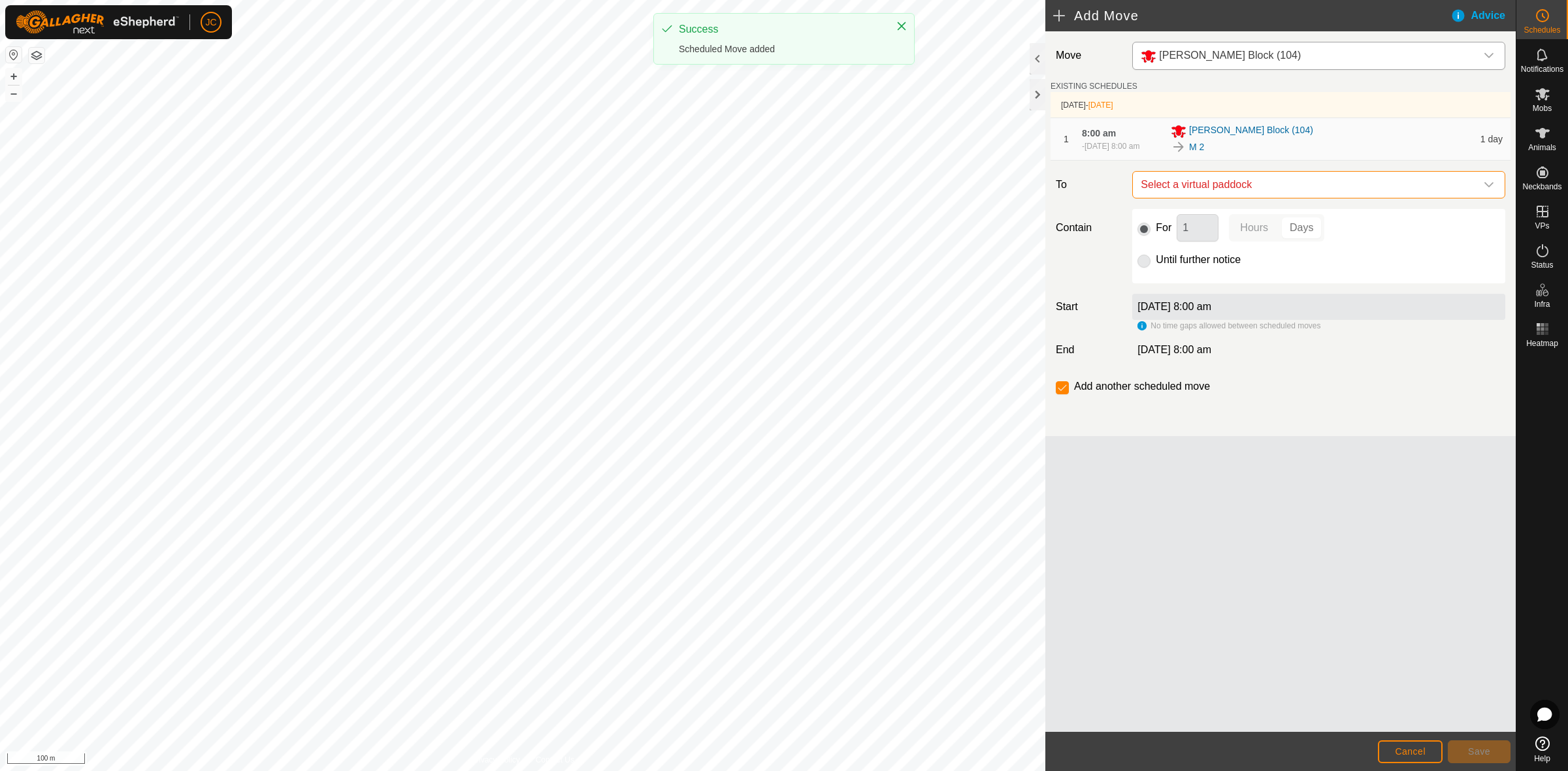
click at [1253, 192] on span "Select a virtual paddock" at bounding box center [1306, 185] width 341 height 26
type input "m"
click at [1318, 479] on div "Move Moores Block (104) EXISTING SCHEDULES 20 Aug 2025 - Tomorrow 1 8:00 am - 2…" at bounding box center [1281, 382] width 470 height 701
click at [1237, 184] on span "Select a virtual paddock" at bounding box center [1306, 185] width 341 height 26
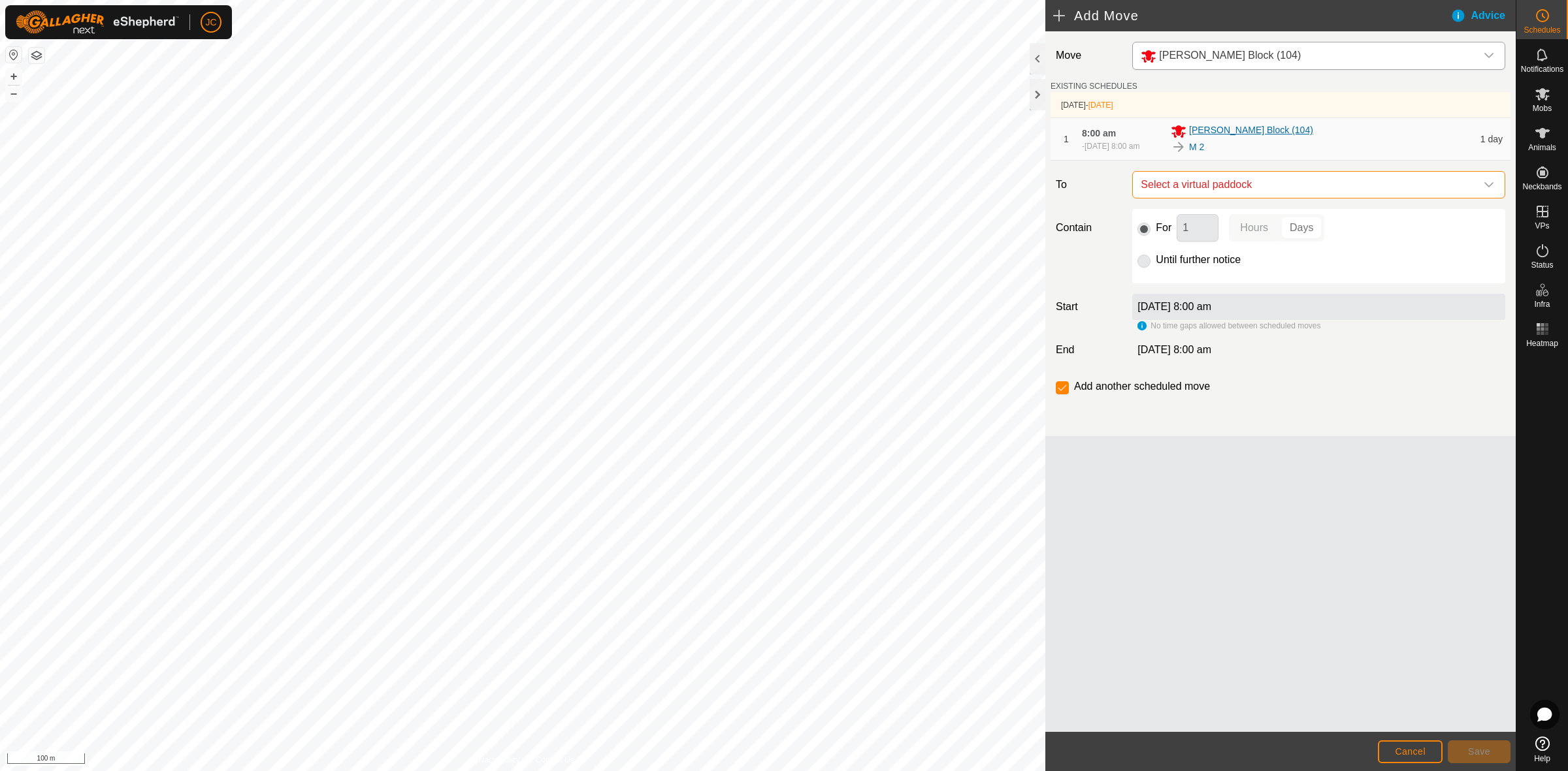
click at [1213, 132] on span "Moores Block (104)" at bounding box center [1251, 131] width 124 height 16
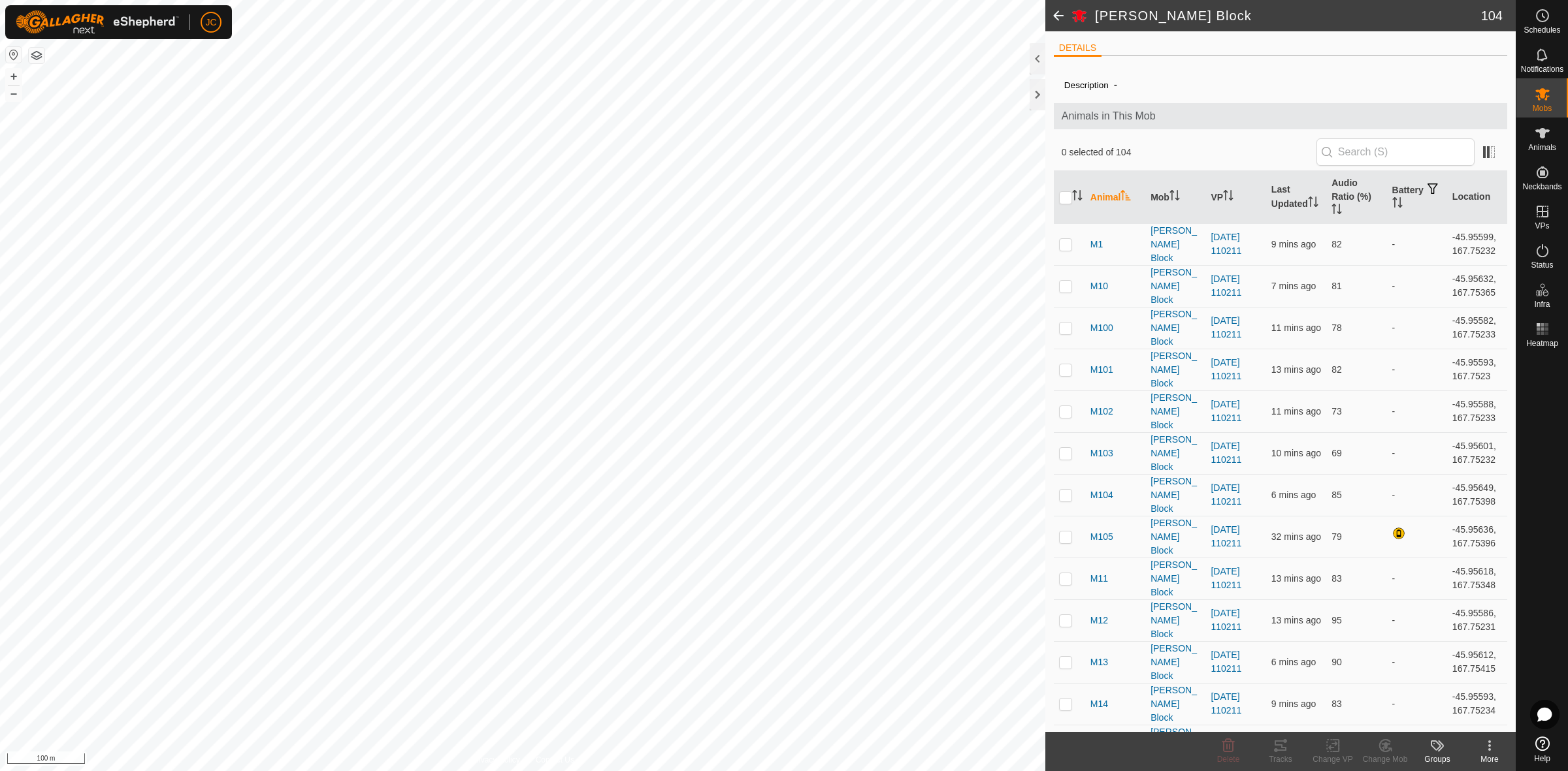
click at [1056, 16] on span at bounding box center [1059, 15] width 26 height 31
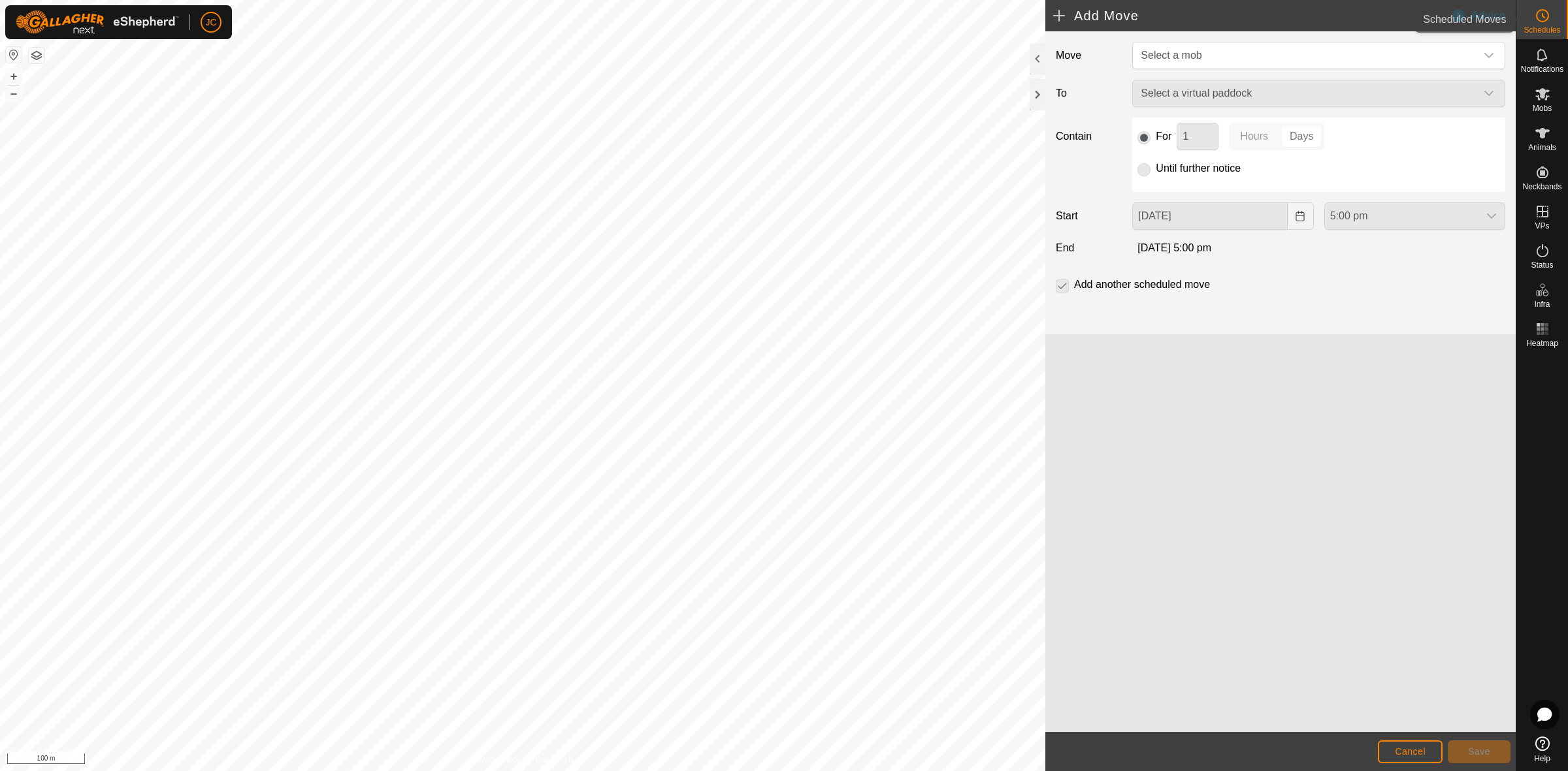
click at [1534, 15] on icon at bounding box center [1542, 15] width 16 height 16
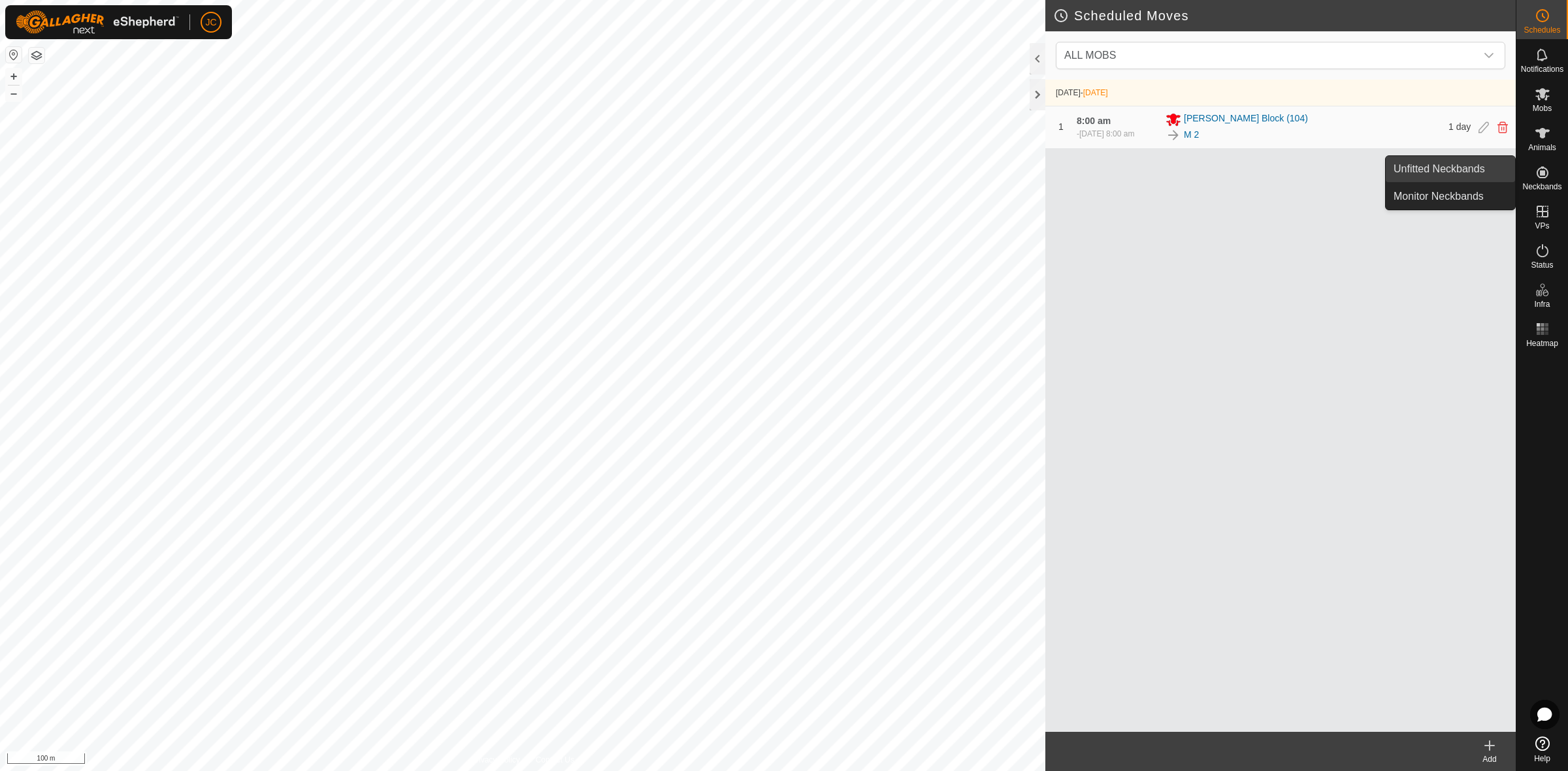
click at [1480, 165] on link "Unfitted Neckbands" at bounding box center [1450, 169] width 129 height 26
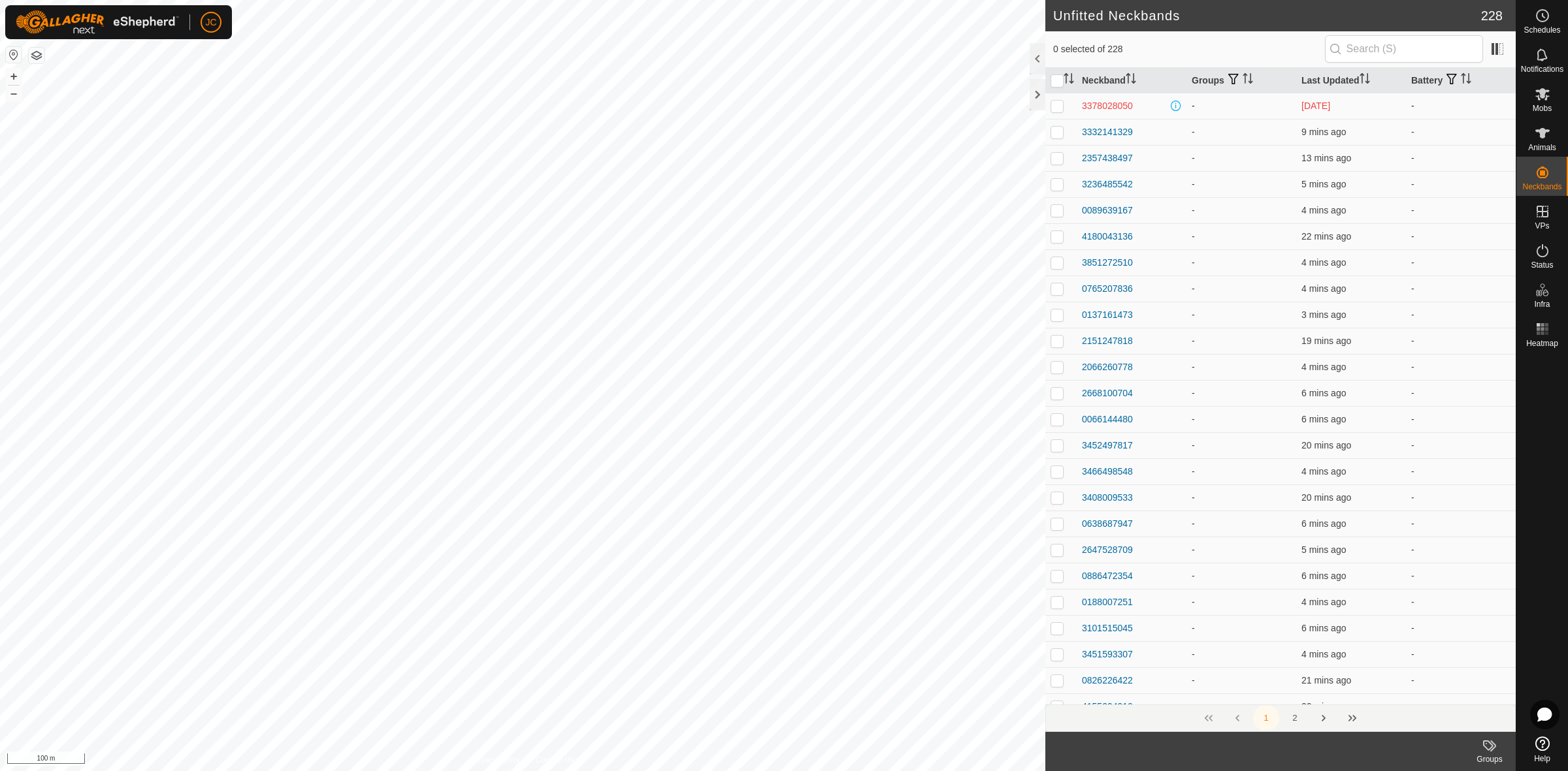
click at [1060, 108] on p-checkbox at bounding box center [1056, 106] width 13 height 11
click at [1056, 103] on p-checkbox at bounding box center [1056, 106] width 13 height 11
checkbox input "false"
click at [1412, 83] on th "Battery" at bounding box center [1461, 80] width 110 height 25
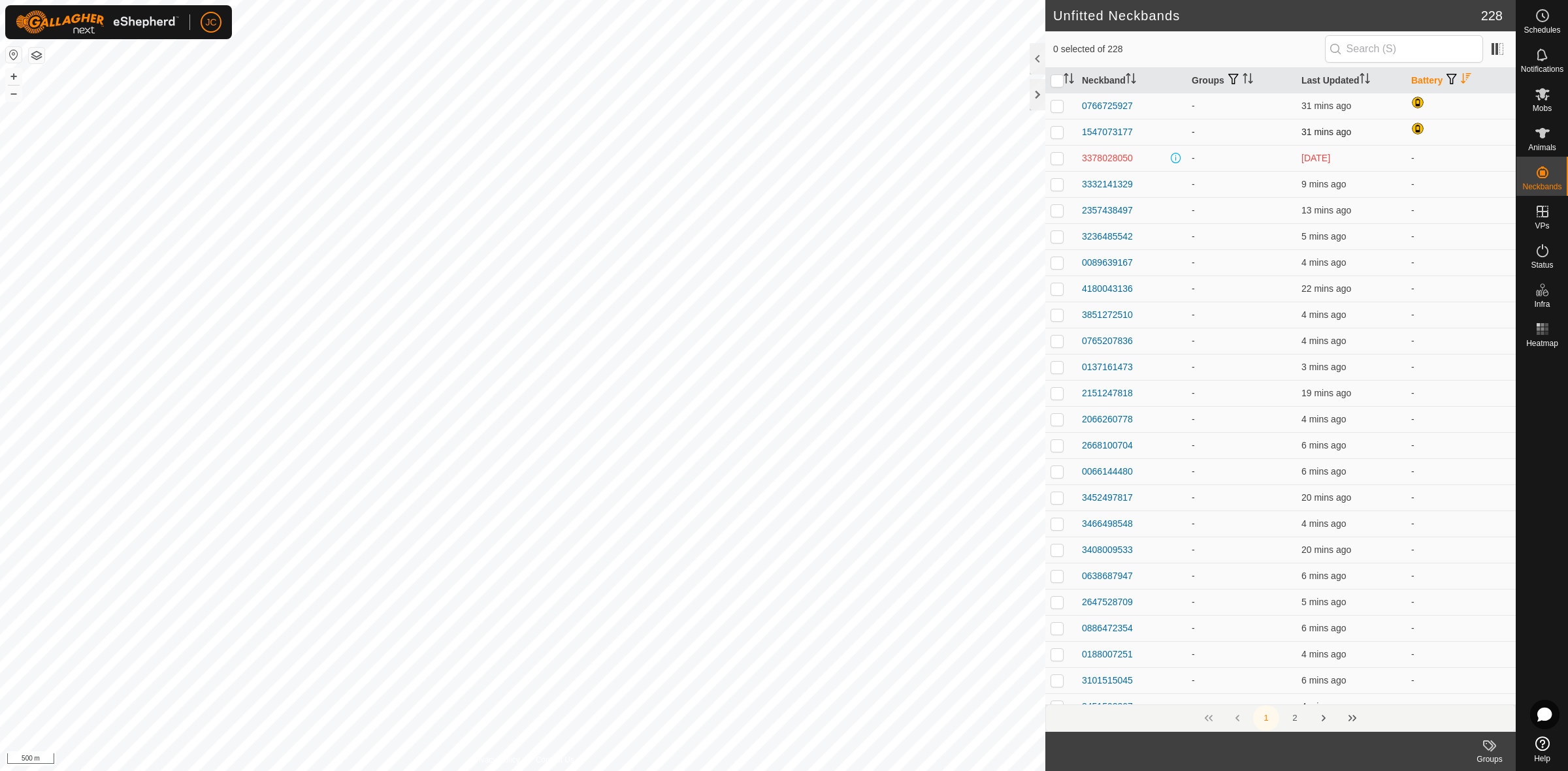
click at [1059, 134] on p-checkbox at bounding box center [1056, 132] width 13 height 11
checkbox input "false"
click at [1059, 106] on p-checkbox at bounding box center [1056, 106] width 13 height 11
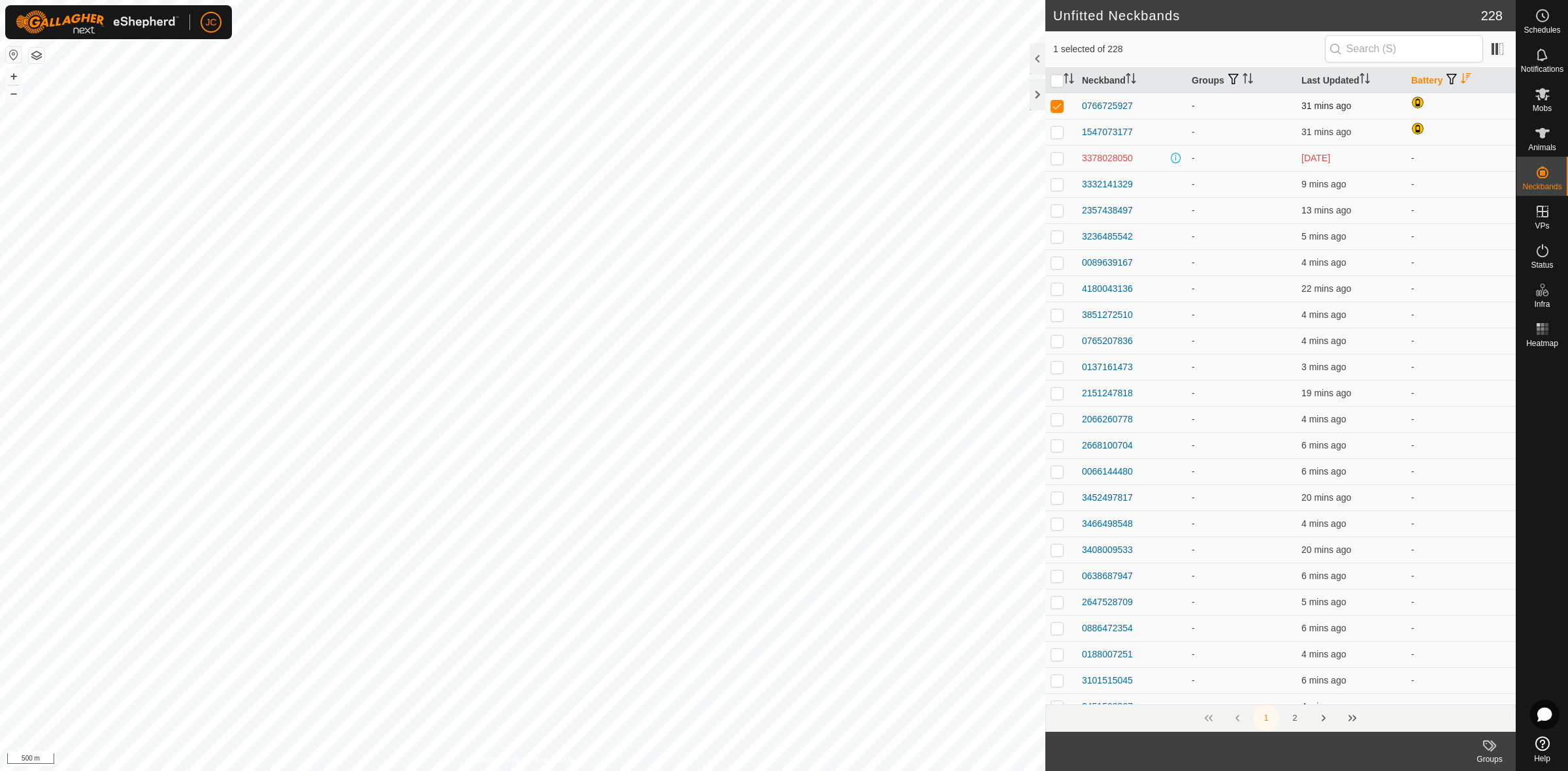
checkbox input "false"
click at [1052, 159] on p-checkbox at bounding box center [1056, 158] width 13 height 11
checkbox input "false"
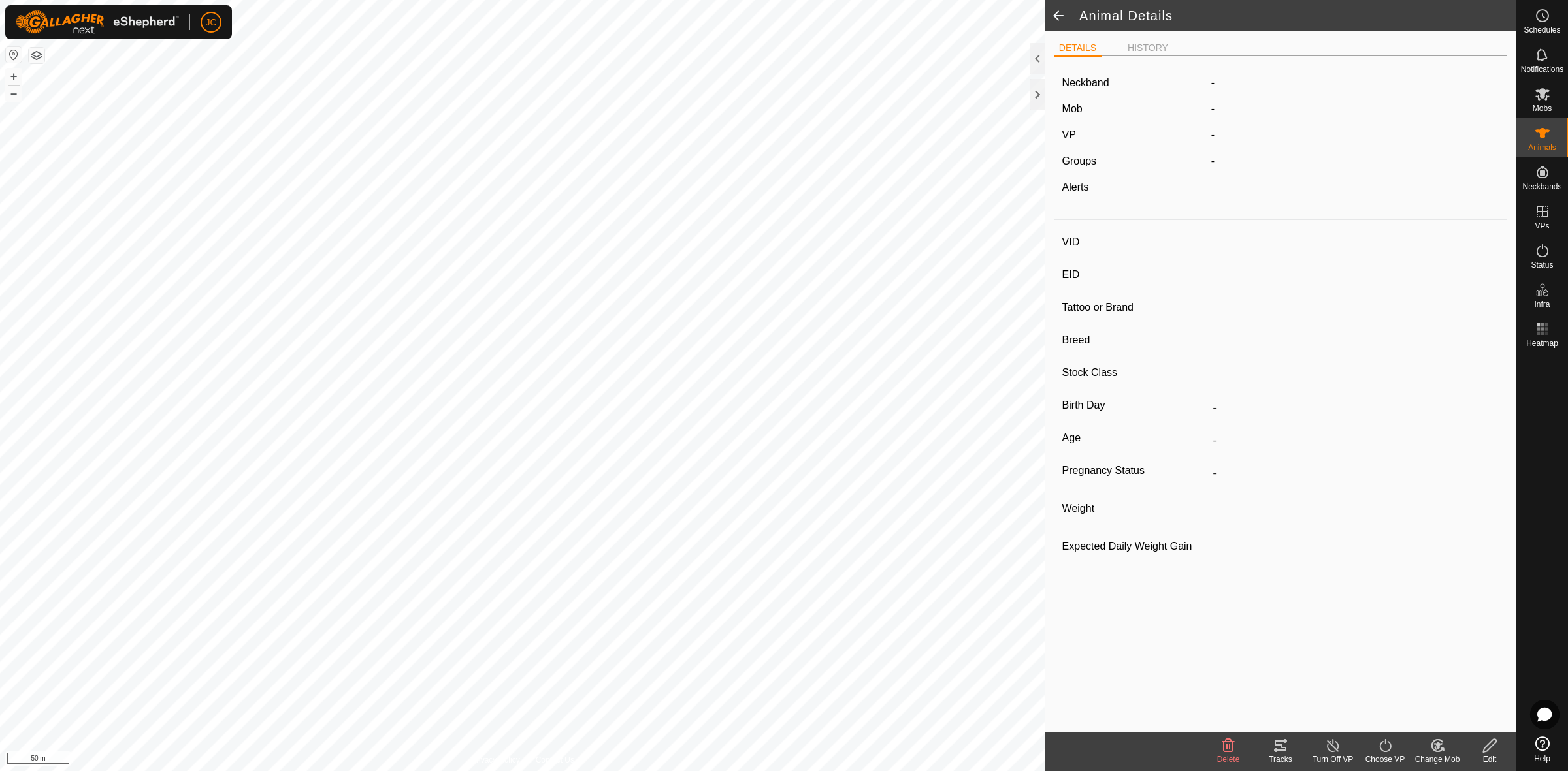
type input "M7"
type input "982123827324482"
type input "-"
type input "R1 Bulls"
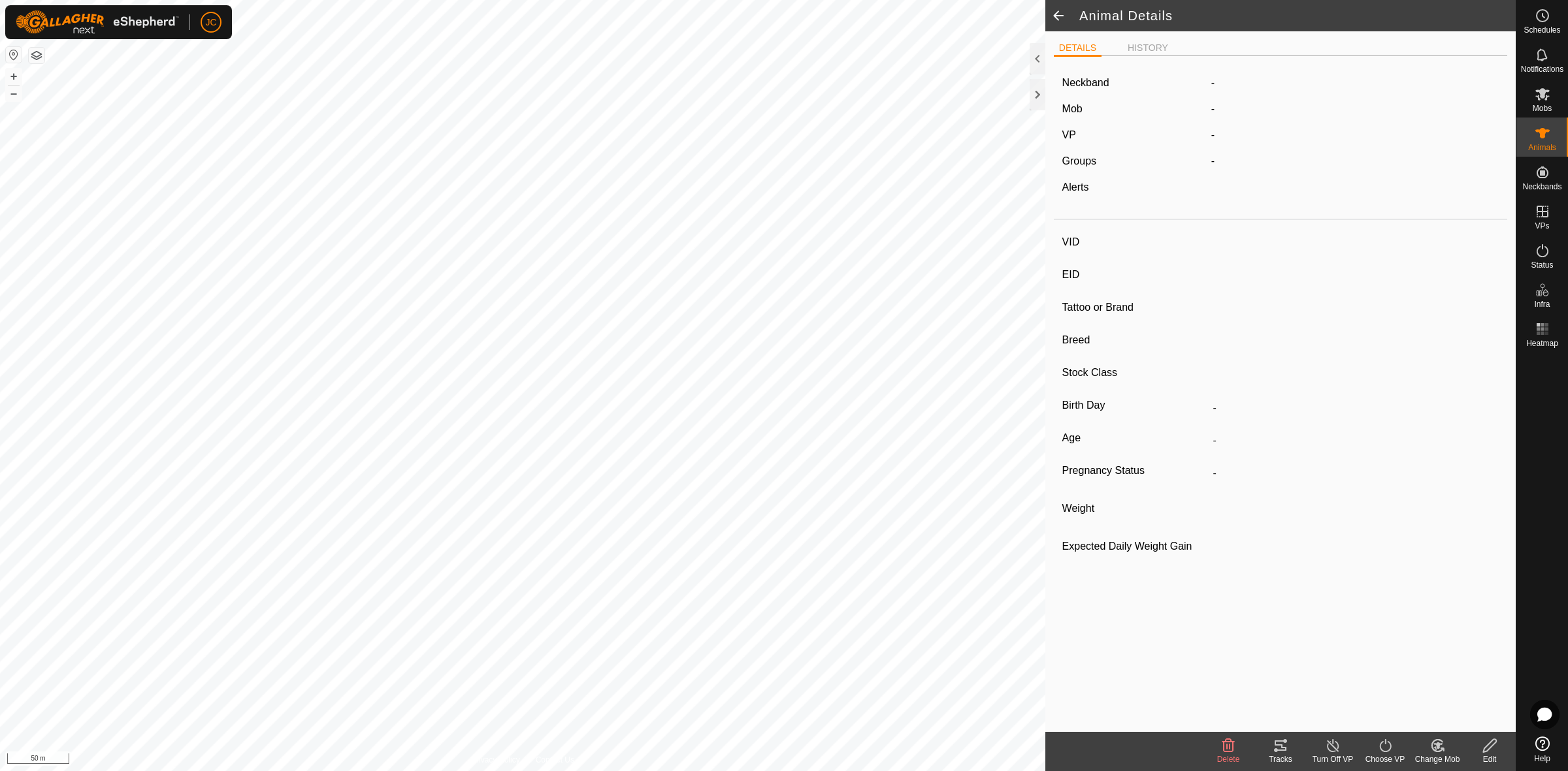
type input "-"
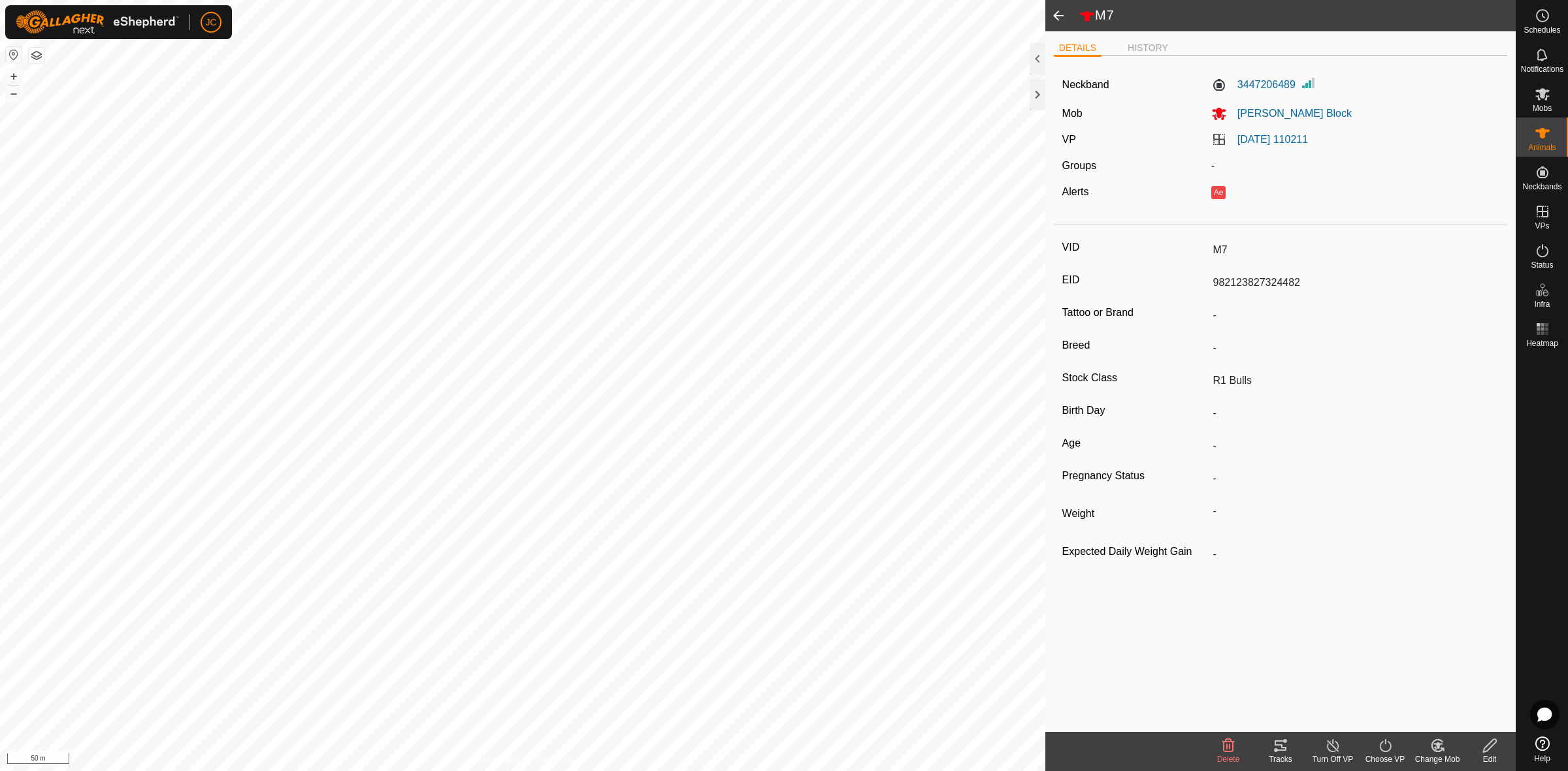
click at [1053, 24] on span at bounding box center [1059, 15] width 26 height 31
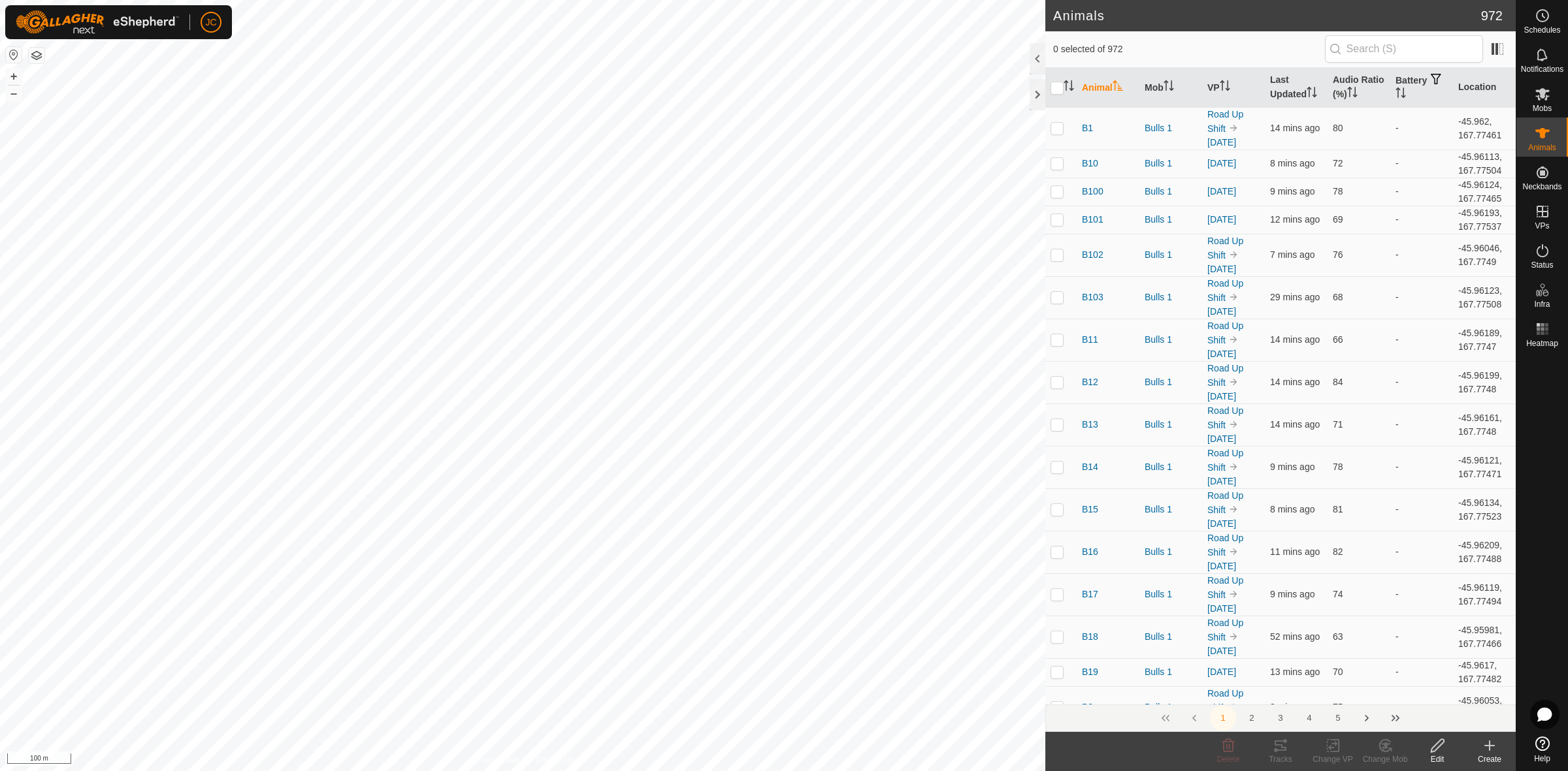
click at [703, 770] on html "JC Schedules Notifications Mobs Animals Neckbands VPs Status Infra Heatmap Help…" at bounding box center [784, 386] width 1568 height 771
click at [1543, 27] on span "Schedules" at bounding box center [1542, 30] width 37 height 8
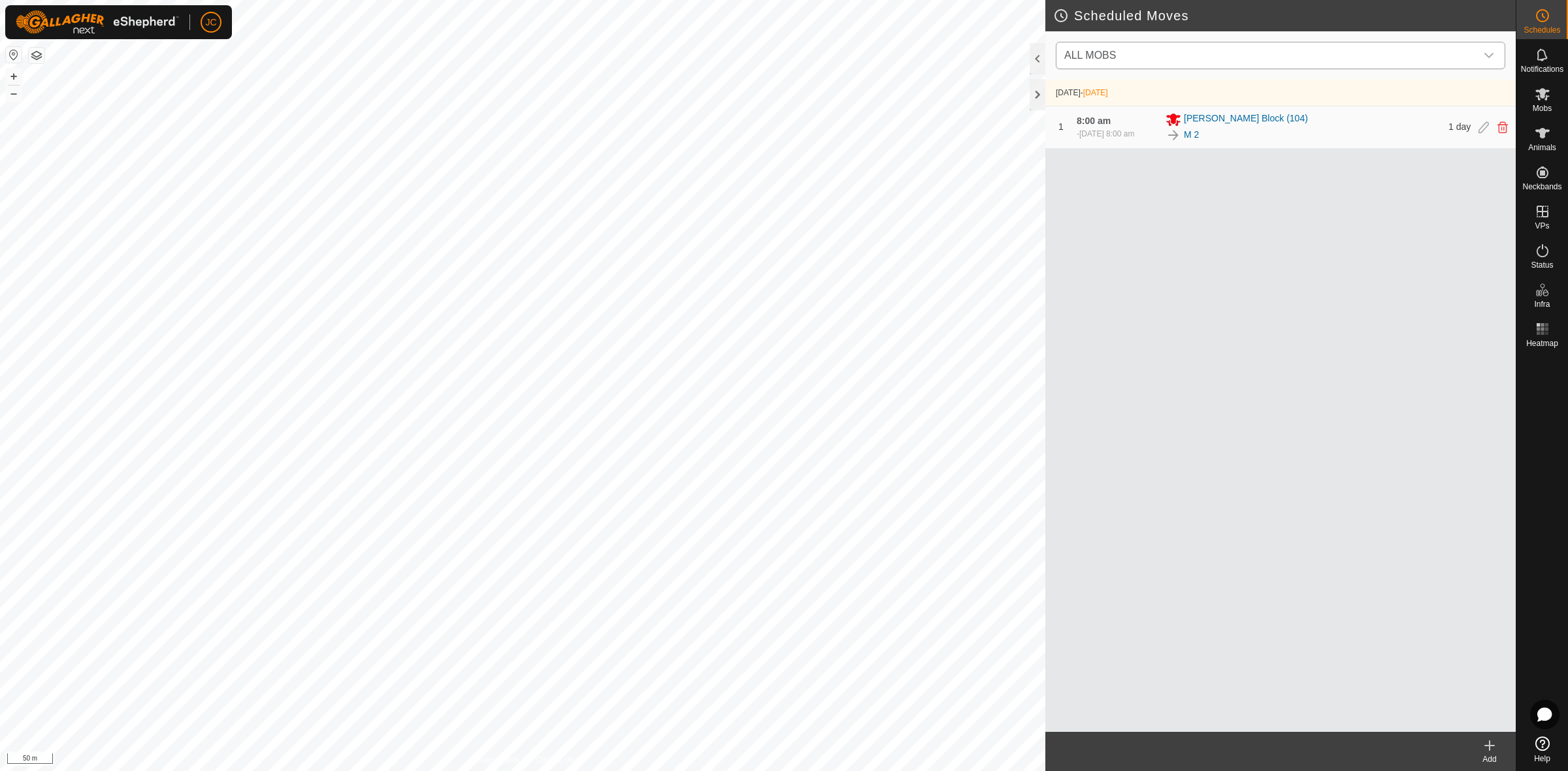
click at [1147, 60] on span "ALL MOBS" at bounding box center [1267, 56] width 417 height 26
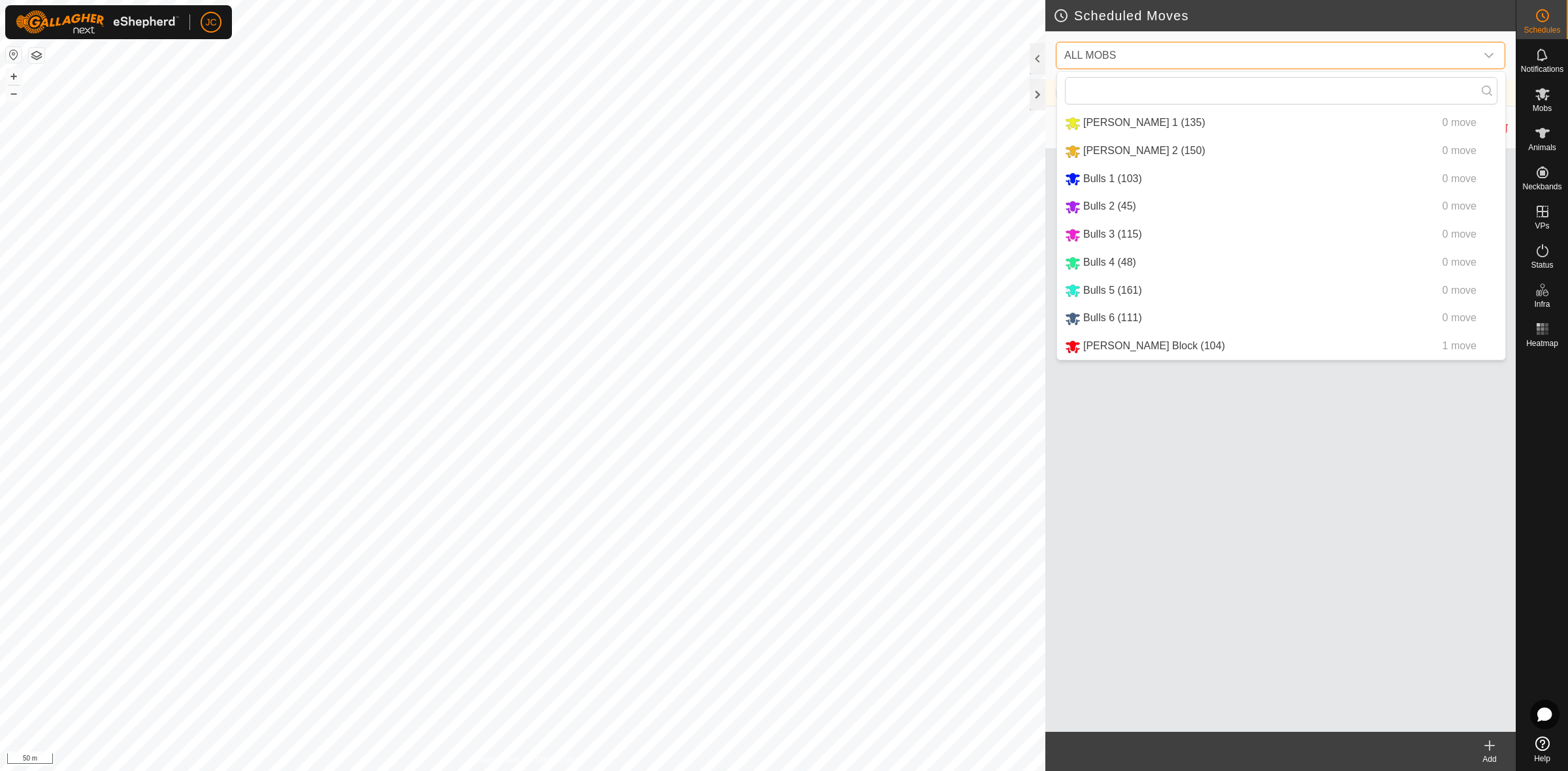
click at [1147, 60] on span "ALL MOBS" at bounding box center [1267, 56] width 417 height 26
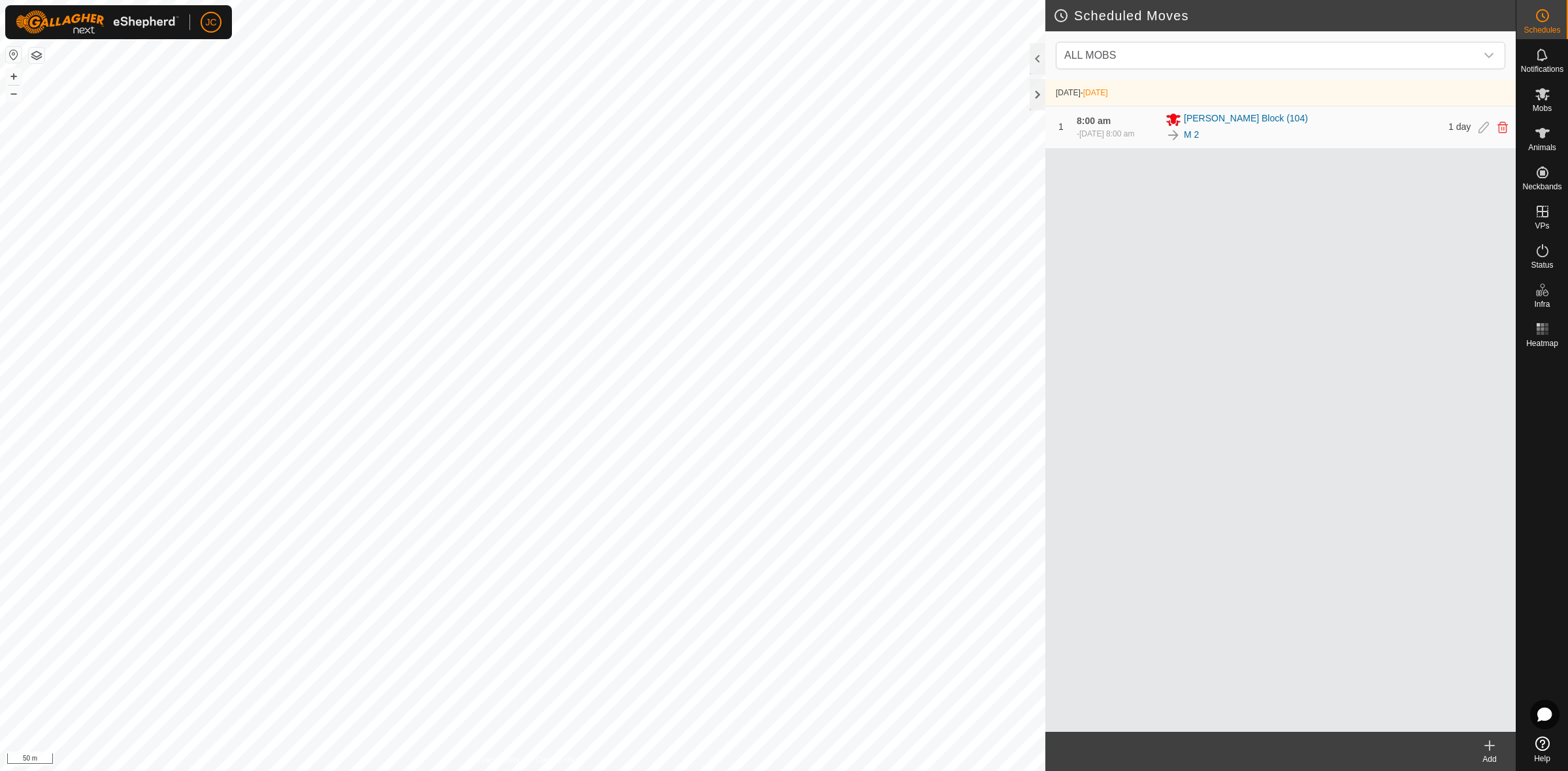
click at [1492, 751] on icon at bounding box center [1489, 746] width 16 height 16
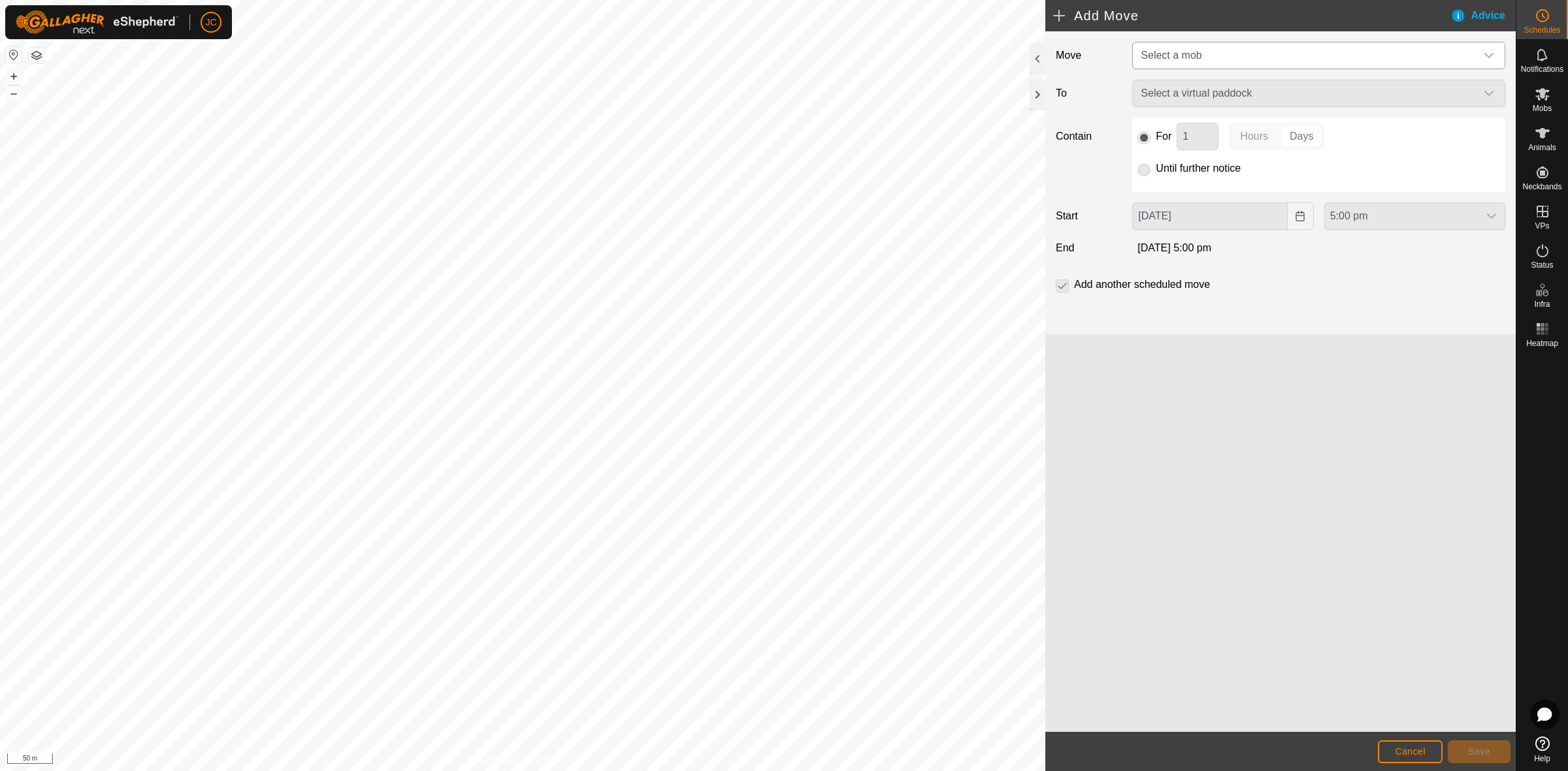
click at [1184, 52] on span "Select a mob" at bounding box center [1171, 55] width 61 height 11
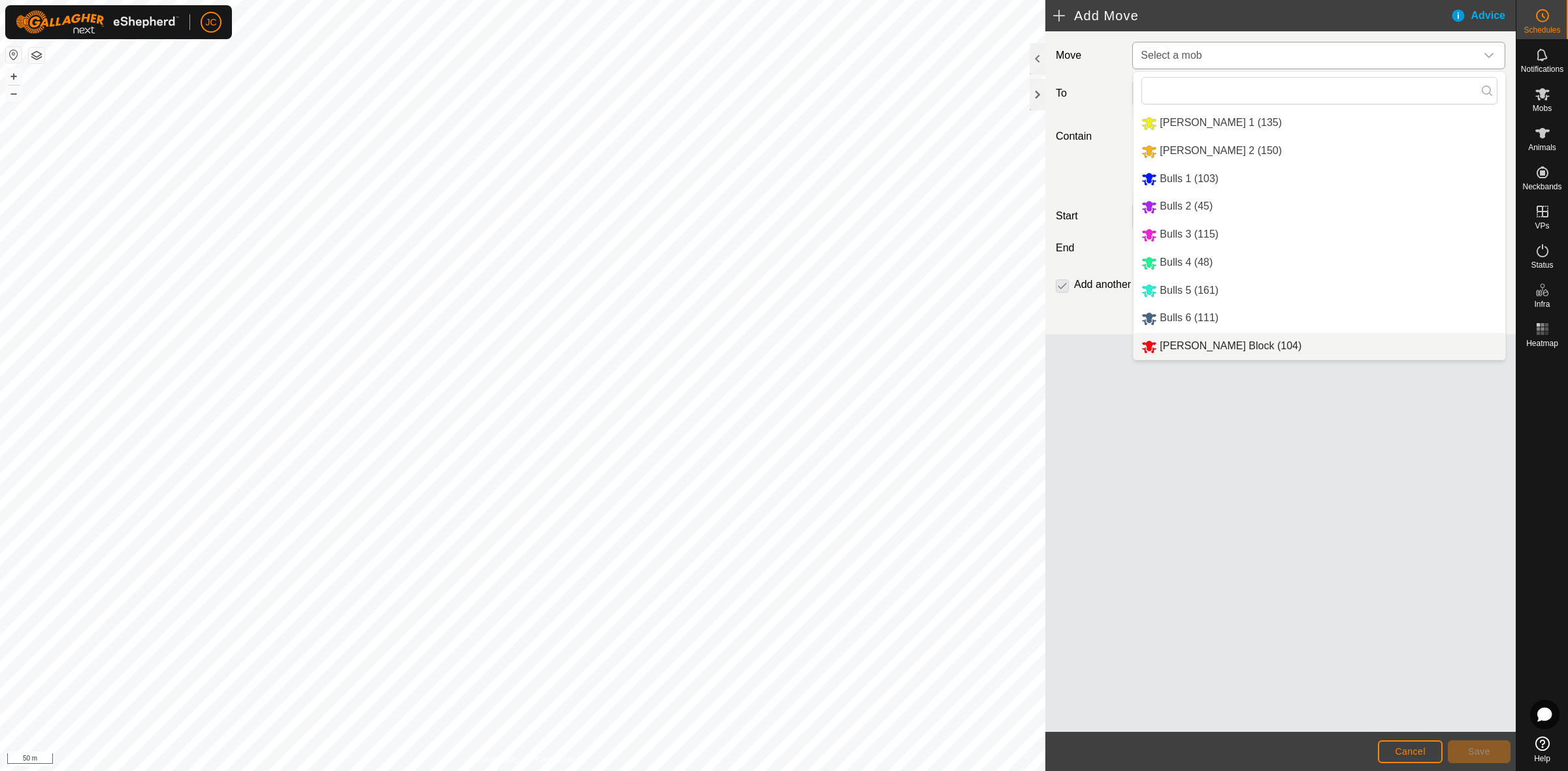
click at [1172, 347] on li "Moores Block (104)" at bounding box center [1319, 346] width 372 height 27
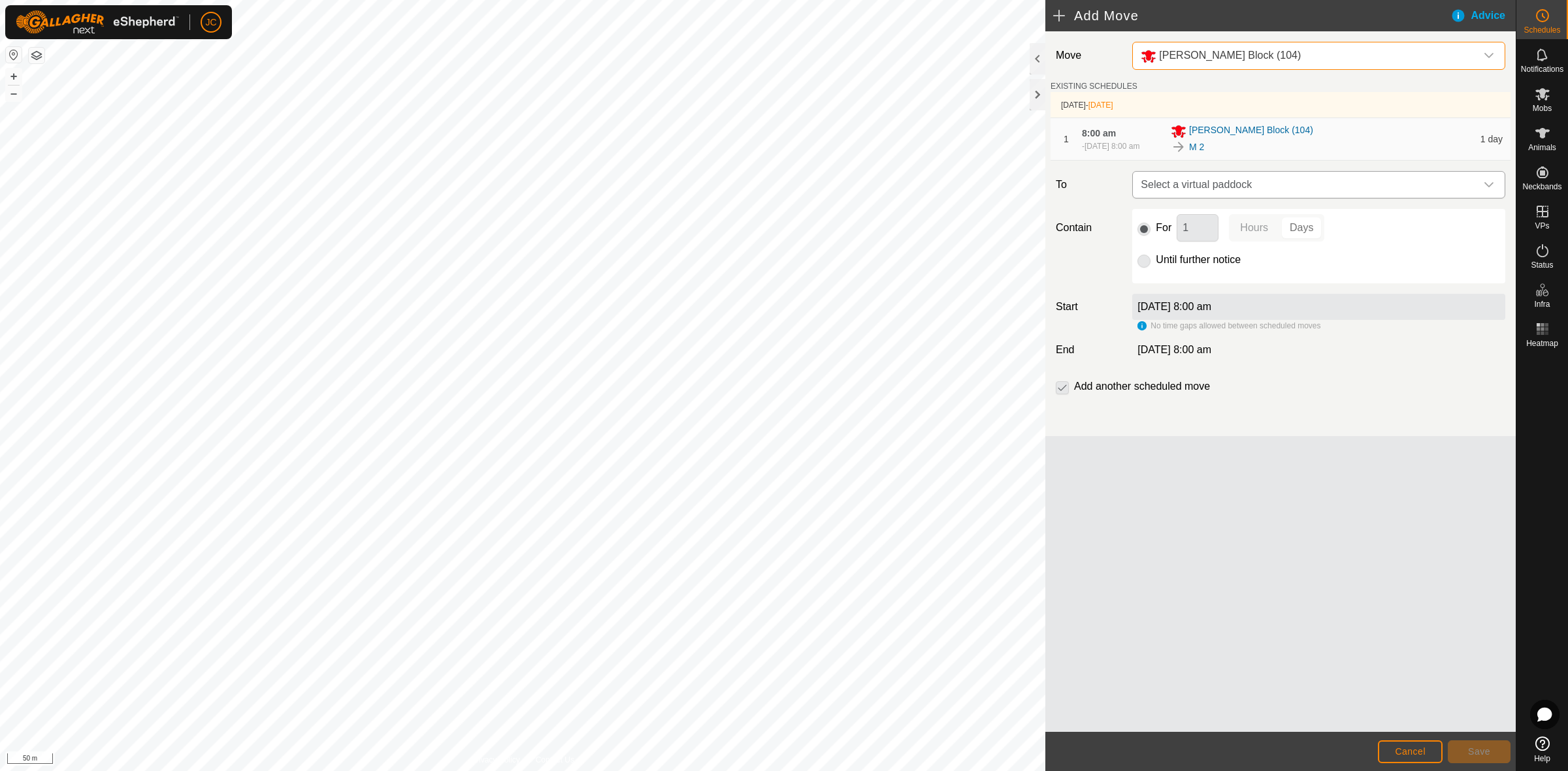
click at [1191, 189] on span "Select a virtual paddock" at bounding box center [1306, 185] width 341 height 26
click at [1203, 195] on span "Select a virtual paddock" at bounding box center [1306, 185] width 341 height 26
click at [1194, 52] on span "Moores Block (104)" at bounding box center [1230, 55] width 142 height 11
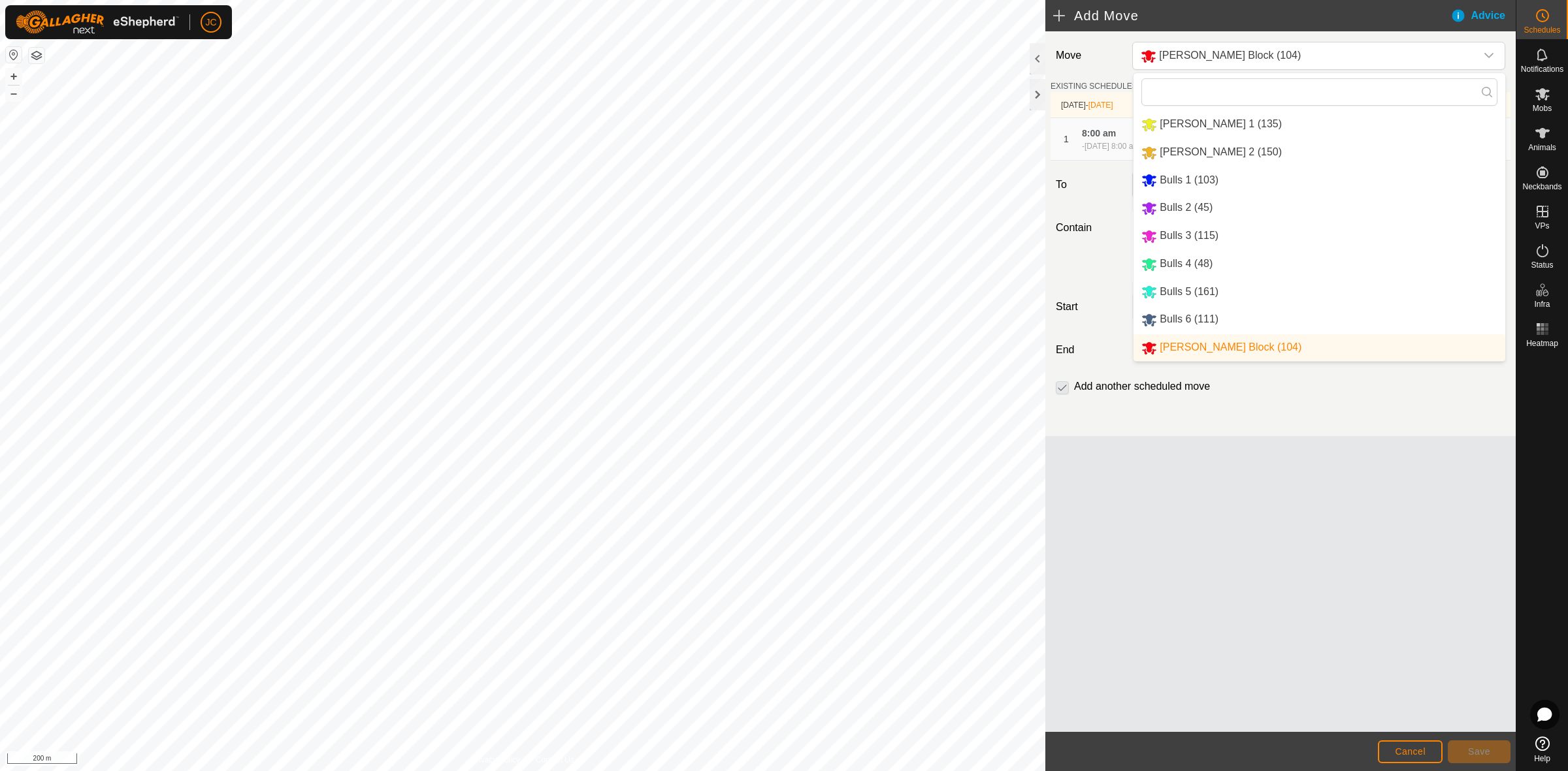
click at [1264, 131] on li "Bickley 1 (135)" at bounding box center [1319, 124] width 372 height 27
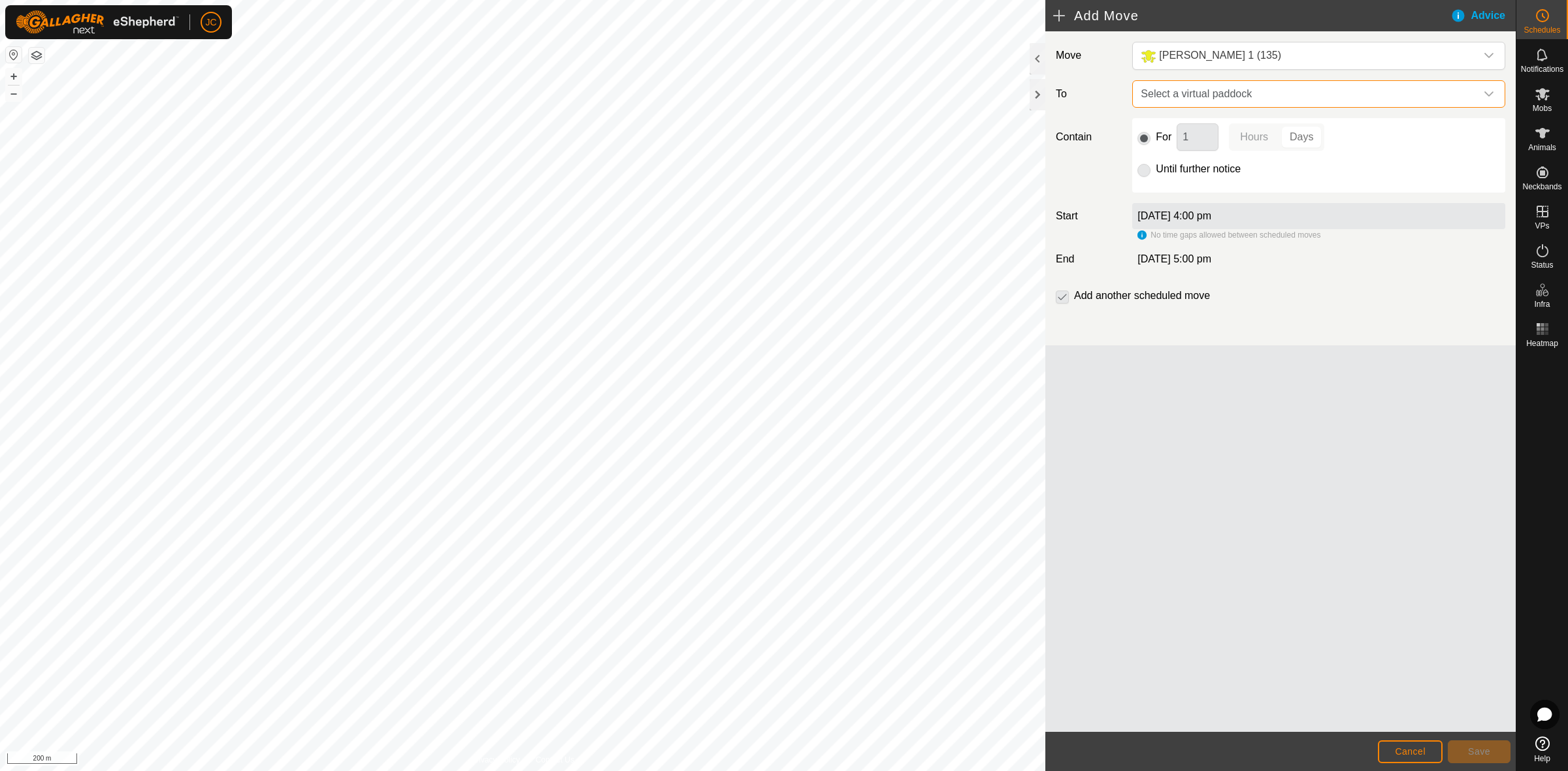
click at [1244, 95] on span "Select a virtual paddock" at bounding box center [1306, 94] width 341 height 26
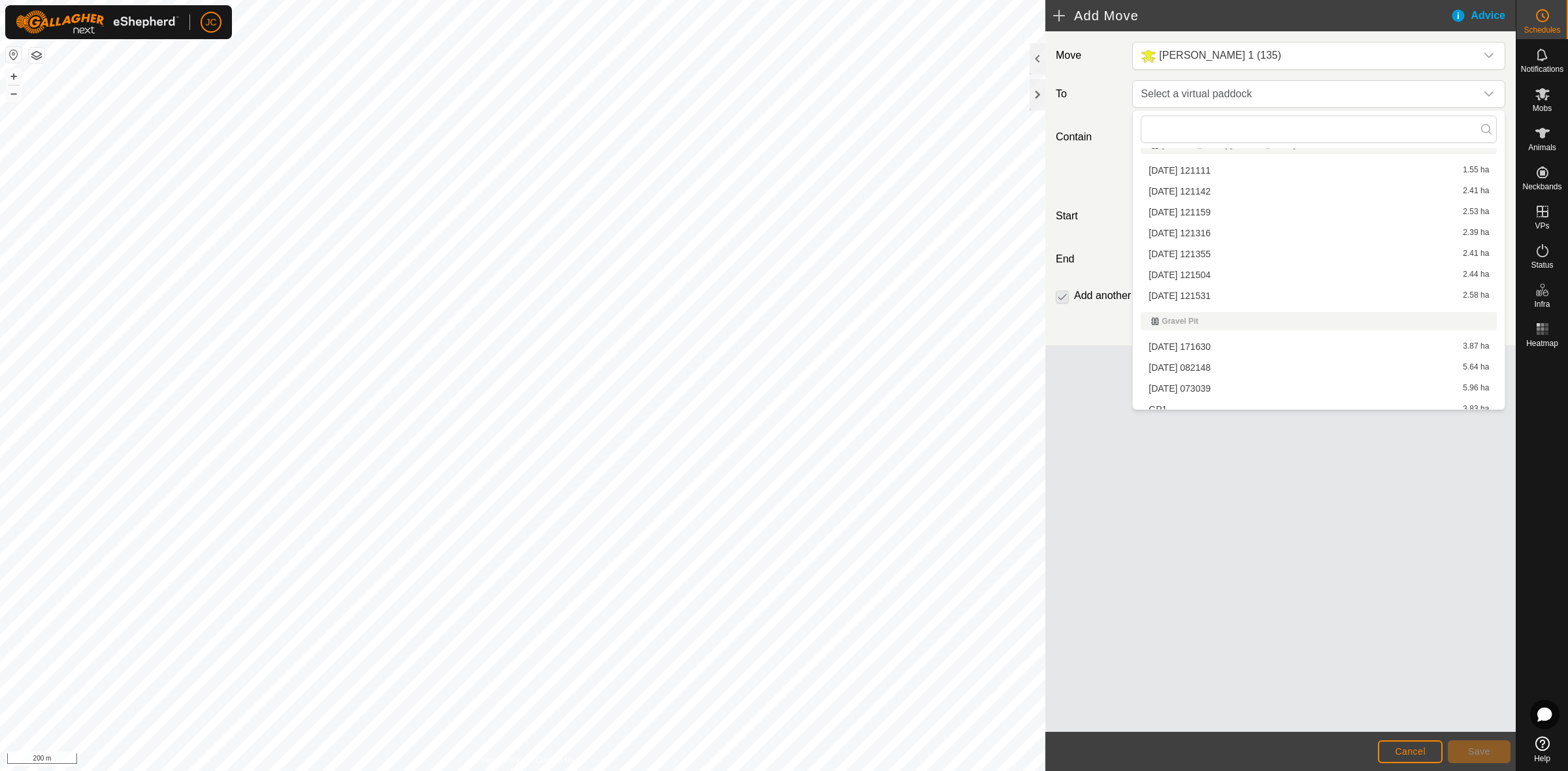
scroll to position [1065, 0]
click at [1194, 256] on li "2025-08-11 121159 2.53 ha" at bounding box center [1318, 260] width 356 height 20
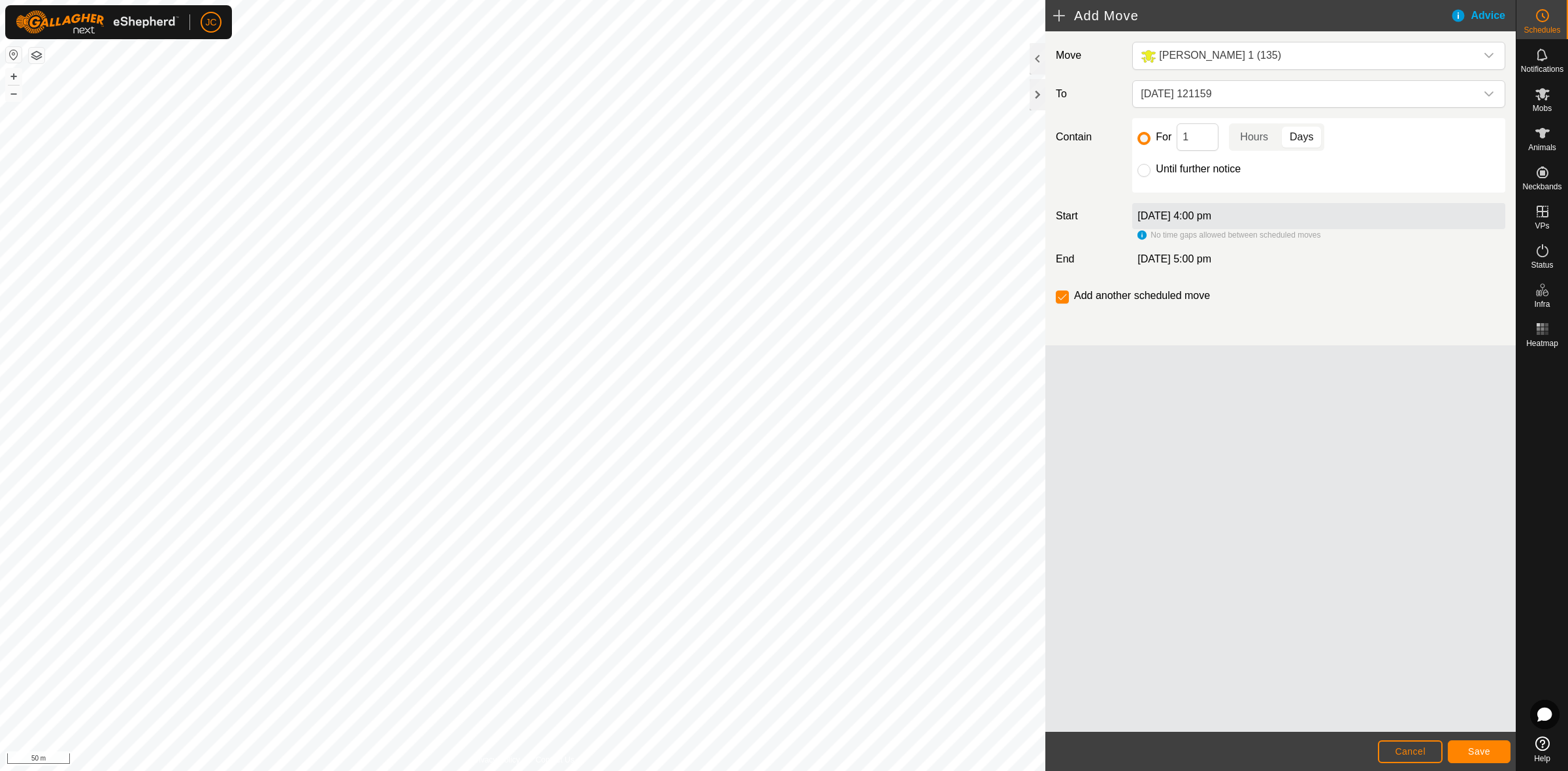
click at [1203, 210] on div "19 Aug 2025, 4:00 pm" at bounding box center [1318, 216] width 373 height 26
click at [1239, 99] on span "[DATE] 121159" at bounding box center [1306, 94] width 341 height 26
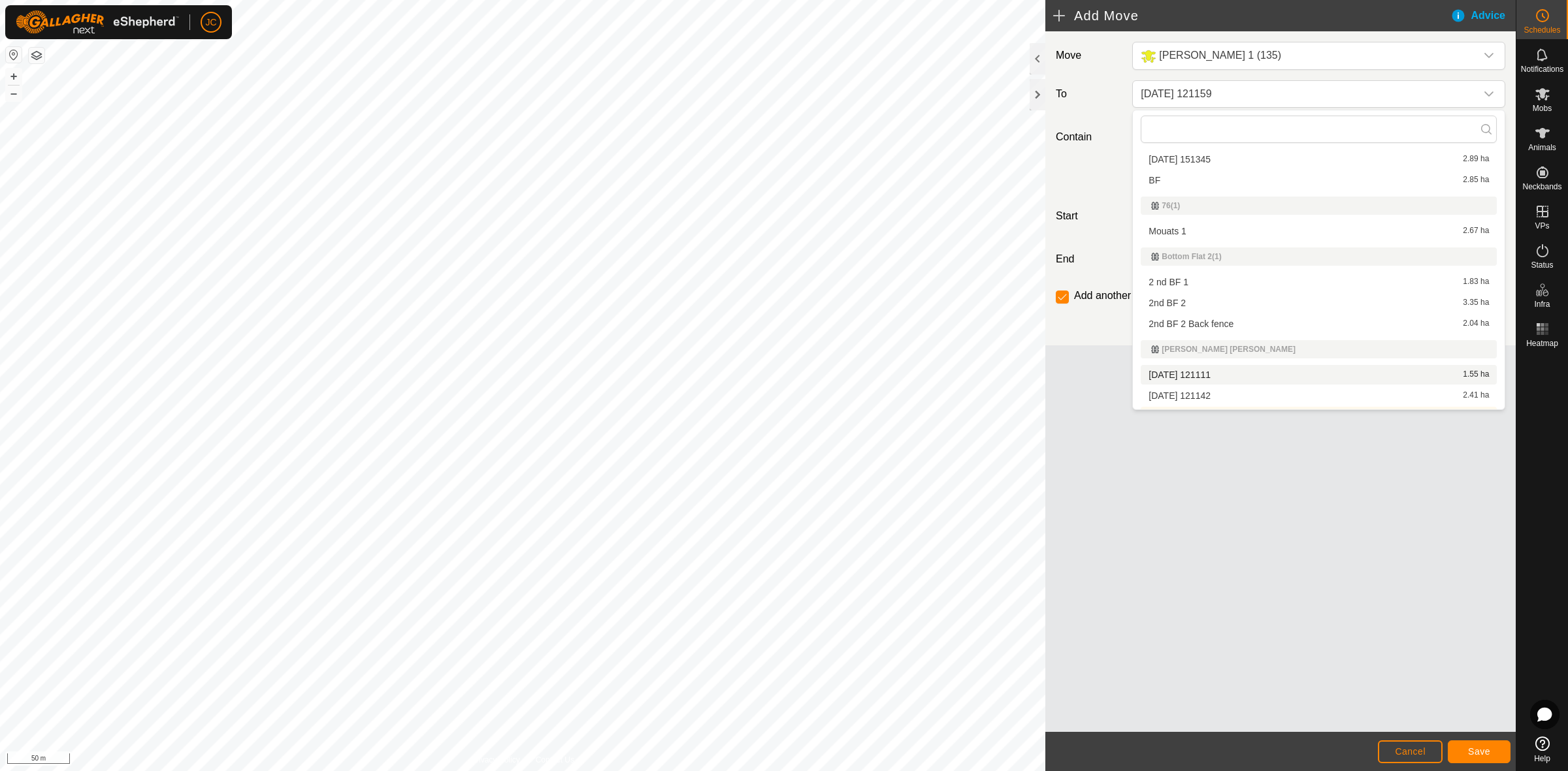
scroll to position [991, 0]
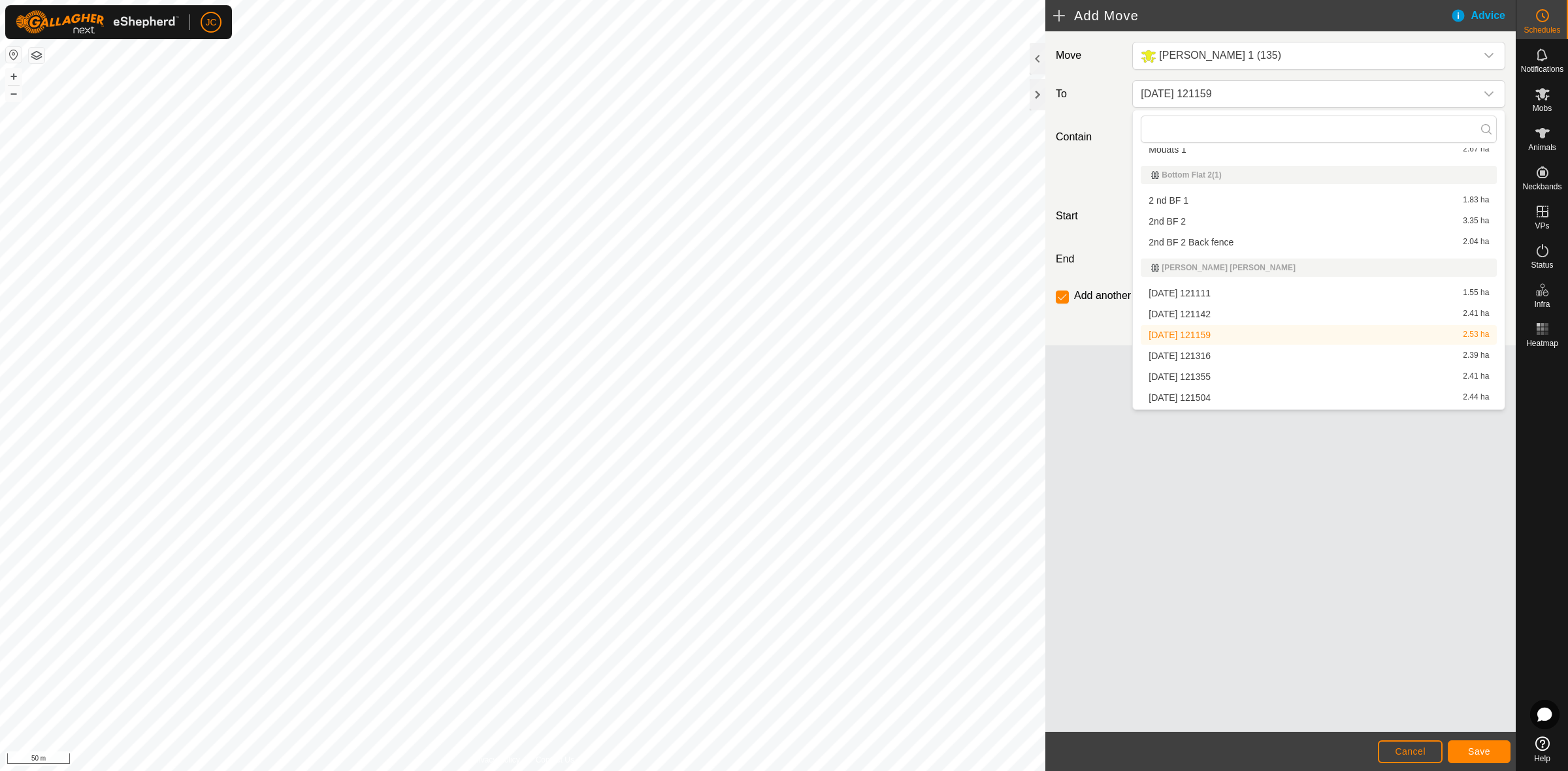
click at [1207, 337] on li "2025-08-11 121159 2.53 ha" at bounding box center [1318, 335] width 356 height 20
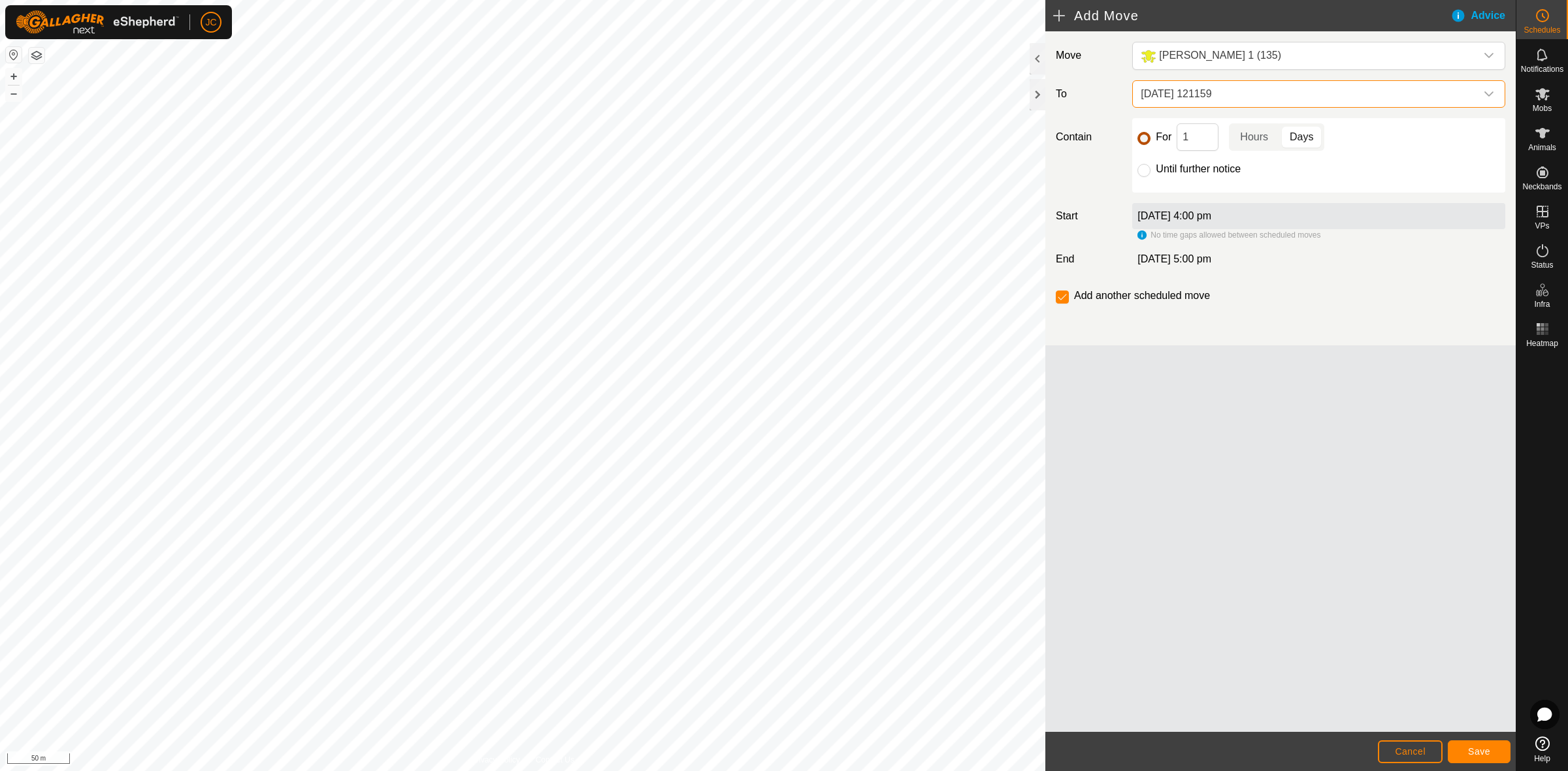
click at [1146, 140] on input "For" at bounding box center [1143, 138] width 13 height 13
click at [1140, 137] on input "For" at bounding box center [1143, 138] width 13 height 13
click at [1142, 168] on input "Until further notice" at bounding box center [1143, 170] width 13 height 13
radio input "true"
checkbox input "false"
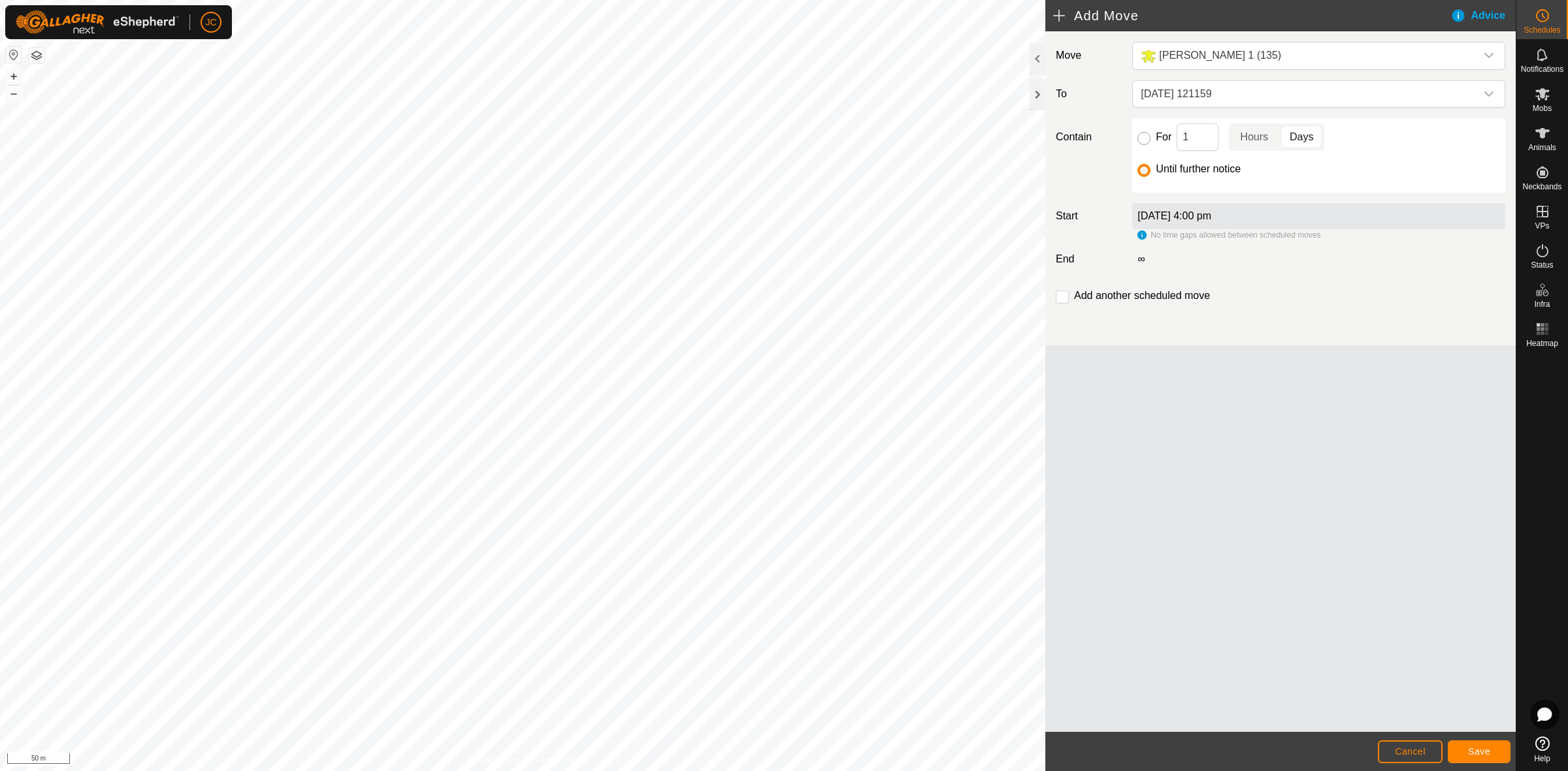
click at [1142, 137] on input "For" at bounding box center [1143, 138] width 13 height 13
radio input "true"
checkbox input "true"
click at [1166, 219] on label "19 Aug 2025, 4:00 pm" at bounding box center [1174, 215] width 74 height 11
click at [1419, 750] on span "Cancel" at bounding box center [1410, 752] width 31 height 11
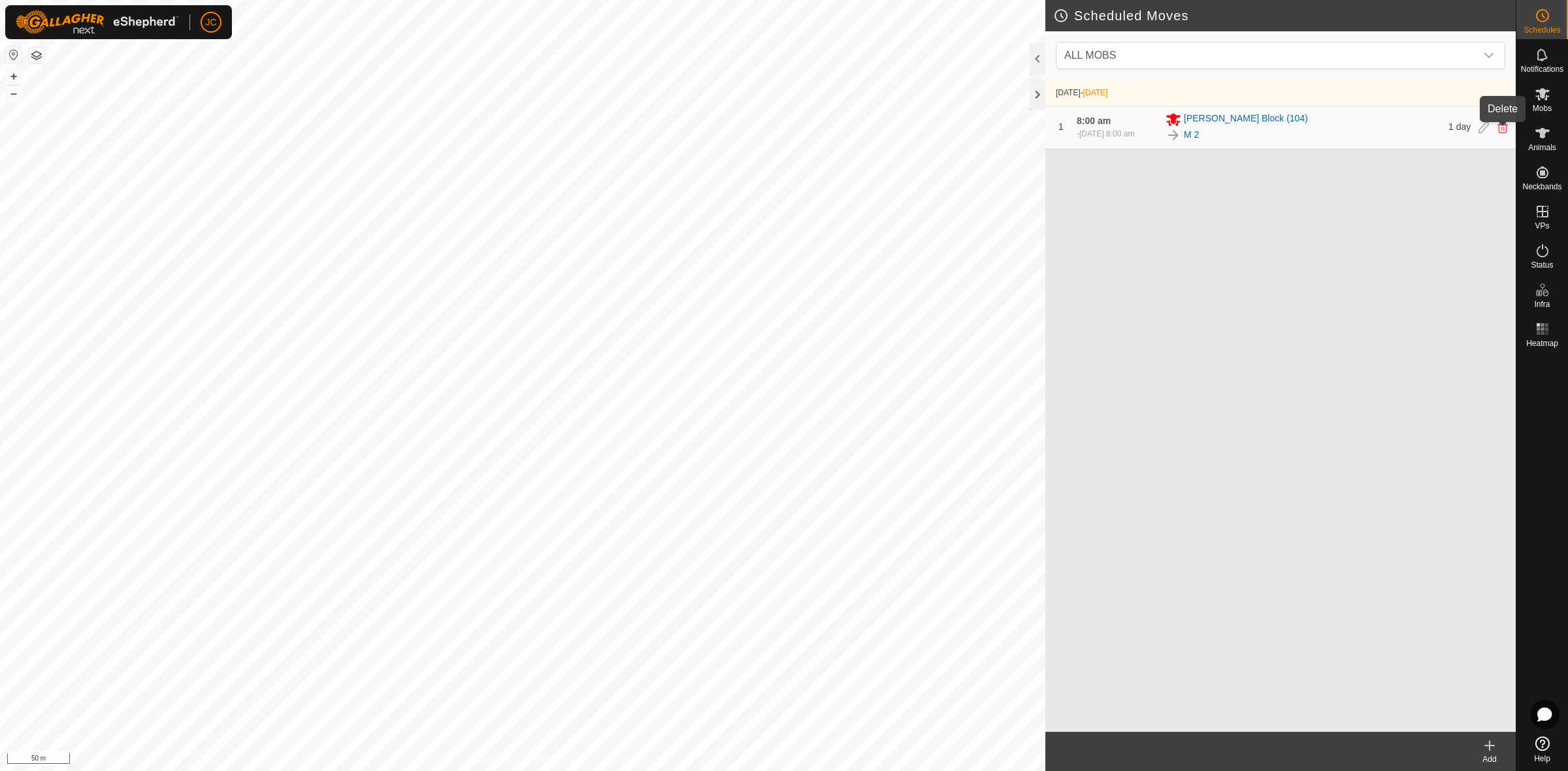
click at [1504, 128] on icon at bounding box center [1502, 127] width 11 height 11
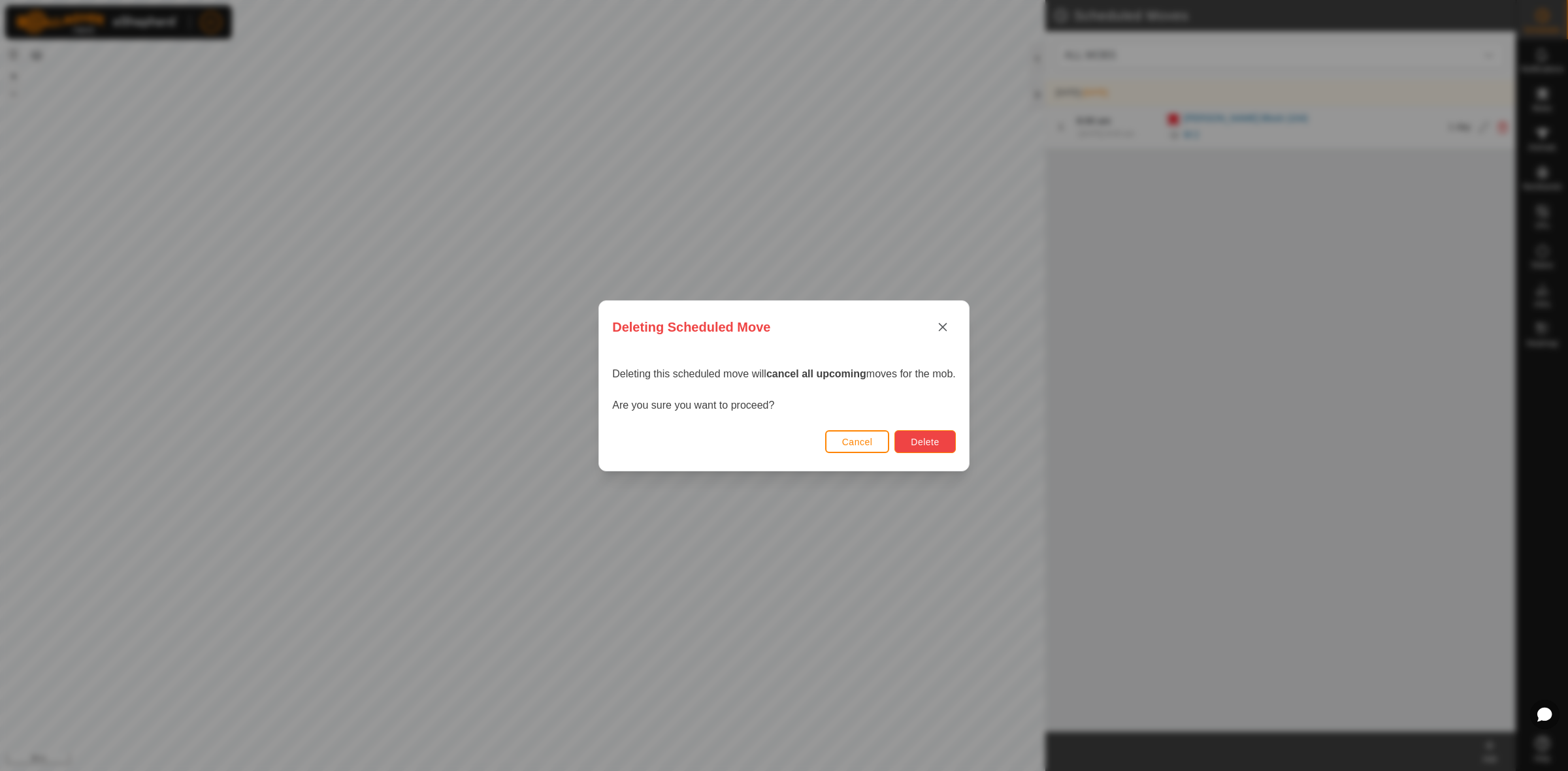
click at [936, 439] on span "Delete" at bounding box center [924, 442] width 28 height 11
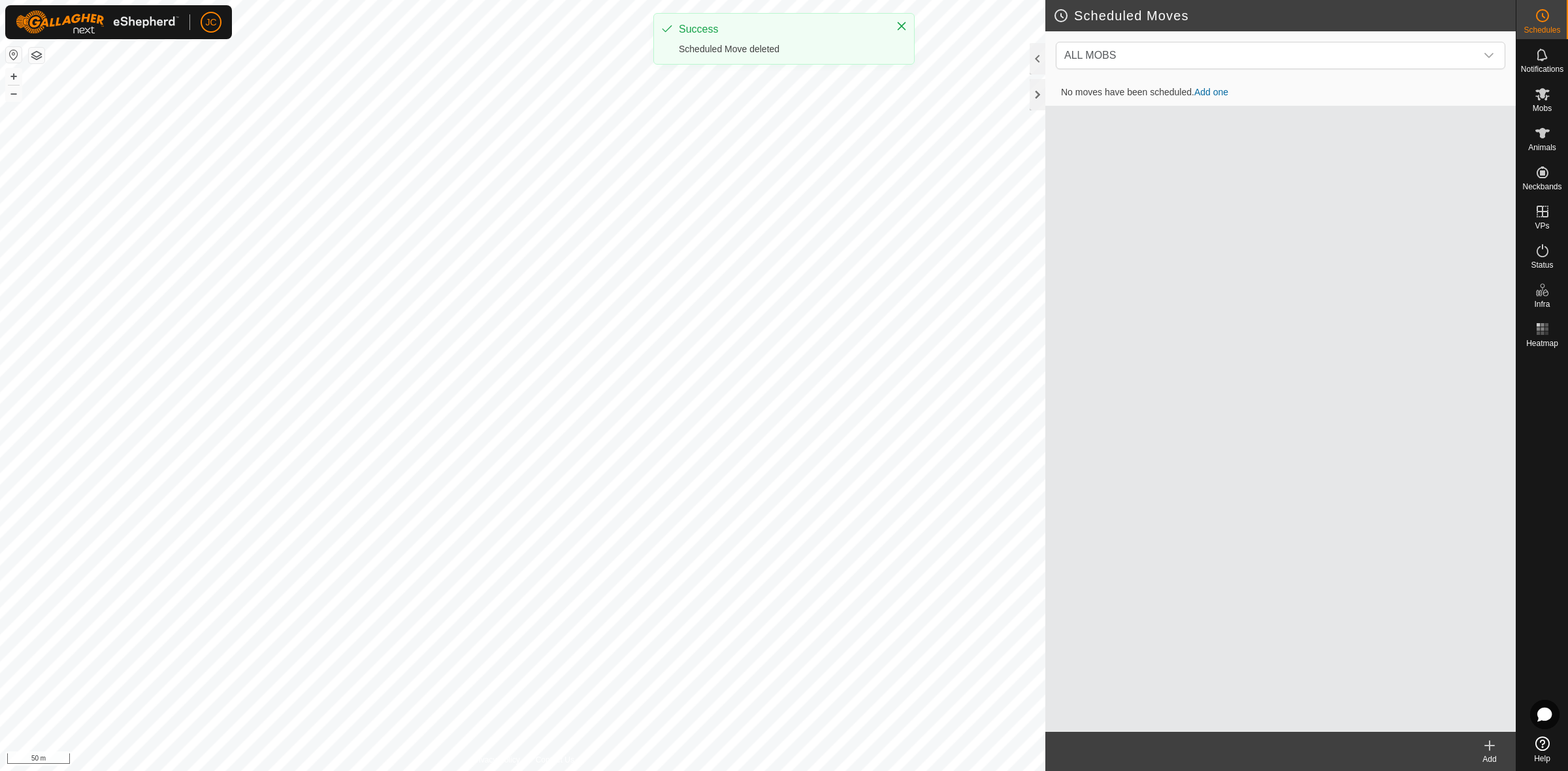
click at [1208, 92] on link "Add one" at bounding box center [1211, 92] width 34 height 11
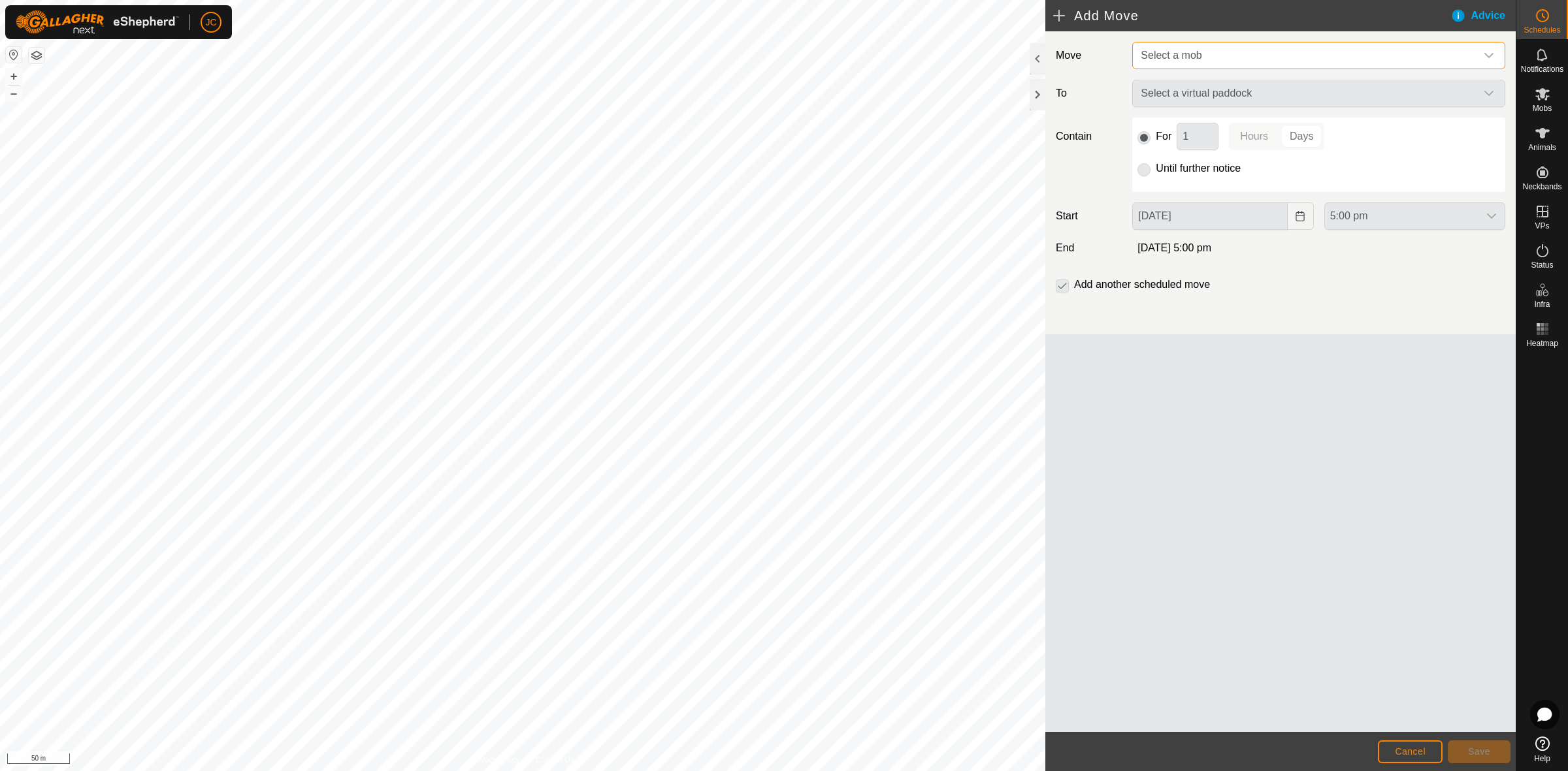
click at [1216, 47] on span "Select a mob" at bounding box center [1306, 56] width 341 height 26
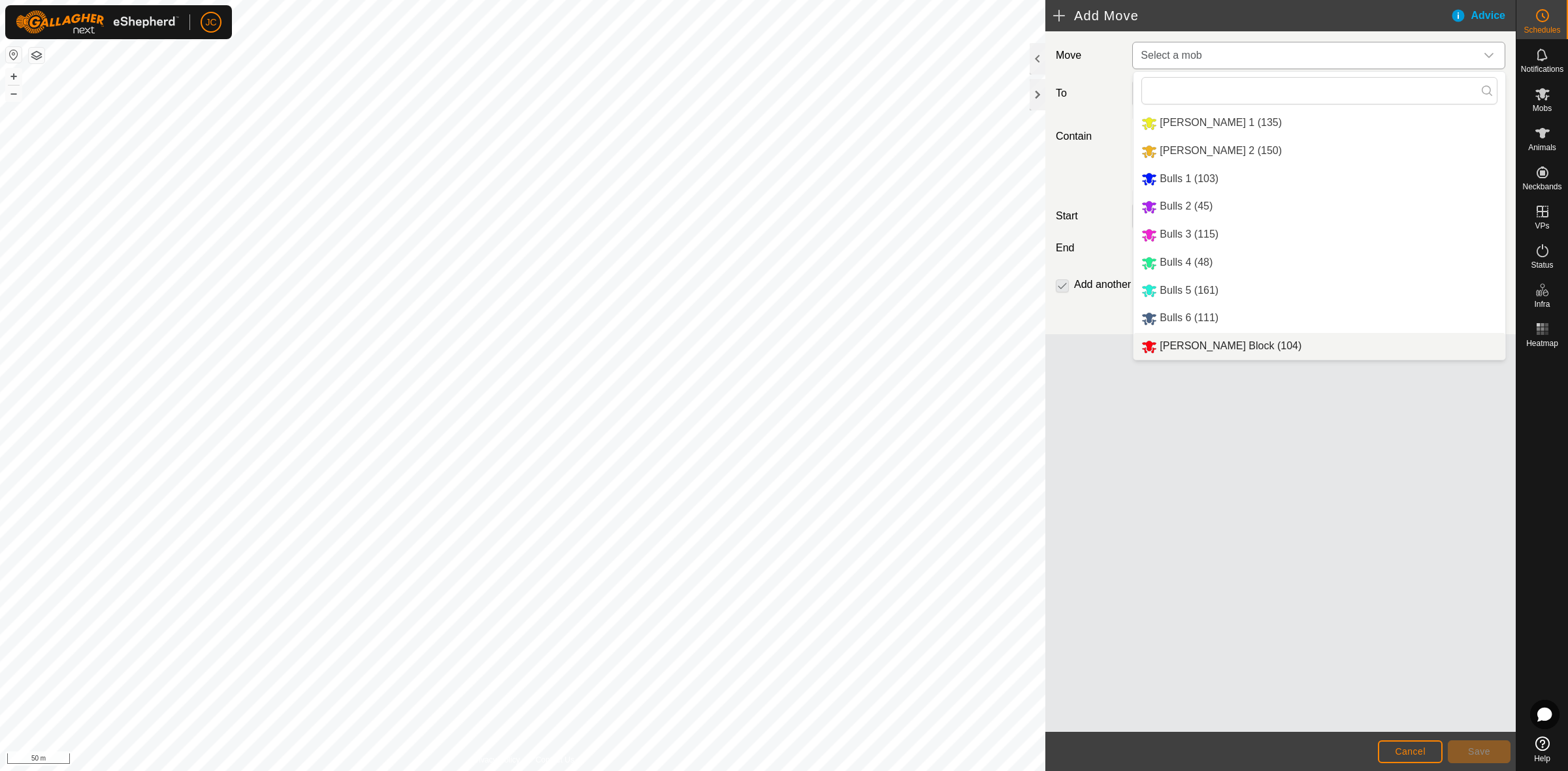
click at [1194, 350] on li "Moores Block (104)" at bounding box center [1319, 346] width 372 height 27
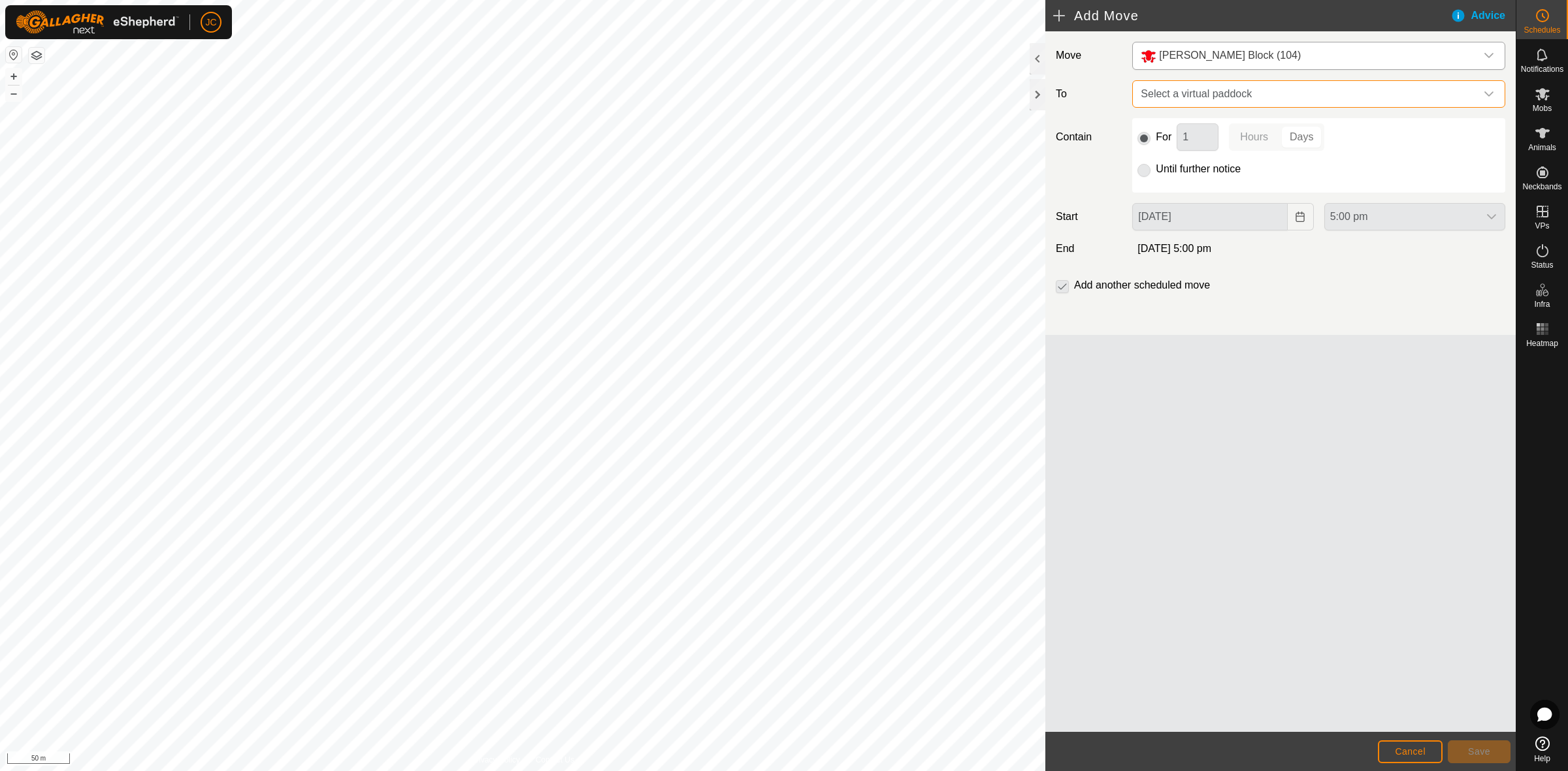
click at [1180, 93] on span "Select a virtual paddock" at bounding box center [1306, 94] width 341 height 26
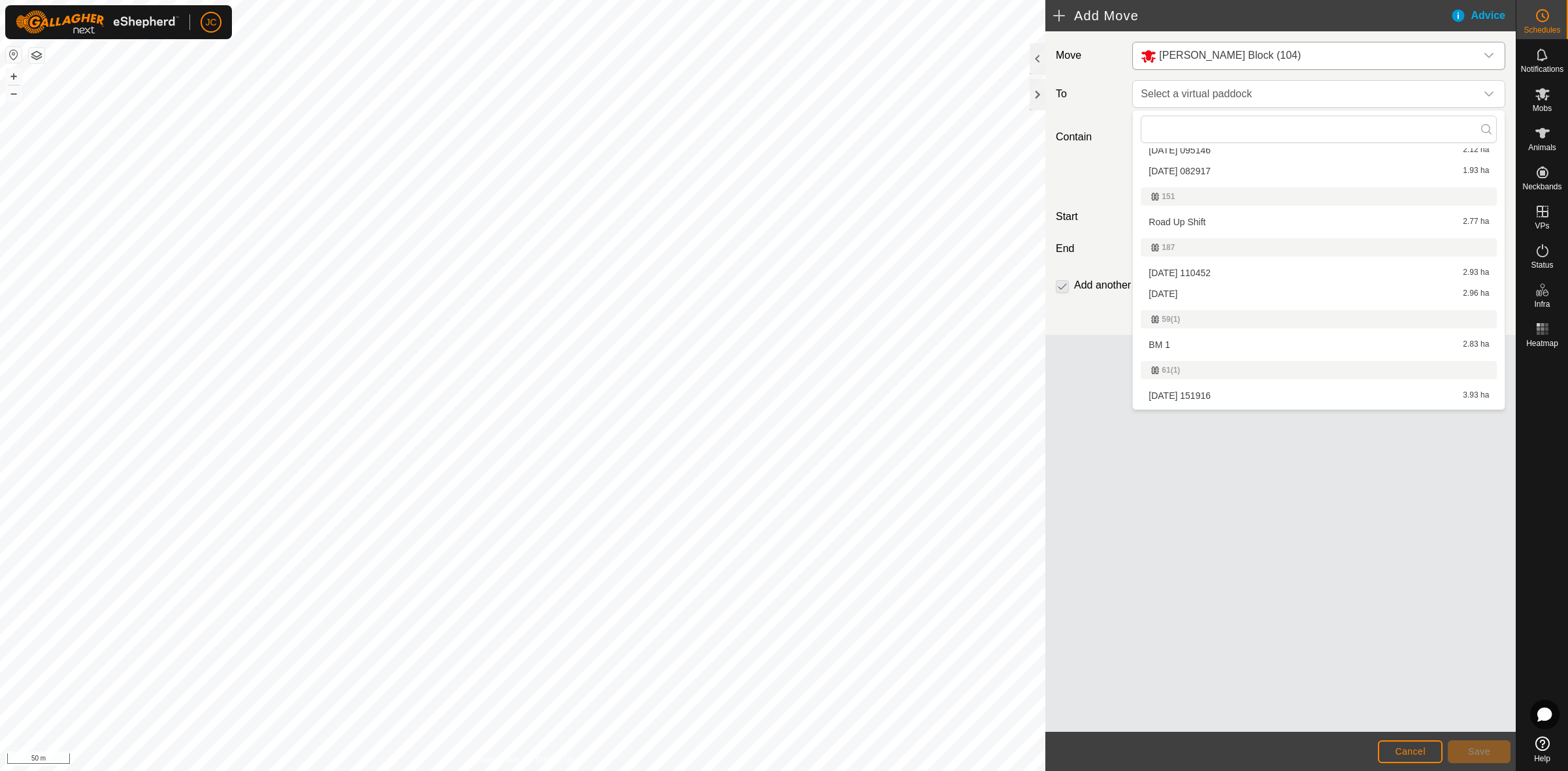
scroll to position [571, 0]
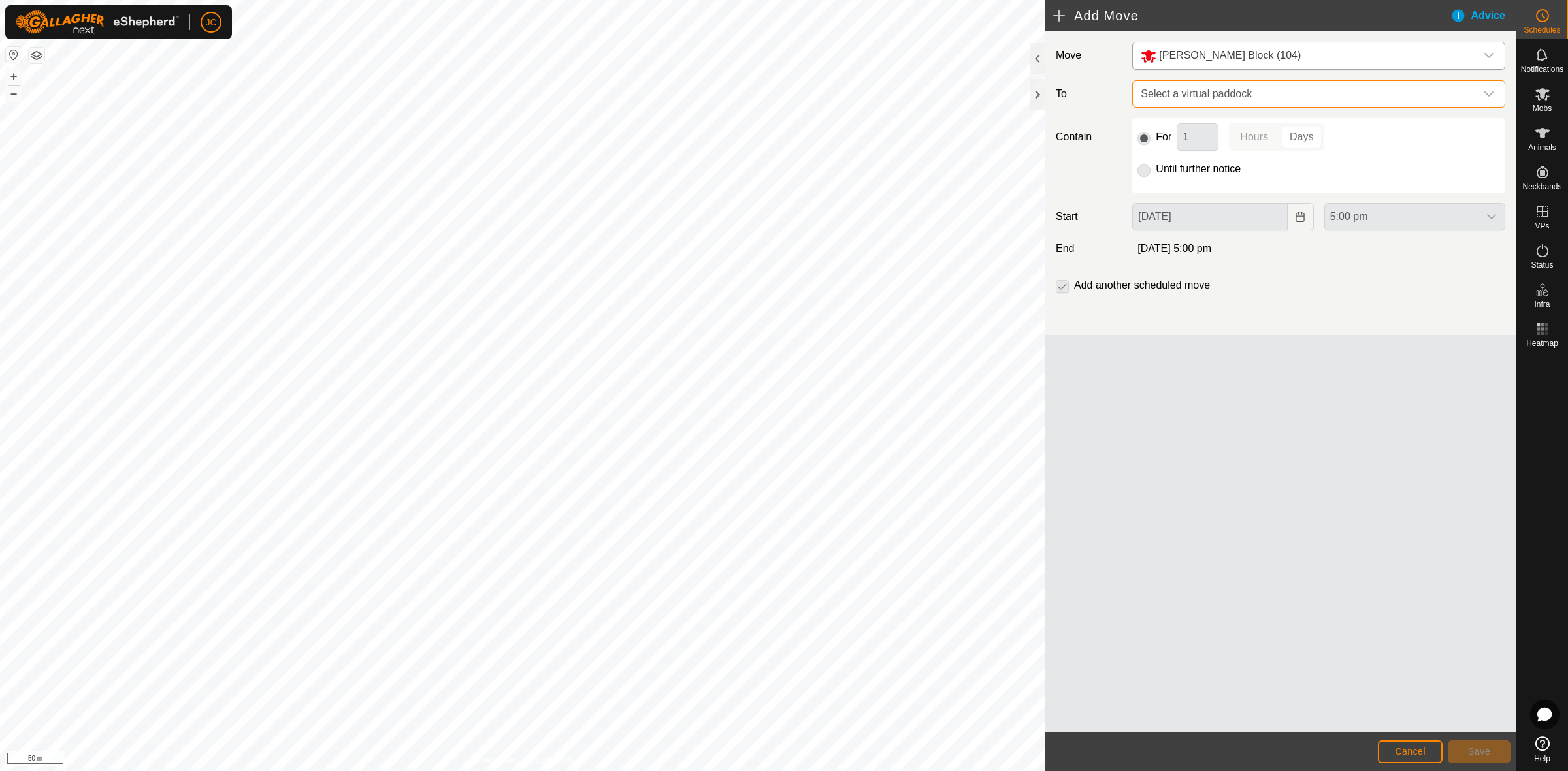
click at [1171, 90] on span "Select a virtual paddock" at bounding box center [1306, 94] width 341 height 26
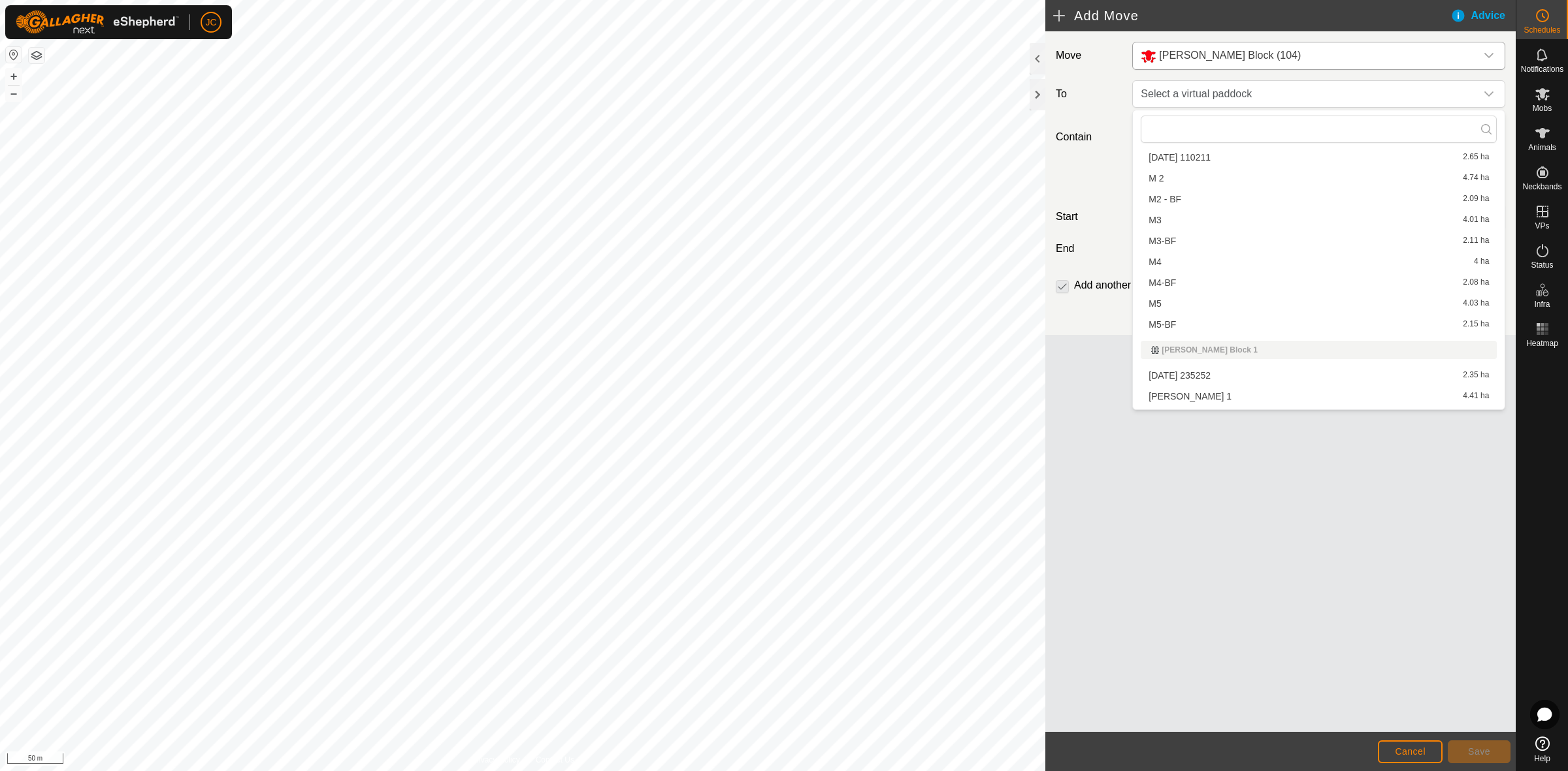
scroll to position [1469, 0]
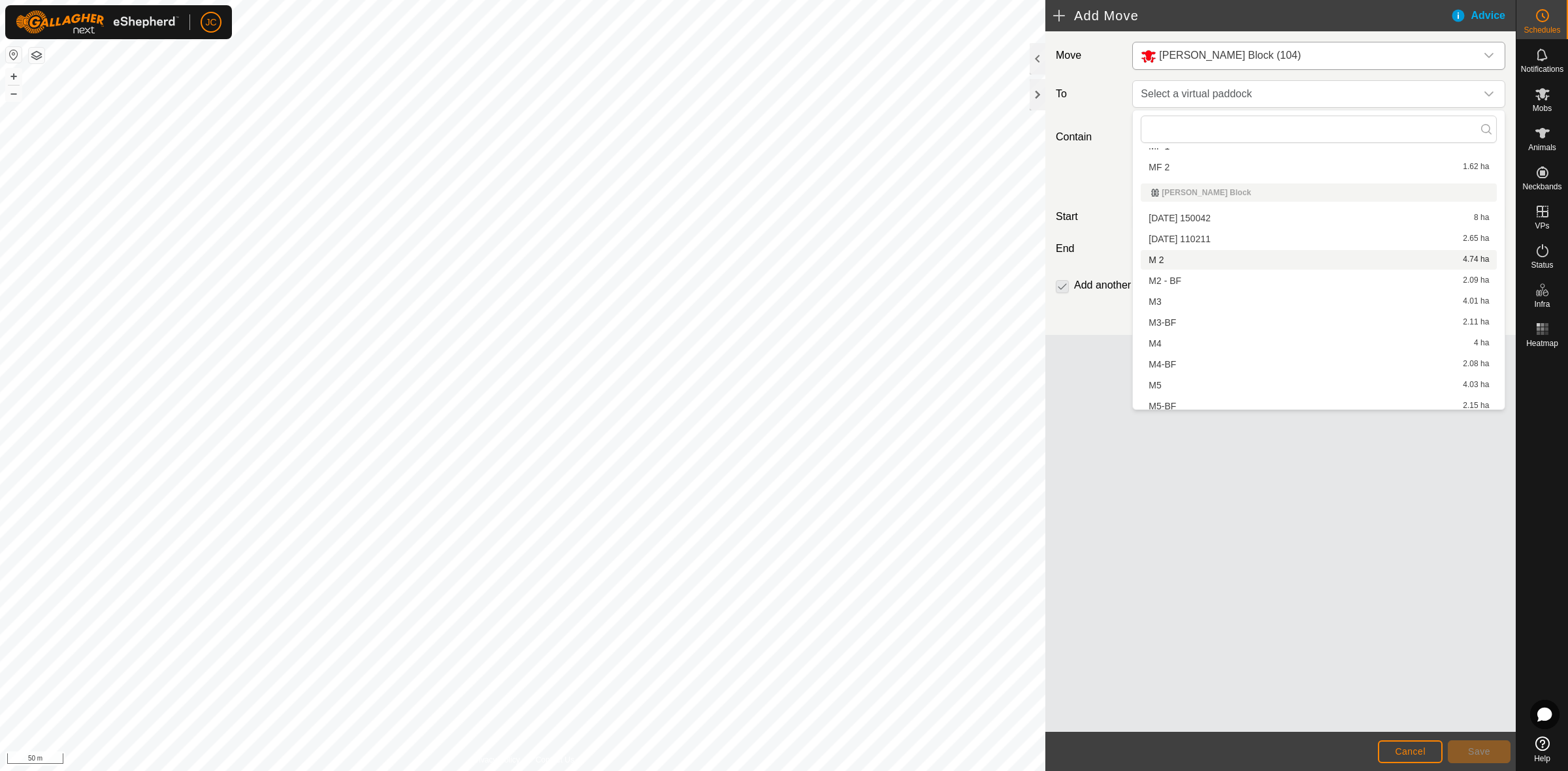
click at [1218, 256] on li "M 2 4.74 ha" at bounding box center [1318, 260] width 356 height 20
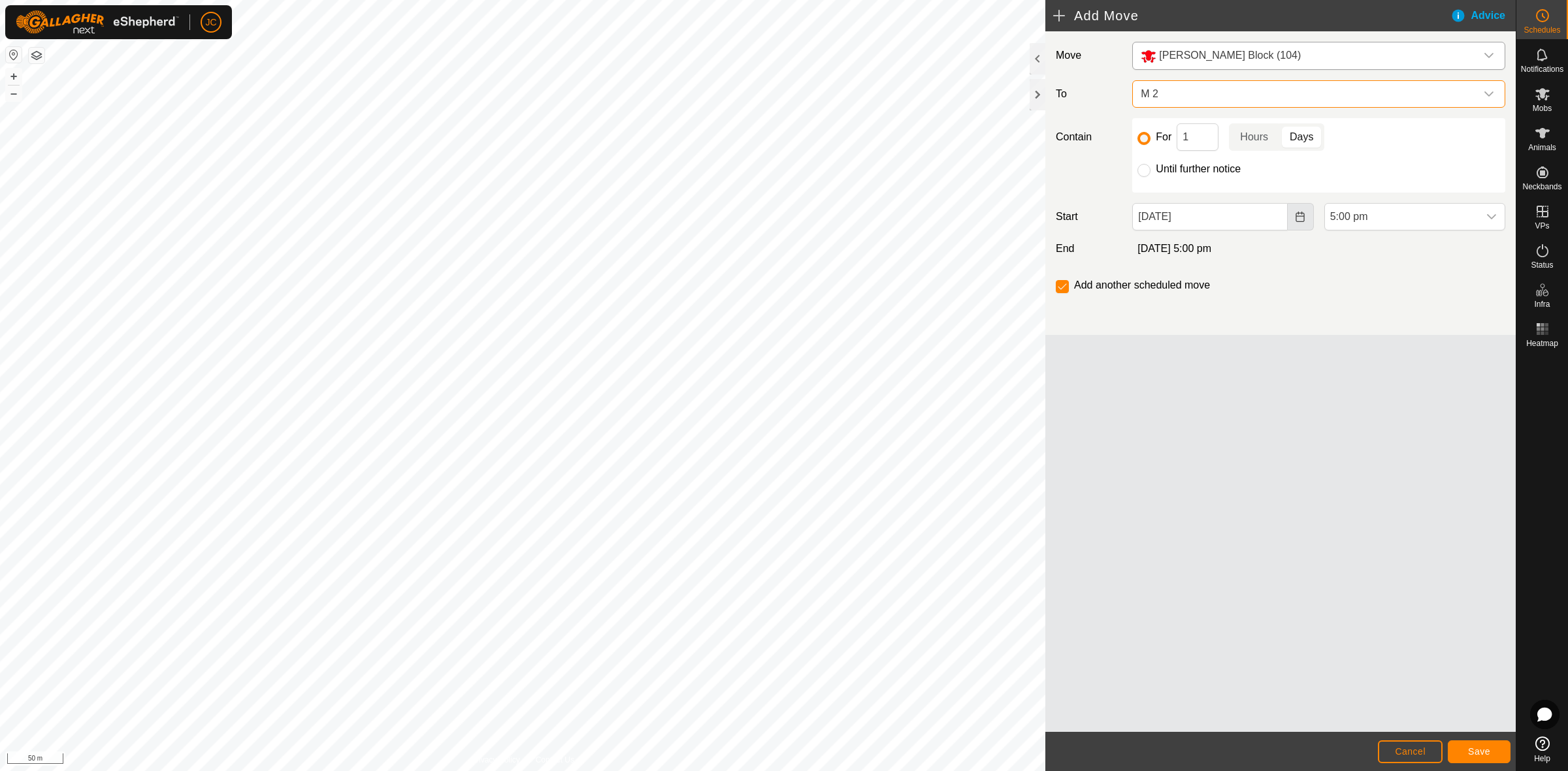
click at [1307, 218] on button "Choose Date" at bounding box center [1301, 217] width 26 height 27
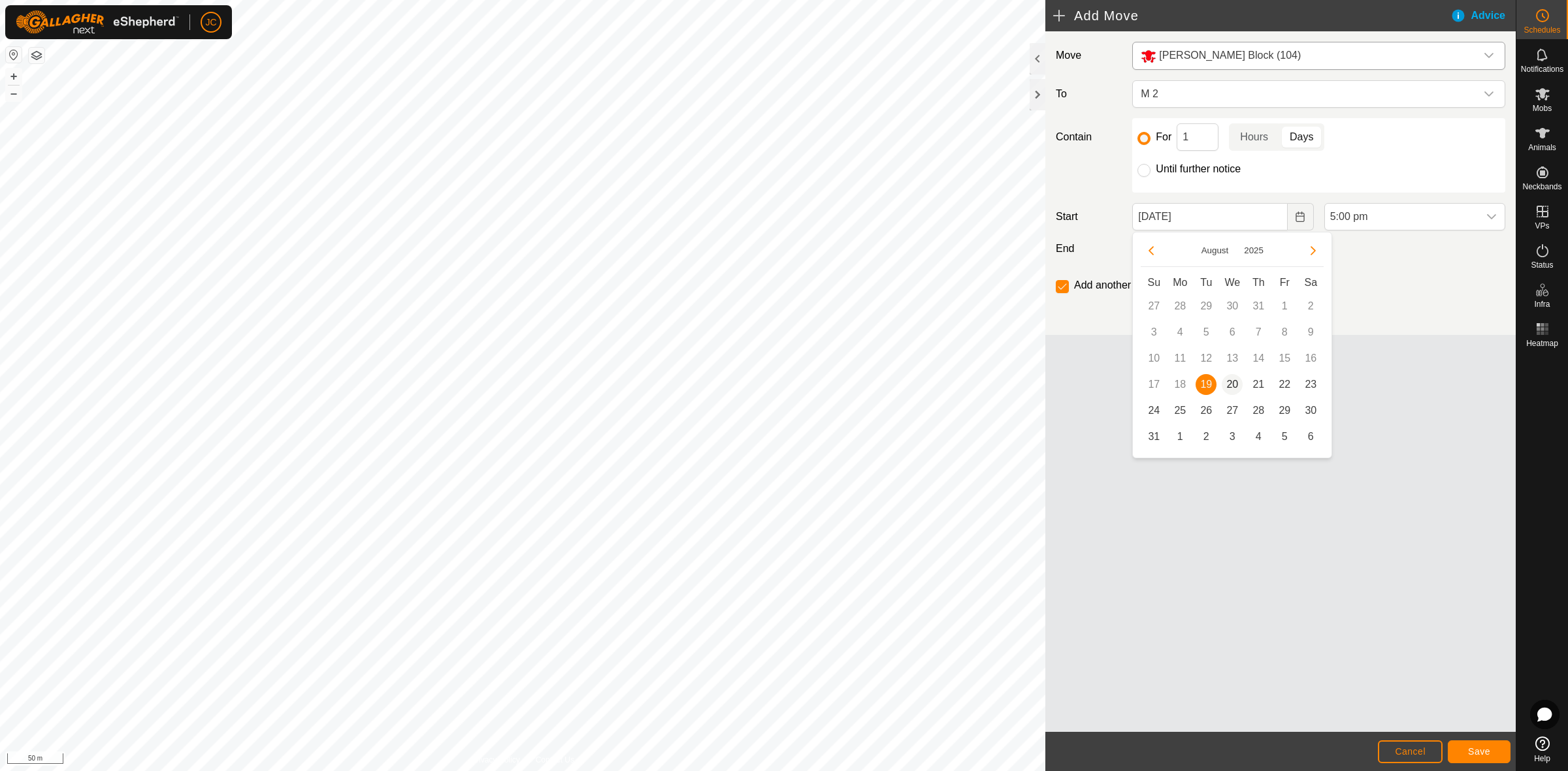
click at [1233, 386] on span "20" at bounding box center [1231, 384] width 21 height 21
type input "20 Aug, 2025"
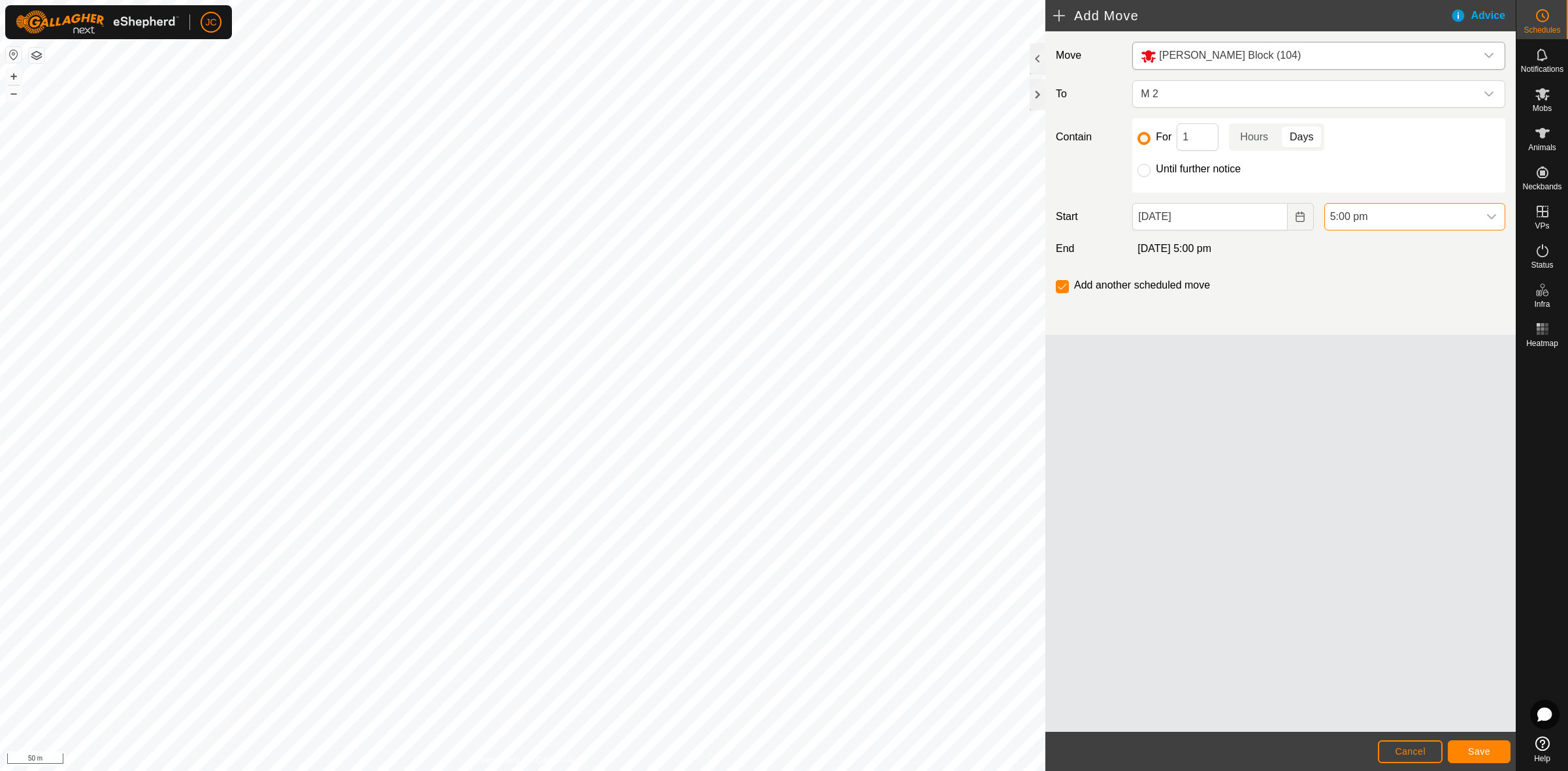
click at [1367, 227] on span "5:00 pm" at bounding box center [1402, 217] width 154 height 26
click at [1356, 269] on li "8:00 am" at bounding box center [1414, 273] width 179 height 26
click at [1202, 137] on input "1" at bounding box center [1197, 137] width 42 height 27
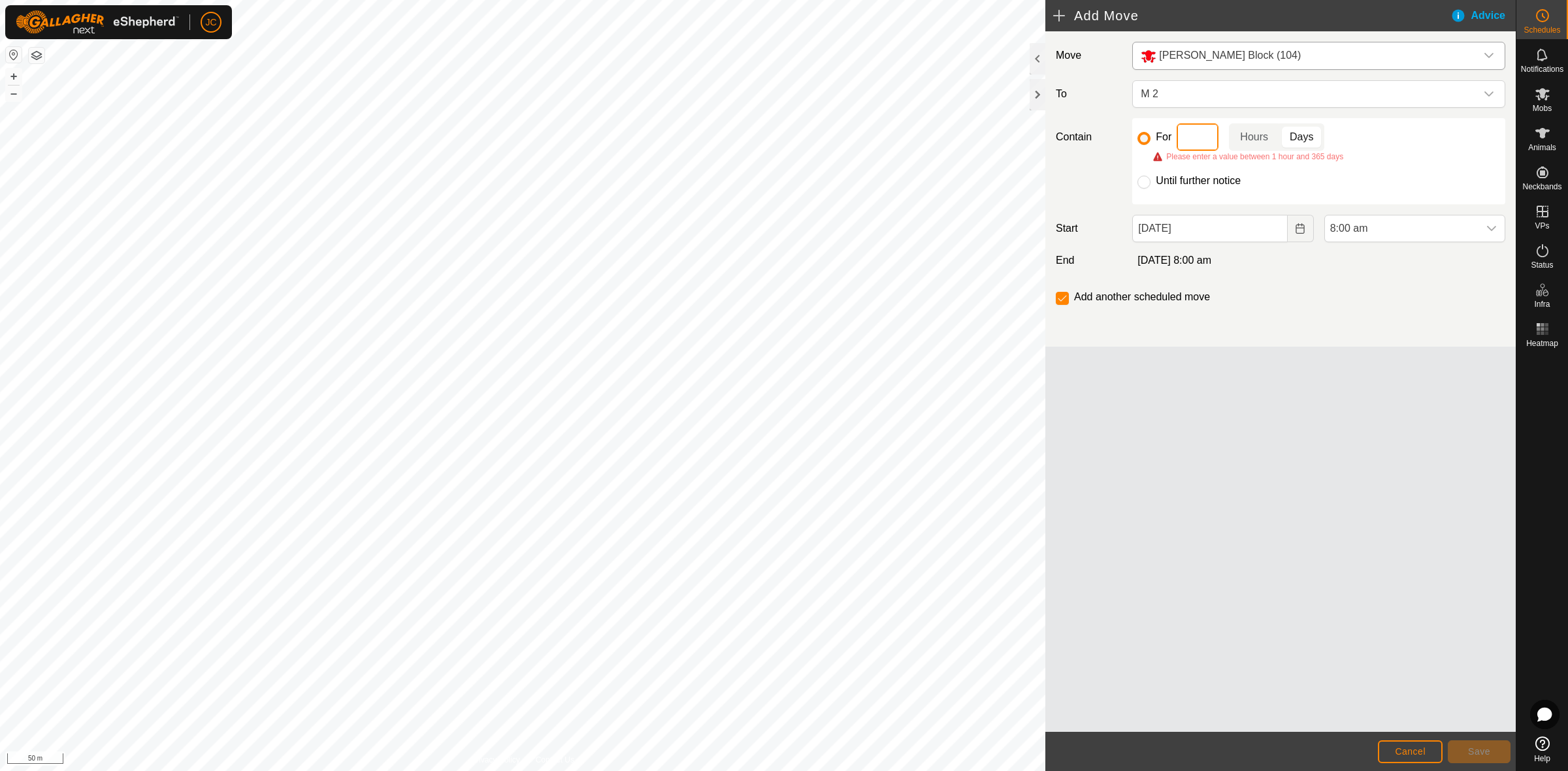
type input "5"
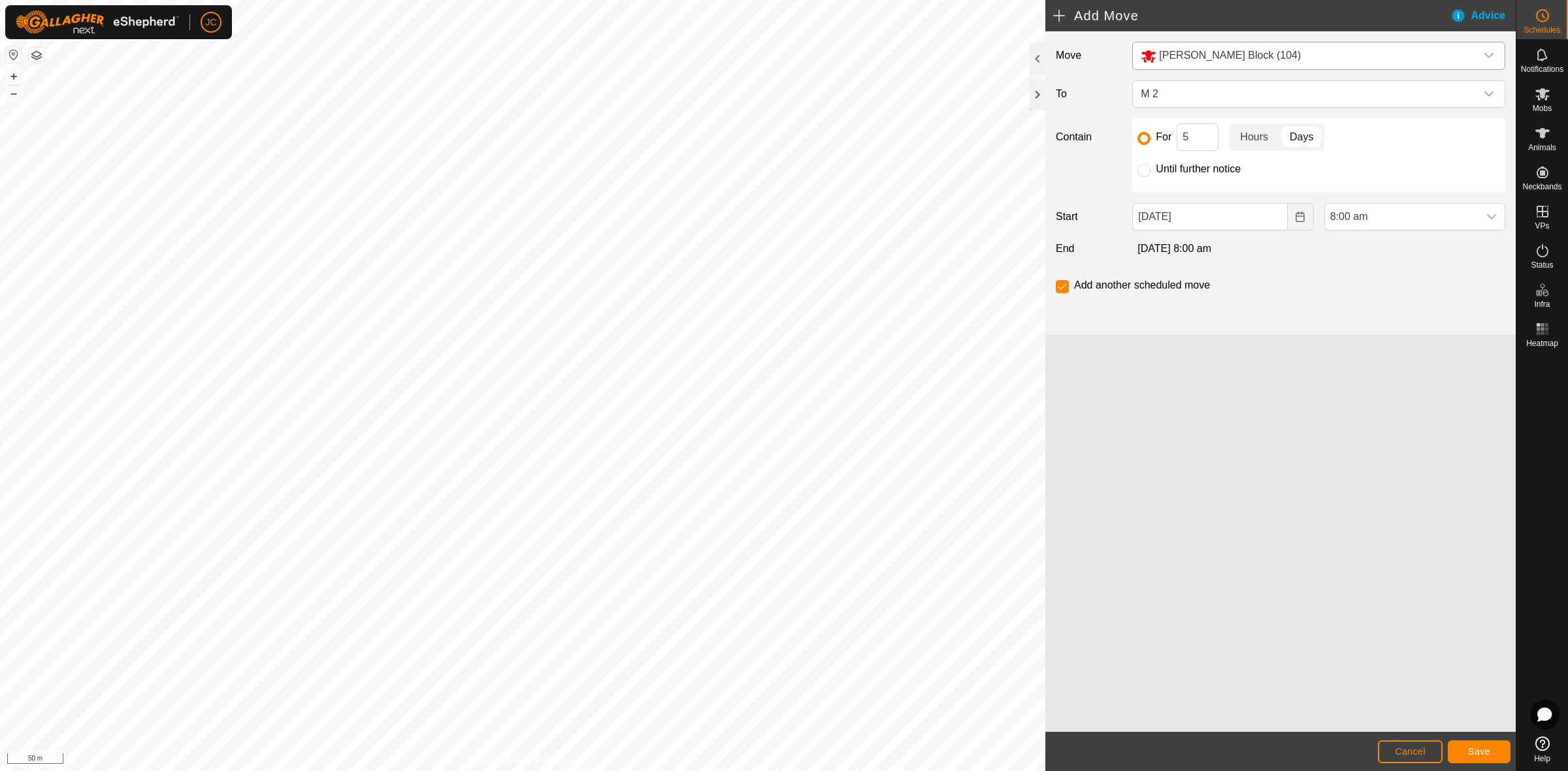
click at [1262, 133] on p-togglebutton "Hours" at bounding box center [1254, 137] width 50 height 27
click at [1485, 753] on span "Save" at bounding box center [1479, 752] width 22 height 11
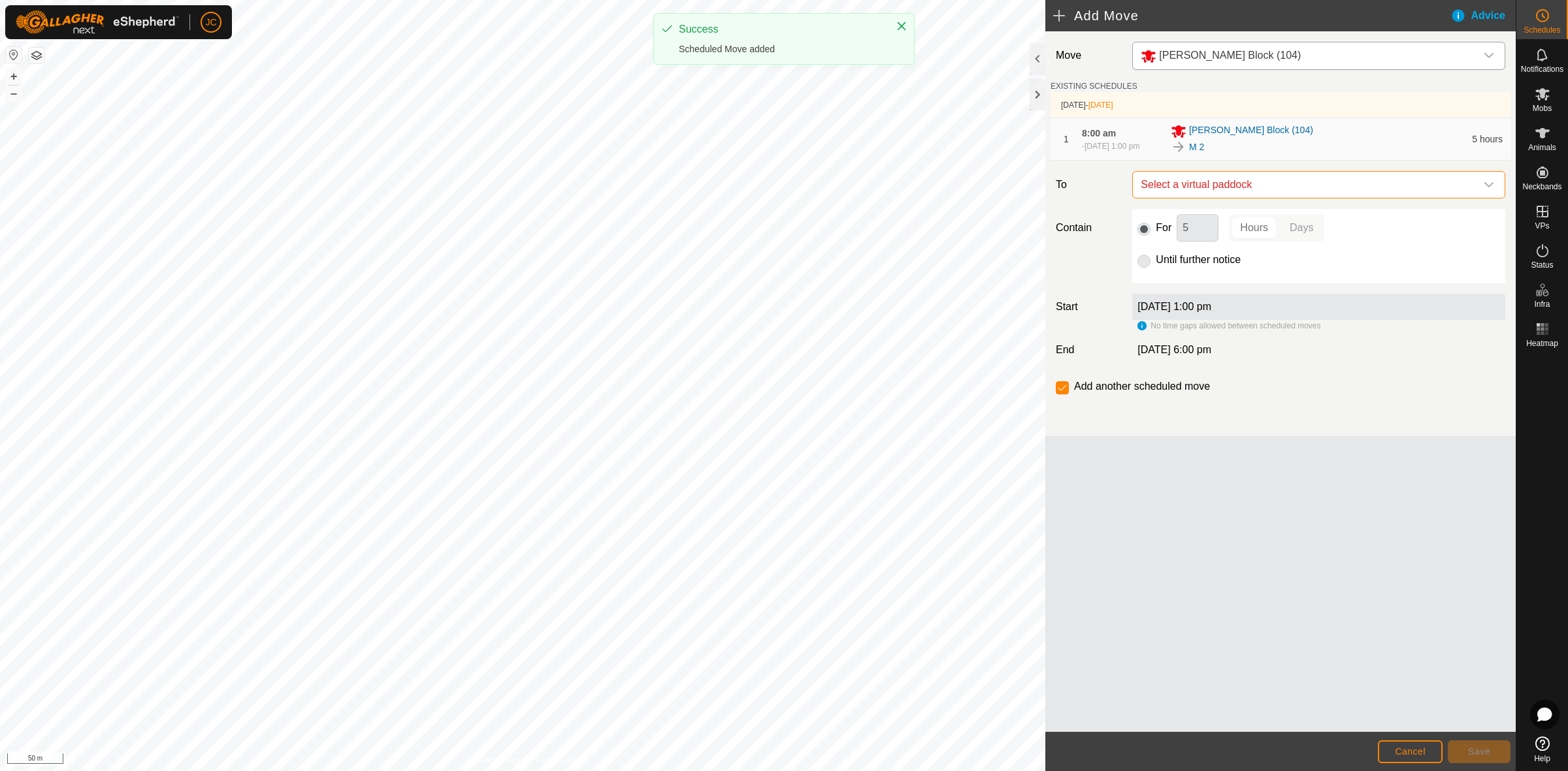
click at [1252, 187] on span "Select a virtual paddock" at bounding box center [1306, 185] width 341 height 26
click at [1185, 198] on span "Select a virtual paddock" at bounding box center [1306, 185] width 341 height 26
click at [1155, 190] on span "Select a virtual paddock" at bounding box center [1306, 185] width 341 height 26
click at [1403, 750] on span "Cancel" at bounding box center [1410, 752] width 31 height 11
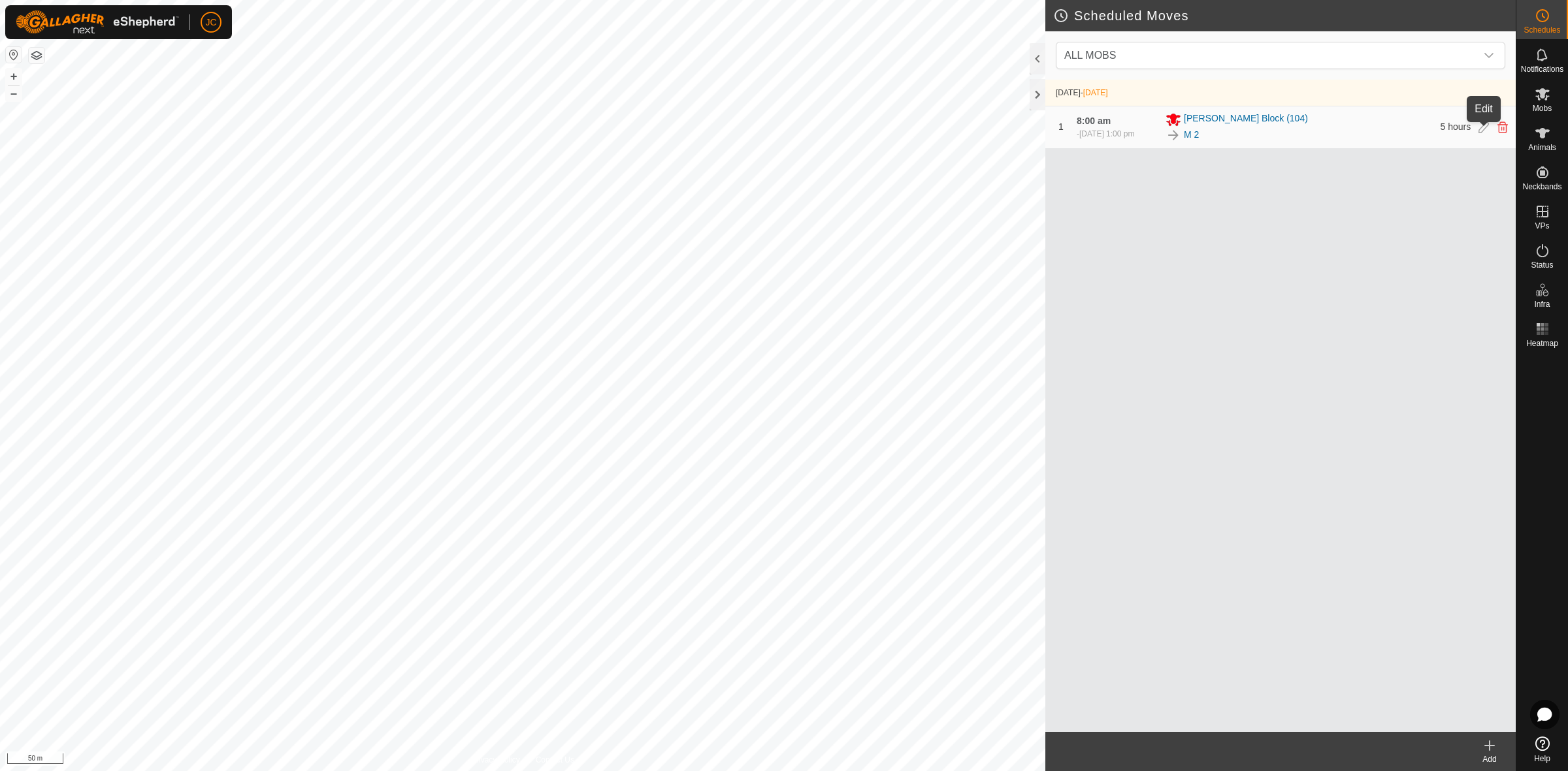
click at [1483, 125] on icon at bounding box center [1484, 127] width 11 height 11
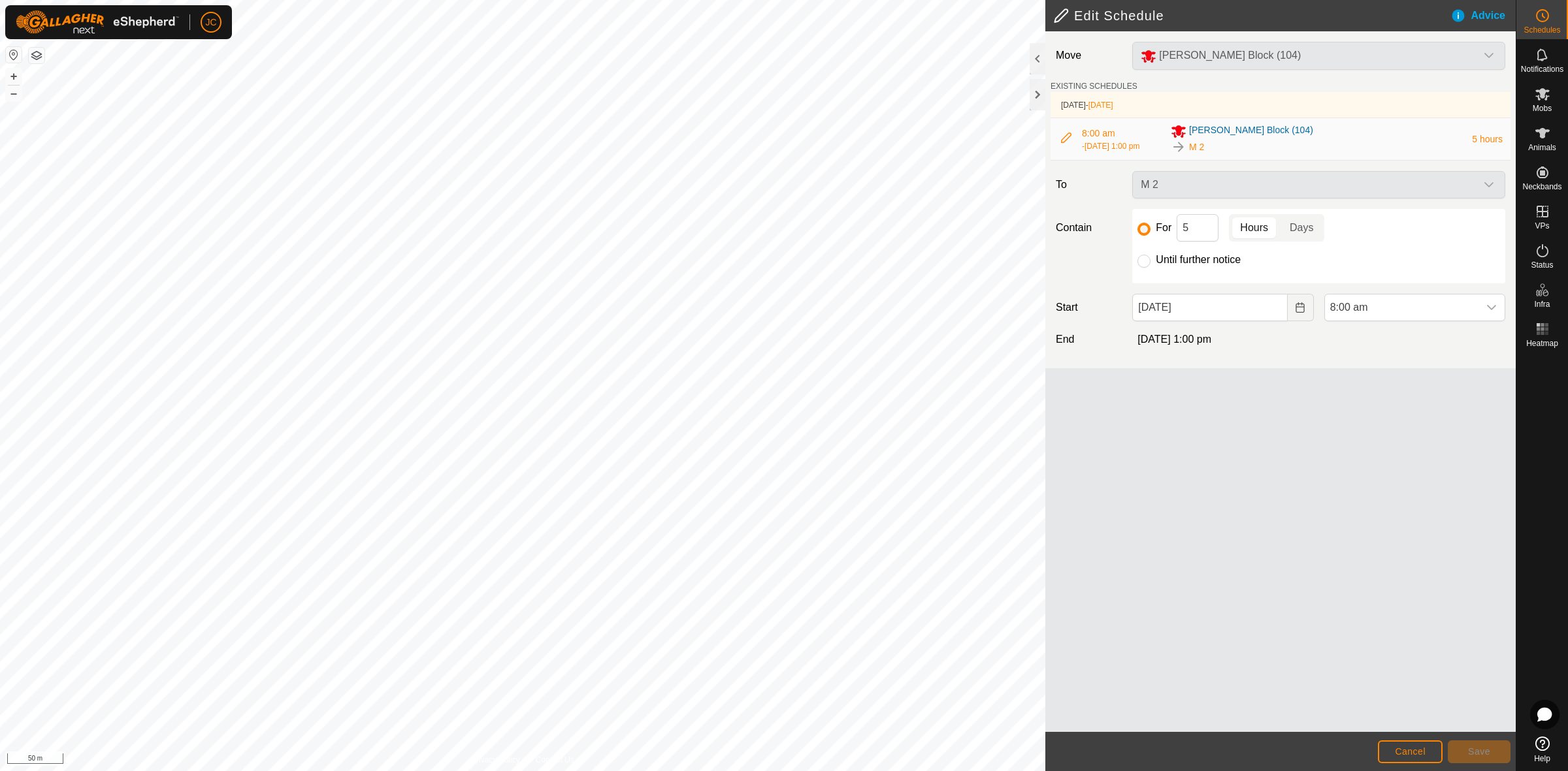
click at [1277, 193] on div "M 2" at bounding box center [1318, 185] width 383 height 27
click at [1168, 187] on div "M 2" at bounding box center [1318, 185] width 383 height 27
click at [1143, 188] on div "M 2" at bounding box center [1318, 185] width 383 height 27
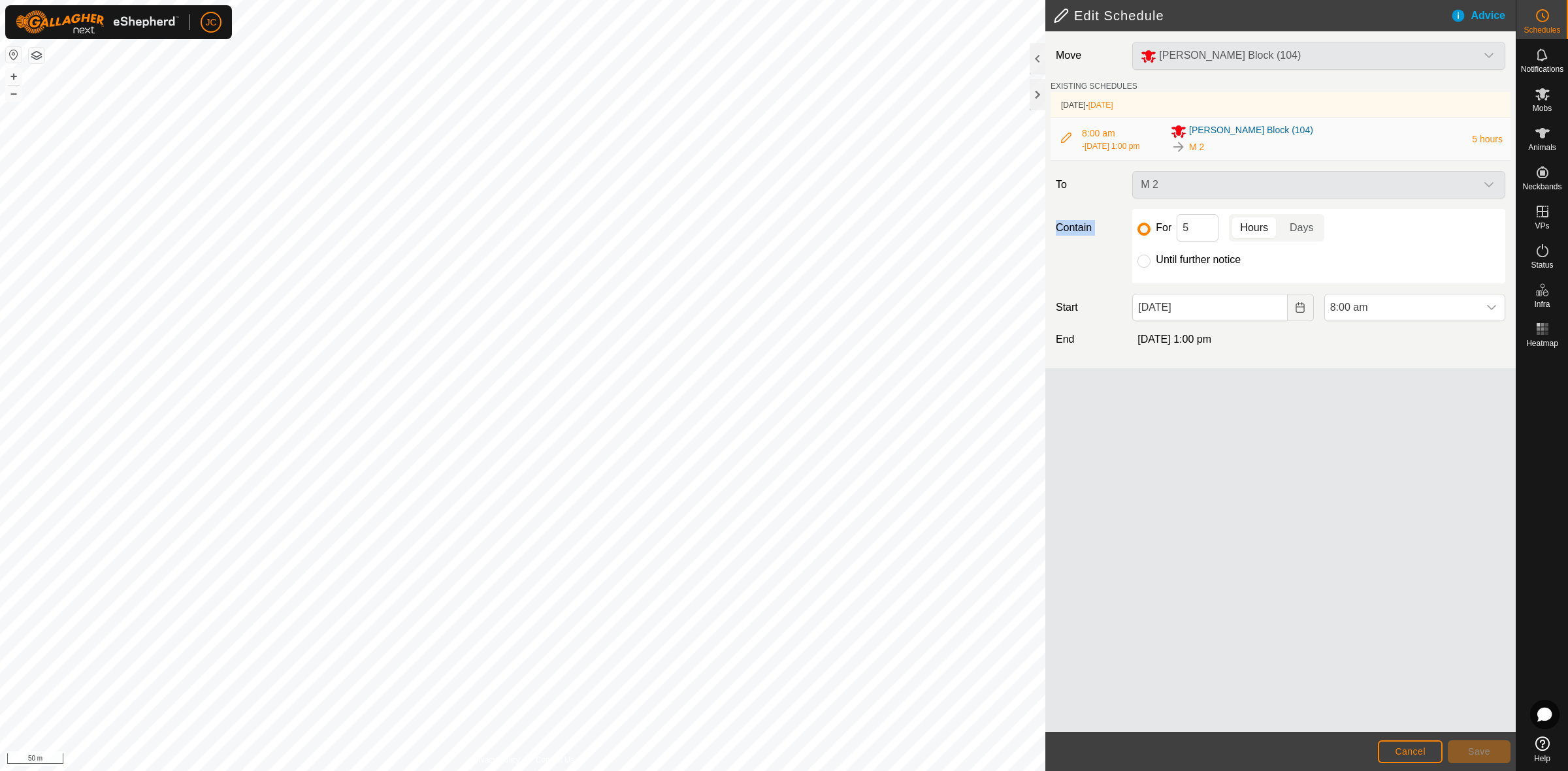
click at [1143, 188] on div "M 2" at bounding box center [1318, 185] width 383 height 27
click at [1169, 187] on div "M 2" at bounding box center [1318, 185] width 383 height 27
drag, startPoint x: 1375, startPoint y: 194, endPoint x: 1382, endPoint y: 193, distance: 7.1
click at [1376, 194] on div "M 2" at bounding box center [1318, 185] width 383 height 27
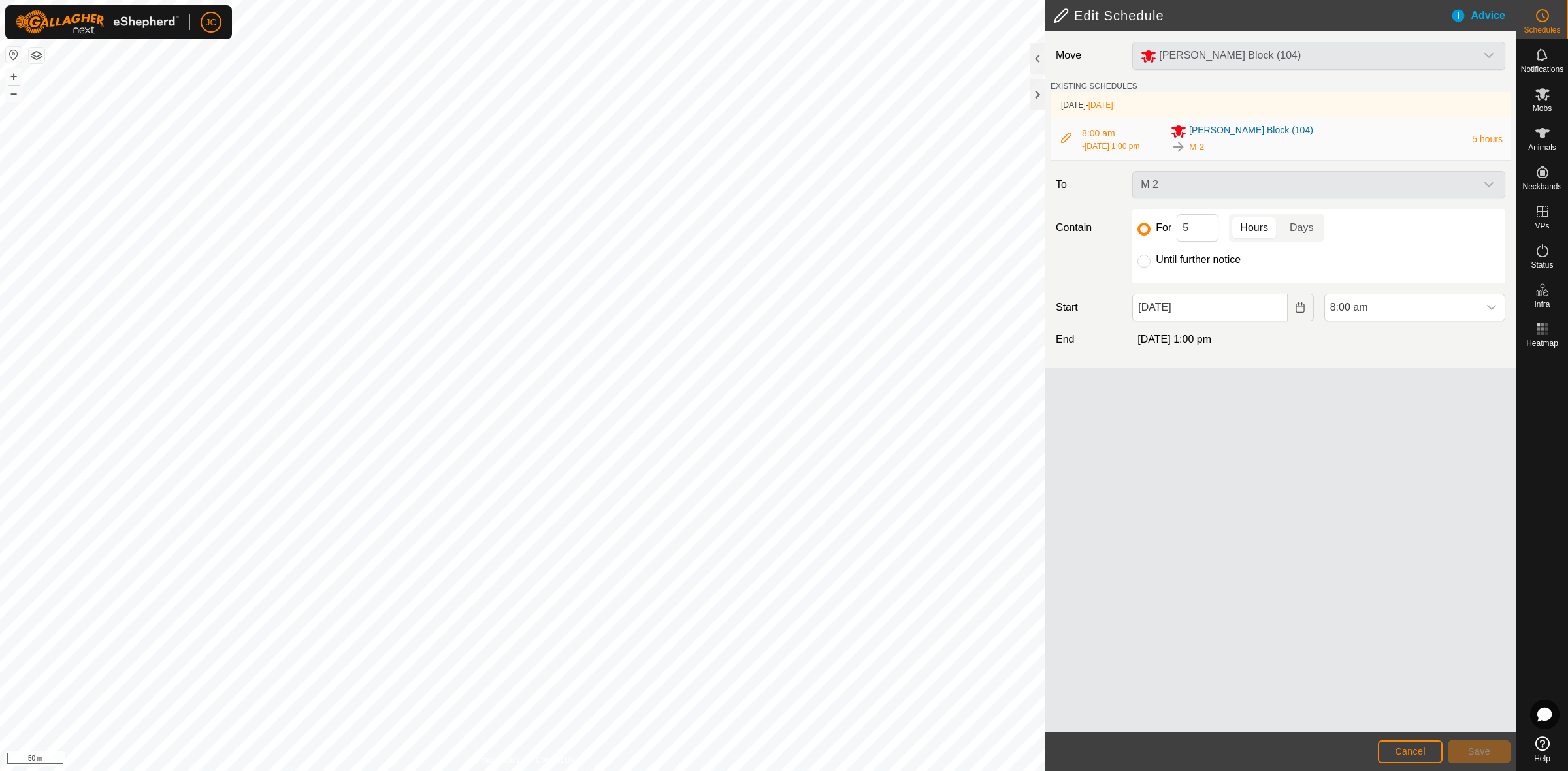
drag, startPoint x: 1382, startPoint y: 193, endPoint x: 1424, endPoint y: 192, distance: 42.0
click at [1389, 193] on div "M 2" at bounding box center [1318, 185] width 383 height 27
drag, startPoint x: 1424, startPoint y: 192, endPoint x: 1431, endPoint y: 189, distance: 7.6
click at [1428, 191] on div "M 2" at bounding box center [1318, 185] width 383 height 27
click at [1449, 186] on div "M 2" at bounding box center [1318, 185] width 383 height 27
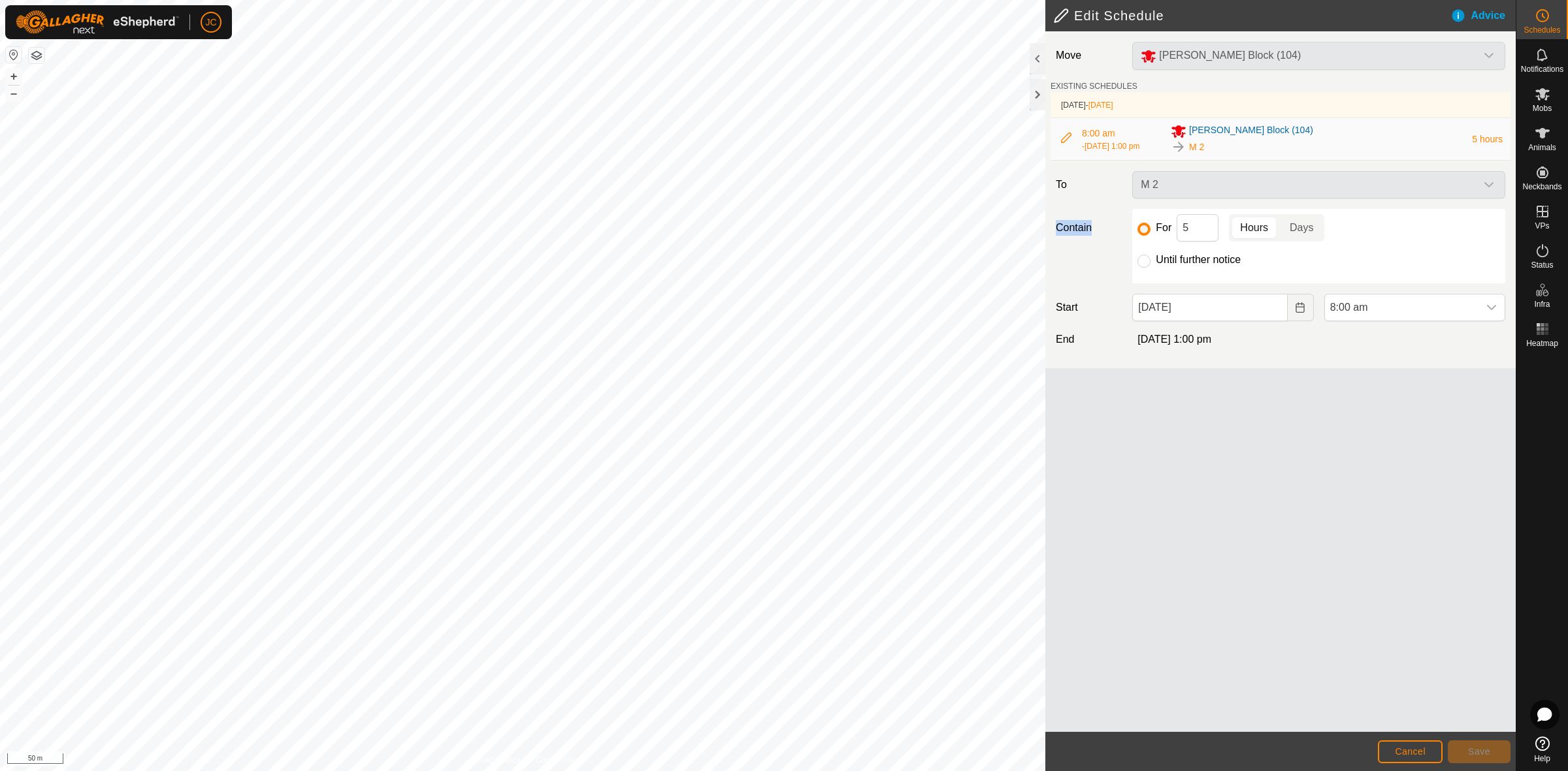
click at [1452, 186] on div "M 2" at bounding box center [1318, 185] width 383 height 27
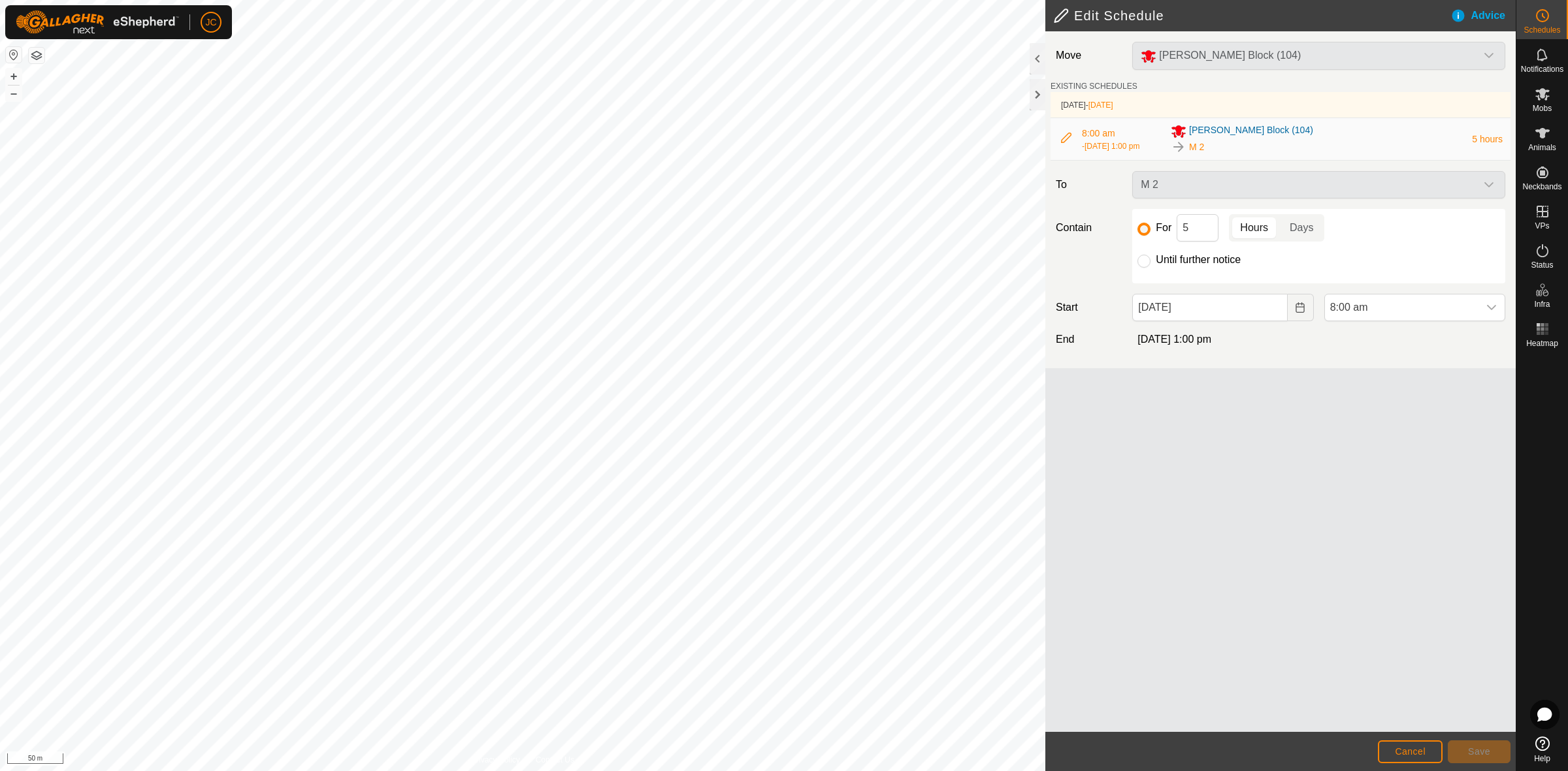
click at [1057, 14] on h2 "Edit Schedule" at bounding box center [1252, 15] width 397 height 16
click at [1403, 744] on button "Cancel" at bounding box center [1410, 752] width 65 height 23
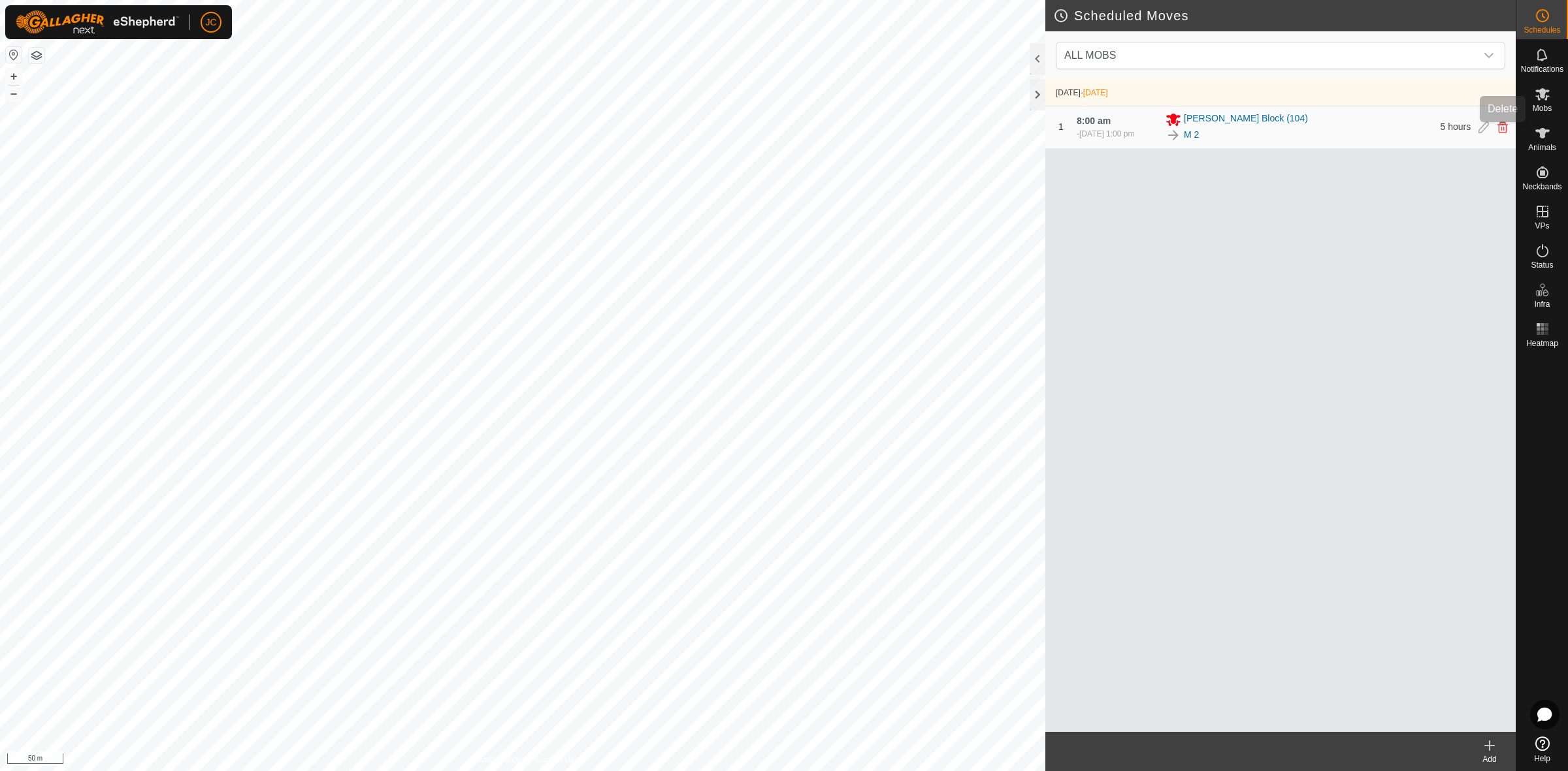
click at [1504, 128] on icon at bounding box center [1502, 127] width 11 height 11
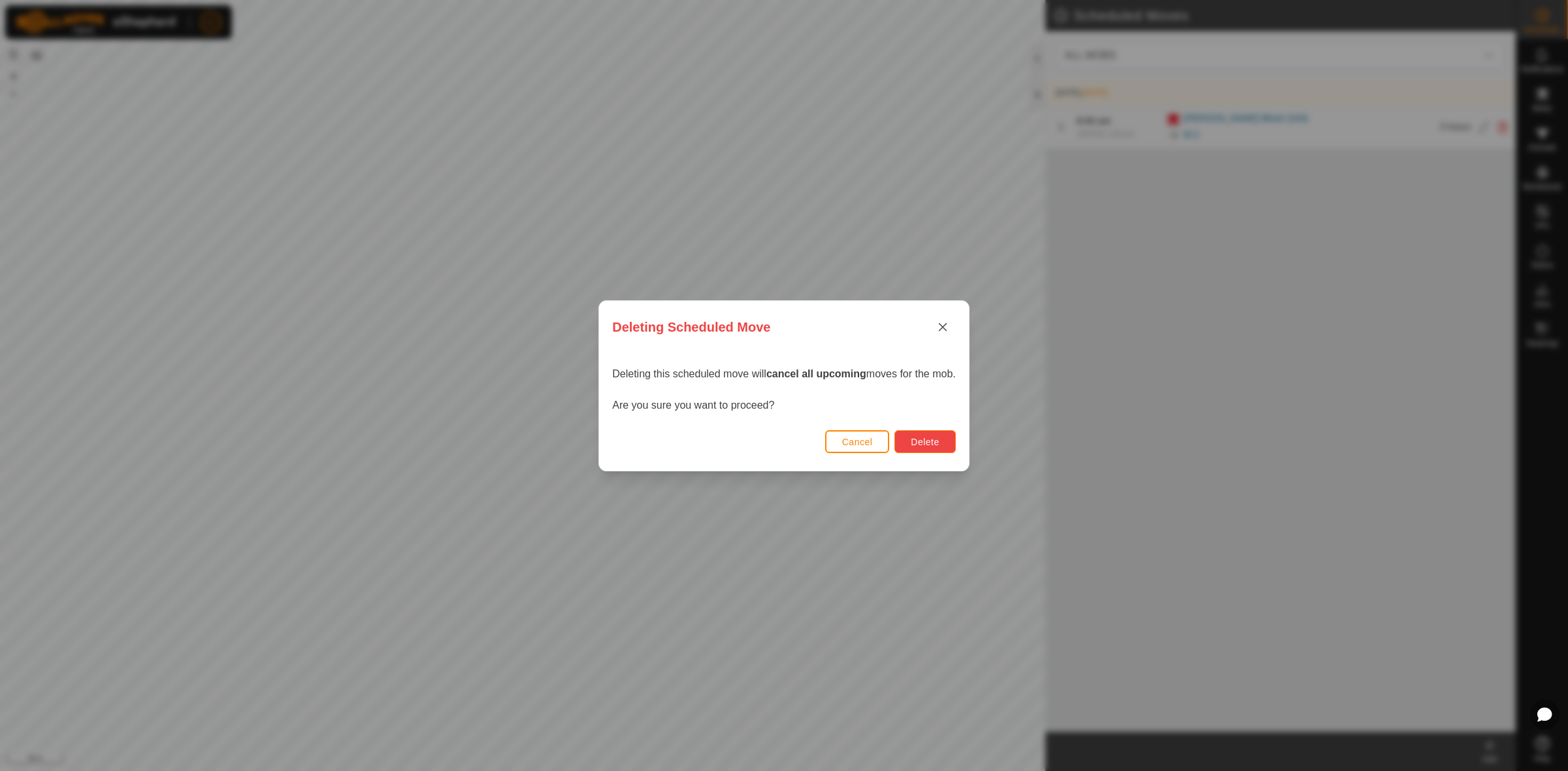
click at [946, 442] on button "Delete" at bounding box center [925, 442] width 61 height 23
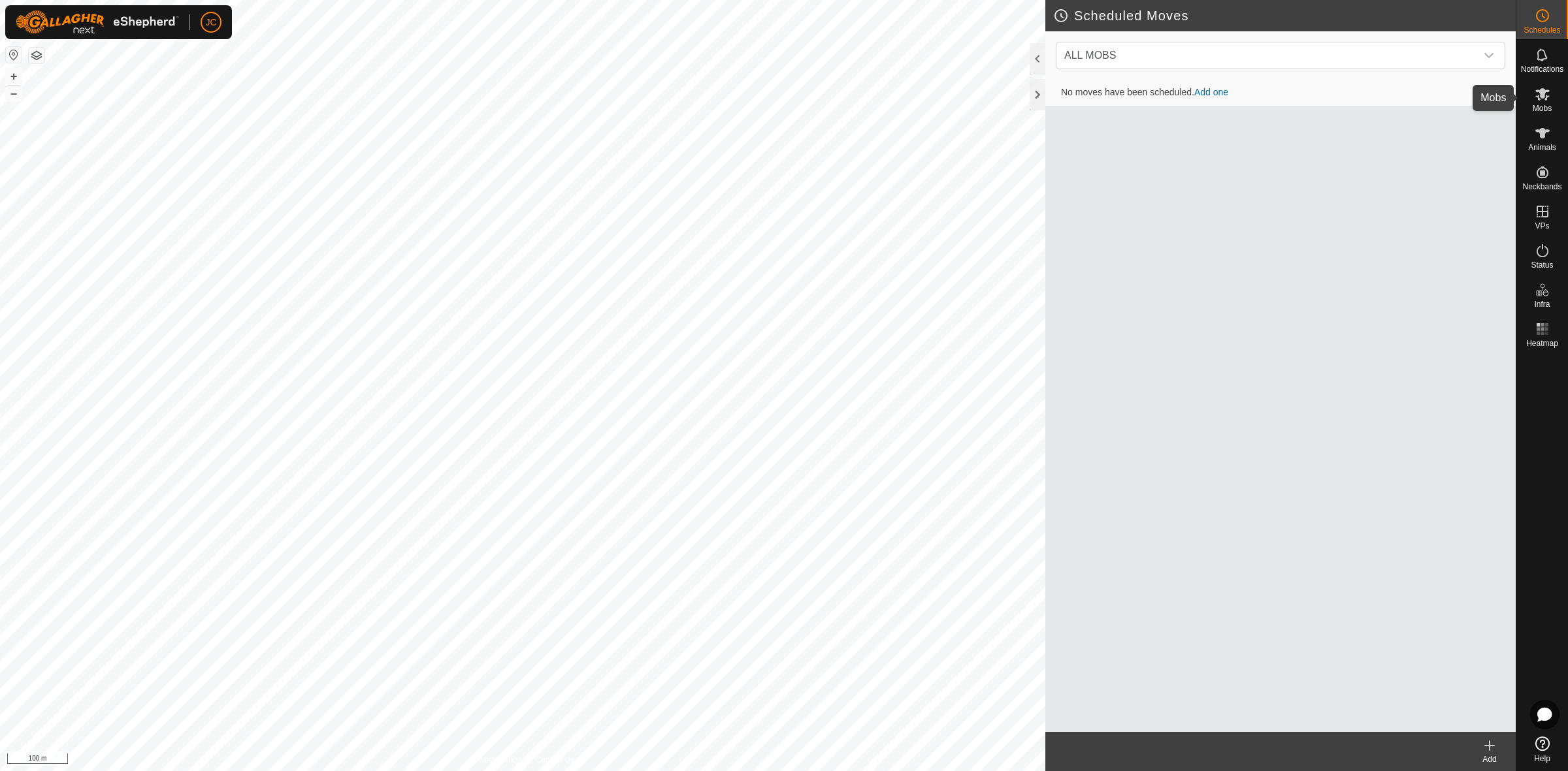
click at [1537, 108] on span "Mobs" at bounding box center [1542, 108] width 19 height 8
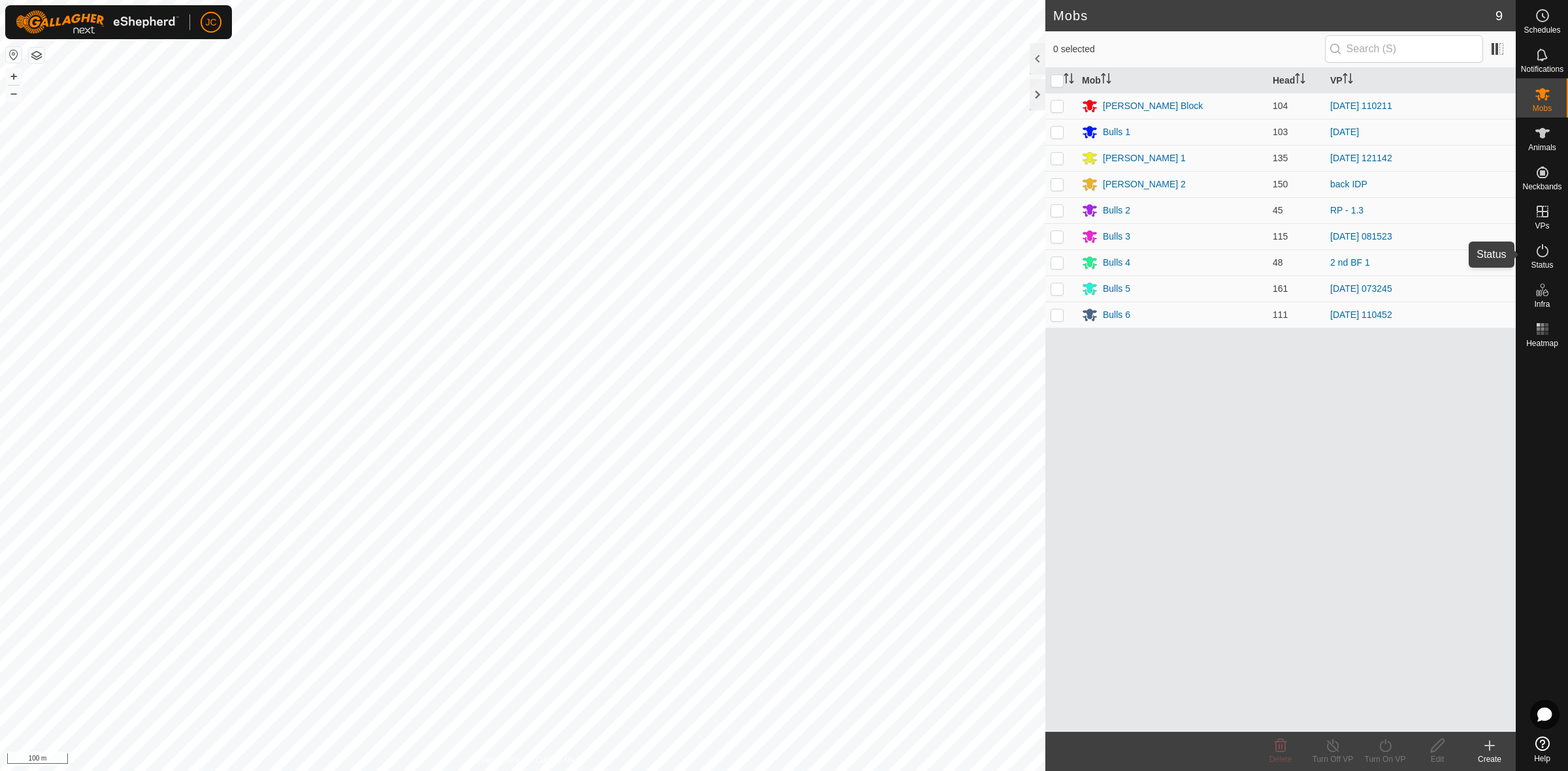
click at [1542, 247] on icon at bounding box center [1542, 250] width 11 height 13
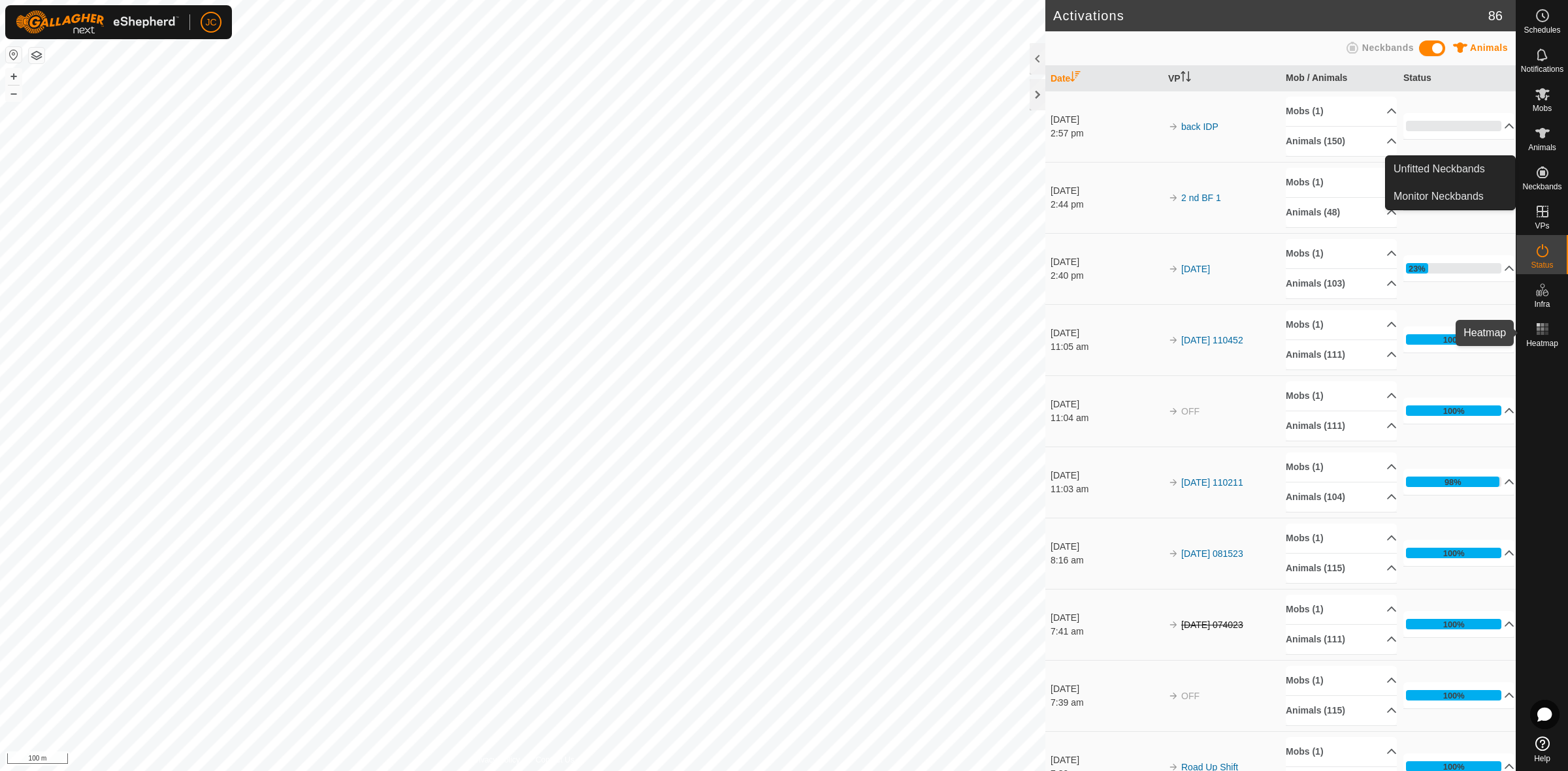
click at [1542, 336] on icon at bounding box center [1542, 329] width 16 height 16
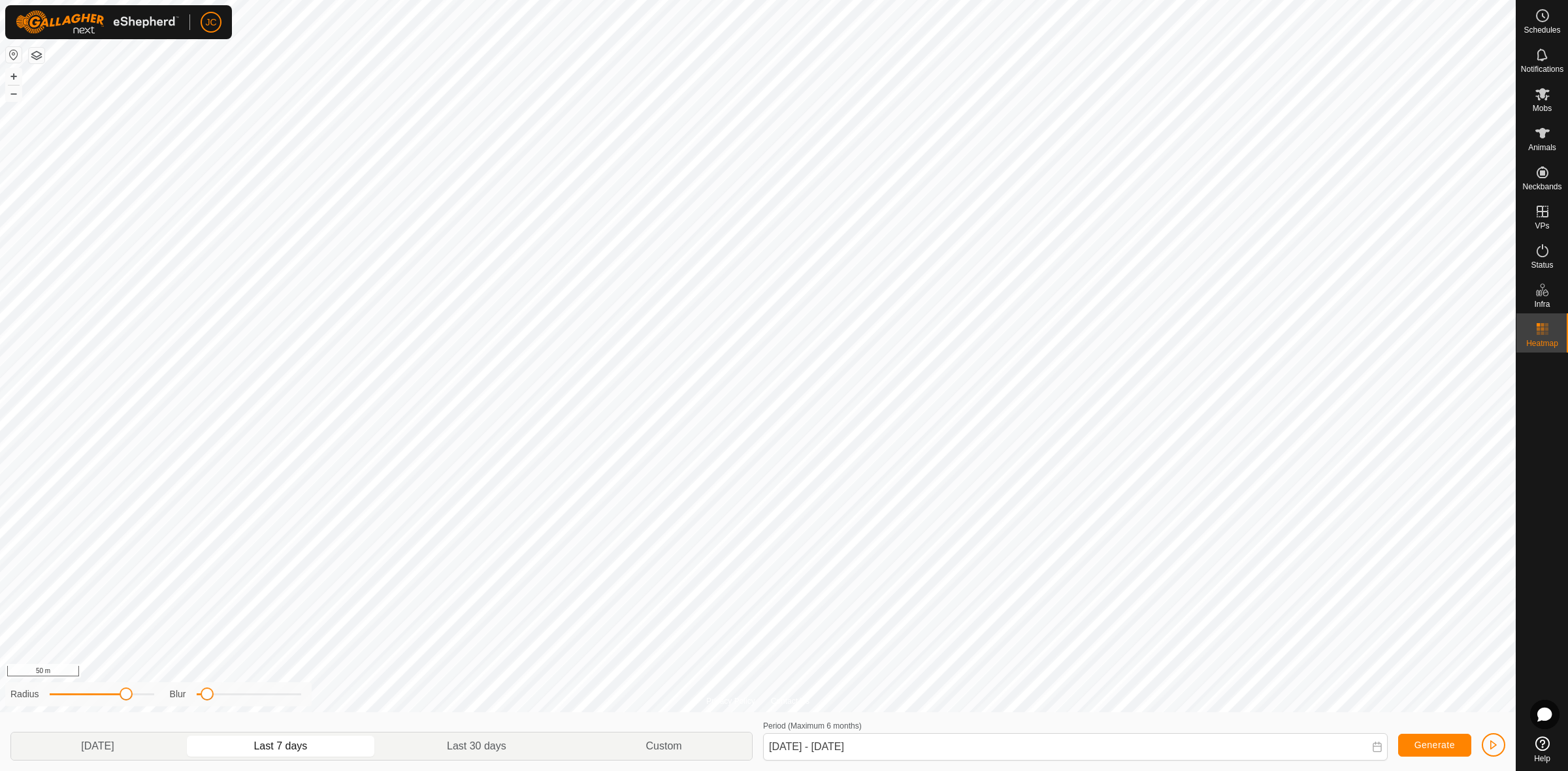
drag, startPoint x: 106, startPoint y: 698, endPoint x: 126, endPoint y: 698, distance: 20.0
click at [126, 698] on span at bounding box center [126, 694] width 13 height 13
drag, startPoint x: 206, startPoint y: 695, endPoint x: 231, endPoint y: 695, distance: 25.0
click at [231, 695] on span at bounding box center [230, 694] width 13 height 13
drag, startPoint x: 231, startPoint y: 695, endPoint x: 209, endPoint y: 695, distance: 22.0
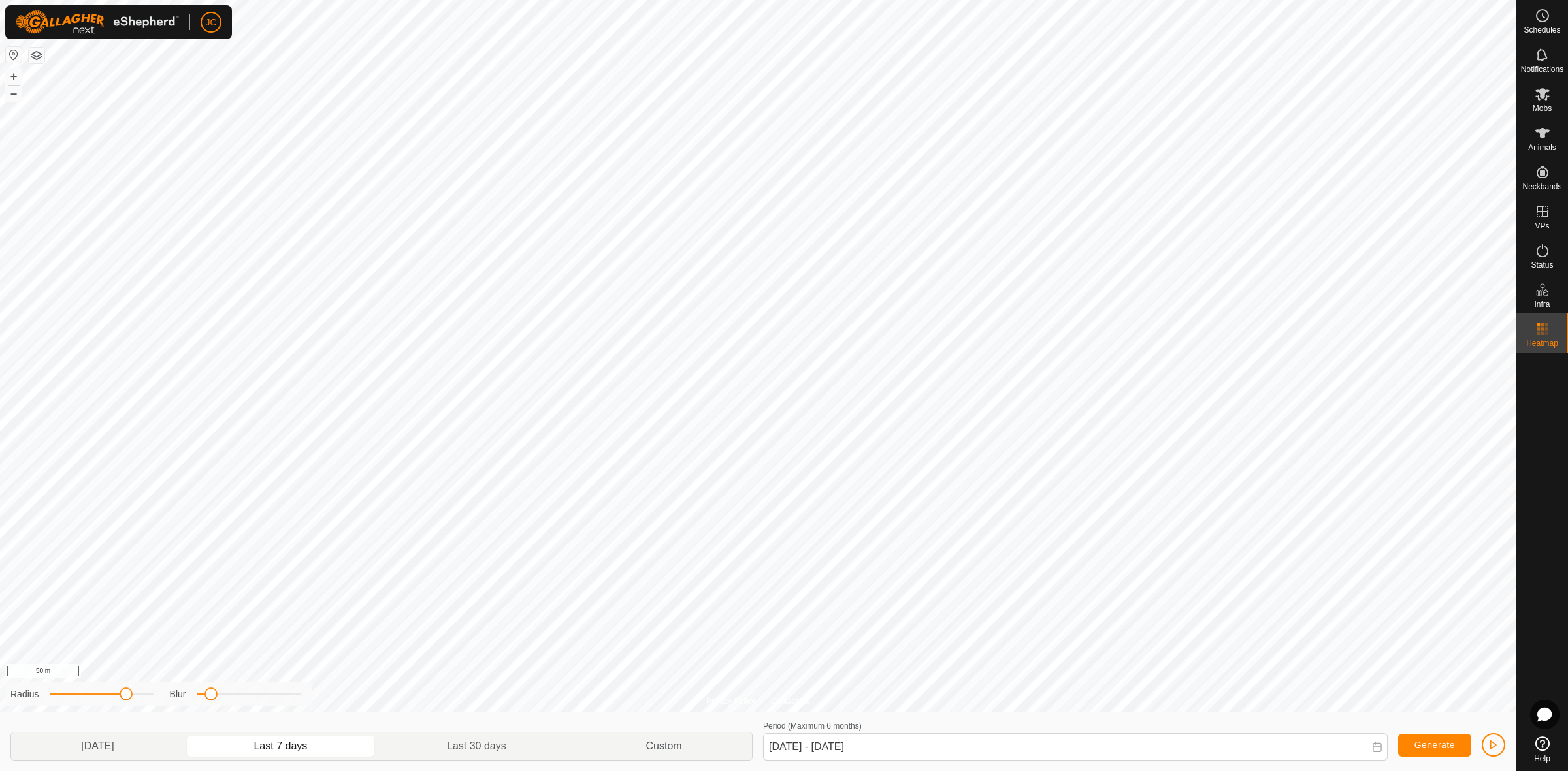
click at [209, 695] on span at bounding box center [211, 694] width 13 height 13
click at [228, 692] on span at bounding box center [225, 694] width 13 height 13
drag, startPoint x: 124, startPoint y: 696, endPoint x: 100, endPoint y: 697, distance: 24.0
click at [101, 697] on span at bounding box center [107, 694] width 13 height 13
click at [95, 751] on p-togglebutton "Yesterday" at bounding box center [98, 747] width 173 height 27
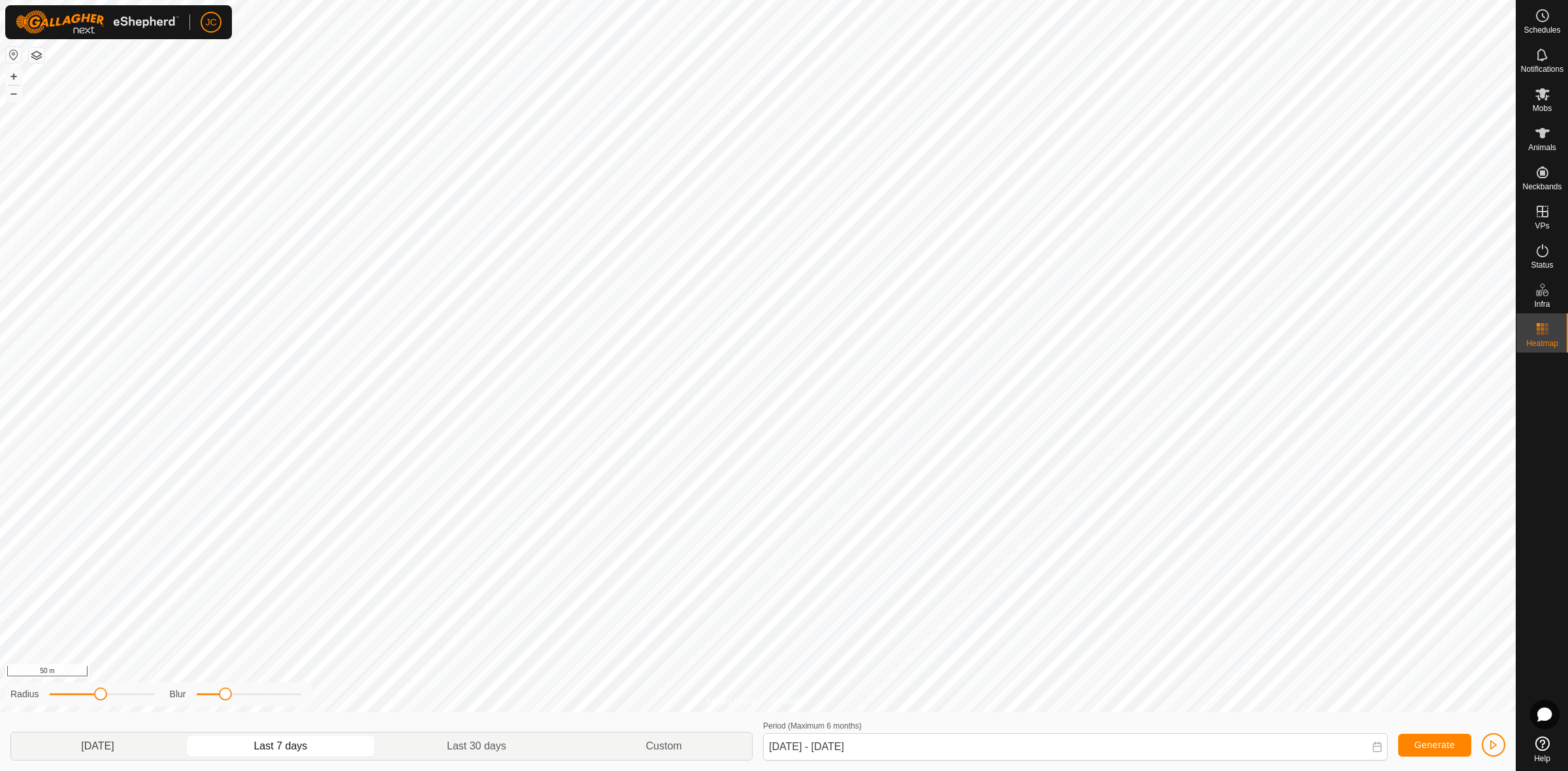
type input "18 Aug, 2025 - 18 Aug, 2025"
drag, startPoint x: 1531, startPoint y: 241, endPoint x: 1538, endPoint y: 256, distance: 16.6
click at [1531, 241] on es-activation-svg-icon at bounding box center [1542, 250] width 24 height 21
click at [1538, 256] on icon at bounding box center [1542, 250] width 16 height 16
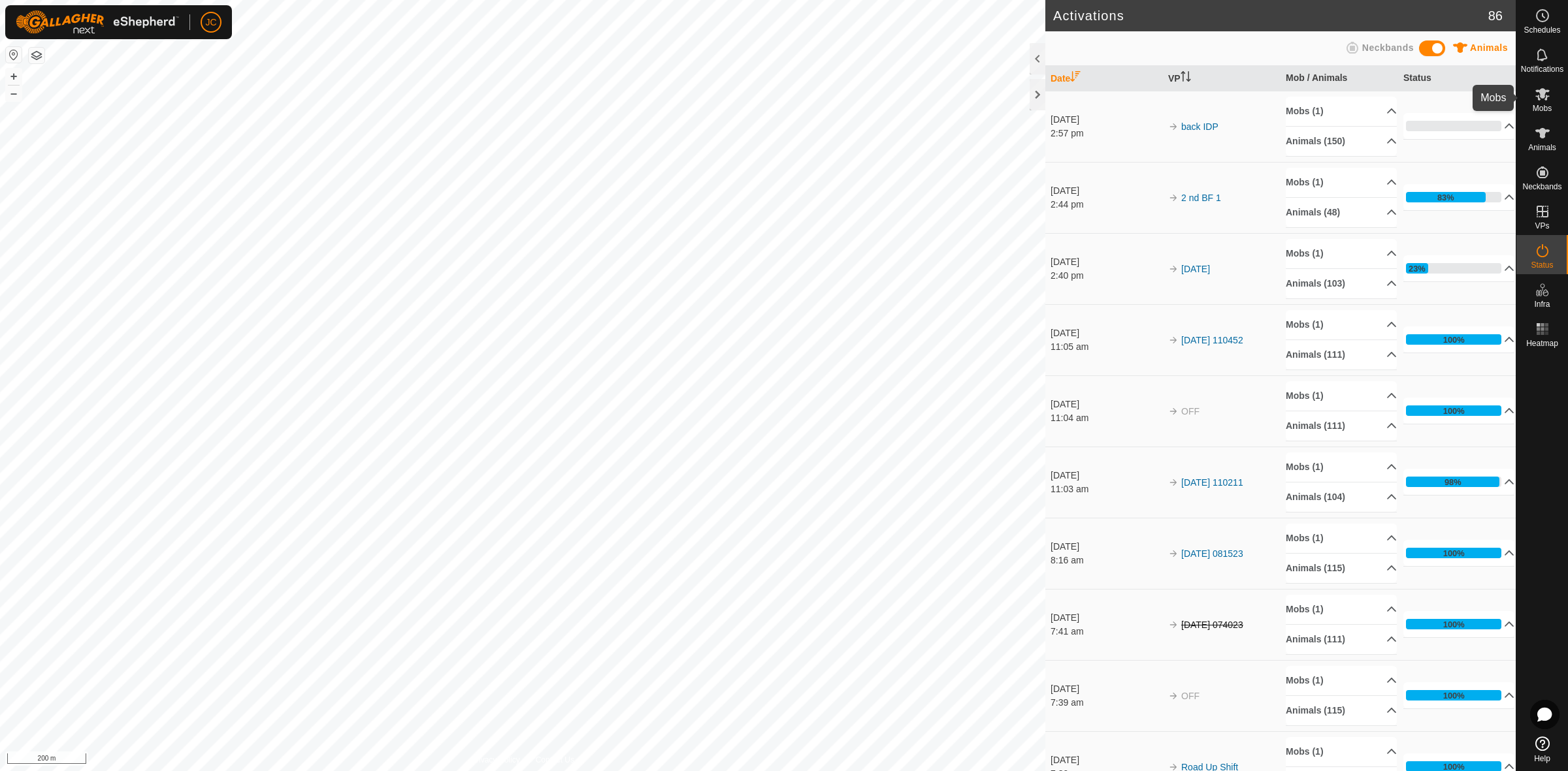
click at [1542, 105] on span "Mobs" at bounding box center [1542, 108] width 19 height 8
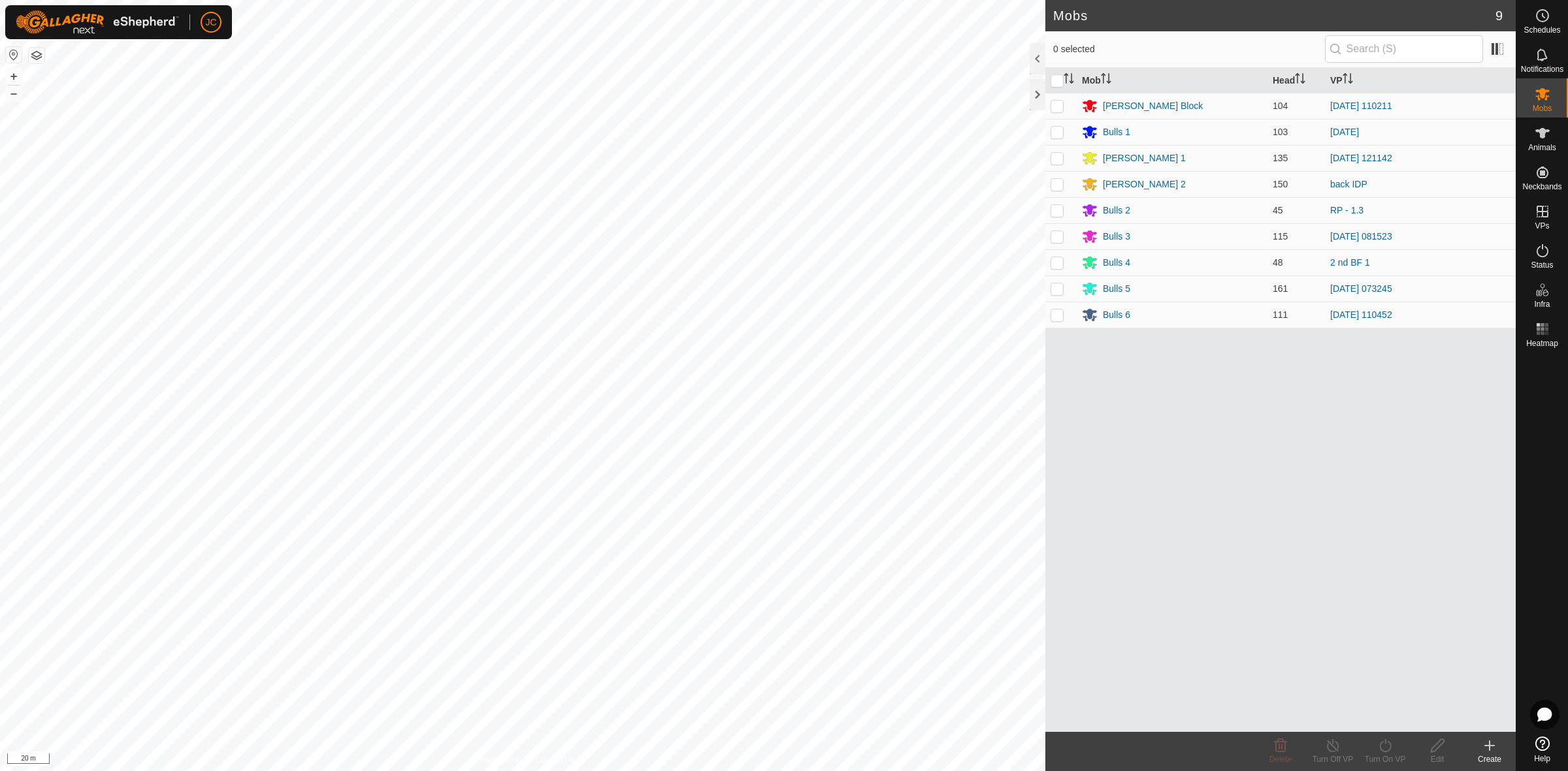
click at [1490, 759] on div "Create" at bounding box center [1489, 759] width 52 height 11
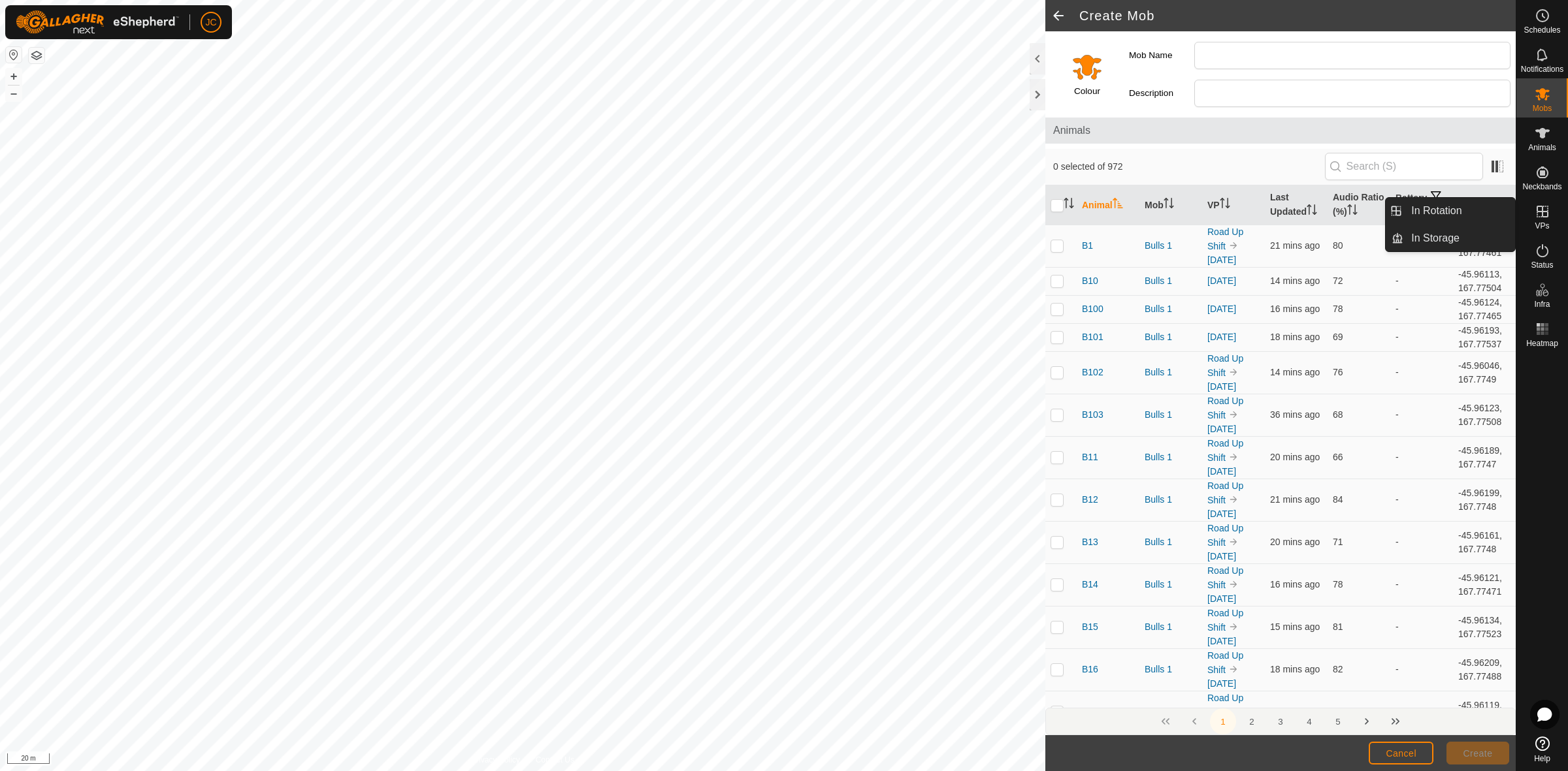
click at [1542, 219] on icon at bounding box center [1542, 211] width 16 height 16
click at [1480, 215] on link "In Rotation" at bounding box center [1459, 211] width 112 height 26
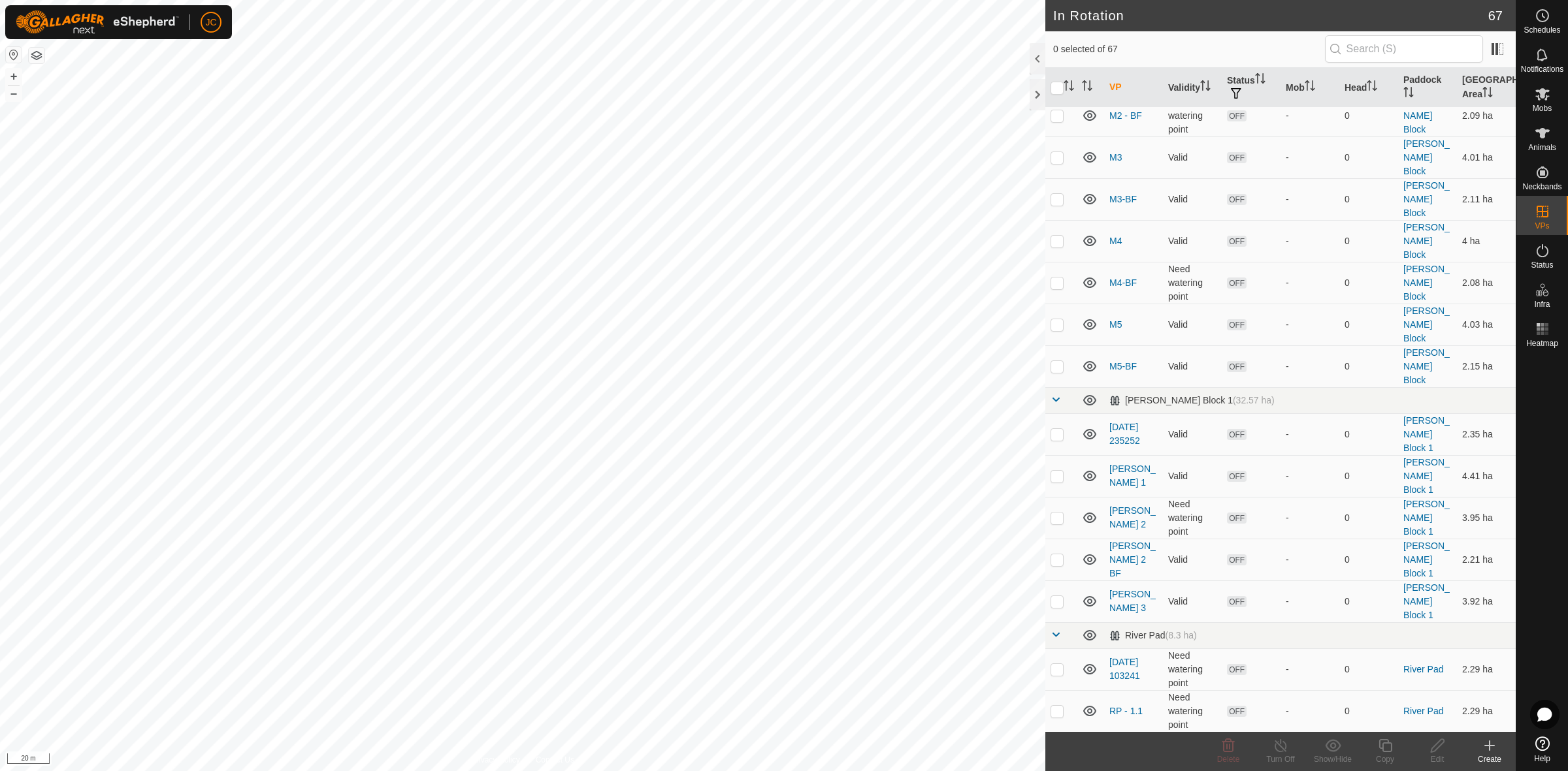
scroll to position [2289, 0]
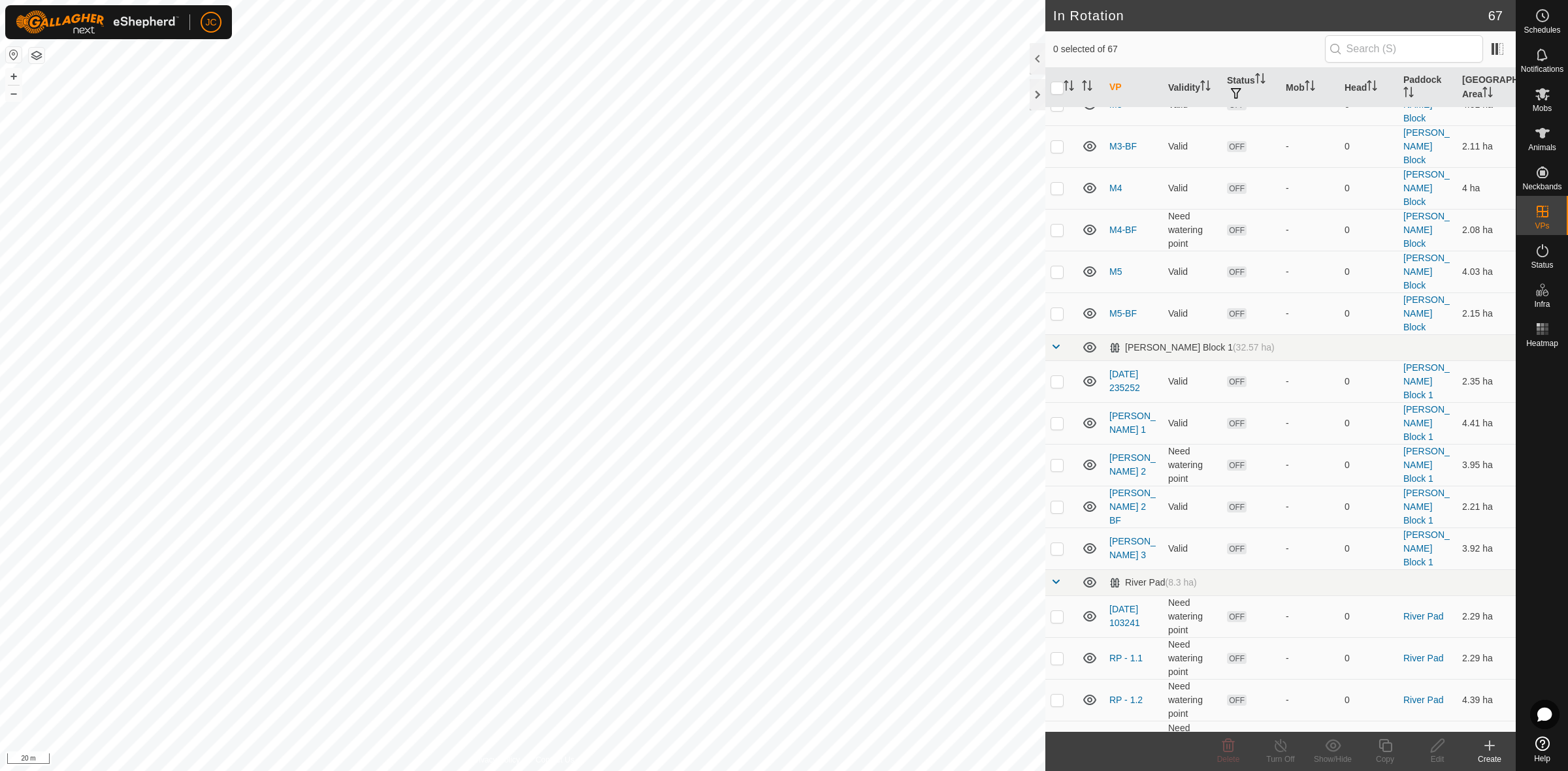
click at [1059, 770] on p-checkbox at bounding box center [1056, 784] width 13 height 11
checkbox input "false"
click at [1492, 752] on icon at bounding box center [1489, 746] width 16 height 16
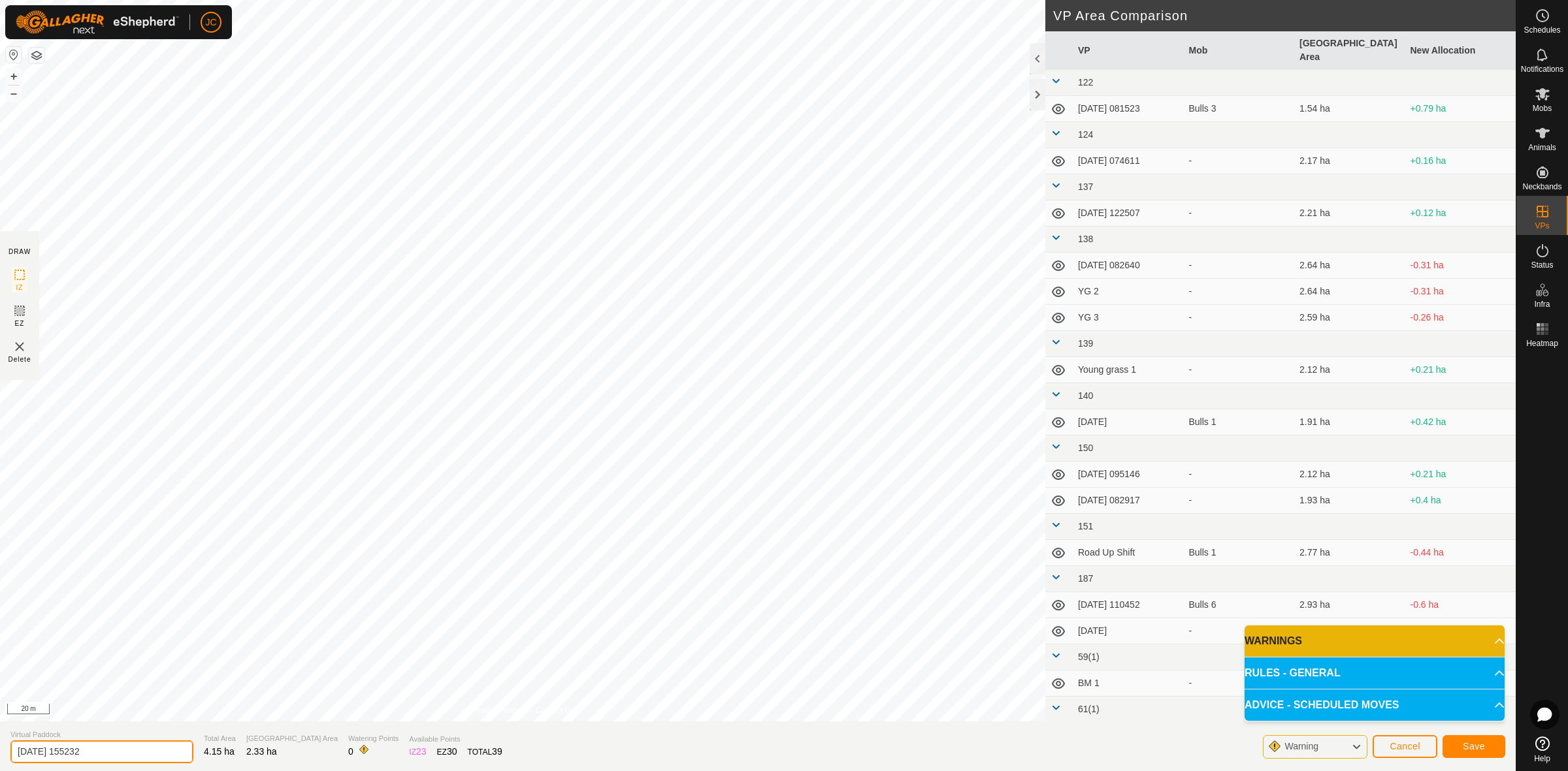
drag, startPoint x: 133, startPoint y: 751, endPoint x: 13, endPoint y: 759, distance: 120.3
click at [13, 759] on input "2025-08-19 155232" at bounding box center [102, 752] width 183 height 23
type input "1"
click at [1498, 749] on button "Save" at bounding box center [1474, 747] width 63 height 23
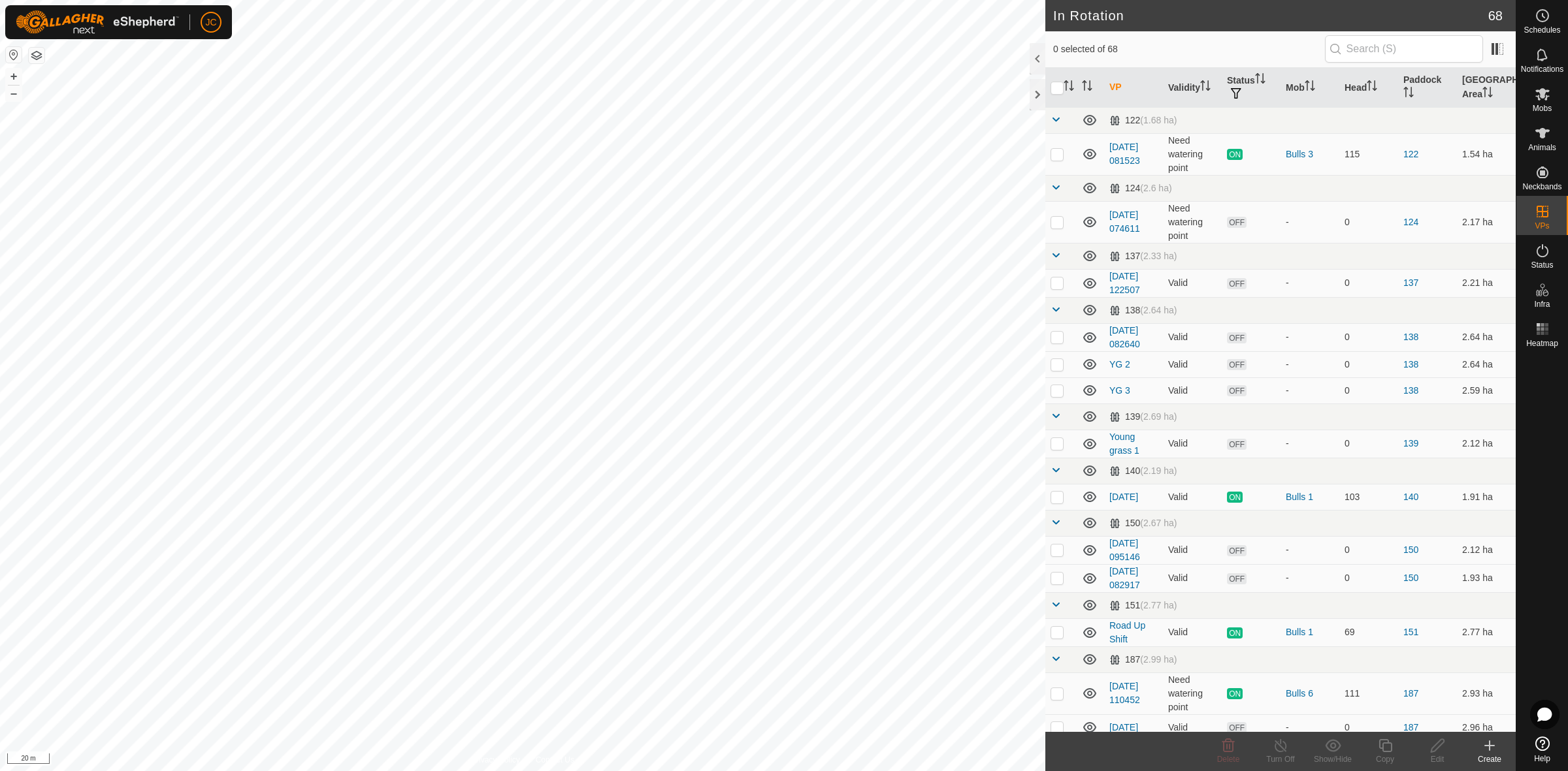
click at [1495, 752] on icon at bounding box center [1489, 746] width 16 height 16
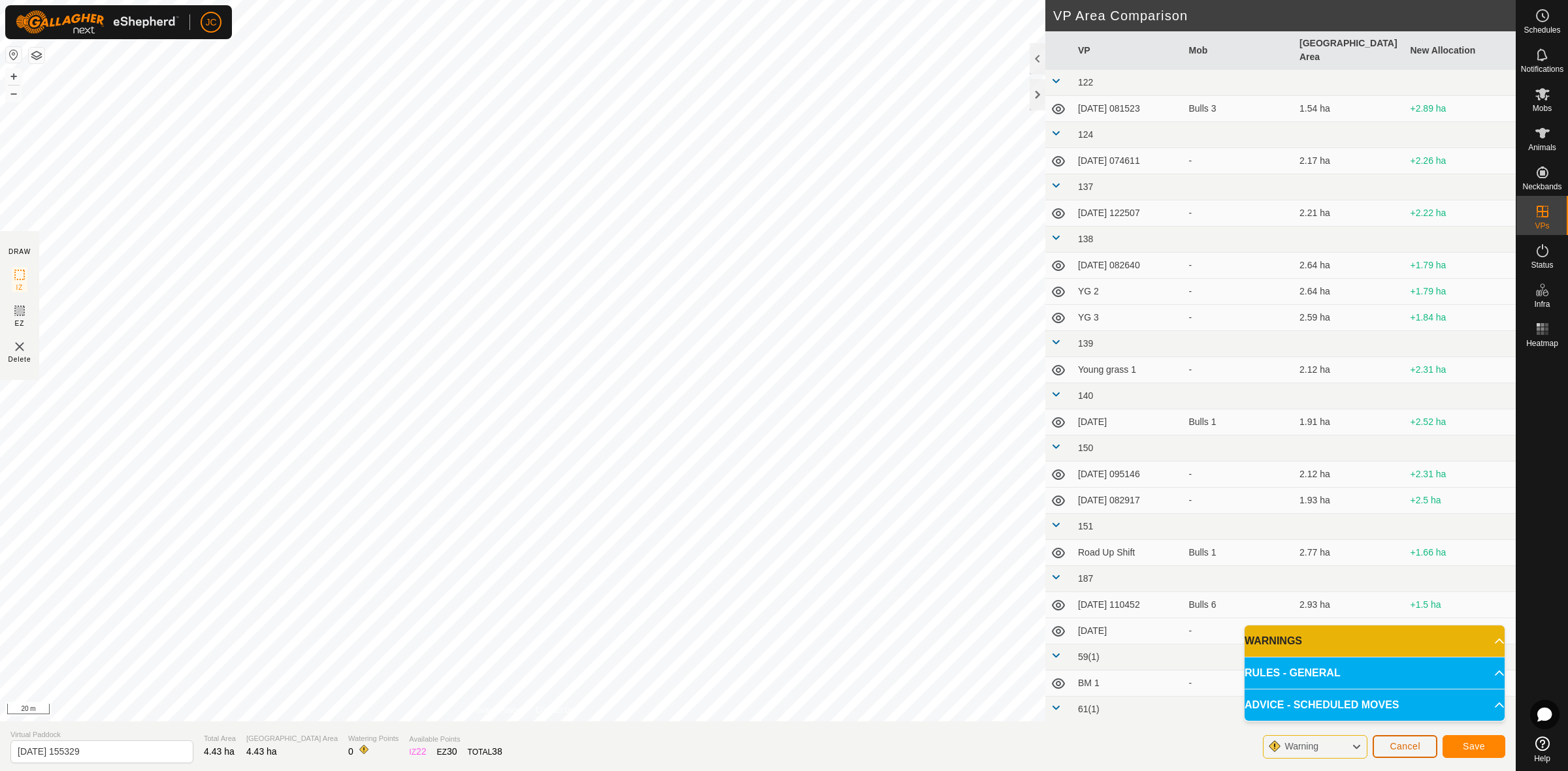
click at [1423, 750] on button "Cancel" at bounding box center [1405, 747] width 65 height 23
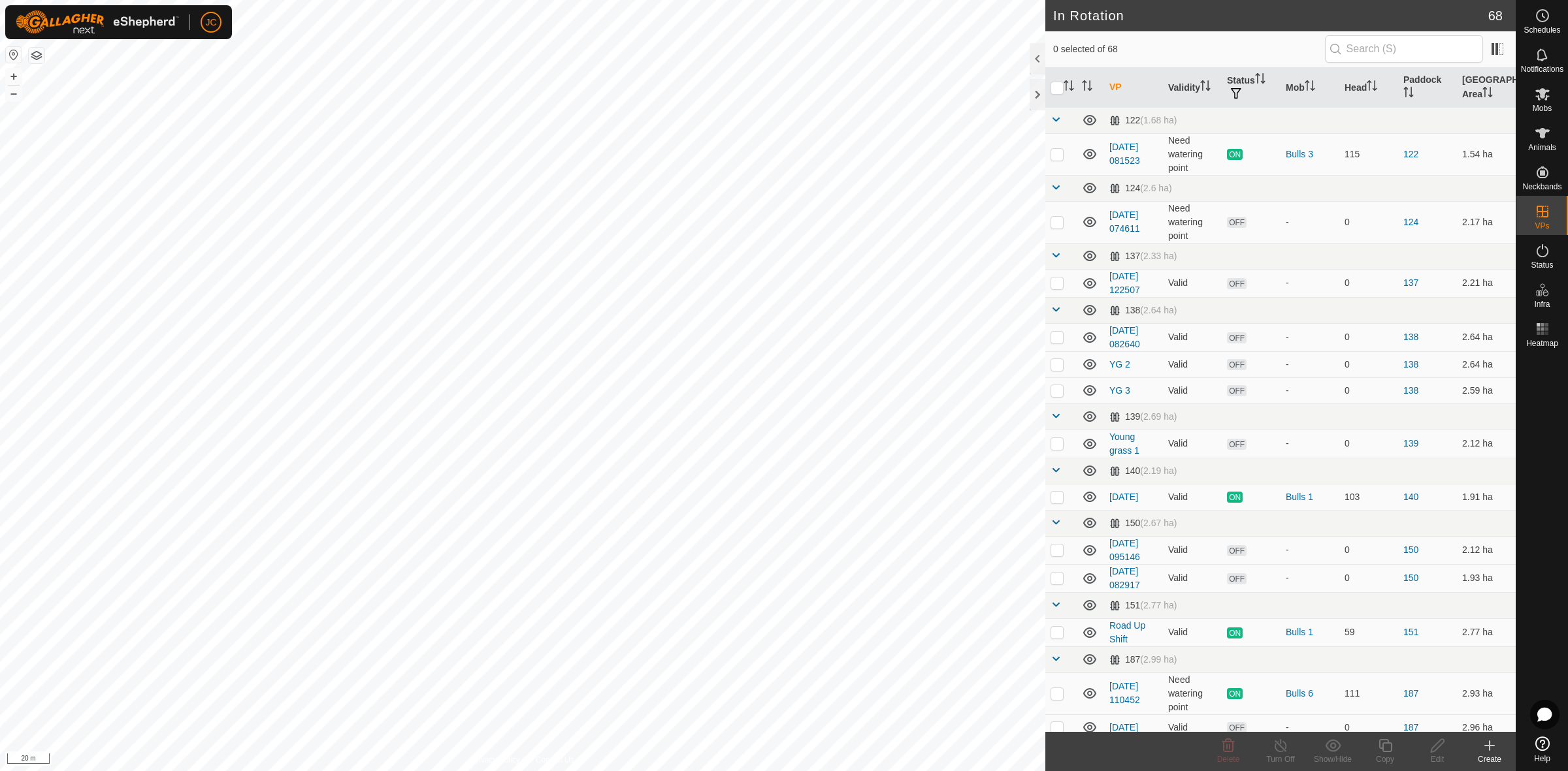
checkbox input "true"
click at [1432, 751] on icon at bounding box center [1437, 745] width 13 height 13
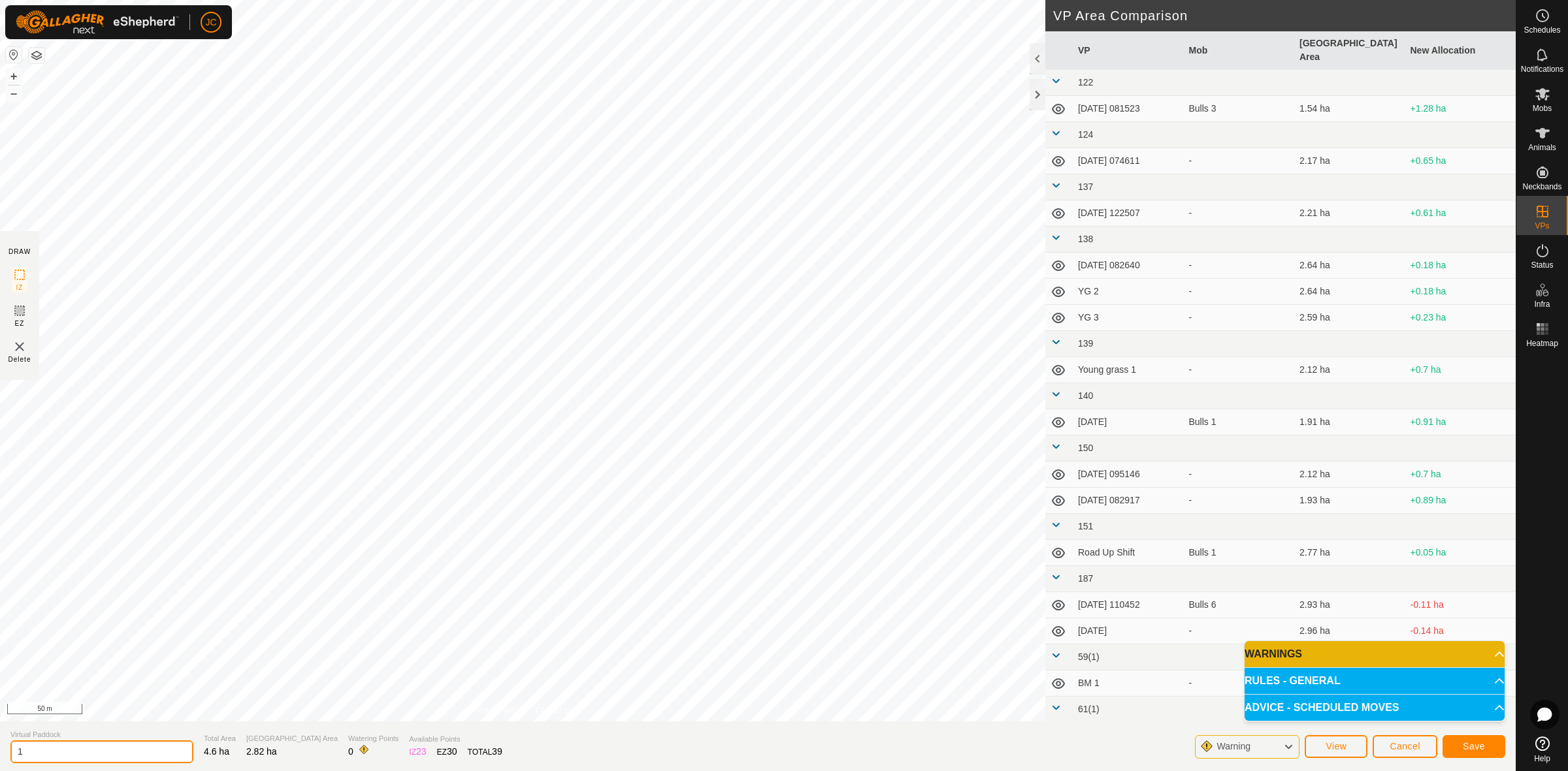
click at [105, 759] on input "1" at bounding box center [102, 752] width 183 height 23
click at [1469, 748] on span "Save" at bounding box center [1473, 747] width 22 height 11
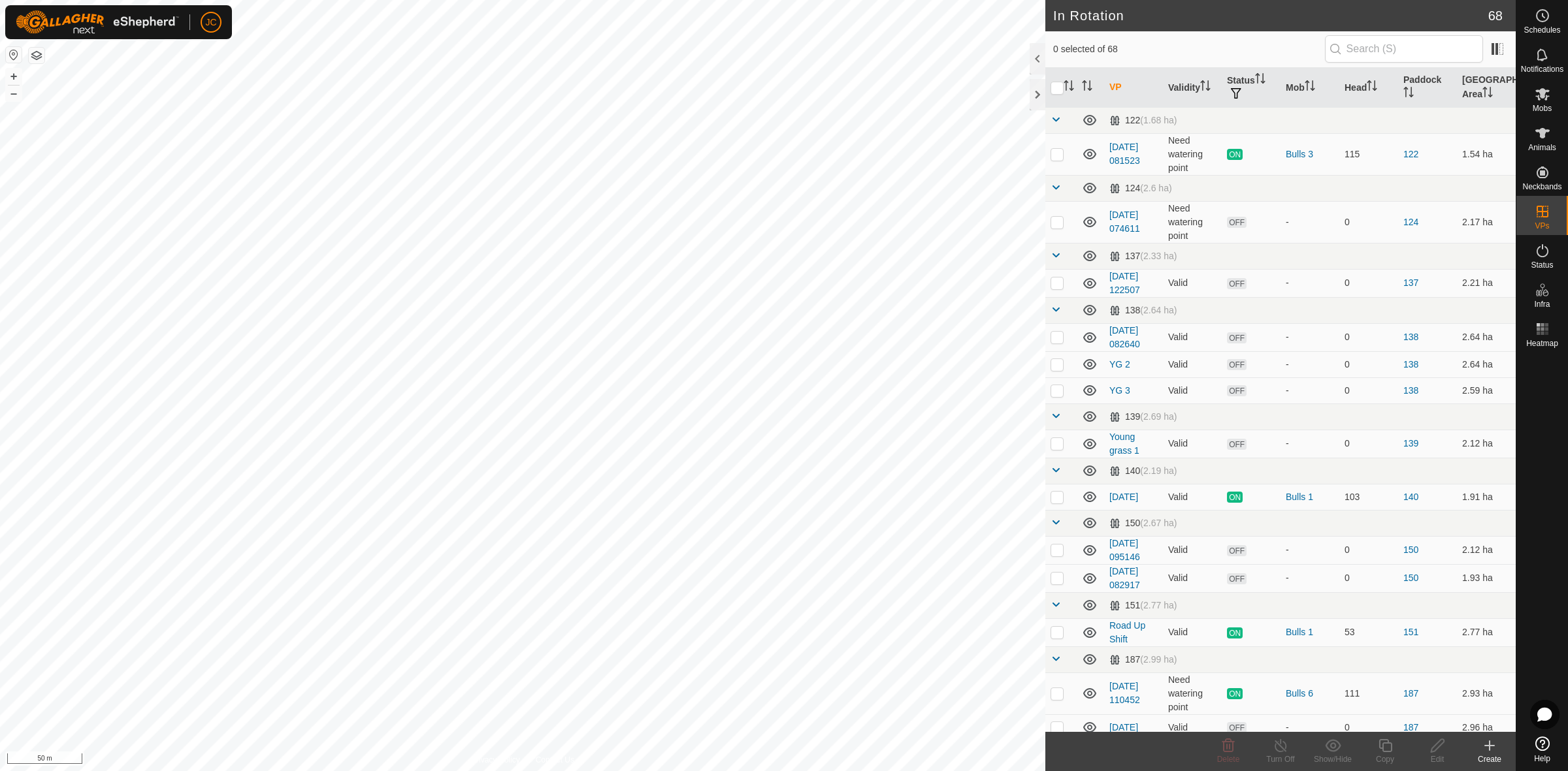
click at [1488, 750] on icon at bounding box center [1489, 746] width 16 height 16
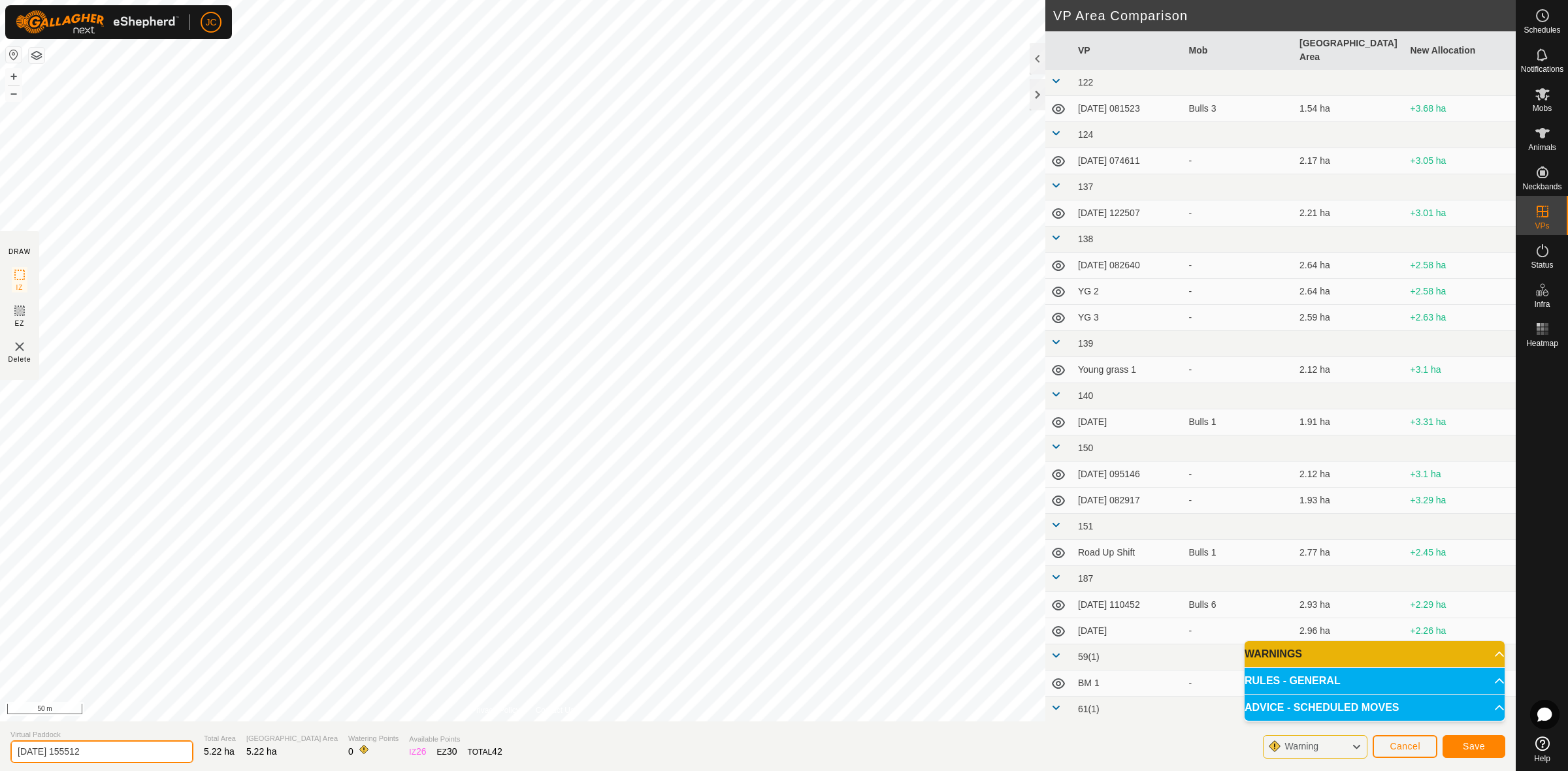
drag, startPoint x: 121, startPoint y: 751, endPoint x: -84, endPoint y: 733, distance: 205.8
click at [0, 733] on html "JC Schedules Notifications Mobs Animals Neckbands VPs Status Infra Heatmap Help…" at bounding box center [784, 386] width 1568 height 771
type input "2"
click at [1487, 750] on button "Save" at bounding box center [1474, 747] width 63 height 23
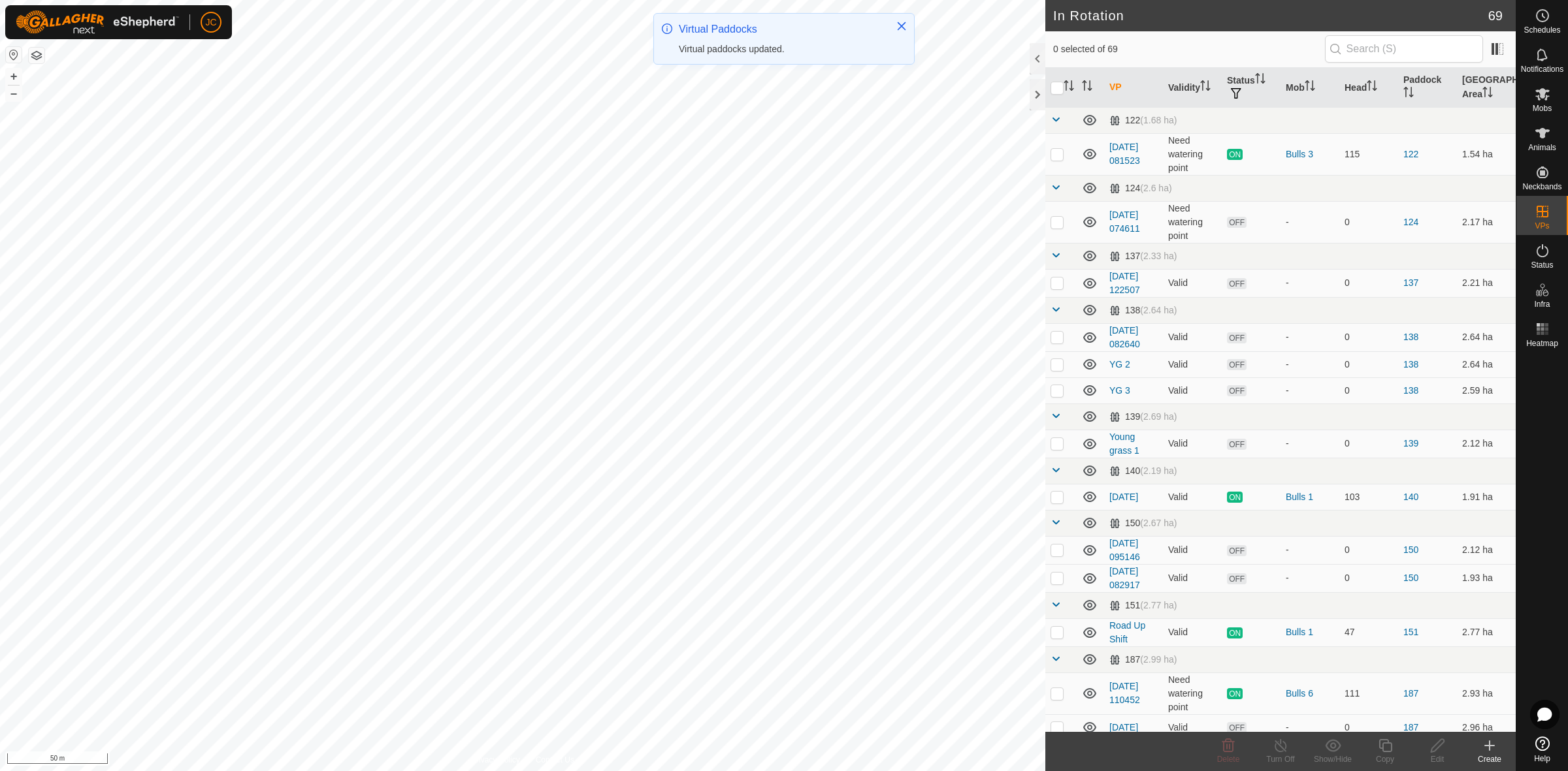
click at [1479, 754] on div "Create" at bounding box center [1489, 759] width 52 height 11
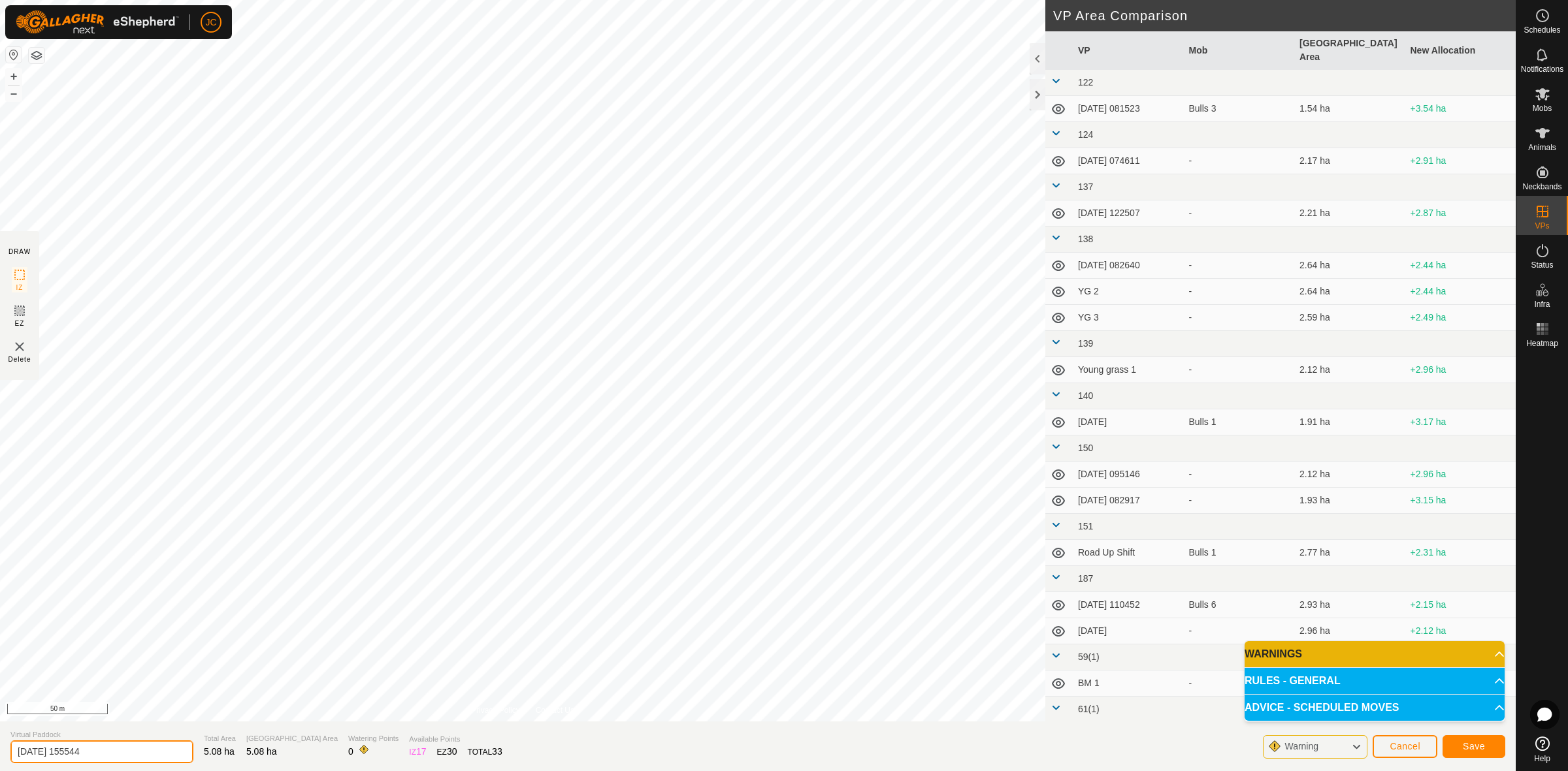
drag, startPoint x: 118, startPoint y: 753, endPoint x: -70, endPoint y: 738, distance: 188.6
click at [0, 738] on html "JC Schedules Notifications Mobs Animals Neckbands VPs Status Infra Heatmap Help…" at bounding box center [784, 386] width 1568 height 771
type input "3"
click at [1465, 745] on span "Save" at bounding box center [1473, 747] width 22 height 11
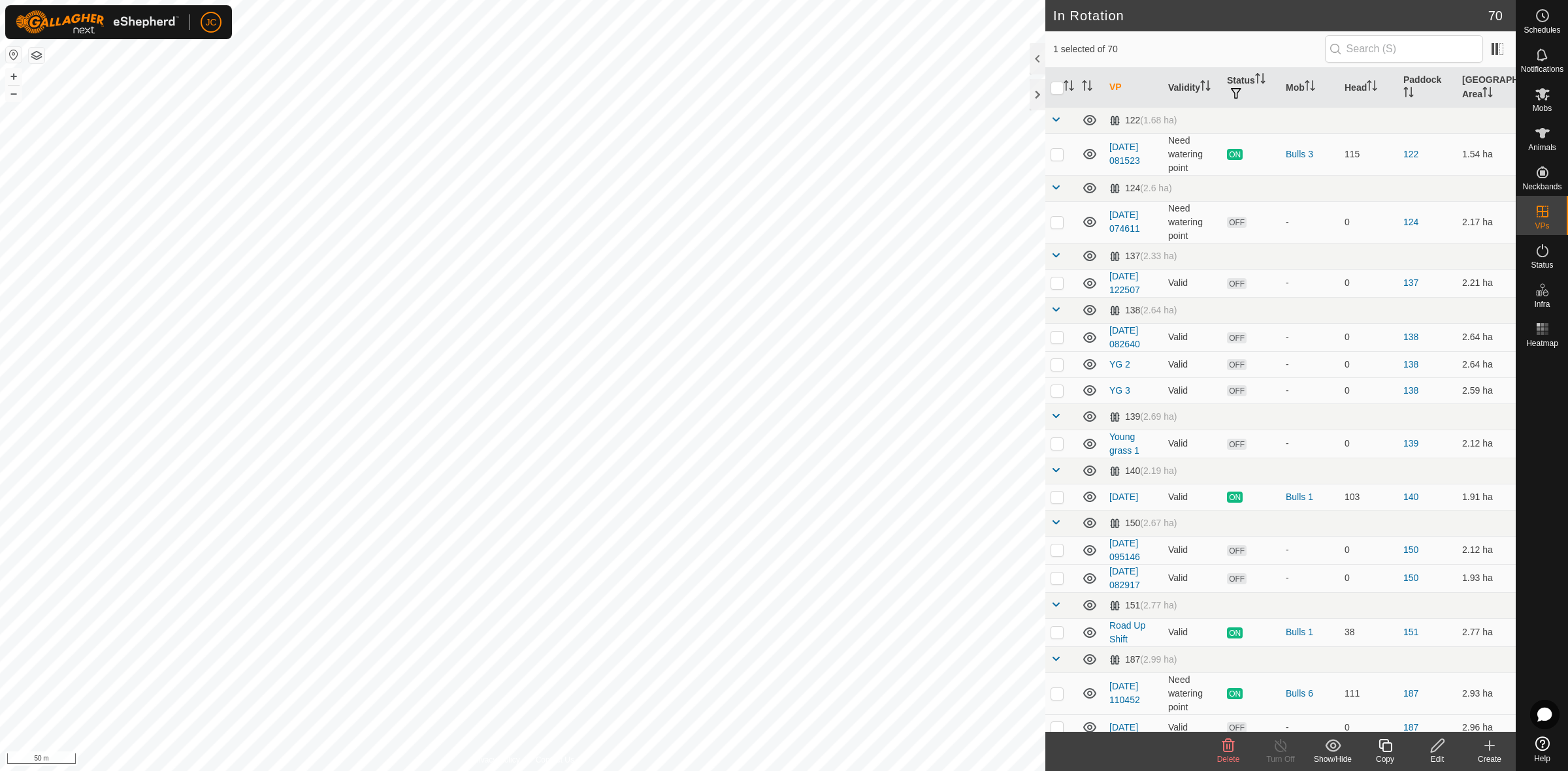
checkbox input "false"
click at [1225, 753] on div "Delete" at bounding box center [1228, 759] width 52 height 11
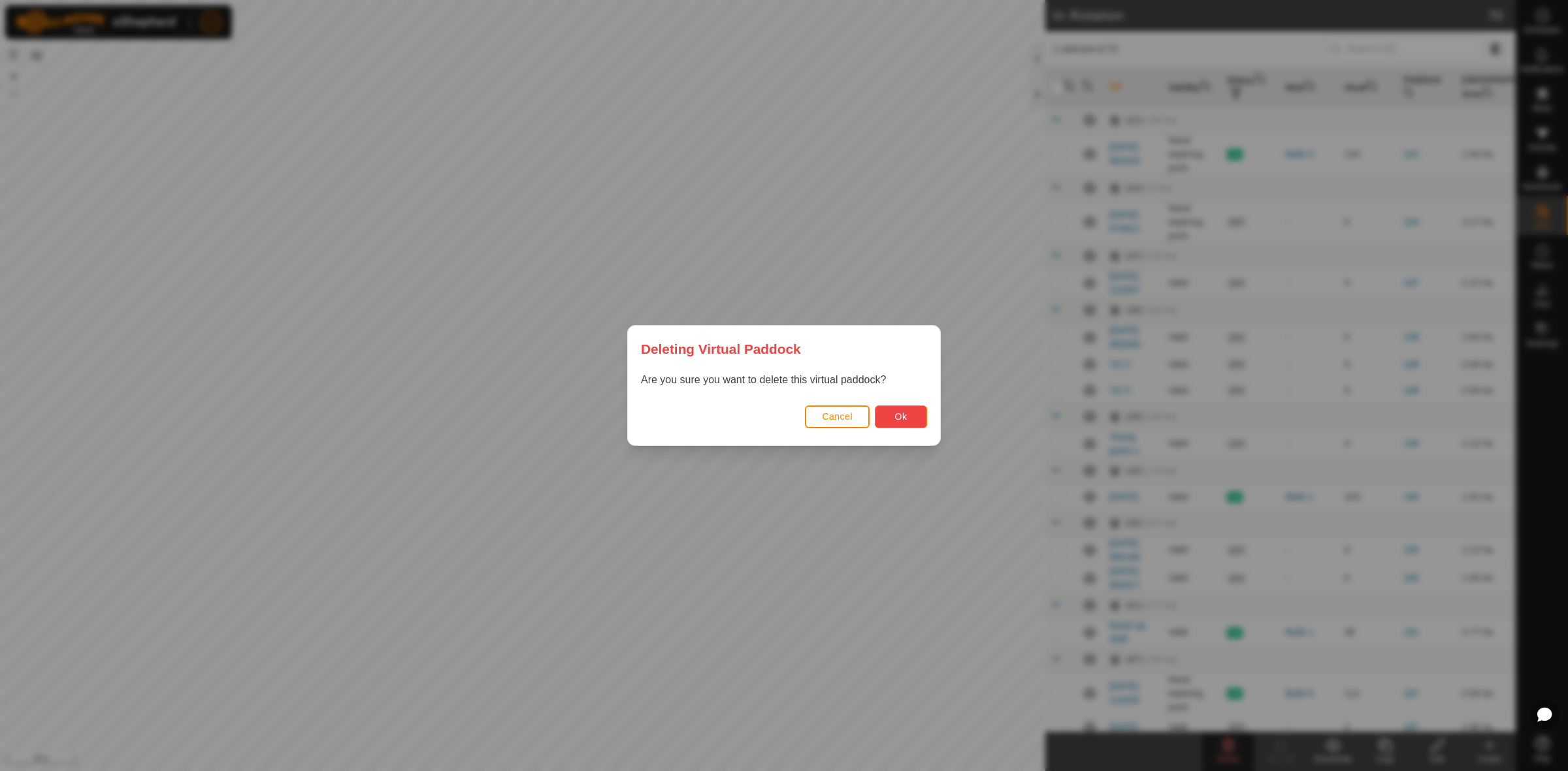
click at [888, 415] on button "Ok" at bounding box center [900, 417] width 52 height 23
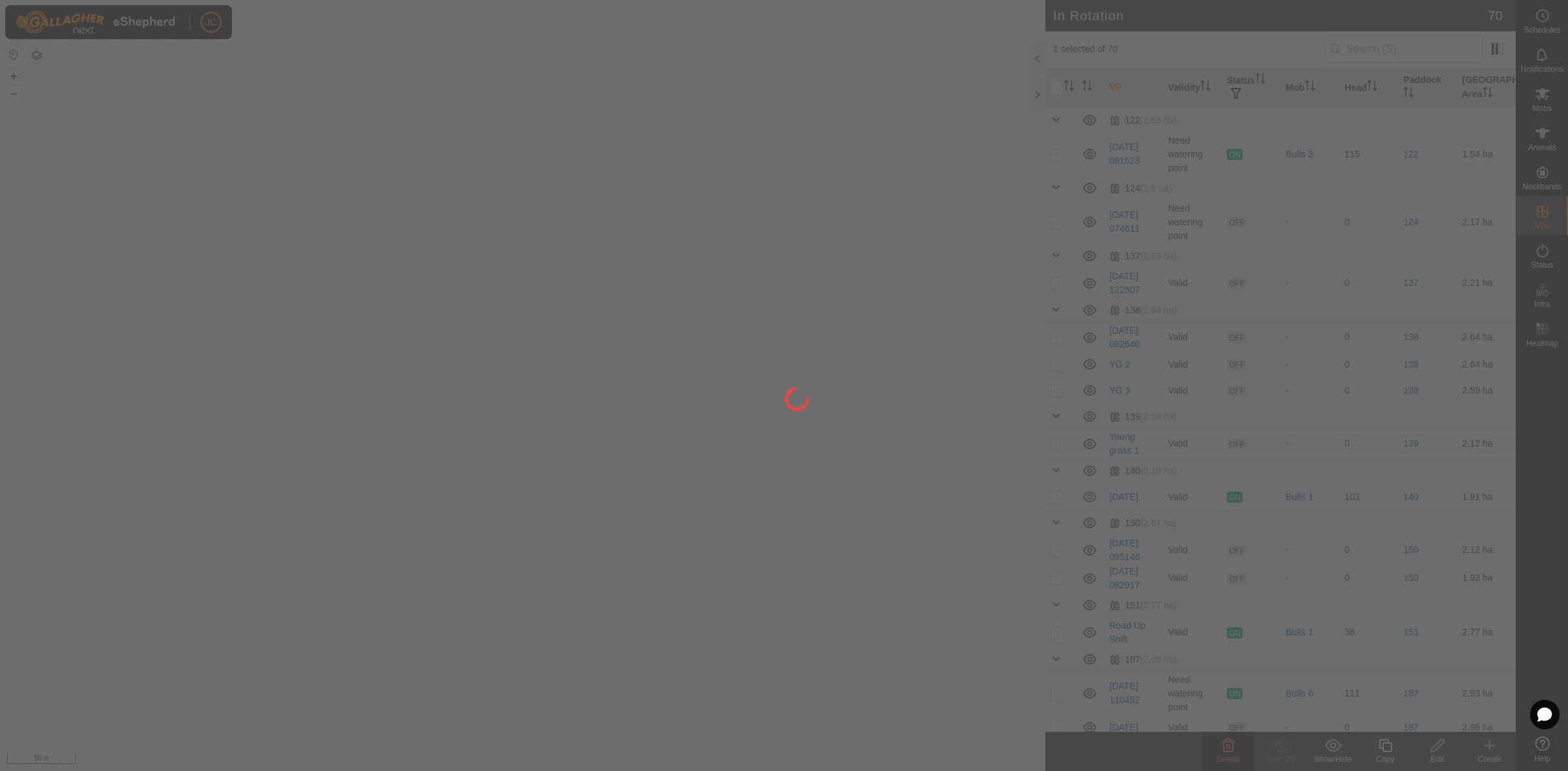
checkbox input "false"
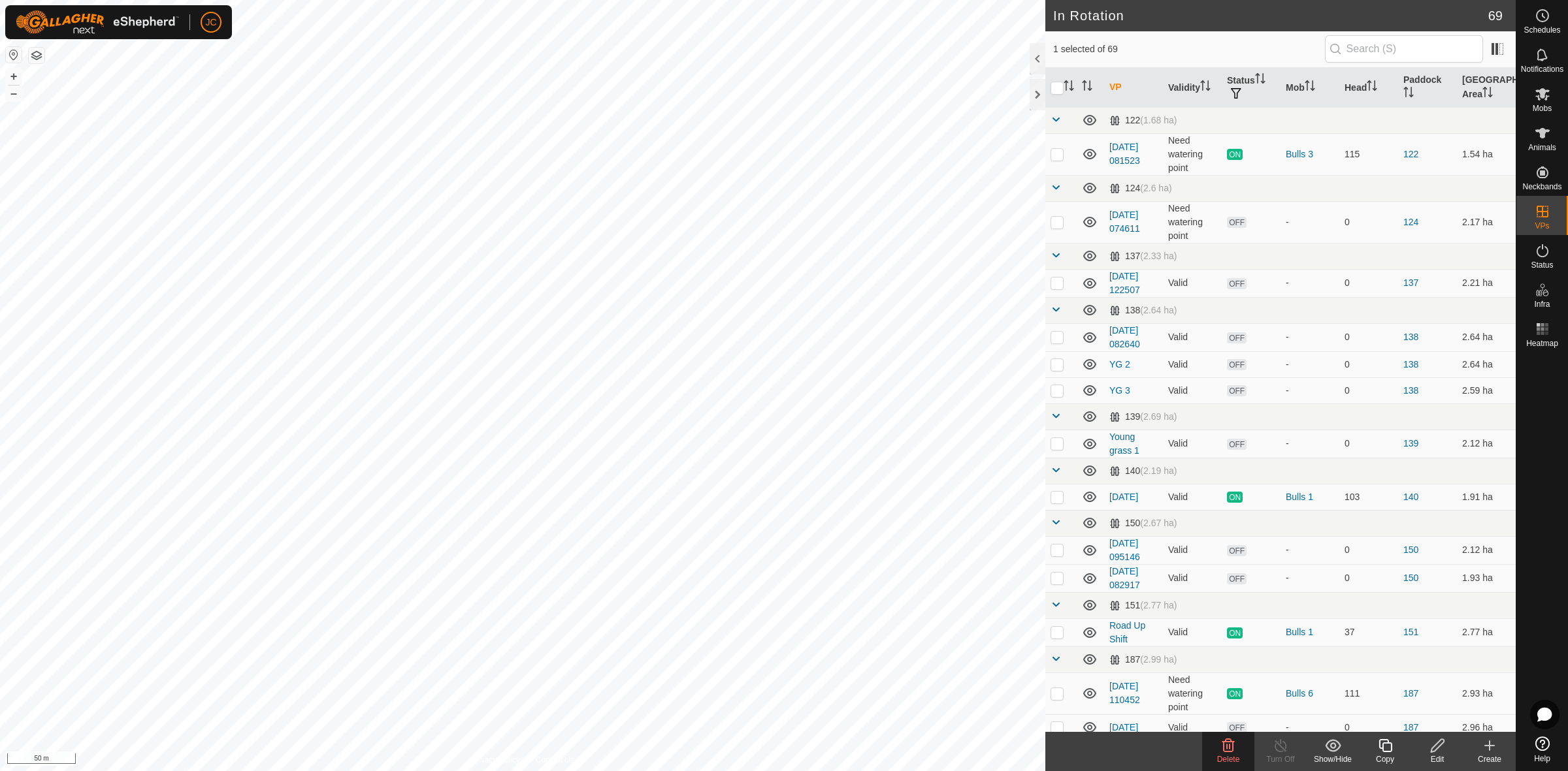
click at [1227, 751] on icon at bounding box center [1228, 746] width 16 height 16
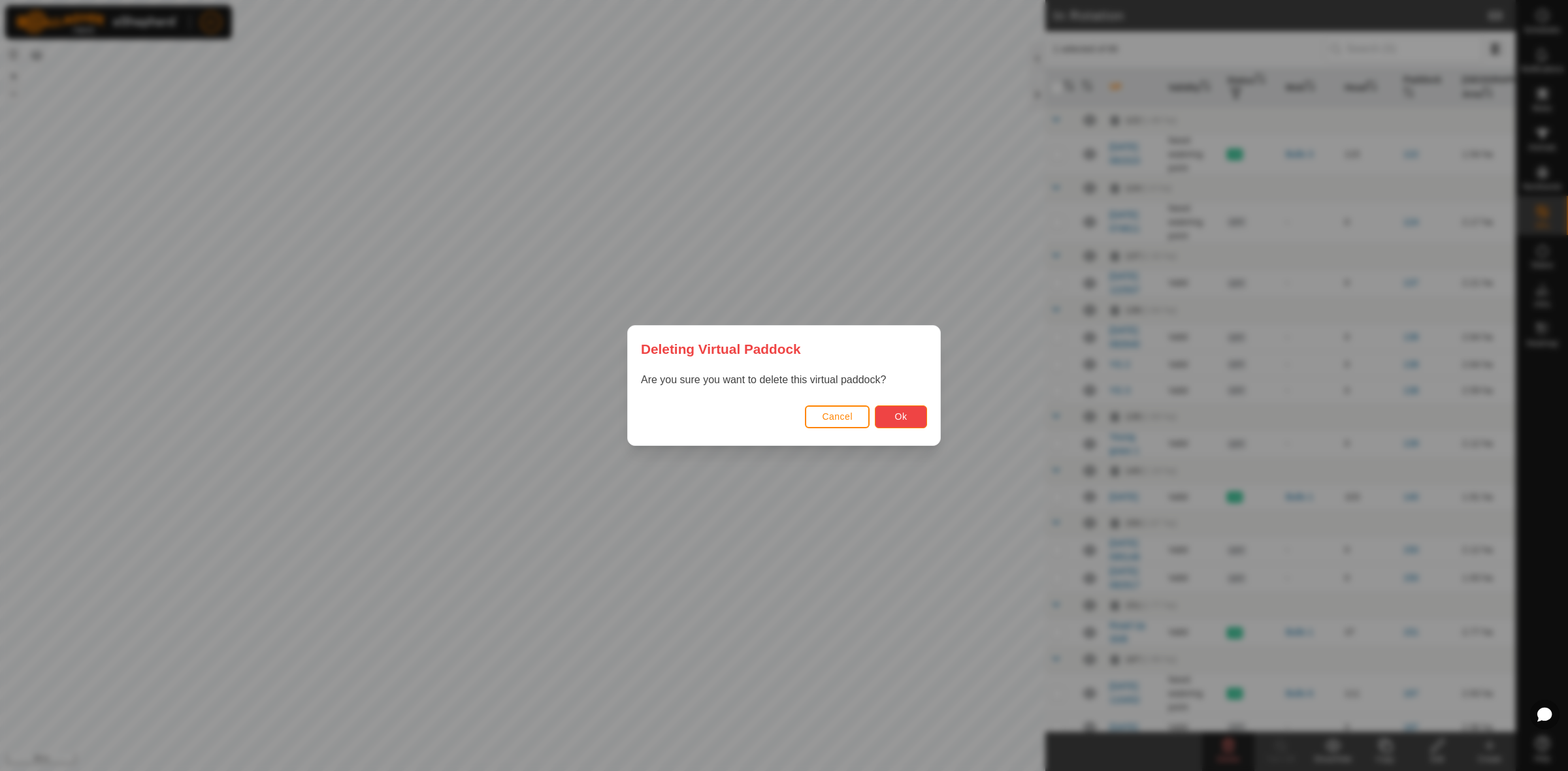
click at [919, 425] on button "Ok" at bounding box center [900, 417] width 52 height 23
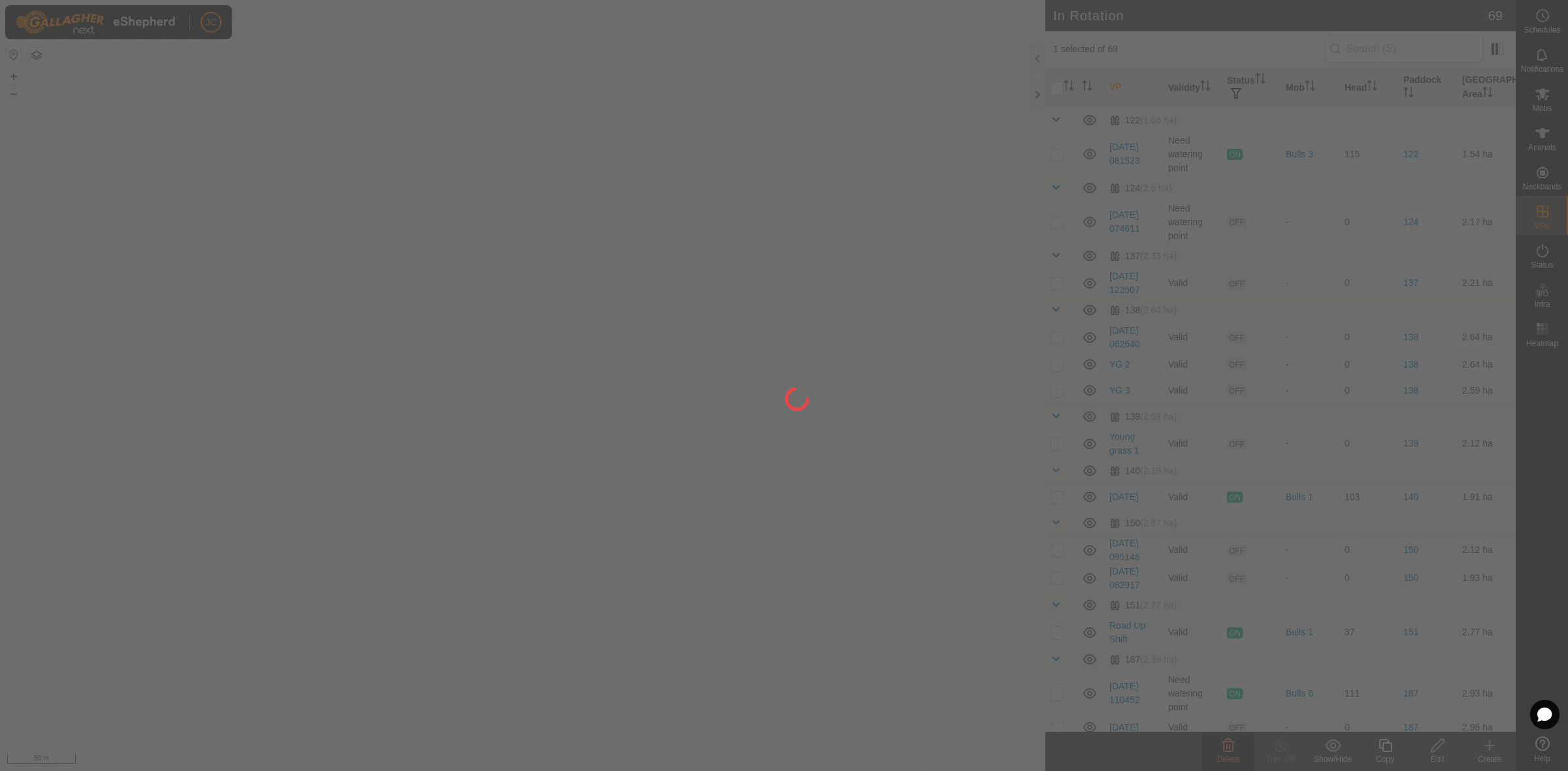
checkbox input "false"
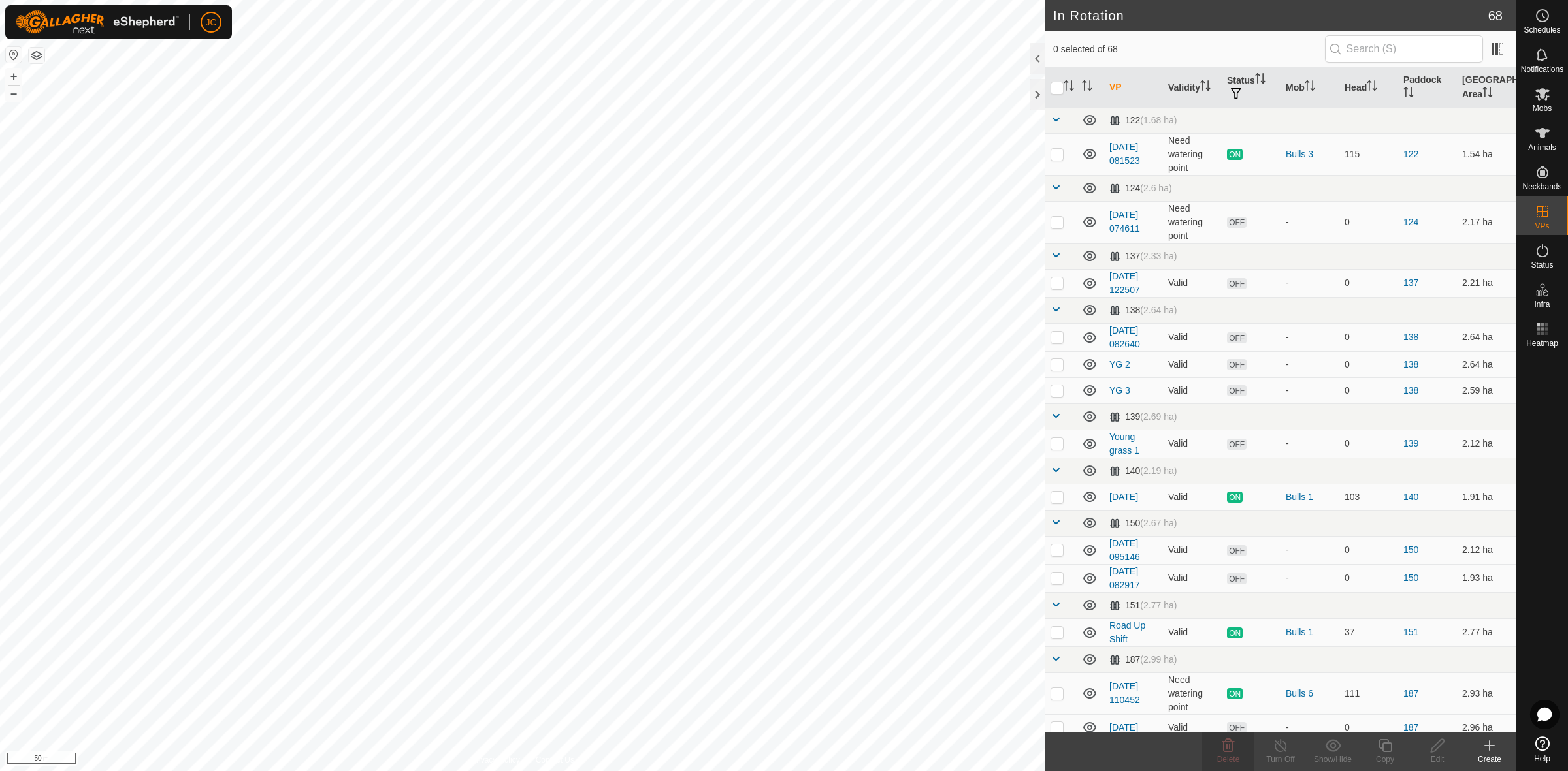
checkbox input "true"
click at [1240, 761] on div "Delete" at bounding box center [1228, 759] width 52 height 11
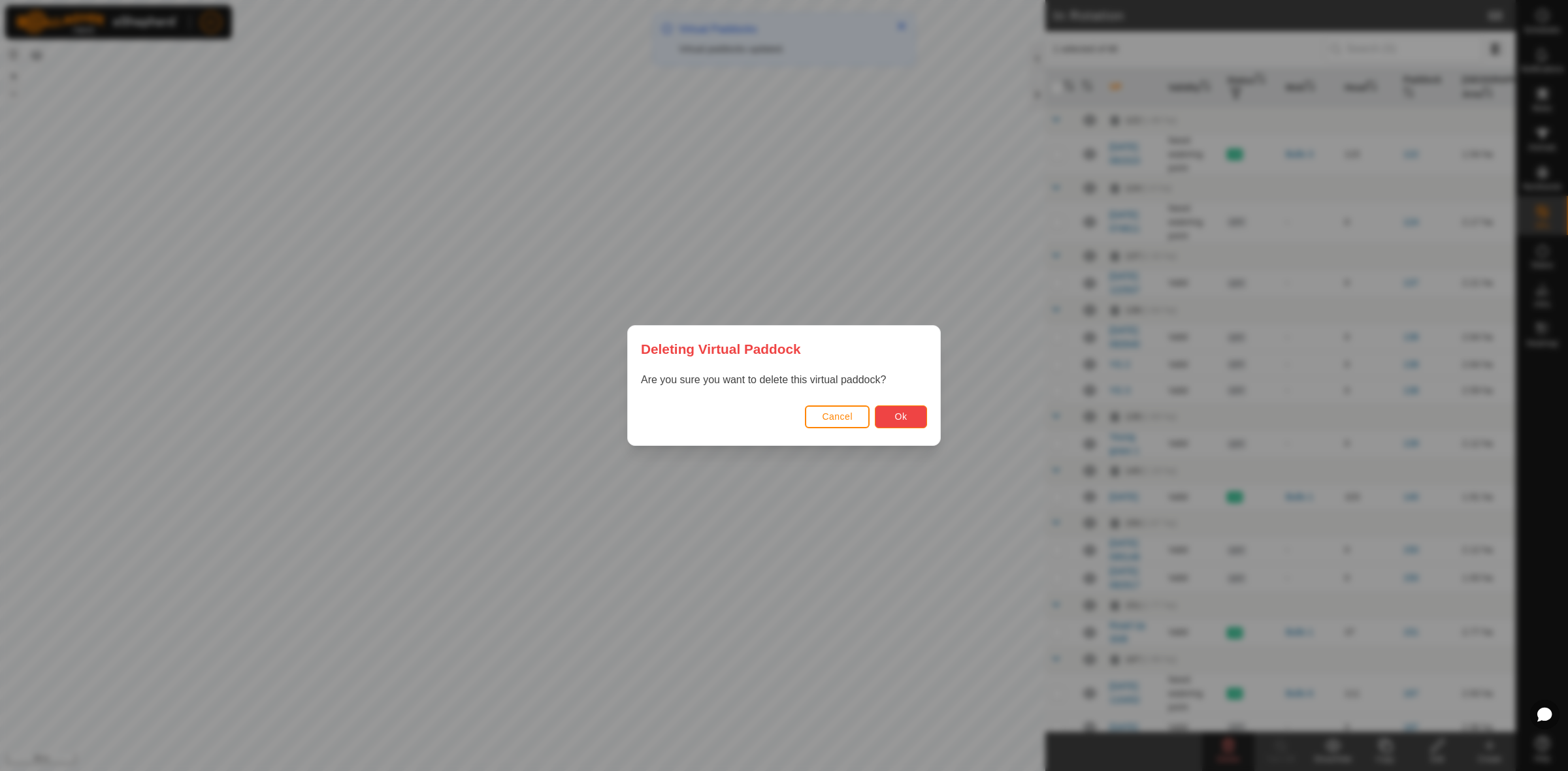
click at [918, 420] on button "Ok" at bounding box center [900, 417] width 52 height 23
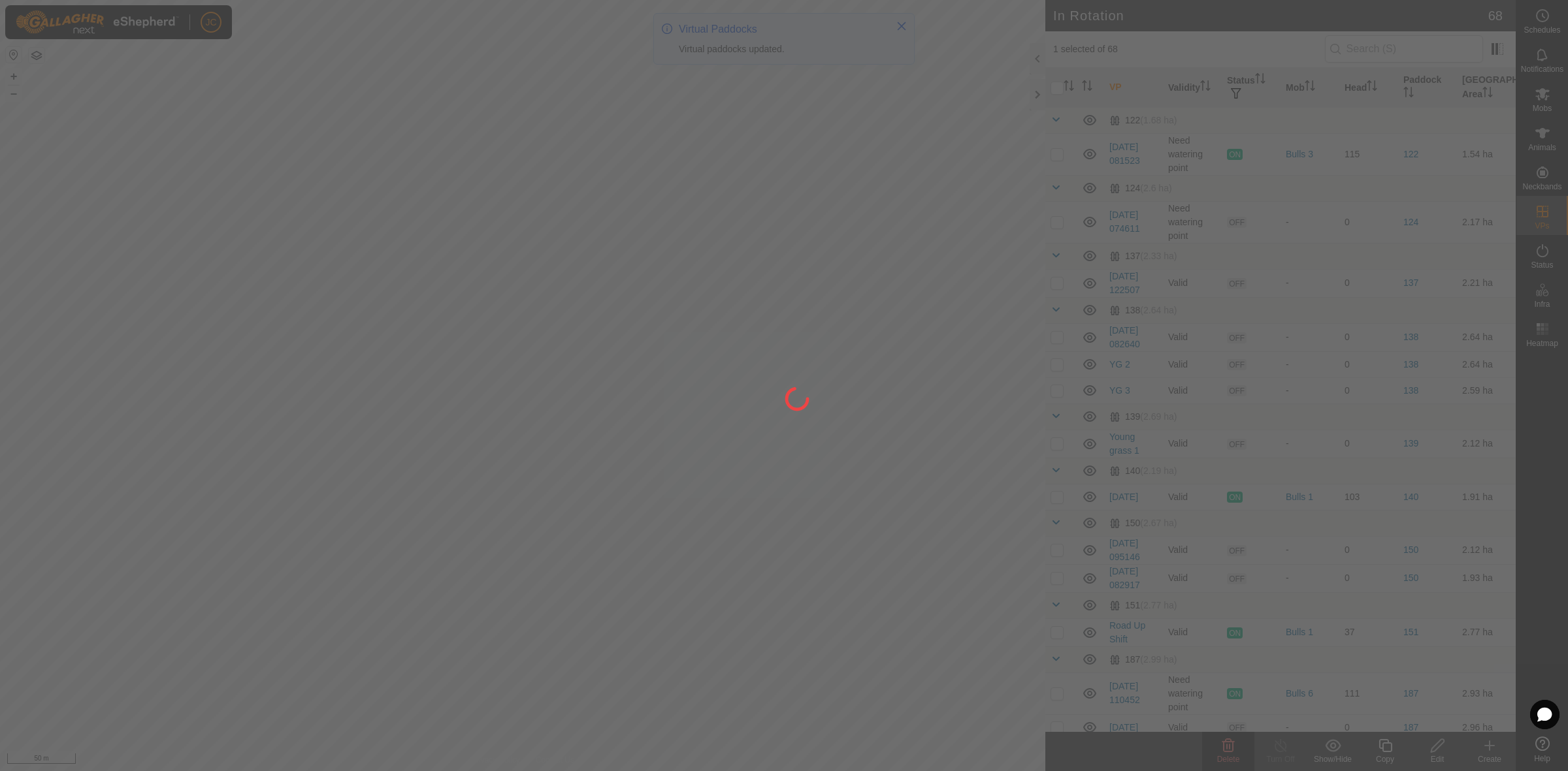
checkbox input "false"
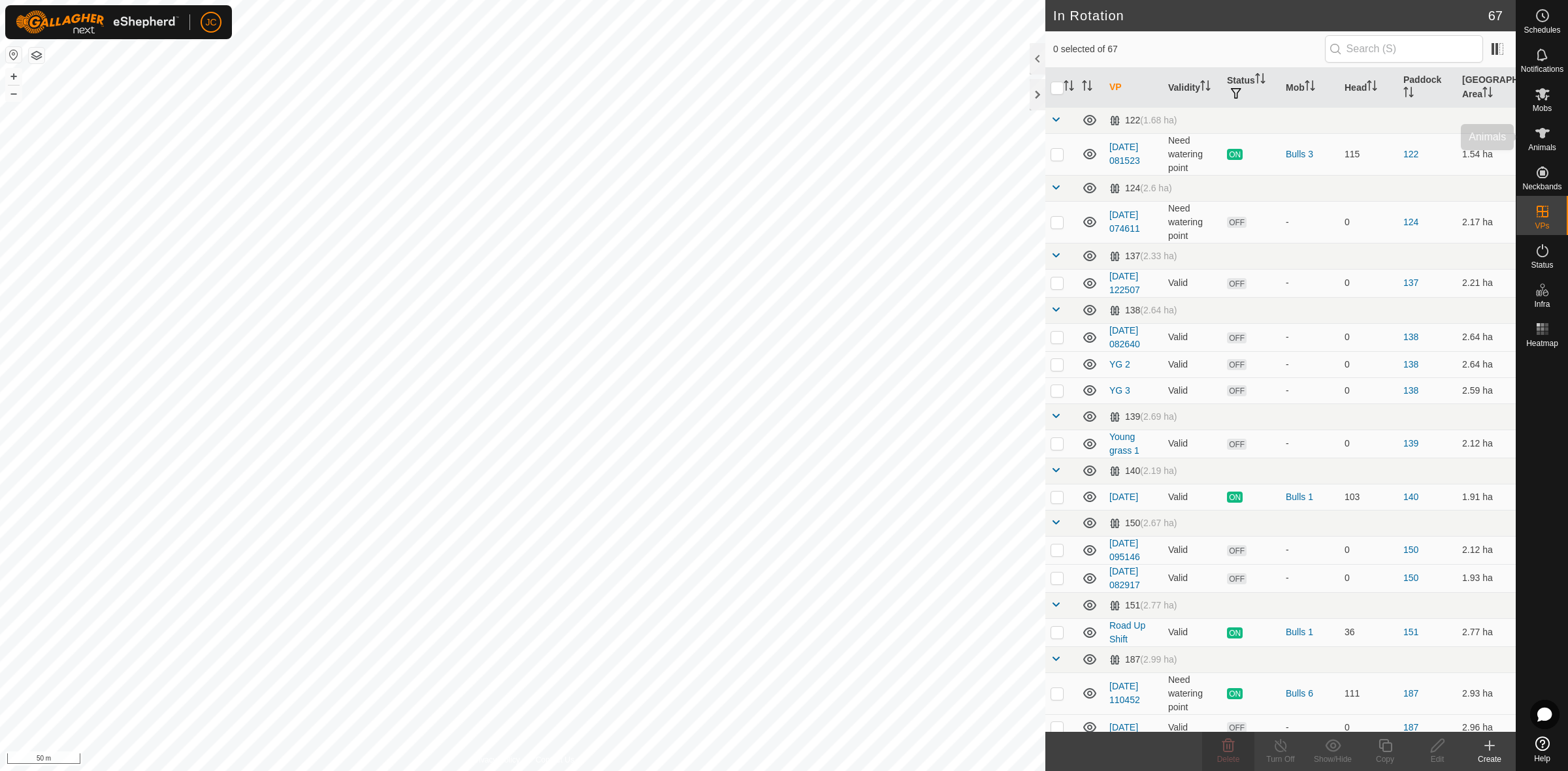
click at [1542, 129] on icon at bounding box center [1542, 134] width 15 height 11
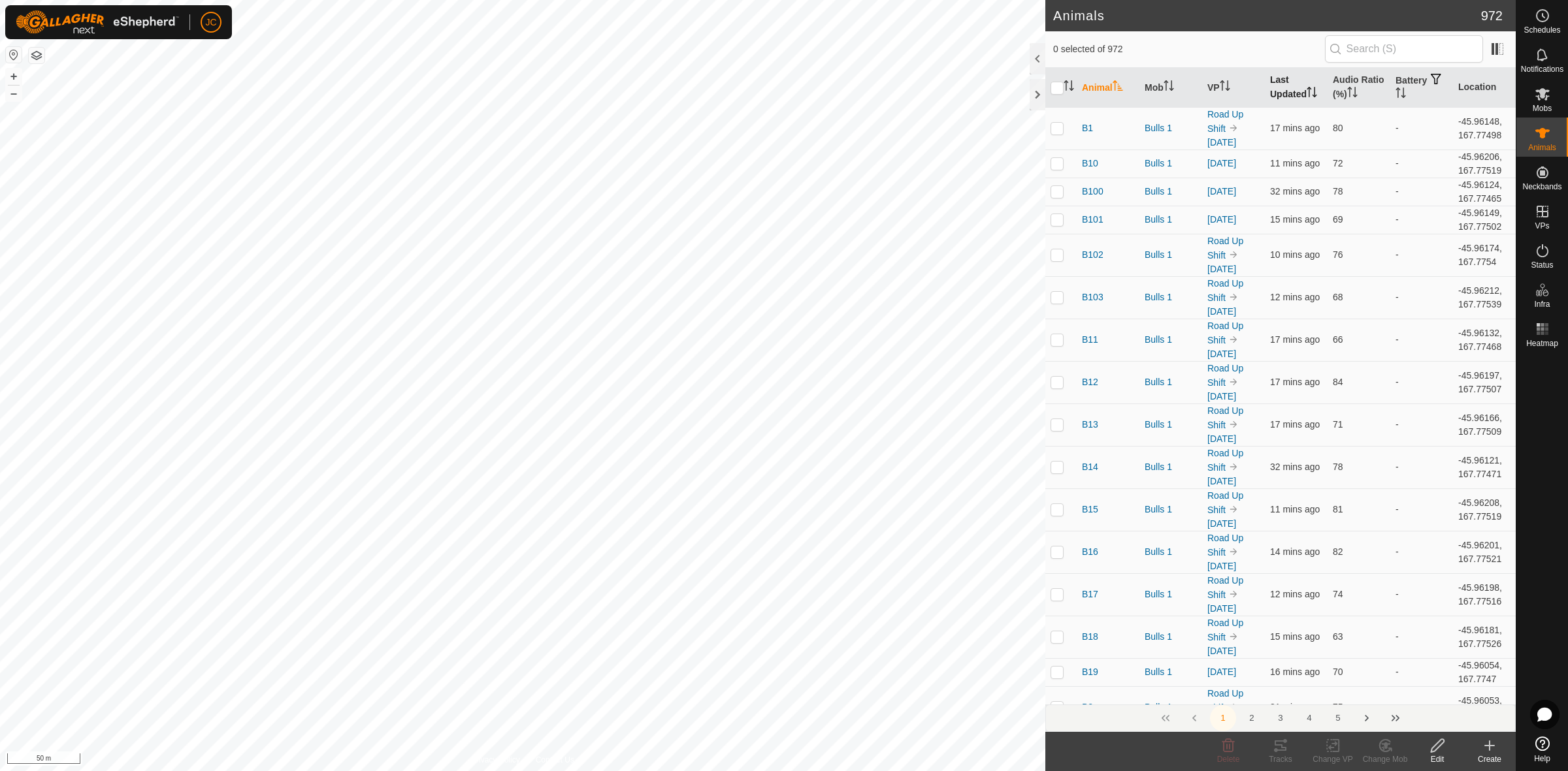
click at [1285, 102] on th "Last Updated" at bounding box center [1296, 88] width 63 height 40
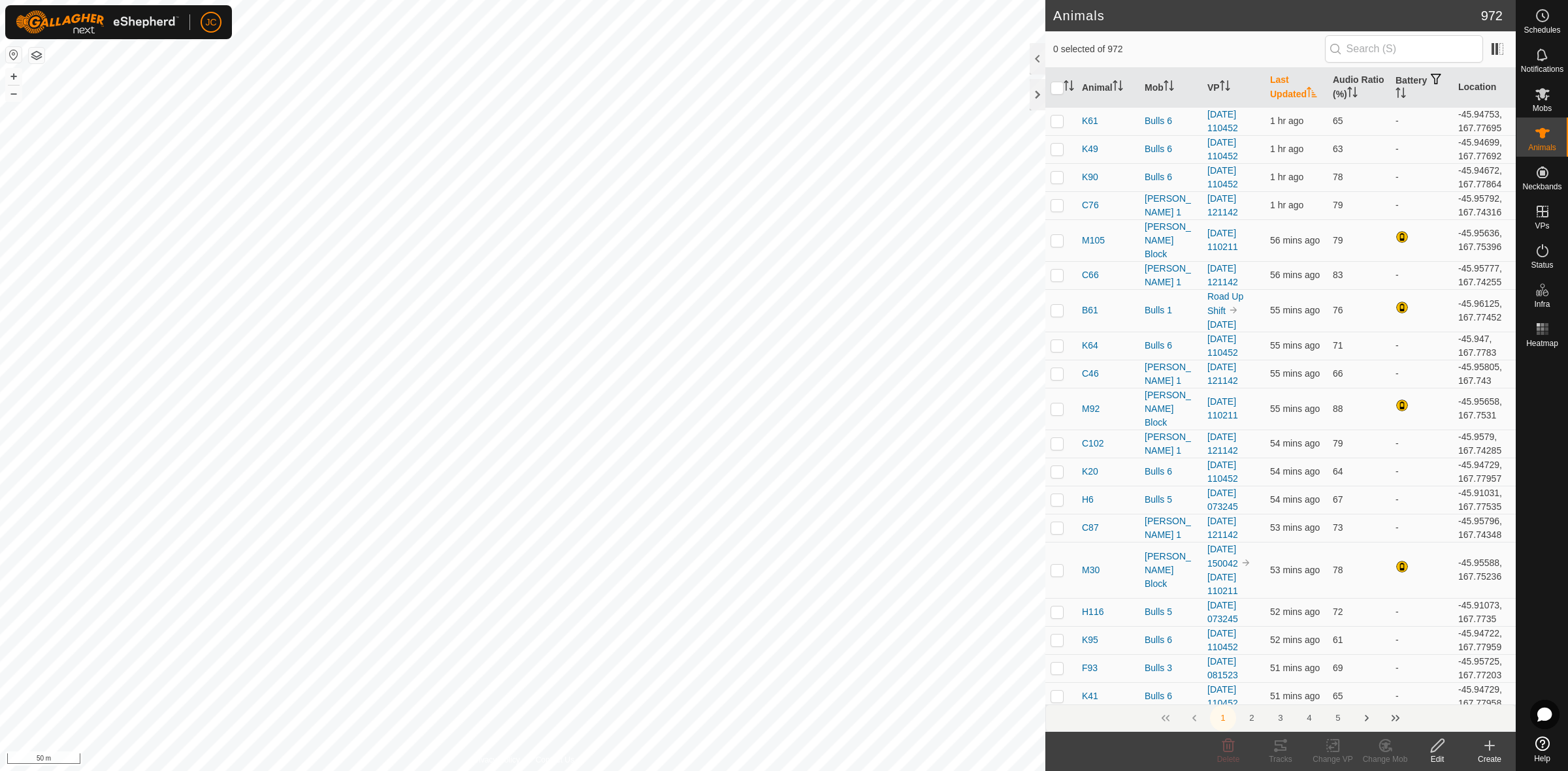
click at [1285, 95] on th "Last Updated" at bounding box center [1296, 88] width 63 height 40
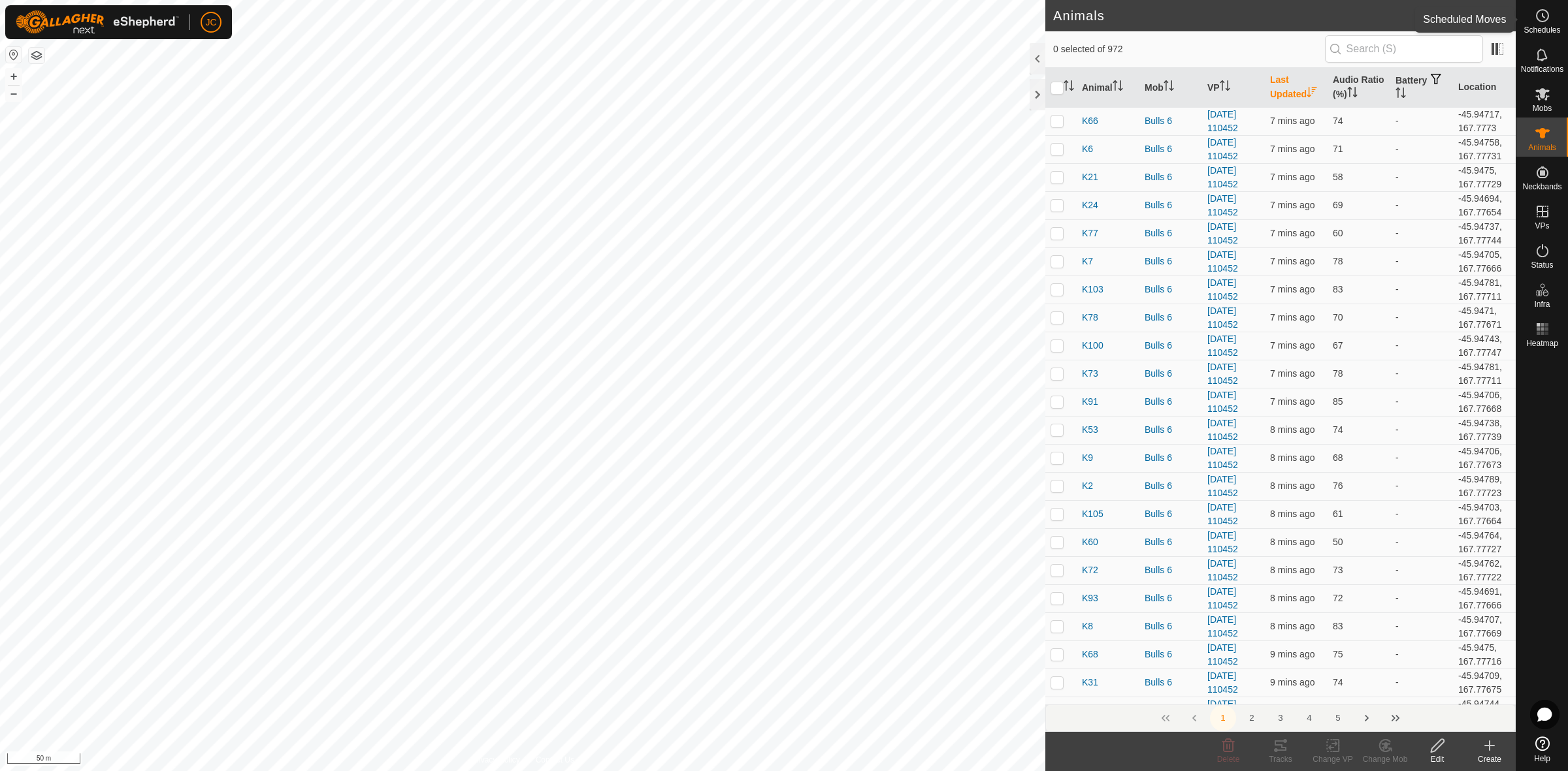
click at [1547, 21] on icon at bounding box center [1542, 15] width 16 height 16
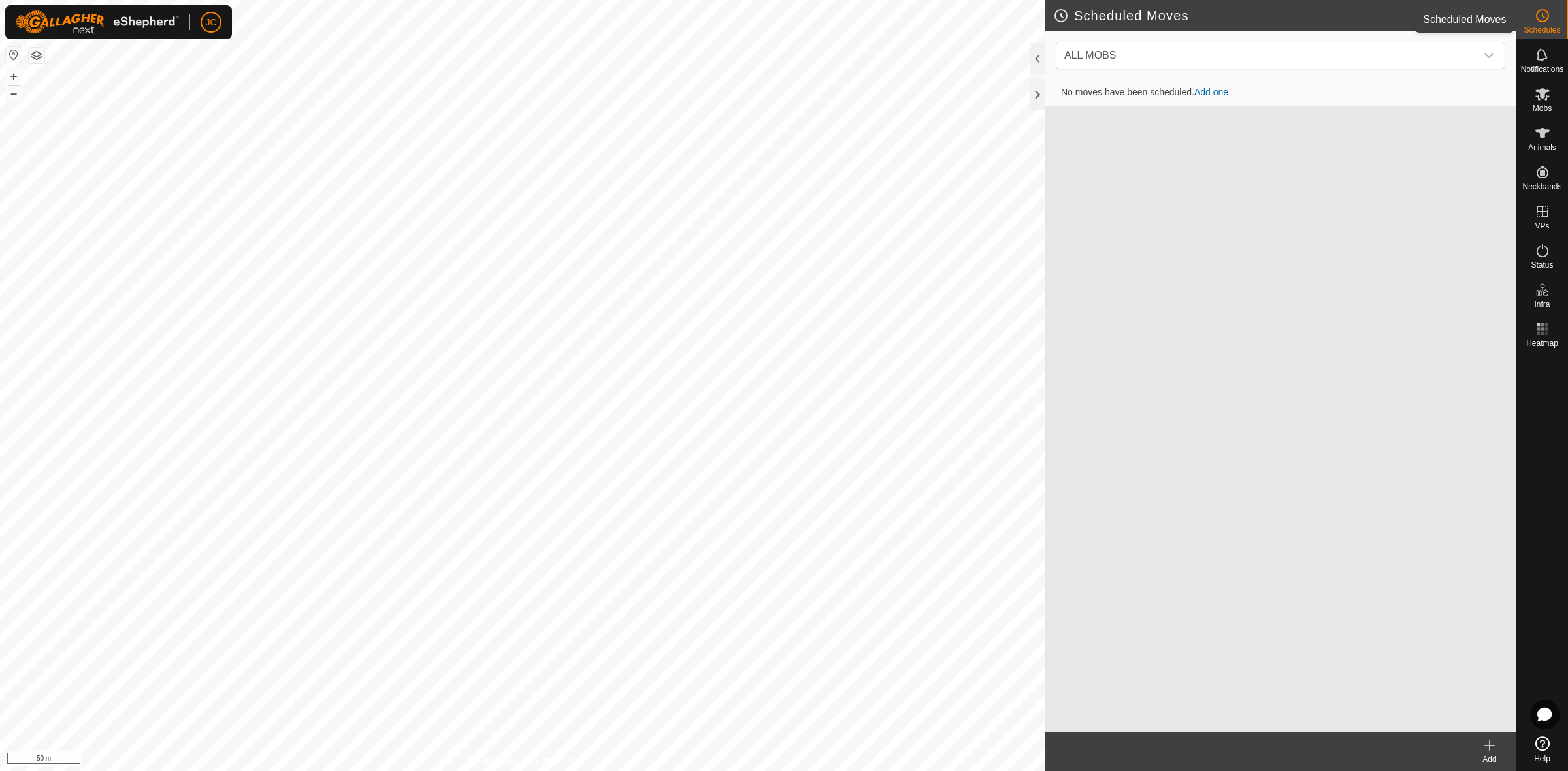
click at [1537, 24] on es-schedule-vp-svg-icon at bounding box center [1542, 15] width 24 height 21
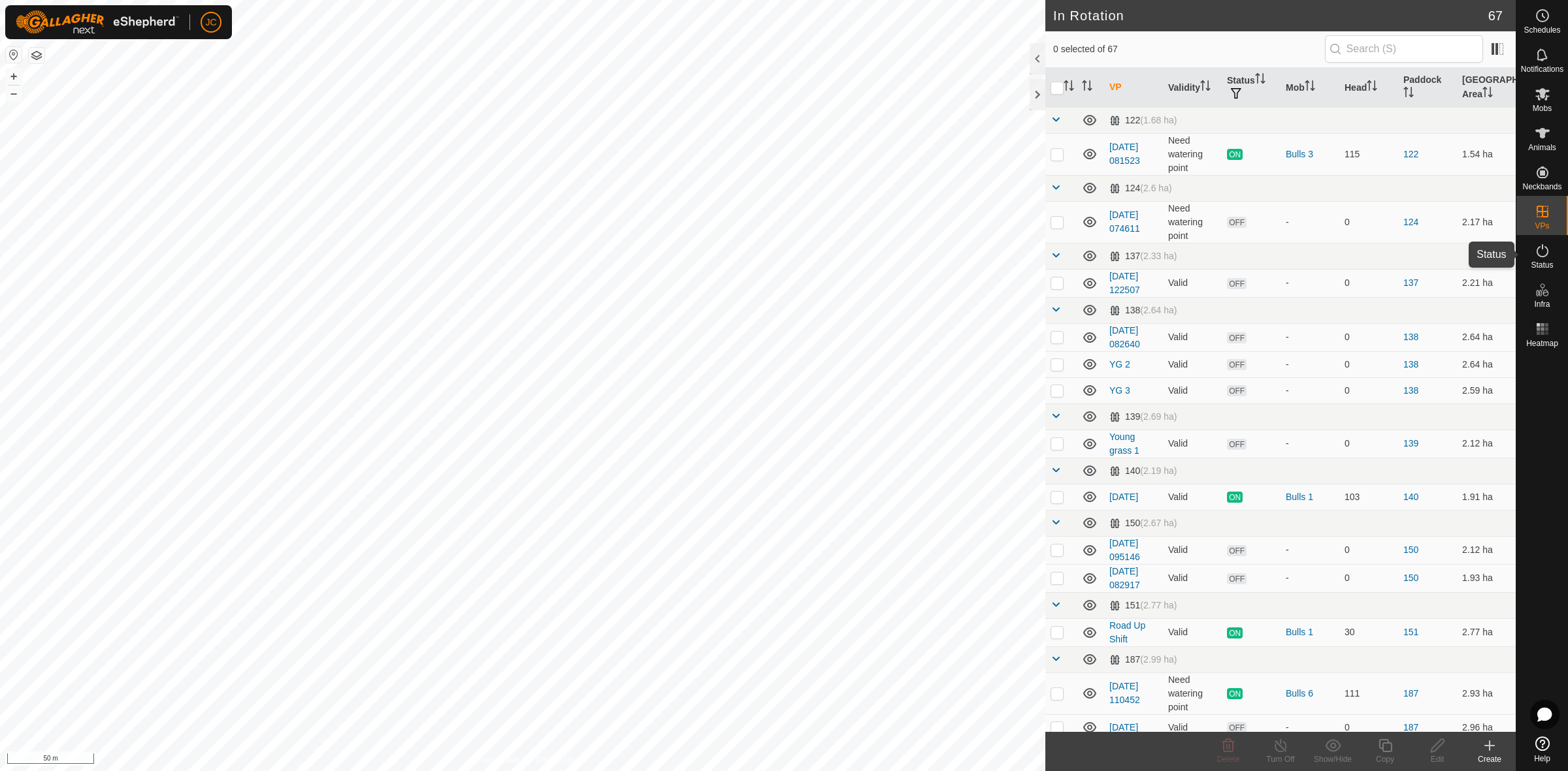
click at [1545, 251] on icon at bounding box center [1542, 250] width 16 height 16
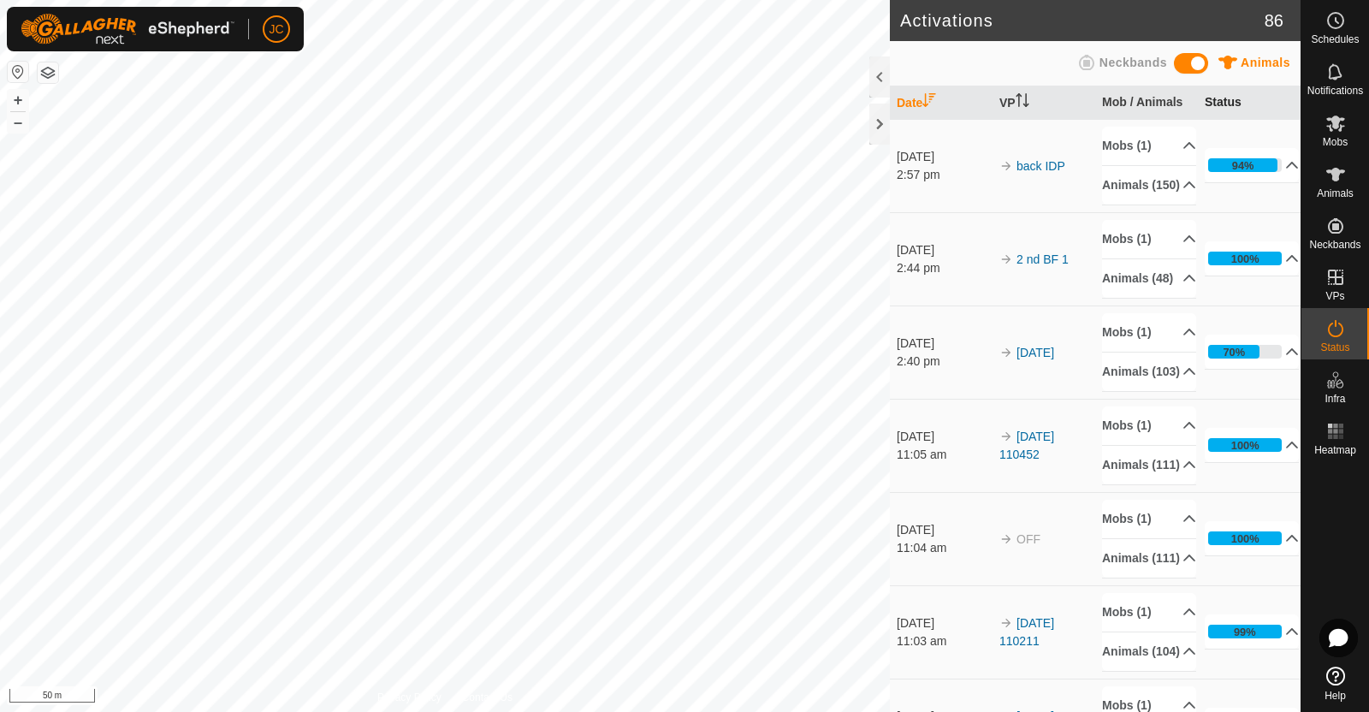
click at [1232, 89] on th "Status" at bounding box center [1248, 102] width 103 height 33
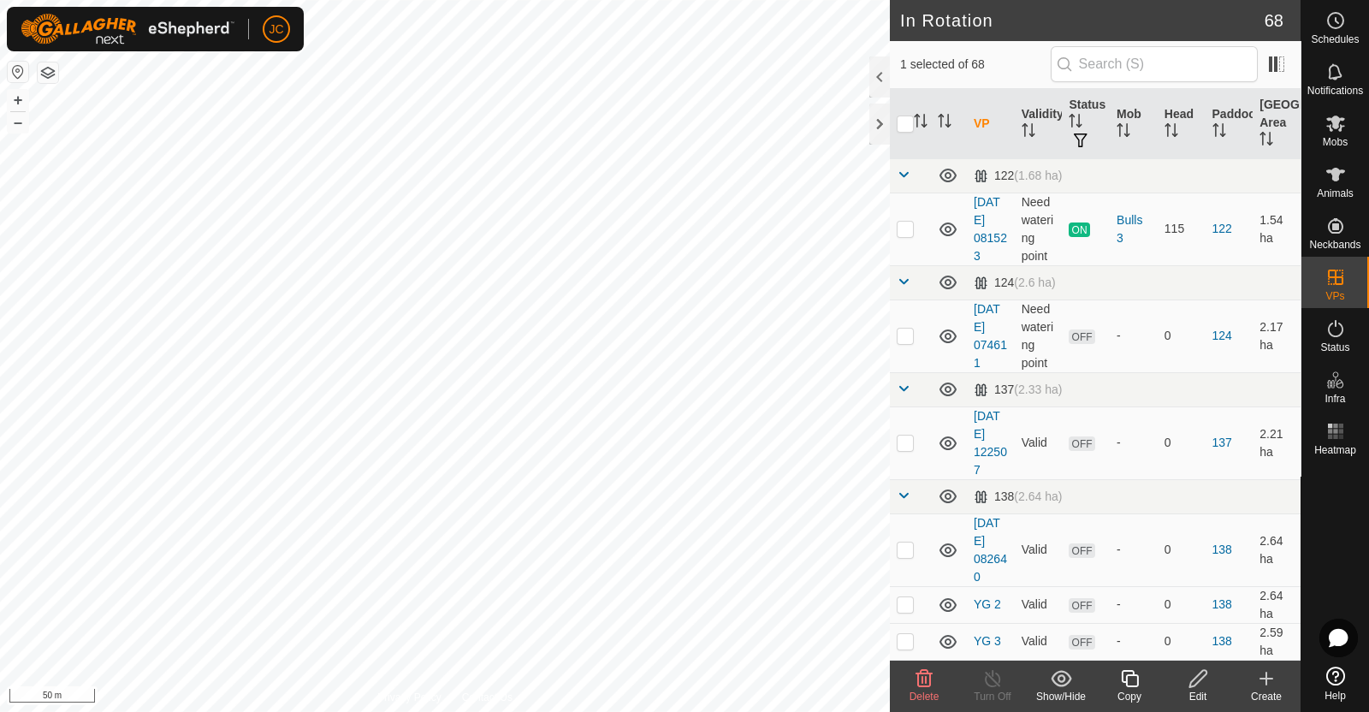
checkbox input "false"
click at [1277, 683] on create-svg-icon at bounding box center [1266, 678] width 68 height 21
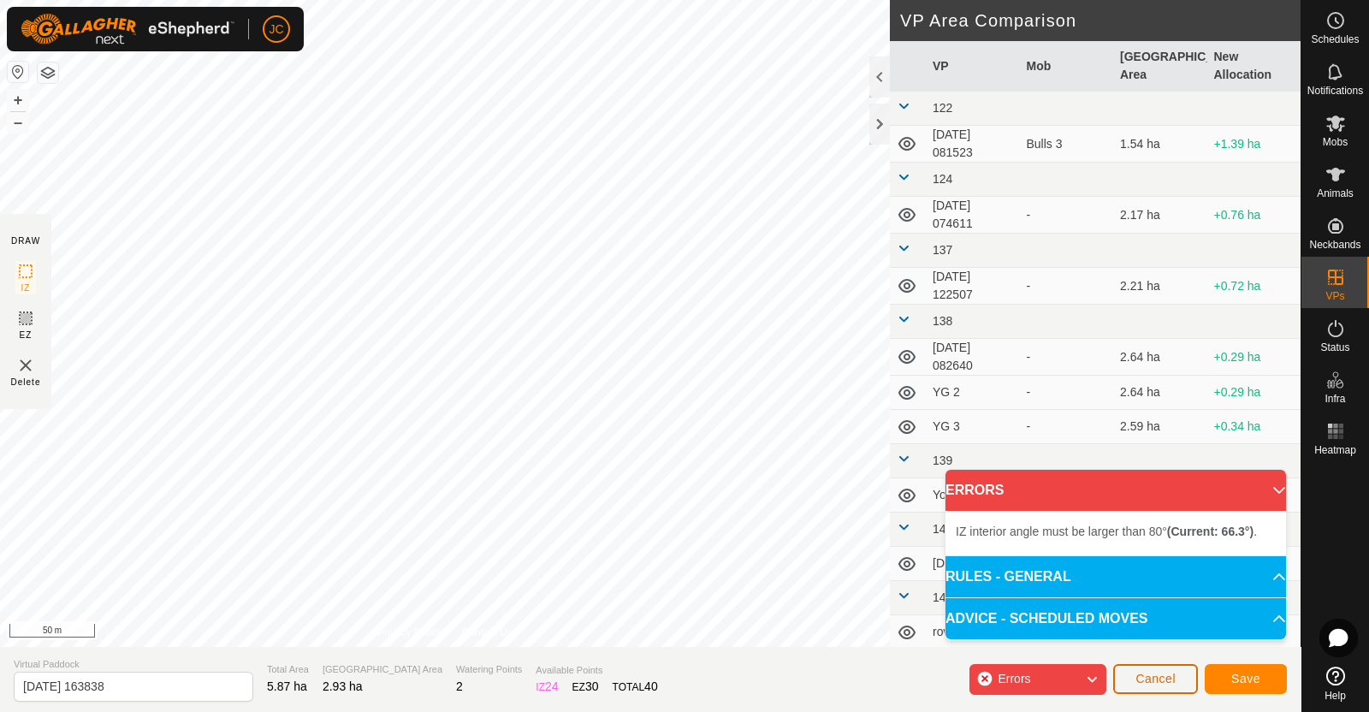
click at [1172, 676] on span "Cancel" at bounding box center [1155, 678] width 40 height 14
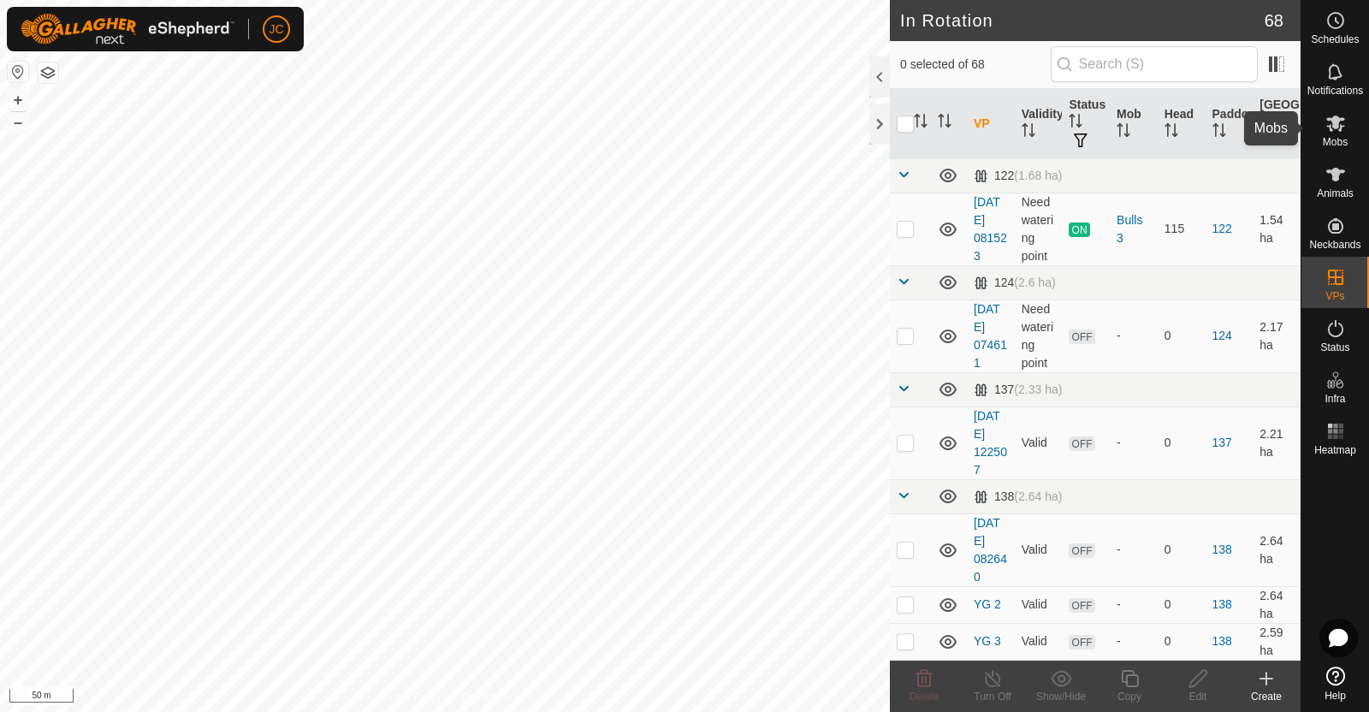
click at [1339, 127] on icon at bounding box center [1335, 123] width 19 height 16
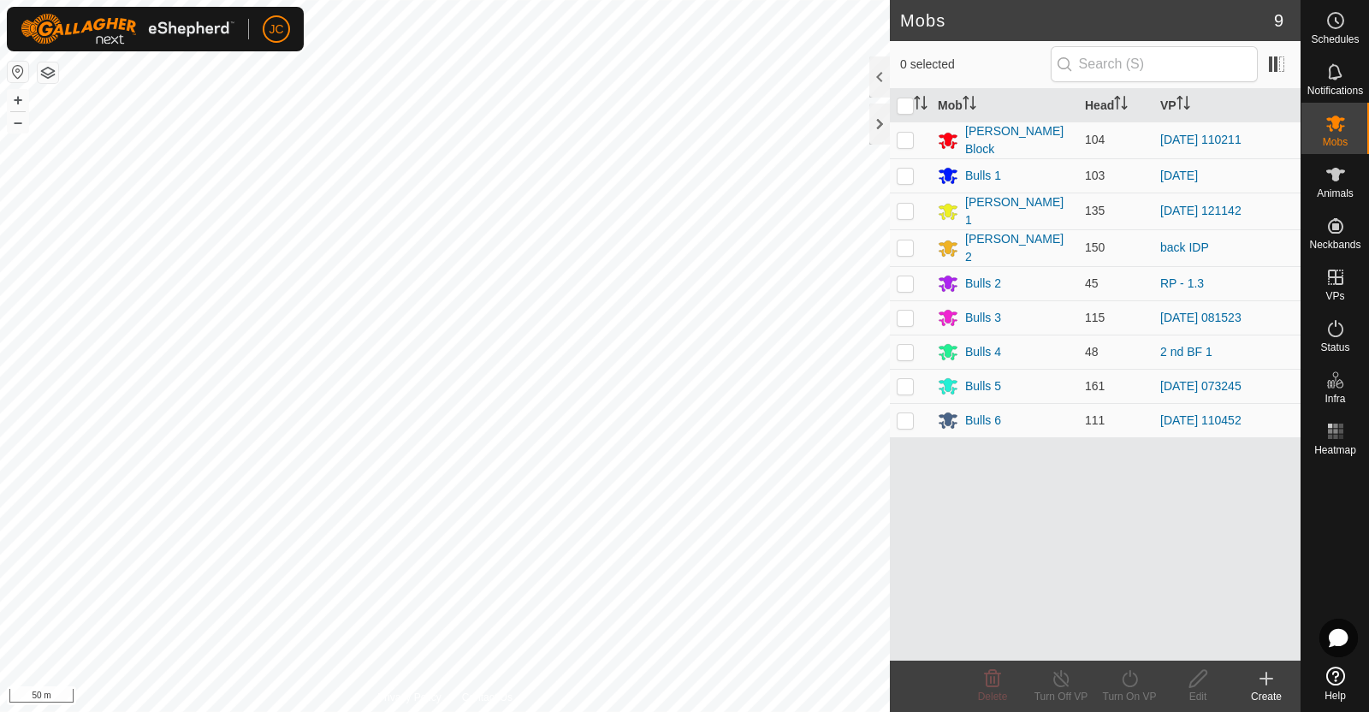
click at [1343, 688] on link "Help" at bounding box center [1335, 683] width 68 height 48
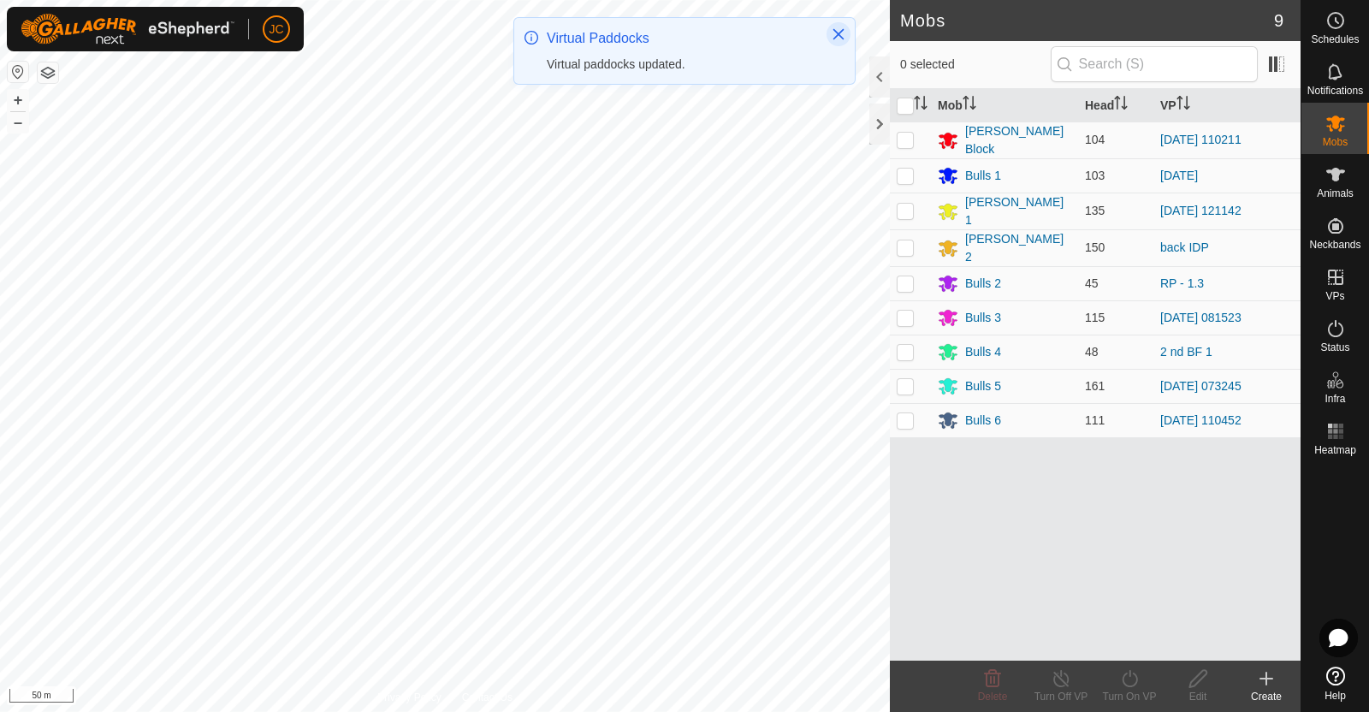
click at [840, 33] on icon "Close" at bounding box center [838, 34] width 14 height 14
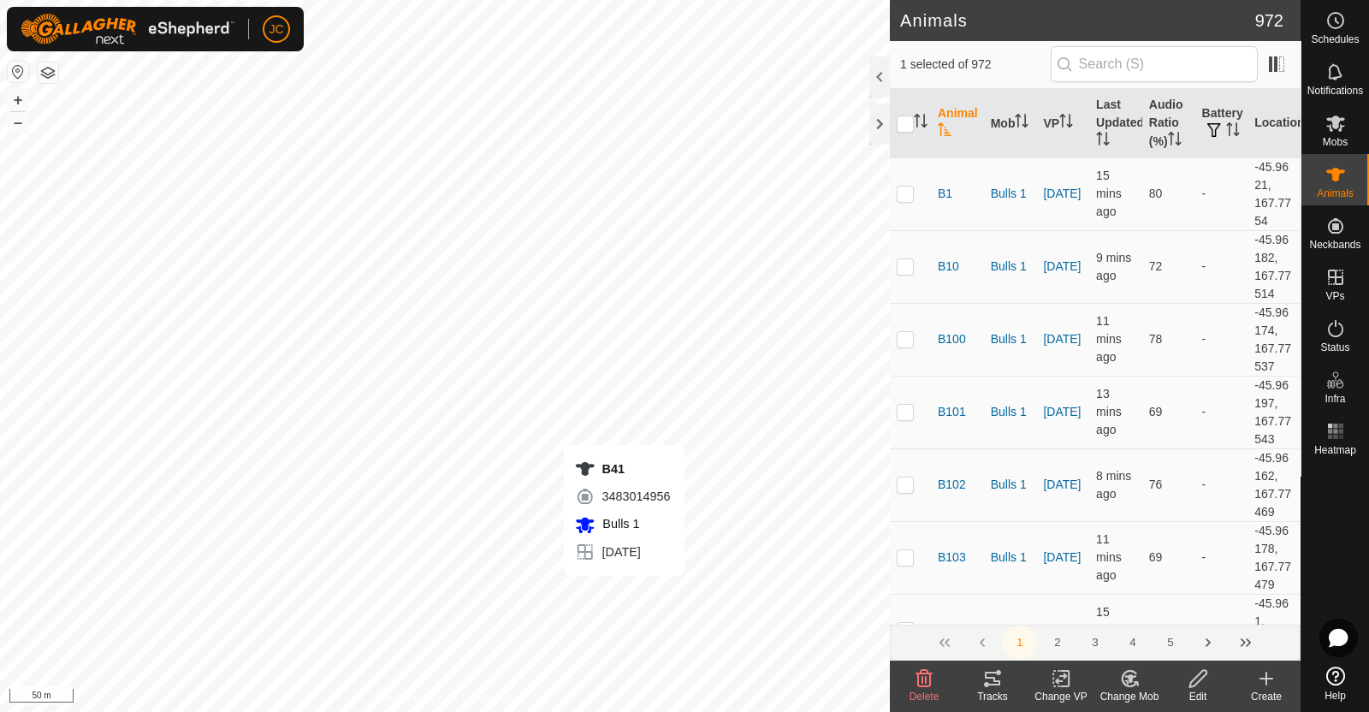
checkbox input "true"
checkbox input "false"
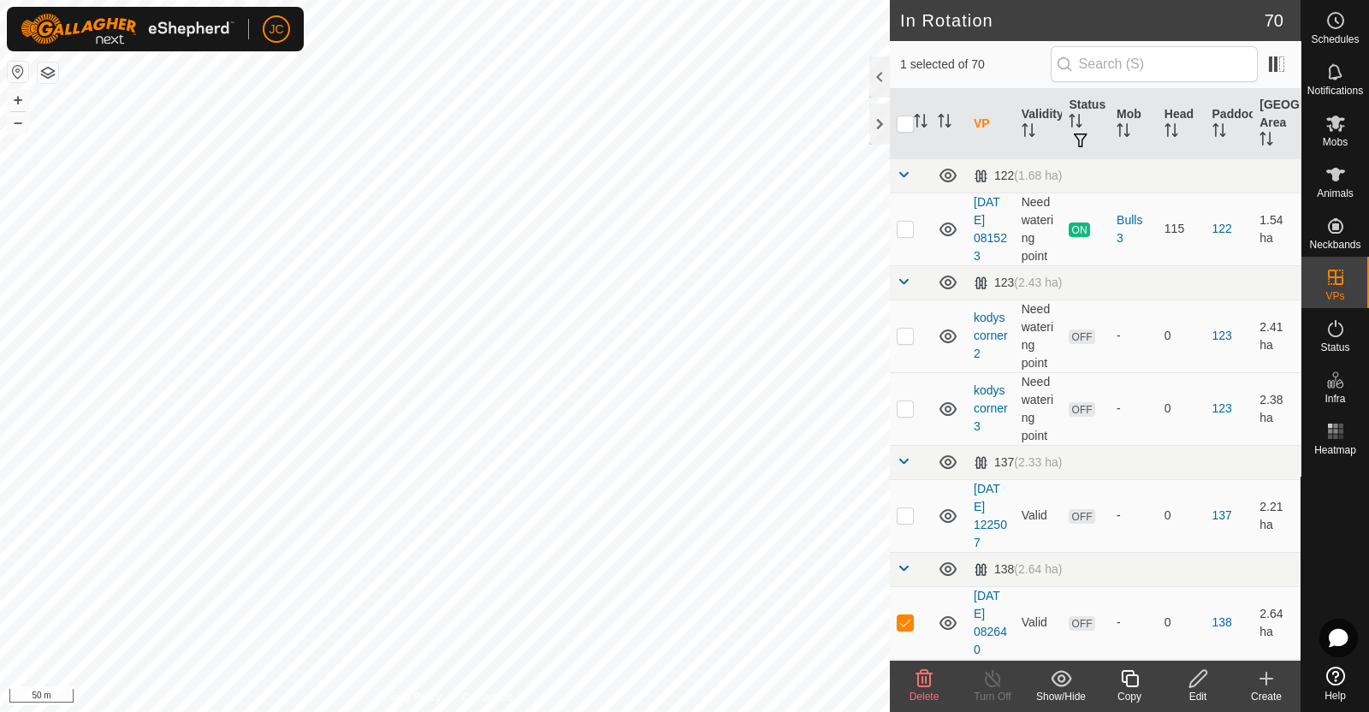
checkbox input "false"
checkbox input "true"
checkbox input "false"
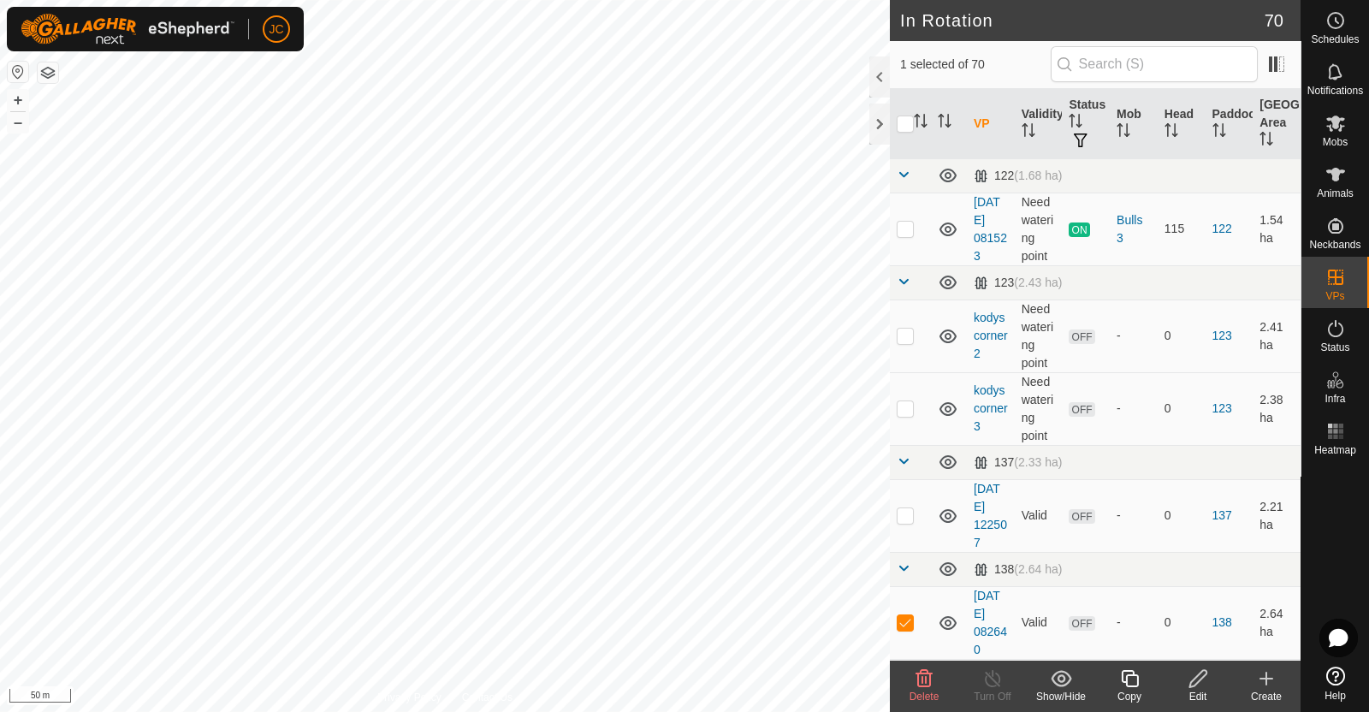
checkbox input "false"
checkbox input "true"
checkbox input "false"
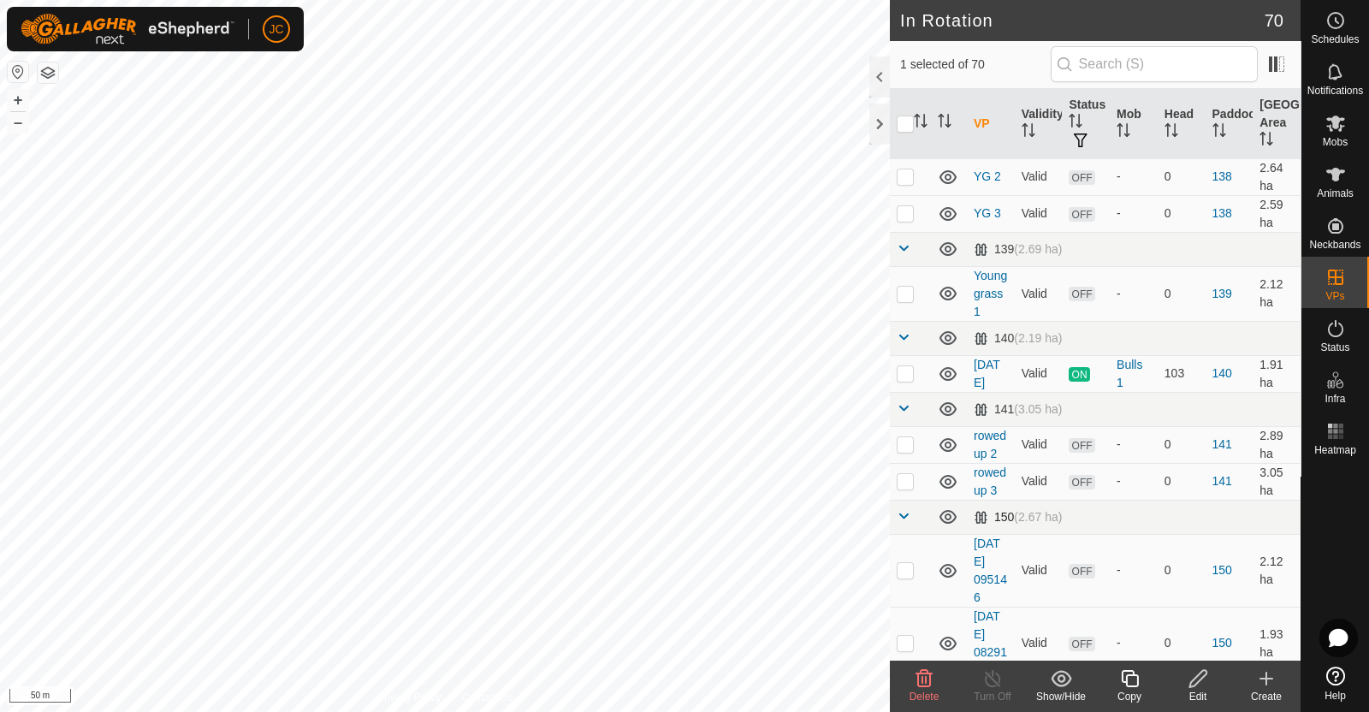
scroll to position [535, 0]
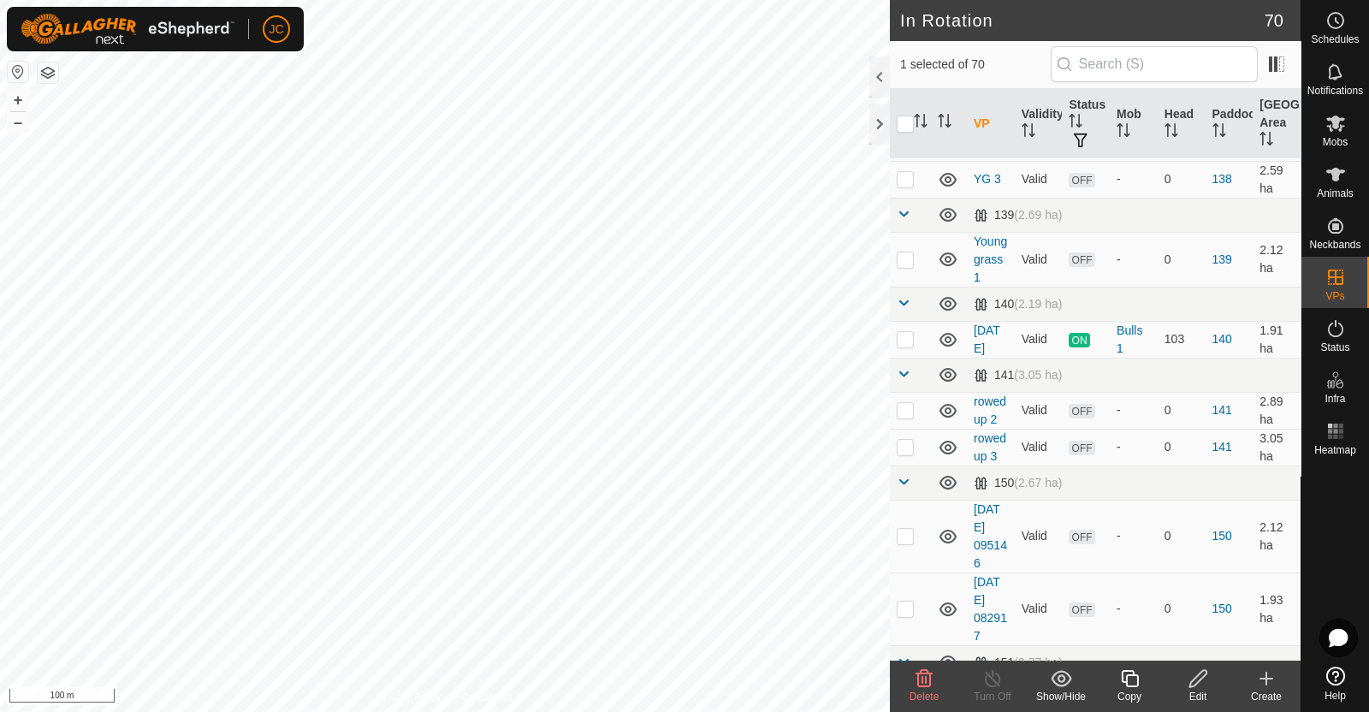
checkbox input "true"
checkbox input "false"
click at [1355, 329] on div "Status" at bounding box center [1335, 333] width 68 height 51
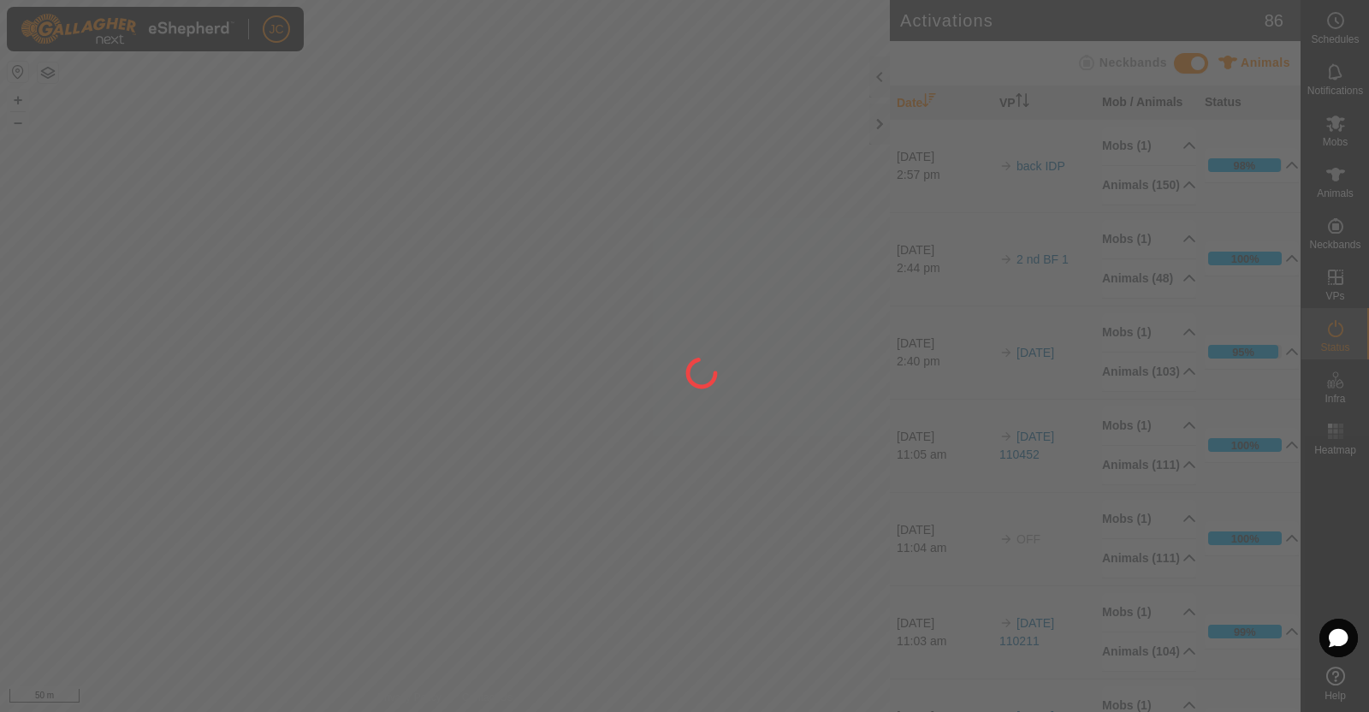
click at [1345, 337] on div at bounding box center [684, 356] width 1369 height 712
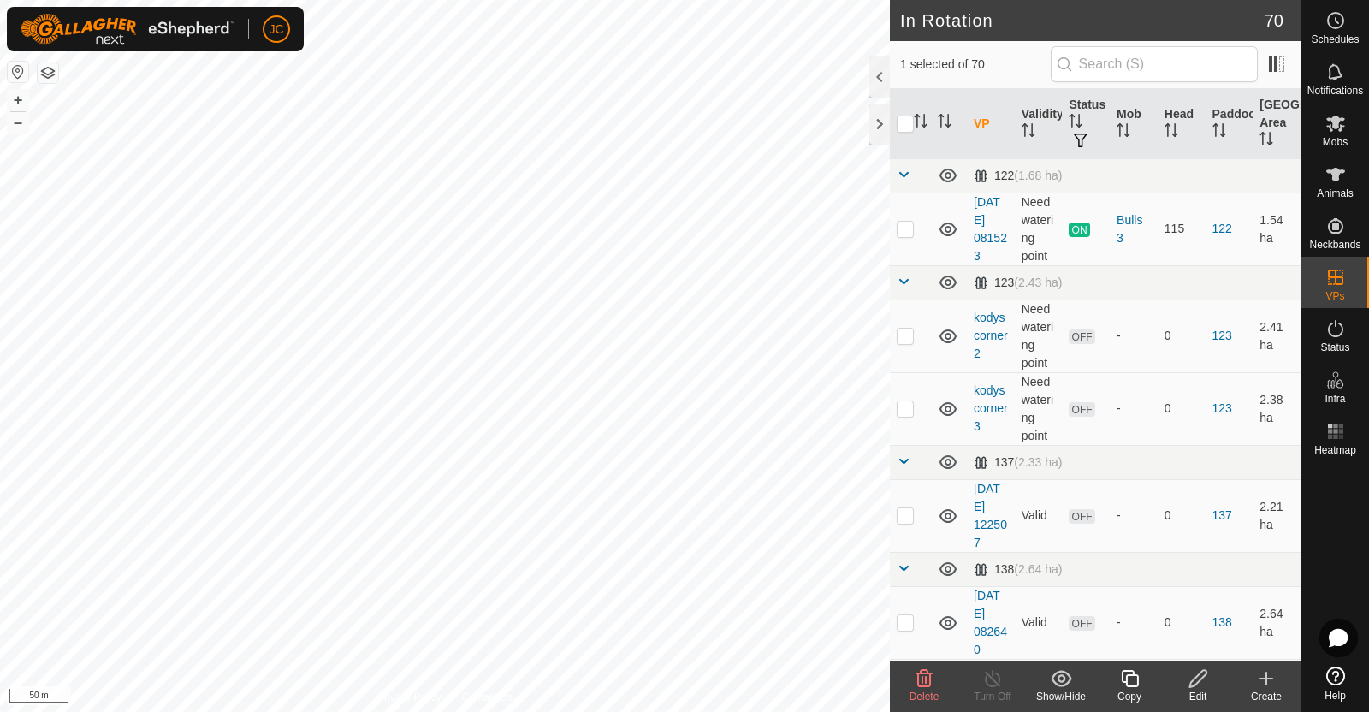
checkbox input "true"
checkbox input "false"
checkbox input "true"
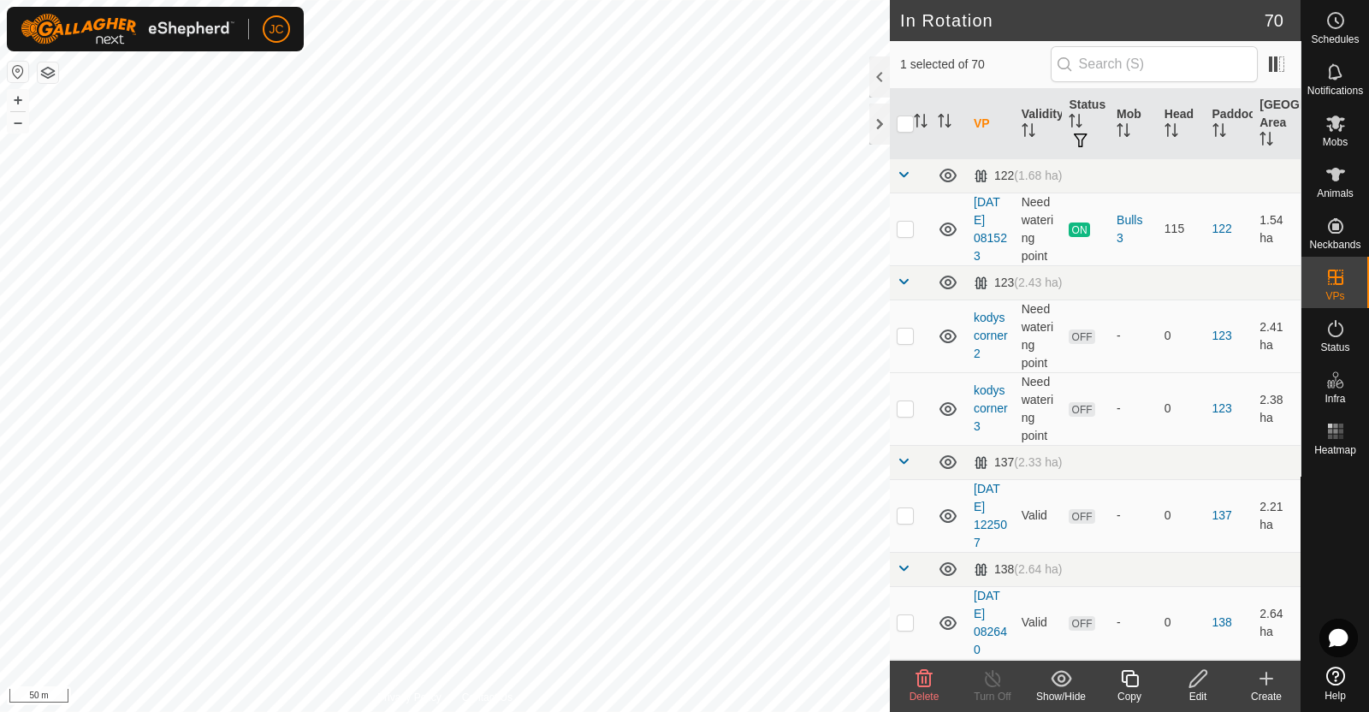
checkbox input "true"
checkbox input "false"
checkbox input "true"
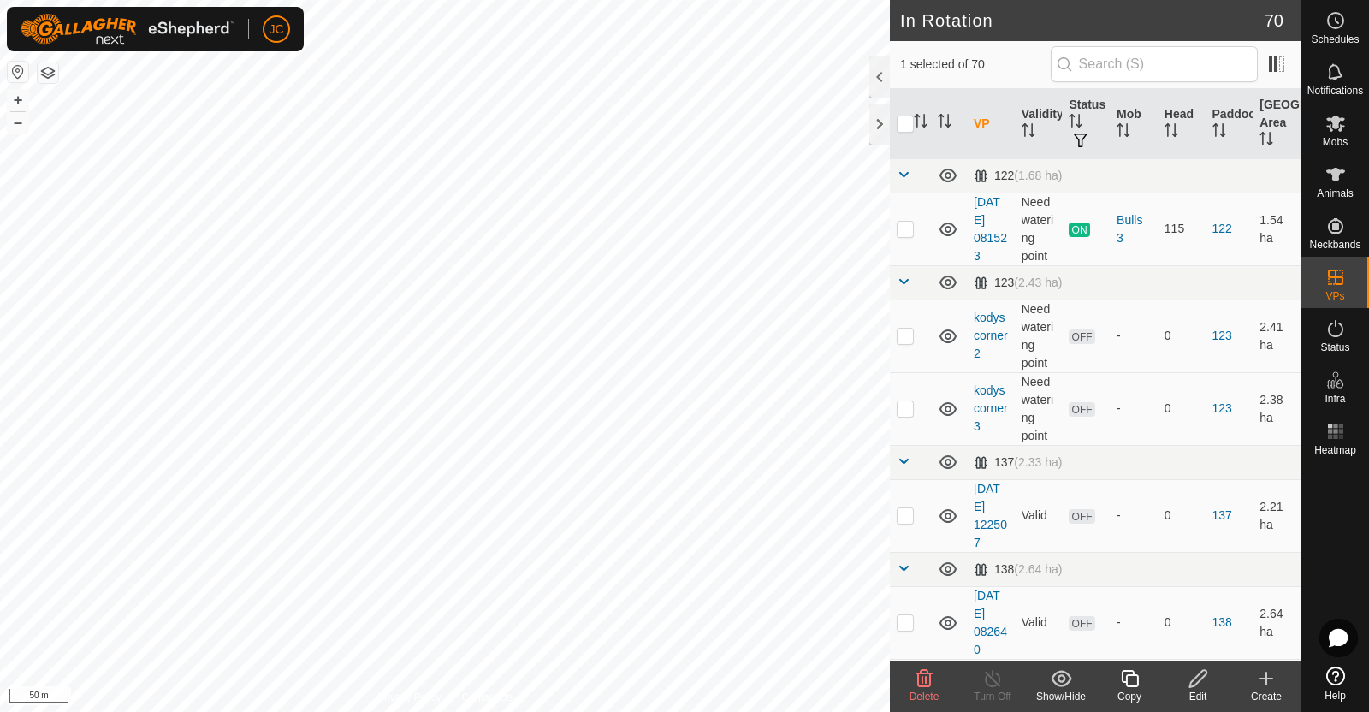
checkbox input "false"
checkbox input "true"
checkbox input "false"
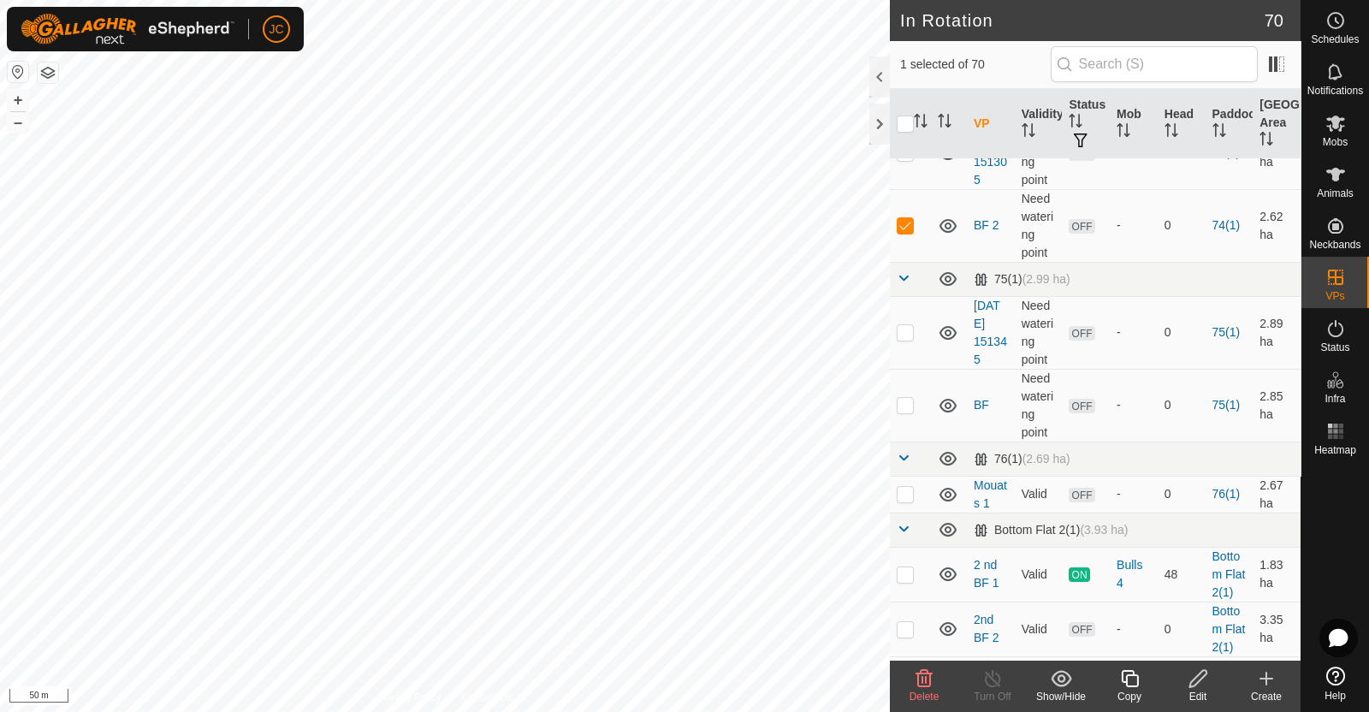
scroll to position [1818, 0]
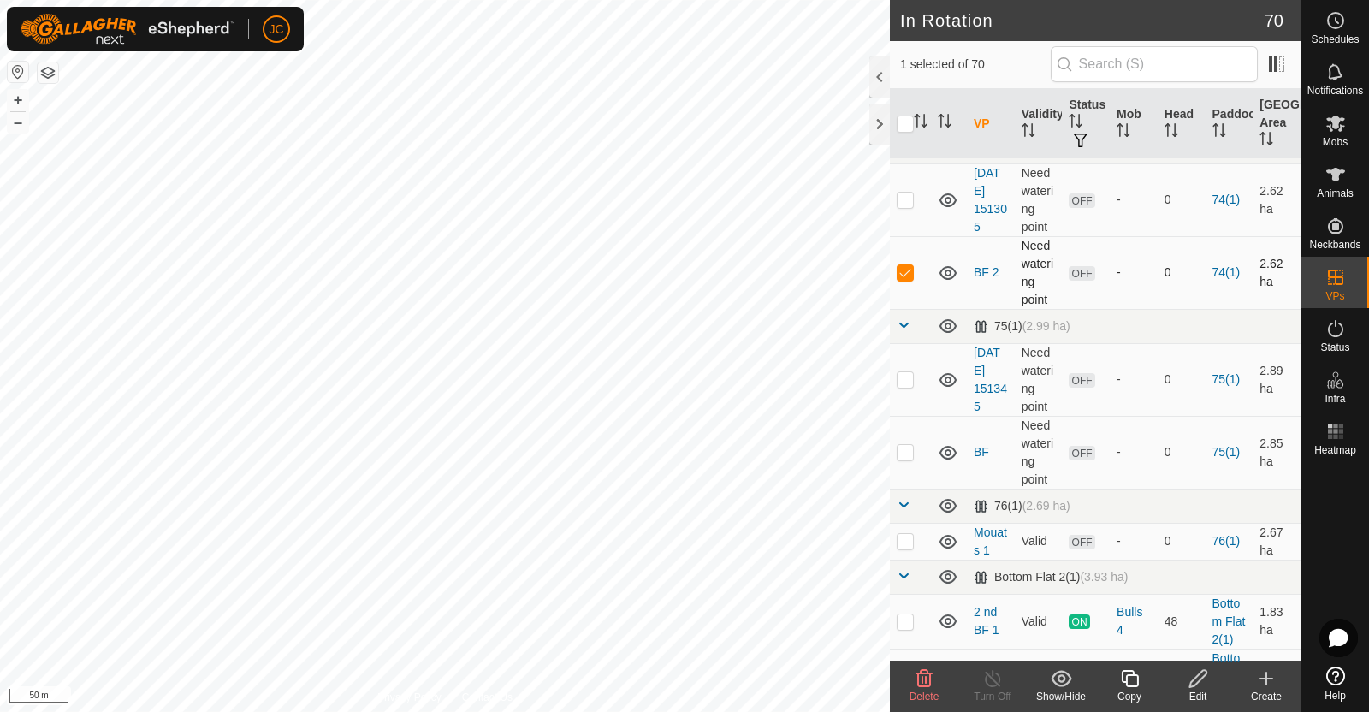
click at [902, 279] on p-checkbox at bounding box center [904, 272] width 17 height 14
checkbox input "false"
click at [910, 206] on p-checkbox at bounding box center [904, 199] width 17 height 14
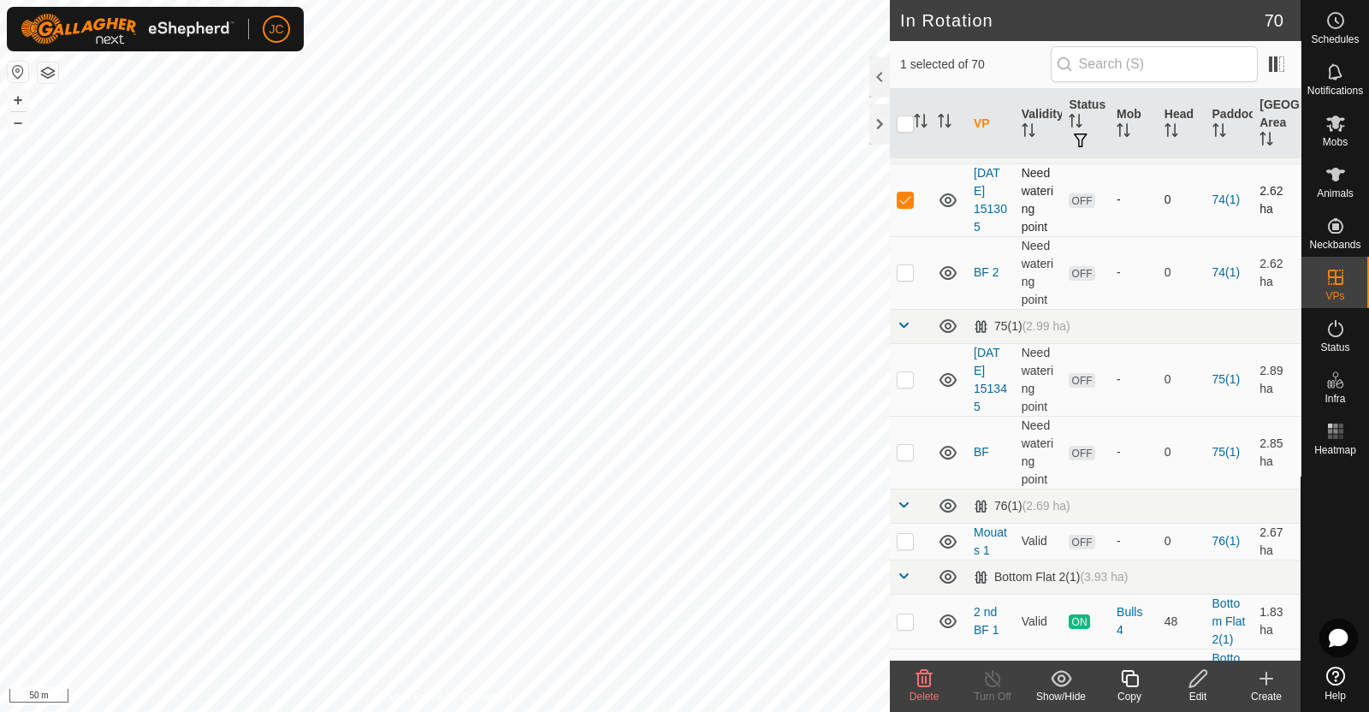
click at [910, 236] on td at bounding box center [910, 199] width 41 height 73
checkbox input "false"
click at [907, 309] on td at bounding box center [910, 272] width 41 height 73
click at [907, 279] on p-checkbox at bounding box center [904, 272] width 17 height 14
checkbox input "false"
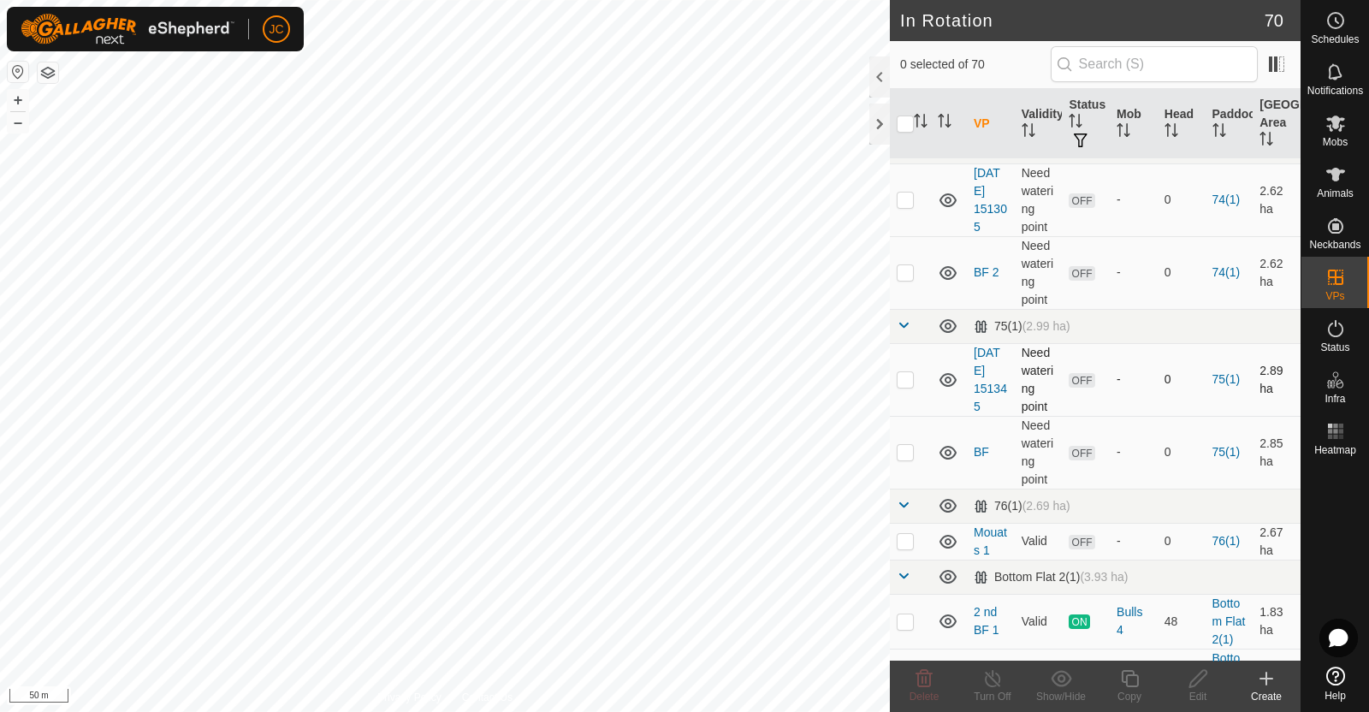
click at [905, 386] on p-checkbox at bounding box center [904, 379] width 17 height 14
drag, startPoint x: 910, startPoint y: 431, endPoint x: 937, endPoint y: 436, distance: 27.8
click at [911, 416] on td at bounding box center [910, 379] width 41 height 73
checkbox input "false"
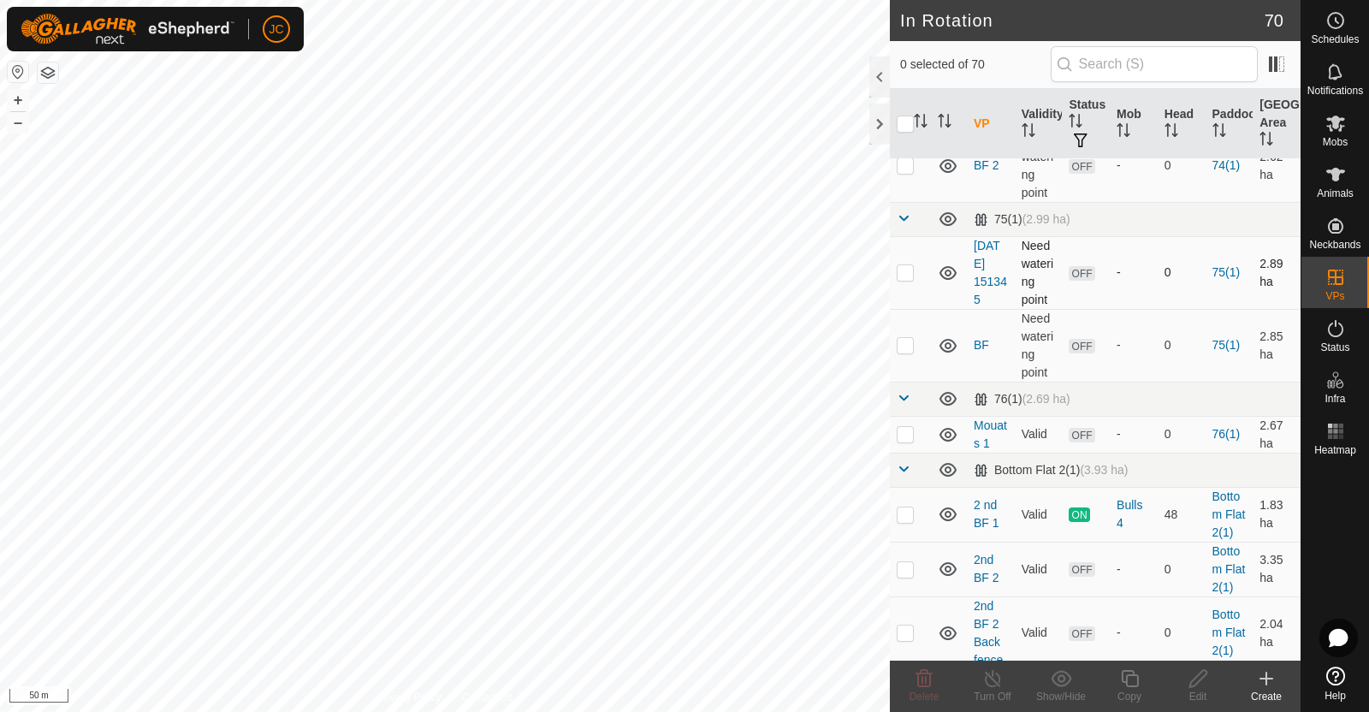
checkbox input "true"
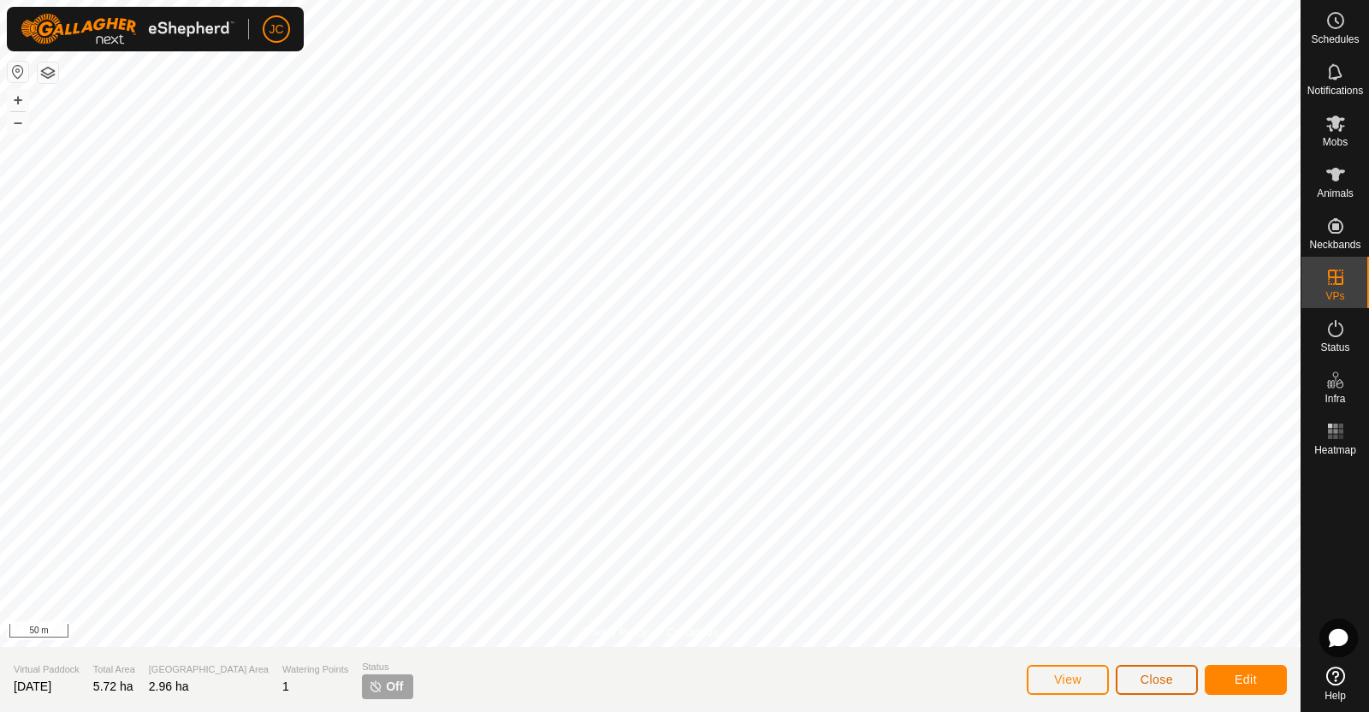
click at [1174, 683] on button "Close" at bounding box center [1156, 680] width 82 height 30
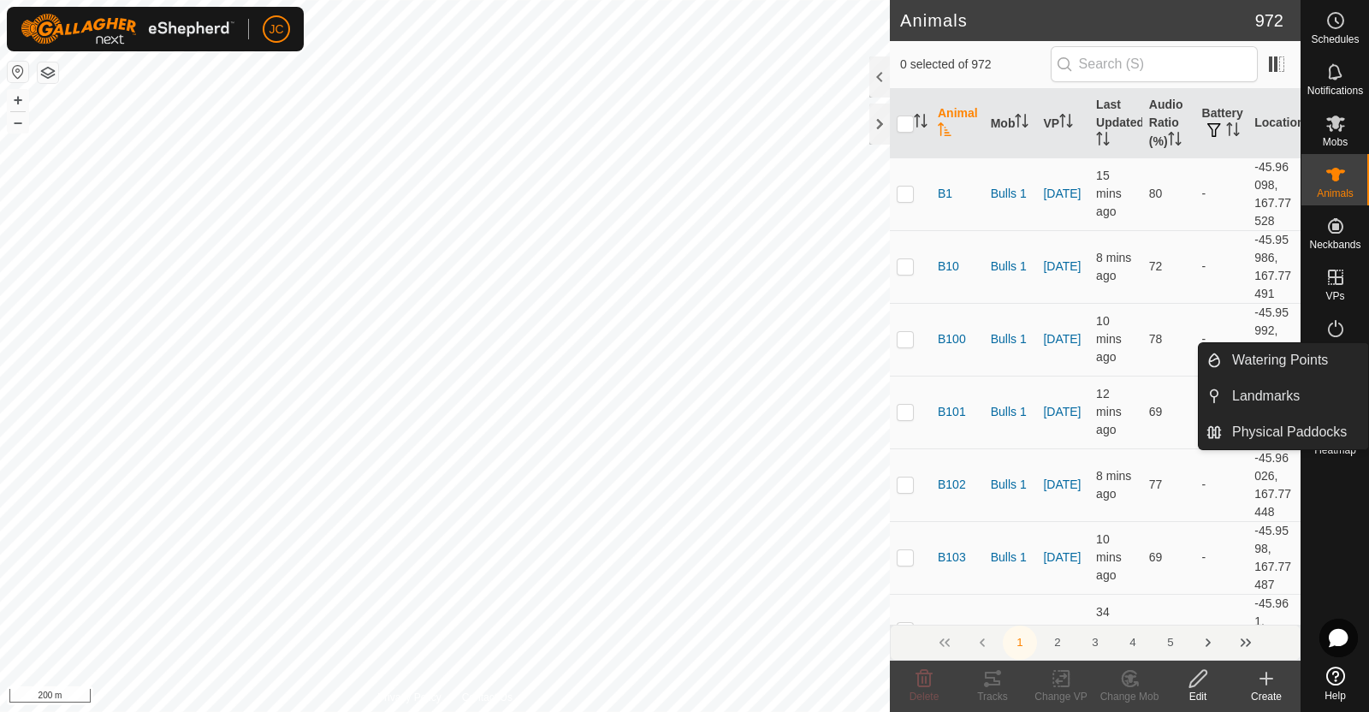
click at [1342, 332] on icon at bounding box center [1335, 328] width 21 height 21
click at [1334, 326] on icon at bounding box center [1334, 328] width 15 height 17
click at [1339, 338] on icon at bounding box center [1335, 328] width 21 height 21
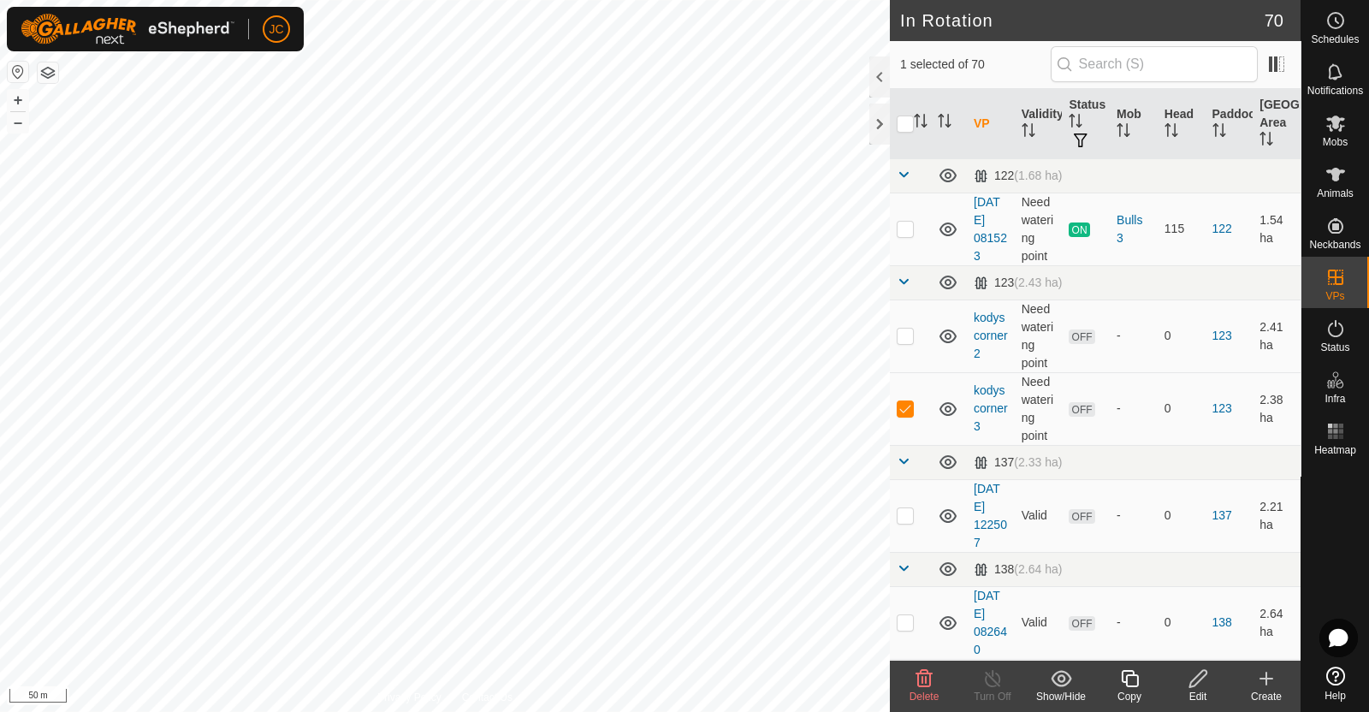
checkbox input "true"
checkbox input "false"
checkbox input "true"
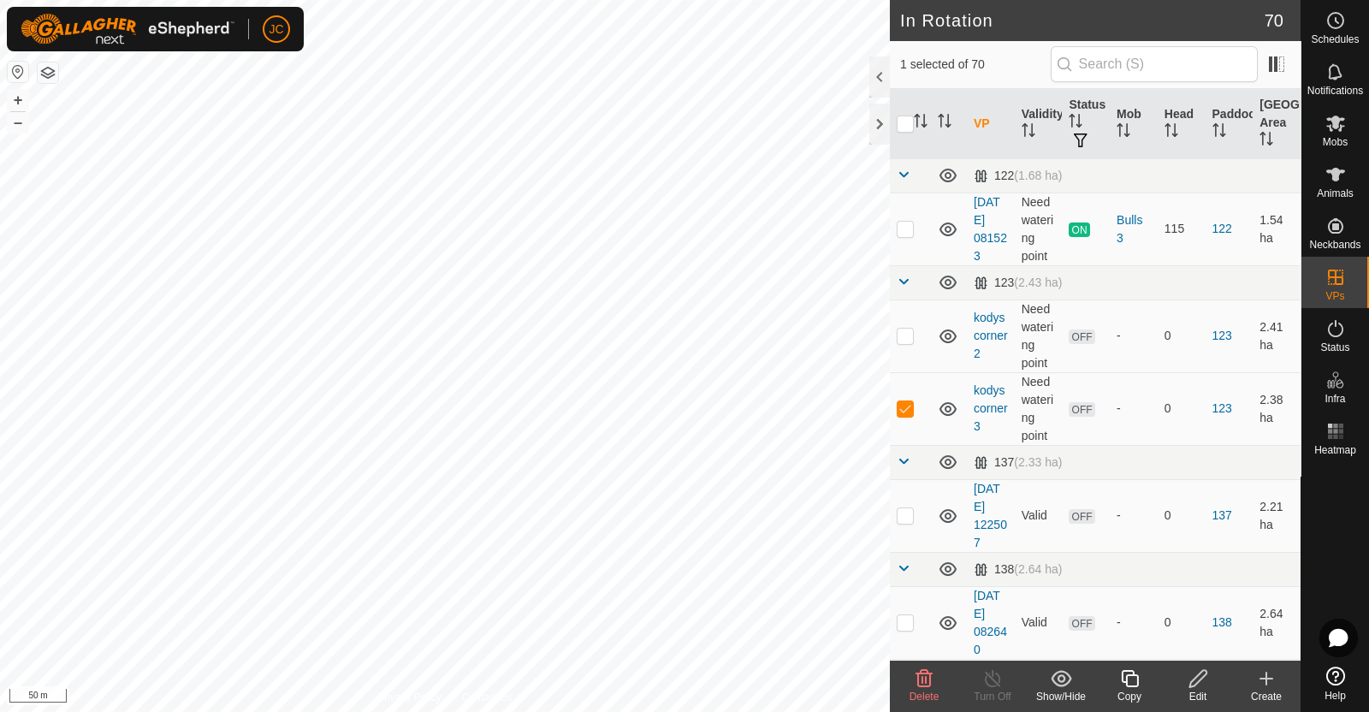
checkbox input "false"
click at [910, 335] on p-checkbox at bounding box center [904, 335] width 17 height 14
checkbox input "false"
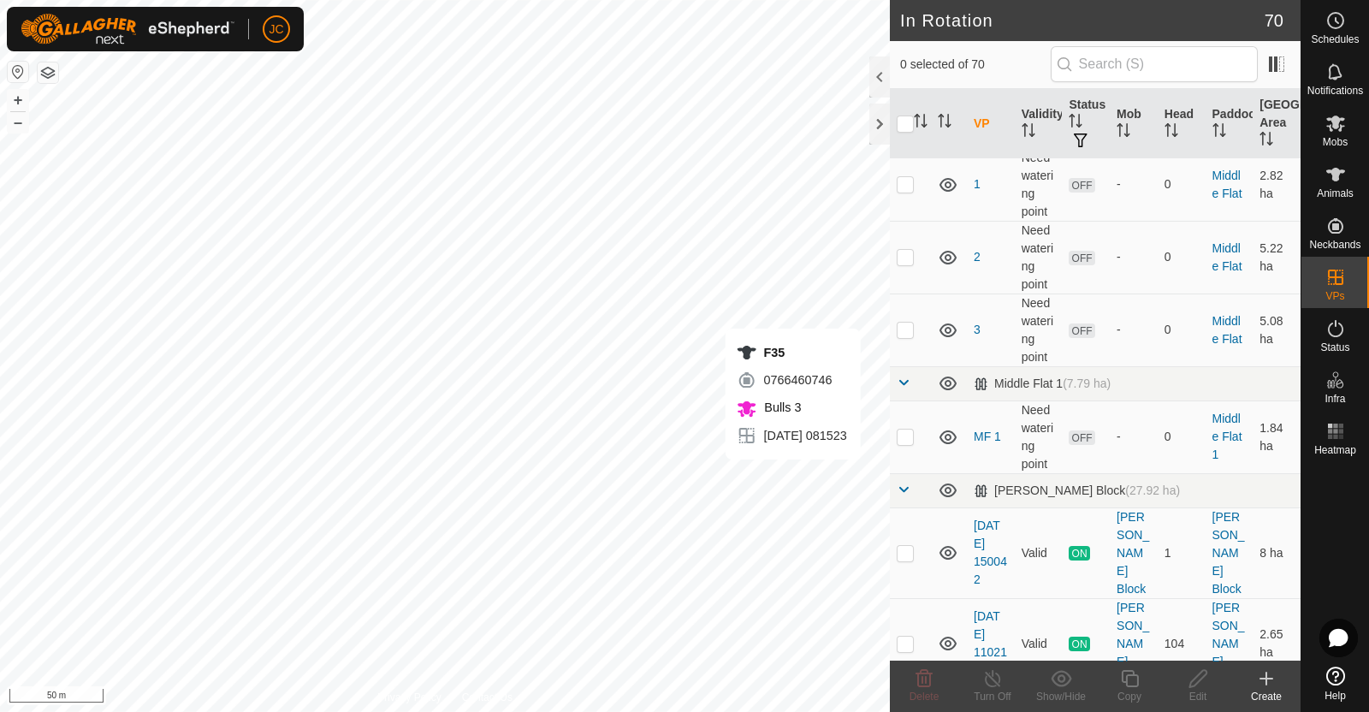
scroll to position [3849, 0]
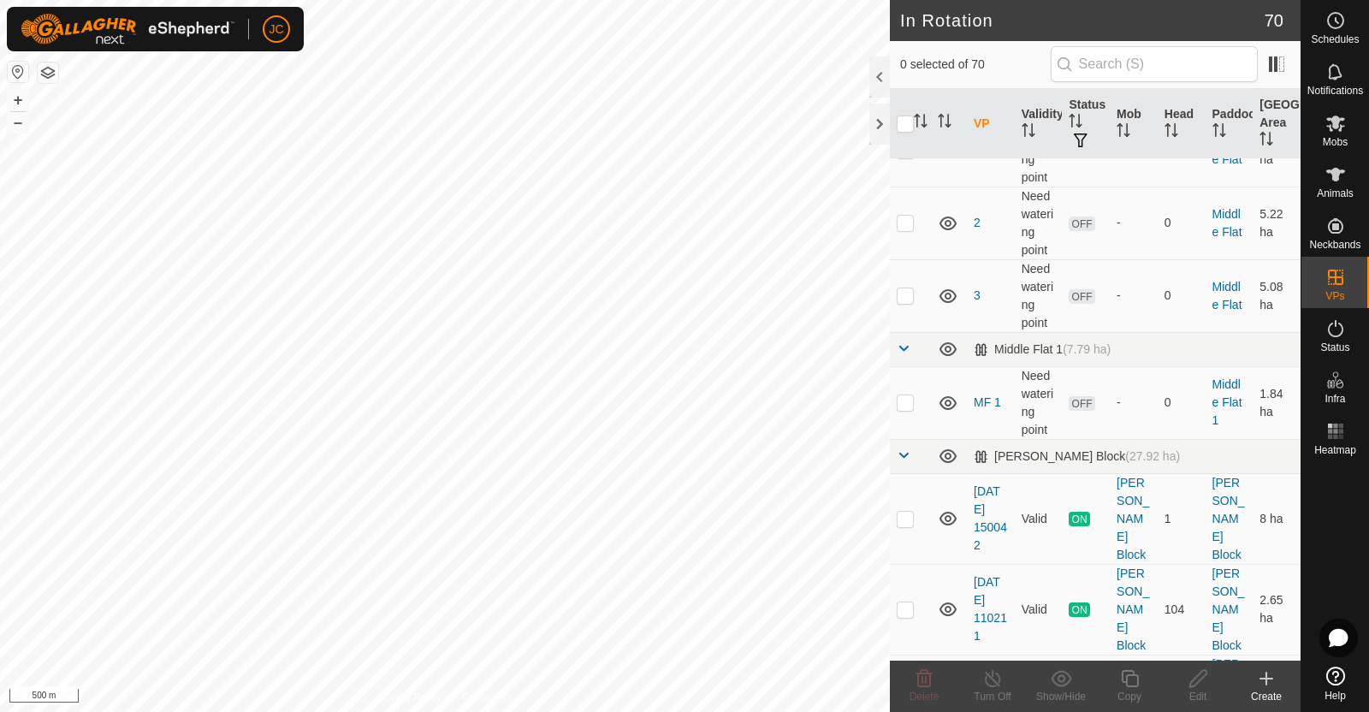
click at [1332, 682] on icon at bounding box center [1335, 675] width 19 height 19
checkbox input "true"
checkbox input "false"
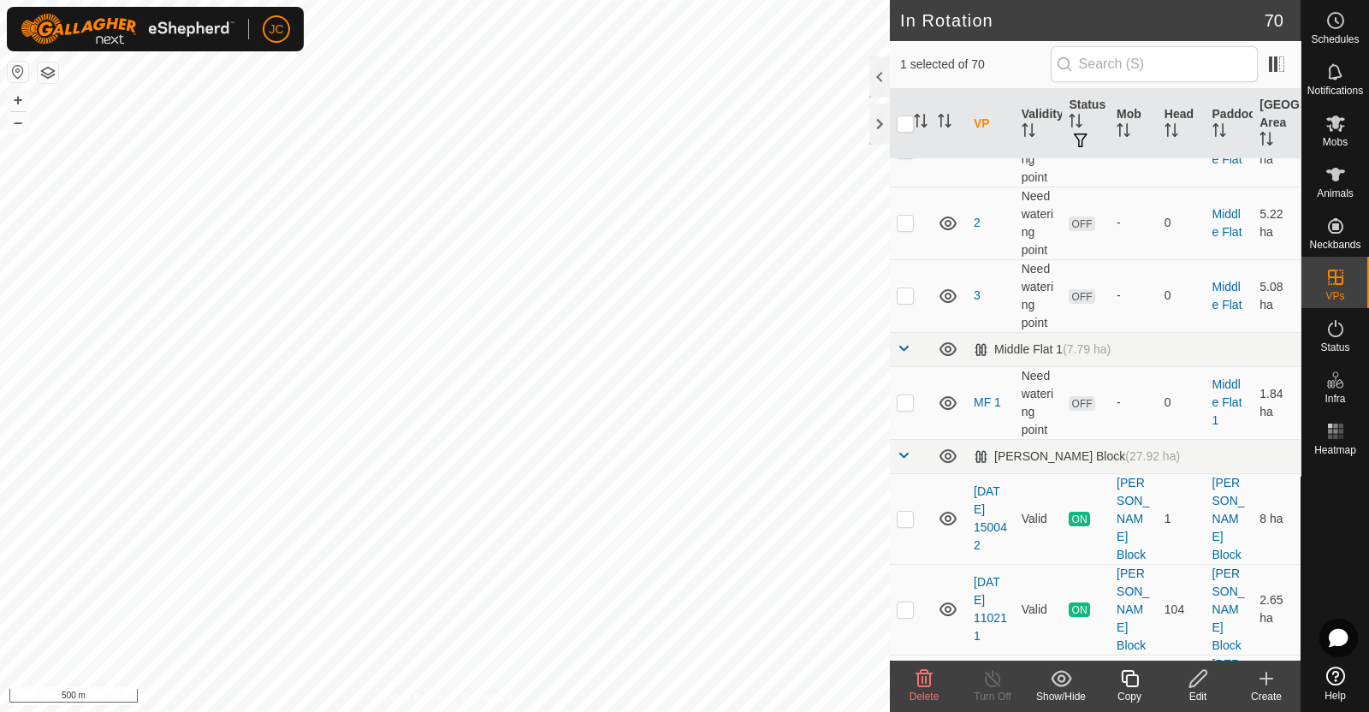
checkbox input "true"
checkbox input "false"
checkbox input "true"
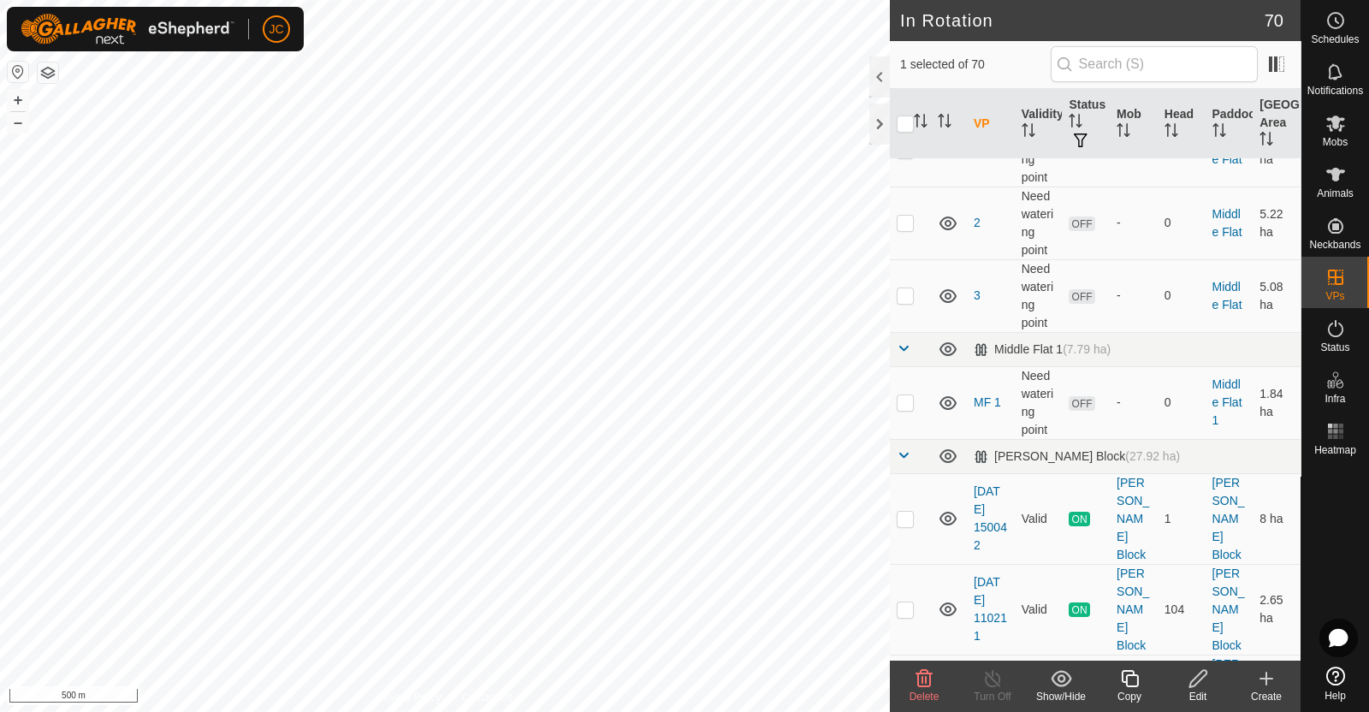
checkbox input "true"
checkbox input "false"
click at [902, 122] on input "checkbox" at bounding box center [904, 123] width 17 height 17
checkbox input "true"
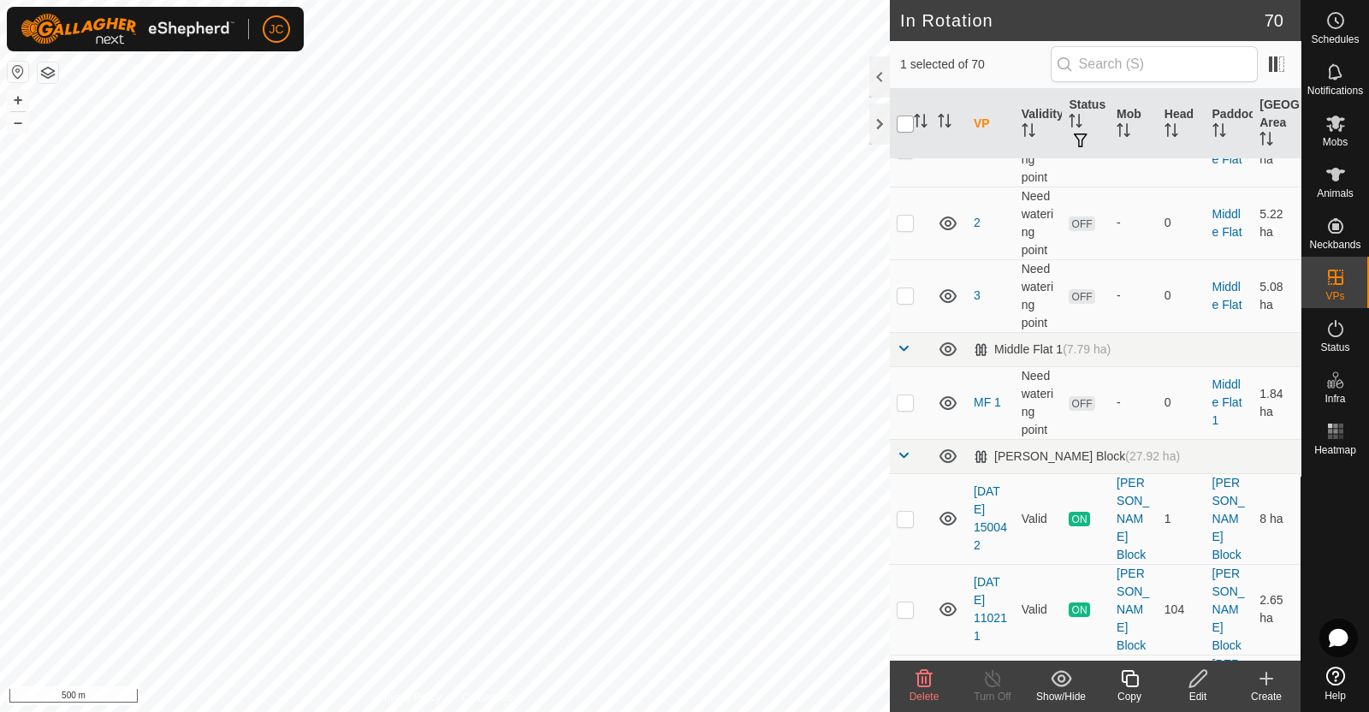
checkbox input "true"
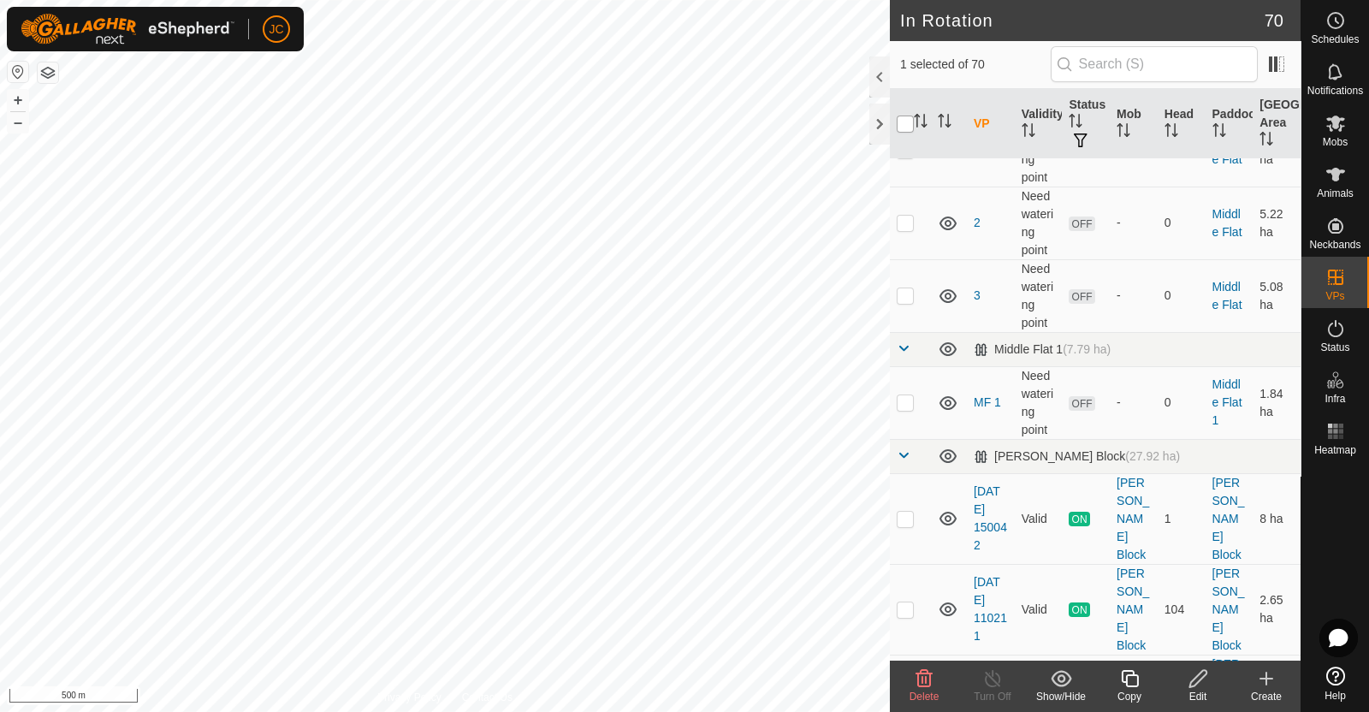
checkbox input "true"
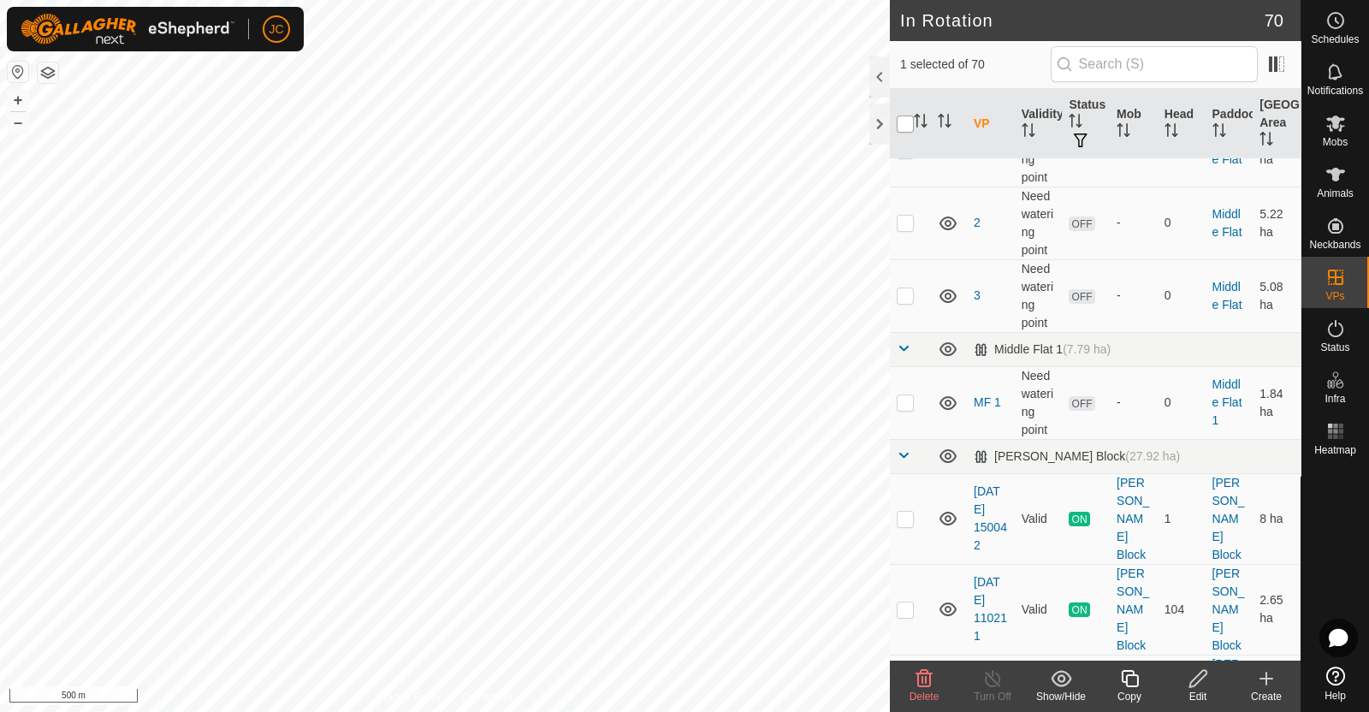
checkbox input "true"
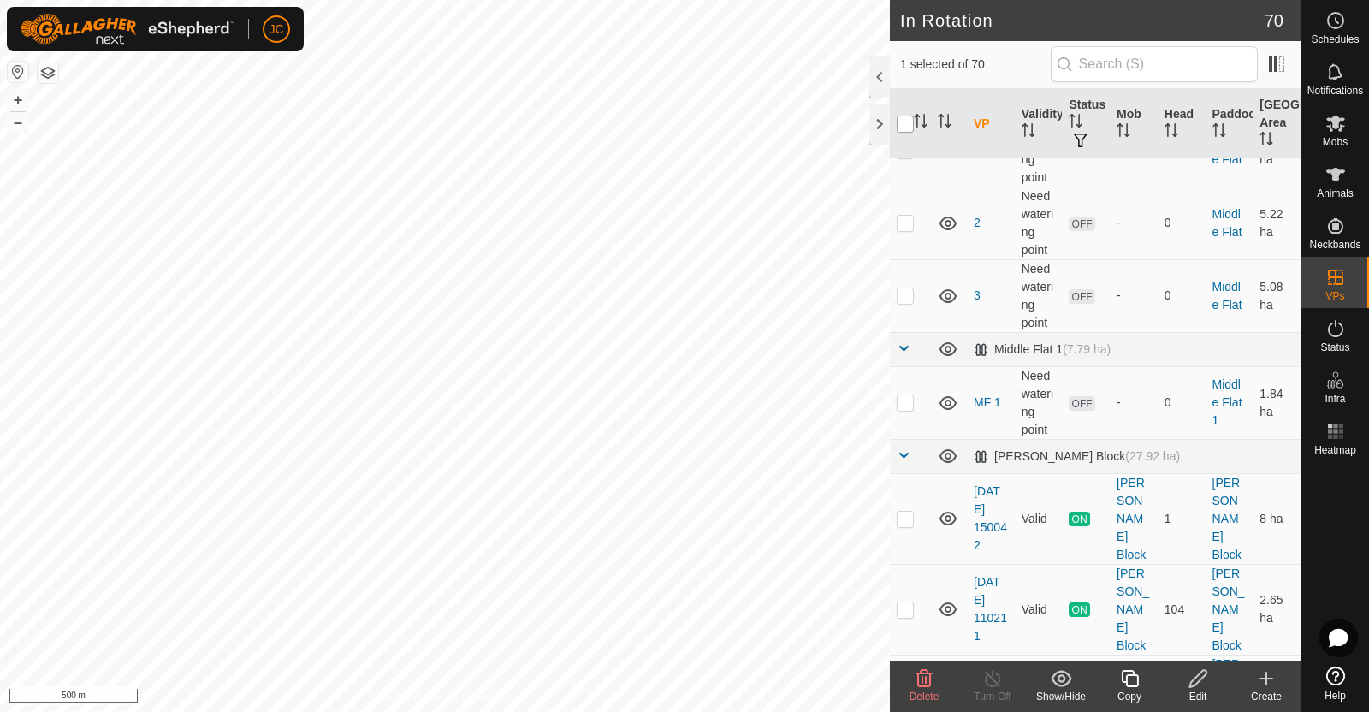
checkbox input "true"
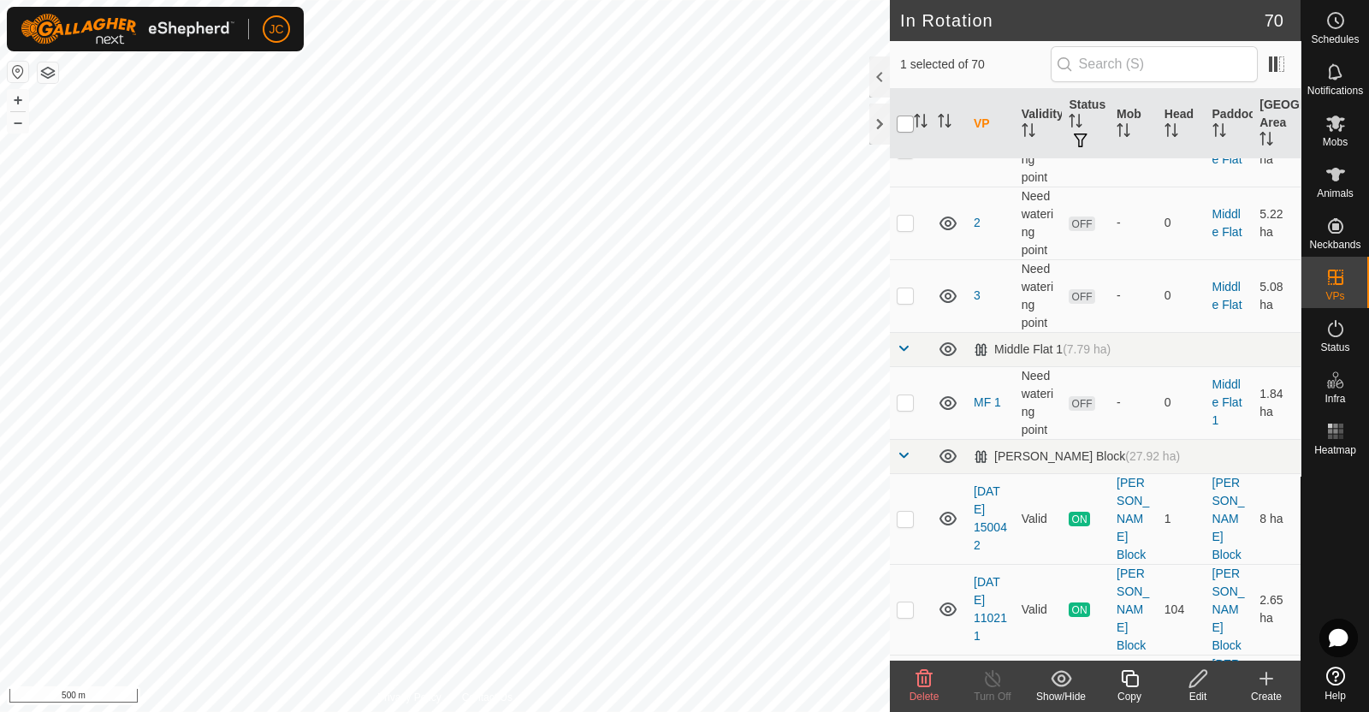
checkbox input "true"
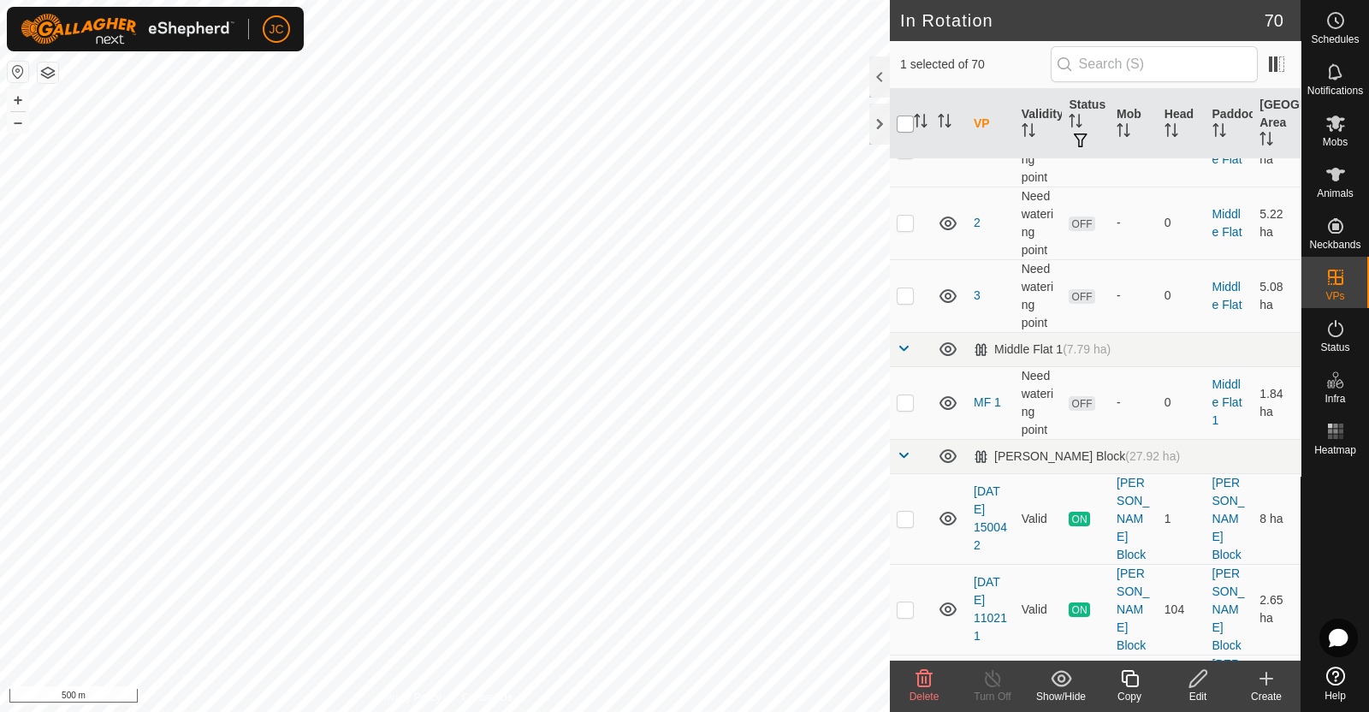
checkbox input "true"
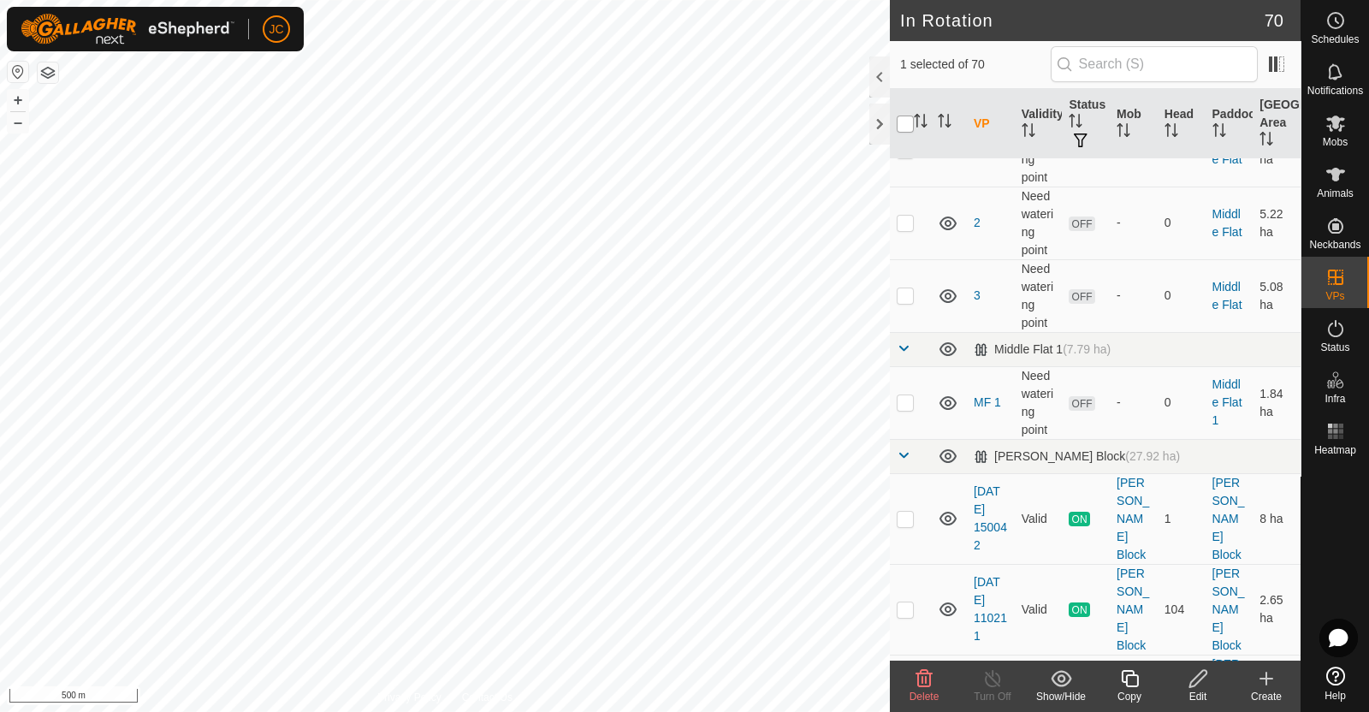
checkbox input "true"
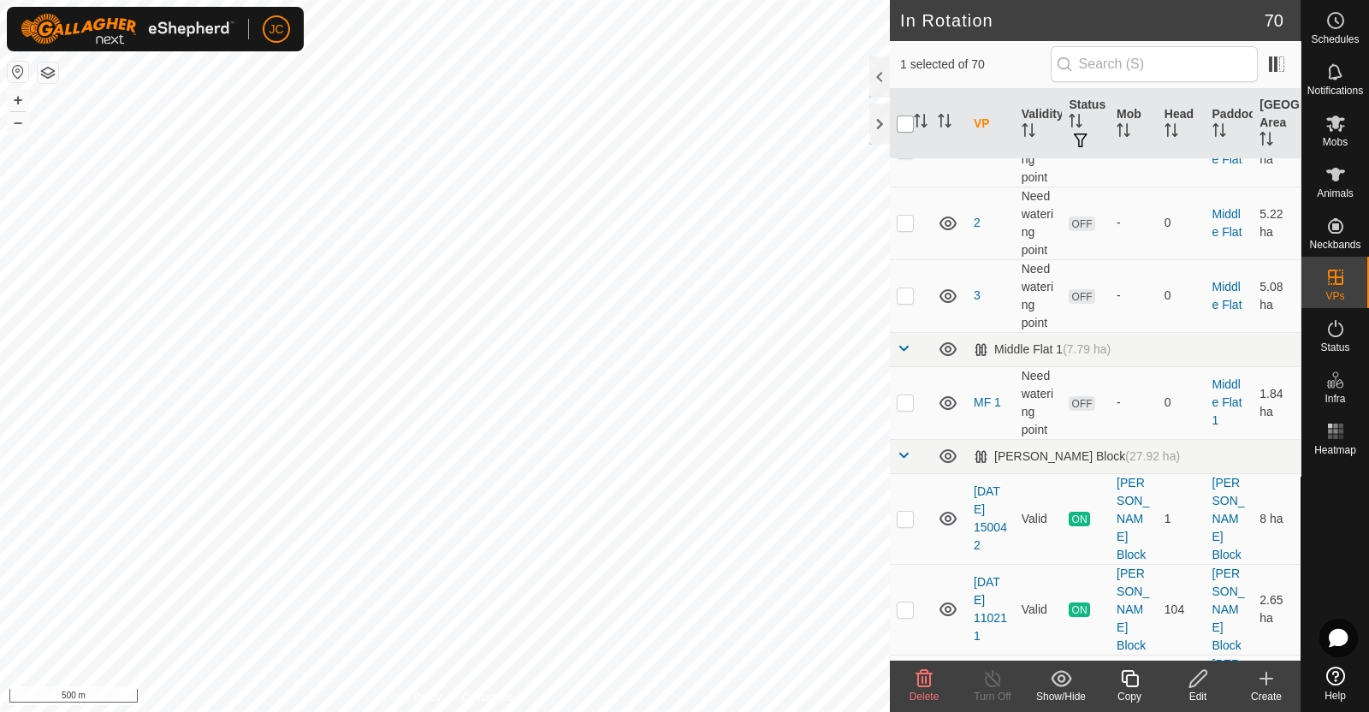
checkbox input "true"
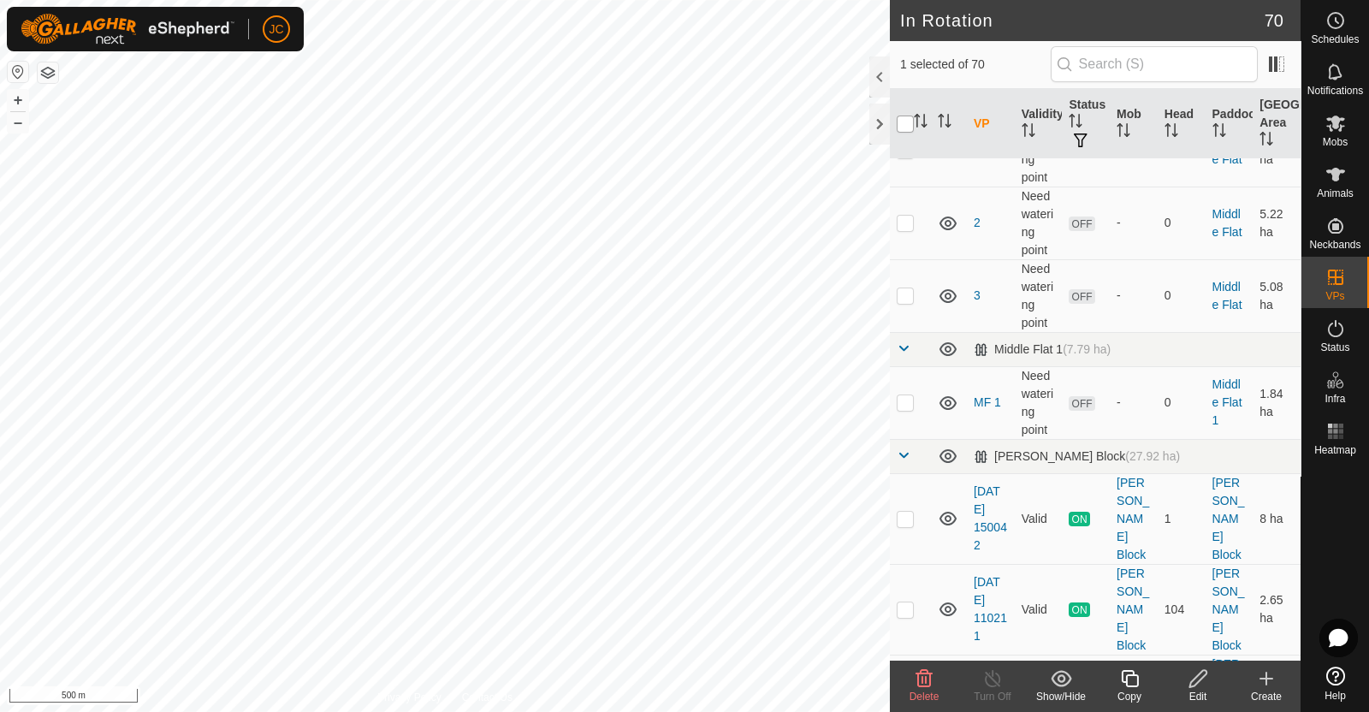
checkbox input "true"
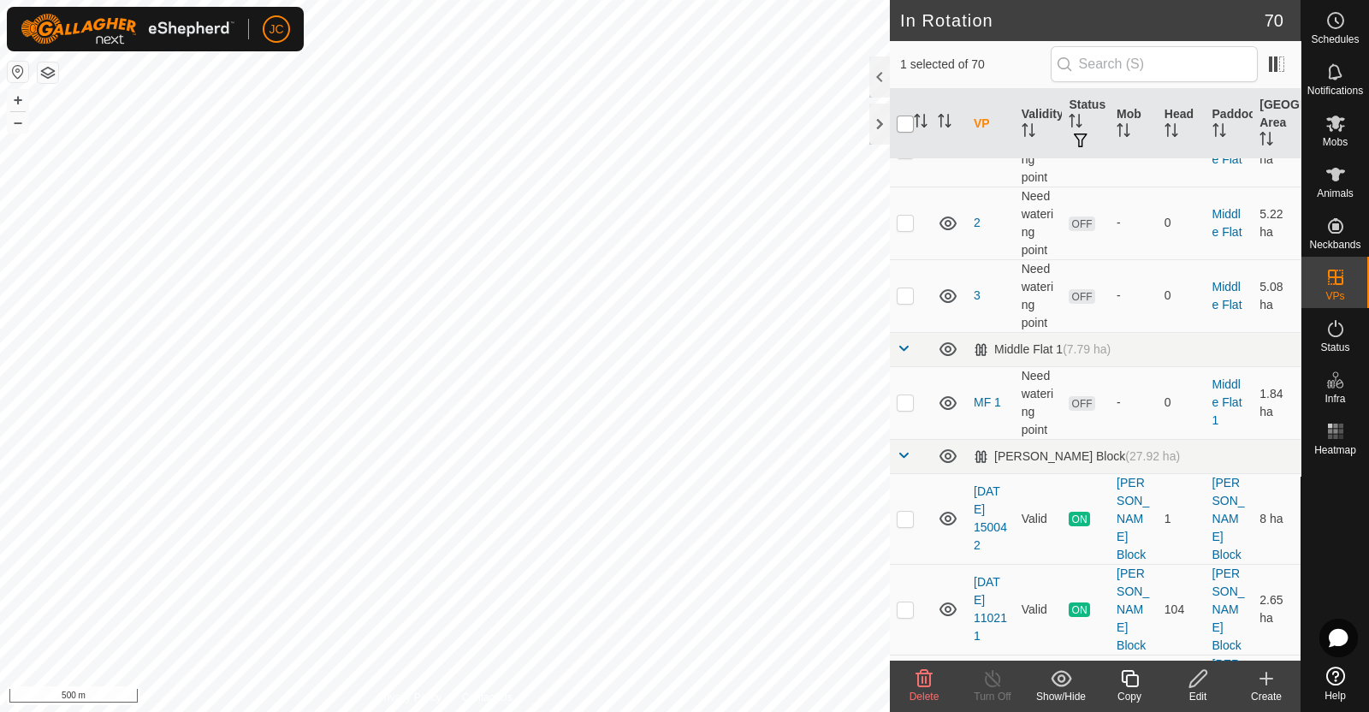
checkbox input "true"
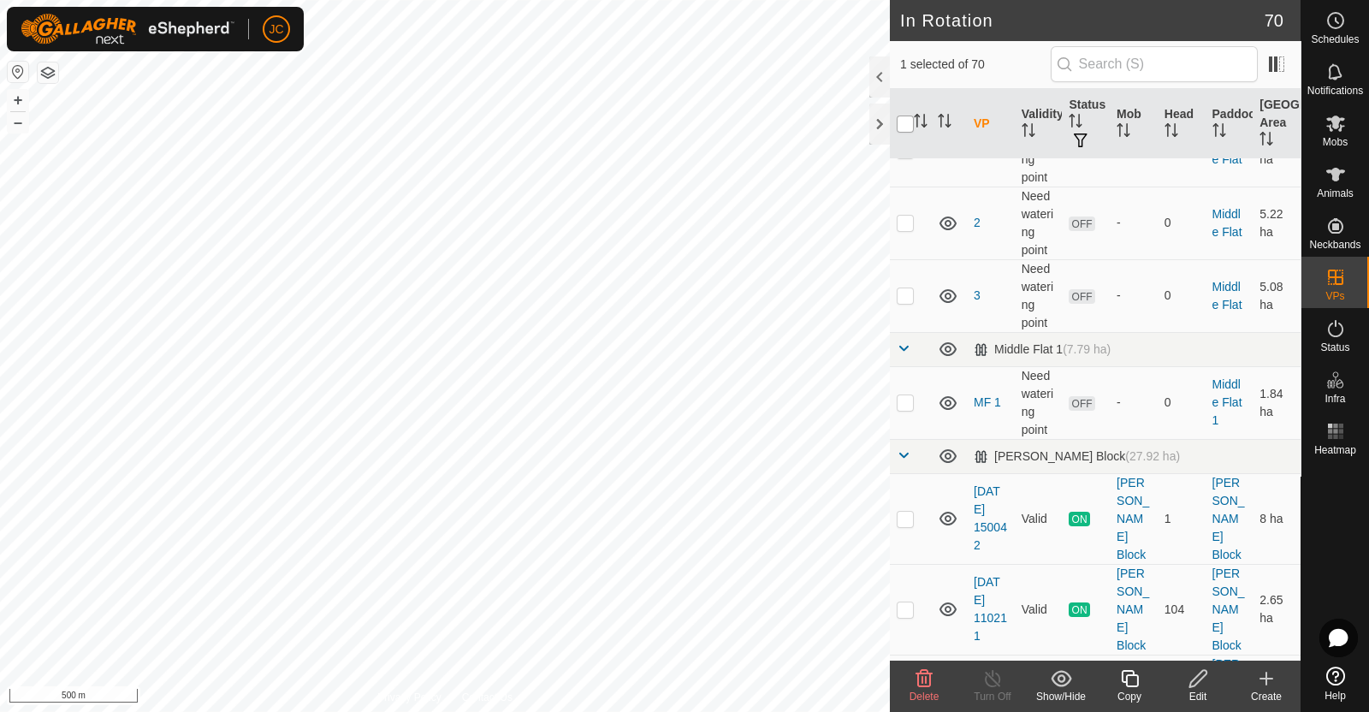
checkbox input "true"
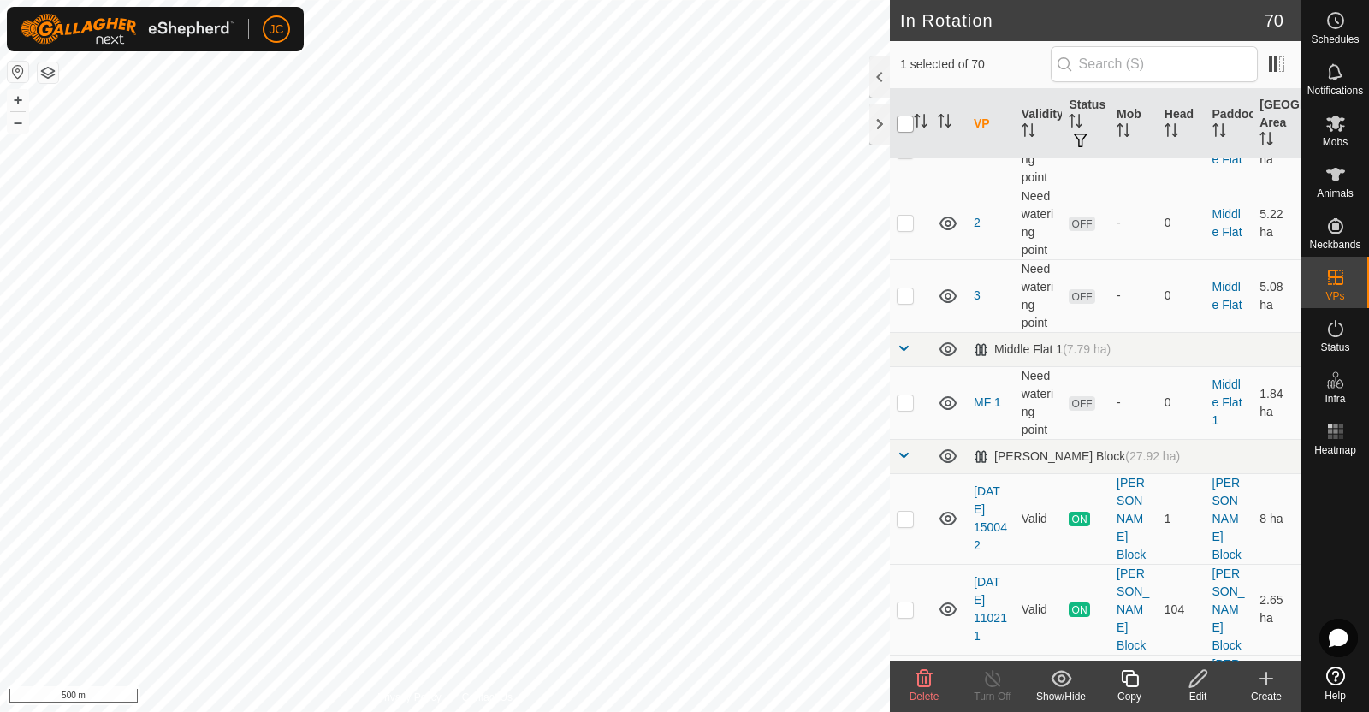
checkbox input "true"
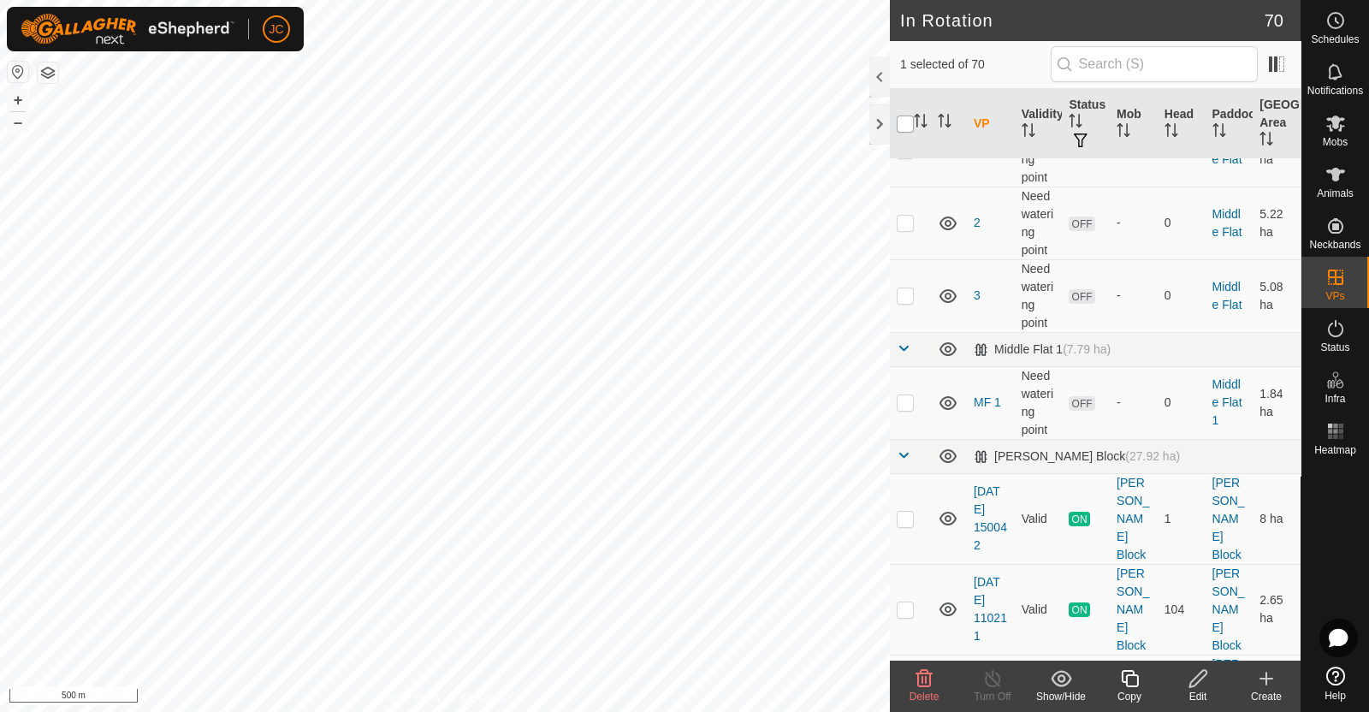
checkbox input "true"
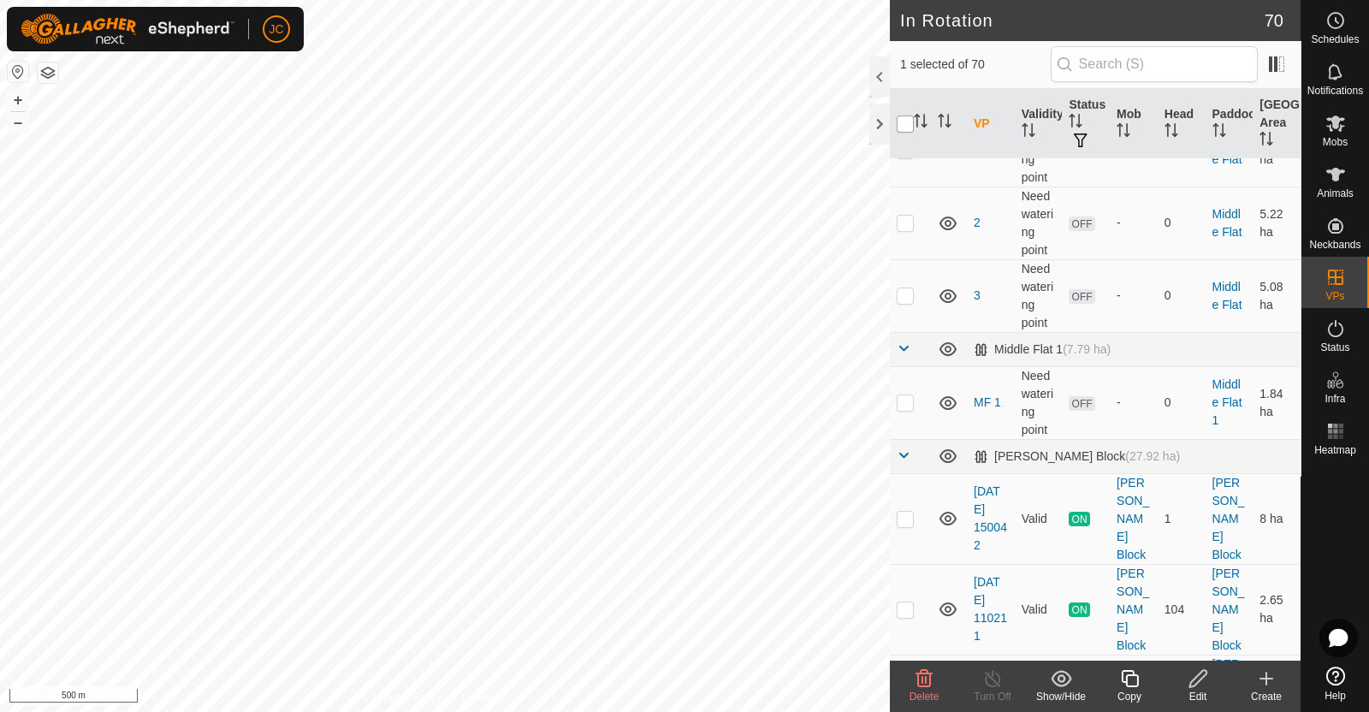
checkbox input "true"
click at [902, 122] on input "checkbox" at bounding box center [904, 123] width 17 height 17
checkbox input "false"
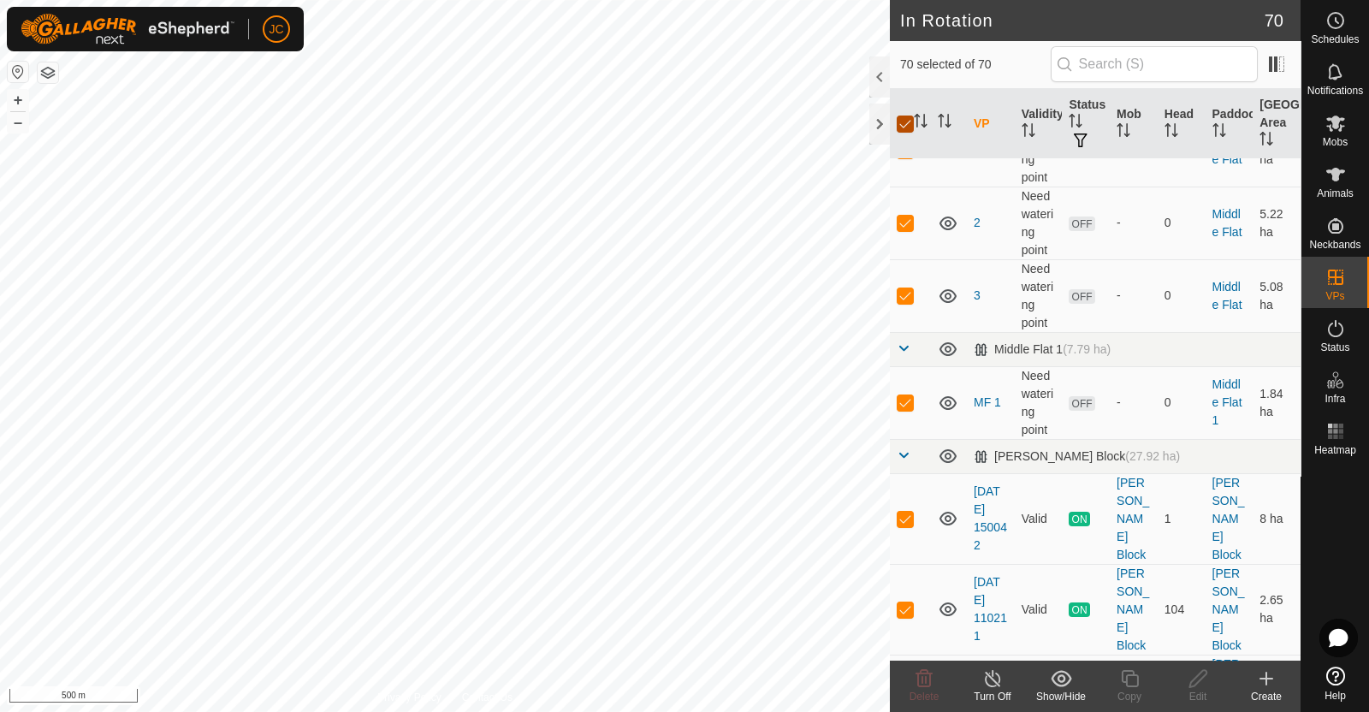
checkbox input "false"
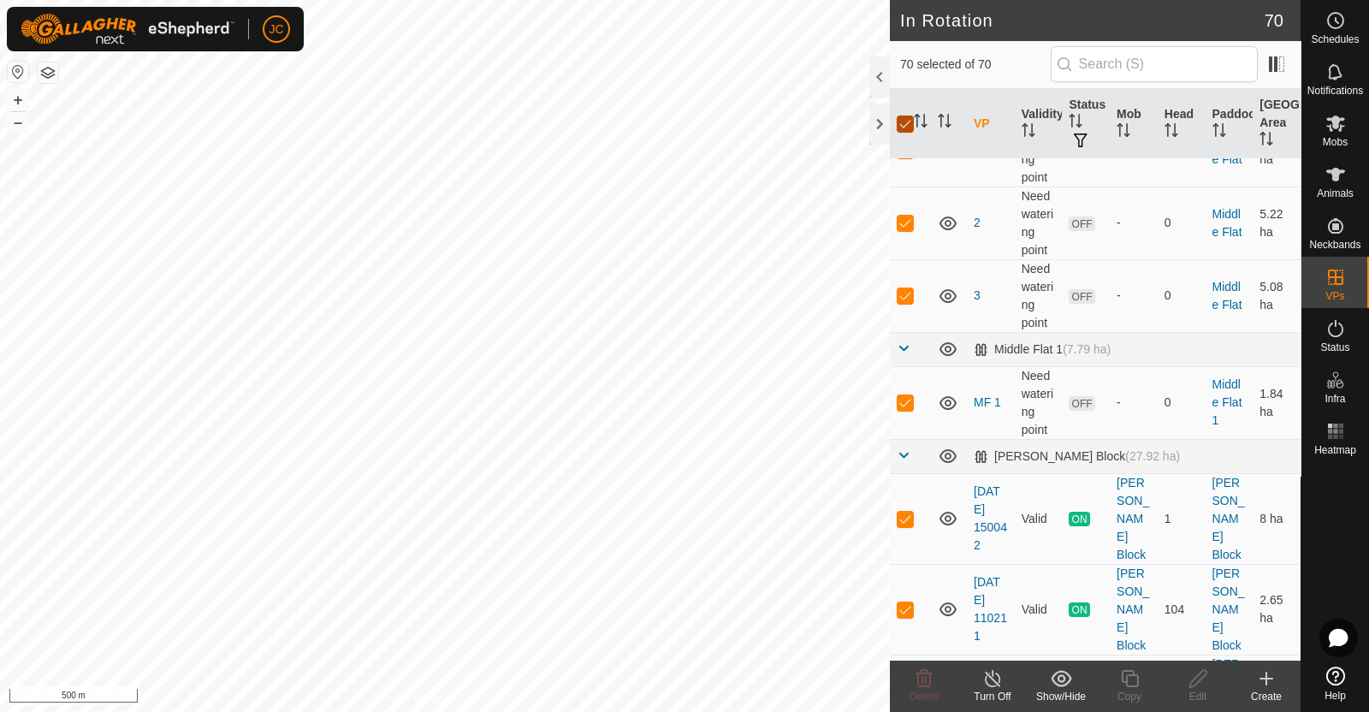
checkbox input "false"
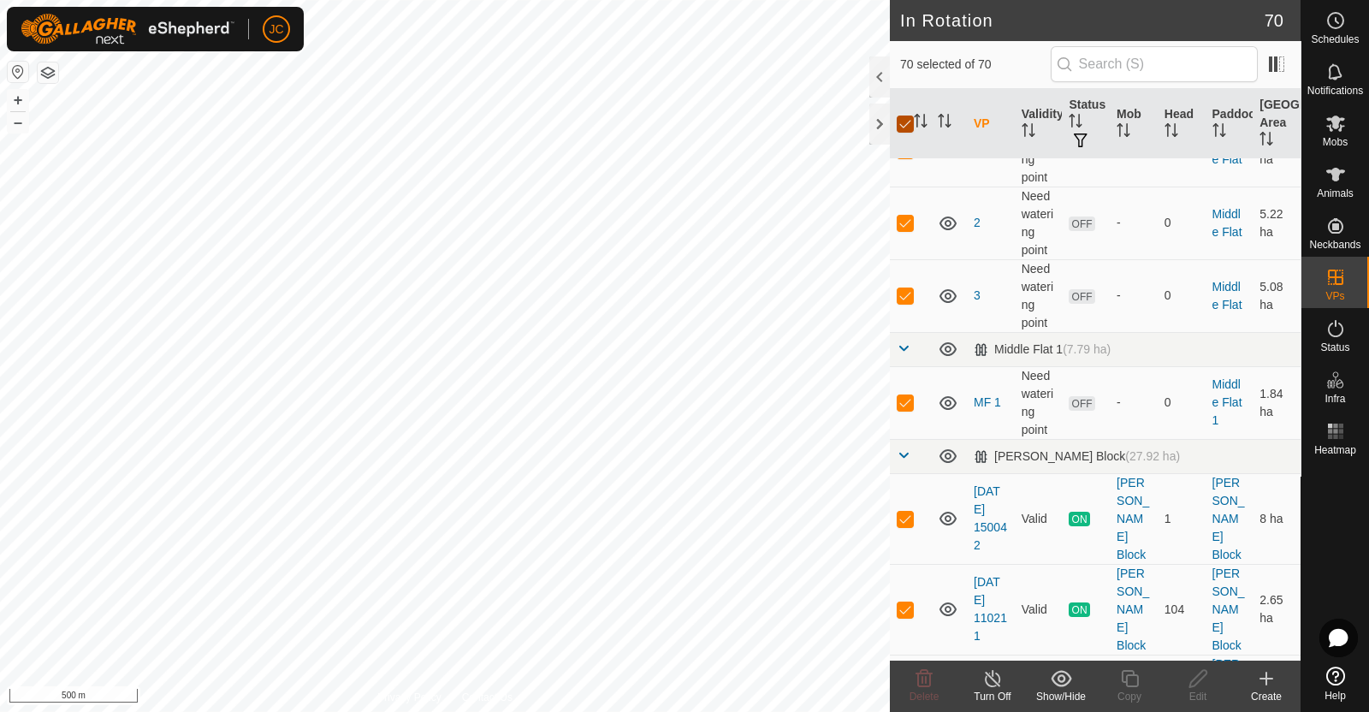
checkbox input "false"
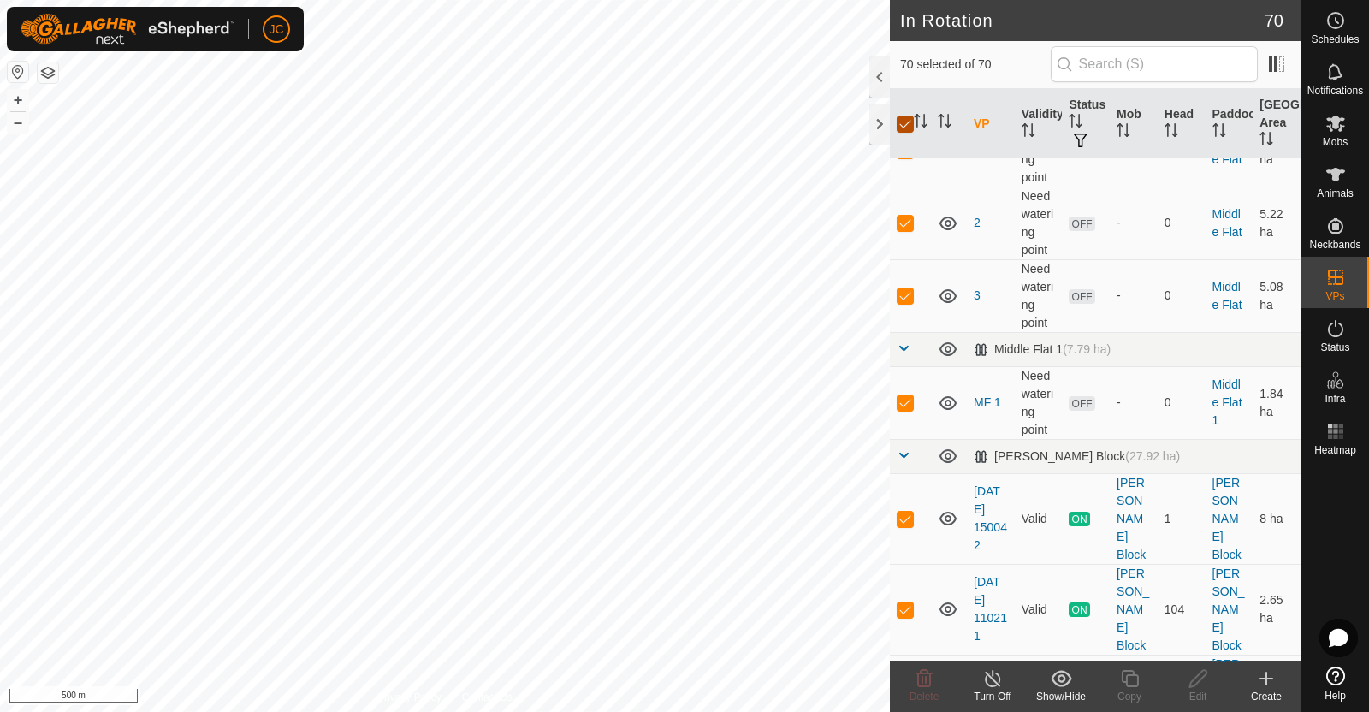
checkbox input "false"
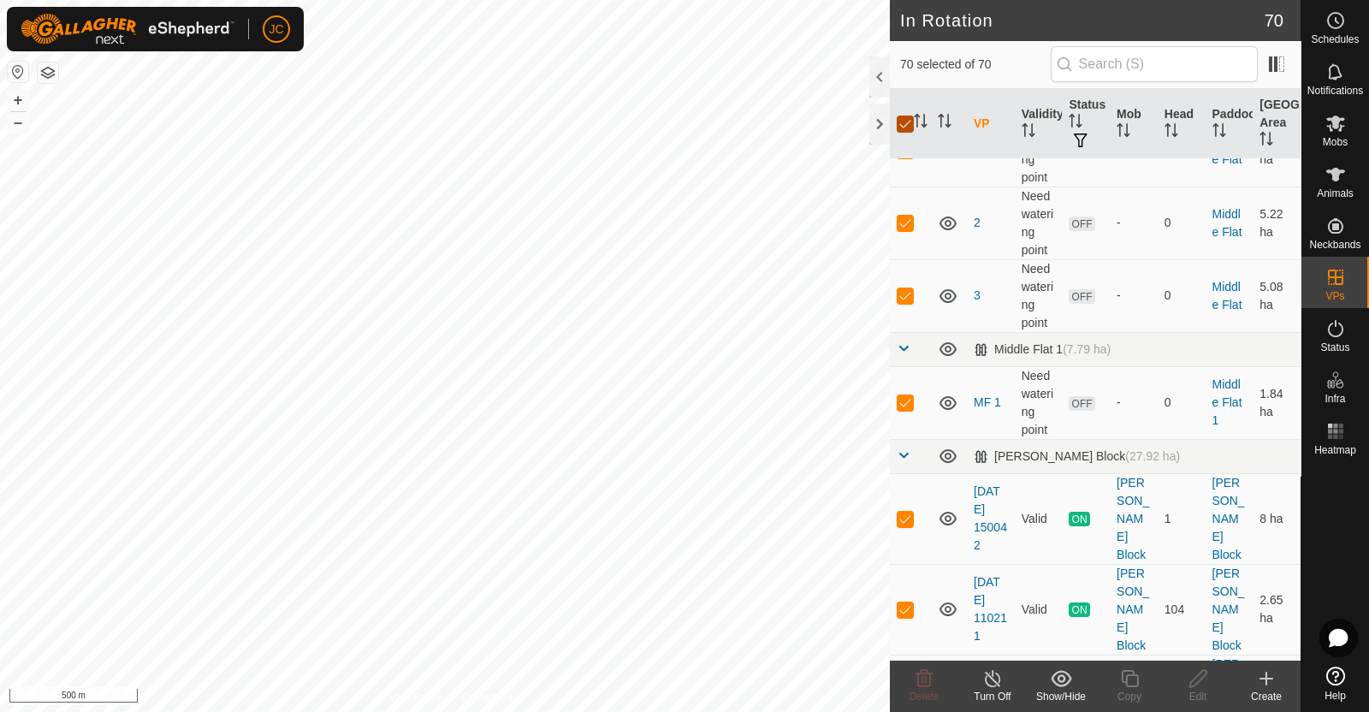
checkbox input "false"
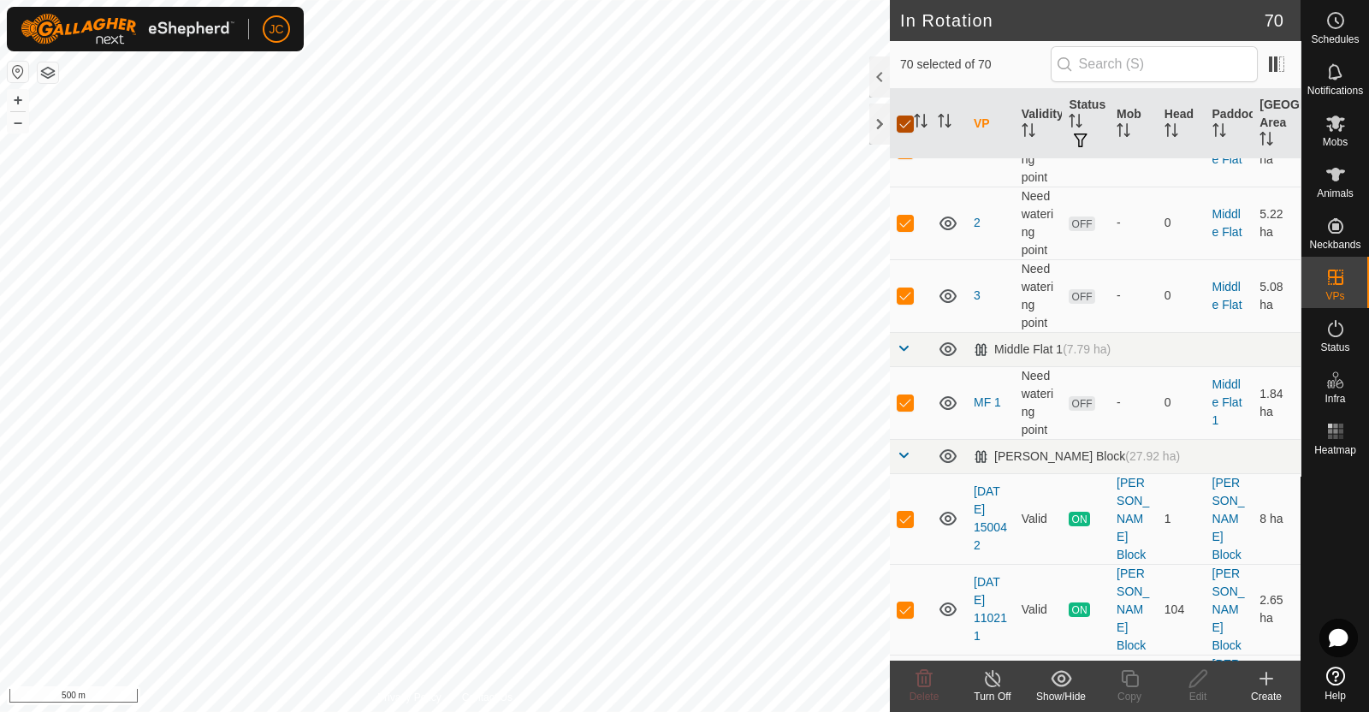
checkbox input "false"
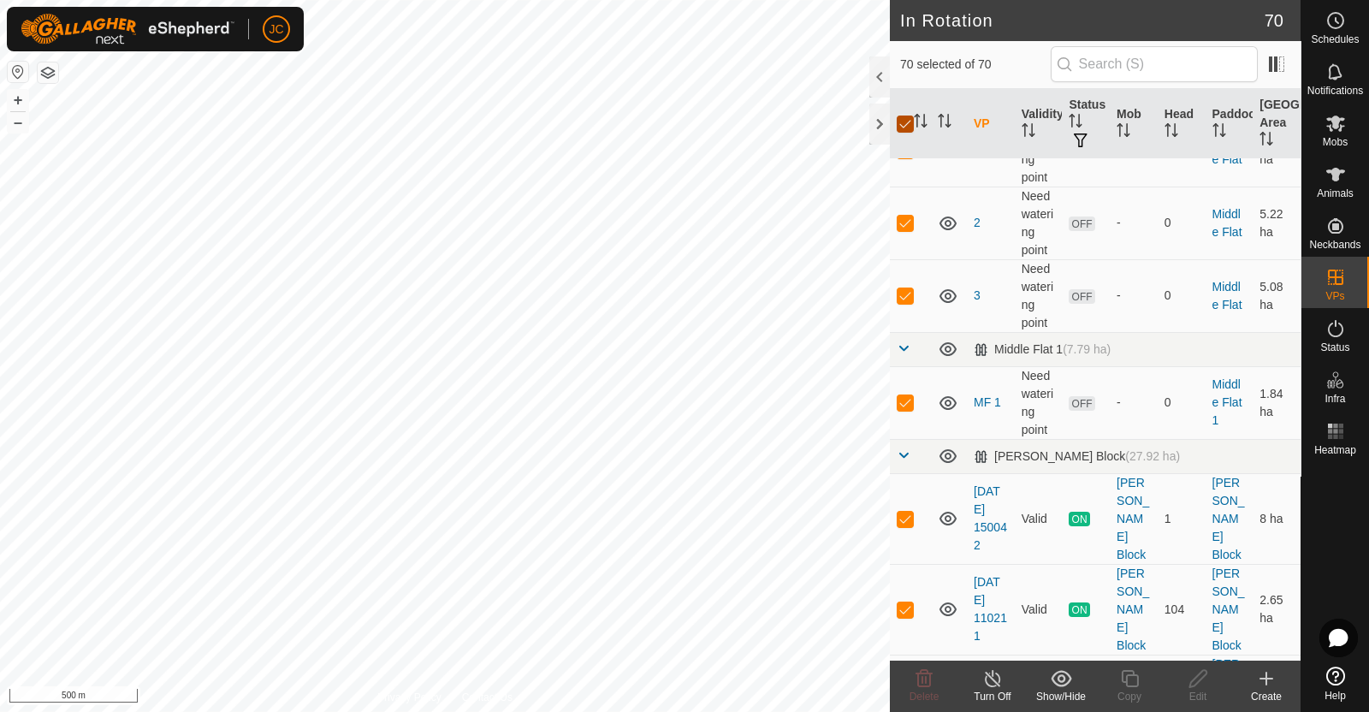
checkbox input "false"
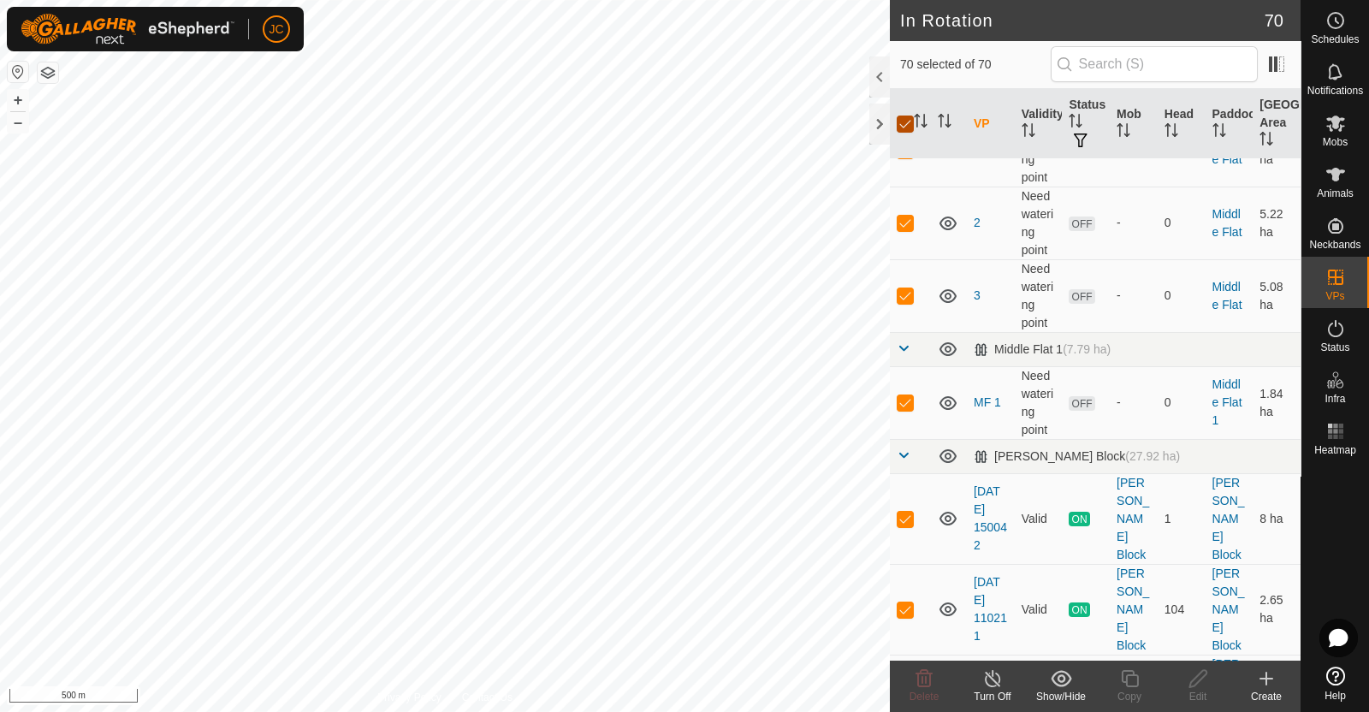
checkbox input "false"
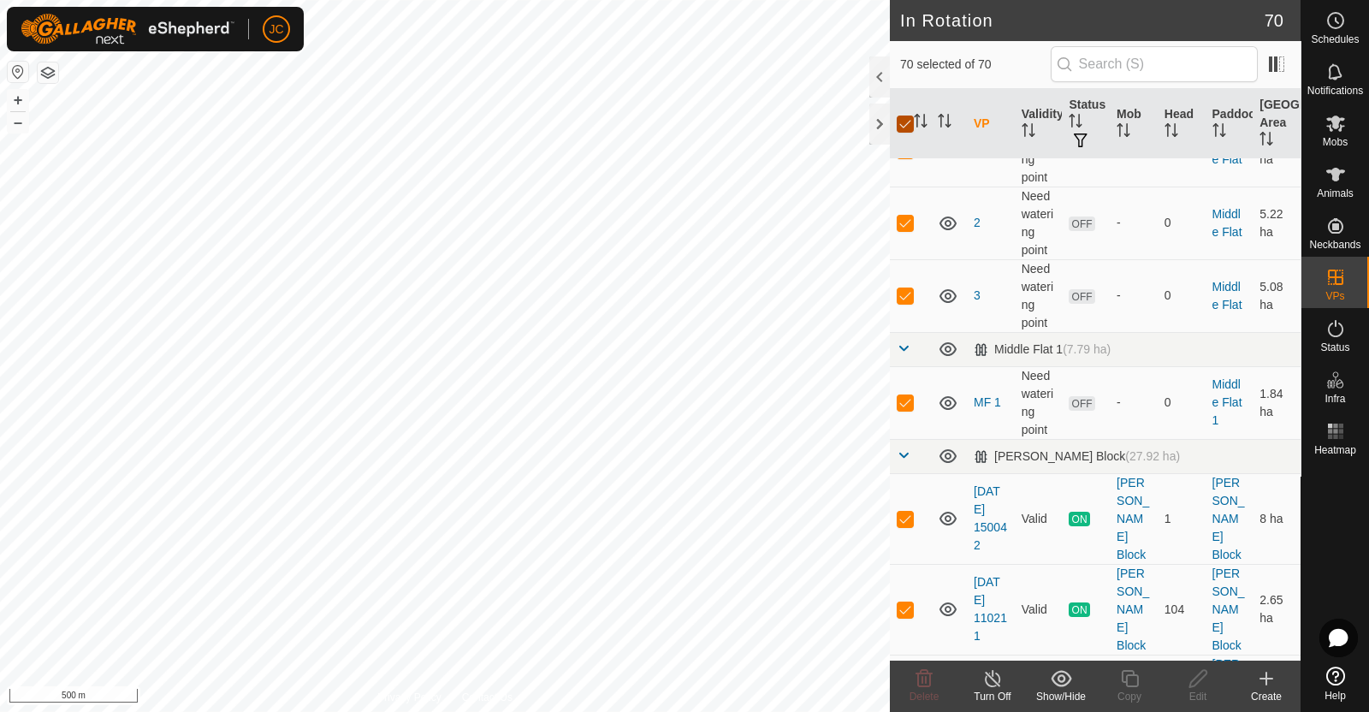
checkbox input "false"
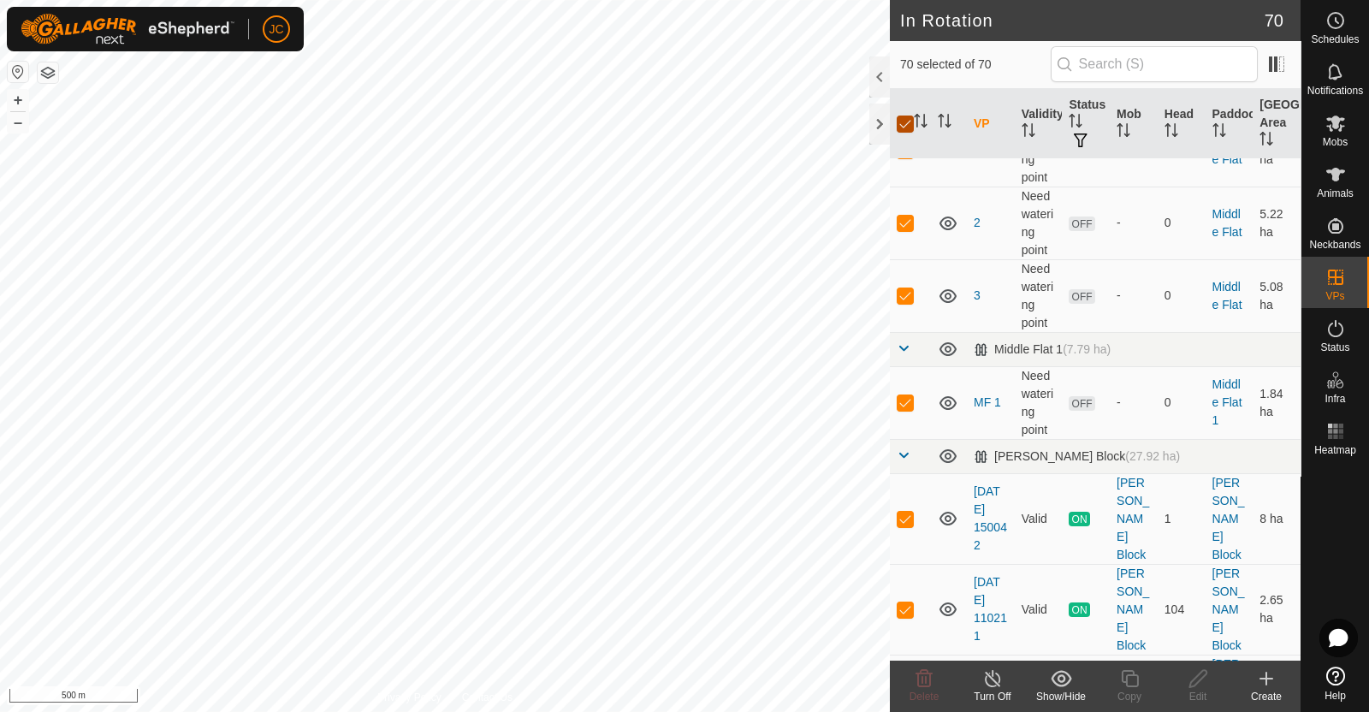
checkbox input "false"
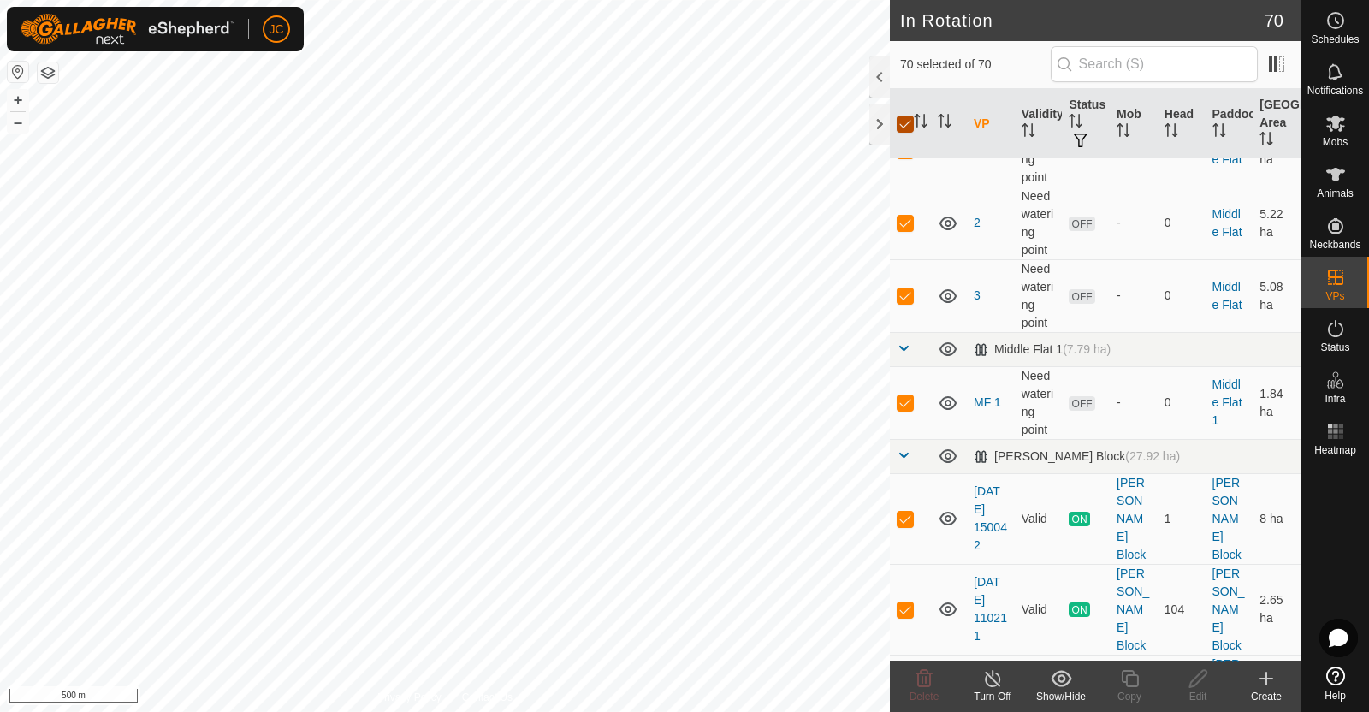
checkbox input "false"
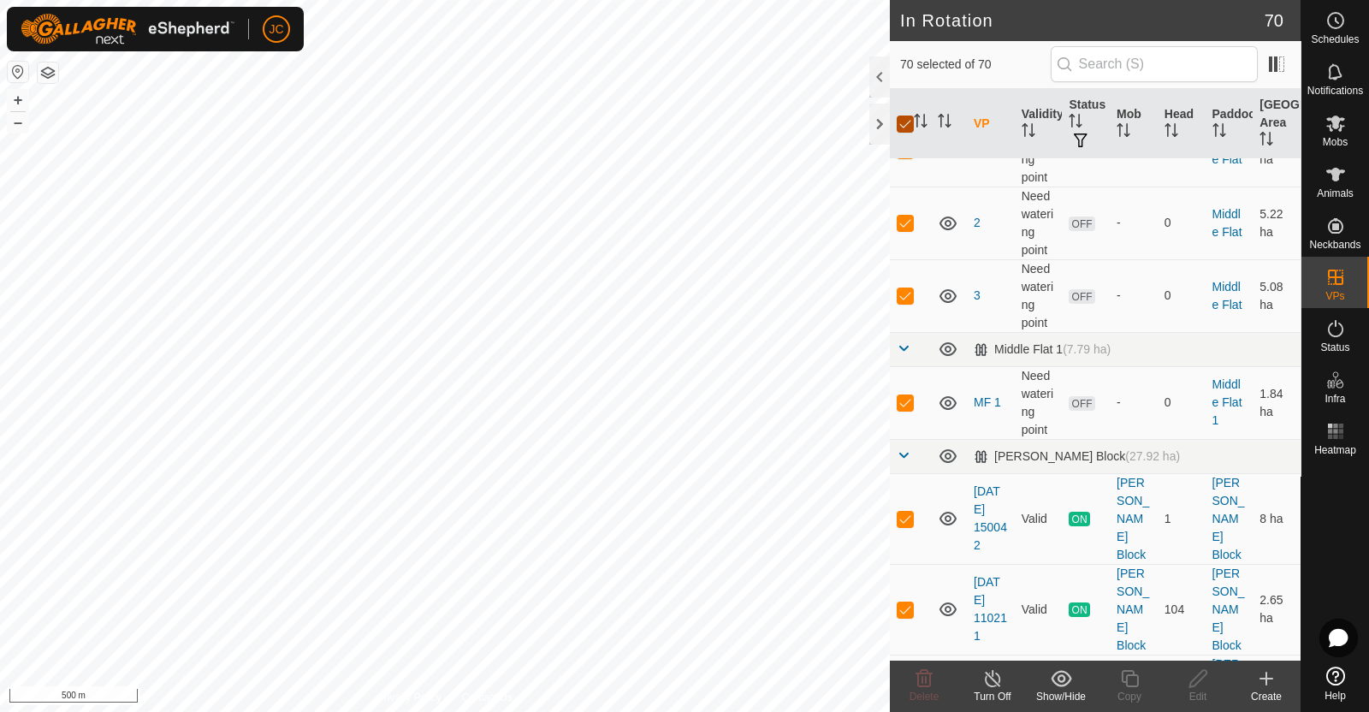
checkbox input "false"
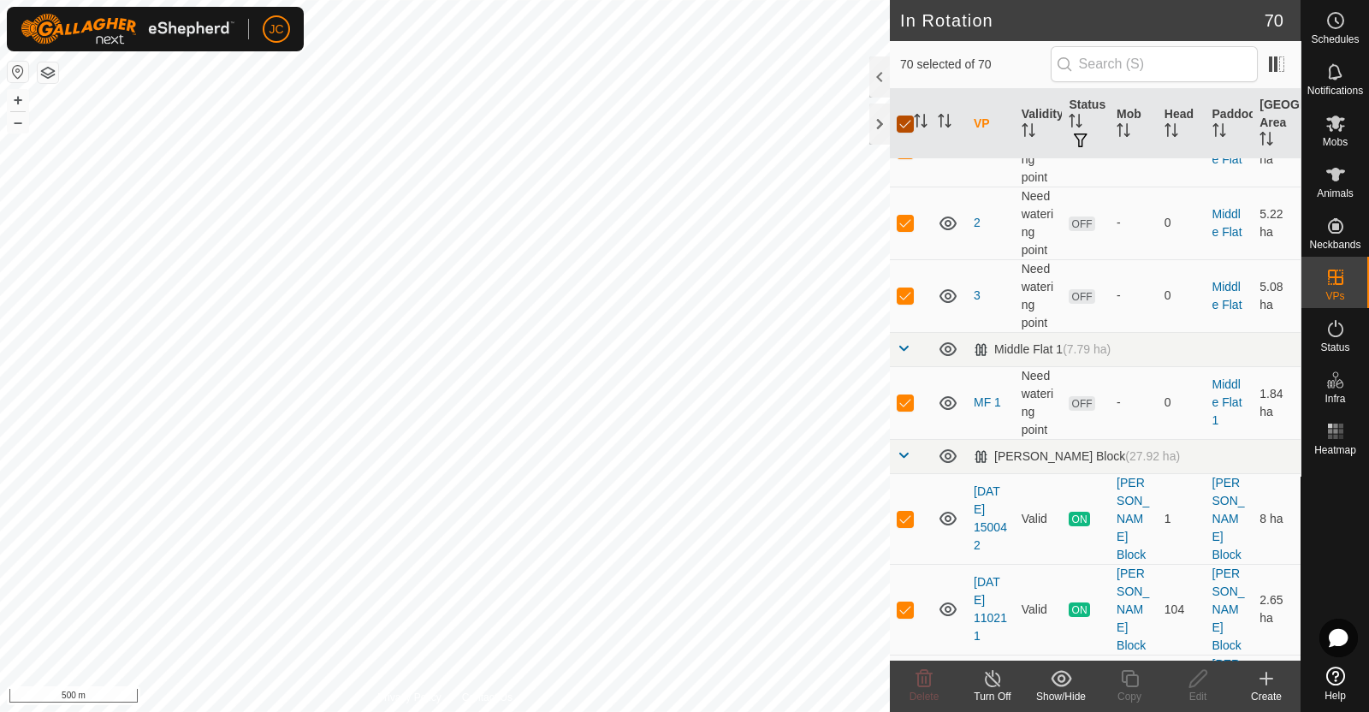
checkbox input "false"
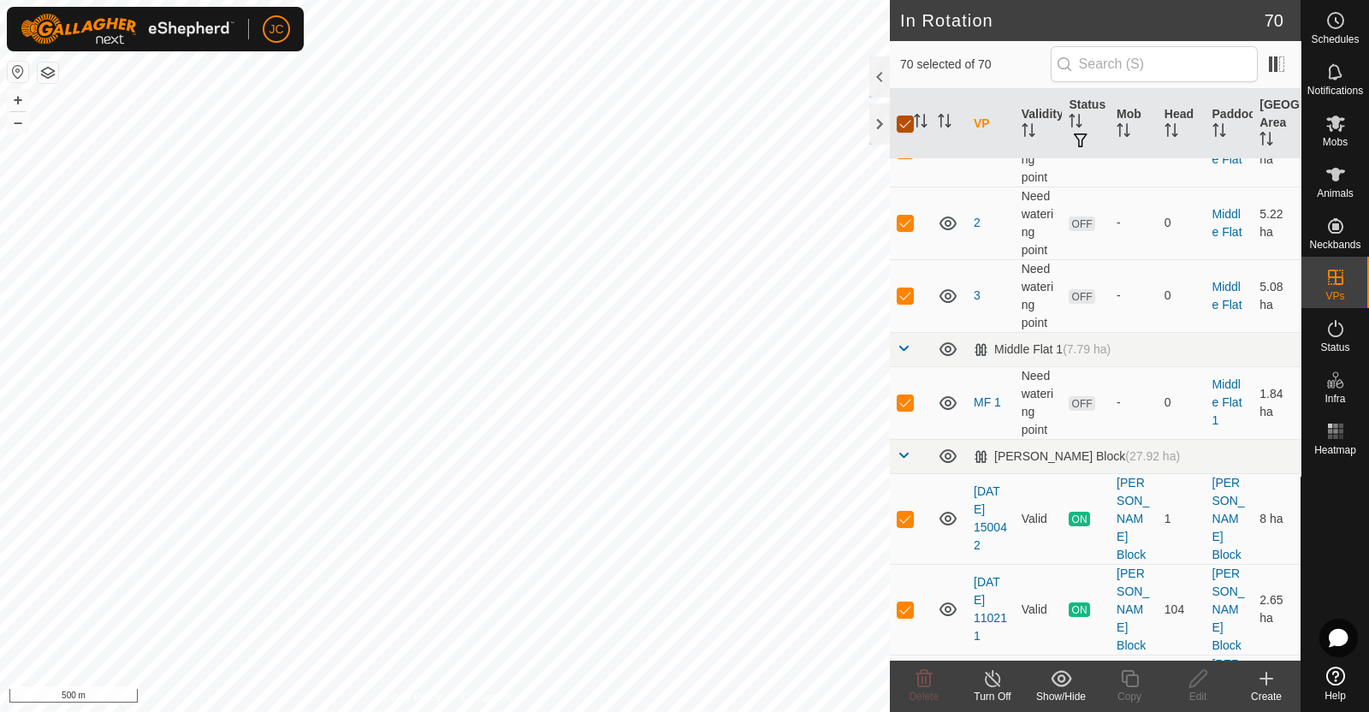
checkbox input "false"
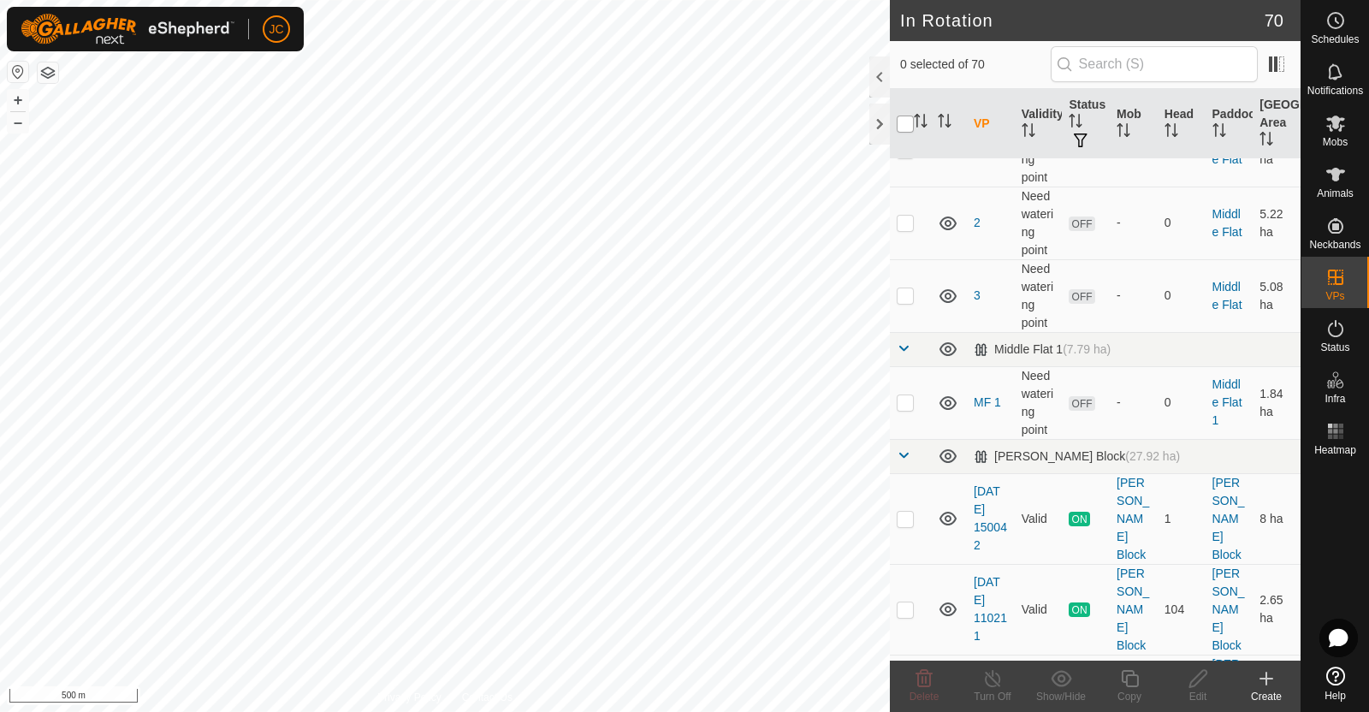
click at [911, 121] on input "checkbox" at bounding box center [904, 123] width 17 height 17
checkbox input "true"
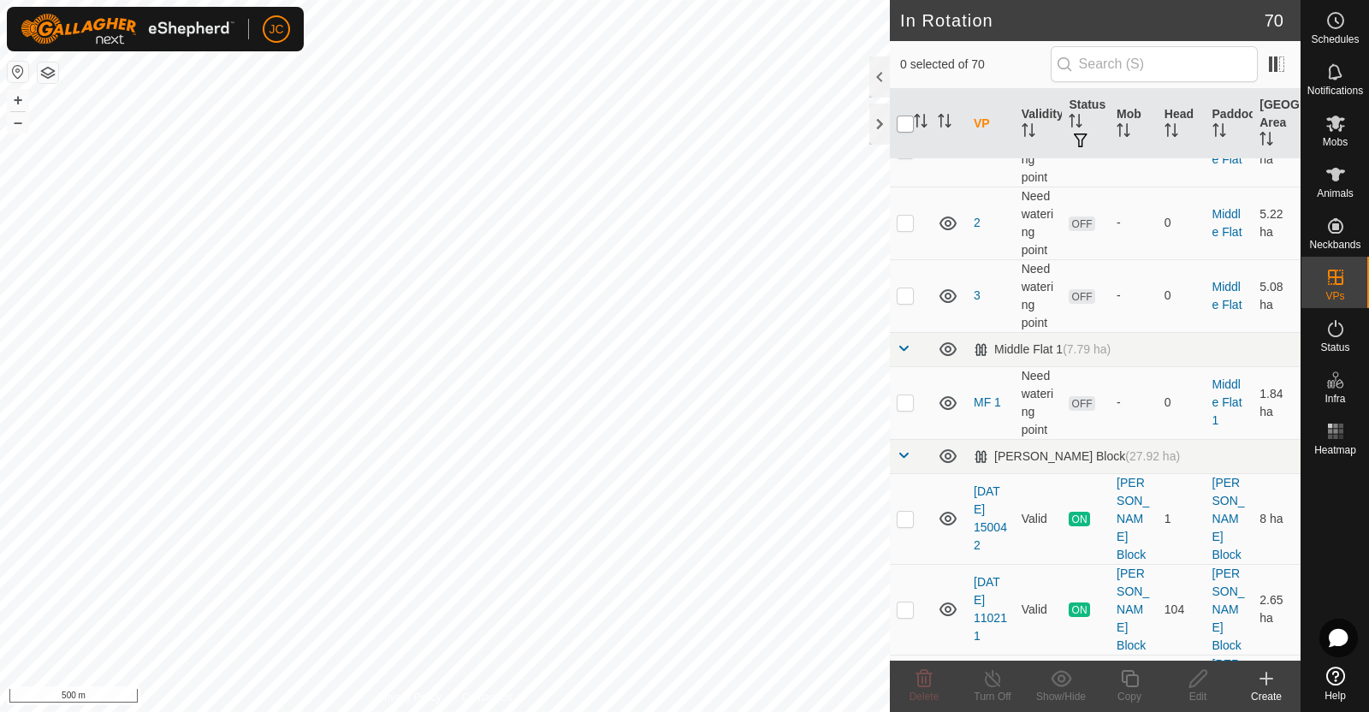
checkbox input "true"
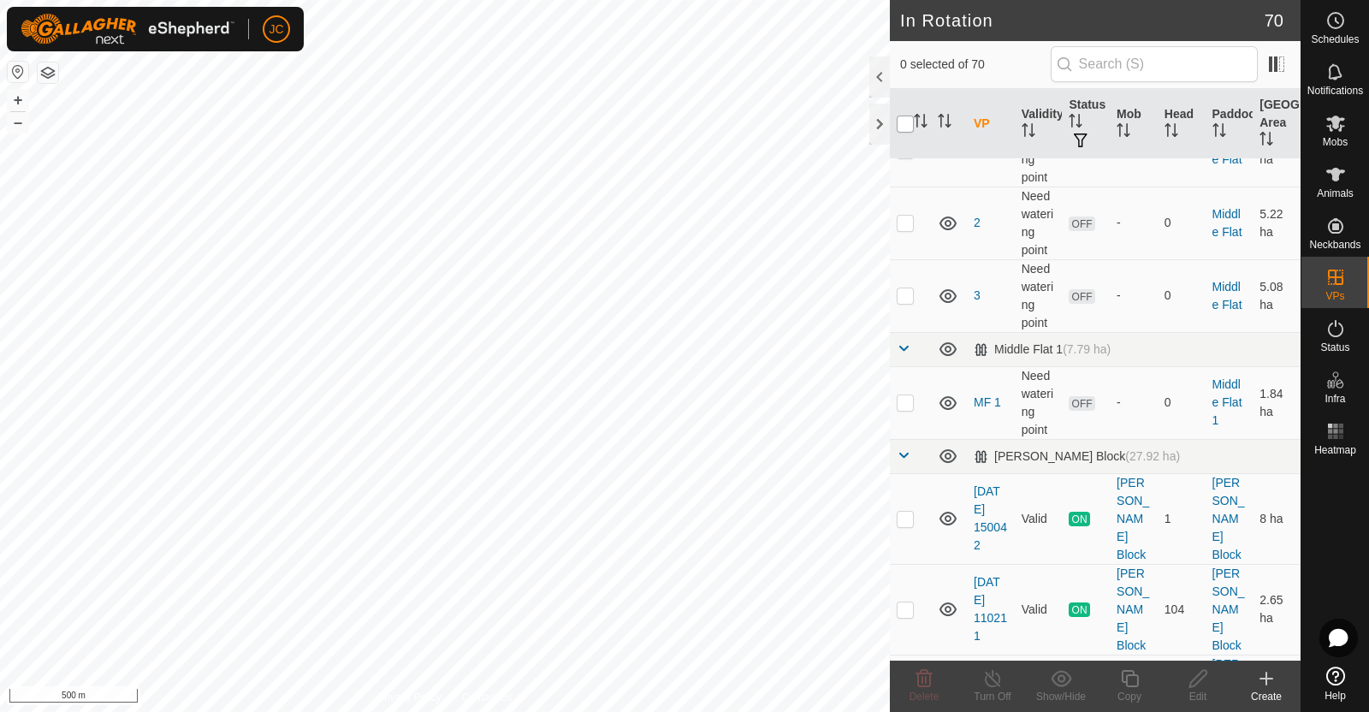
checkbox input "true"
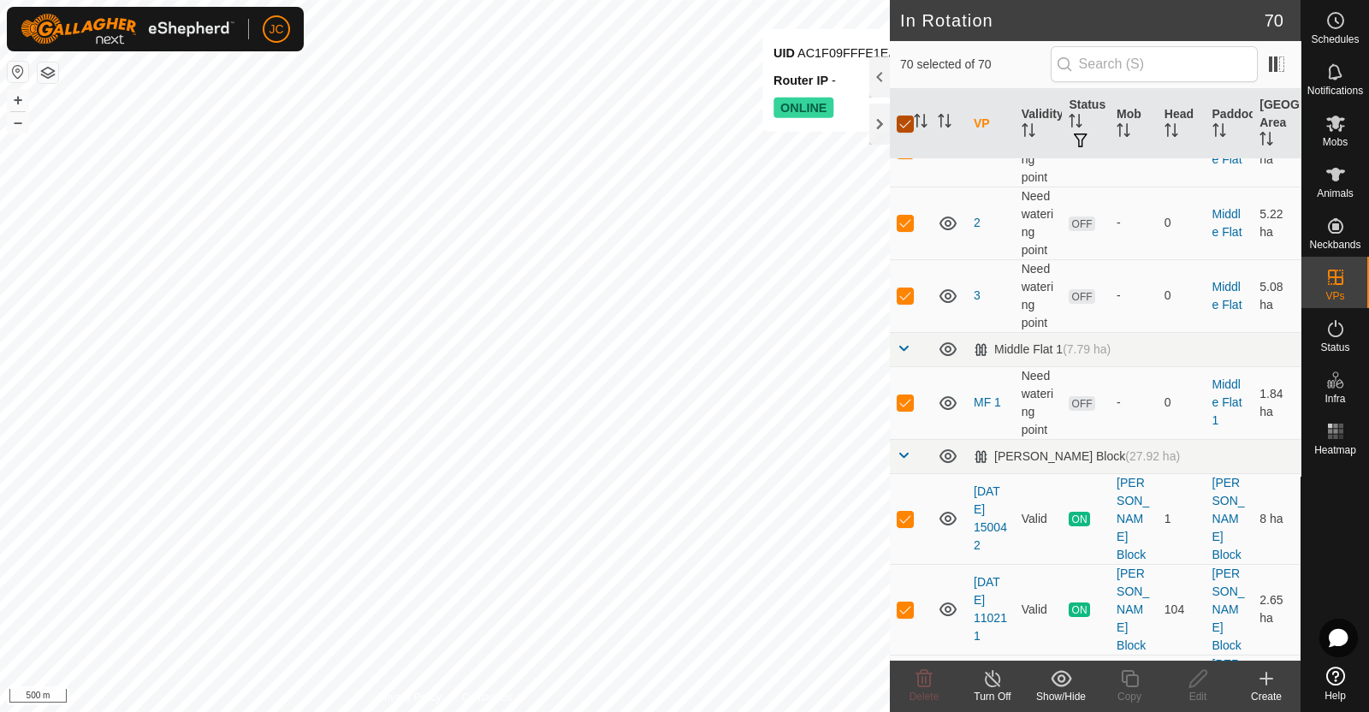
click at [907, 121] on input "checkbox" at bounding box center [904, 123] width 17 height 17
